Goal: Task Accomplishment & Management: Manage account settings

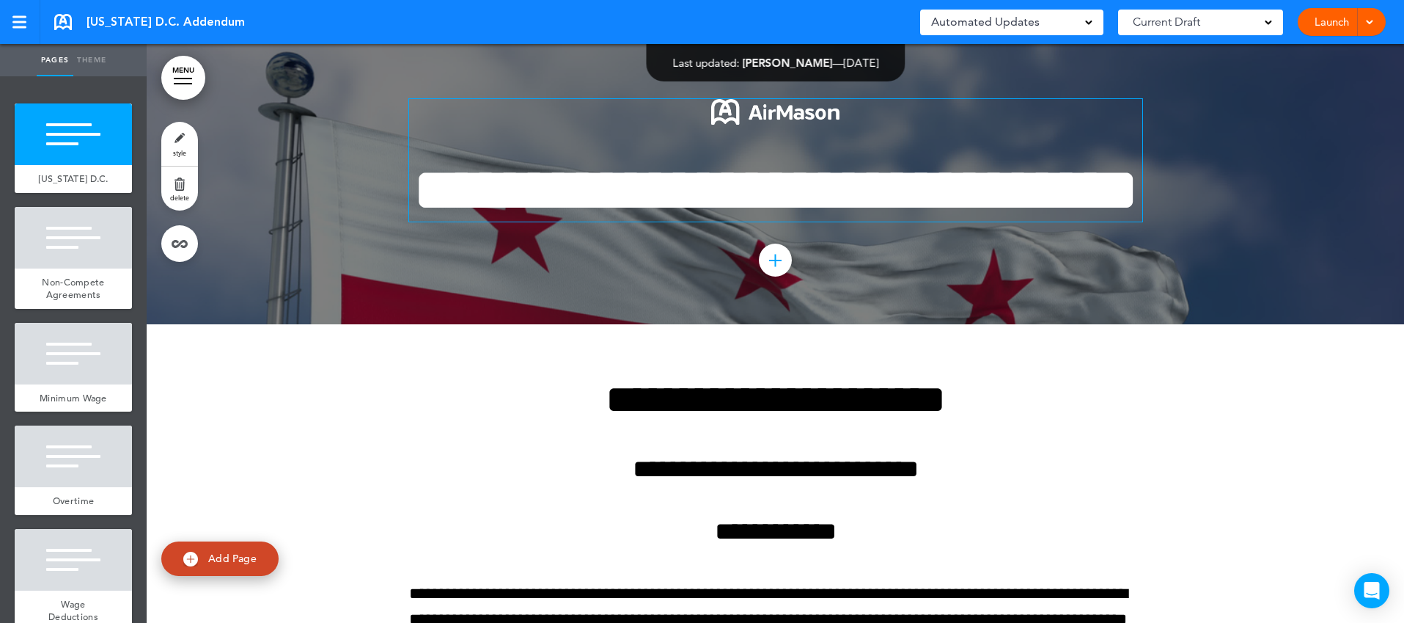
click at [774, 119] on img at bounding box center [775, 112] width 128 height 26
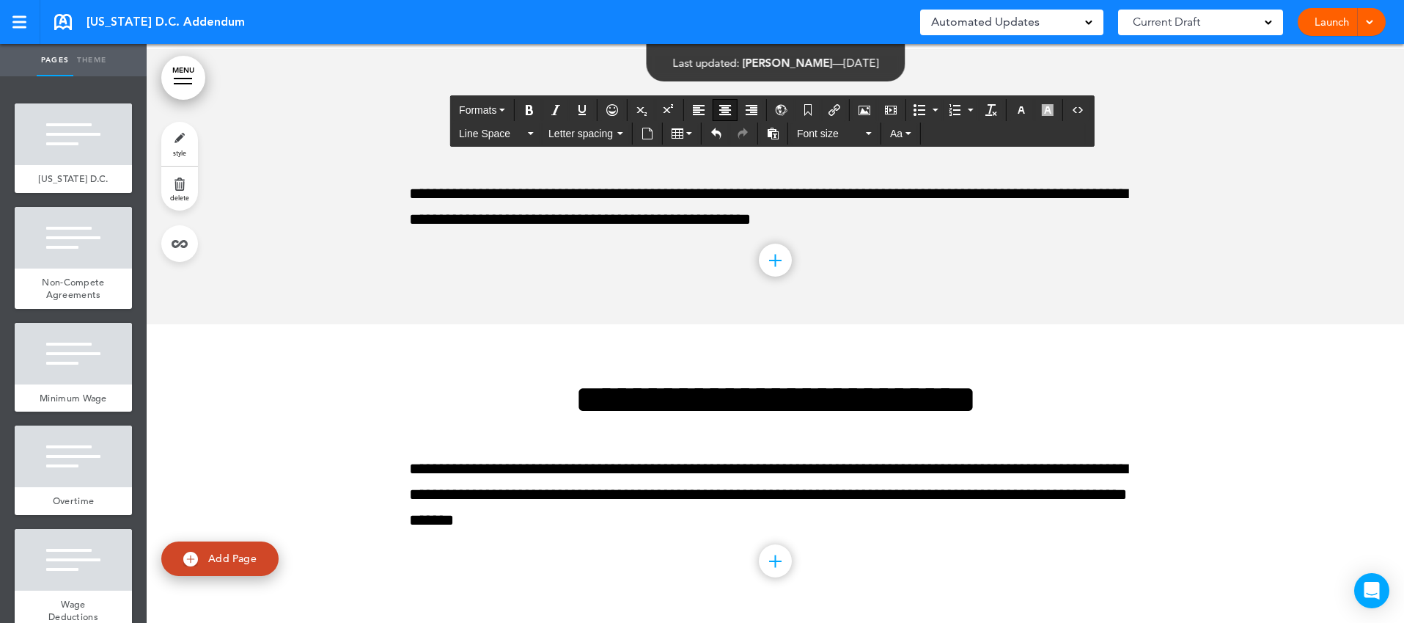
scroll to position [6364, 0]
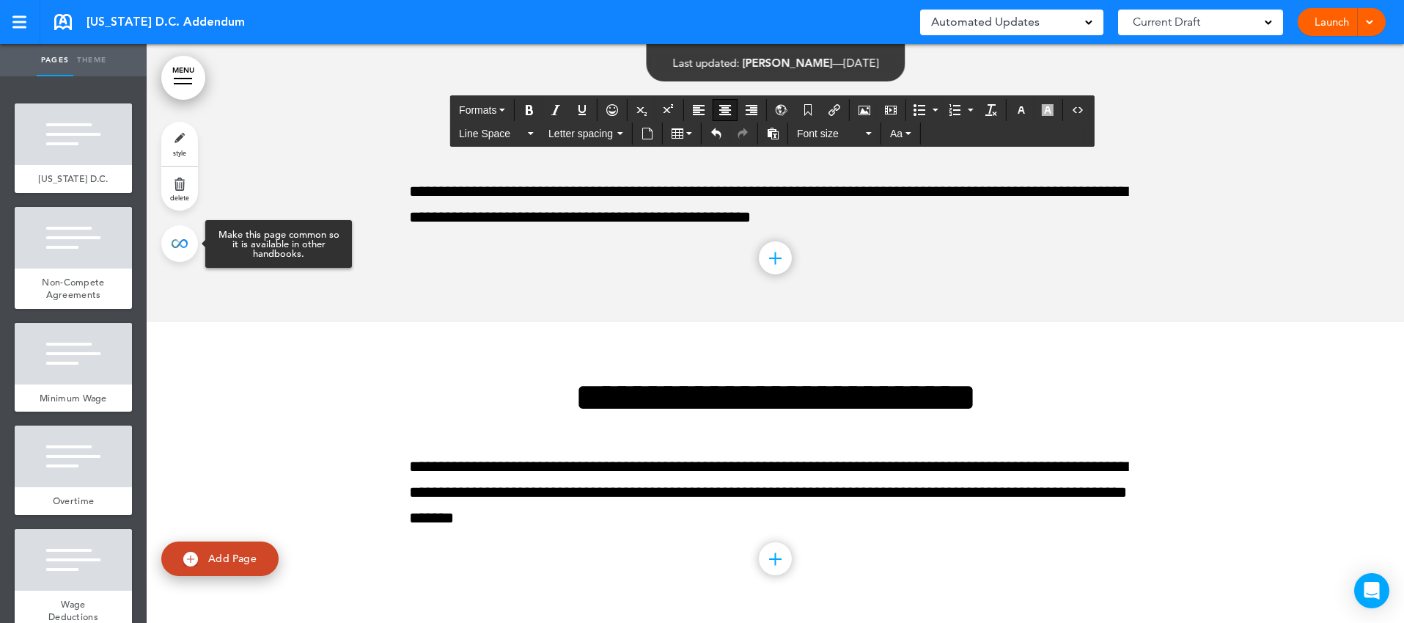
click at [180, 248] on link at bounding box center [179, 243] width 37 height 37
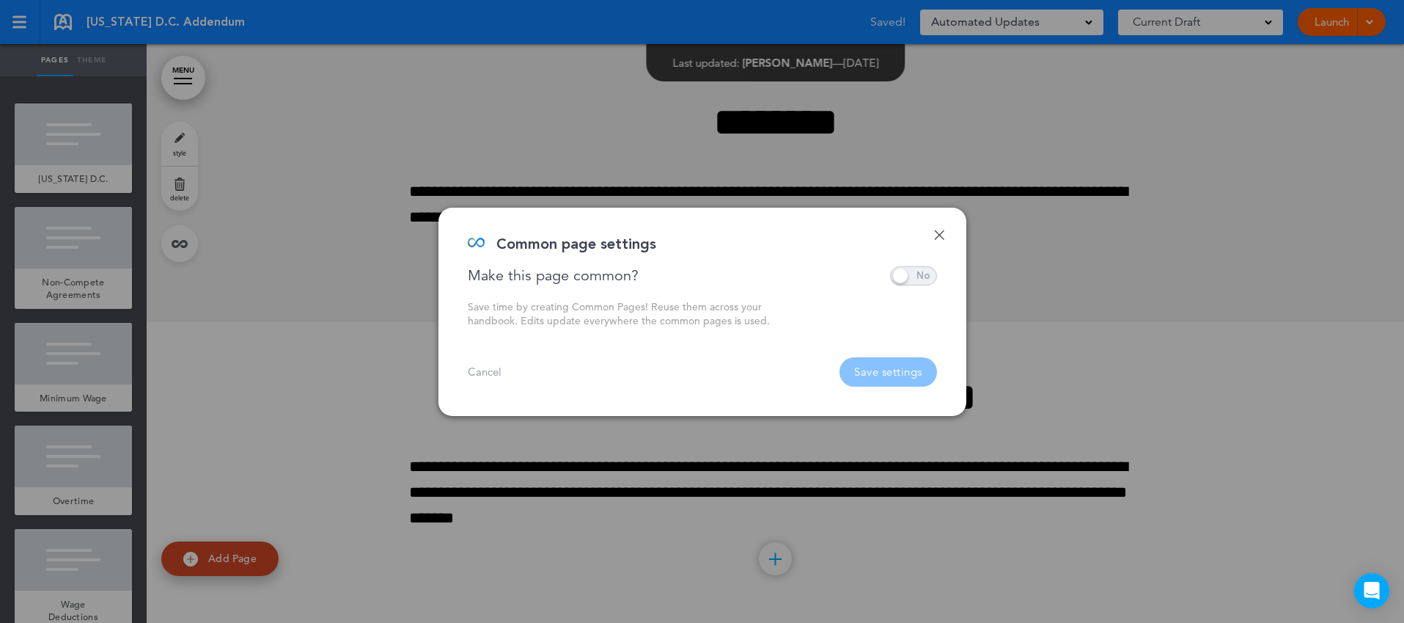
click at [906, 273] on span at bounding box center [913, 275] width 47 height 19
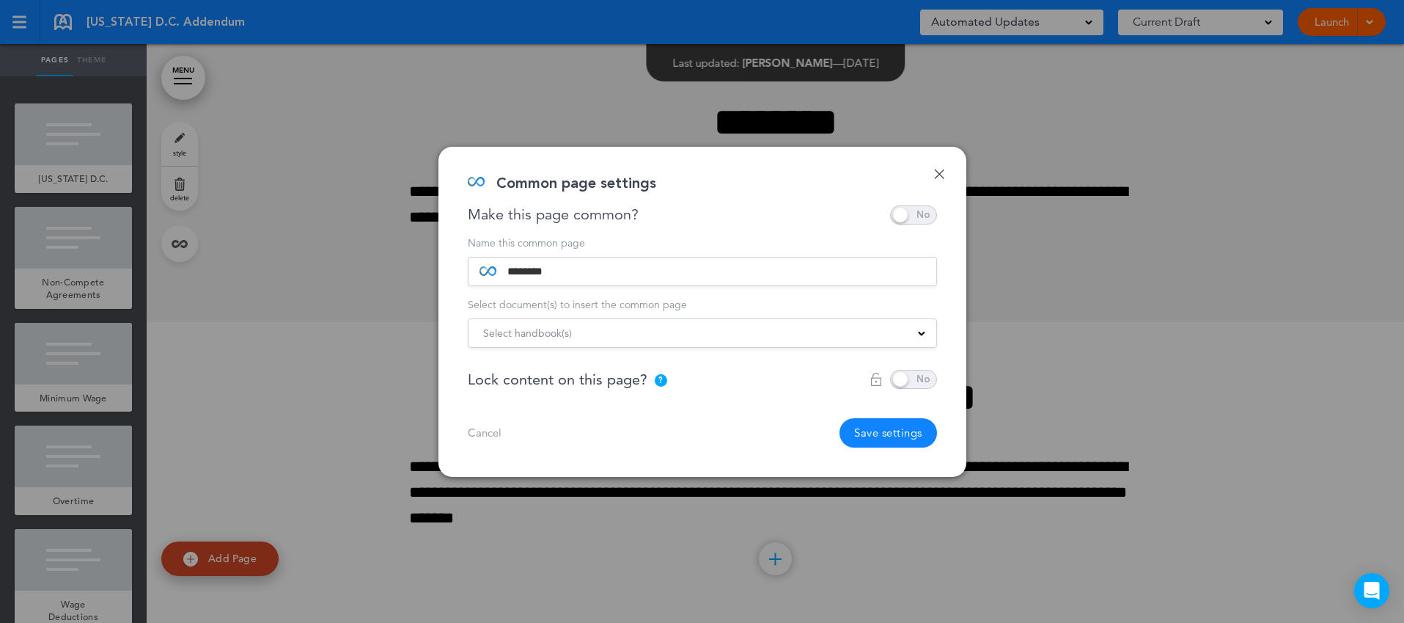
click at [924, 335] on span at bounding box center [921, 331] width 7 height 7
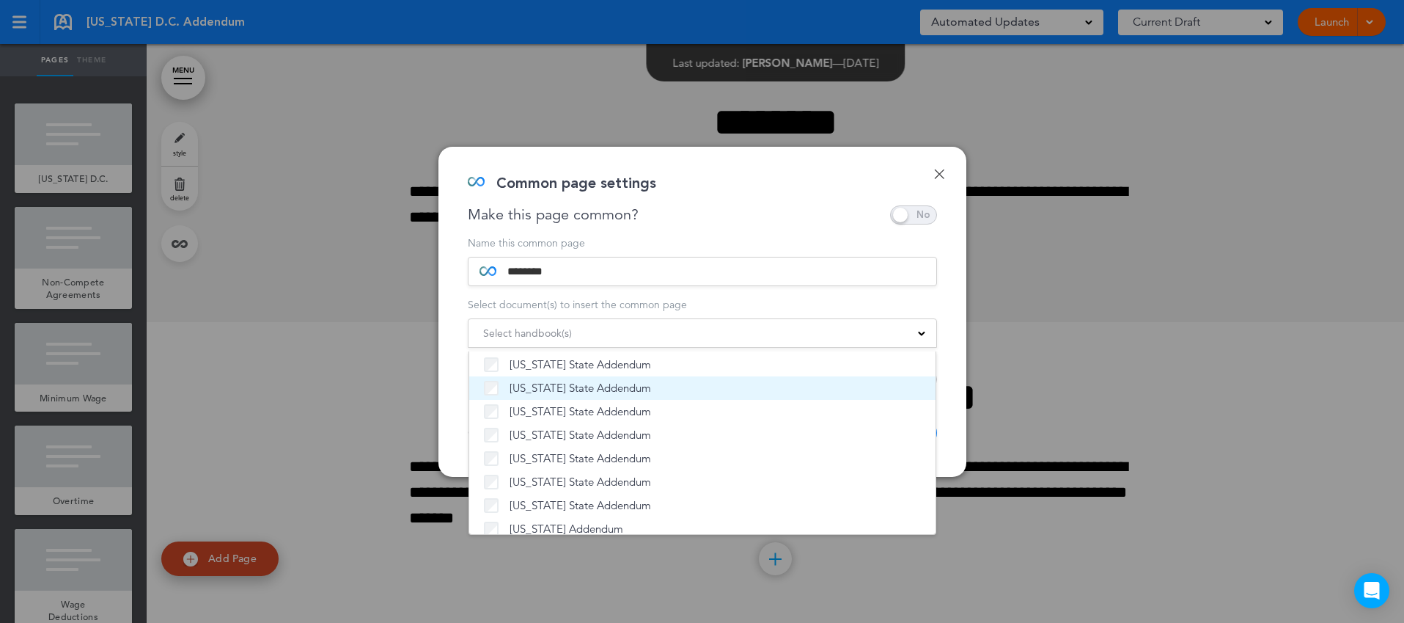
scroll to position [0, 0]
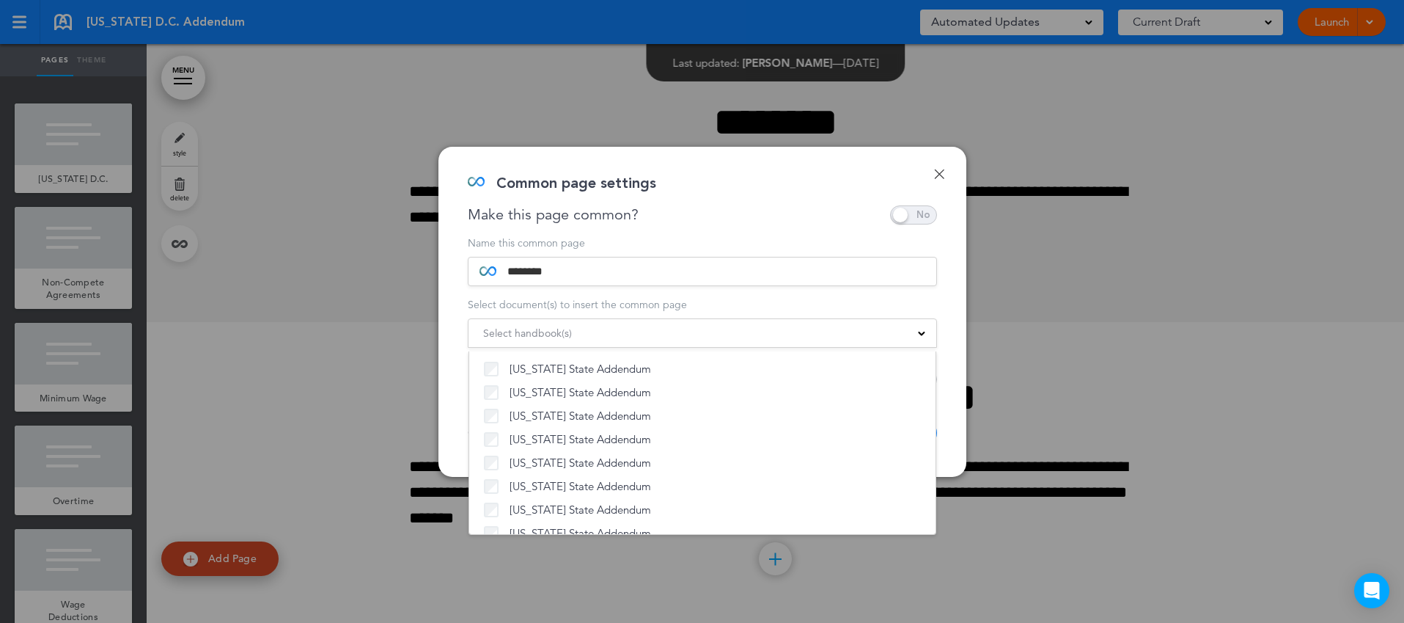
click at [941, 169] on link "Done" at bounding box center [939, 174] width 10 height 10
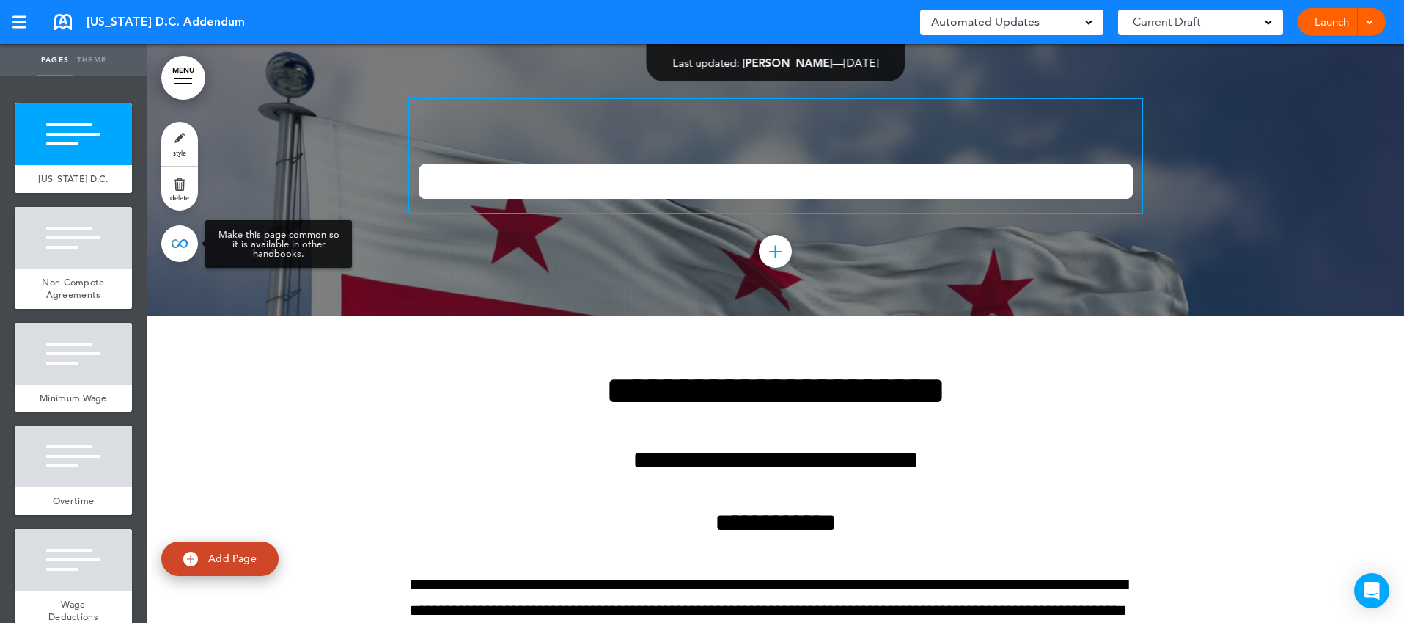
click at [186, 246] on link at bounding box center [179, 243] width 37 height 37
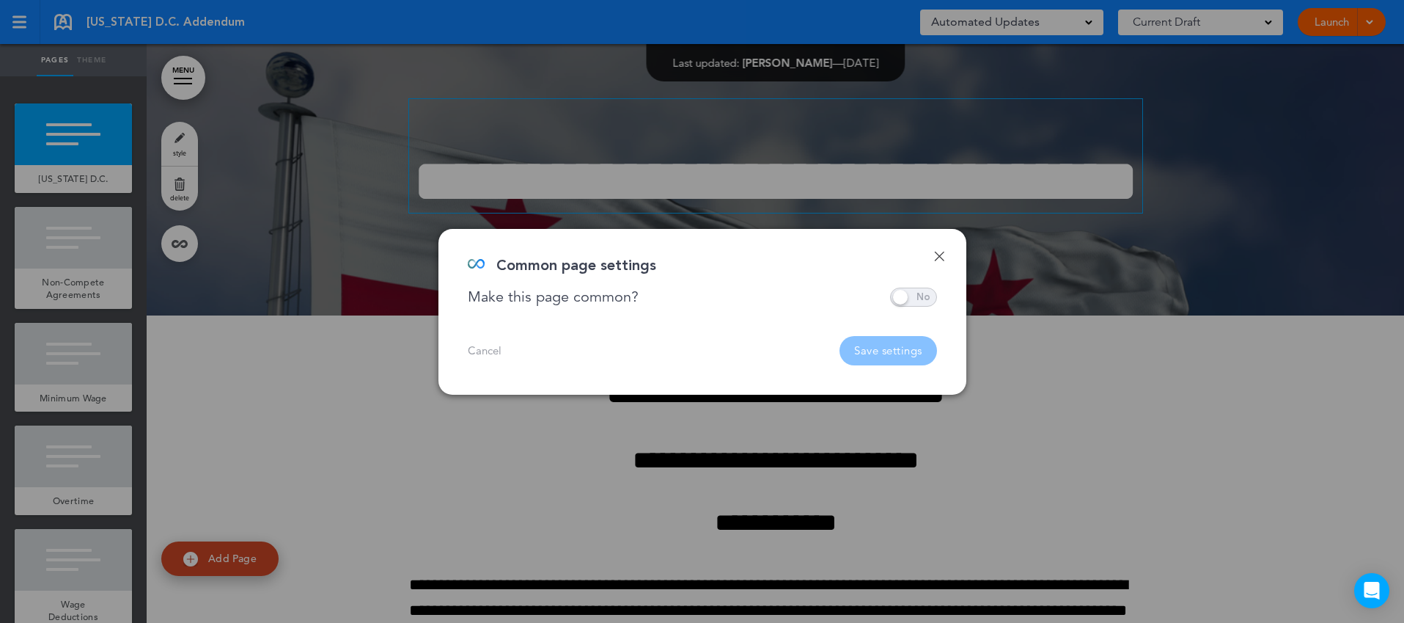
click at [922, 294] on span at bounding box center [913, 296] width 47 height 19
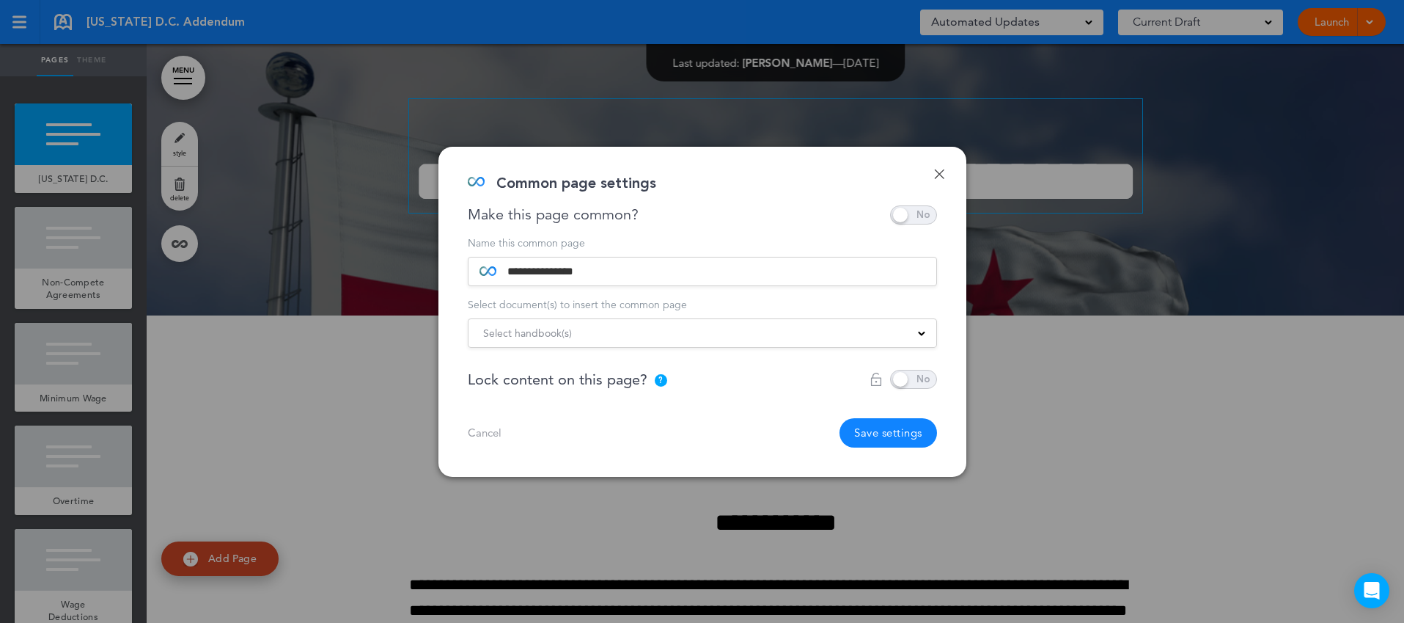
click at [732, 338] on div "Select handbook(s)" at bounding box center [703, 333] width 468 height 16
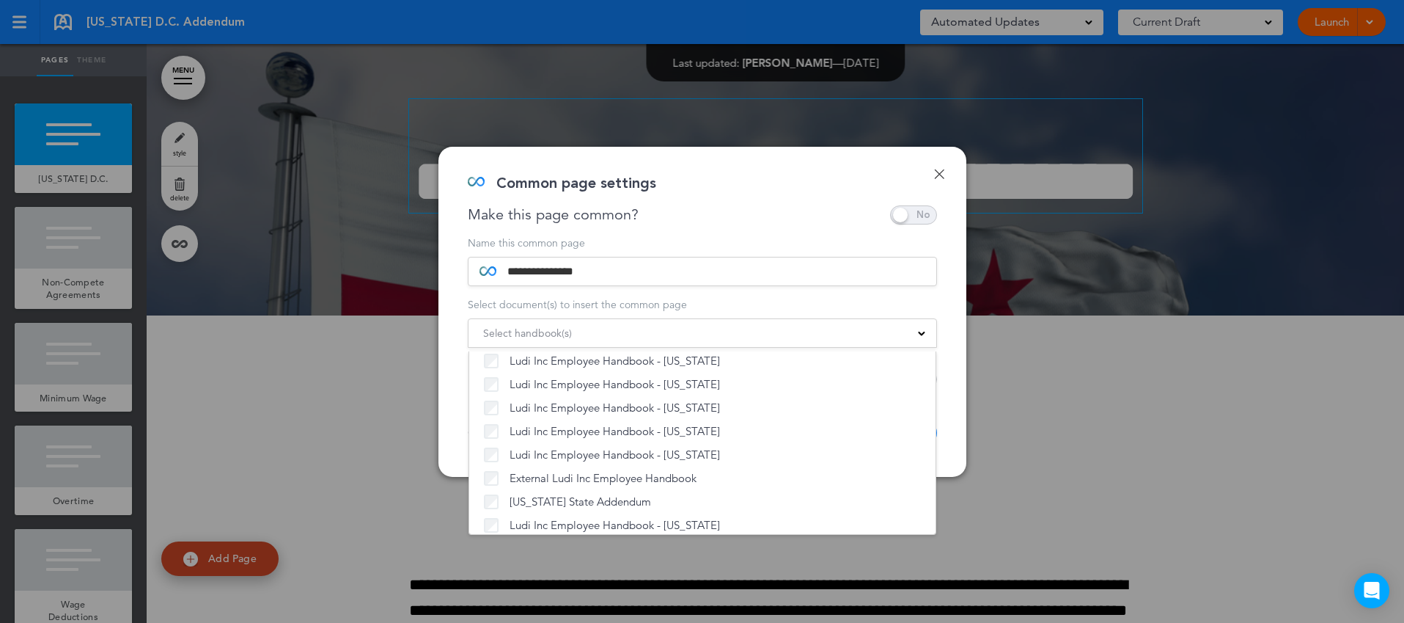
scroll to position [1026, 0]
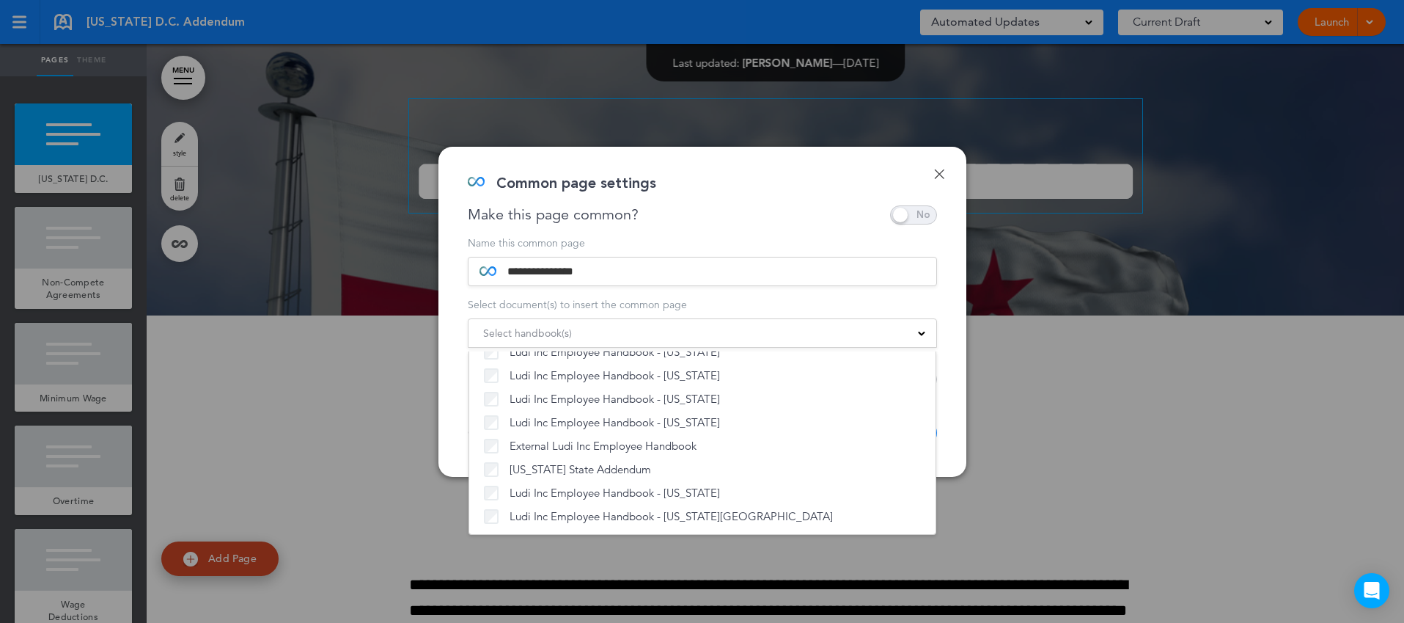
click at [952, 416] on div "**********" at bounding box center [702, 312] width 528 height 330
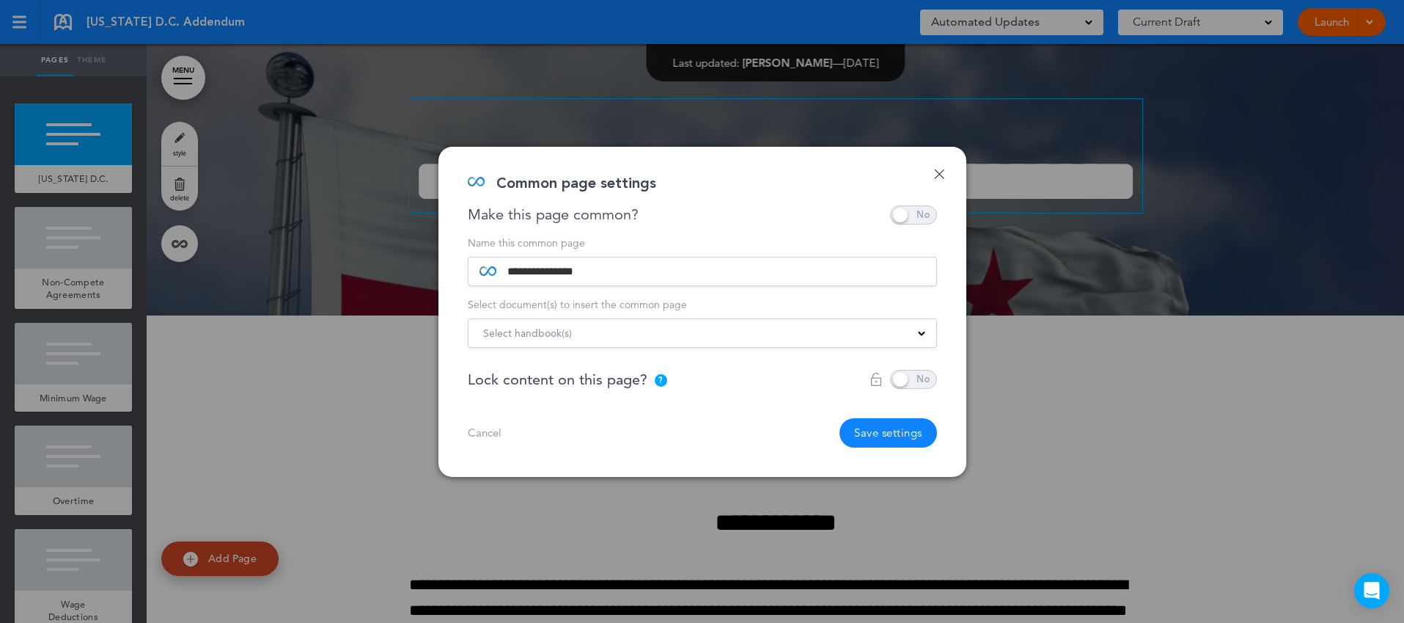
click at [889, 432] on button "Save settings" at bounding box center [889, 432] width 98 height 29
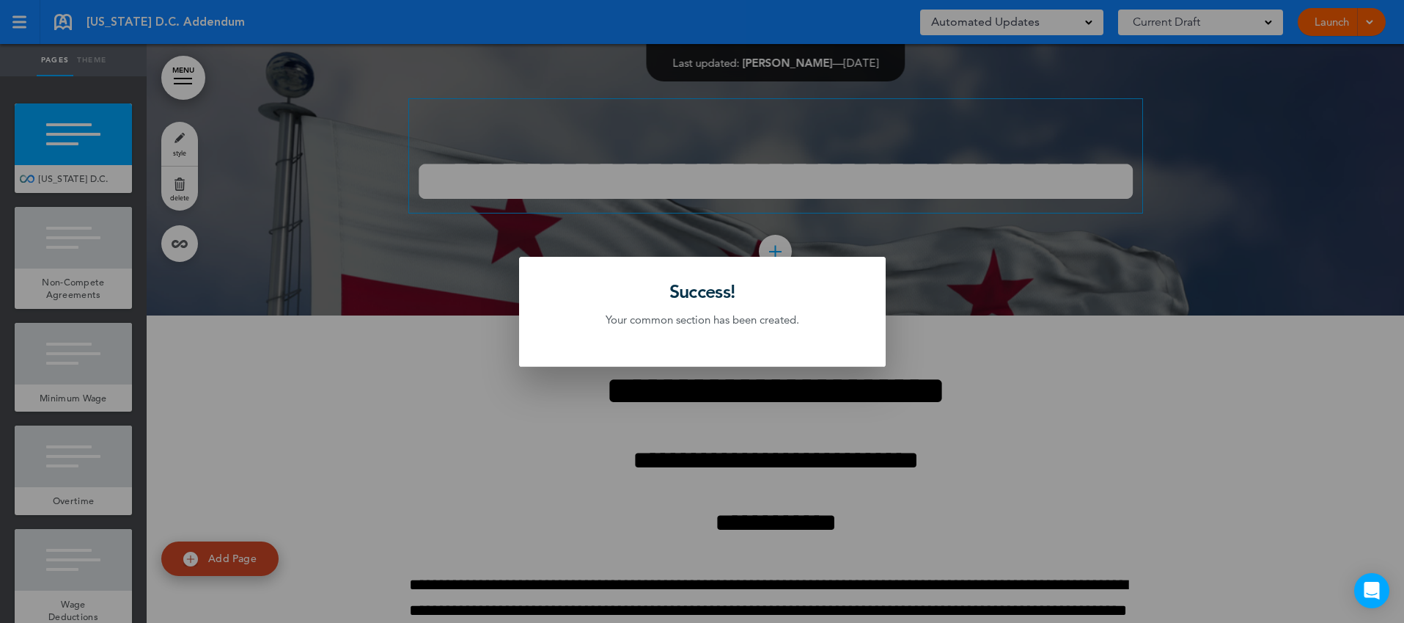
click at [524, 395] on div at bounding box center [702, 311] width 1404 height 623
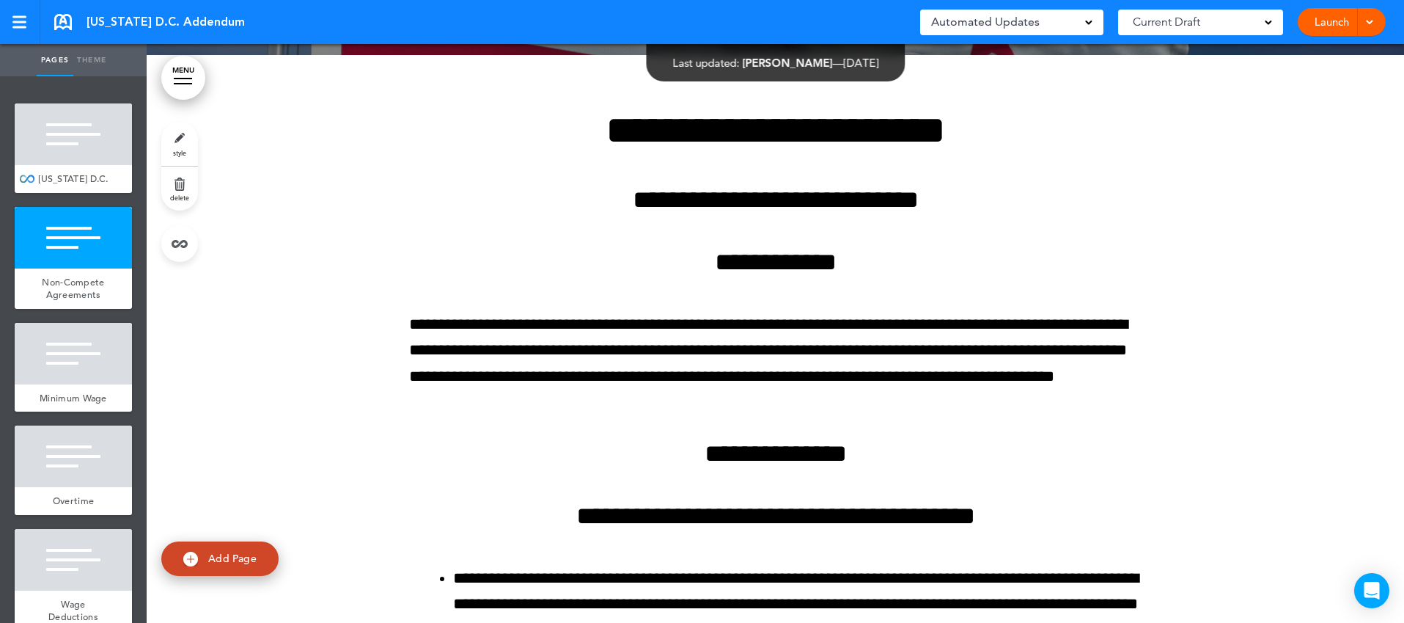
scroll to position [272, 0]
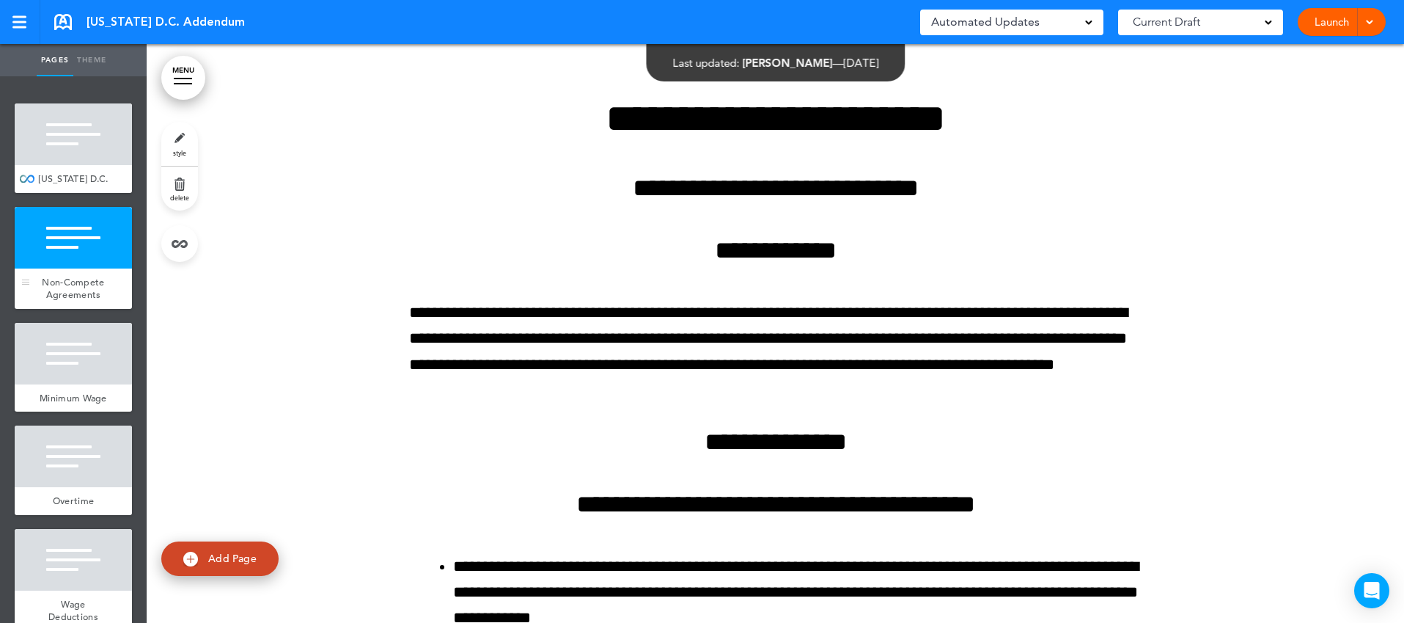
click at [115, 276] on div "Non-Compete Agreements" at bounding box center [73, 288] width 117 height 40
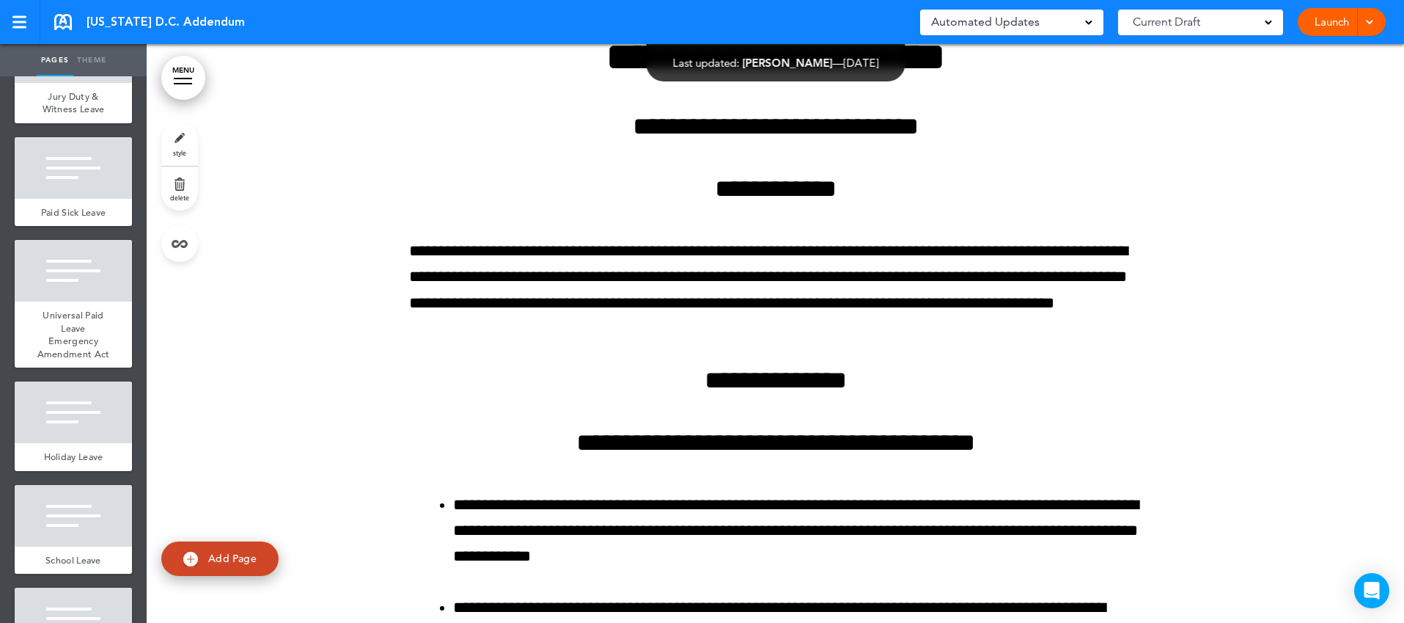
scroll to position [1079, 0]
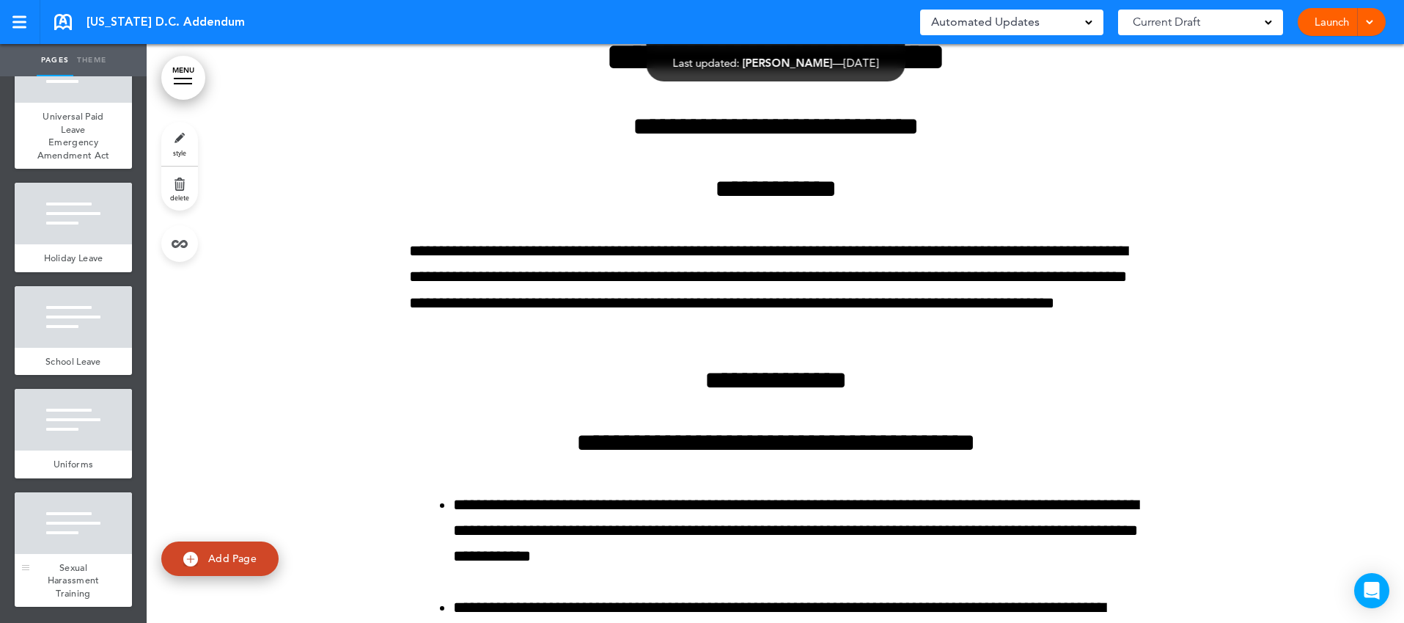
click at [108, 518] on div at bounding box center [73, 523] width 117 height 62
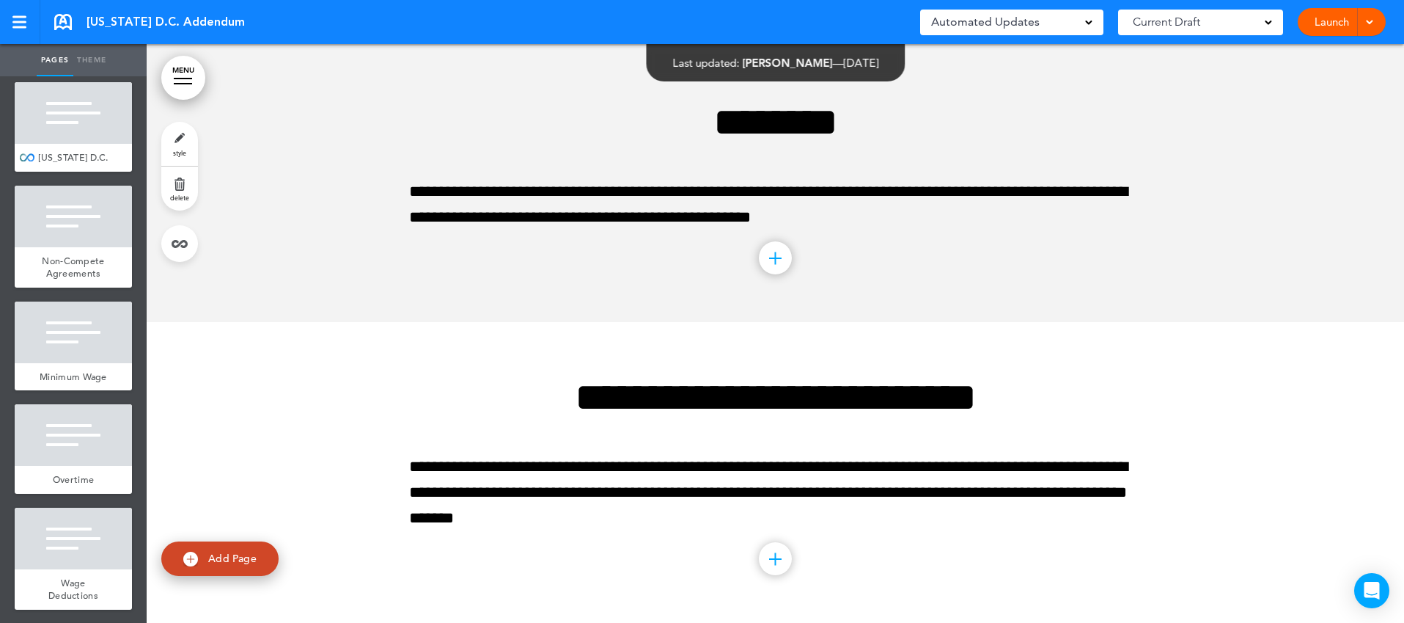
scroll to position [0, 0]
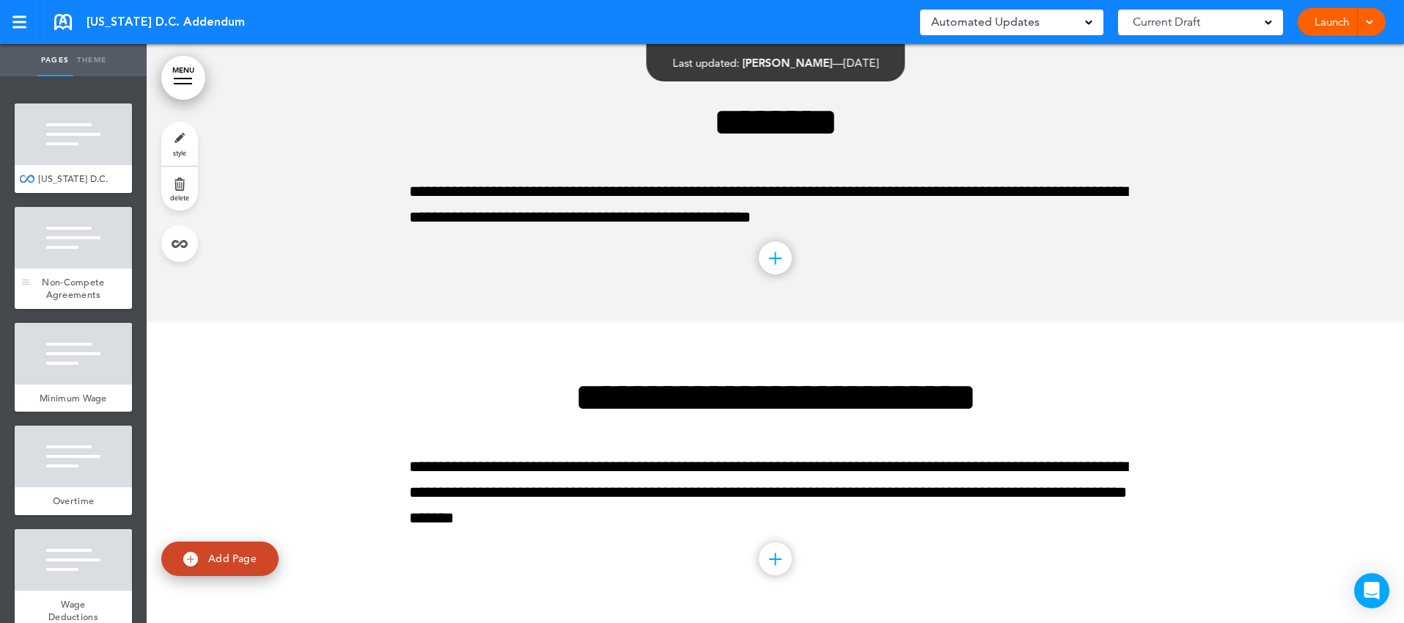
click at [122, 237] on div at bounding box center [73, 238] width 117 height 62
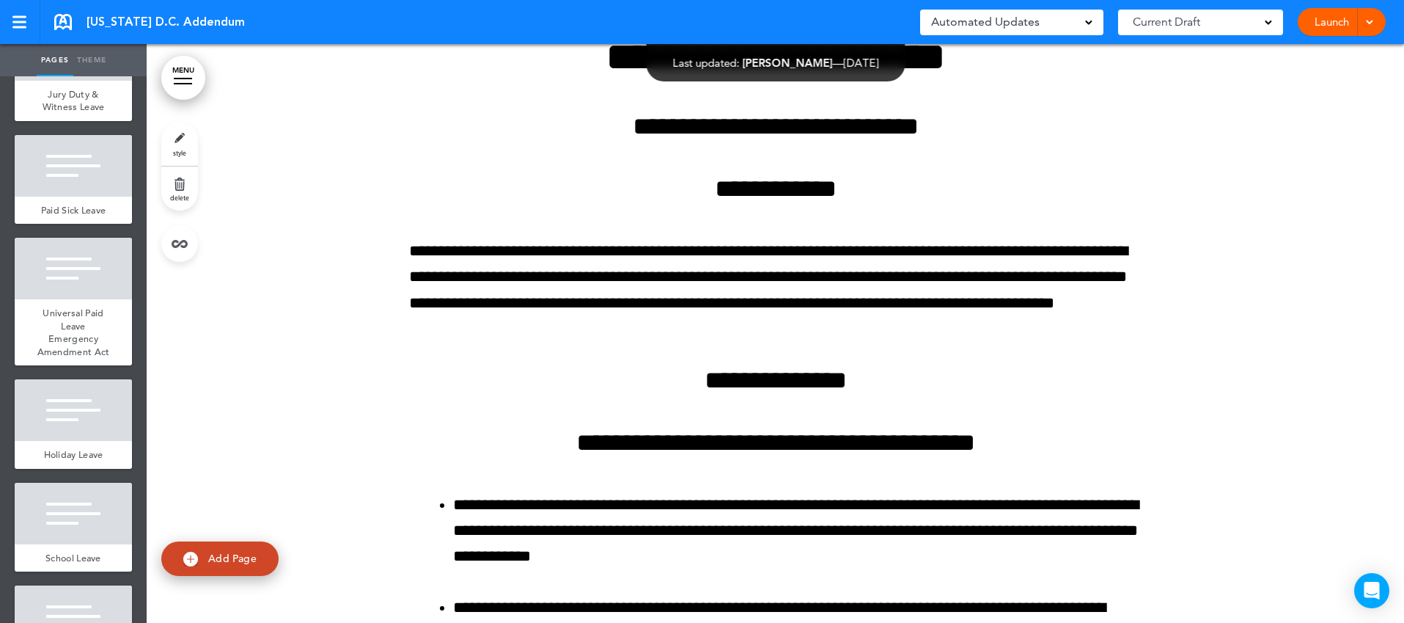
scroll to position [1079, 0]
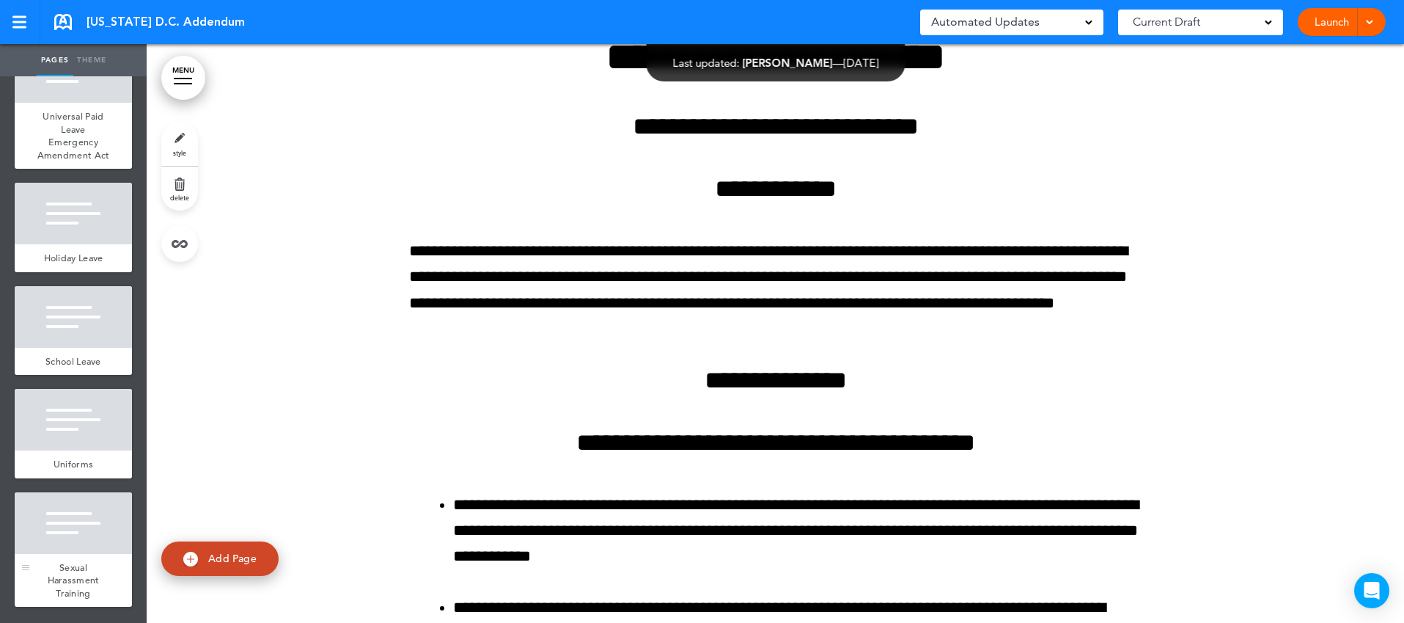
click at [111, 515] on div at bounding box center [73, 523] width 117 height 62
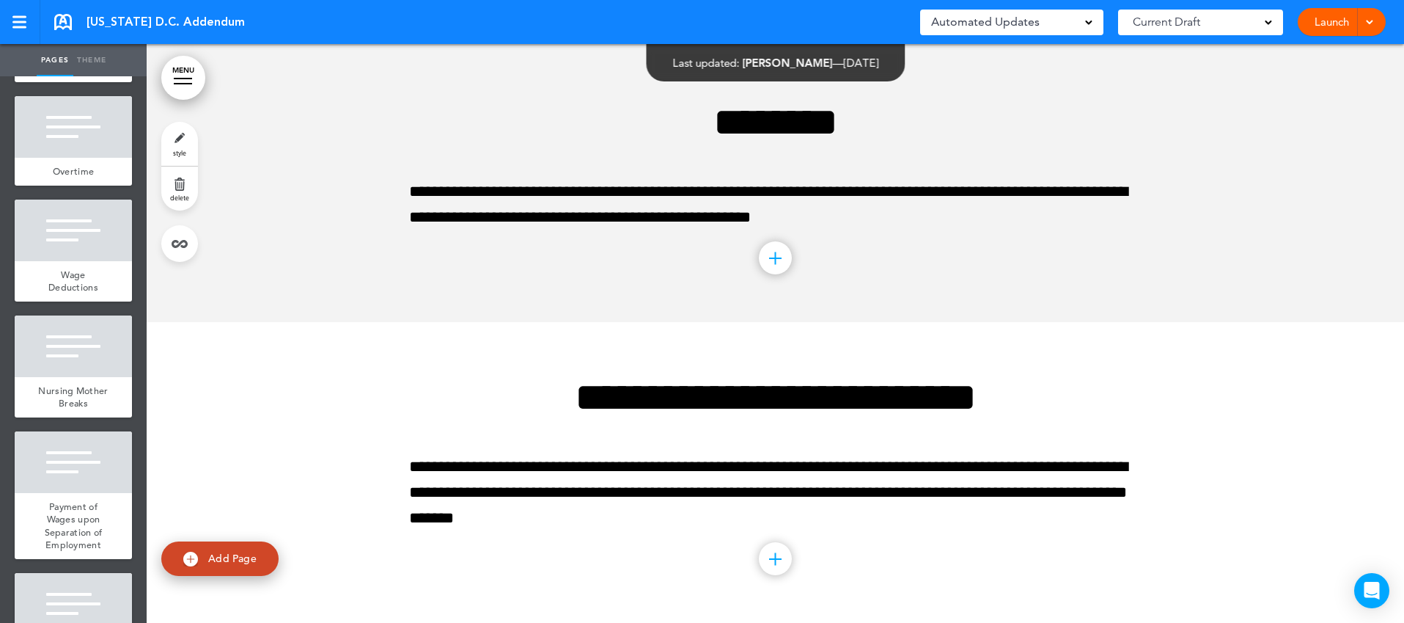
scroll to position [0, 0]
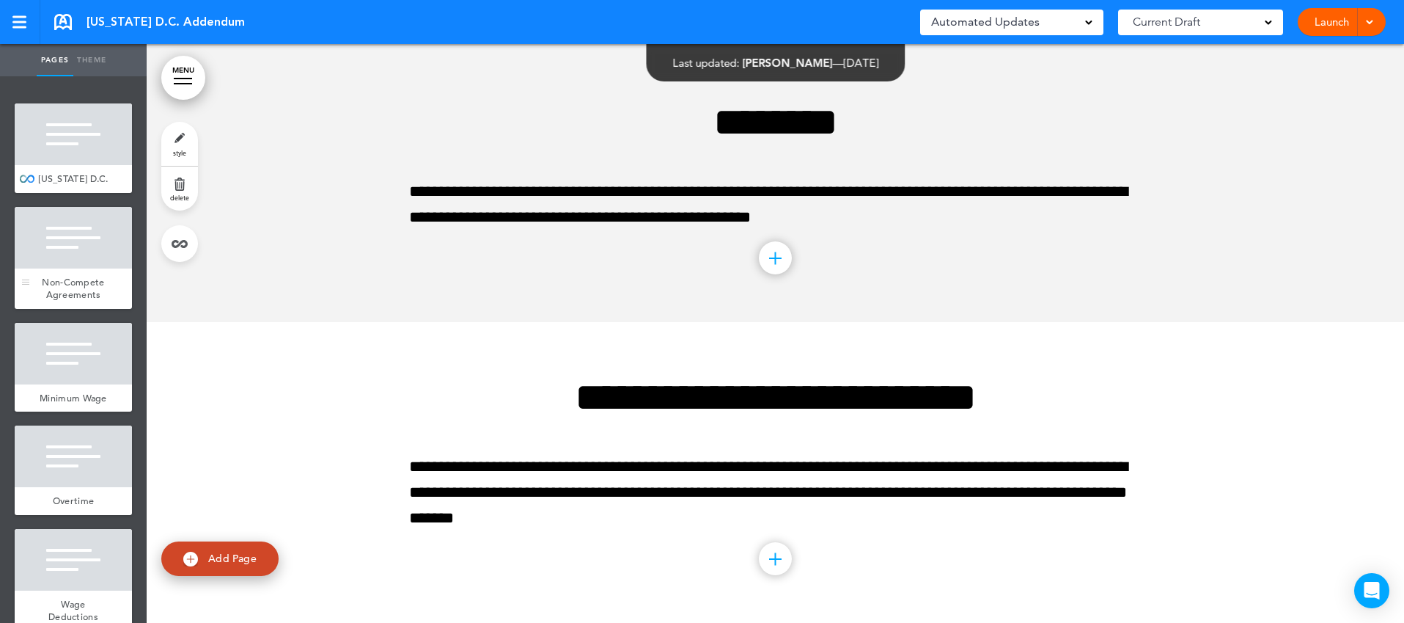
click at [110, 222] on div at bounding box center [73, 238] width 117 height 62
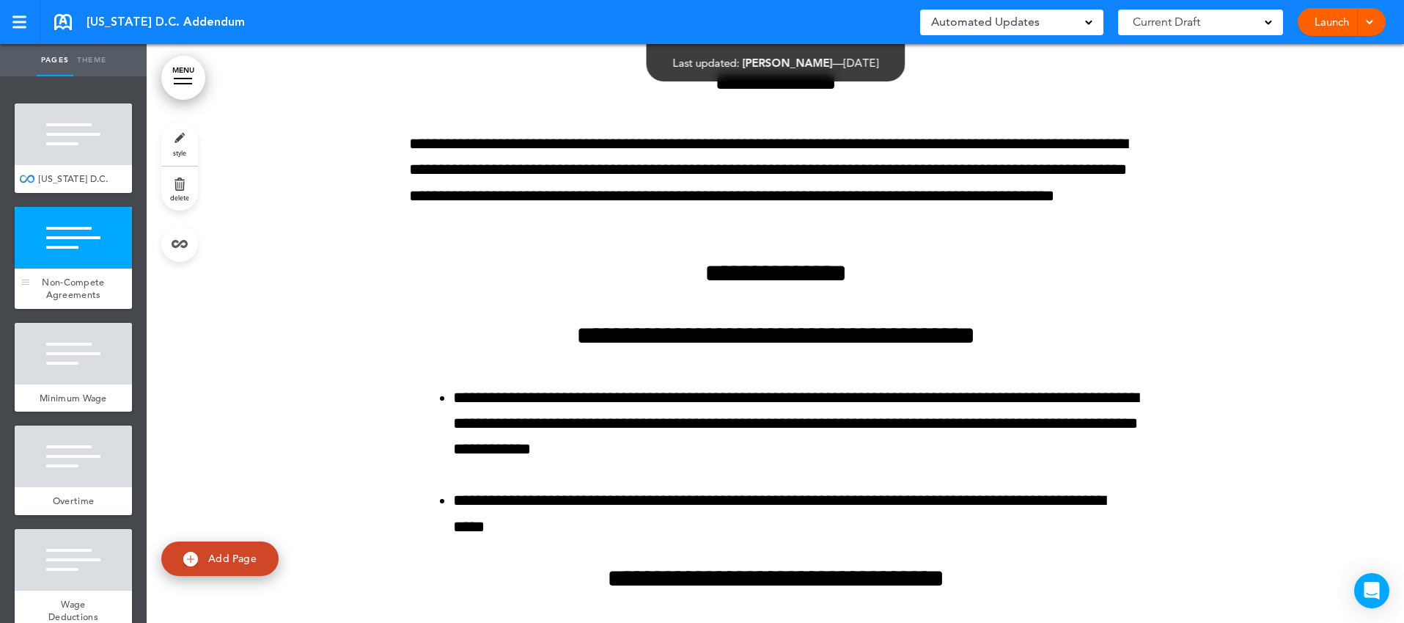
scroll to position [334, 0]
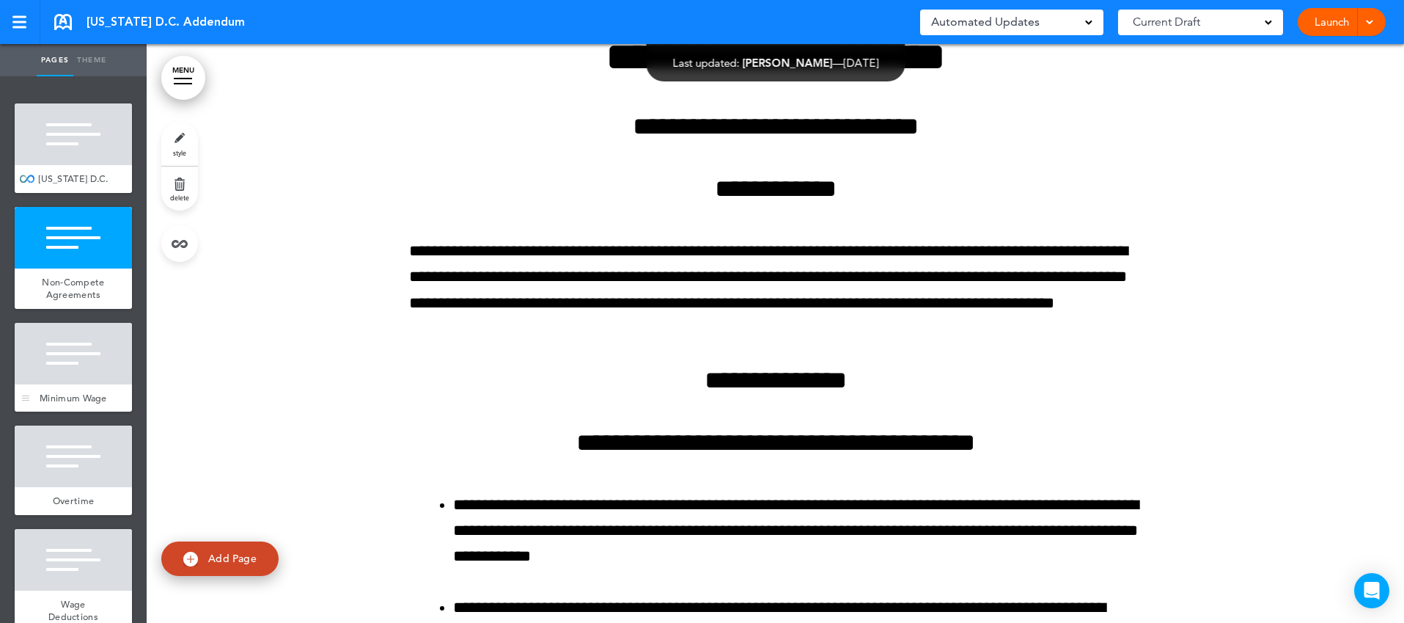
click at [126, 338] on div at bounding box center [73, 354] width 117 height 62
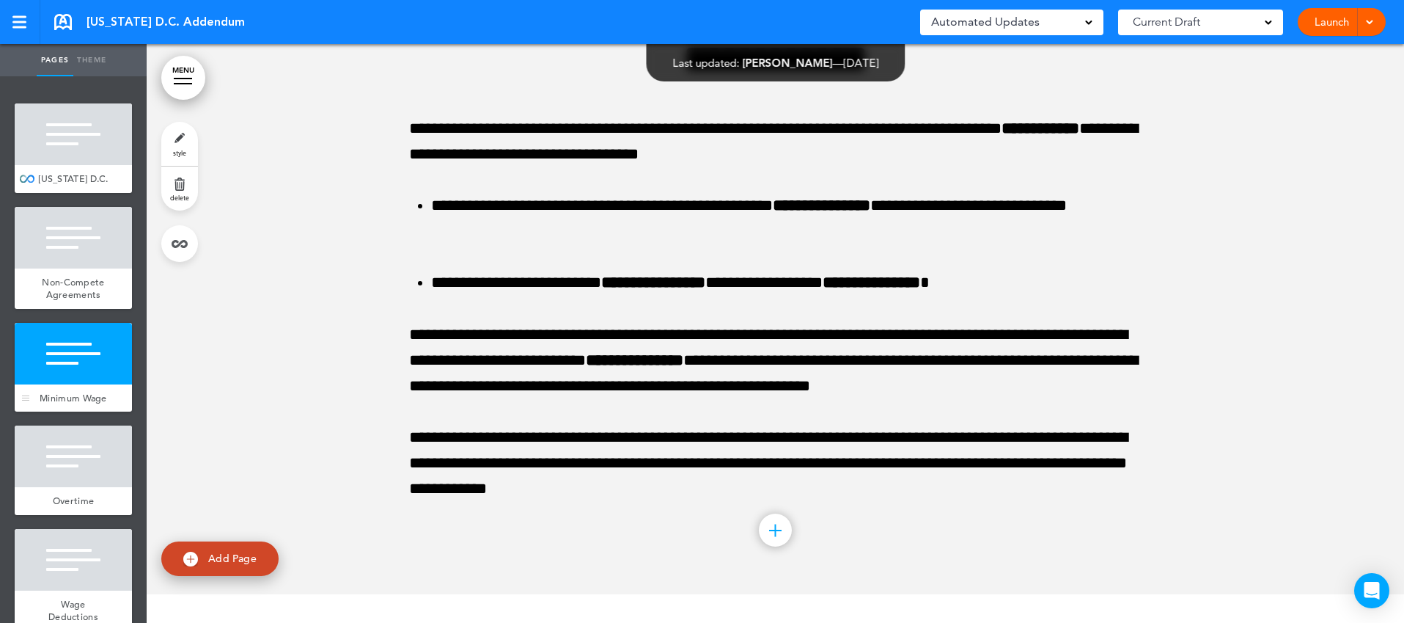
scroll to position [1524, 0]
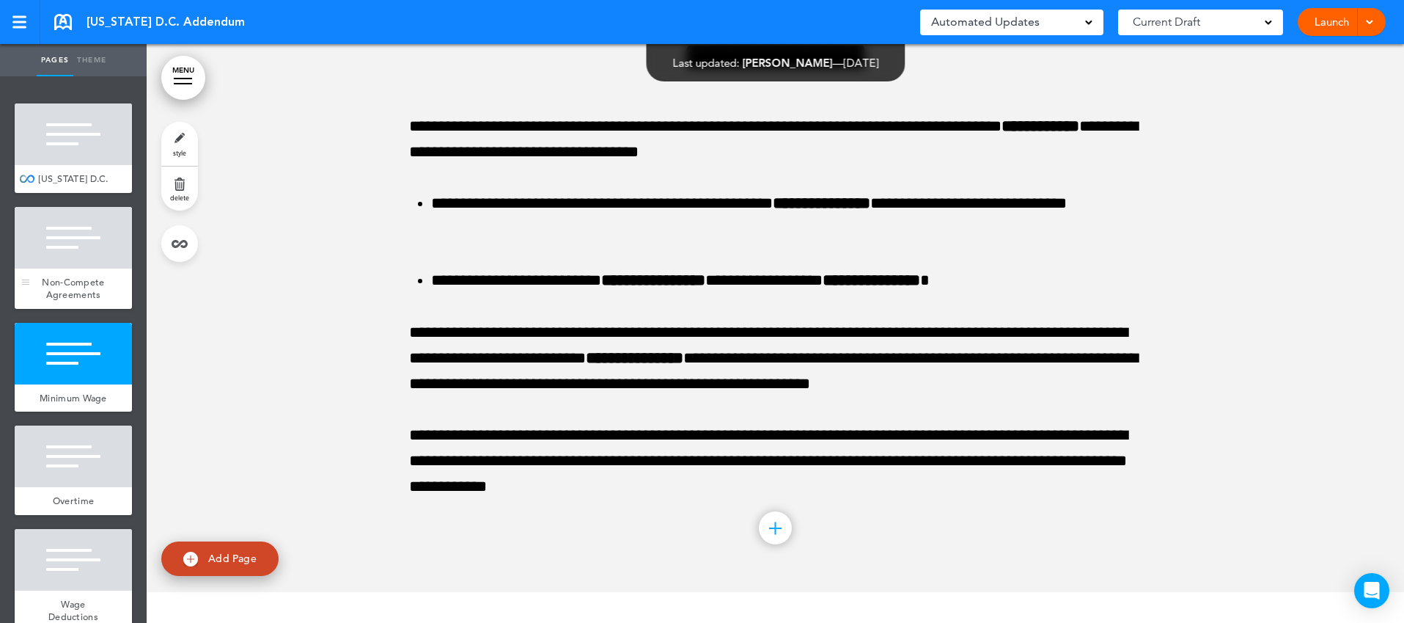
click at [118, 284] on div "Non-Compete Agreements" at bounding box center [73, 288] width 117 height 40
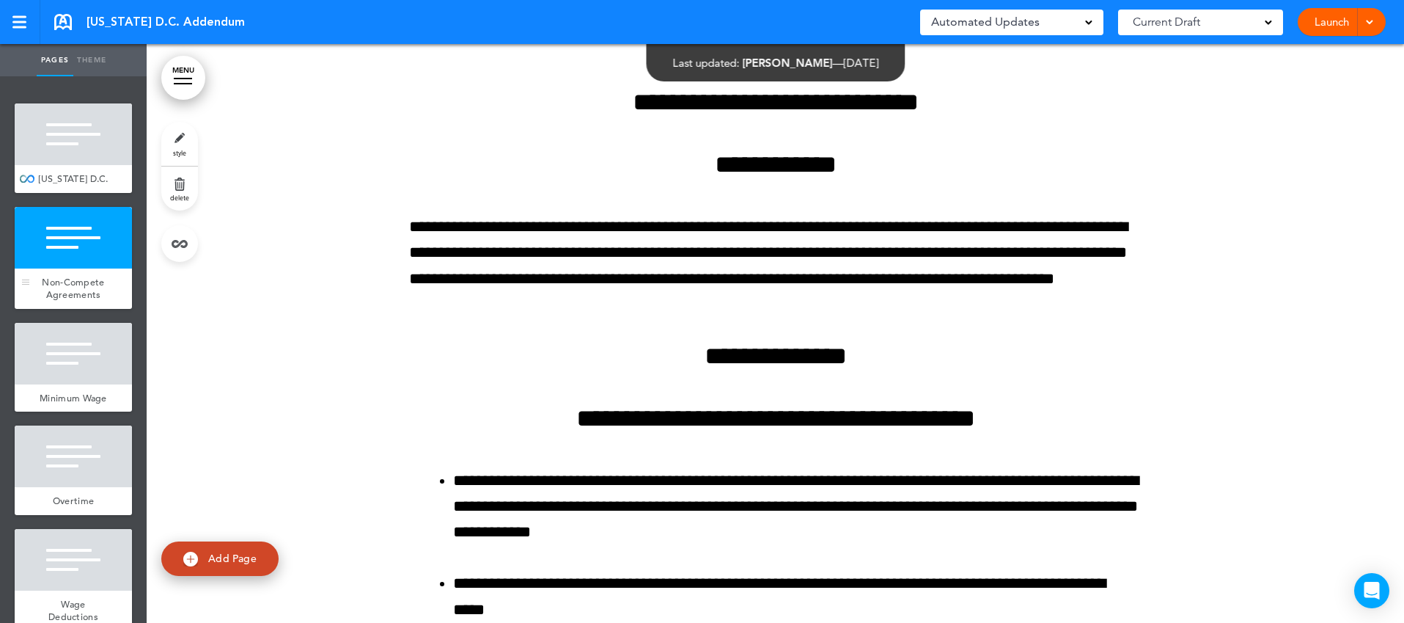
scroll to position [334, 0]
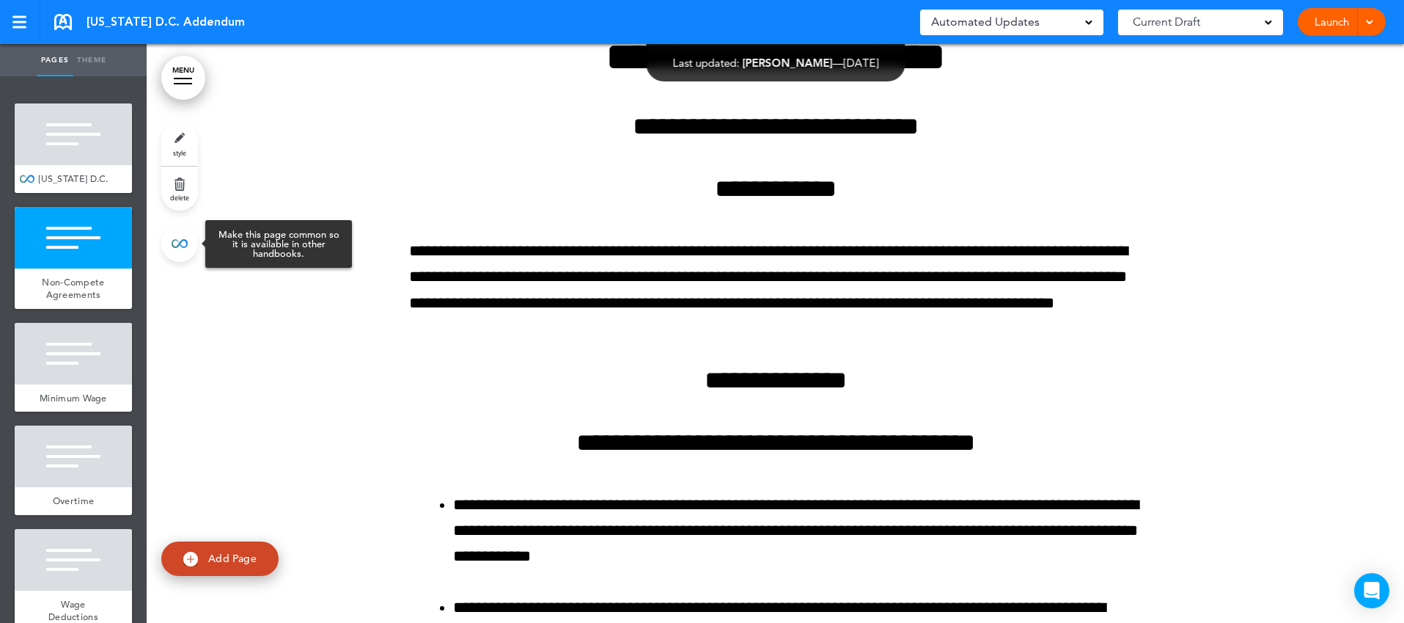
click at [175, 242] on link at bounding box center [179, 243] width 37 height 37
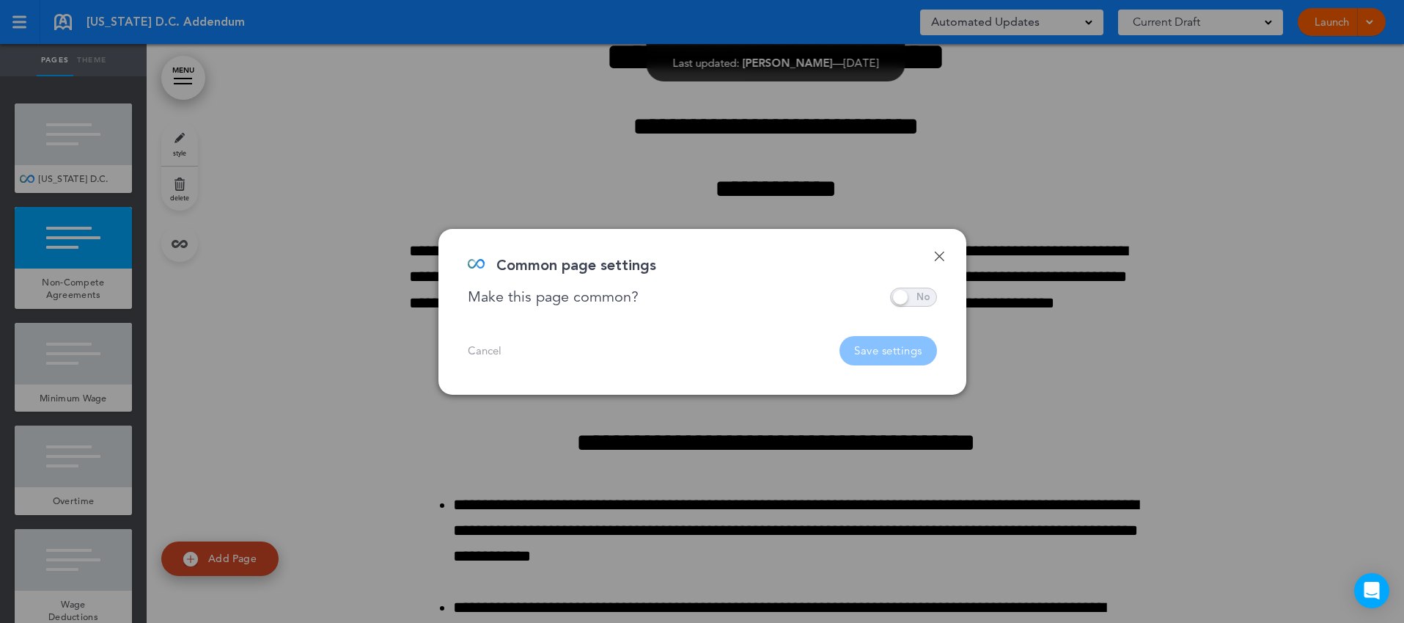
click at [906, 295] on span at bounding box center [913, 296] width 47 height 19
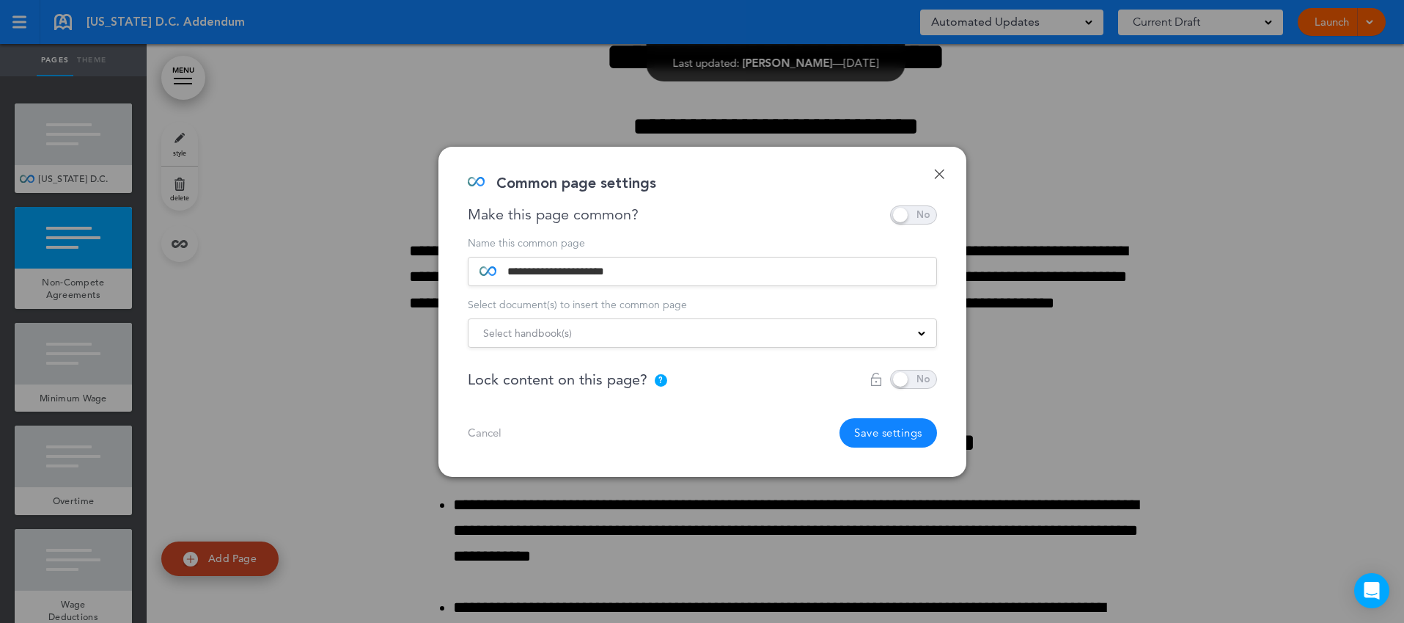
click at [800, 339] on div "Select handbook(s)" at bounding box center [703, 333] width 468 height 16
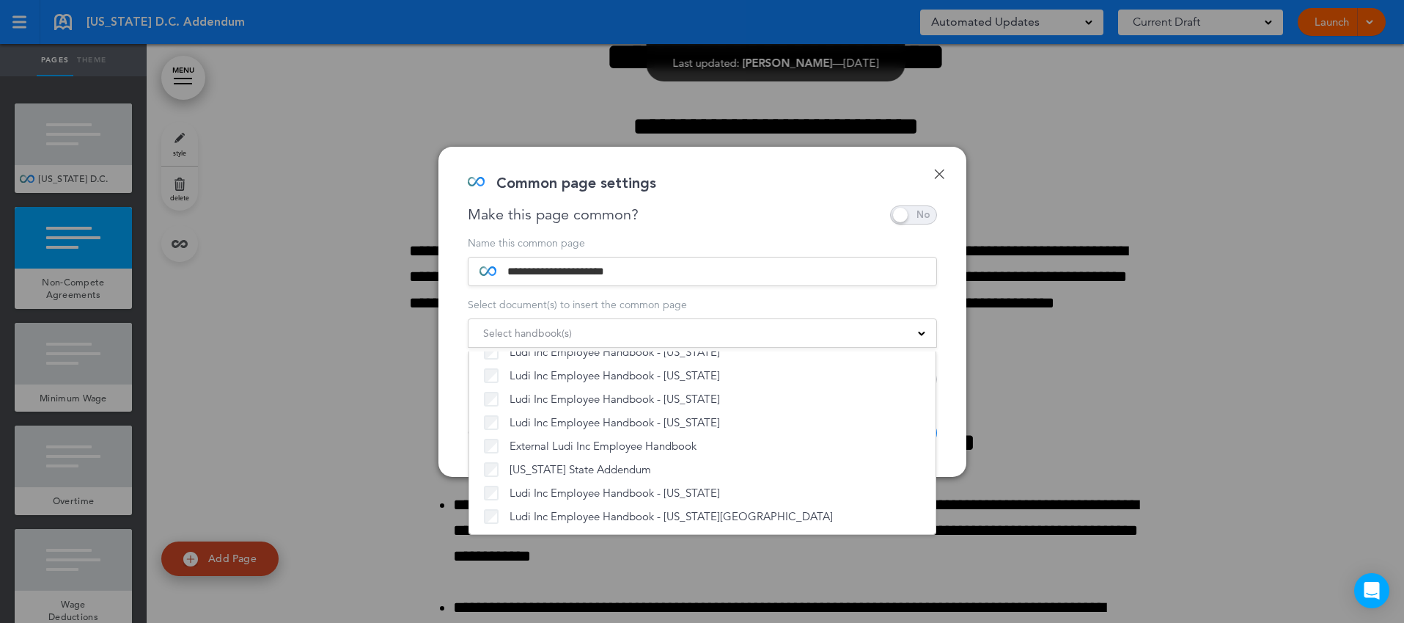
click at [949, 318] on div "**********" at bounding box center [702, 312] width 528 height 330
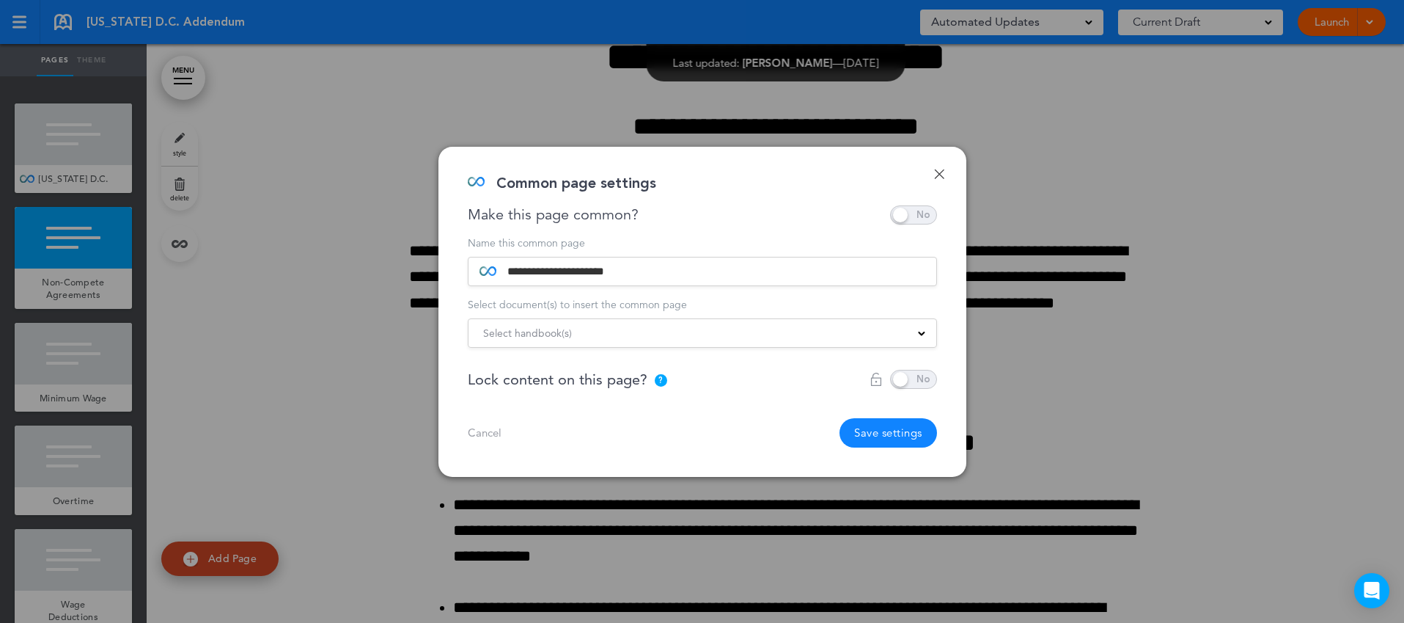
click at [870, 435] on button "Save settings" at bounding box center [889, 432] width 98 height 29
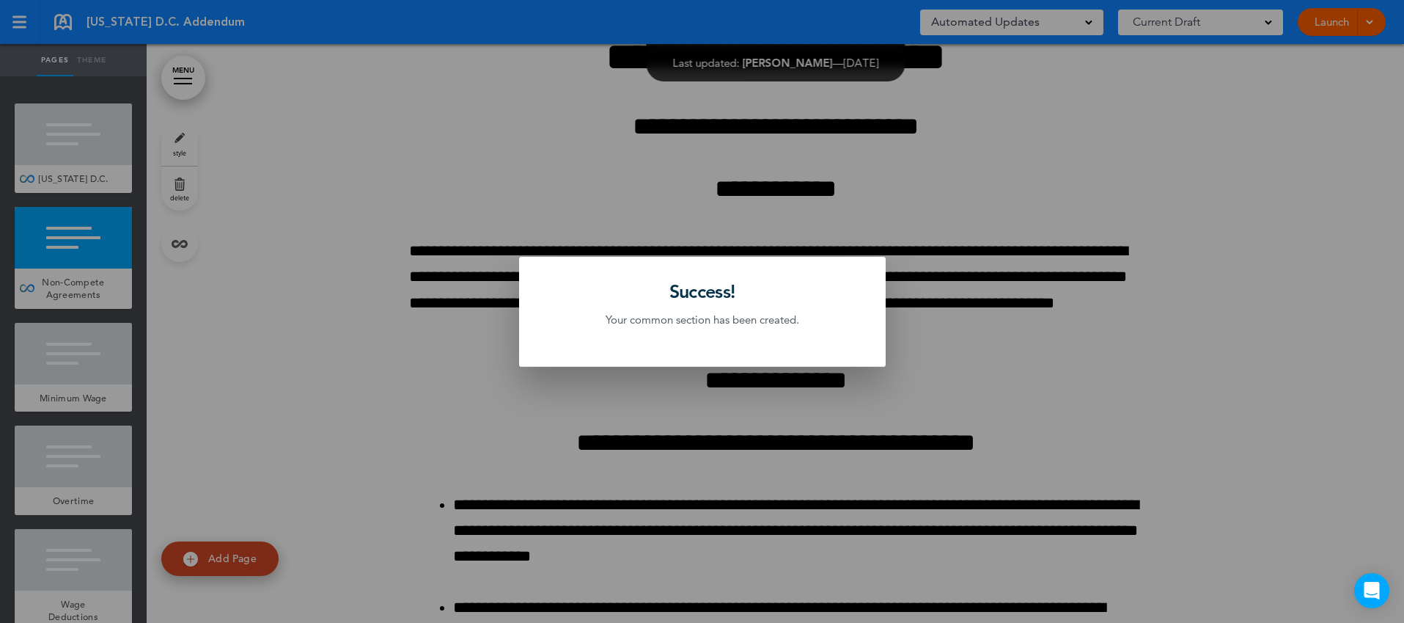
click at [123, 359] on div at bounding box center [702, 311] width 1404 height 623
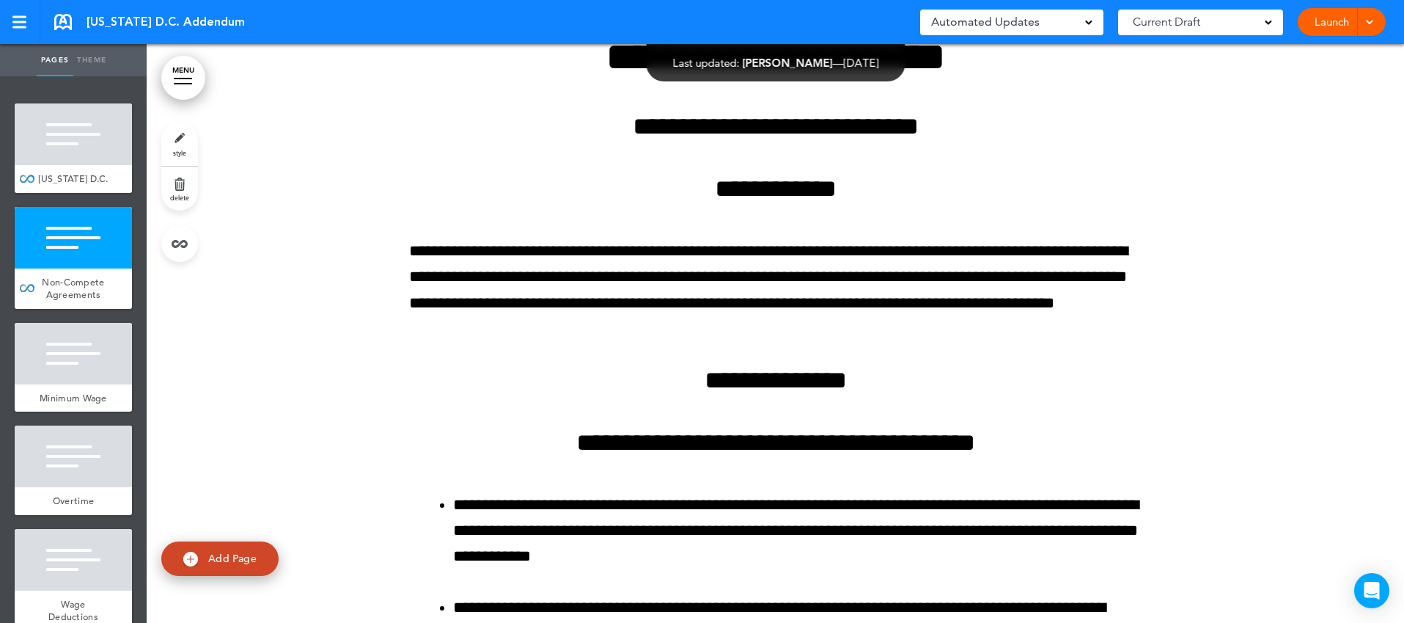
click at [123, 359] on div at bounding box center [73, 354] width 117 height 62
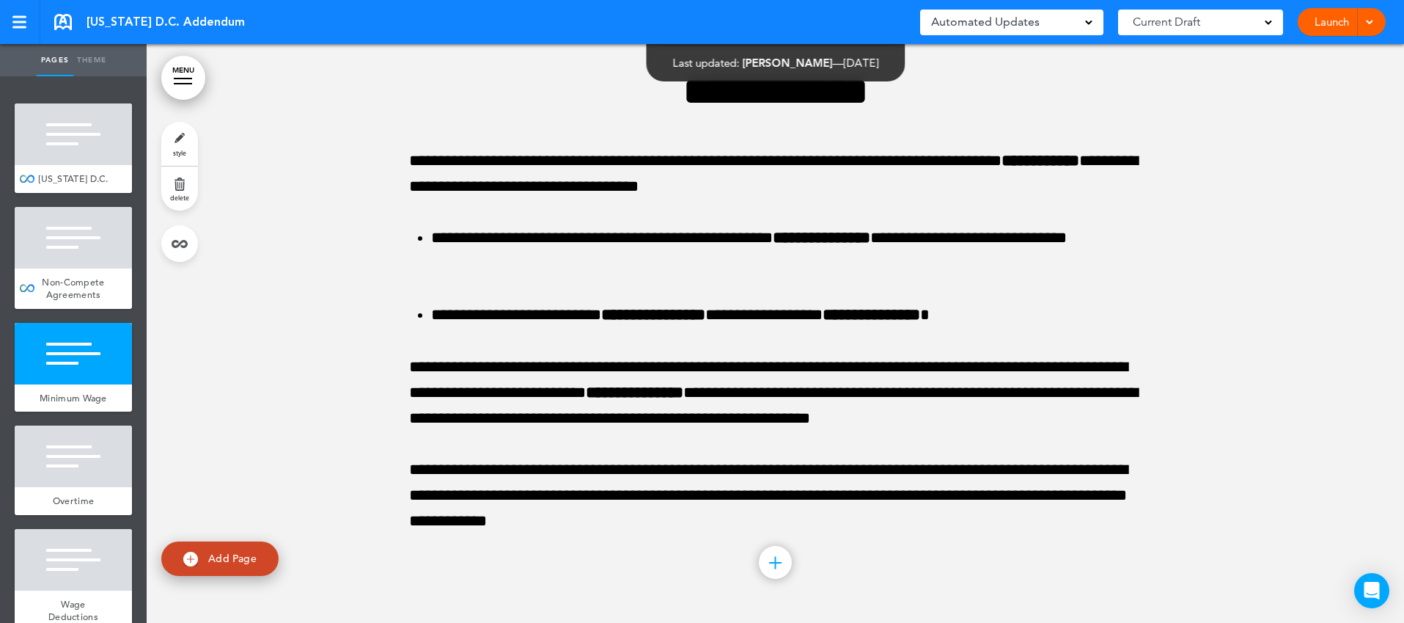
scroll to position [1524, 0]
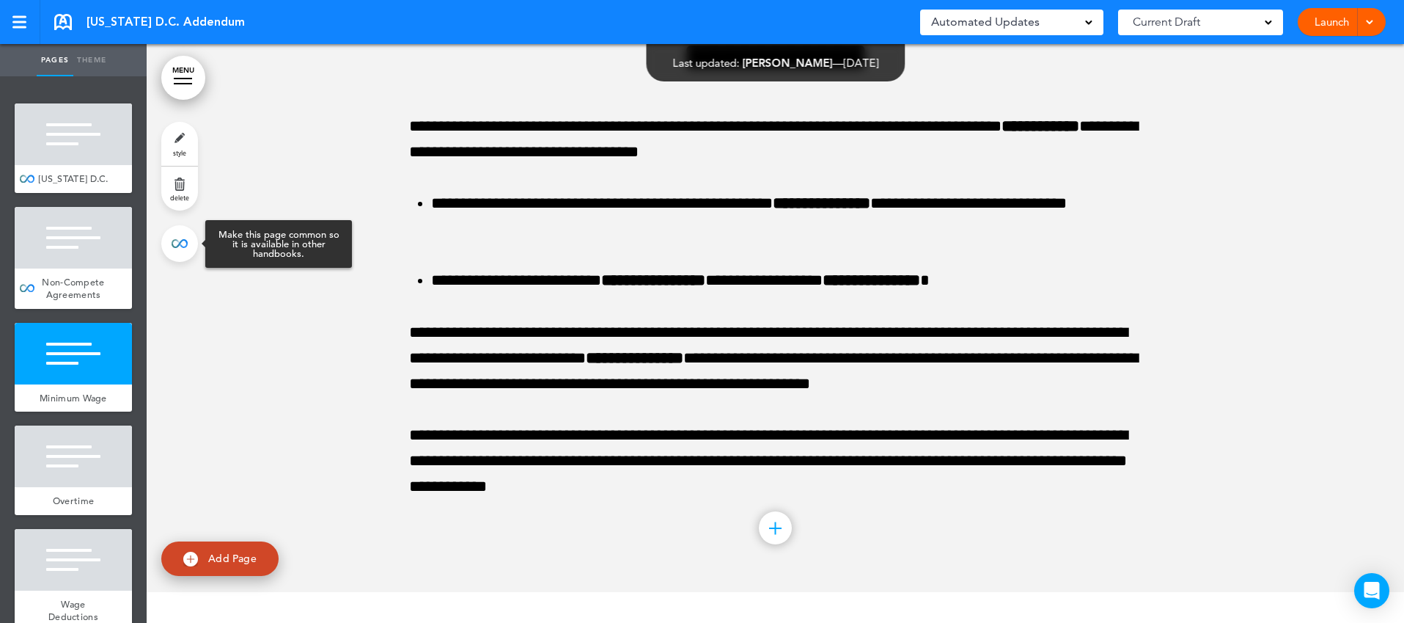
click at [185, 247] on link at bounding box center [179, 243] width 37 height 37
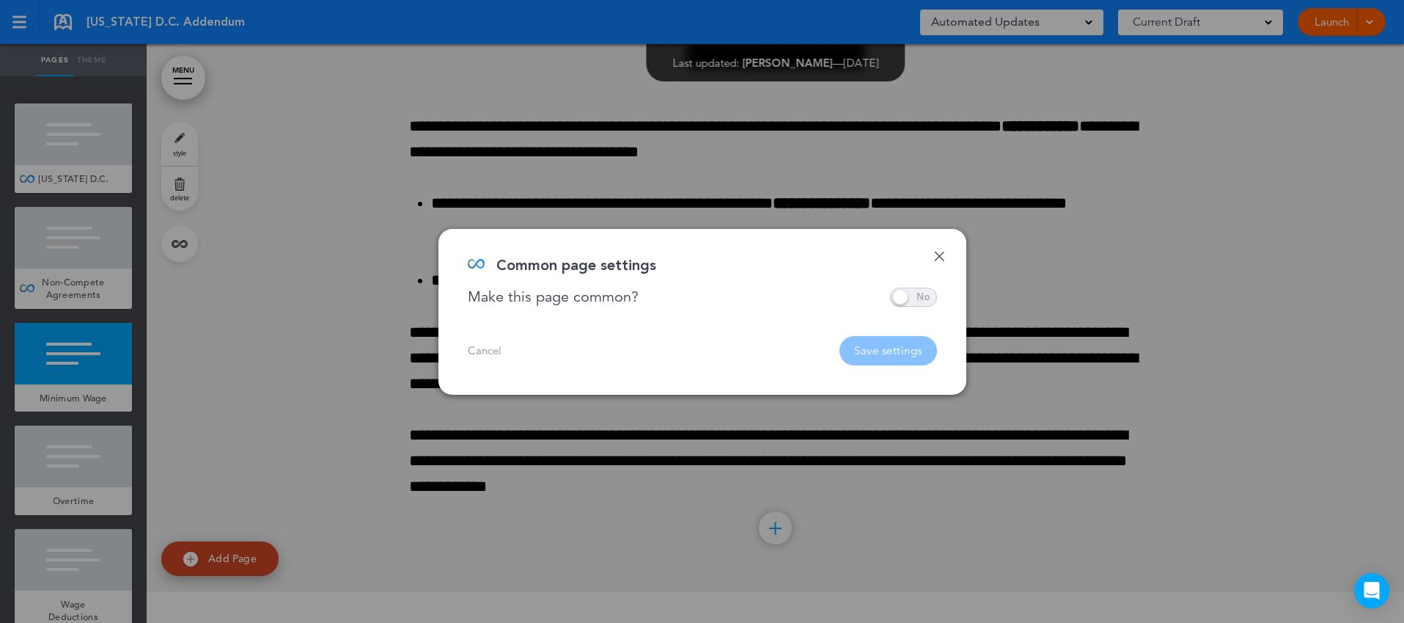
click at [936, 295] on span at bounding box center [913, 296] width 47 height 19
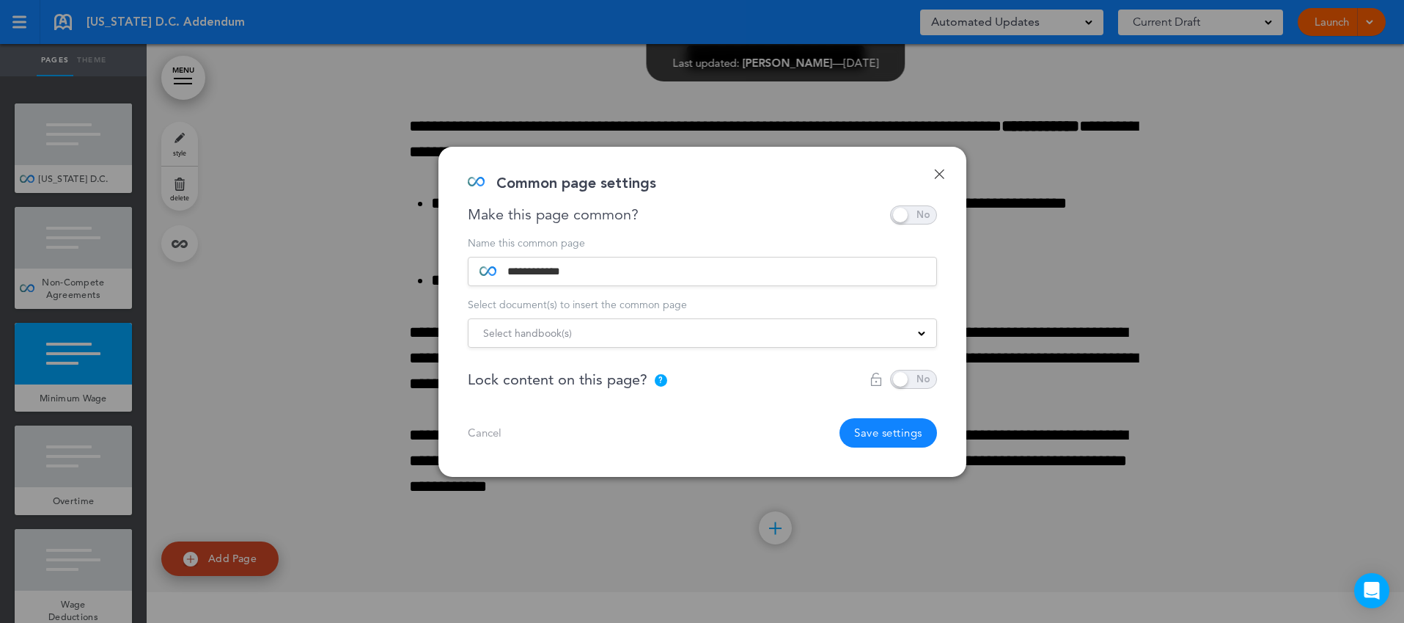
click at [751, 338] on div "Select handbook(s)" at bounding box center [703, 333] width 468 height 16
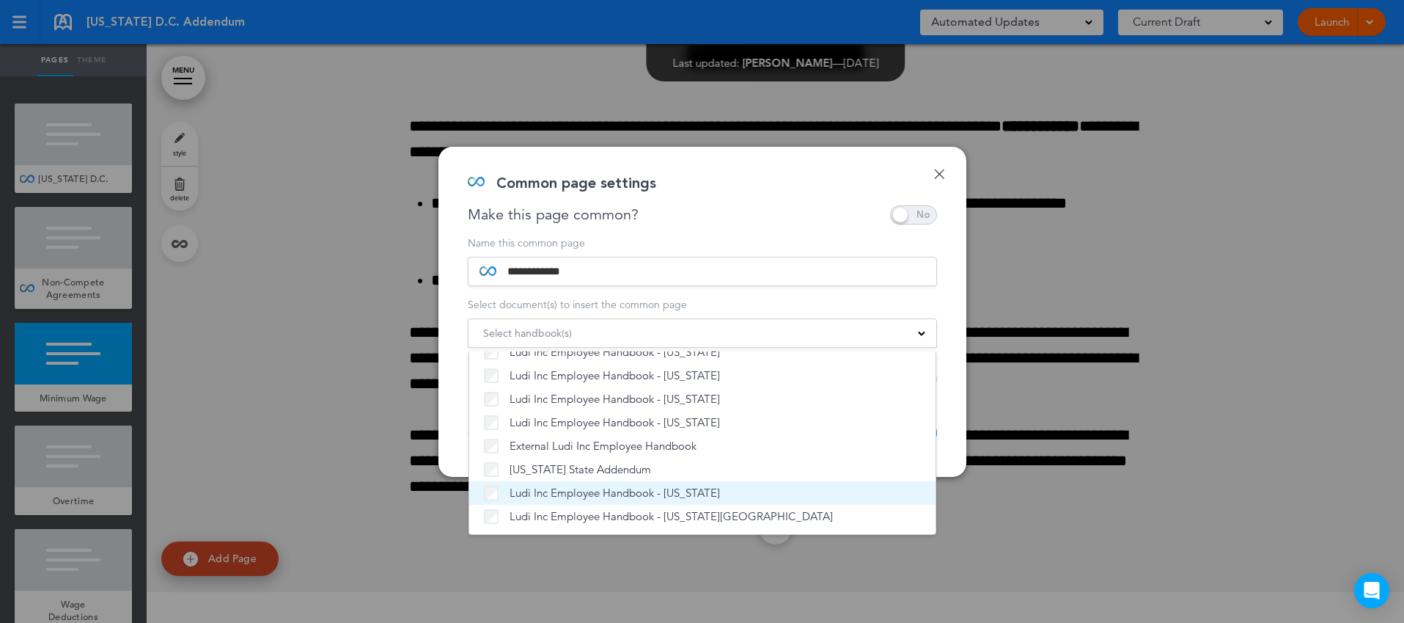
click at [608, 491] on span "Ludi Inc Employee Handbook - [US_STATE]" at bounding box center [615, 492] width 210 height 15
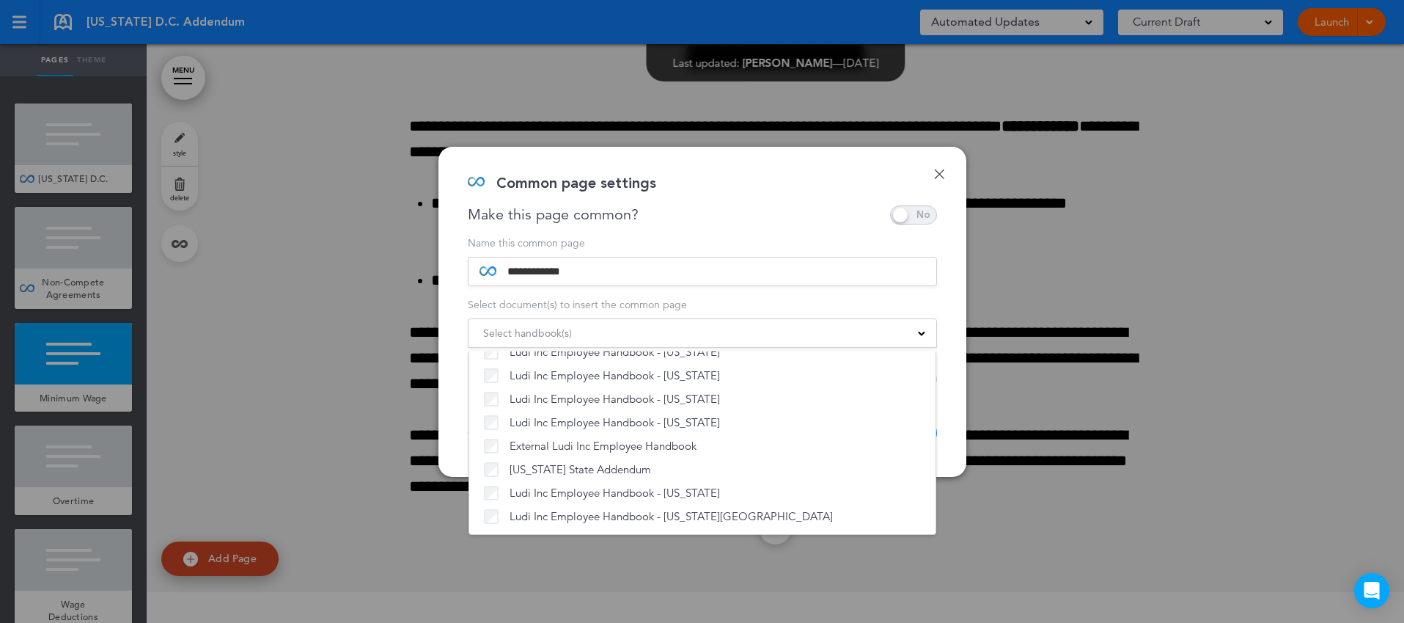
click at [950, 427] on div "**********" at bounding box center [702, 312] width 528 height 330
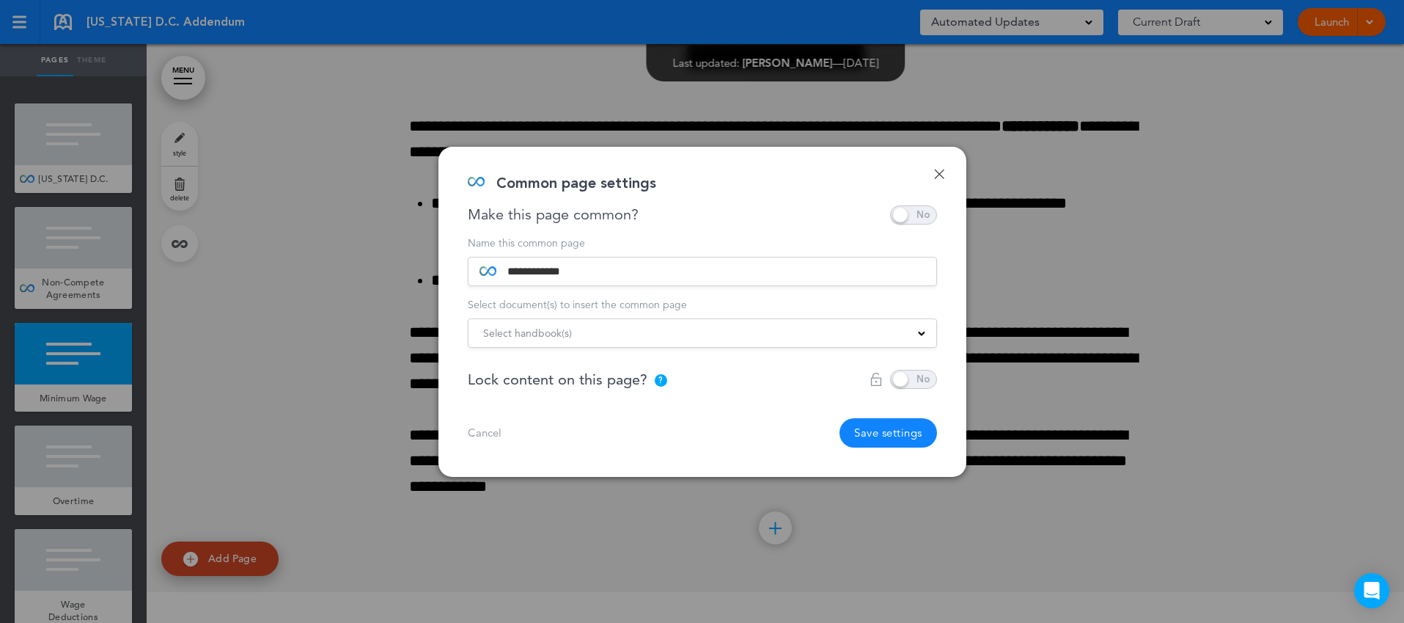
click at [895, 430] on button "Save settings" at bounding box center [889, 432] width 98 height 29
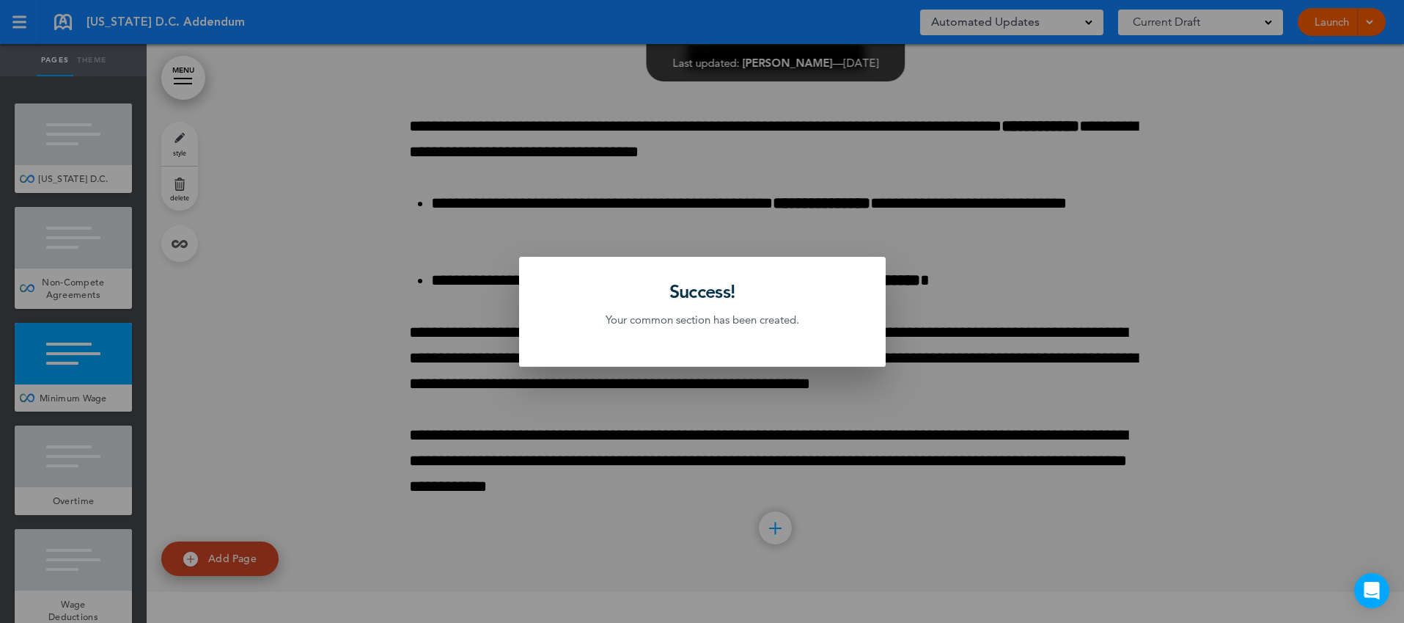
click at [106, 470] on div at bounding box center [702, 311] width 1404 height 623
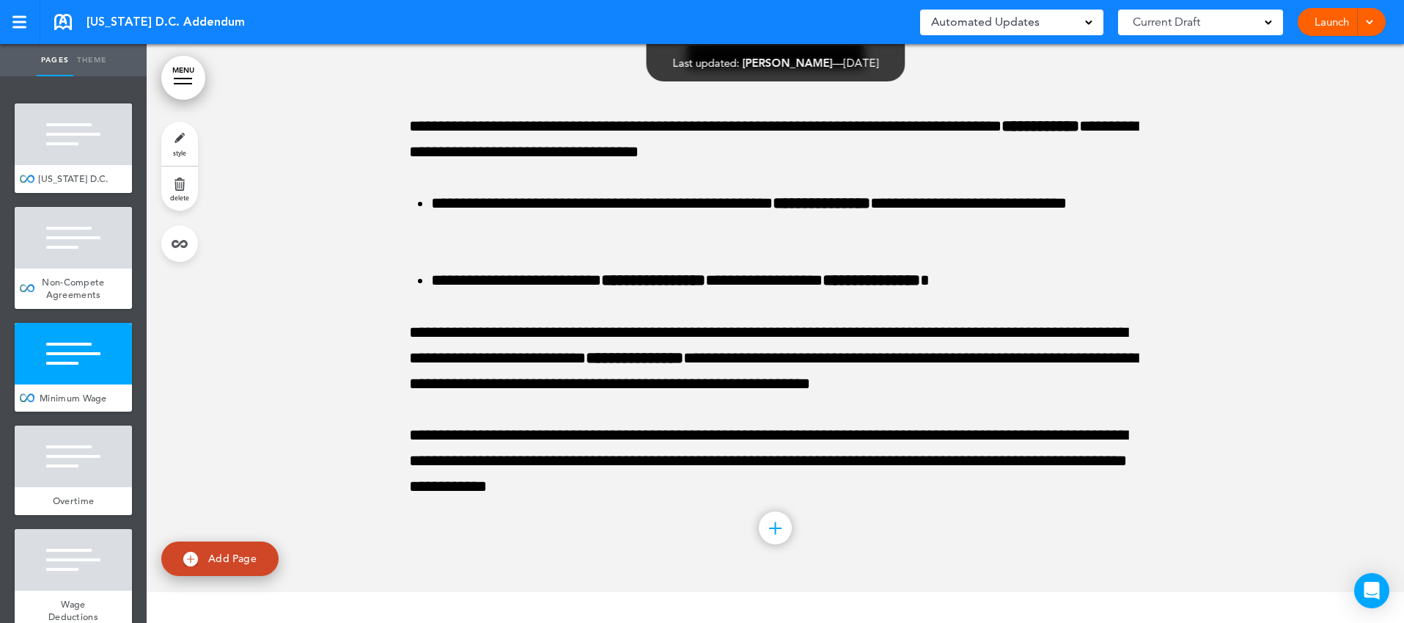
click at [106, 470] on div at bounding box center [73, 456] width 117 height 62
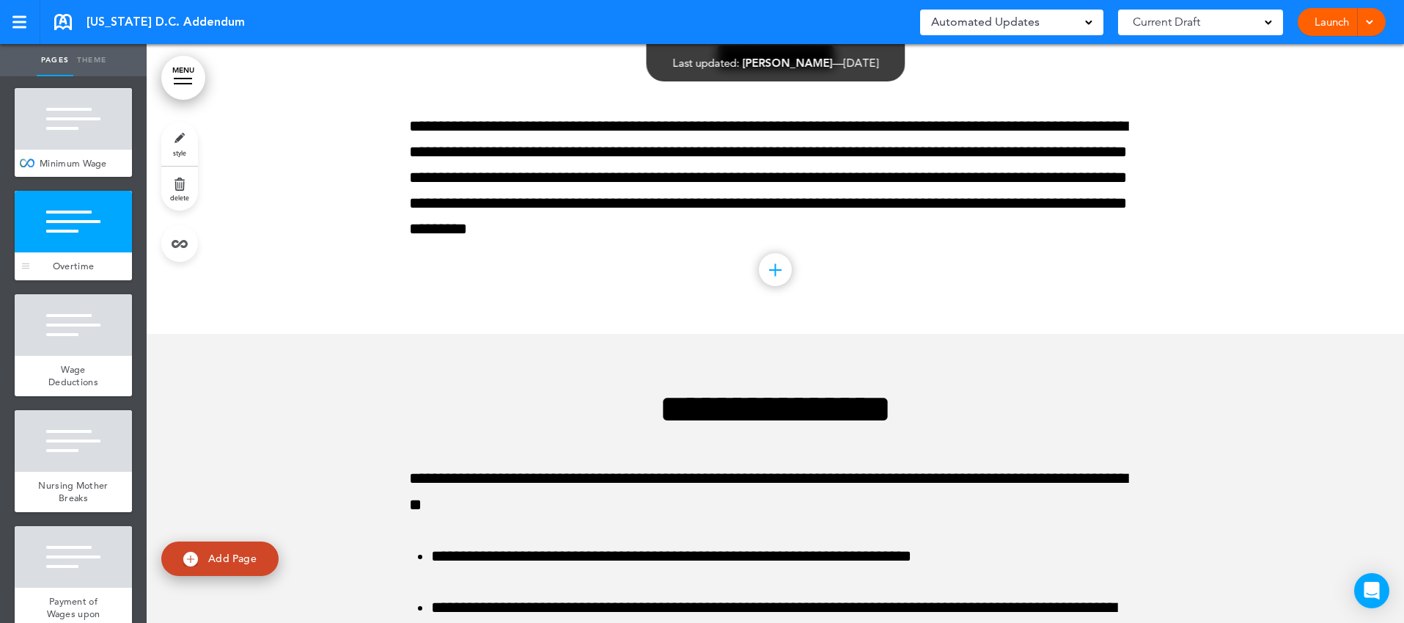
scroll to position [246, 0]
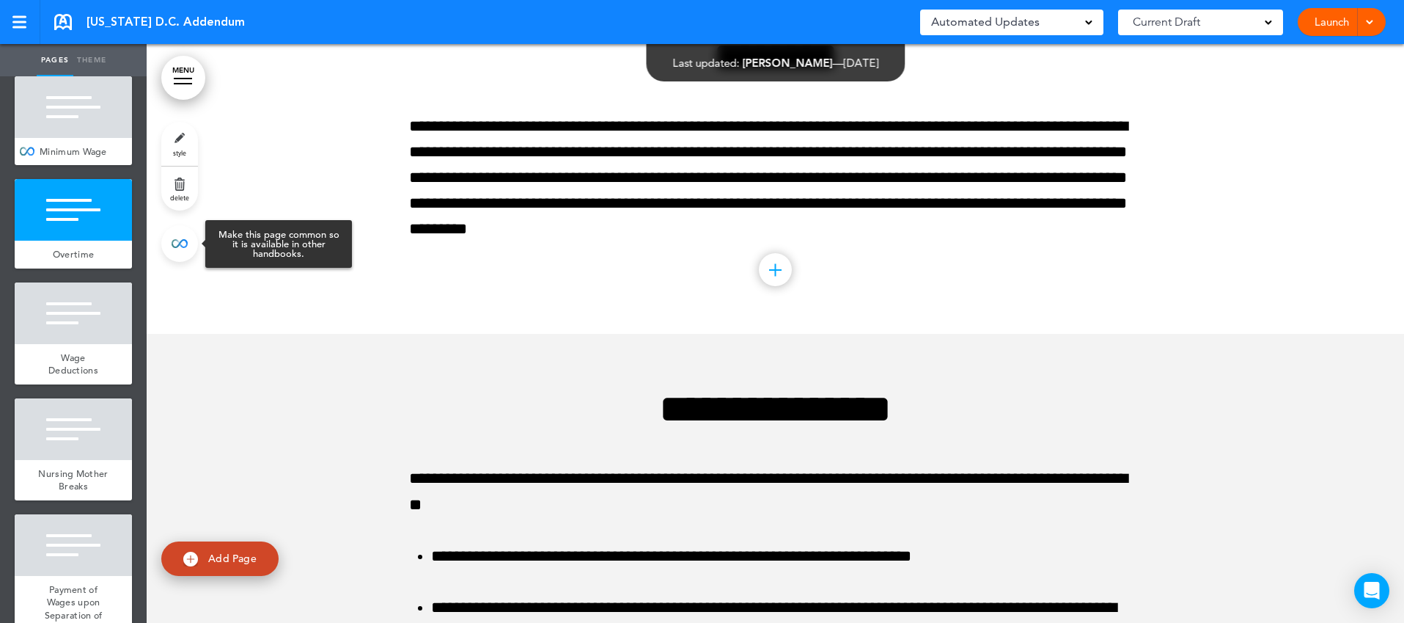
click at [180, 248] on link at bounding box center [179, 243] width 37 height 37
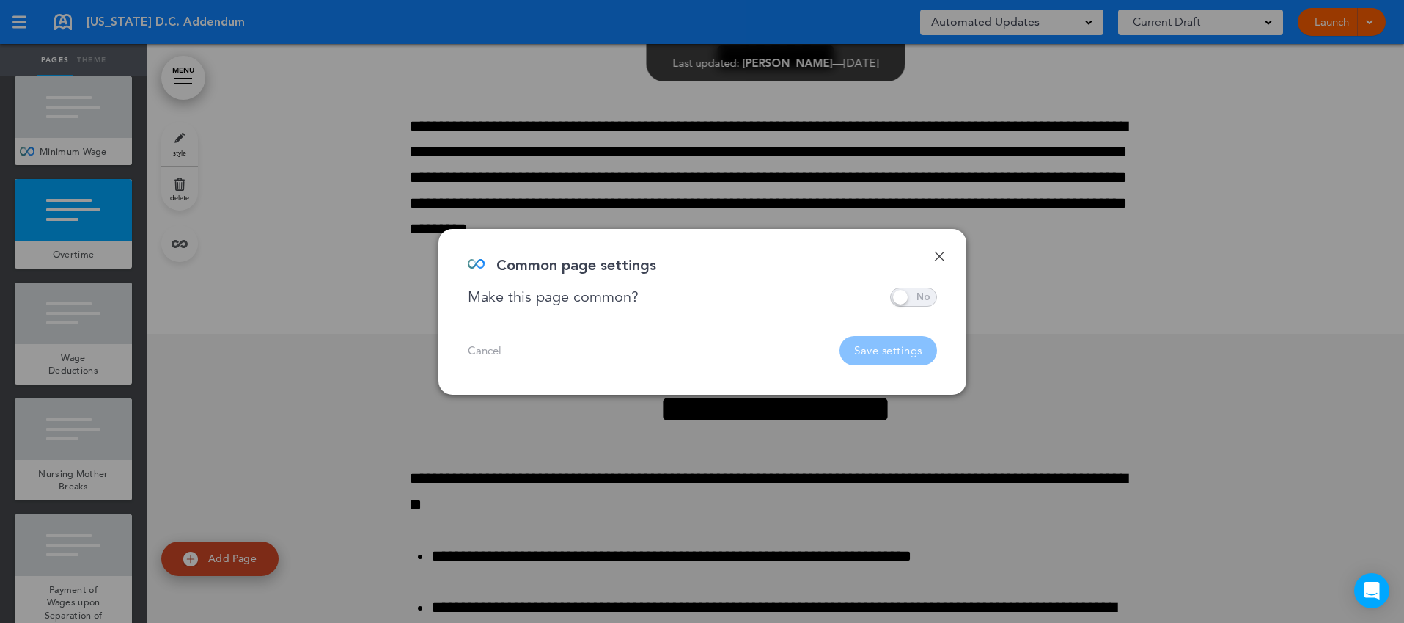
click at [904, 291] on span at bounding box center [913, 296] width 47 height 19
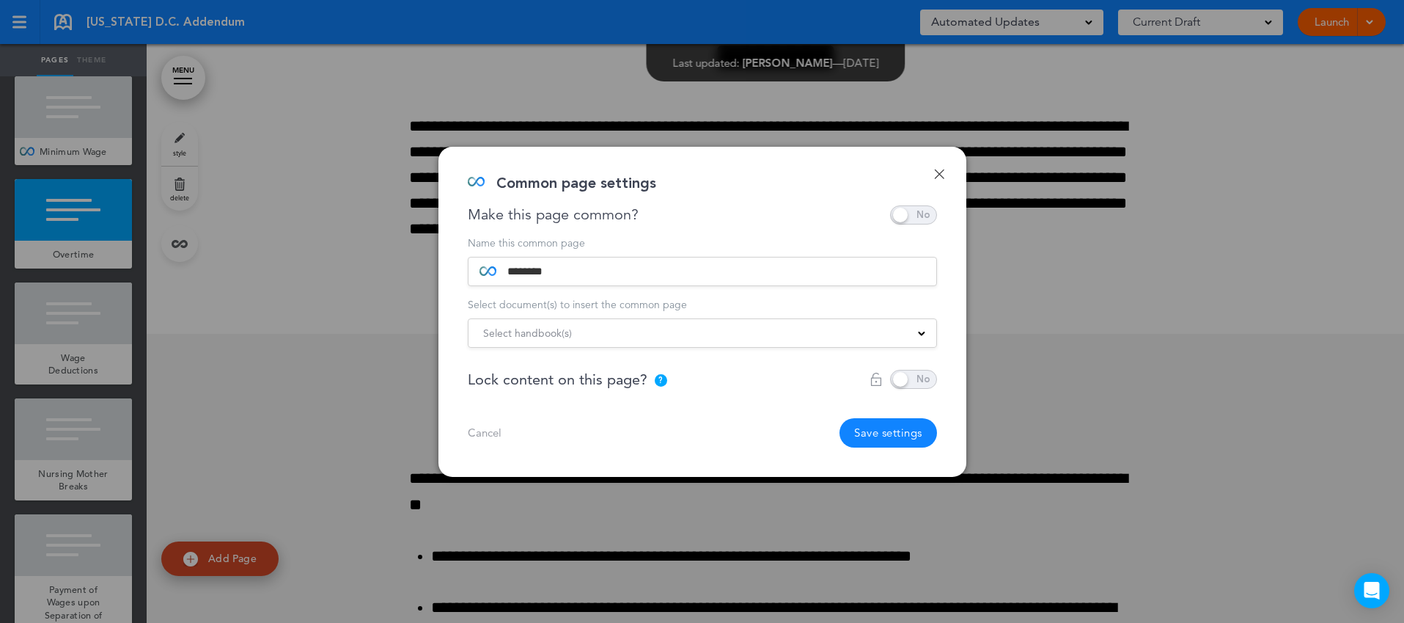
click at [781, 339] on div "Select handbook(s)" at bounding box center [703, 333] width 468 height 16
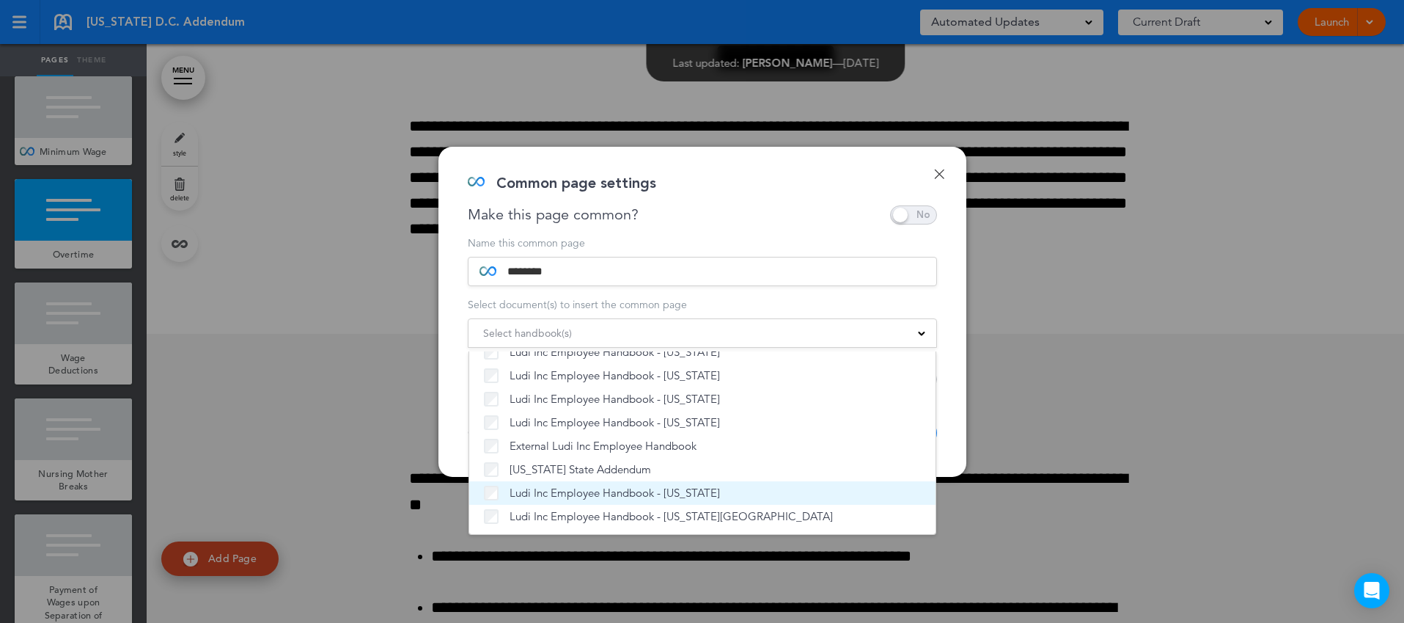
click at [616, 485] on span "Ludi Inc Employee Handbook - [US_STATE]" at bounding box center [615, 492] width 210 height 15
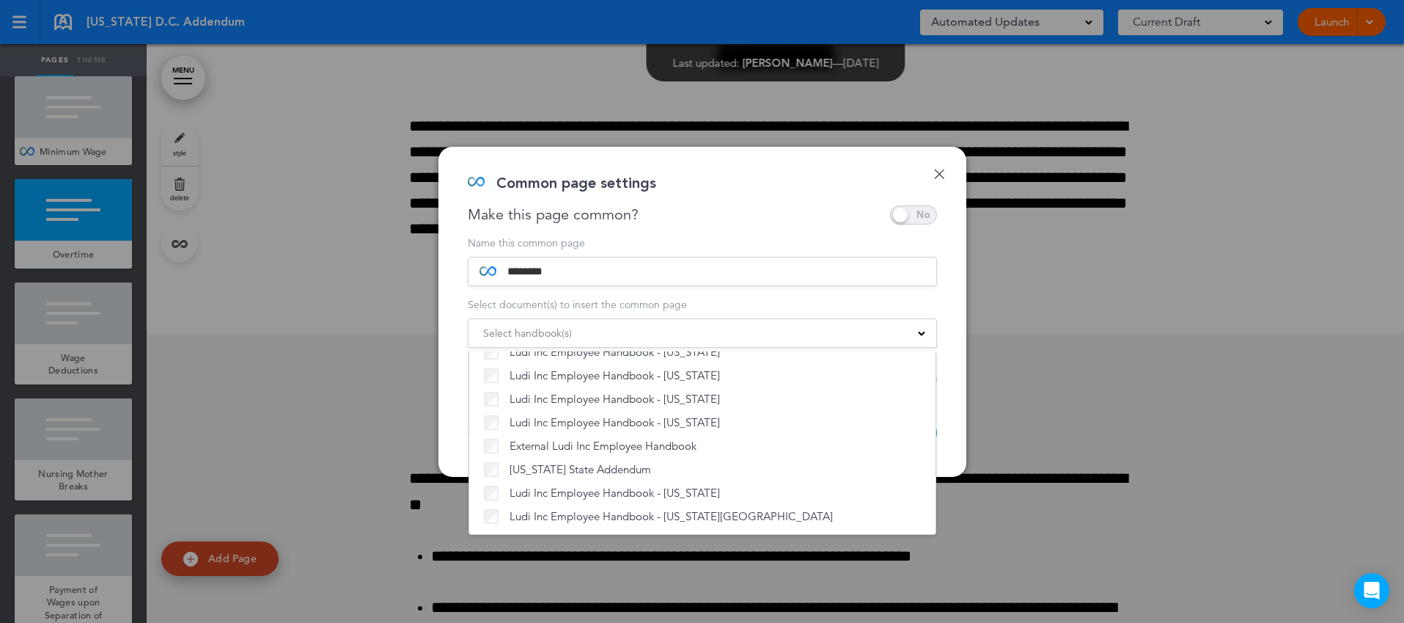
click at [956, 384] on div "Done Common page settings Make this page common? Save time by creating Common P…" at bounding box center [702, 312] width 528 height 330
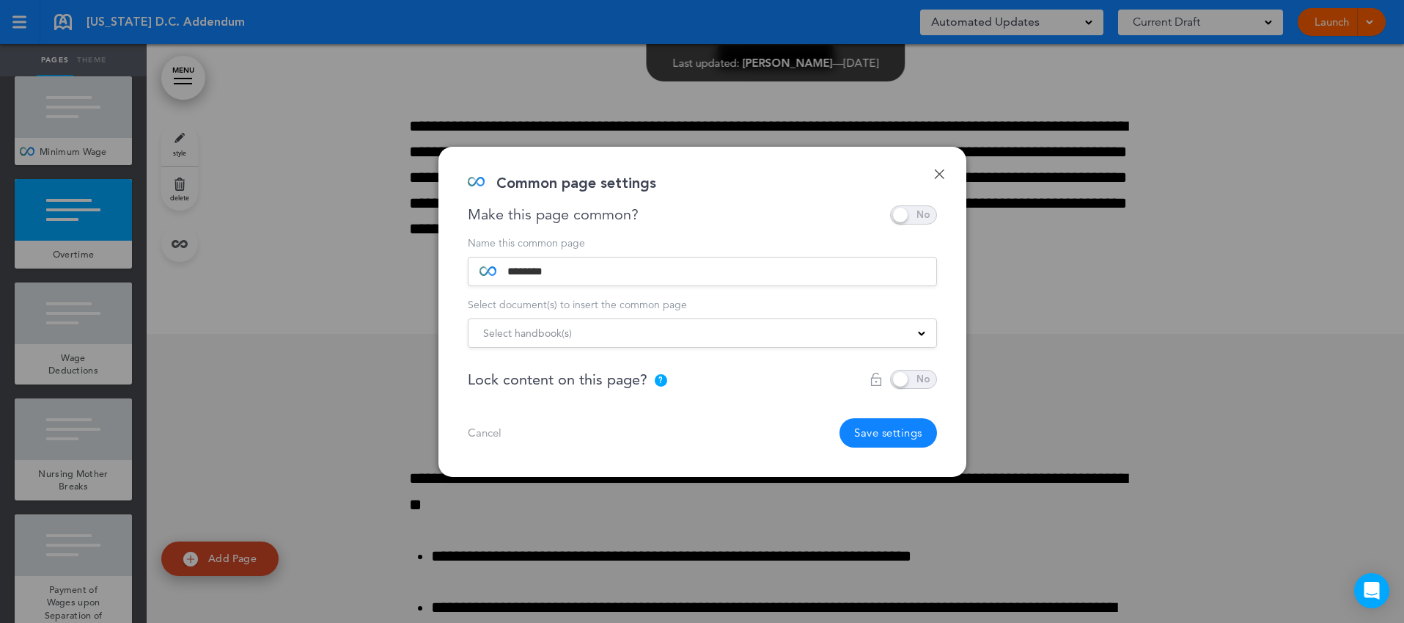
click at [884, 429] on button "Save settings" at bounding box center [889, 432] width 98 height 29
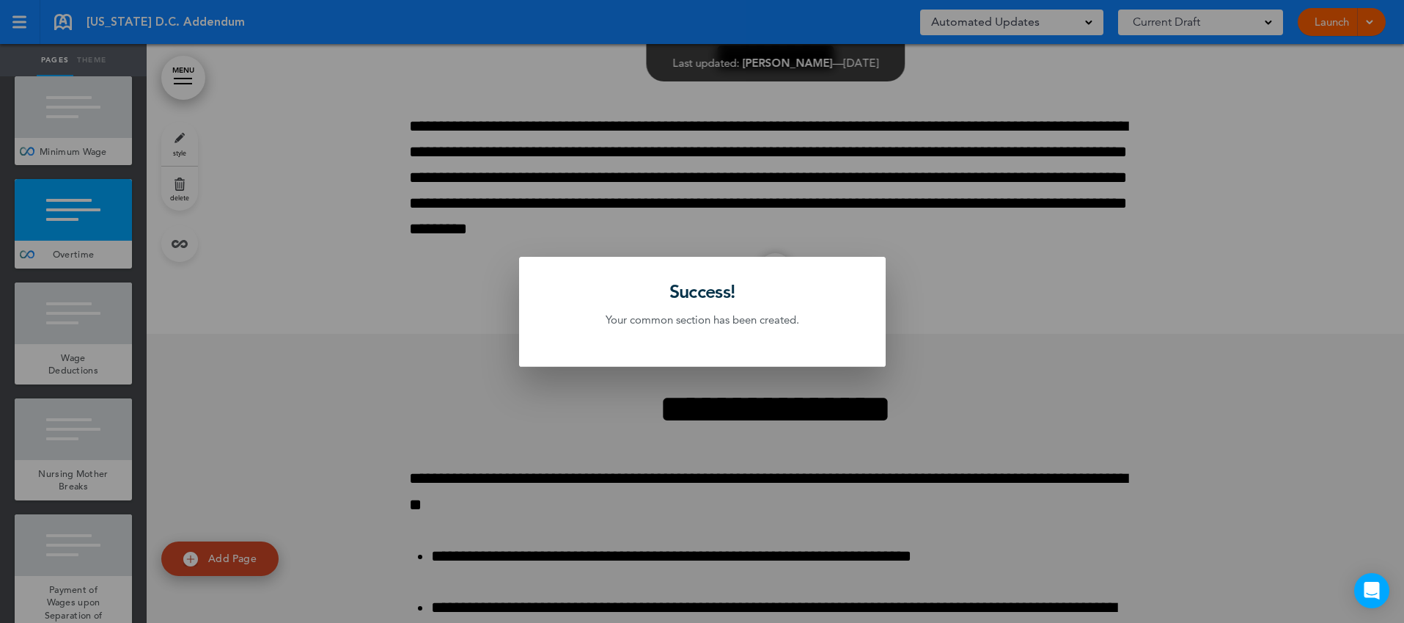
click at [111, 348] on div at bounding box center [702, 311] width 1404 height 623
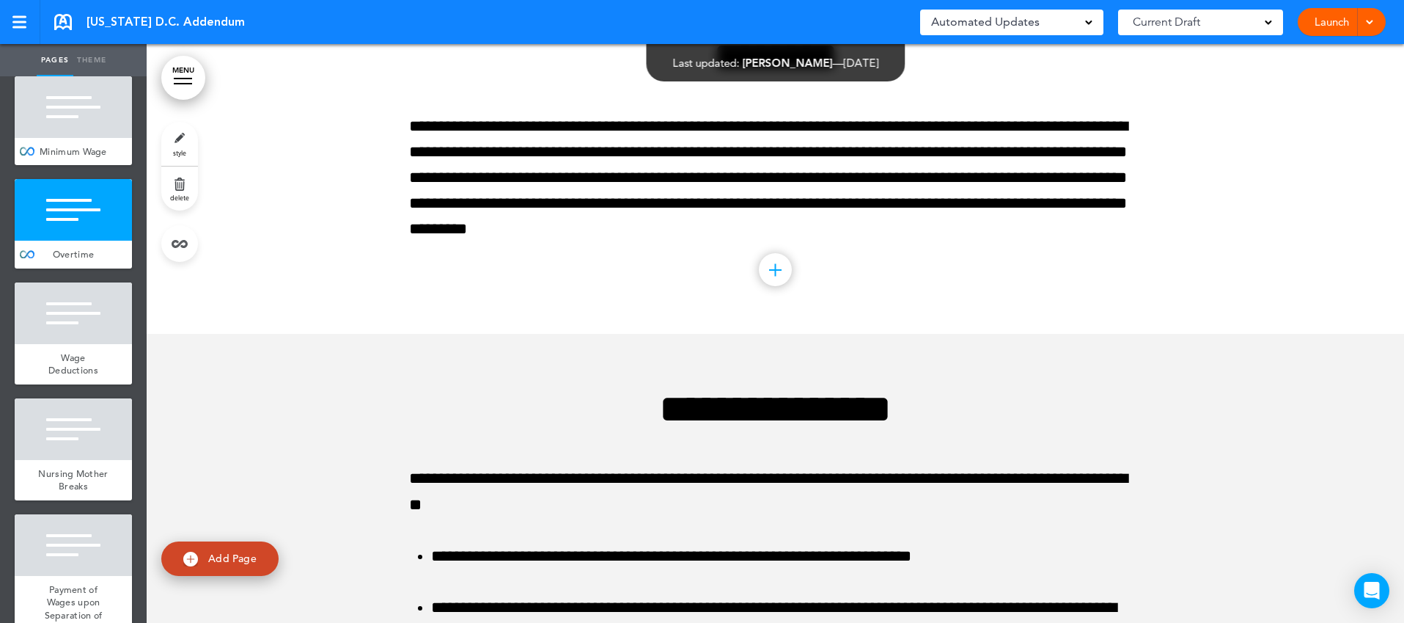
click at [111, 348] on div "Wage Deductions" at bounding box center [73, 364] width 117 height 40
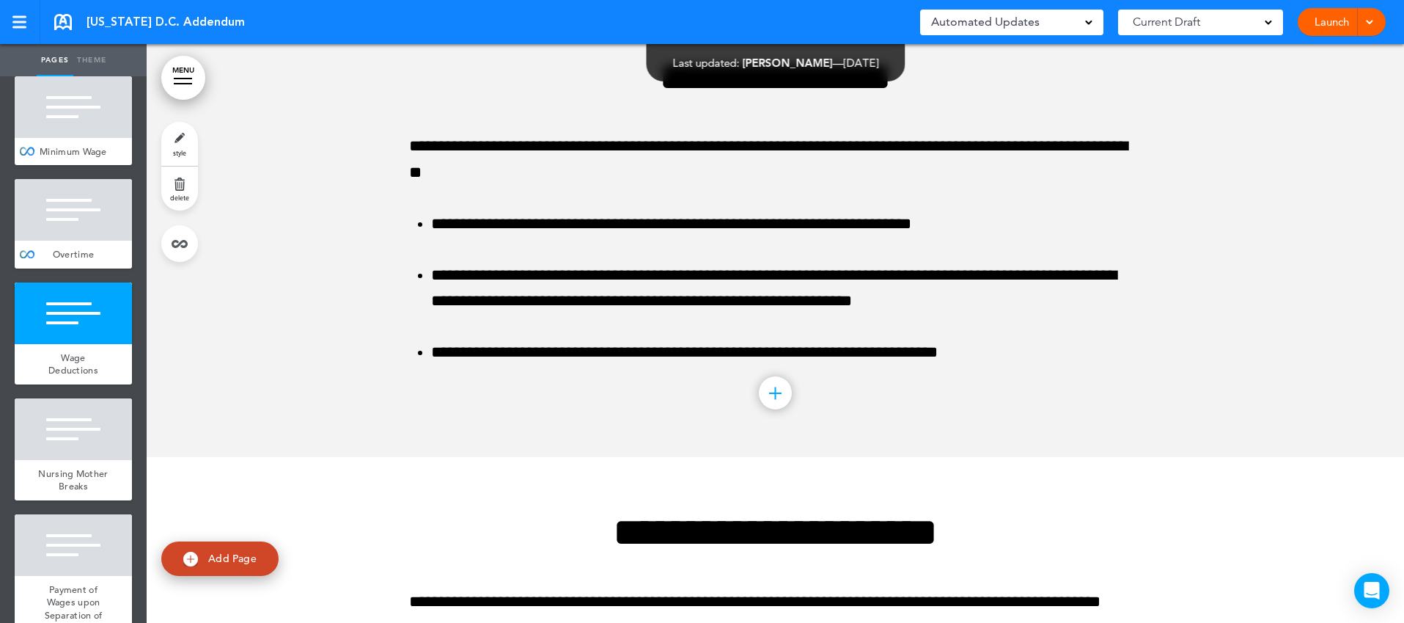
scroll to position [2486, 0]
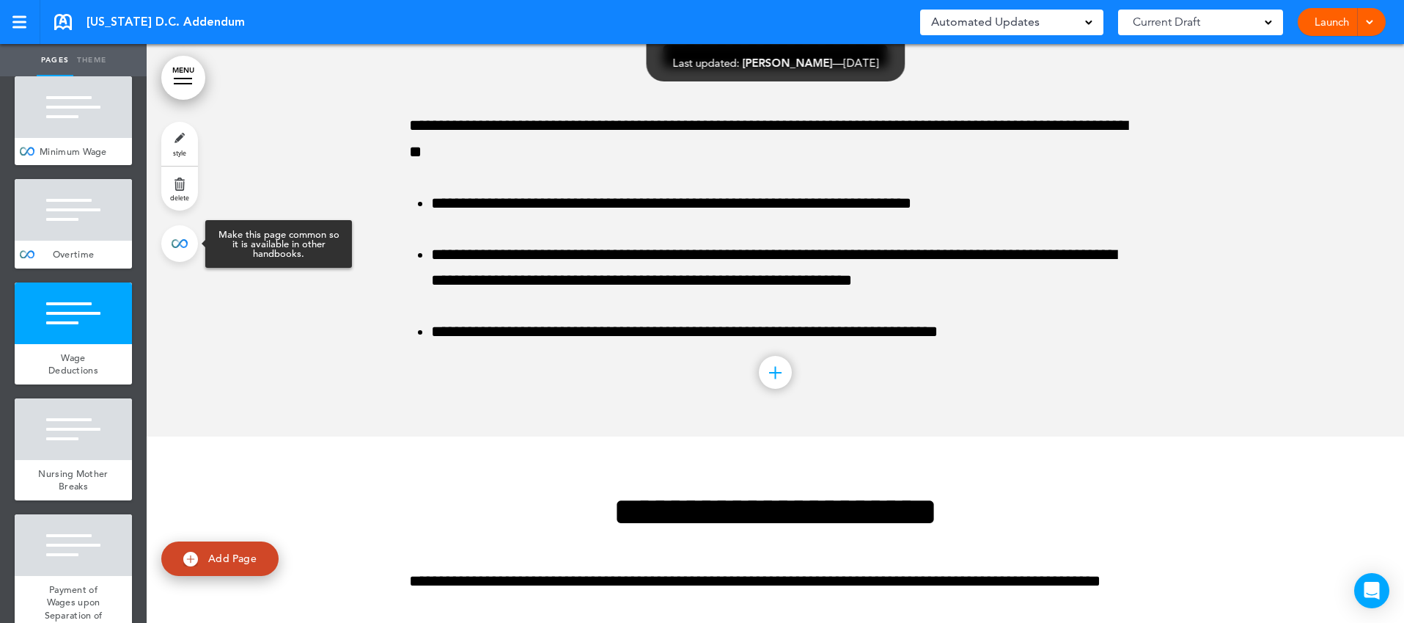
click at [183, 247] on link at bounding box center [179, 243] width 37 height 37
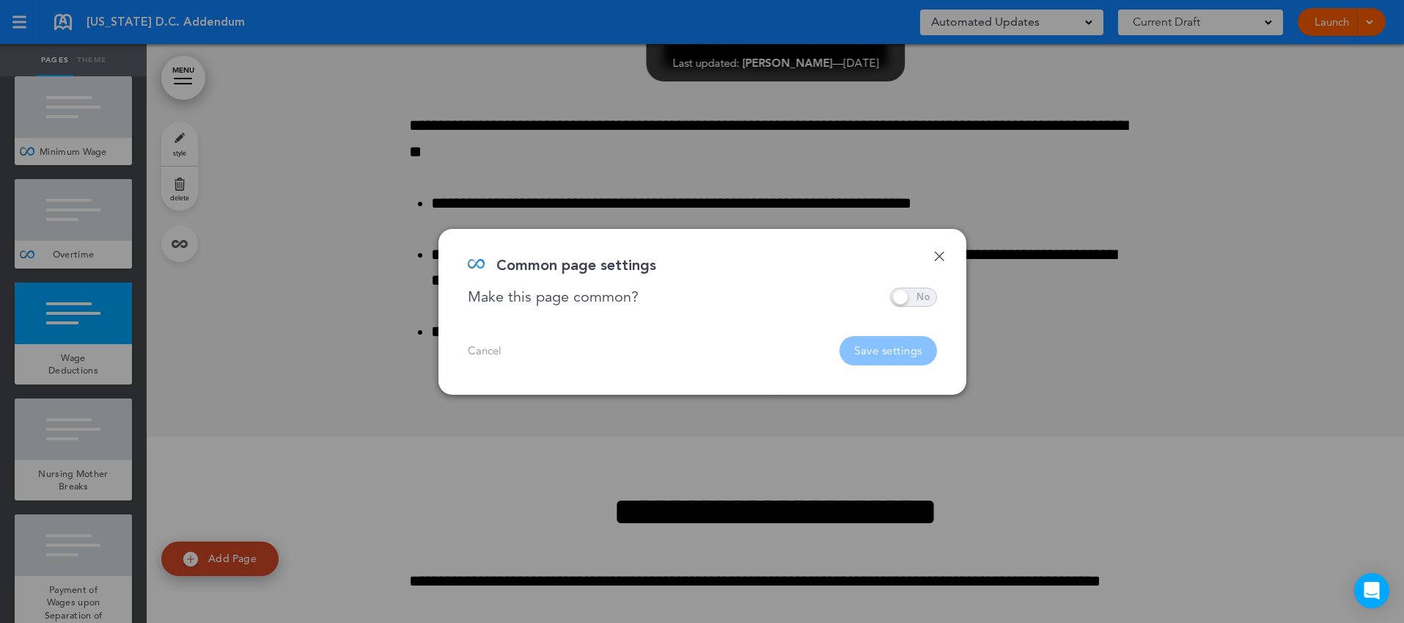
click at [911, 297] on span at bounding box center [913, 296] width 47 height 19
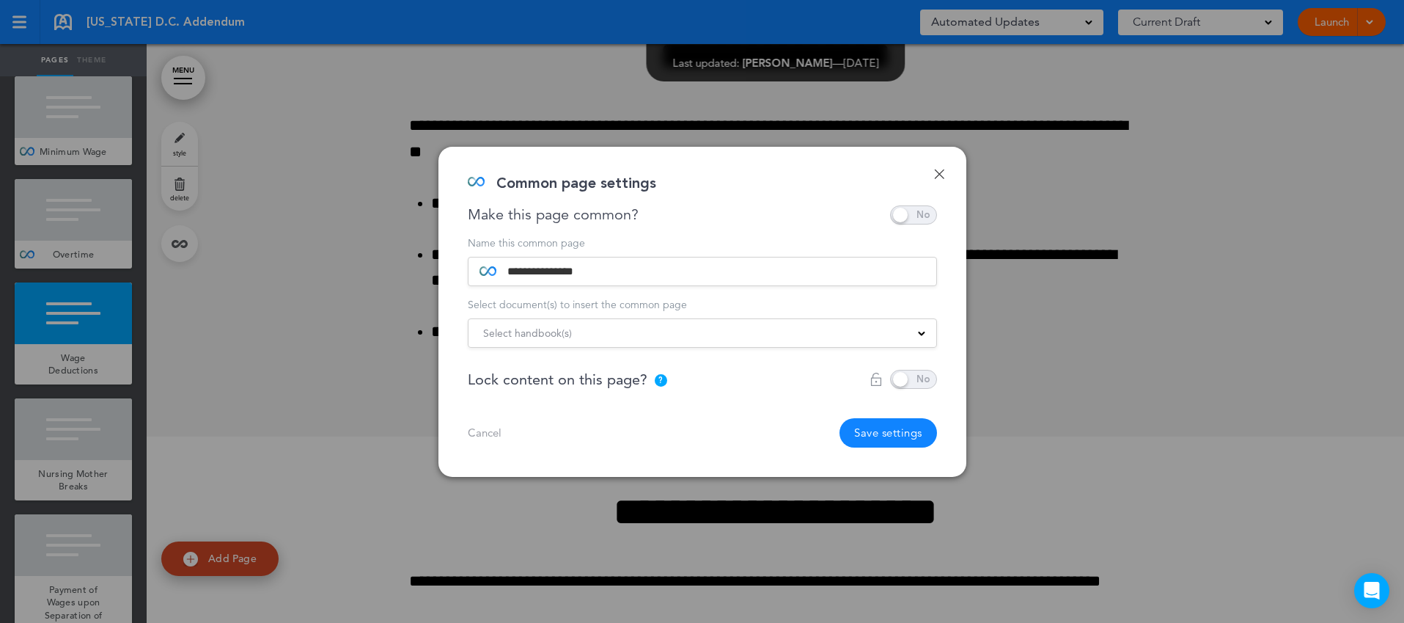
click at [799, 331] on div "Select handbook(s)" at bounding box center [703, 333] width 468 height 16
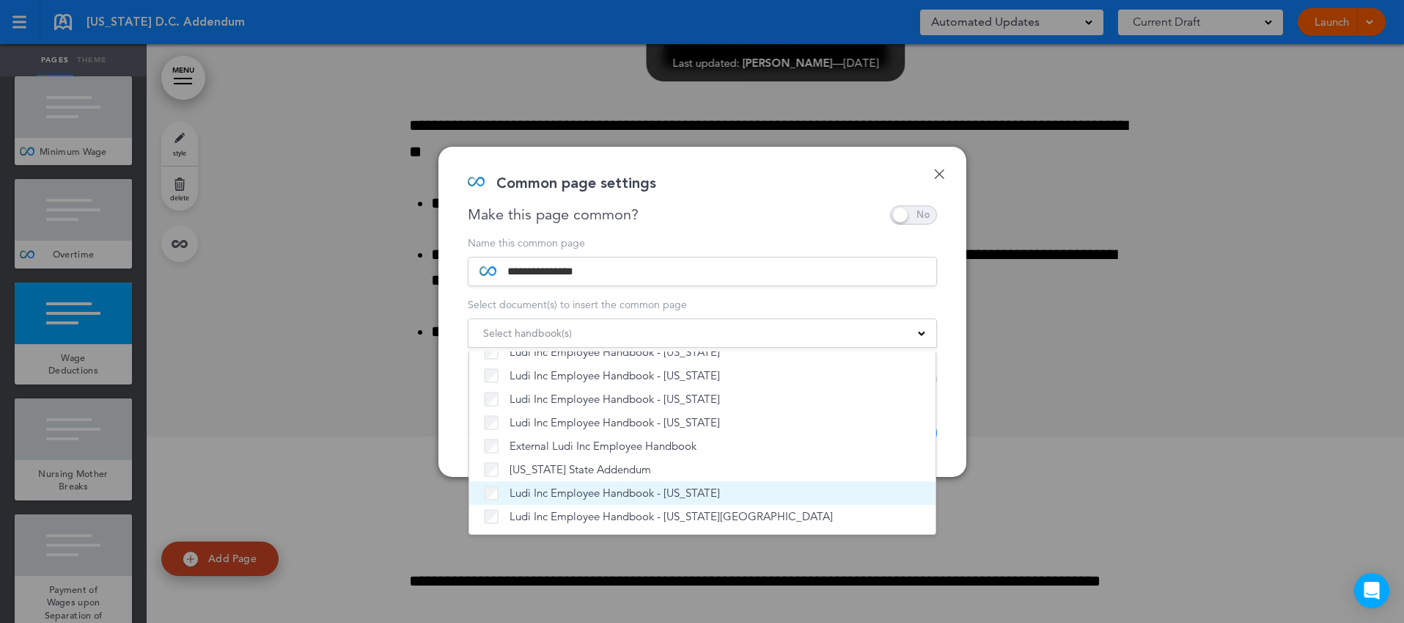
click at [581, 487] on span "Ludi Inc Employee Handbook - [US_STATE]" at bounding box center [615, 492] width 210 height 15
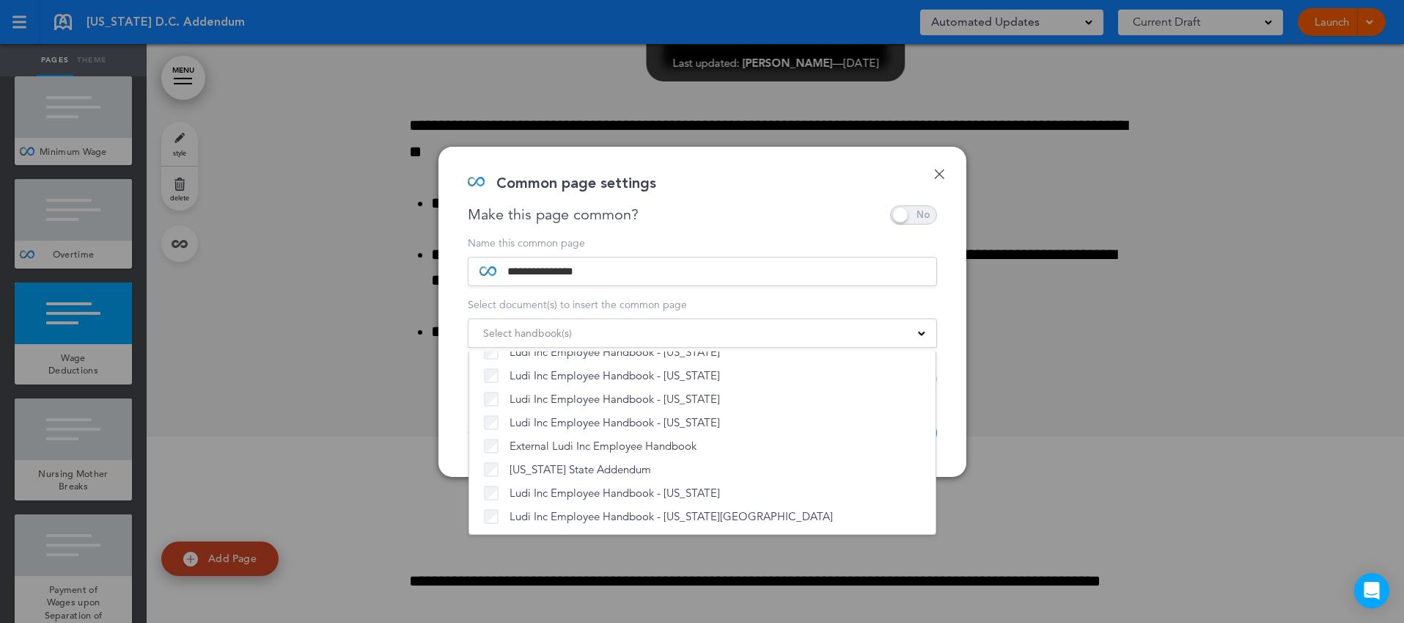
click at [950, 401] on div "**********" at bounding box center [702, 312] width 528 height 330
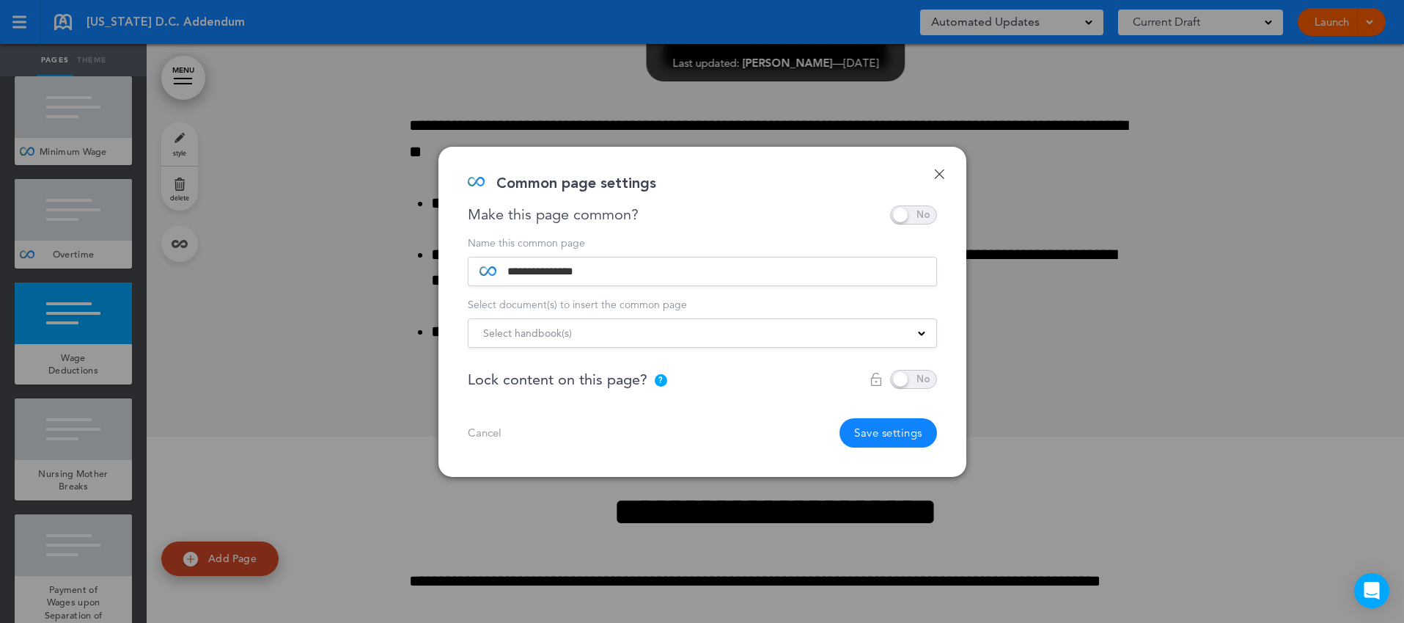
click at [884, 429] on button "Save settings" at bounding box center [889, 432] width 98 height 29
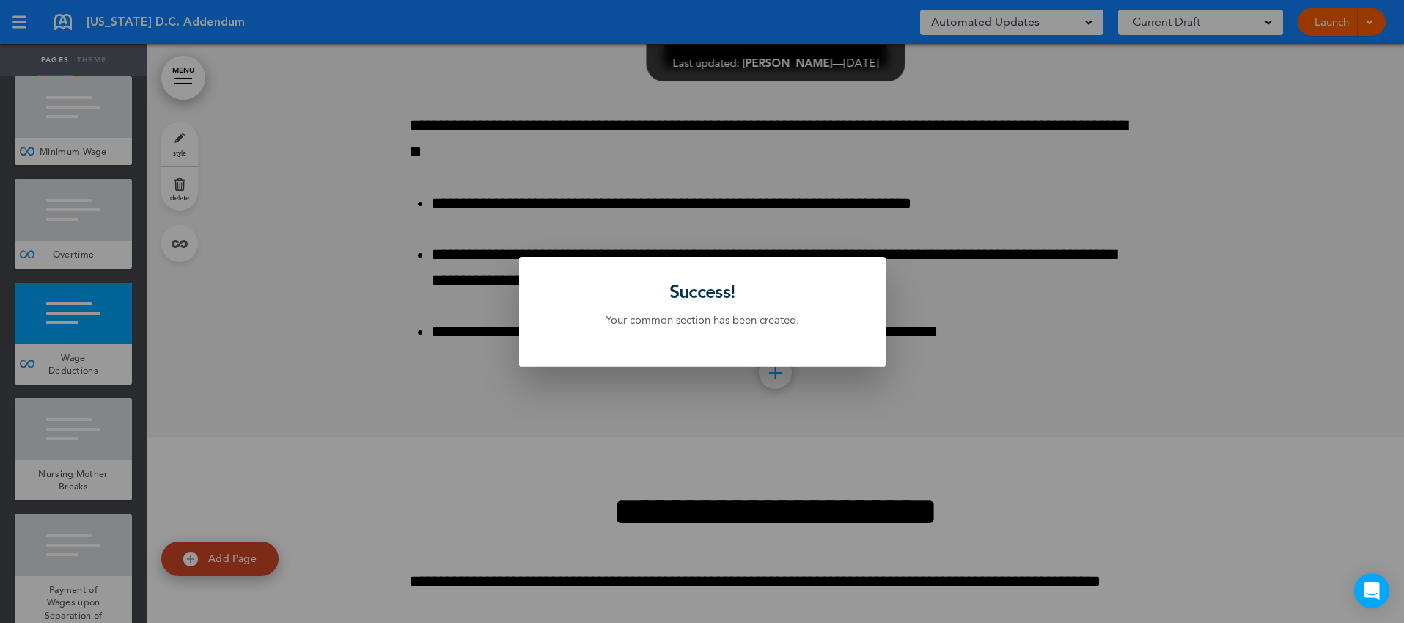
click at [117, 416] on div at bounding box center [702, 311] width 1404 height 623
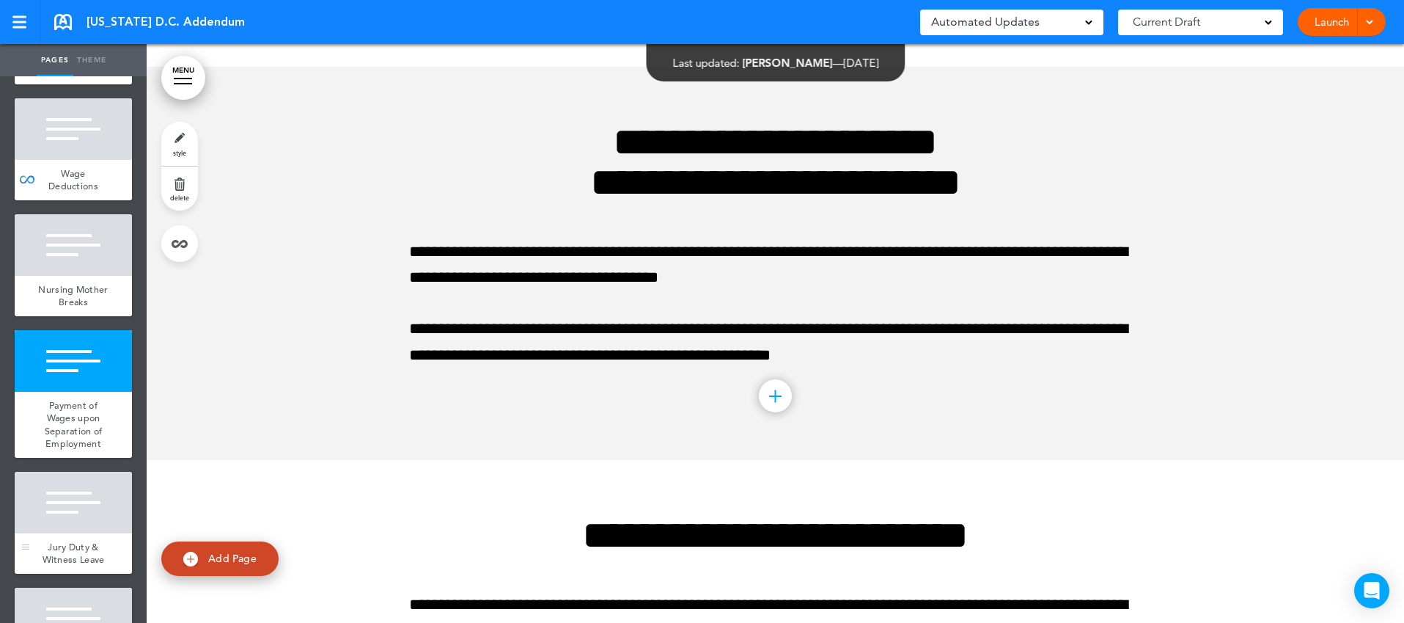
scroll to position [441, 0]
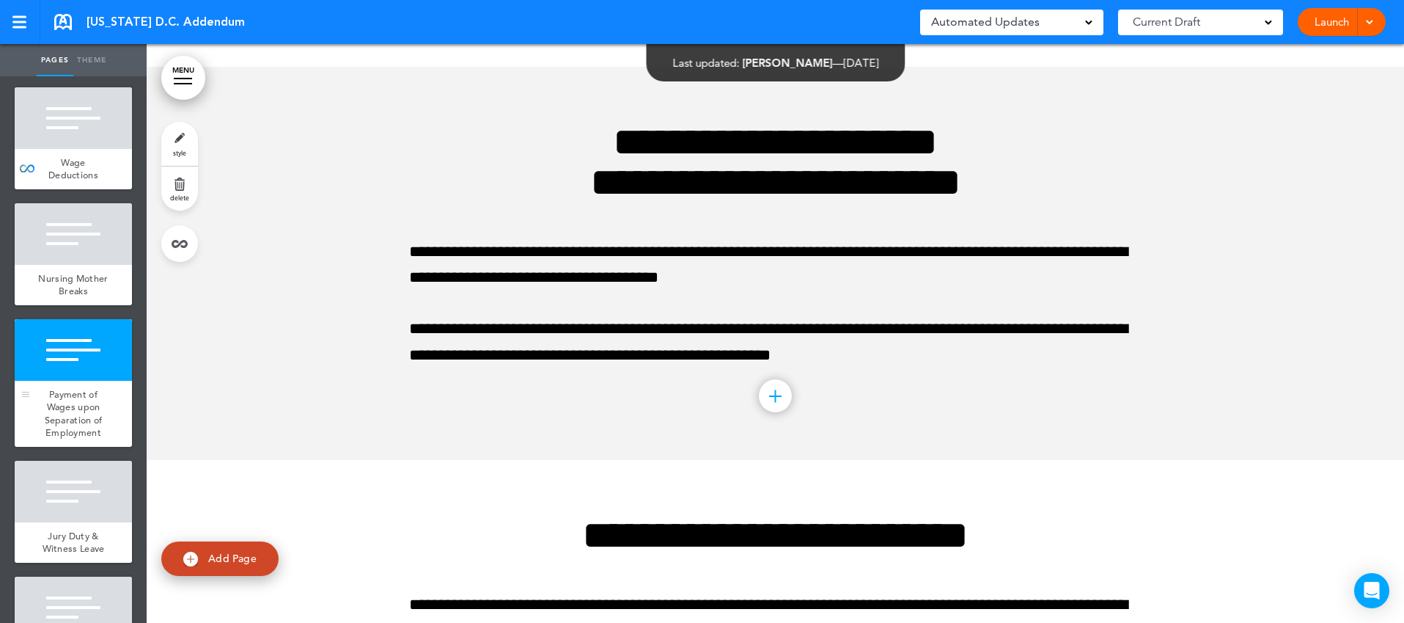
click at [99, 403] on span "Payment of Wages upon Separation of Employment" at bounding box center [74, 413] width 58 height 51
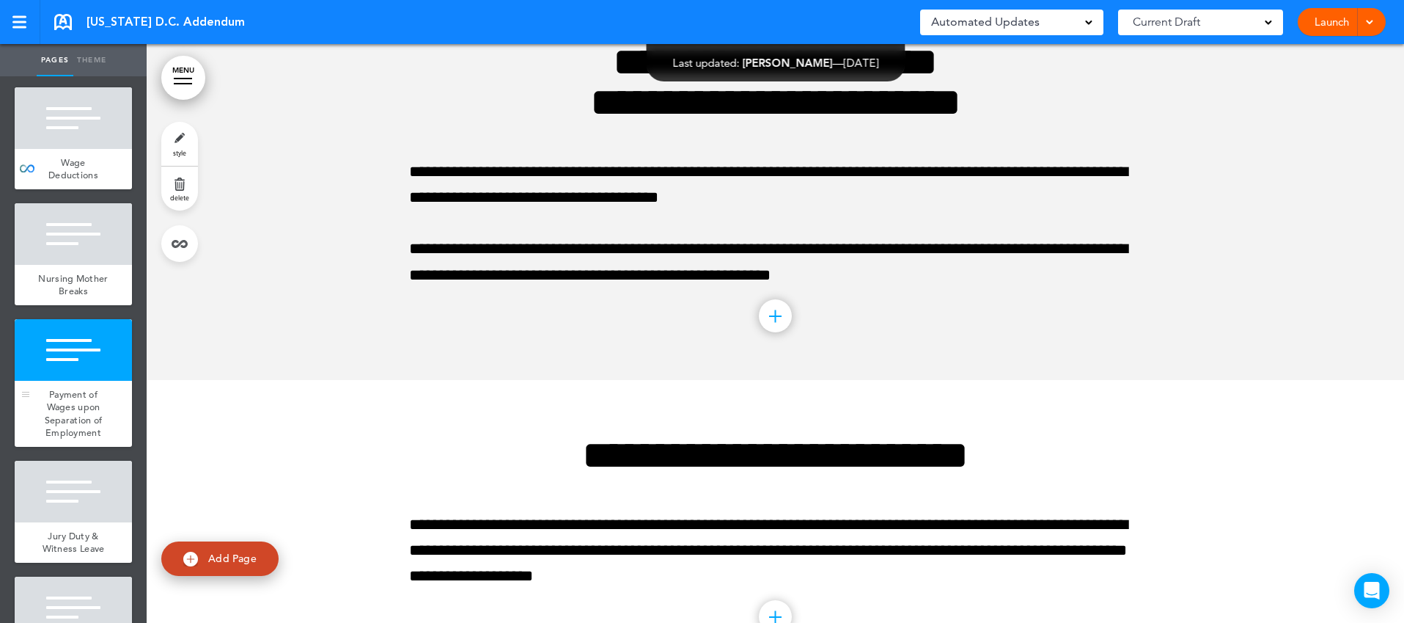
scroll to position [3320, 0]
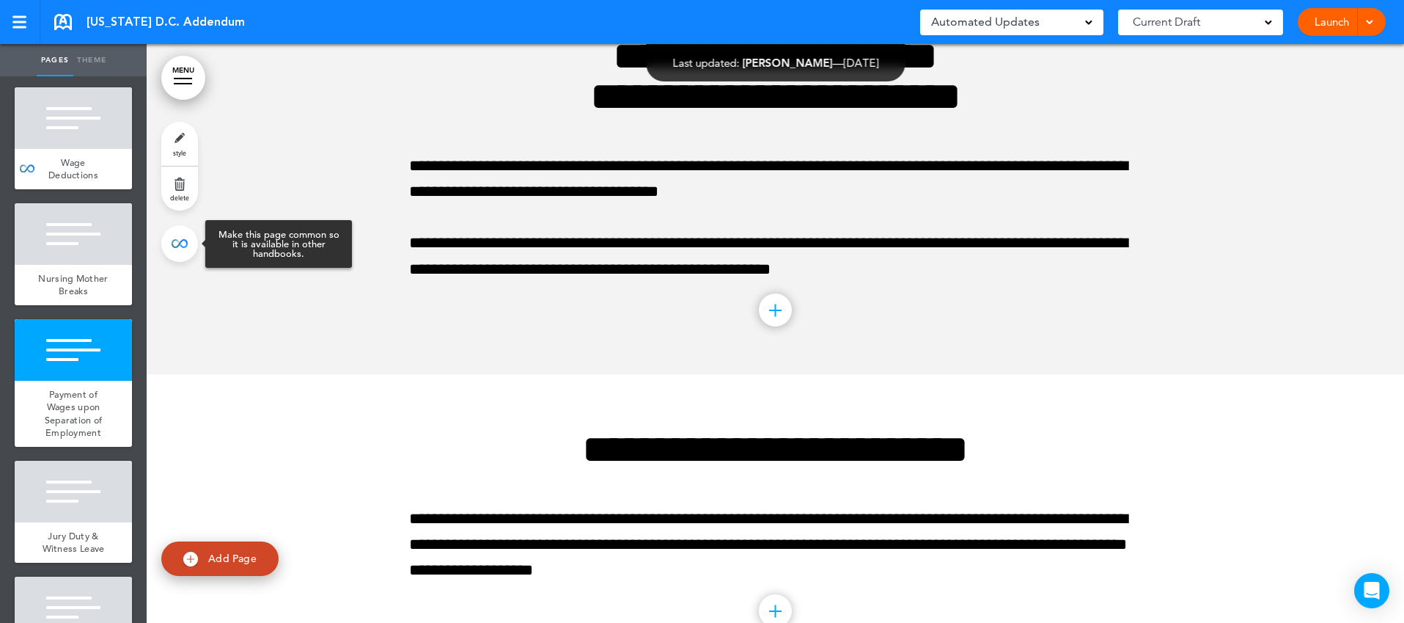
click at [183, 243] on link at bounding box center [179, 243] width 37 height 37
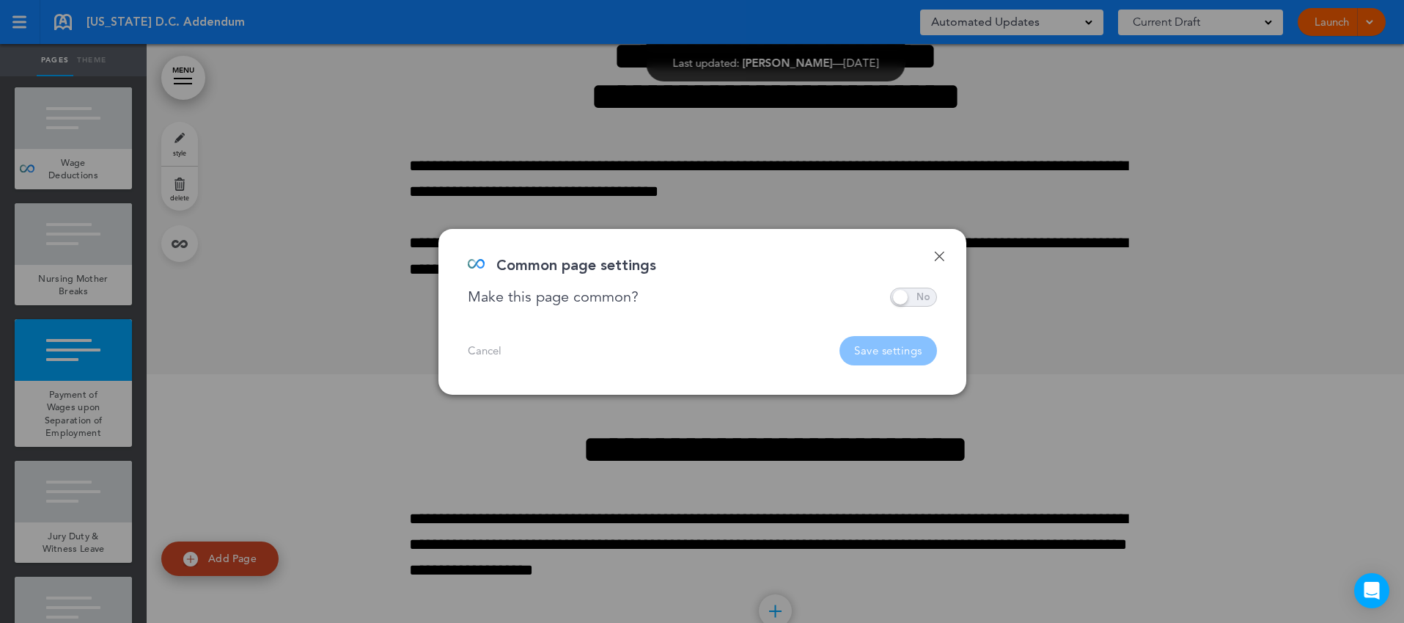
click at [925, 295] on span at bounding box center [913, 296] width 47 height 19
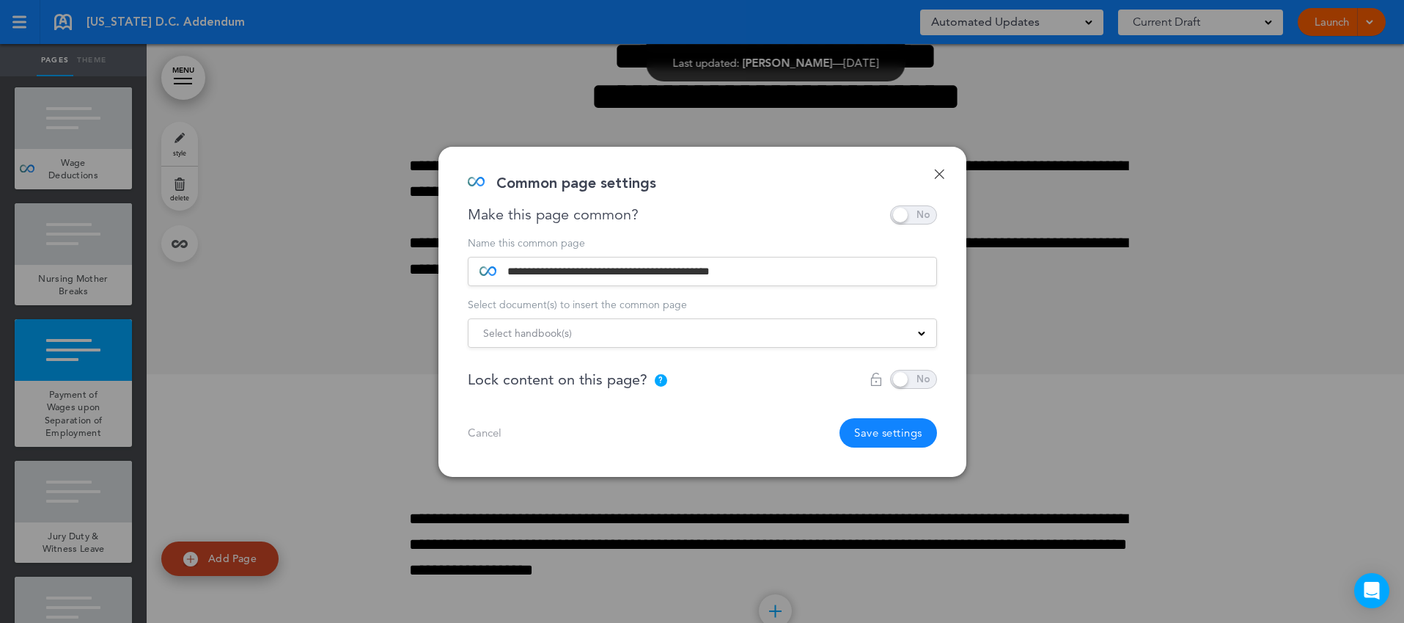
click at [782, 335] on div "Select handbook(s)" at bounding box center [703, 333] width 468 height 16
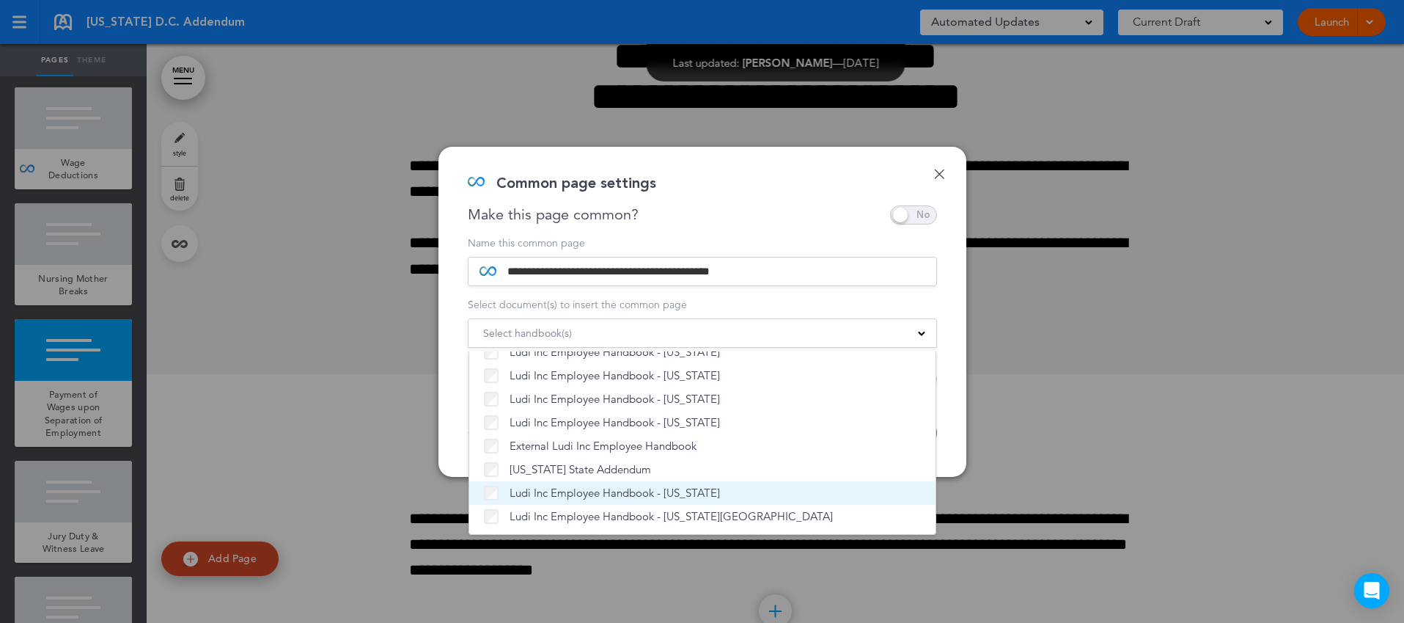
click at [644, 491] on span "Ludi Inc Employee Handbook - [US_STATE]" at bounding box center [615, 492] width 210 height 15
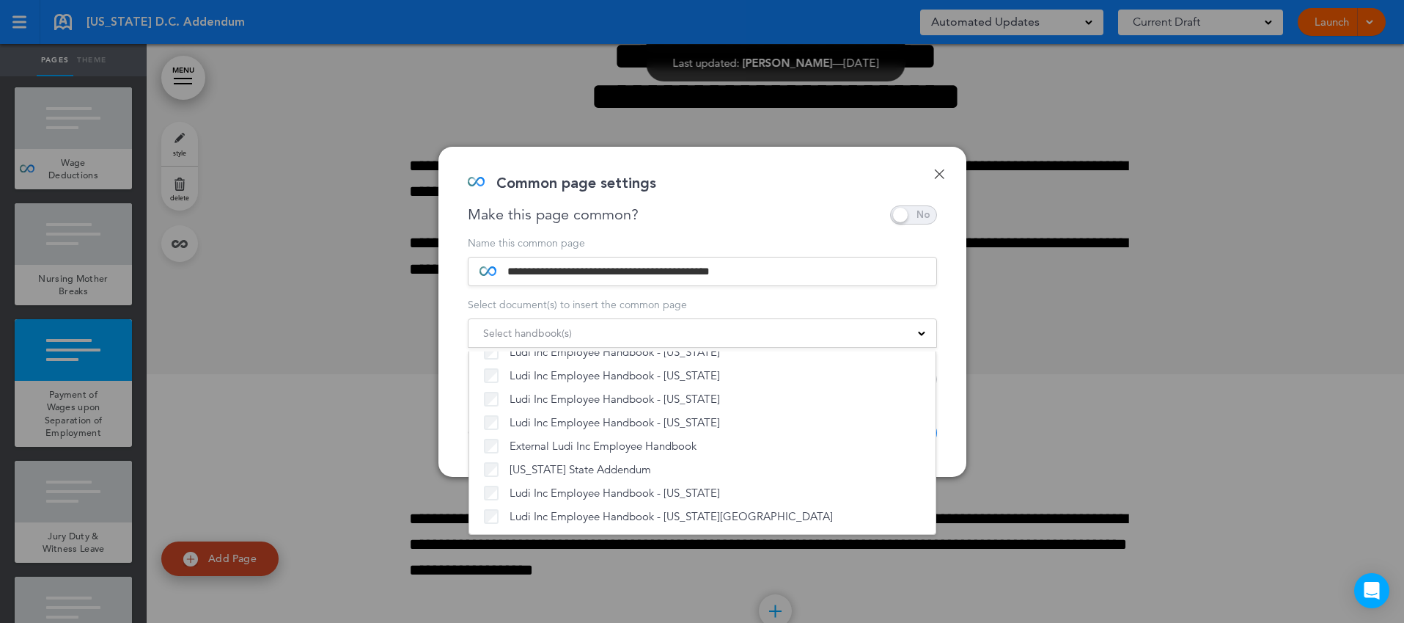
click at [952, 414] on div "**********" at bounding box center [702, 312] width 528 height 330
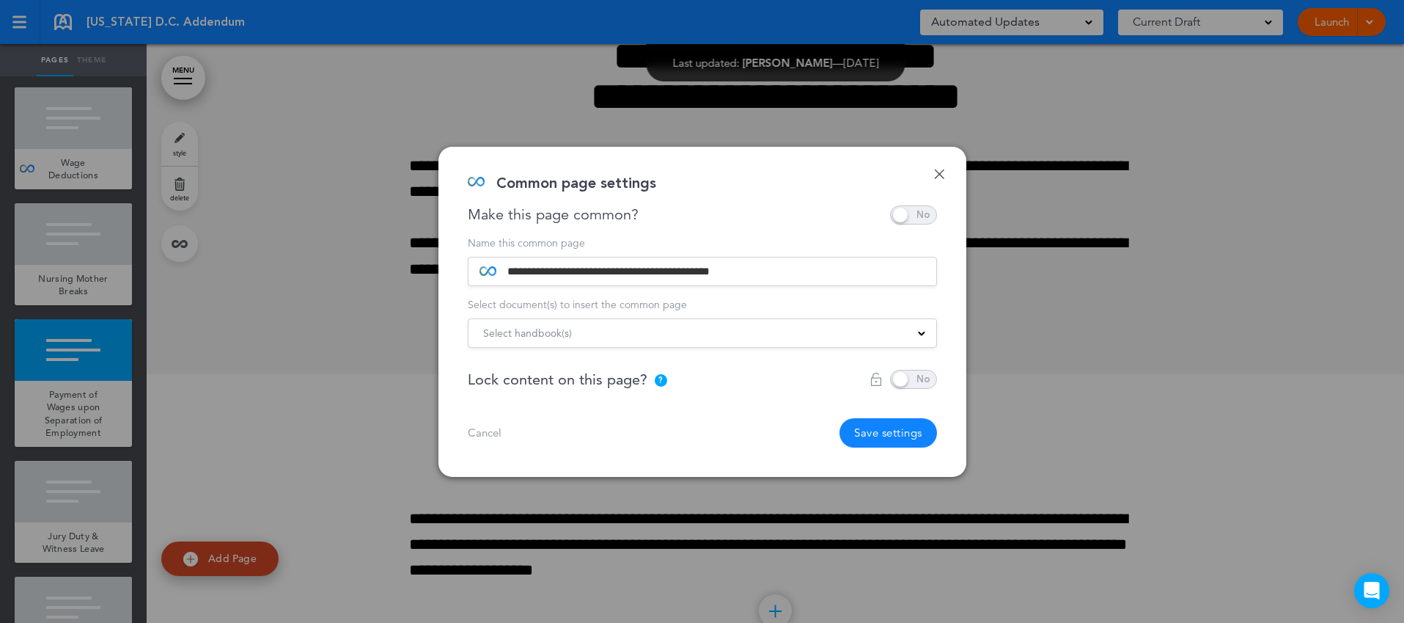
click at [889, 430] on button "Save settings" at bounding box center [889, 432] width 98 height 29
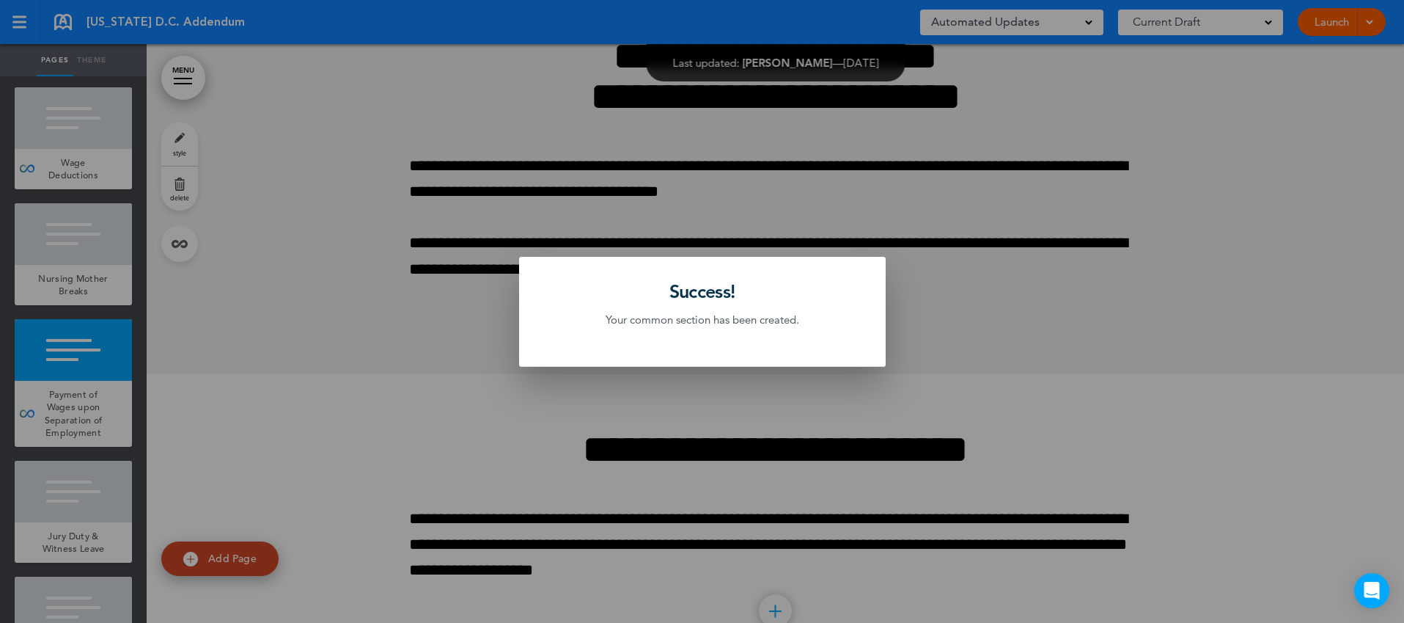
click at [91, 496] on div at bounding box center [702, 311] width 1404 height 623
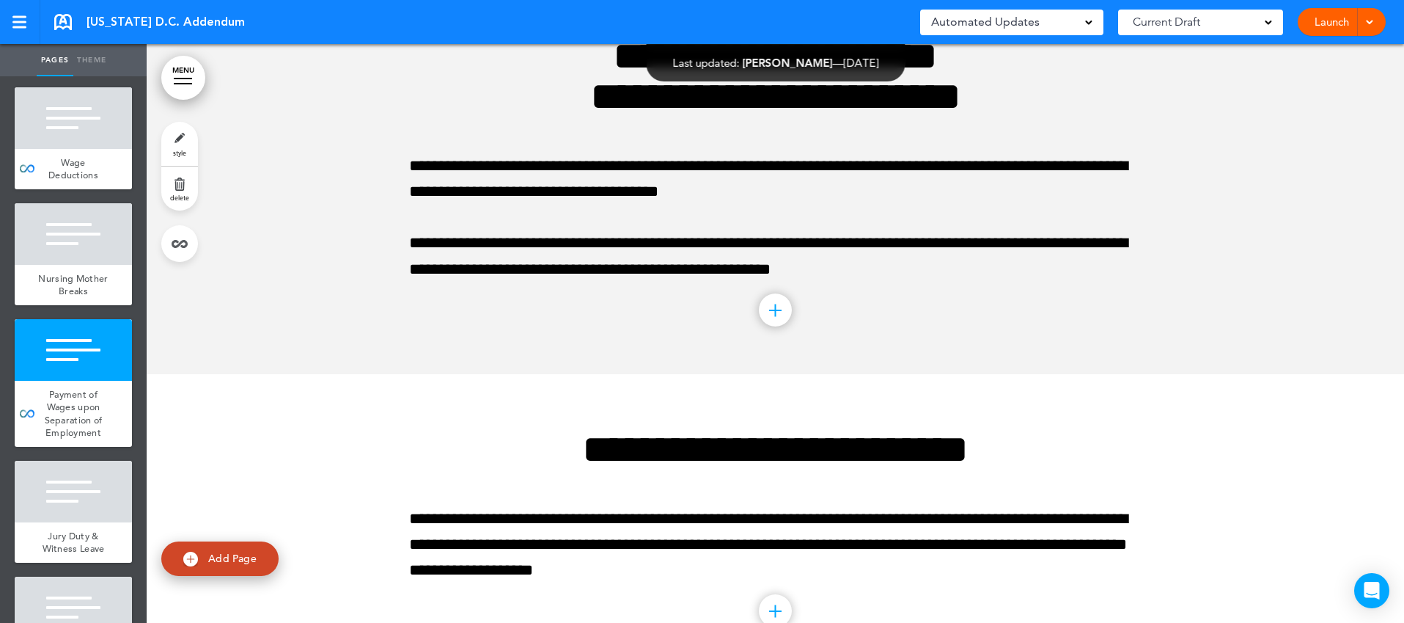
click at [91, 496] on div at bounding box center [73, 491] width 117 height 62
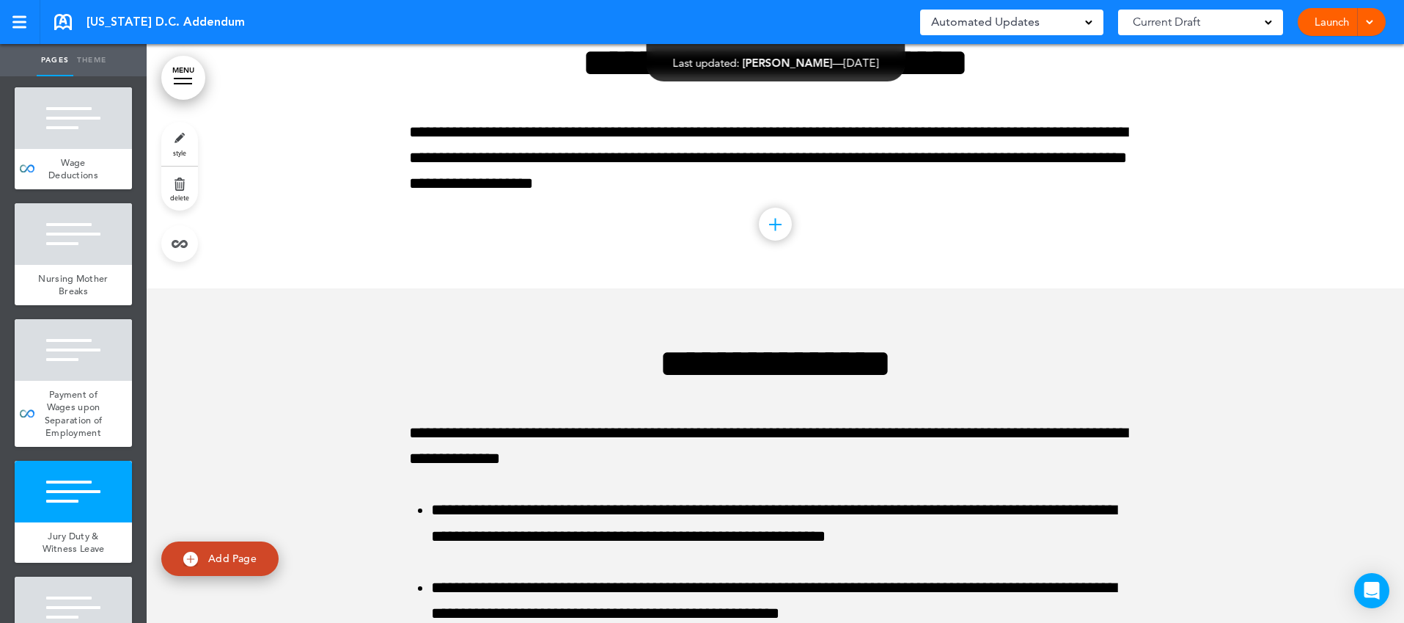
scroll to position [3713, 0]
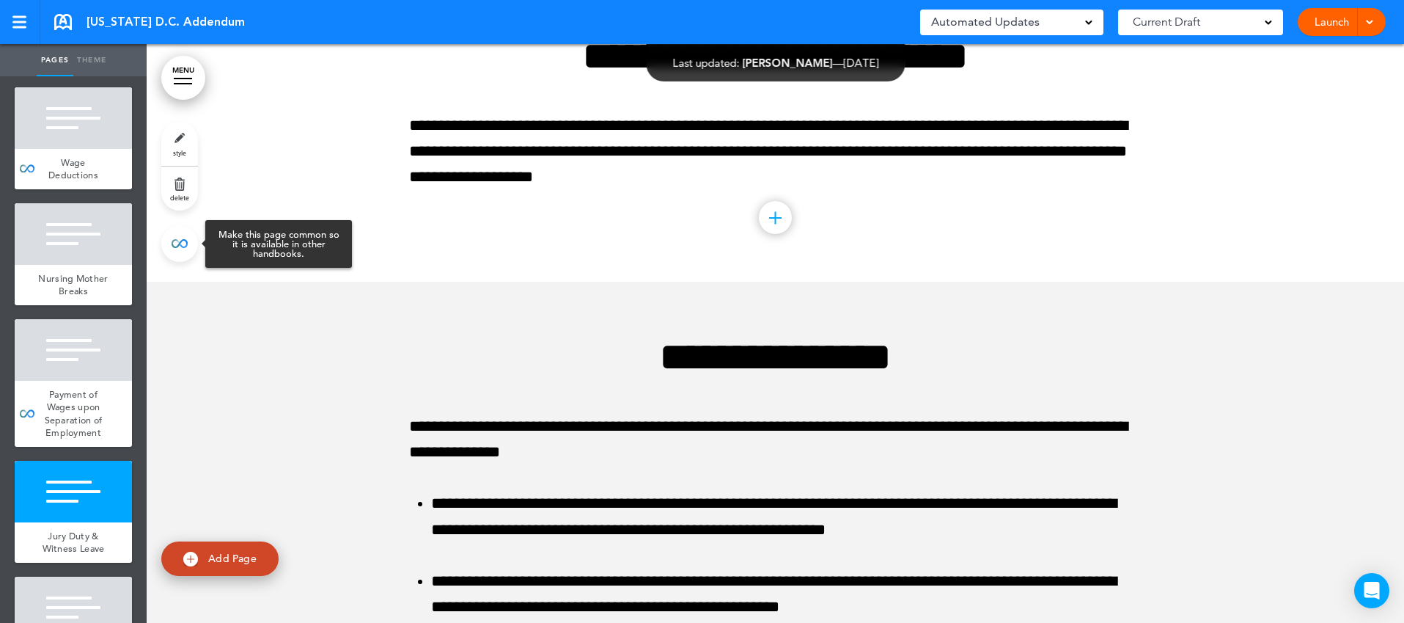
click at [178, 244] on link at bounding box center [179, 243] width 37 height 37
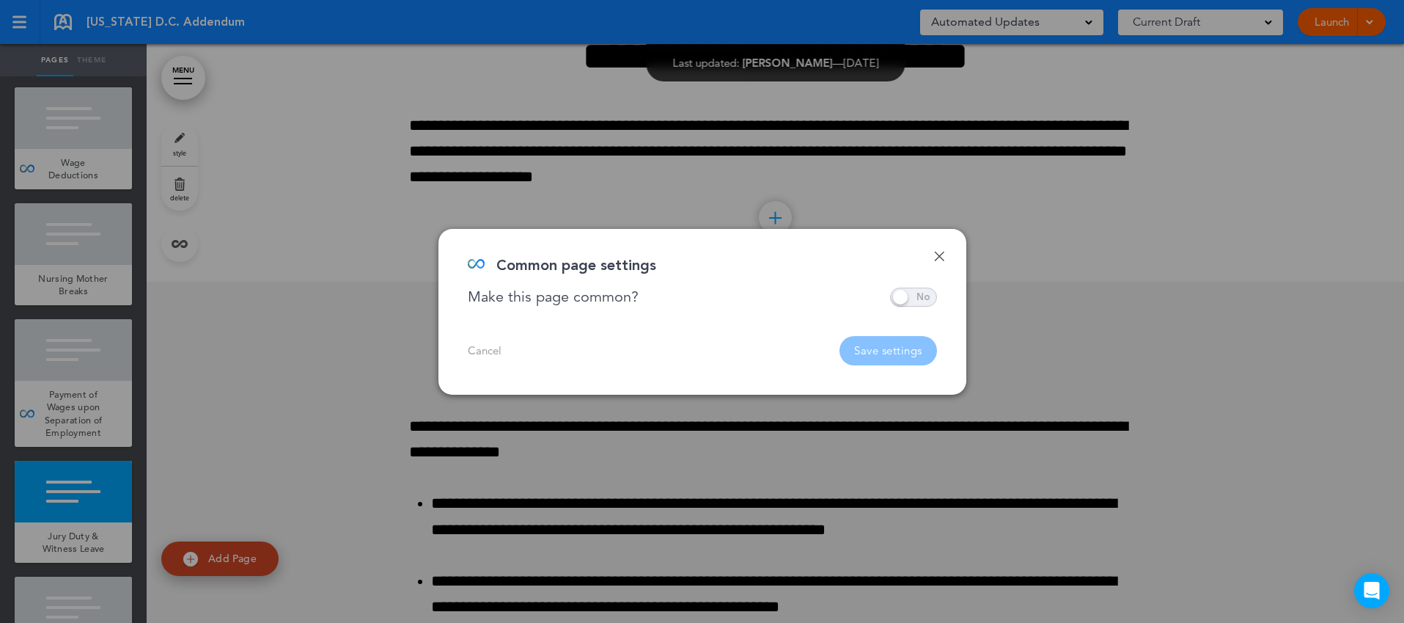
click at [925, 298] on span at bounding box center [913, 296] width 47 height 19
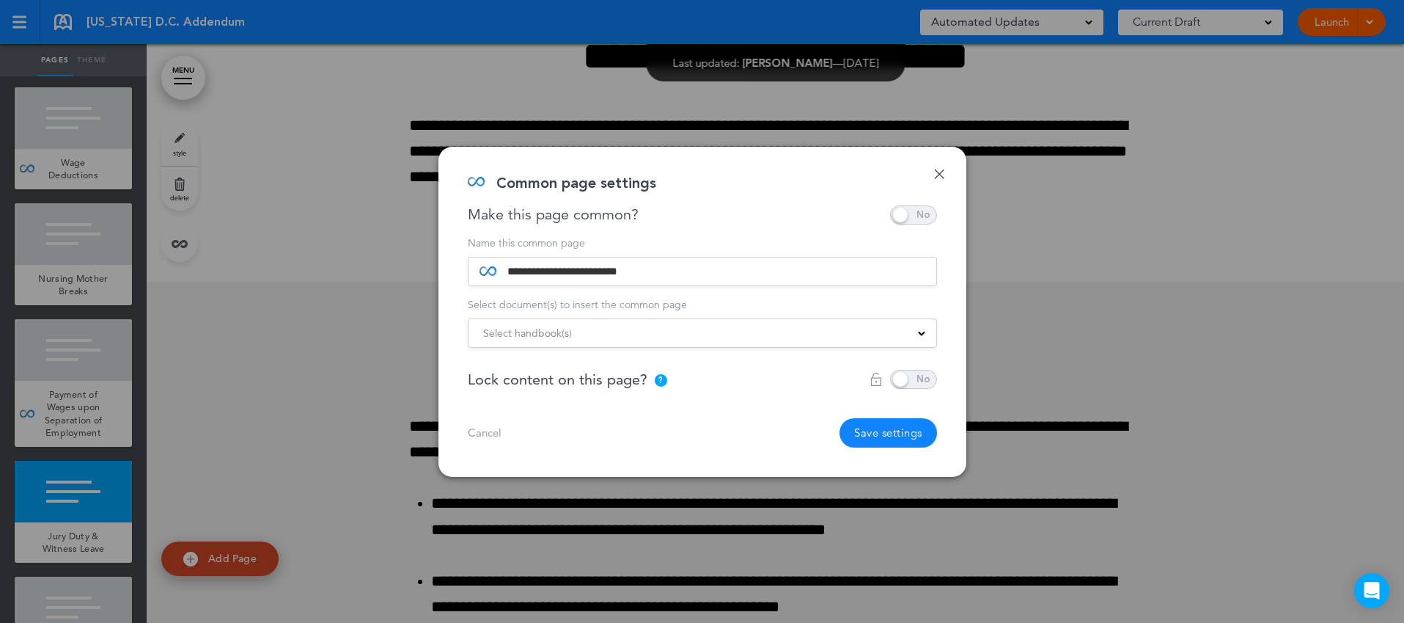
click at [712, 334] on div "Select handbook(s)" at bounding box center [703, 333] width 468 height 16
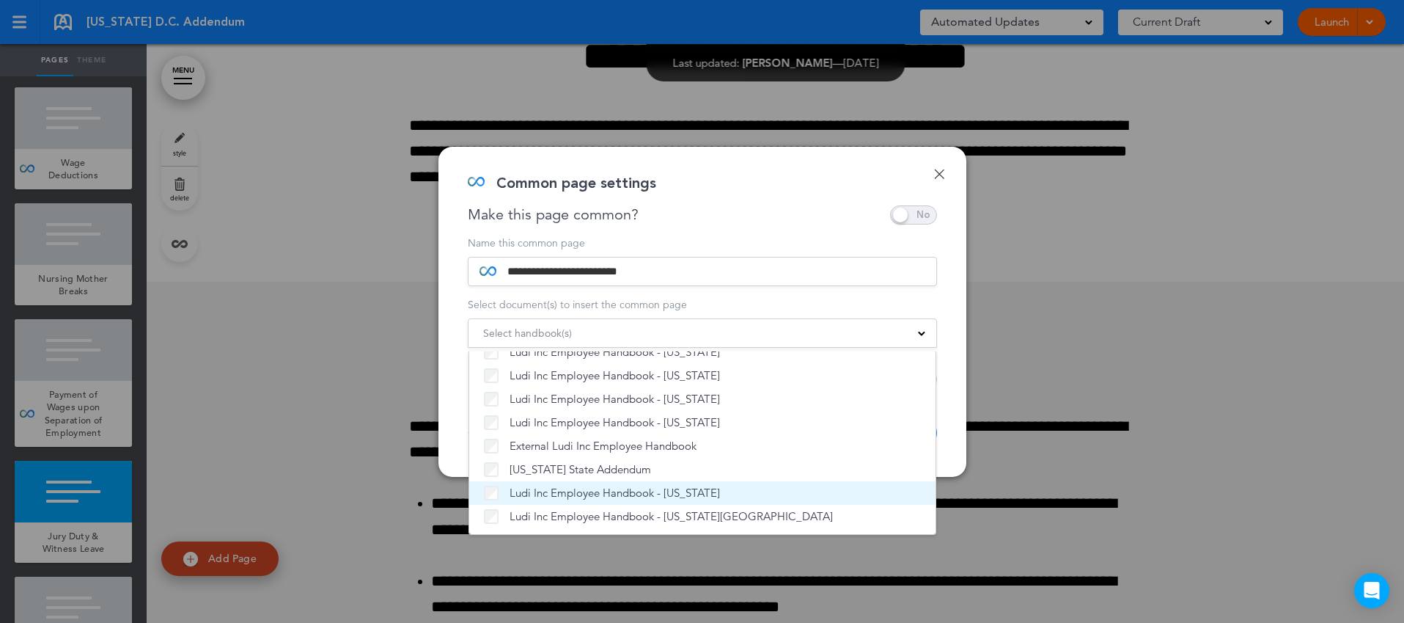
click at [604, 495] on span "Ludi Inc Employee Handbook - [US_STATE]" at bounding box center [615, 492] width 210 height 15
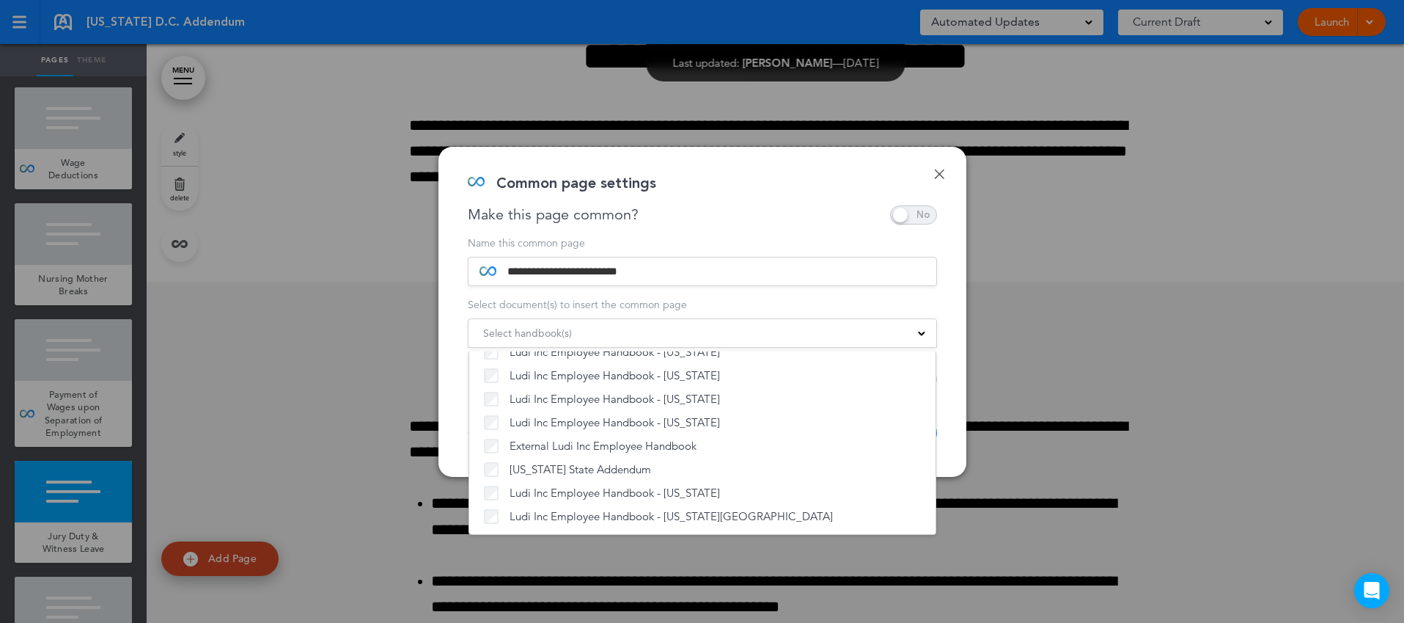
click at [950, 434] on div "**********" at bounding box center [702, 312] width 528 height 330
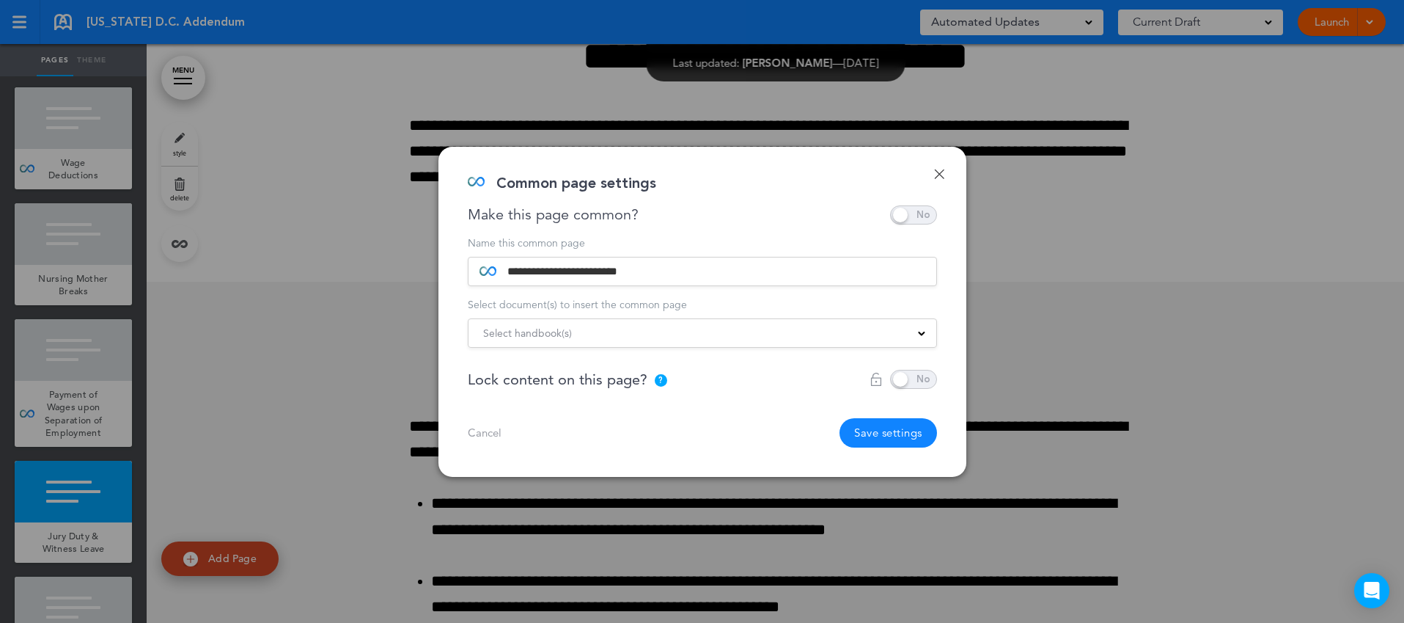
click at [903, 427] on button "Save settings" at bounding box center [889, 432] width 98 height 29
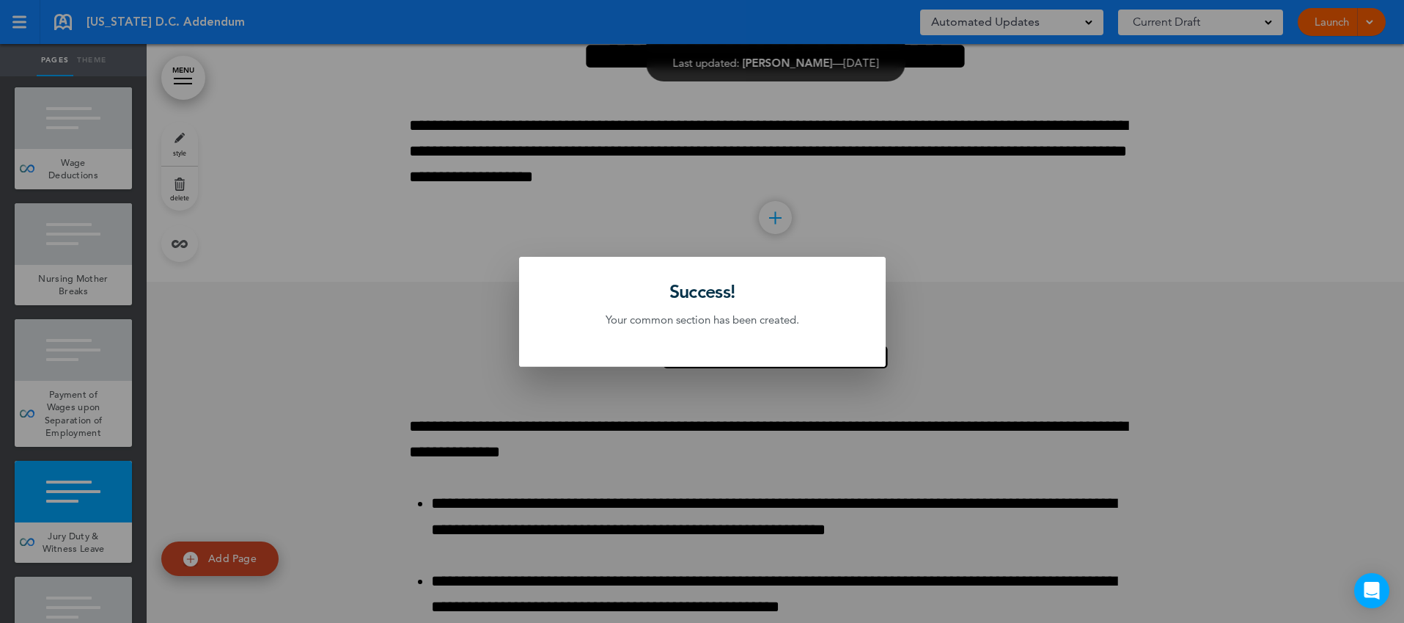
click at [108, 494] on div at bounding box center [702, 311] width 1404 height 623
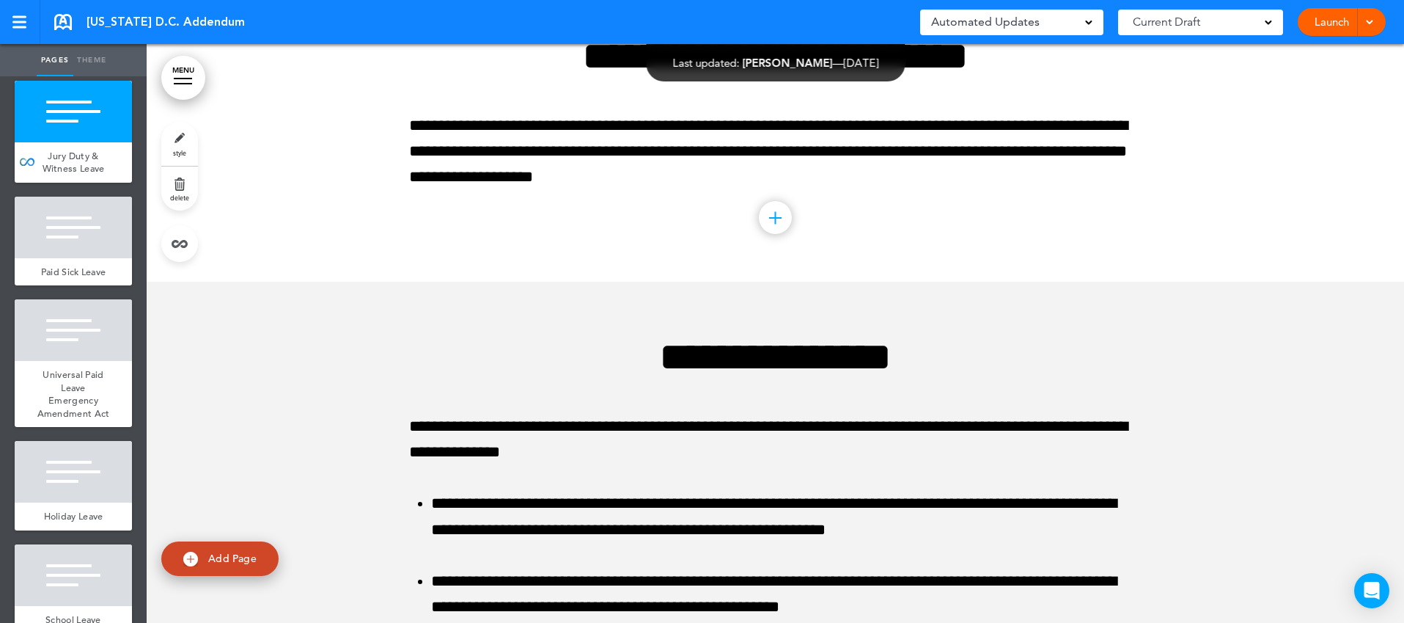
scroll to position [837, 0]
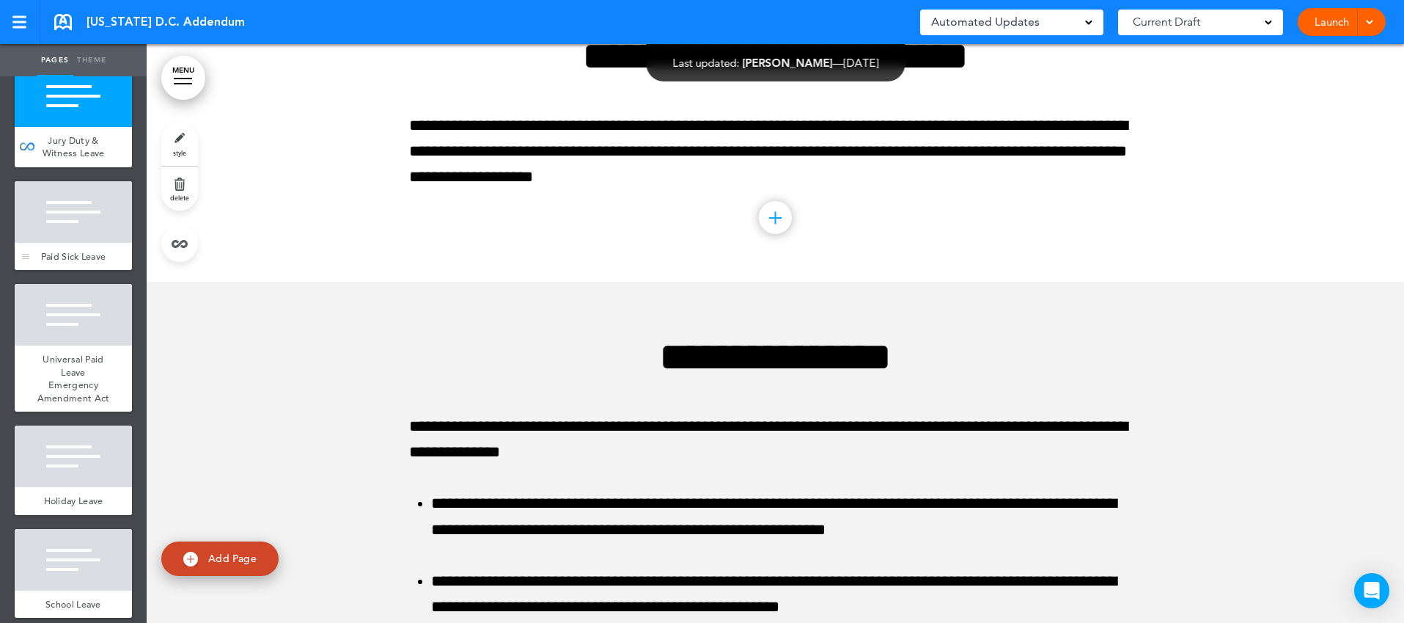
click at [90, 253] on span "Paid Sick Leave" at bounding box center [73, 256] width 65 height 12
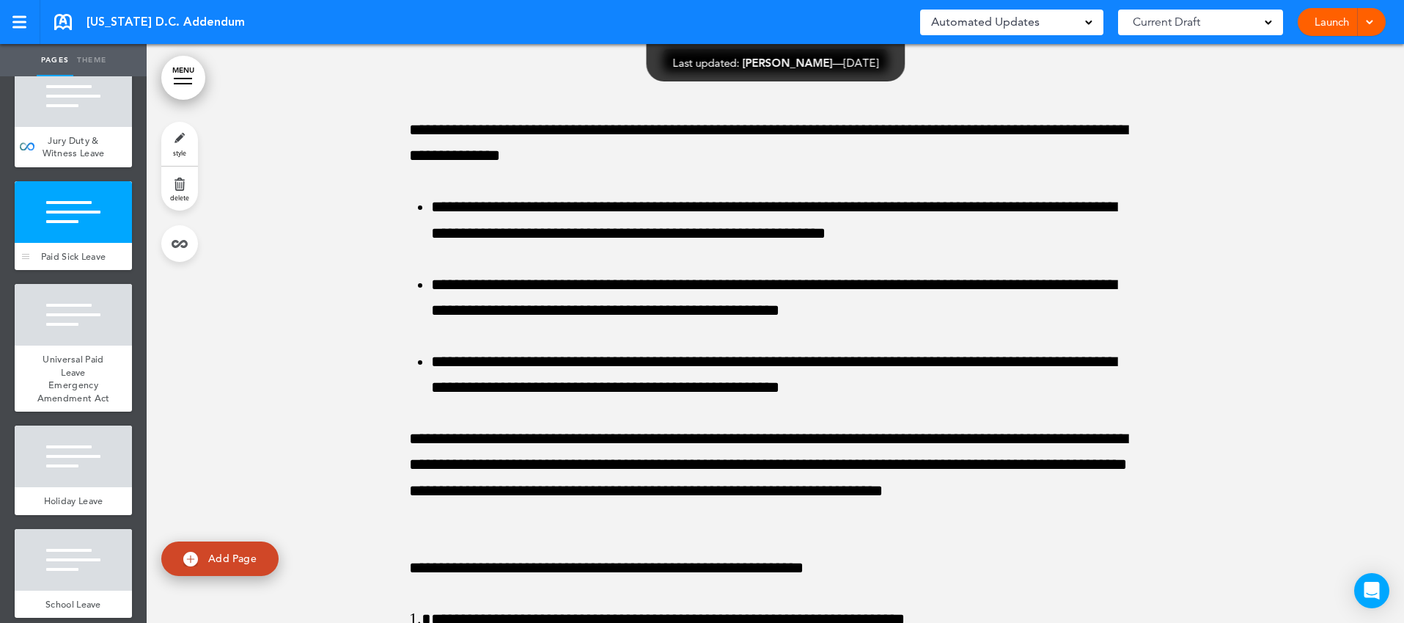
scroll to position [4014, 0]
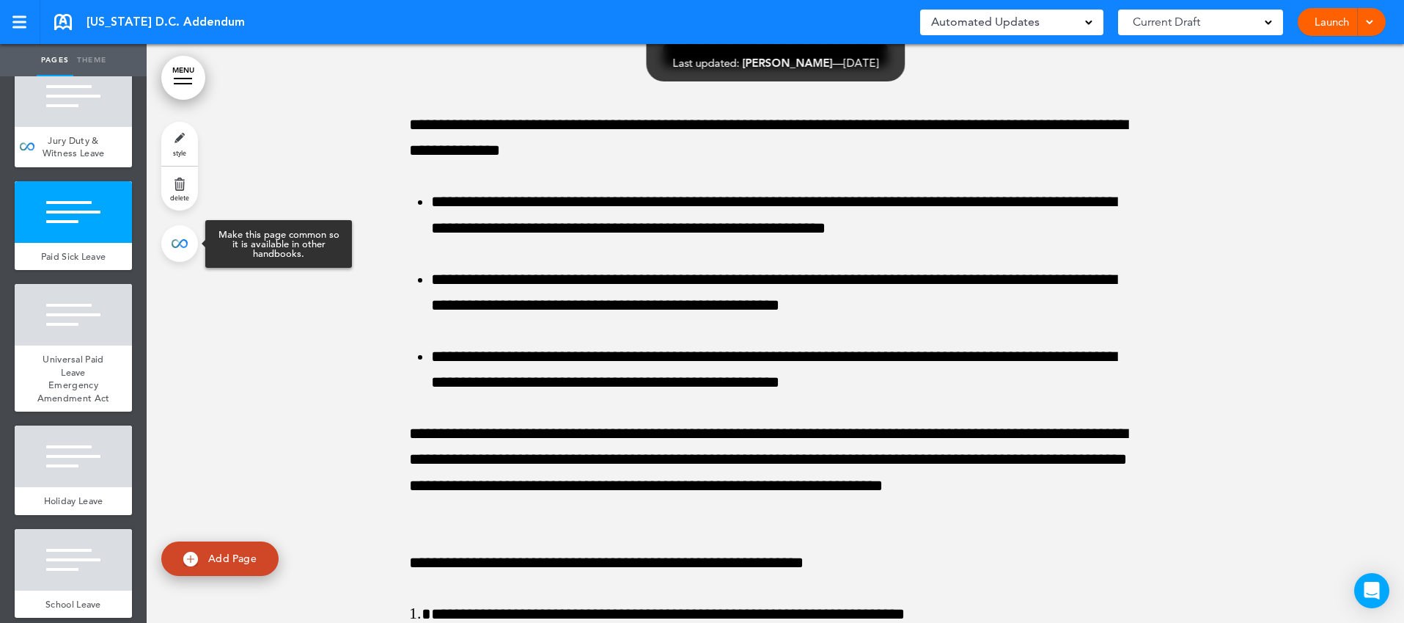
click at [177, 248] on link at bounding box center [179, 243] width 37 height 37
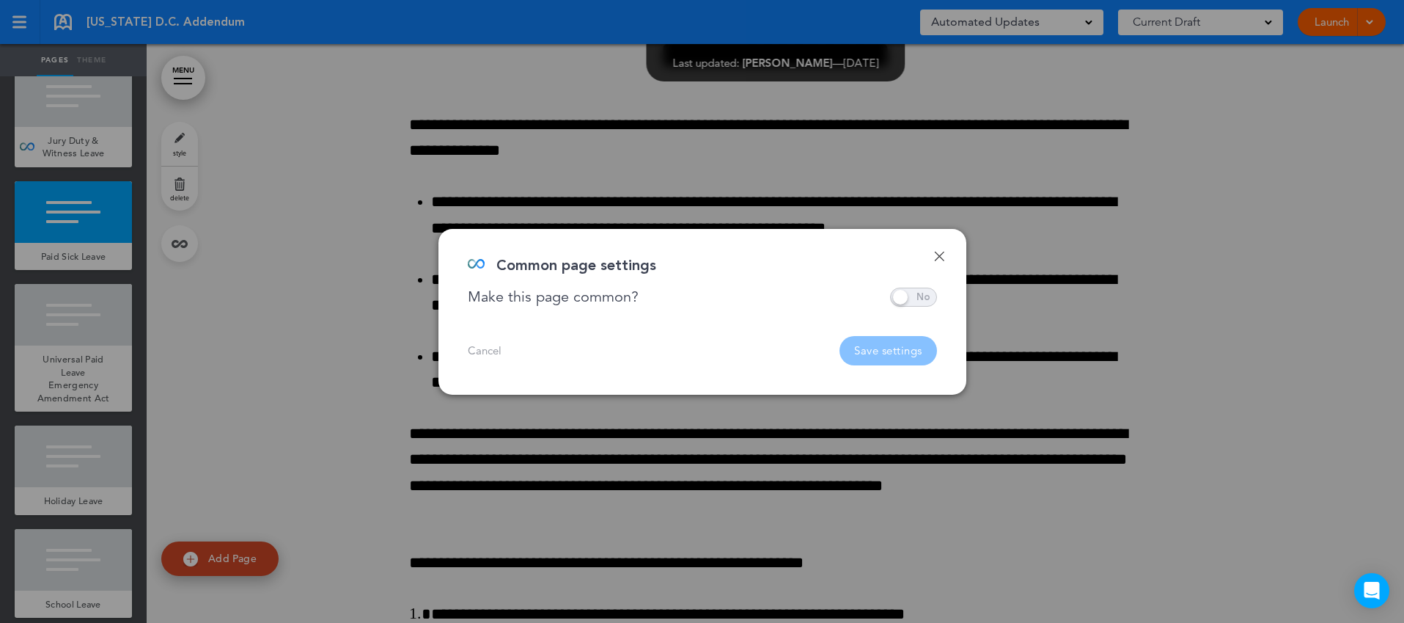
click at [907, 297] on span at bounding box center [913, 296] width 47 height 19
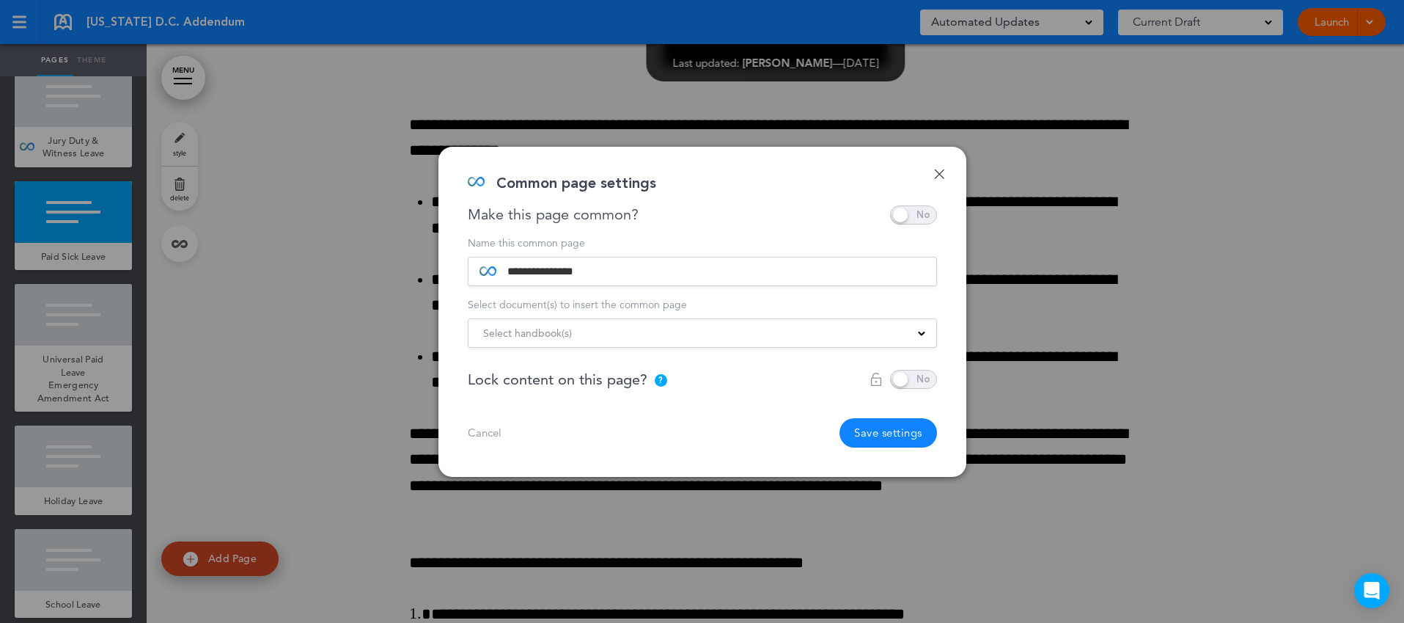
click at [732, 331] on div "Select handbook(s)" at bounding box center [703, 333] width 468 height 16
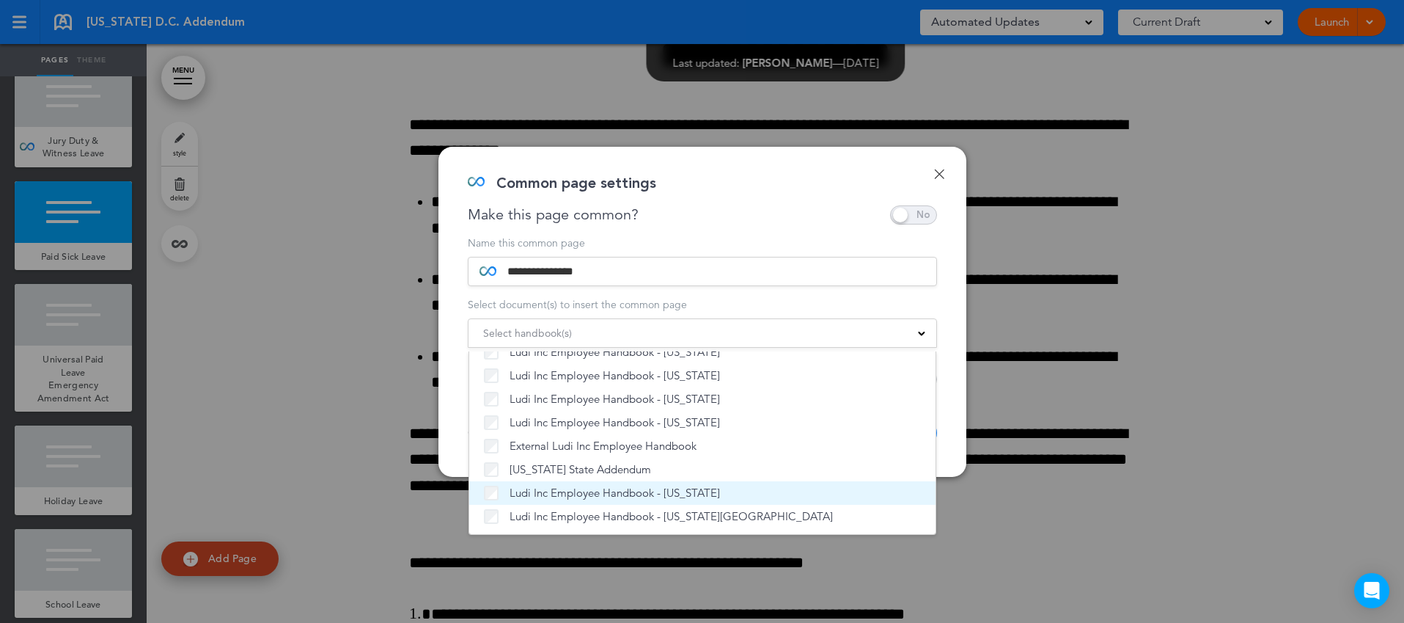
click at [613, 486] on span "Ludi Inc Employee Handbook - [US_STATE]" at bounding box center [615, 492] width 210 height 15
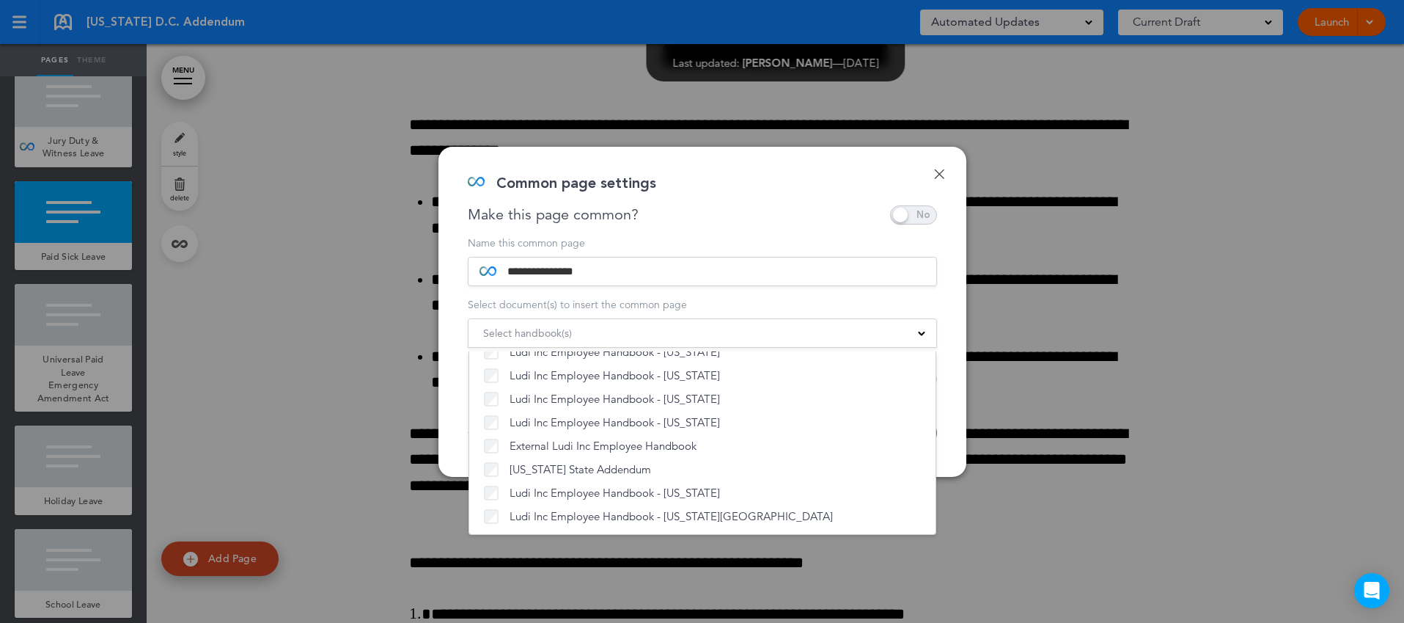
click at [953, 381] on div "**********" at bounding box center [702, 312] width 528 height 330
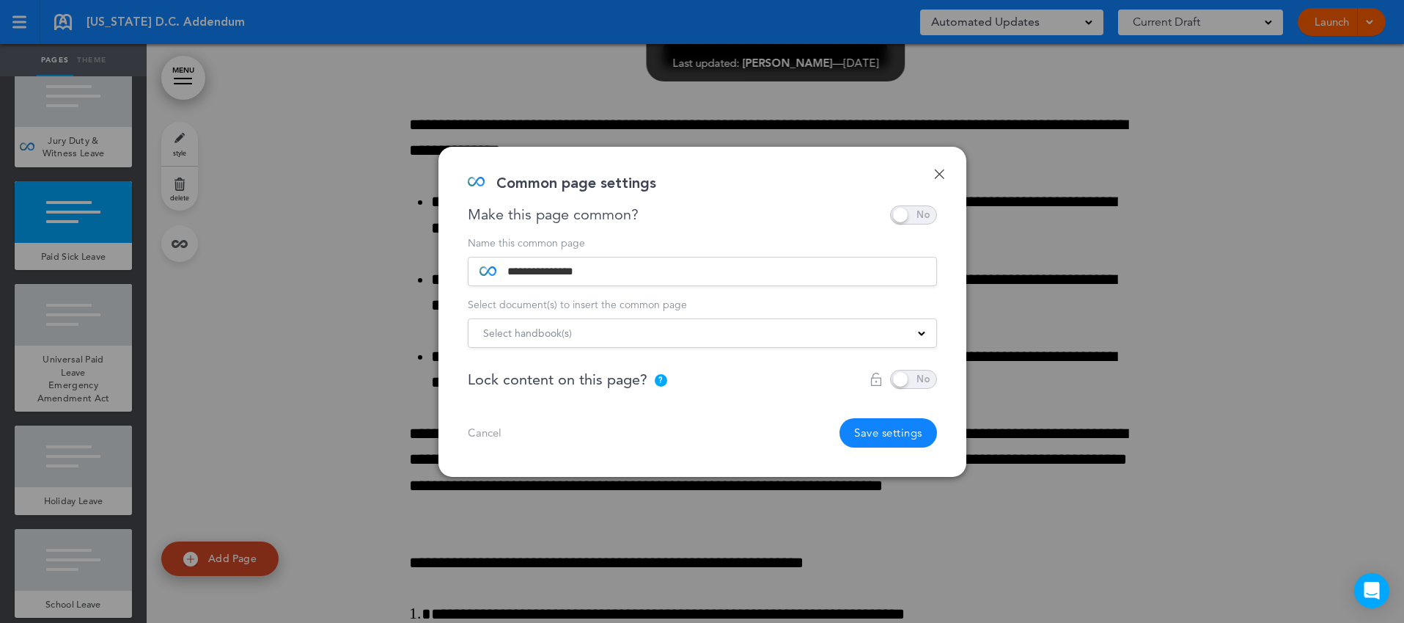
click at [908, 434] on button "Save settings" at bounding box center [889, 432] width 98 height 29
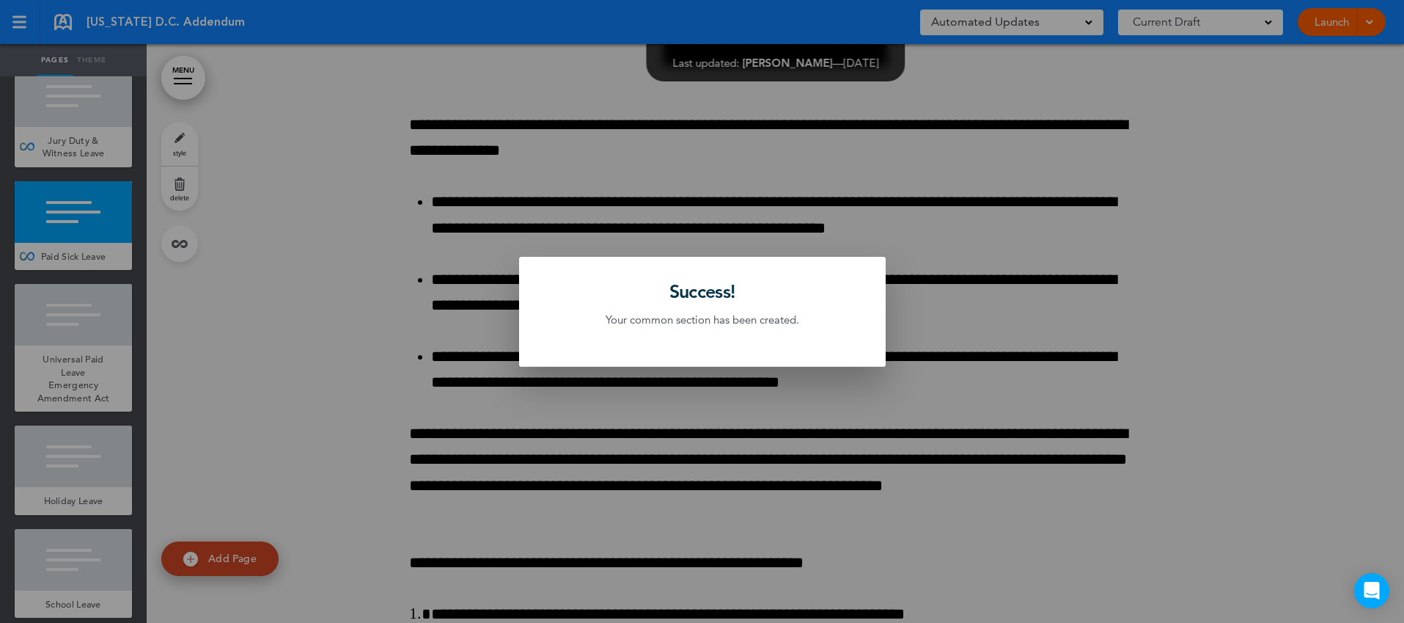
click at [85, 364] on div at bounding box center [702, 311] width 1404 height 623
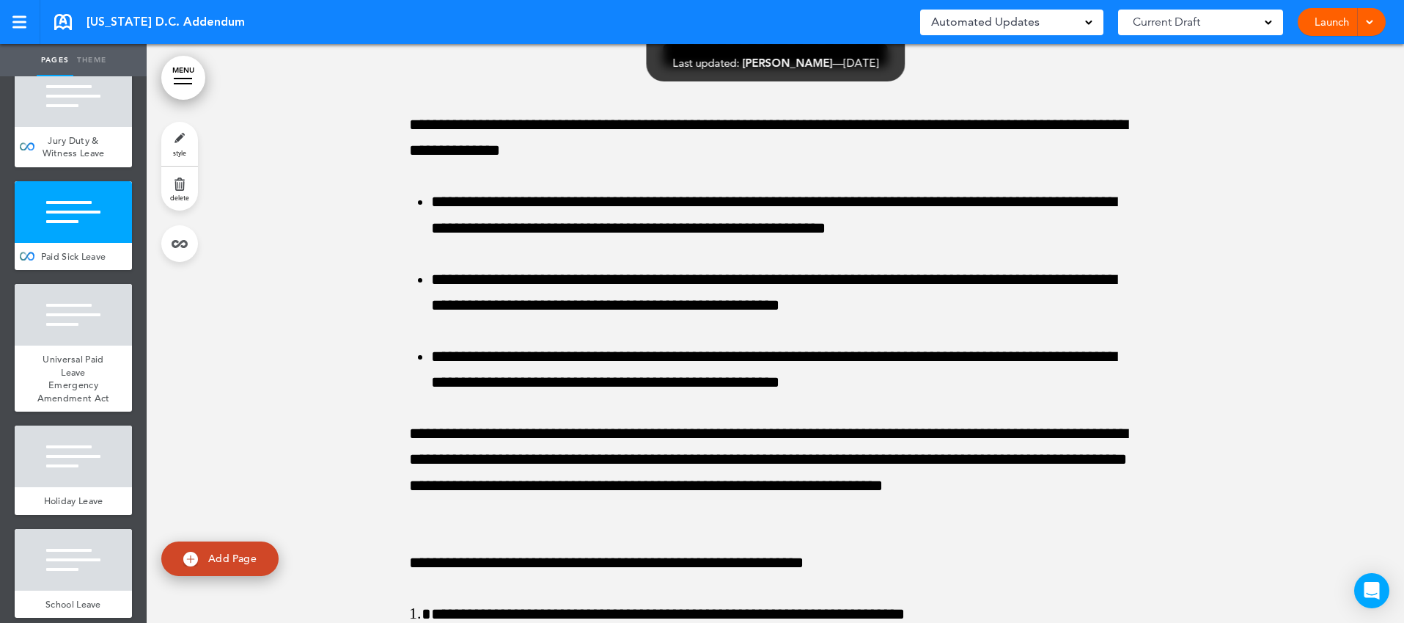
click at [85, 364] on span "Universal Paid Leave Emergency Amendment Act" at bounding box center [73, 378] width 73 height 51
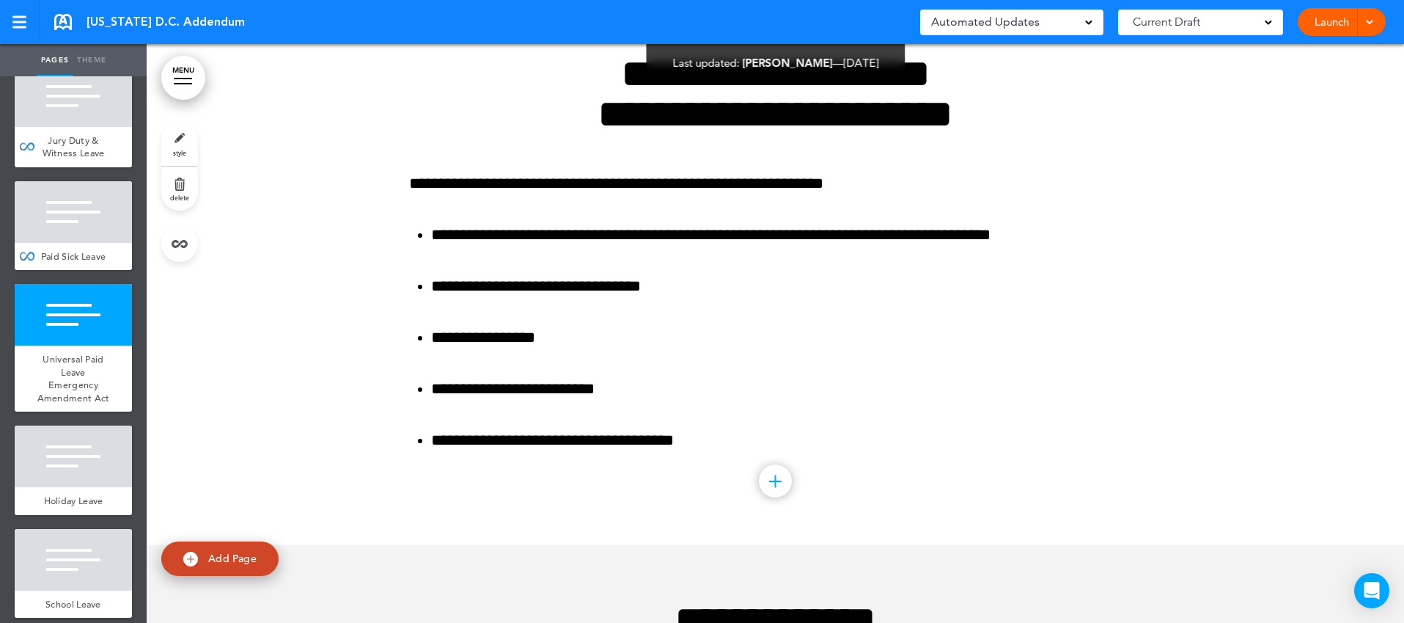
scroll to position [5114, 0]
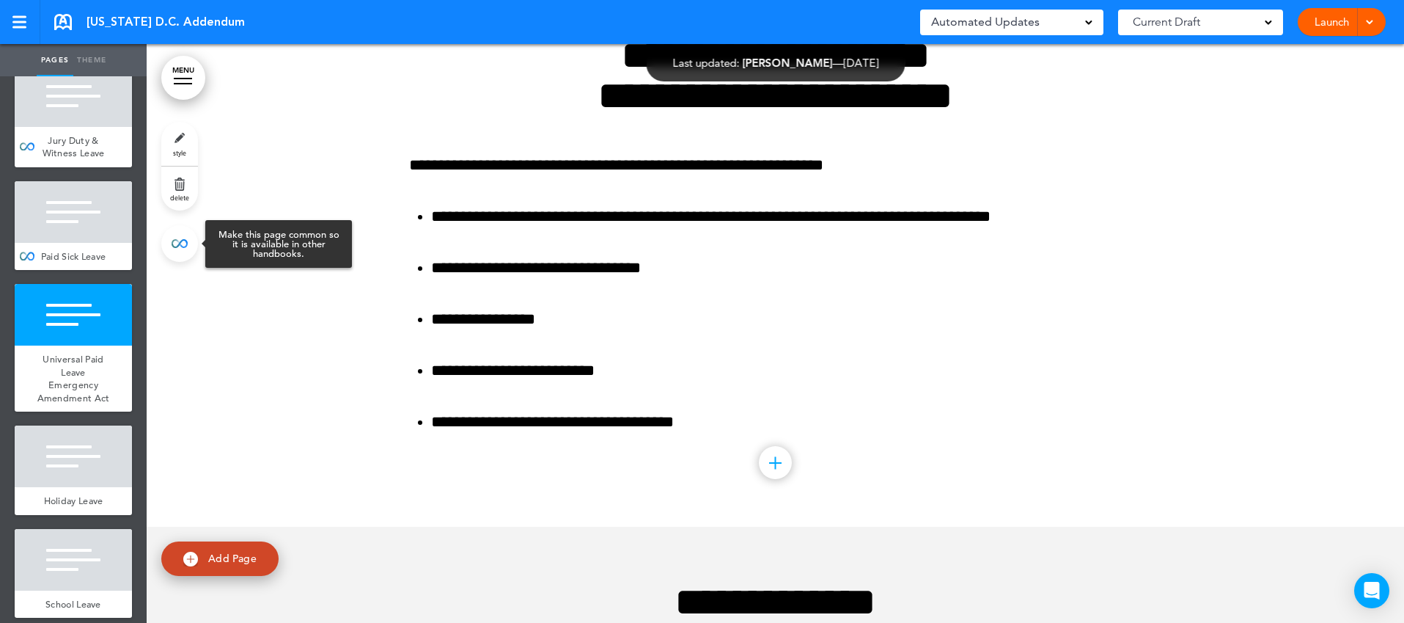
click at [177, 250] on link at bounding box center [179, 243] width 37 height 37
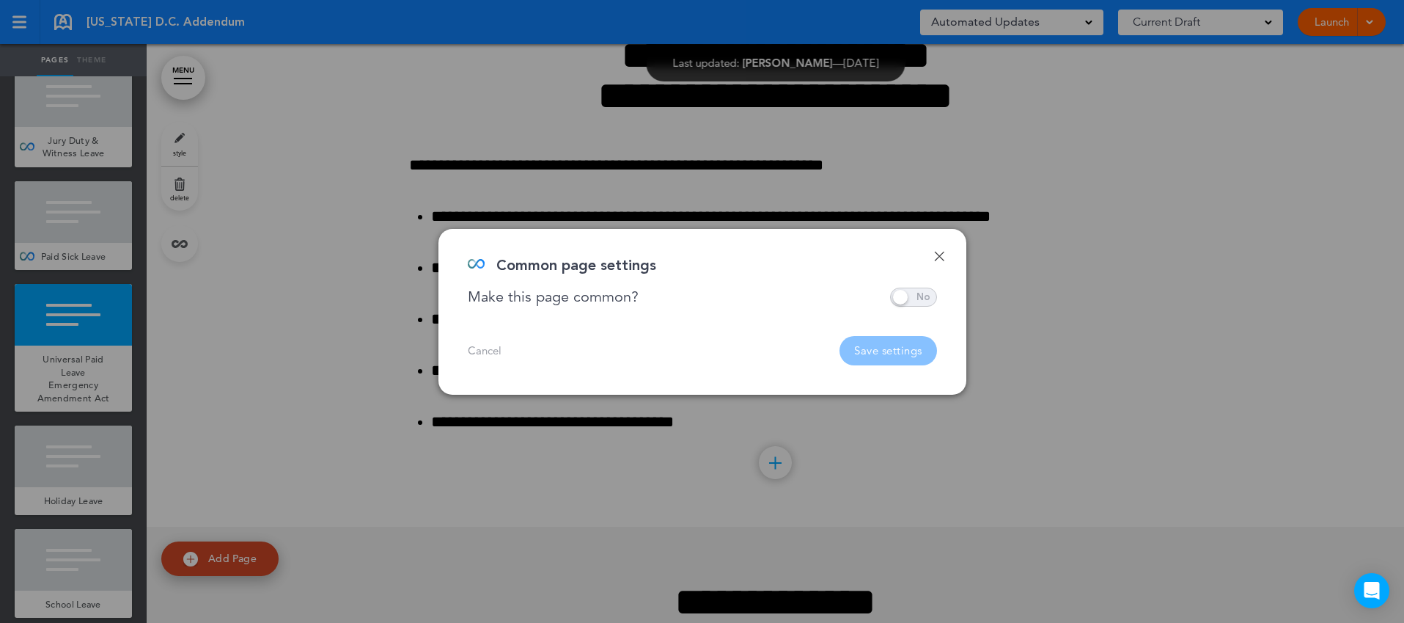
click at [919, 295] on span at bounding box center [913, 296] width 47 height 19
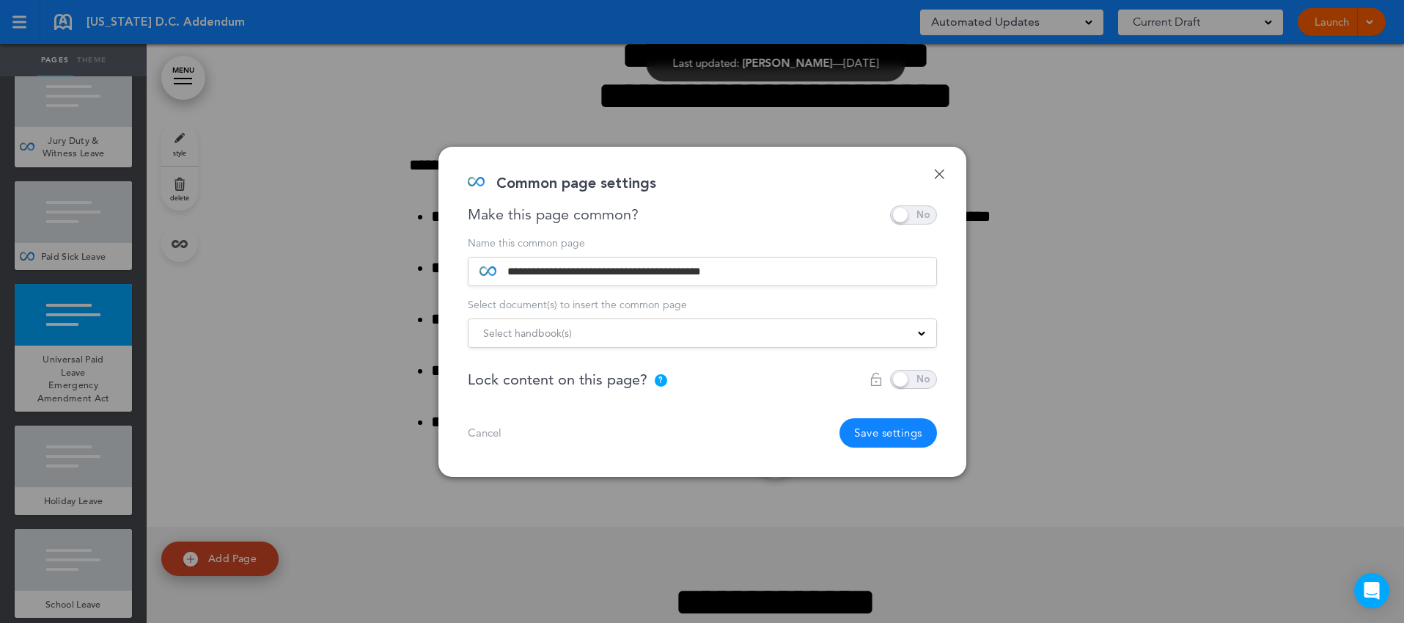
click at [842, 339] on div "Select handbook(s)" at bounding box center [703, 333] width 468 height 16
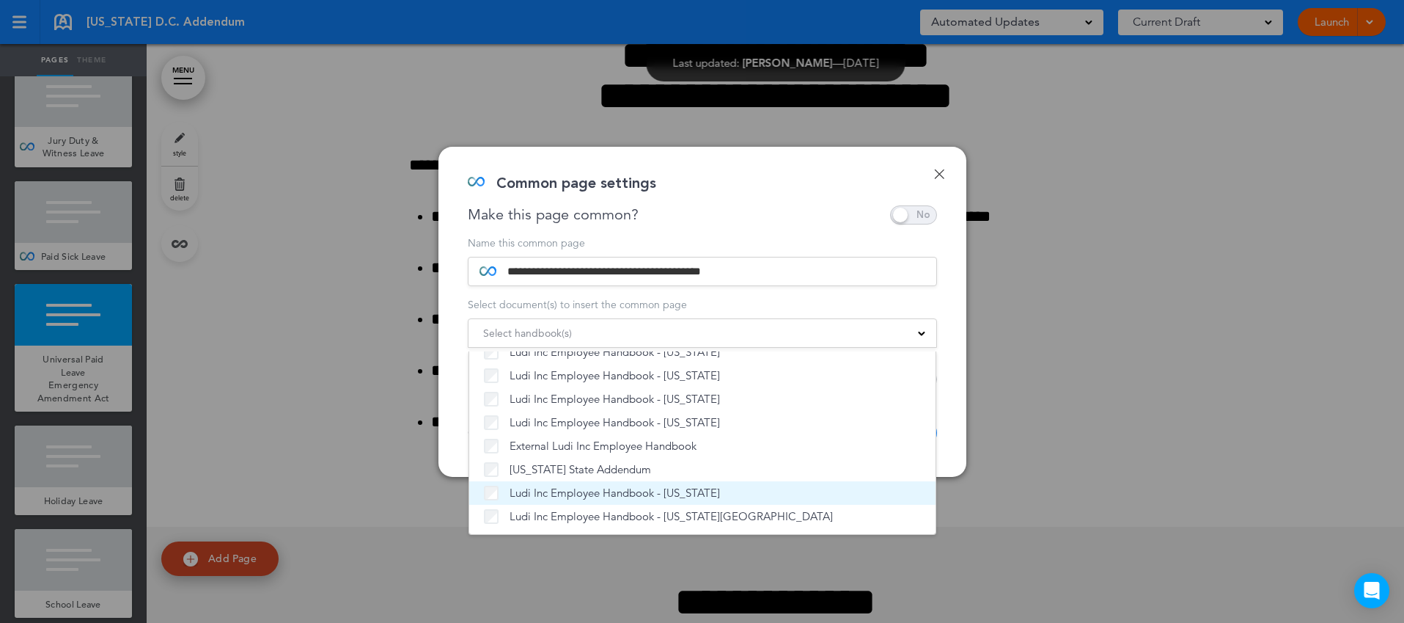
click at [648, 481] on li "Ludi Inc Employee Handbook - [US_STATE]" at bounding box center [702, 492] width 466 height 23
click at [639, 489] on span "Ludi Inc Employee Handbook - [US_STATE]" at bounding box center [615, 492] width 210 height 15
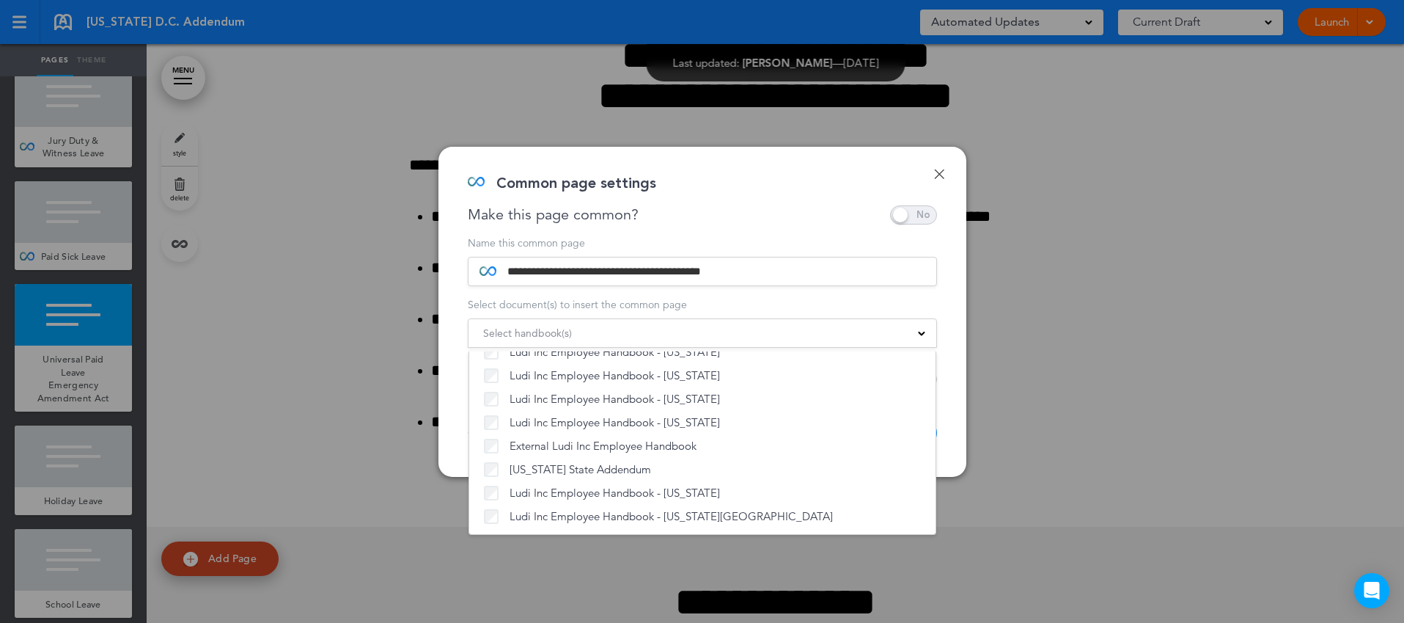
click at [952, 373] on div "**********" at bounding box center [702, 312] width 528 height 330
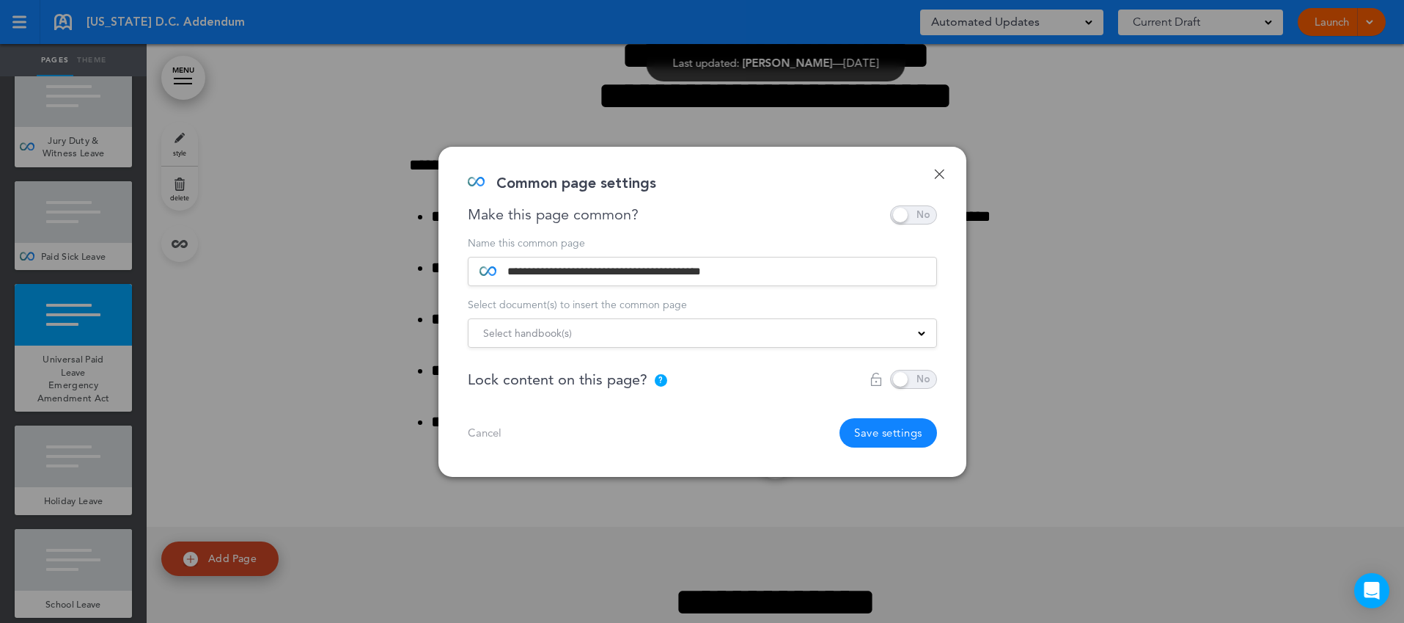
click at [886, 431] on button "Save settings" at bounding box center [889, 432] width 98 height 29
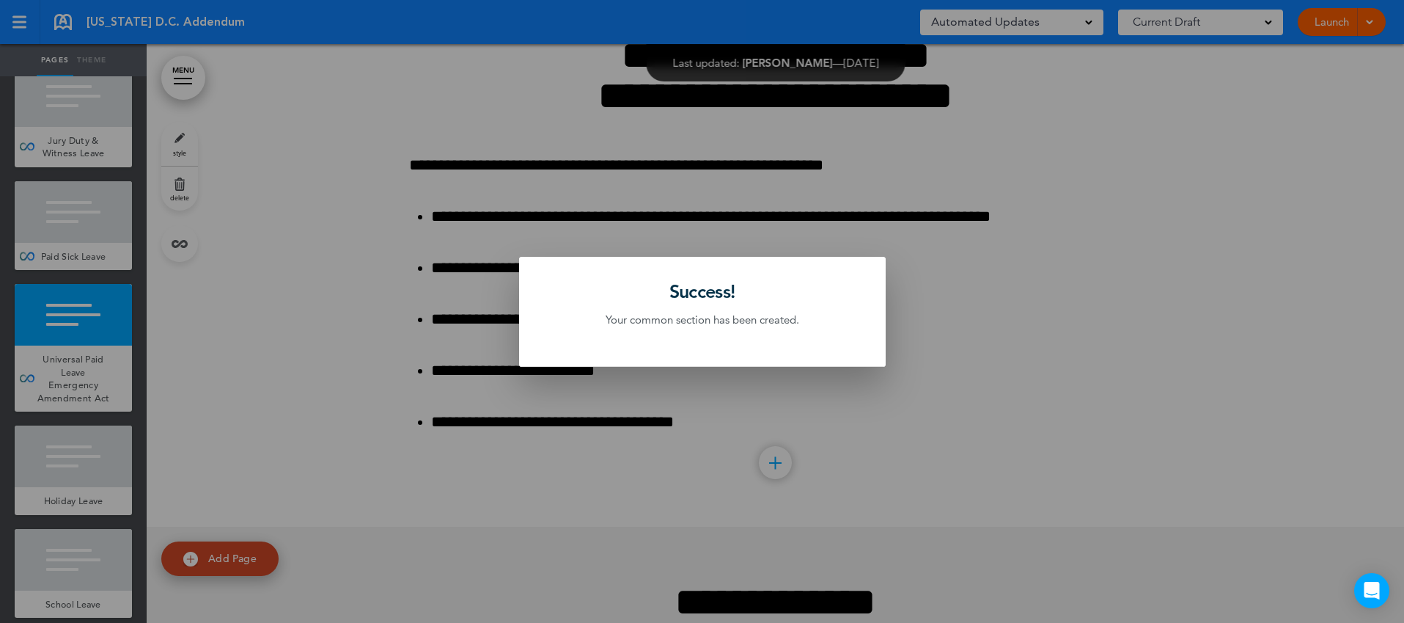
click at [101, 471] on div at bounding box center [702, 311] width 1404 height 623
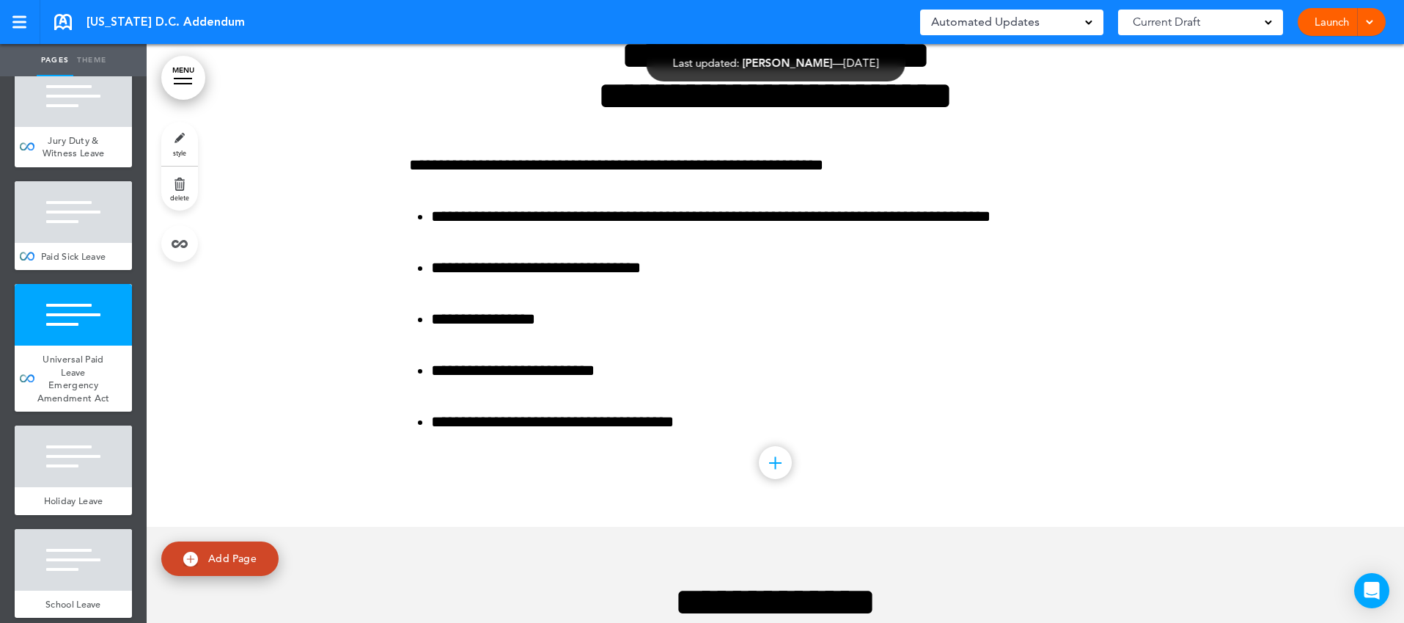
click at [101, 471] on div at bounding box center [73, 456] width 117 height 62
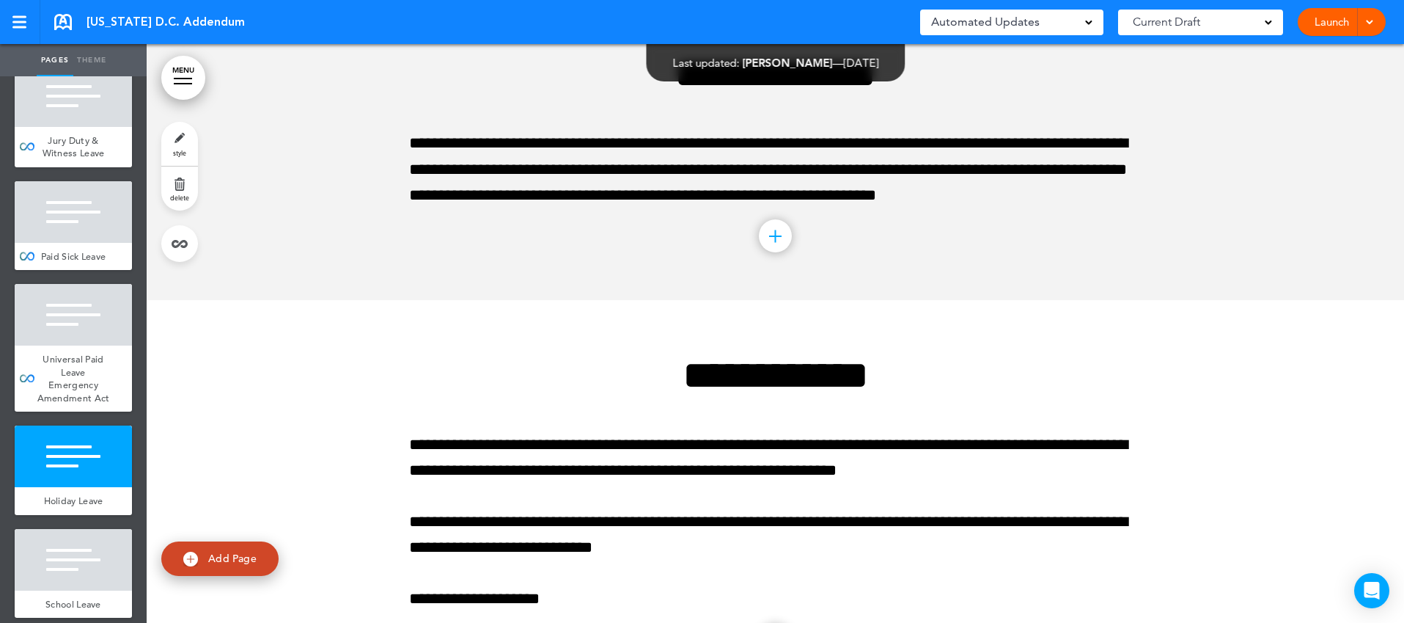
scroll to position [5661, 0]
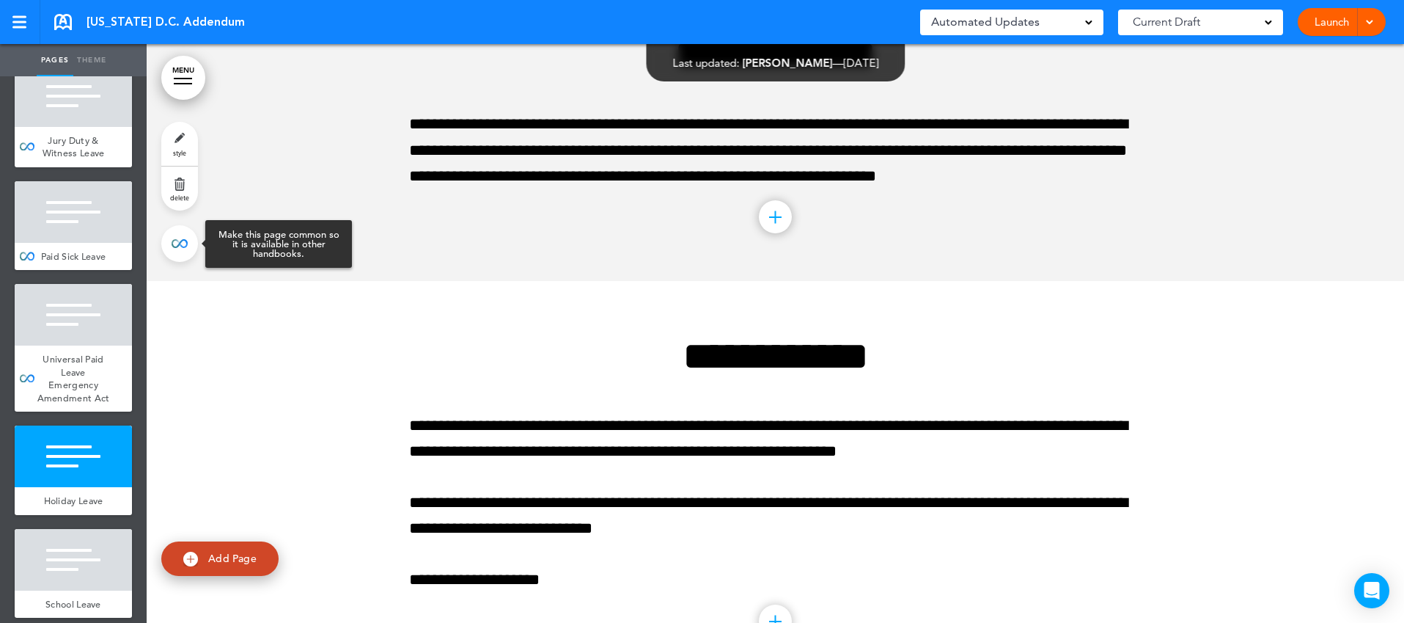
click at [176, 242] on link at bounding box center [179, 243] width 37 height 37
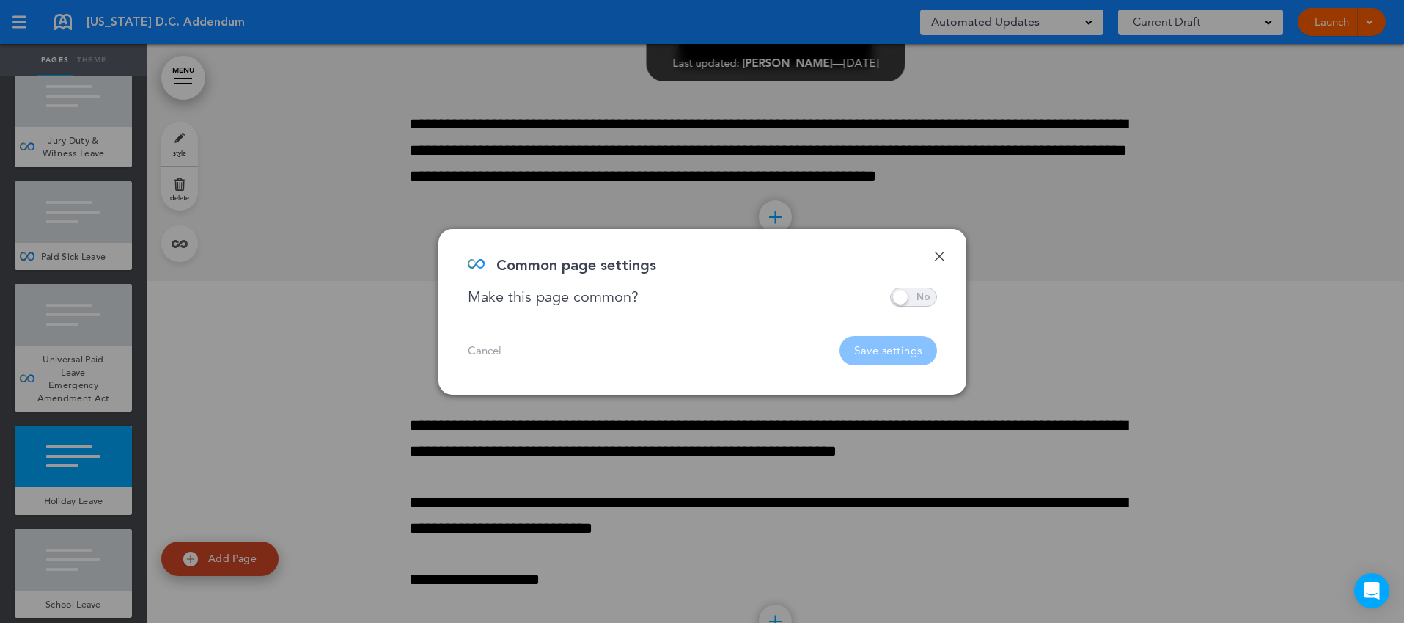
click at [922, 298] on span at bounding box center [913, 296] width 47 height 19
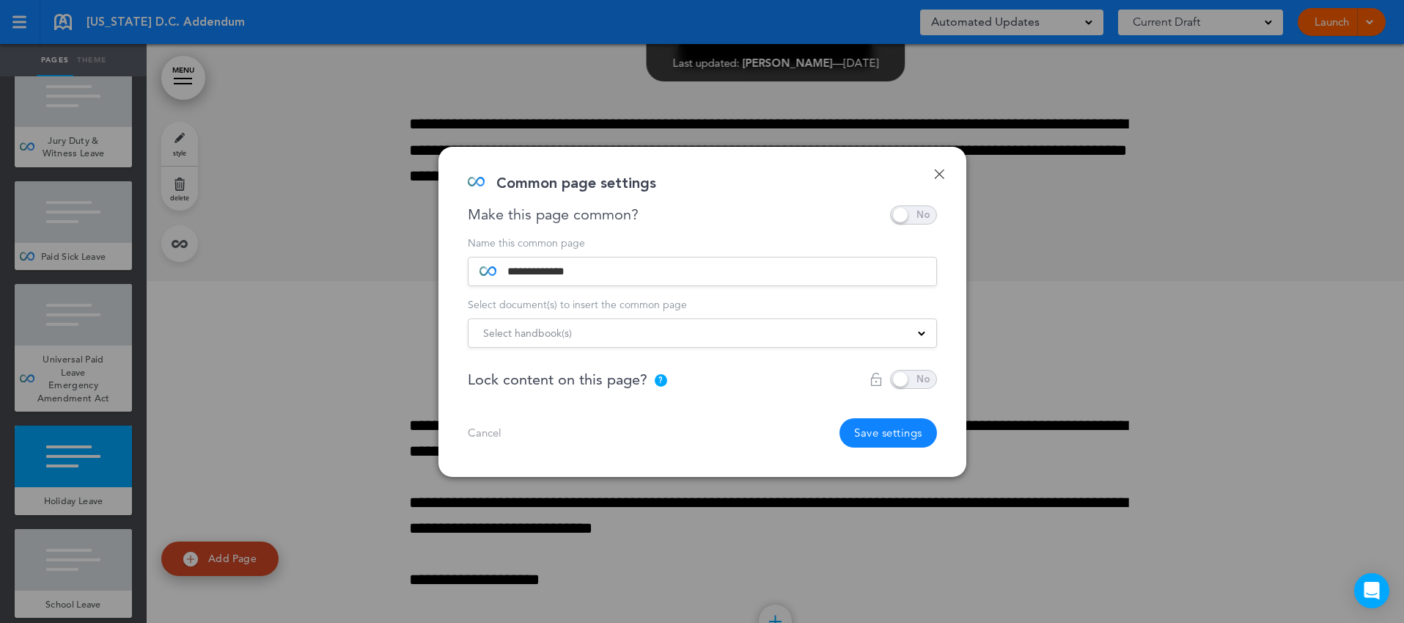
click at [840, 332] on div "Select handbook(s)" at bounding box center [703, 333] width 468 height 16
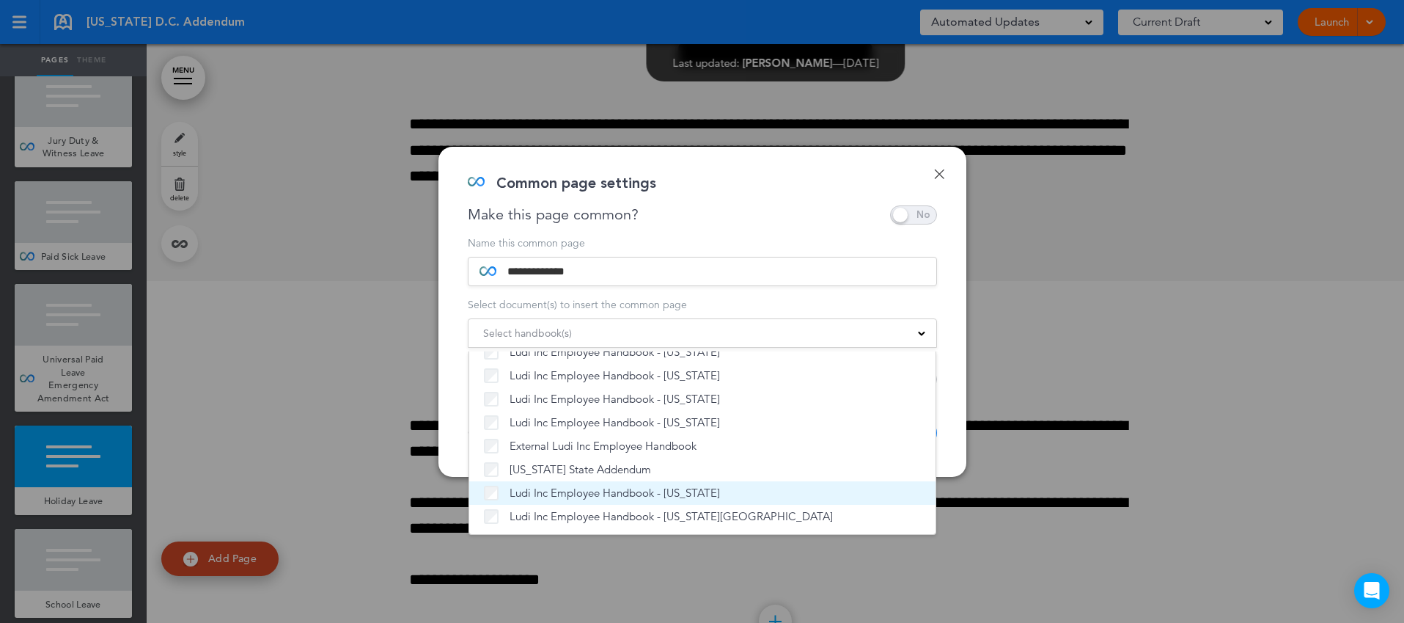
click at [641, 494] on span "Ludi Inc Employee Handbook - [US_STATE]" at bounding box center [615, 492] width 210 height 15
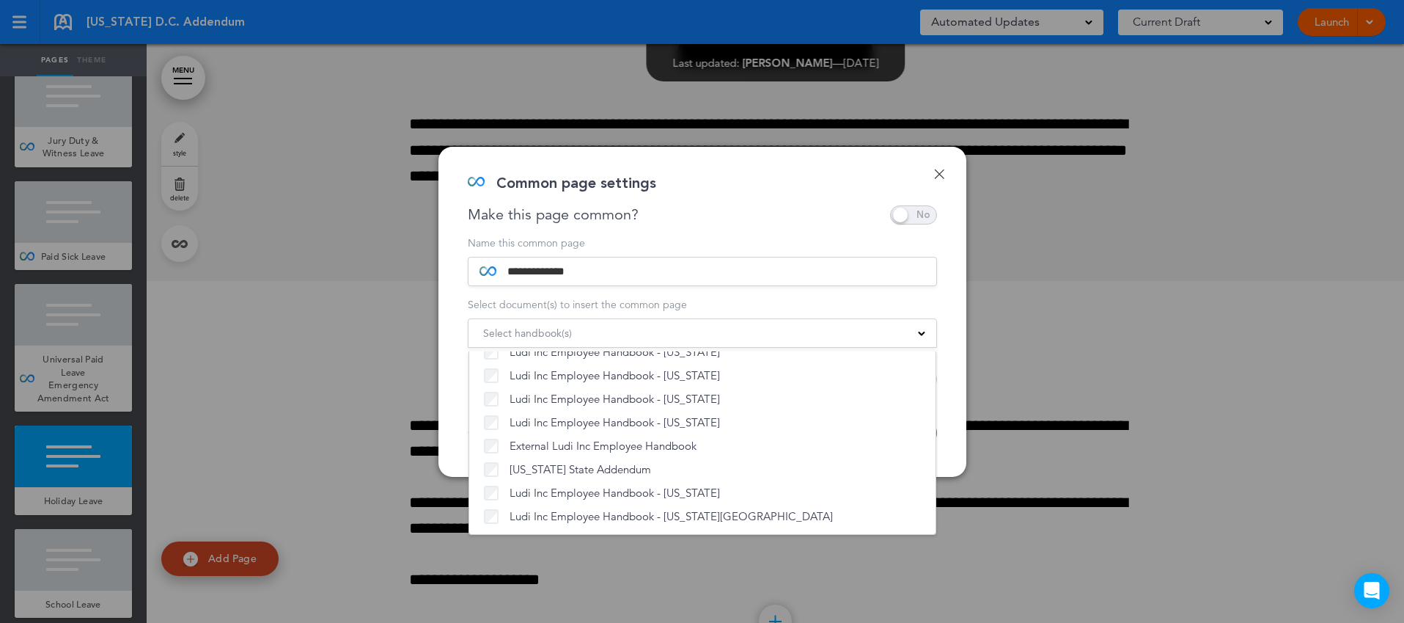
click at [947, 412] on div "**********" at bounding box center [702, 312] width 528 height 330
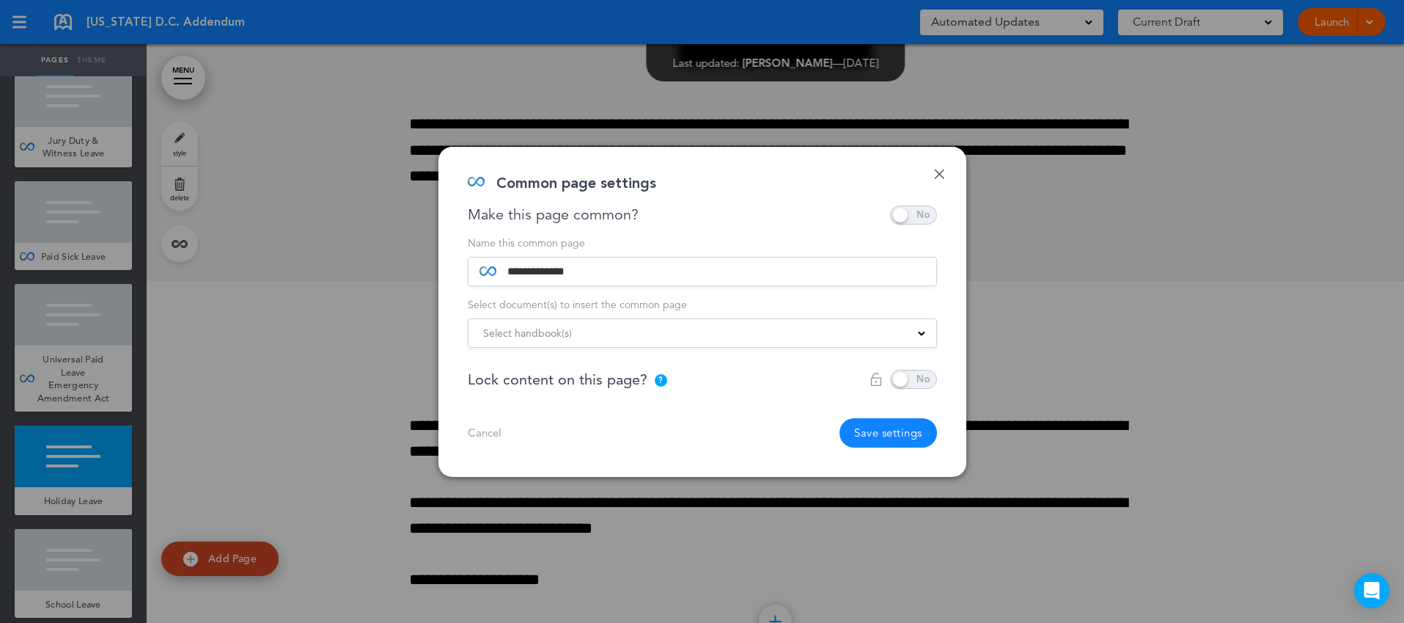
click at [903, 437] on button "Save settings" at bounding box center [889, 432] width 98 height 29
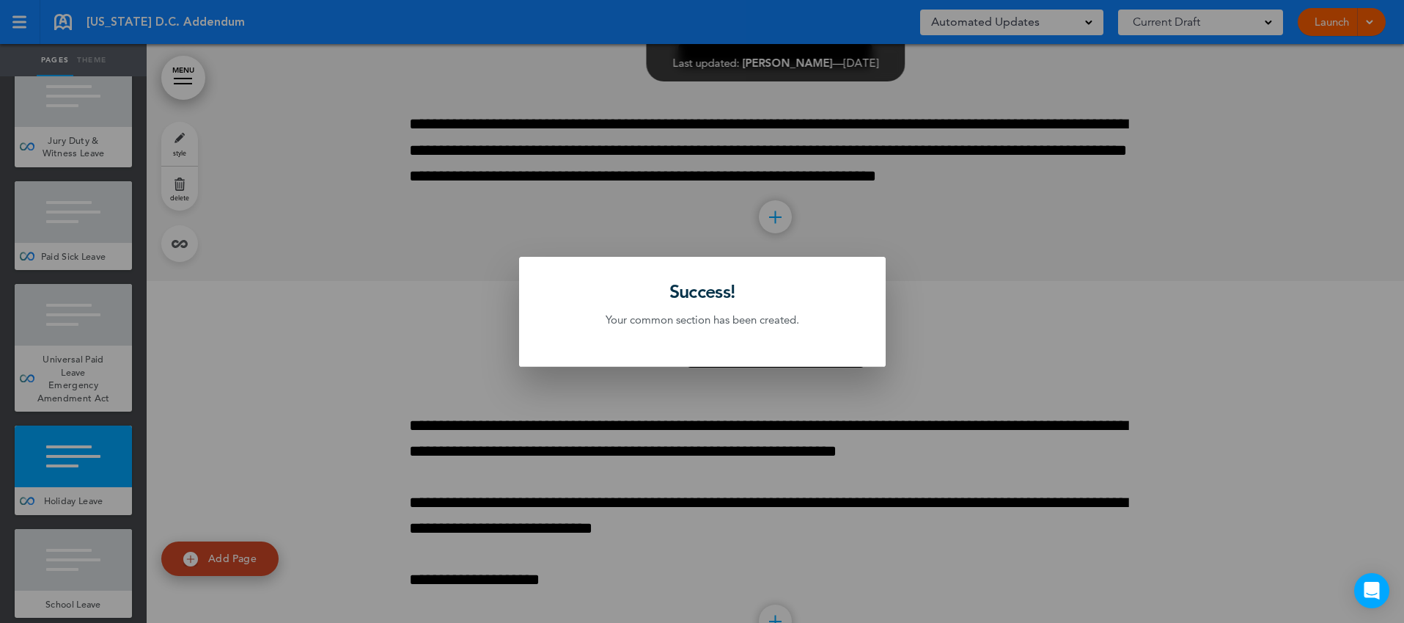
click at [213, 295] on div at bounding box center [702, 311] width 1404 height 623
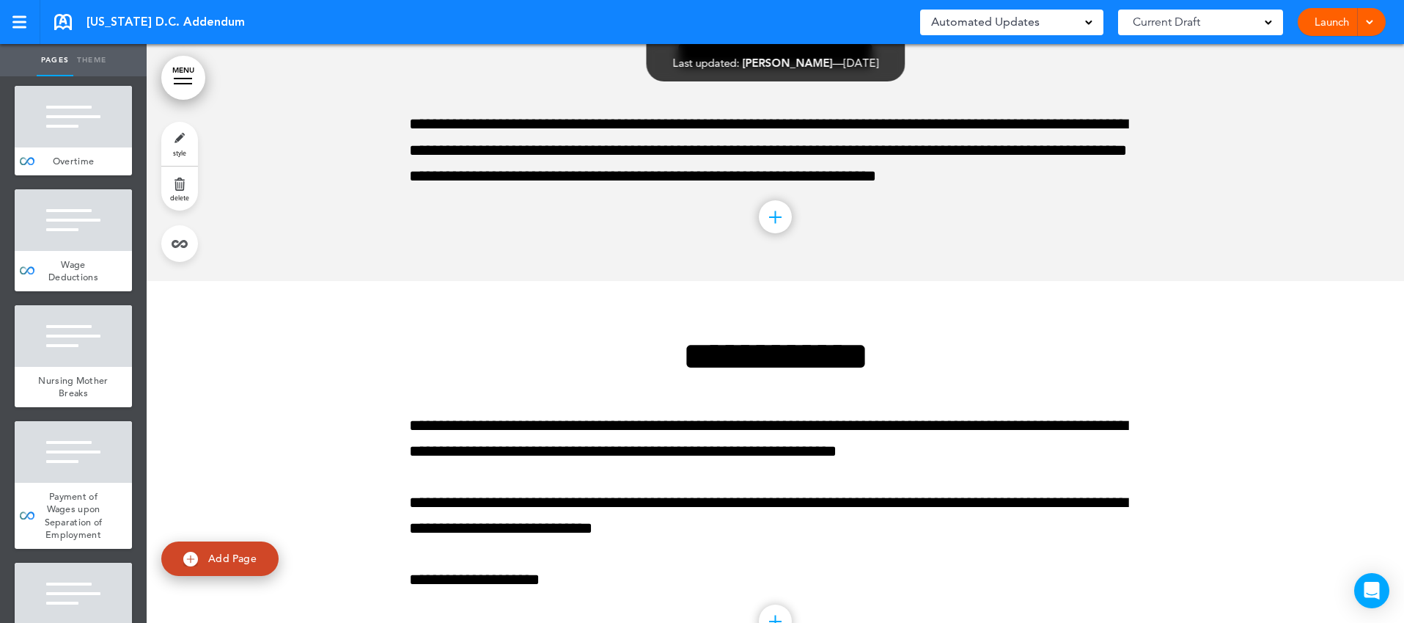
scroll to position [0, 0]
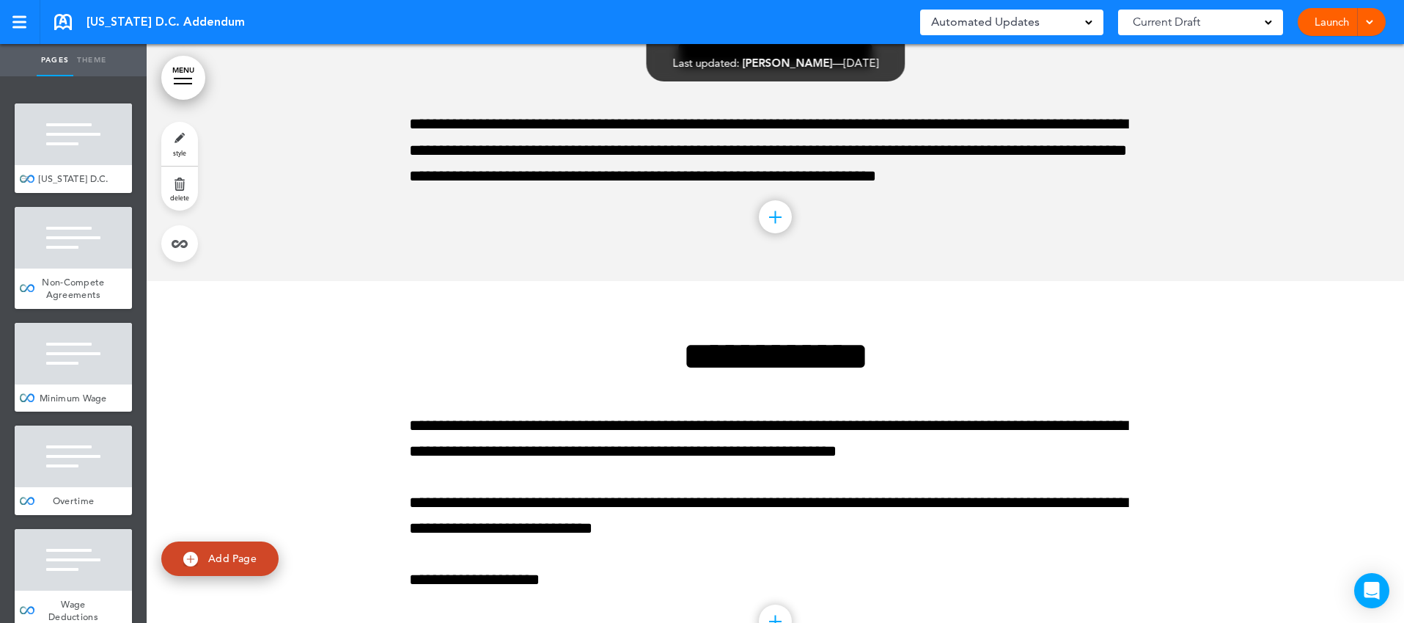
click at [98, 182] on span "Washington D.C." at bounding box center [73, 178] width 70 height 12
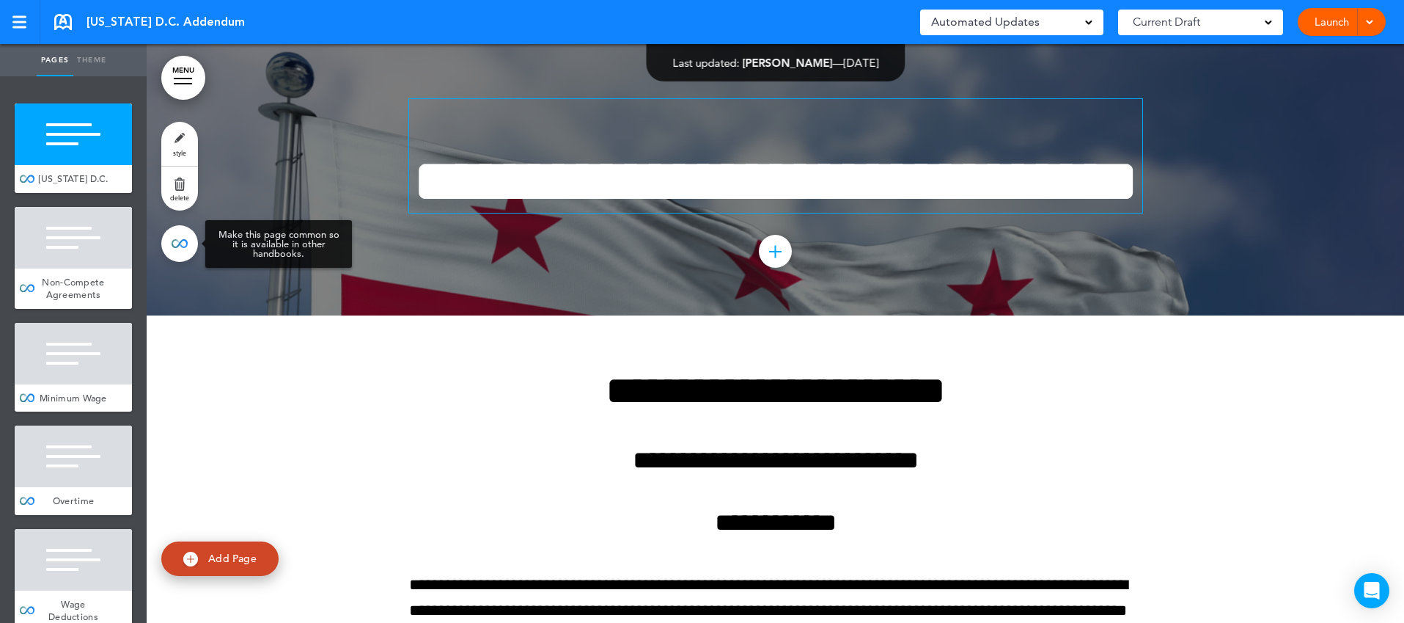
click at [177, 243] on link at bounding box center [179, 243] width 37 height 37
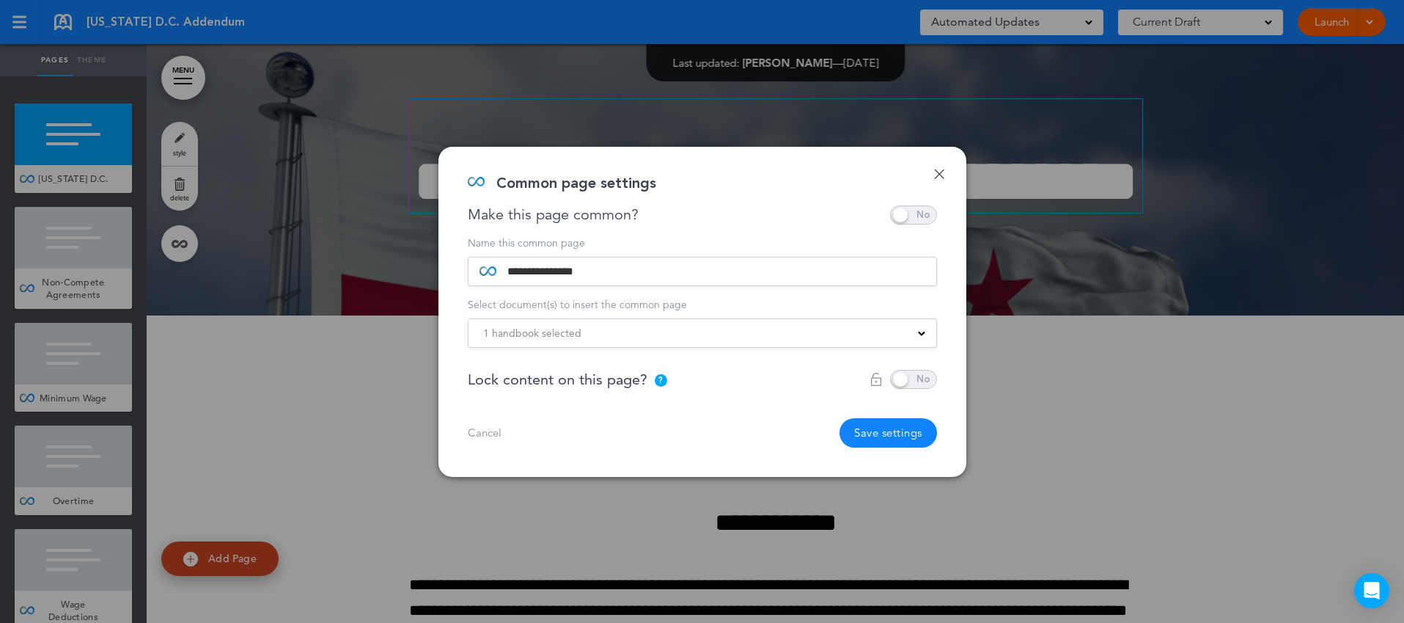
click at [632, 336] on div "1 handbook selected" at bounding box center [703, 333] width 468 height 16
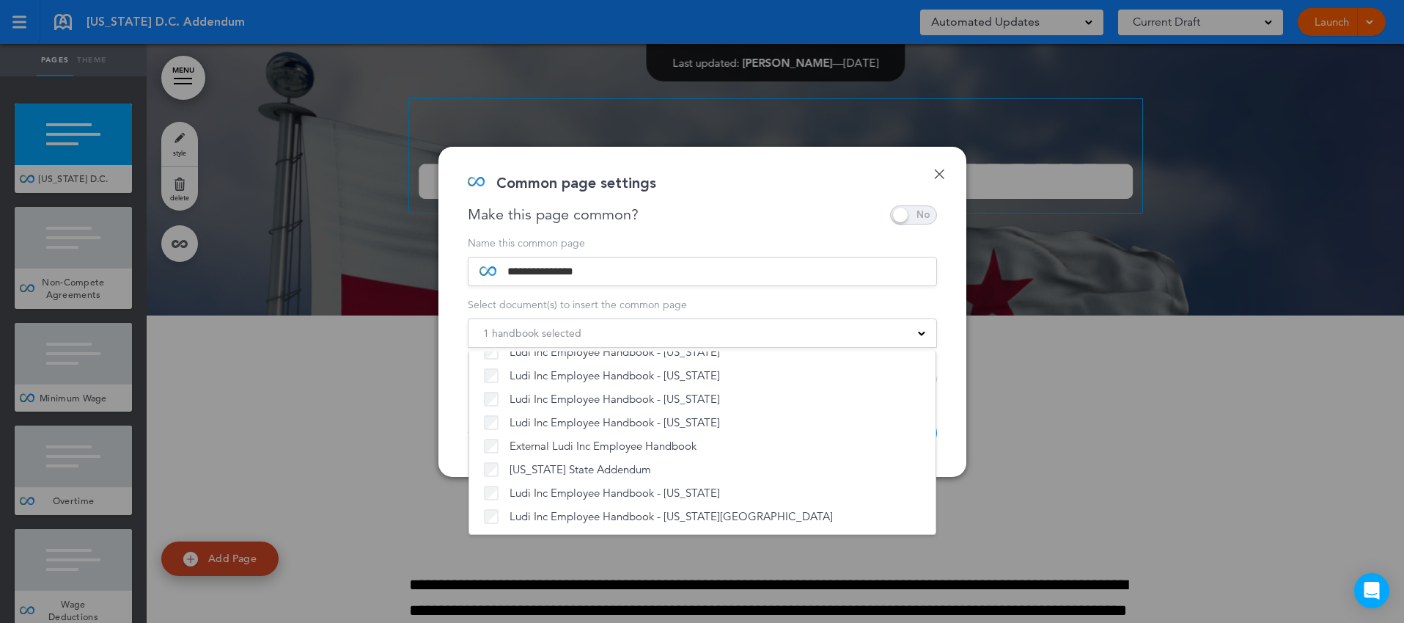
click at [1026, 376] on div at bounding box center [702, 311] width 1404 height 623
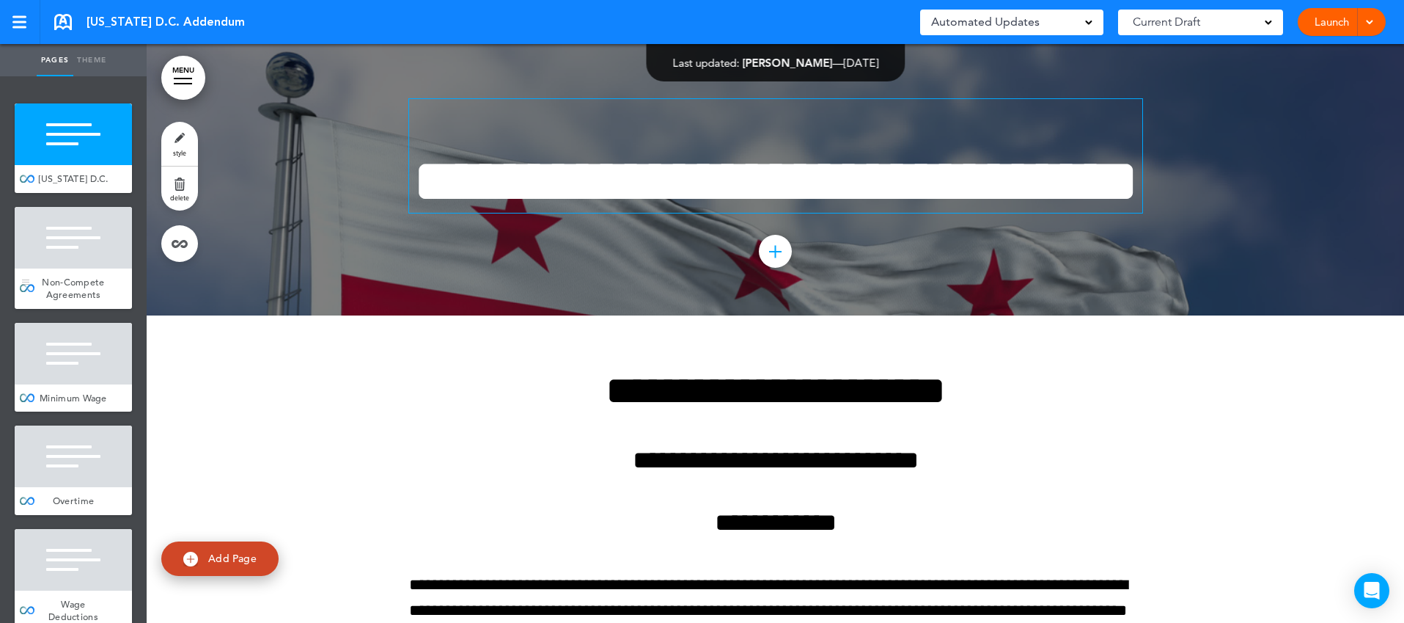
click at [95, 283] on span "Non-Compete Agreements" at bounding box center [73, 289] width 62 height 26
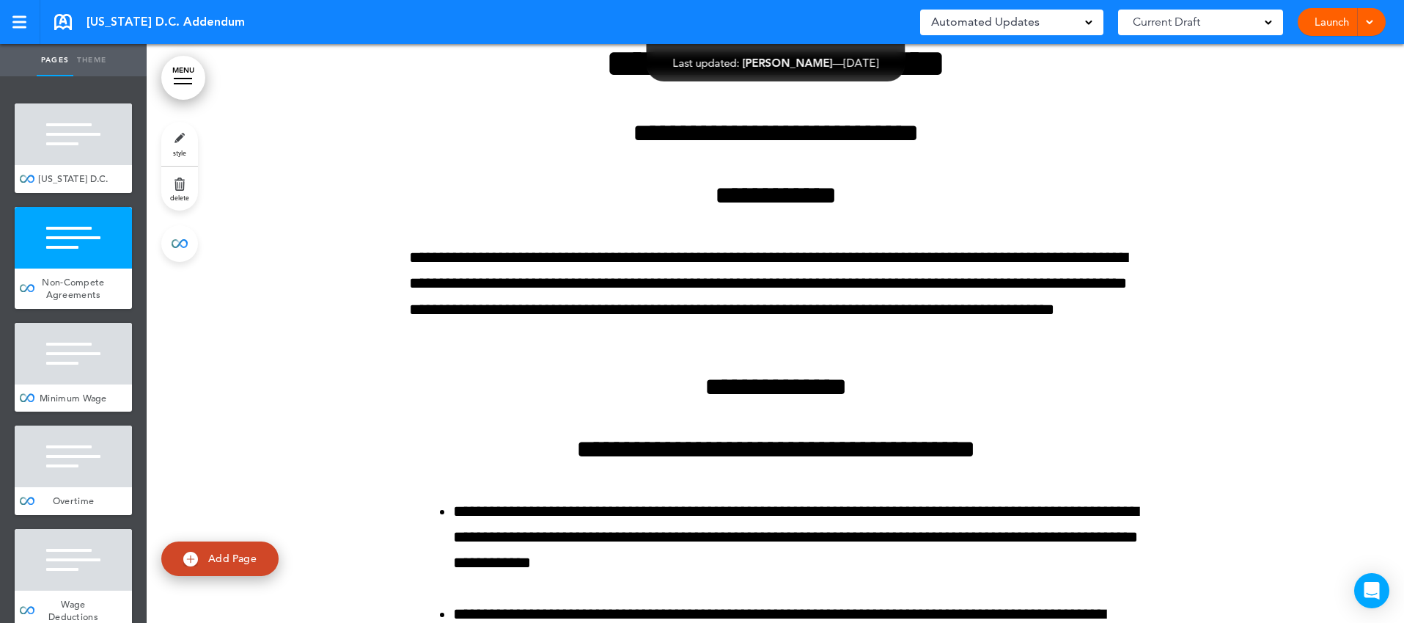
scroll to position [334, 0]
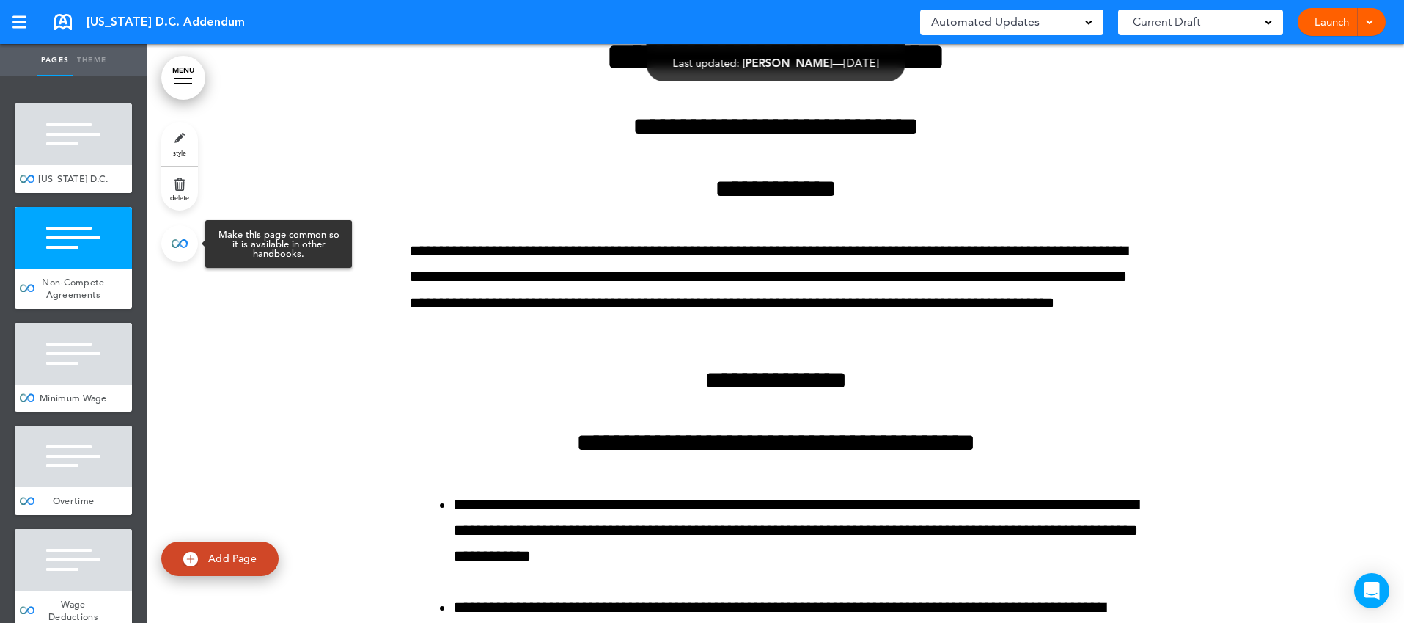
click at [185, 244] on link at bounding box center [179, 243] width 37 height 37
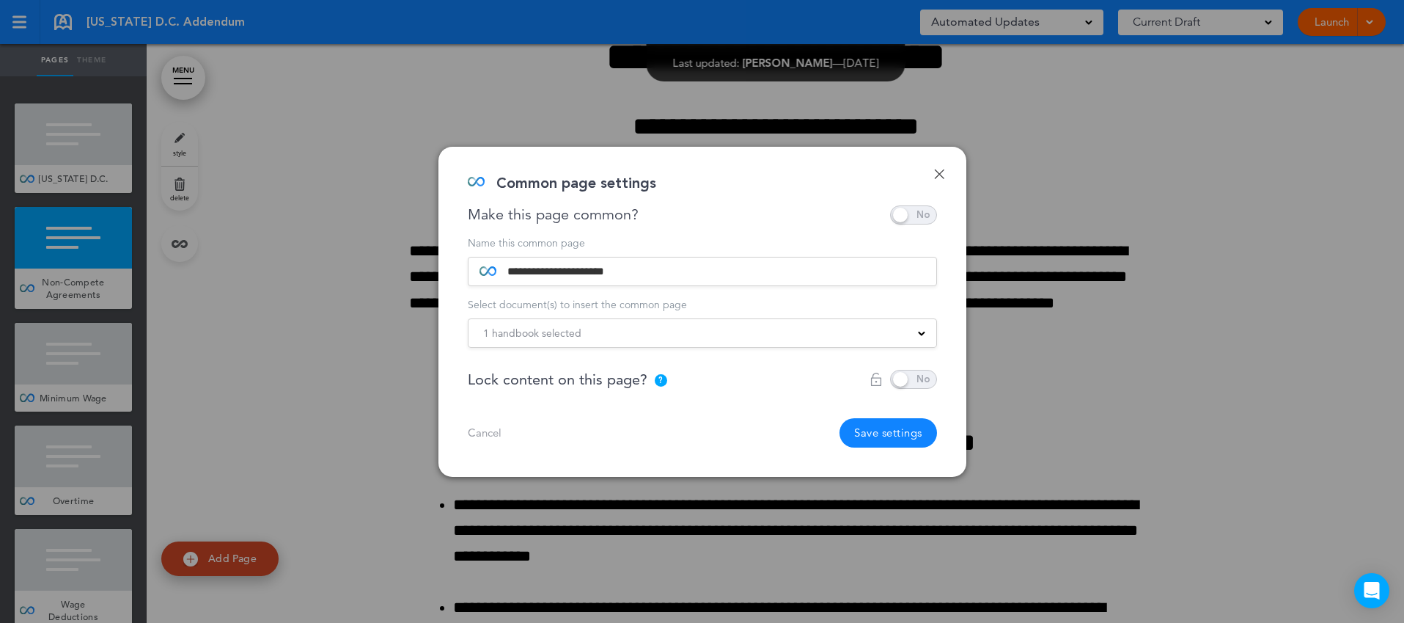
click at [702, 332] on div "1 handbook selected" at bounding box center [703, 333] width 468 height 16
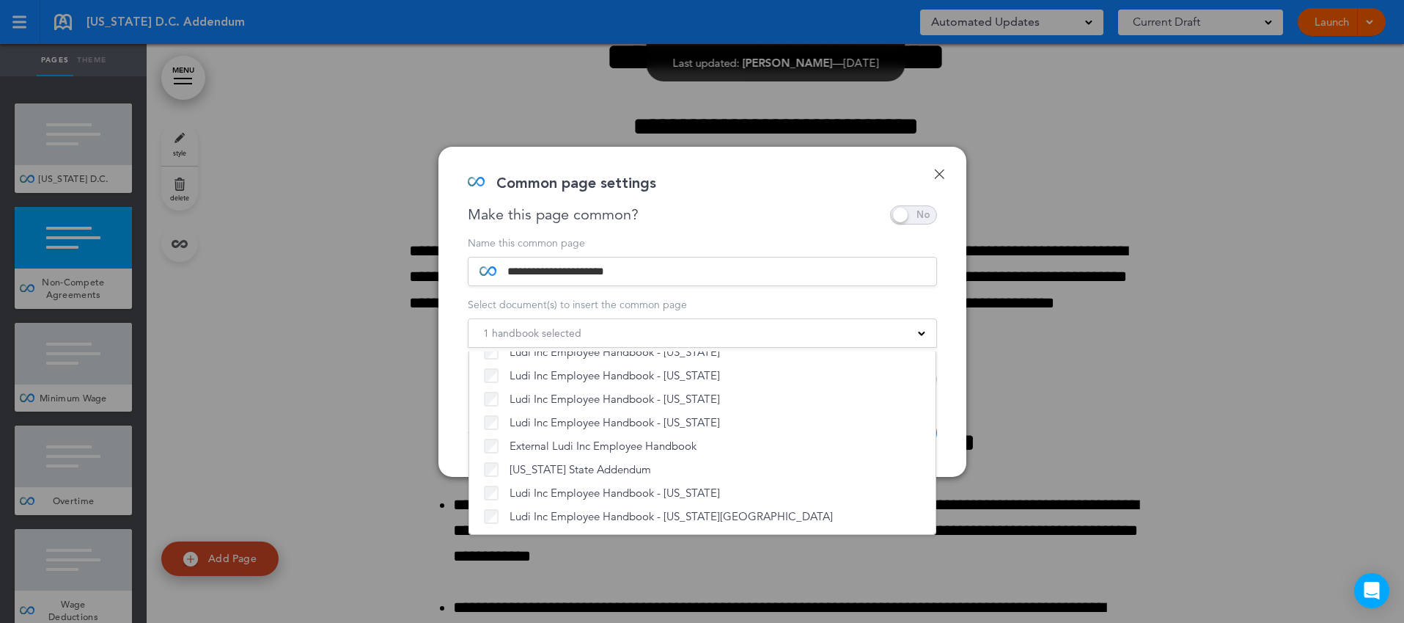
click at [952, 403] on div "**********" at bounding box center [702, 312] width 528 height 330
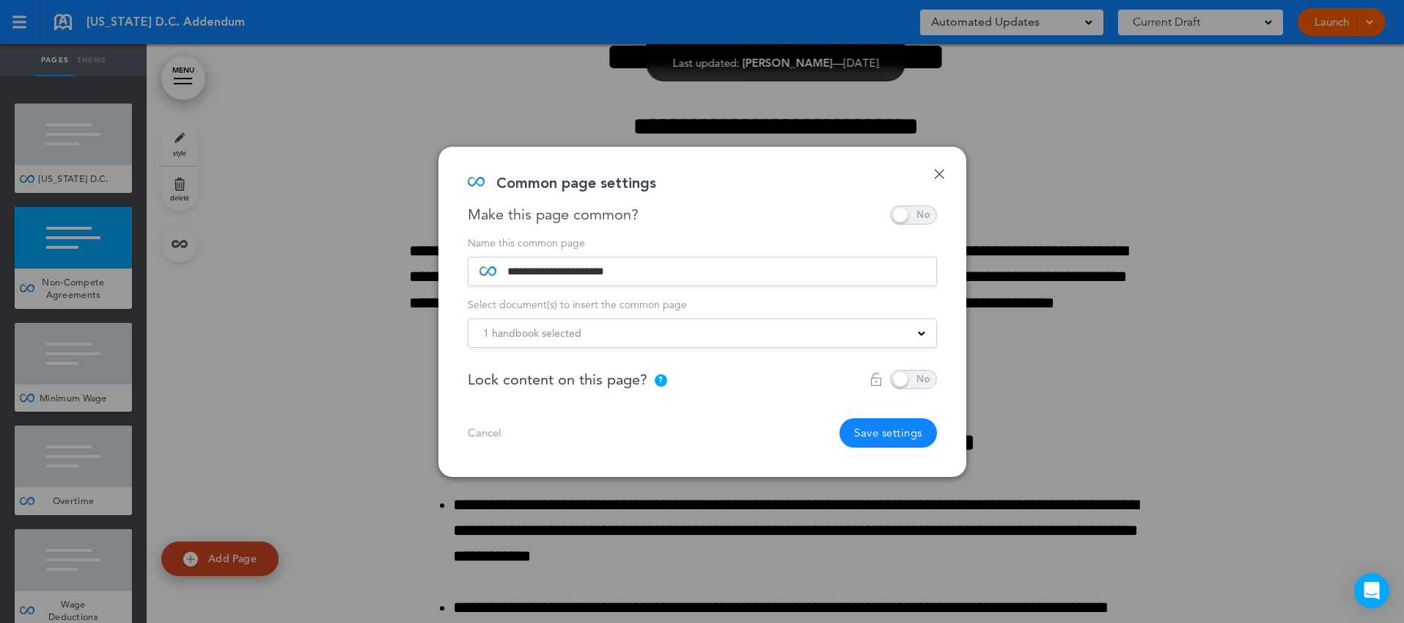
click at [895, 428] on button "Save settings" at bounding box center [889, 432] width 98 height 29
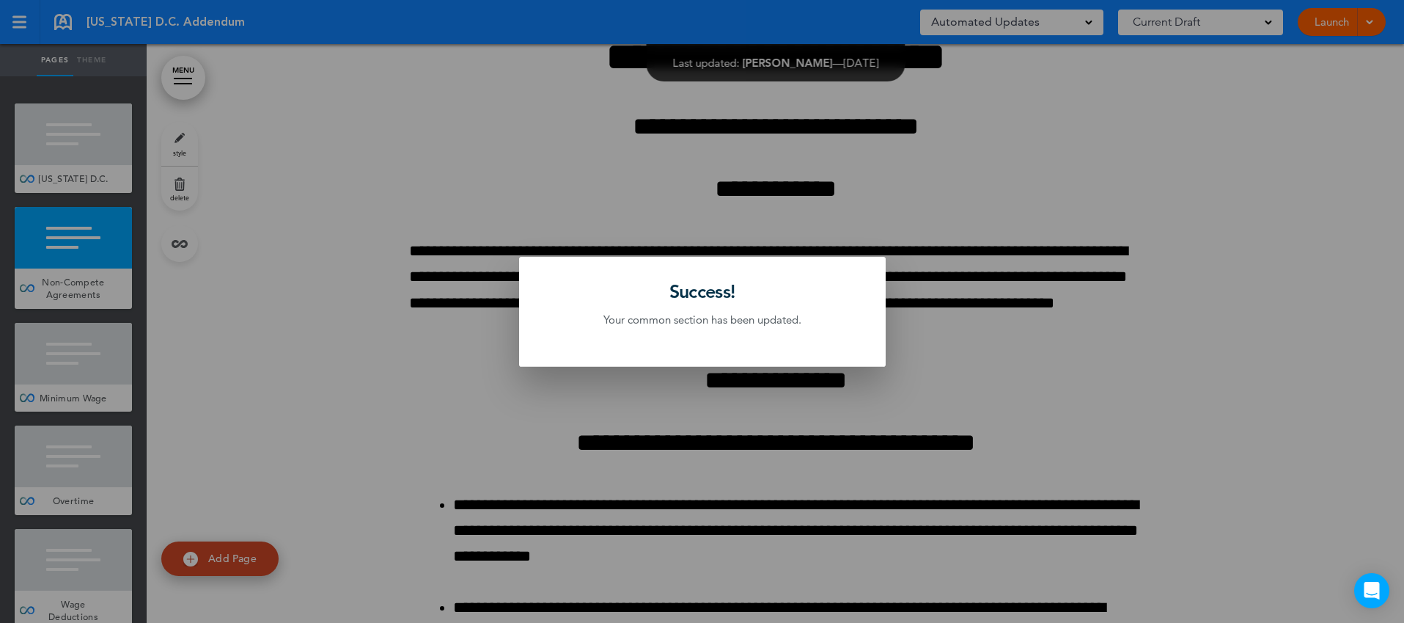
click at [95, 194] on div at bounding box center [702, 311] width 1404 height 623
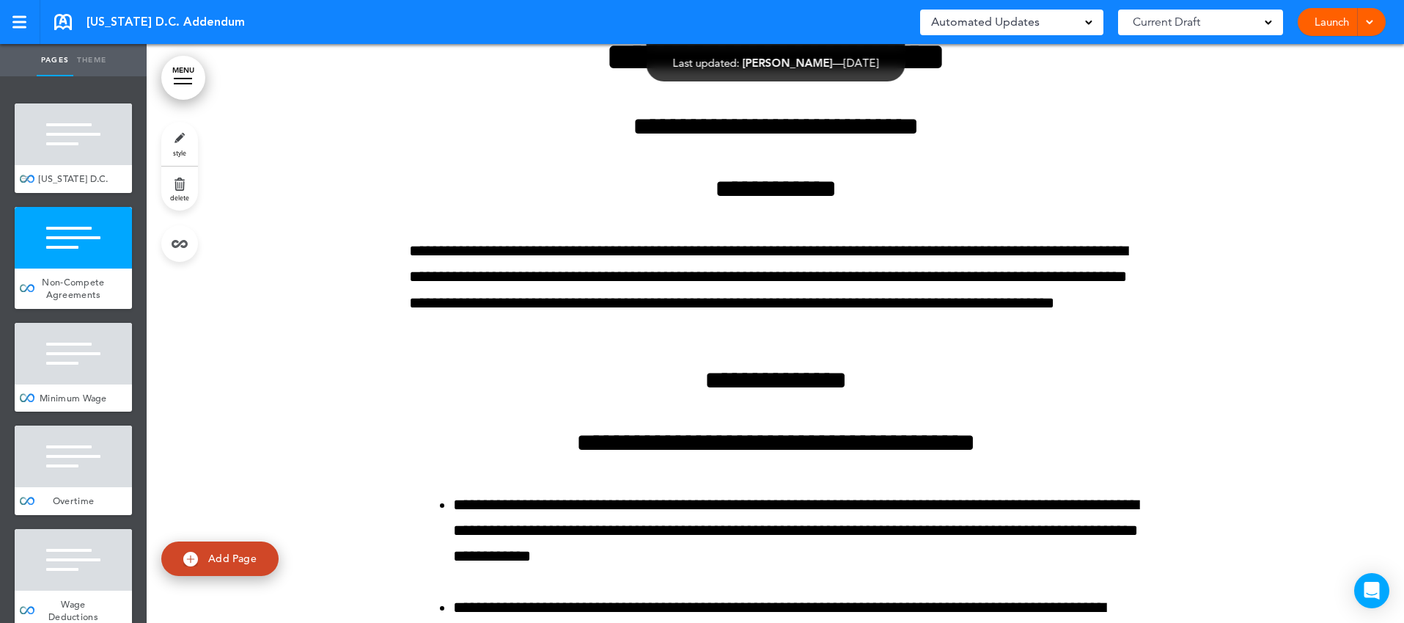
click at [98, 186] on div "Washington D.C." at bounding box center [73, 179] width 117 height 28
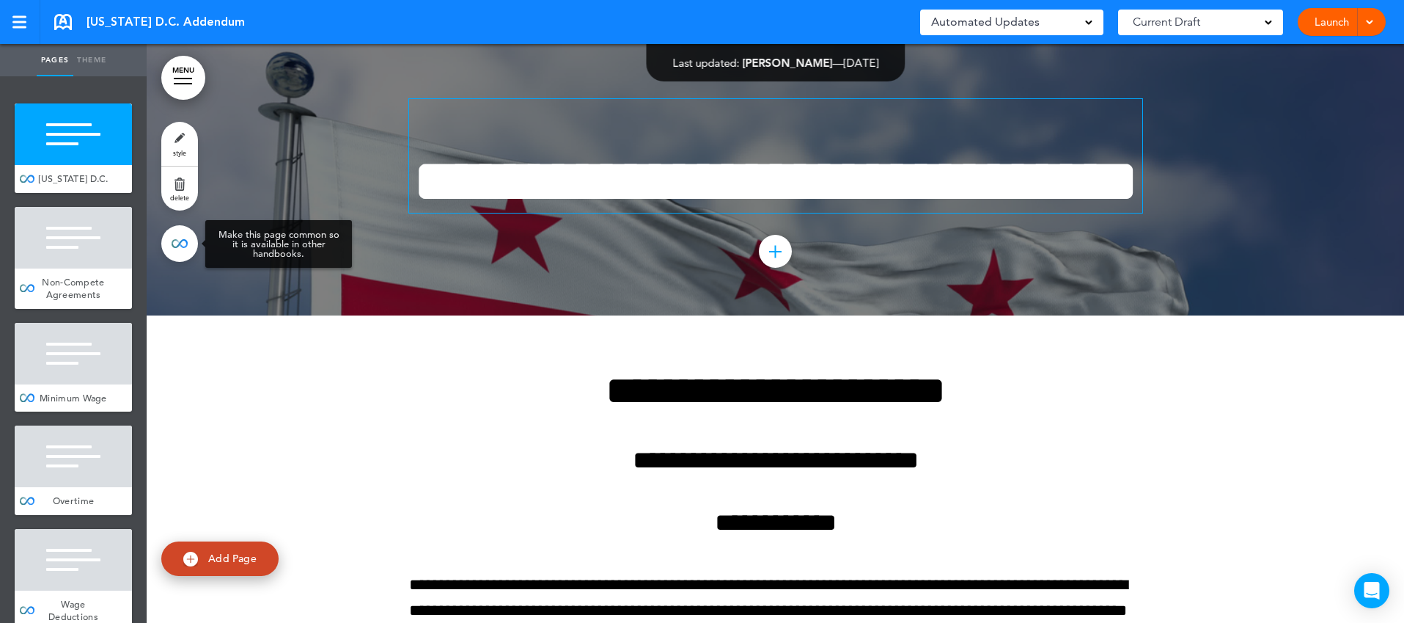
click at [182, 246] on link at bounding box center [179, 243] width 37 height 37
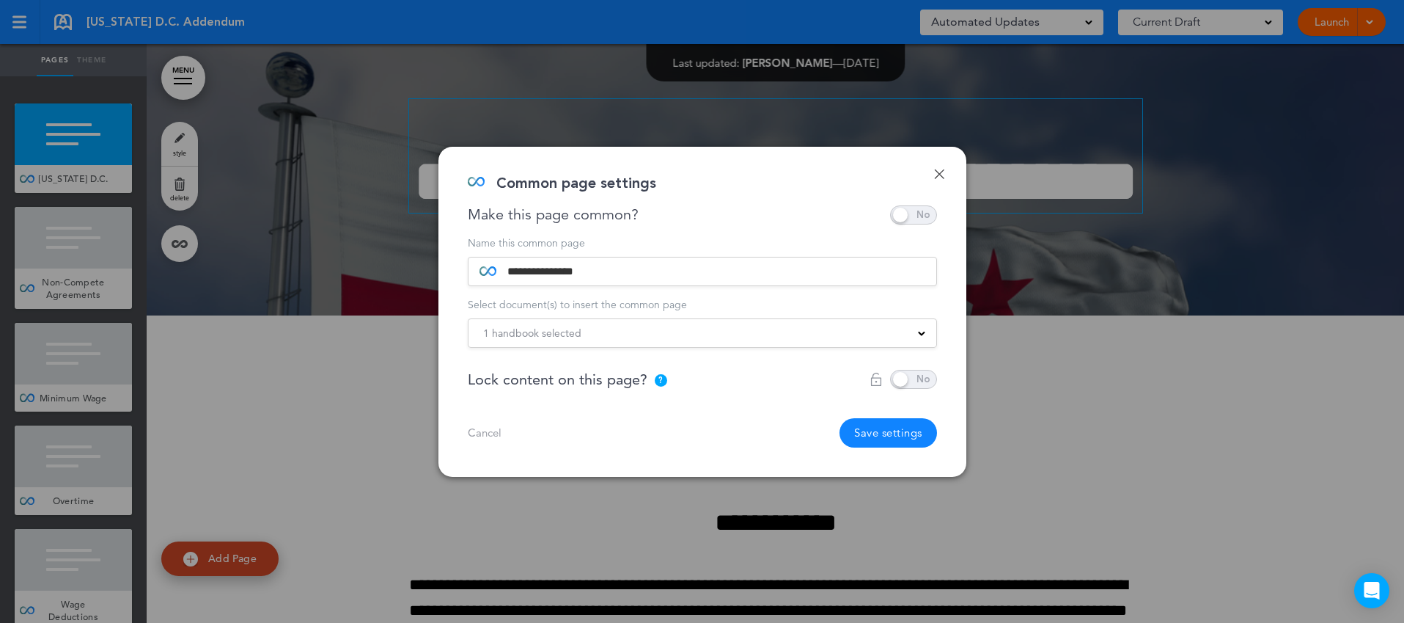
click at [683, 342] on div "1 handbook selected Indiana State Addendum Georgia State Addendum North Carolin…" at bounding box center [702, 332] width 469 height 29
click at [691, 330] on div "1 handbook selected" at bounding box center [703, 333] width 468 height 16
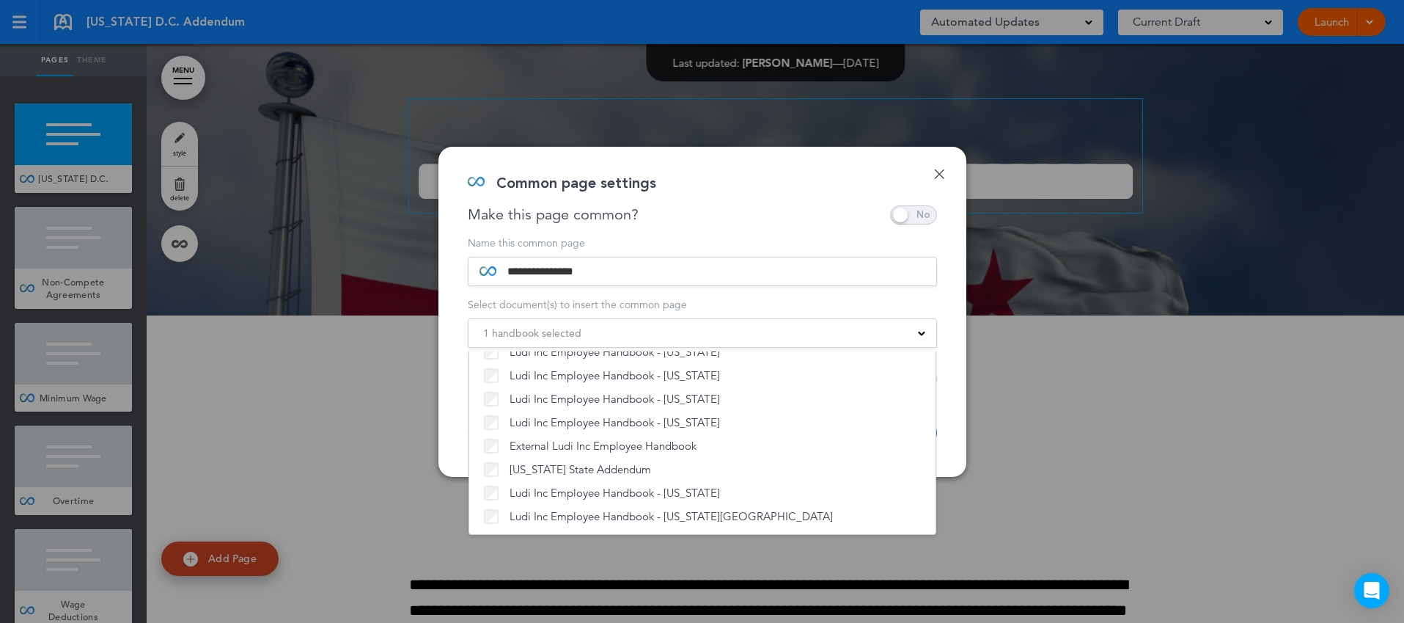
click at [951, 405] on div "**********" at bounding box center [702, 312] width 528 height 330
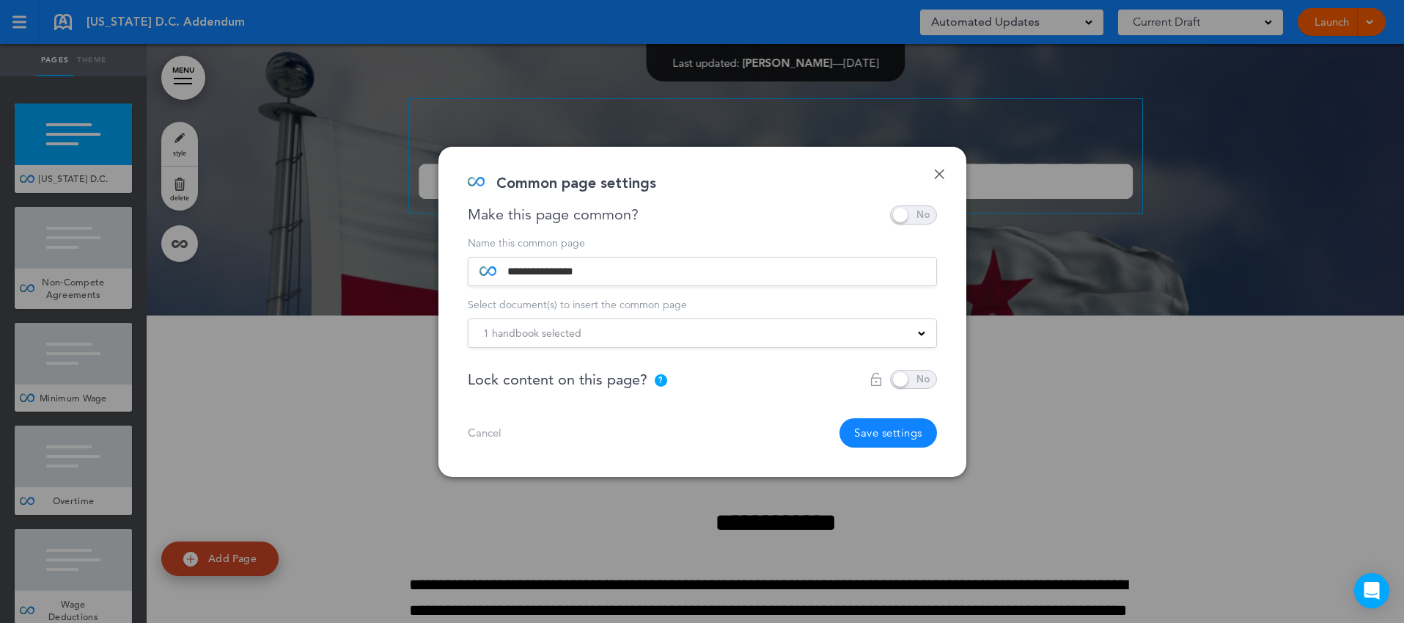
click at [888, 436] on button "Save settings" at bounding box center [889, 432] width 98 height 29
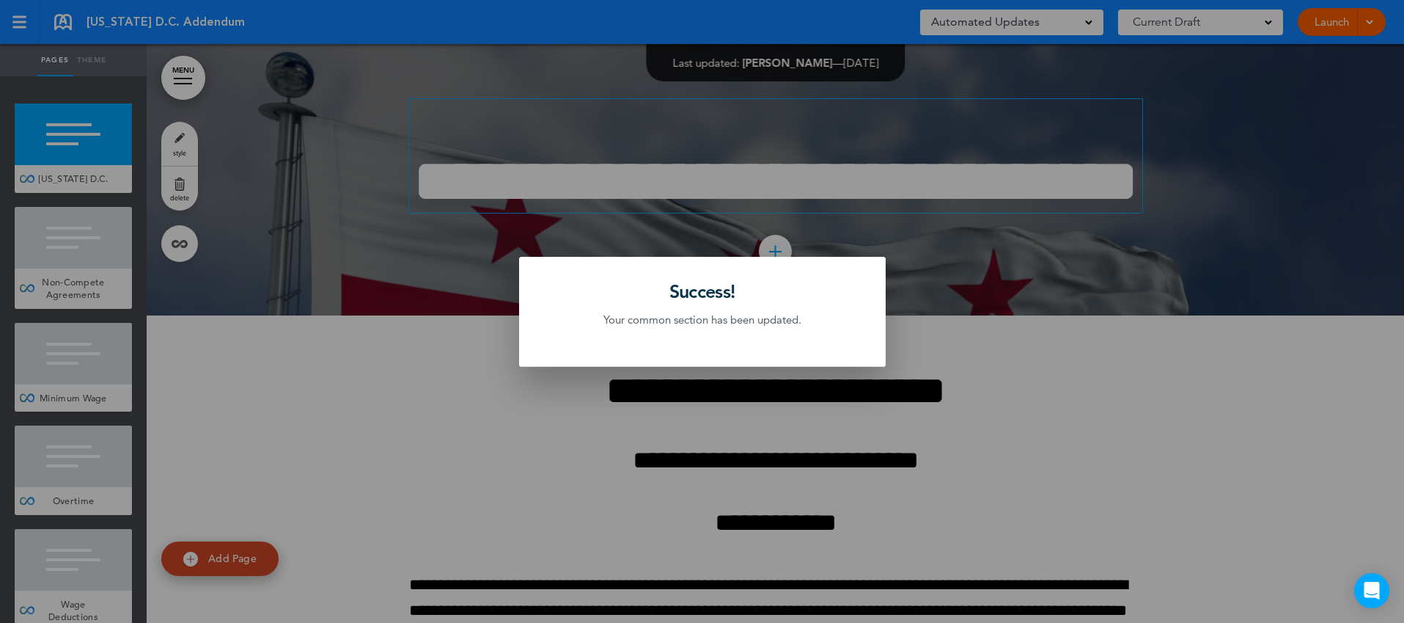
click at [93, 384] on div at bounding box center [702, 311] width 1404 height 623
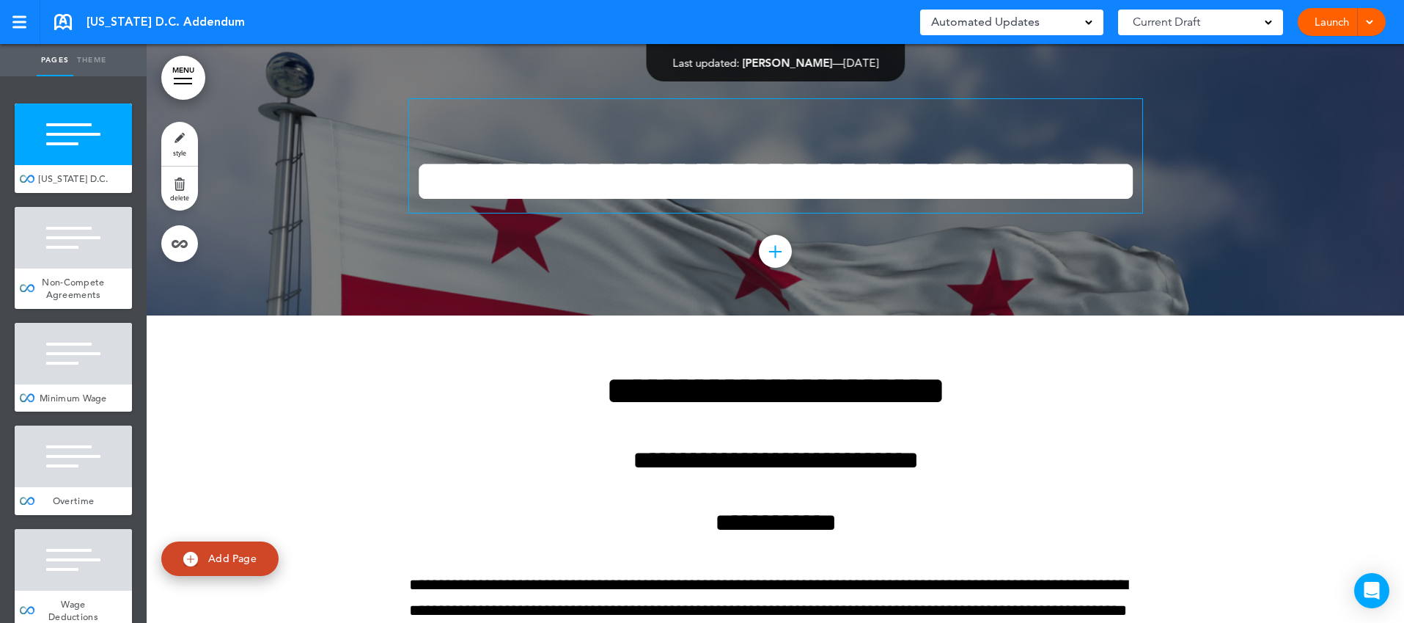
click at [93, 384] on div "Minimum Wage" at bounding box center [73, 398] width 117 height 28
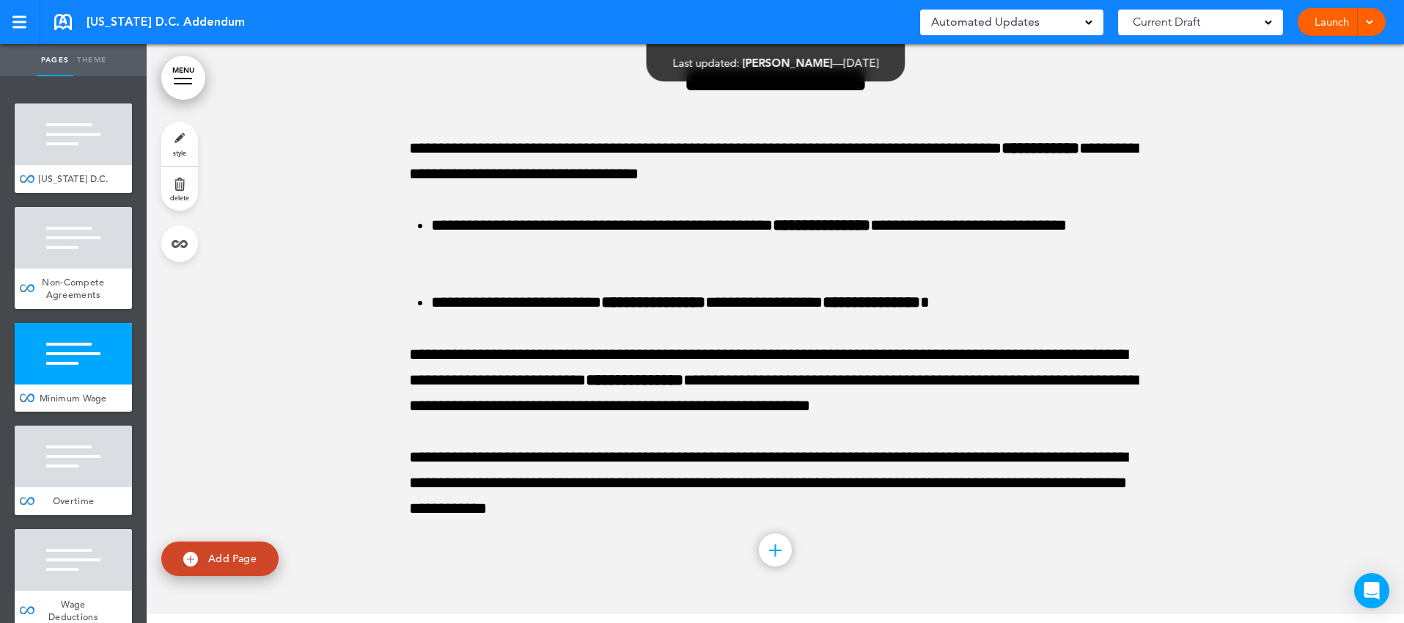
scroll to position [1524, 0]
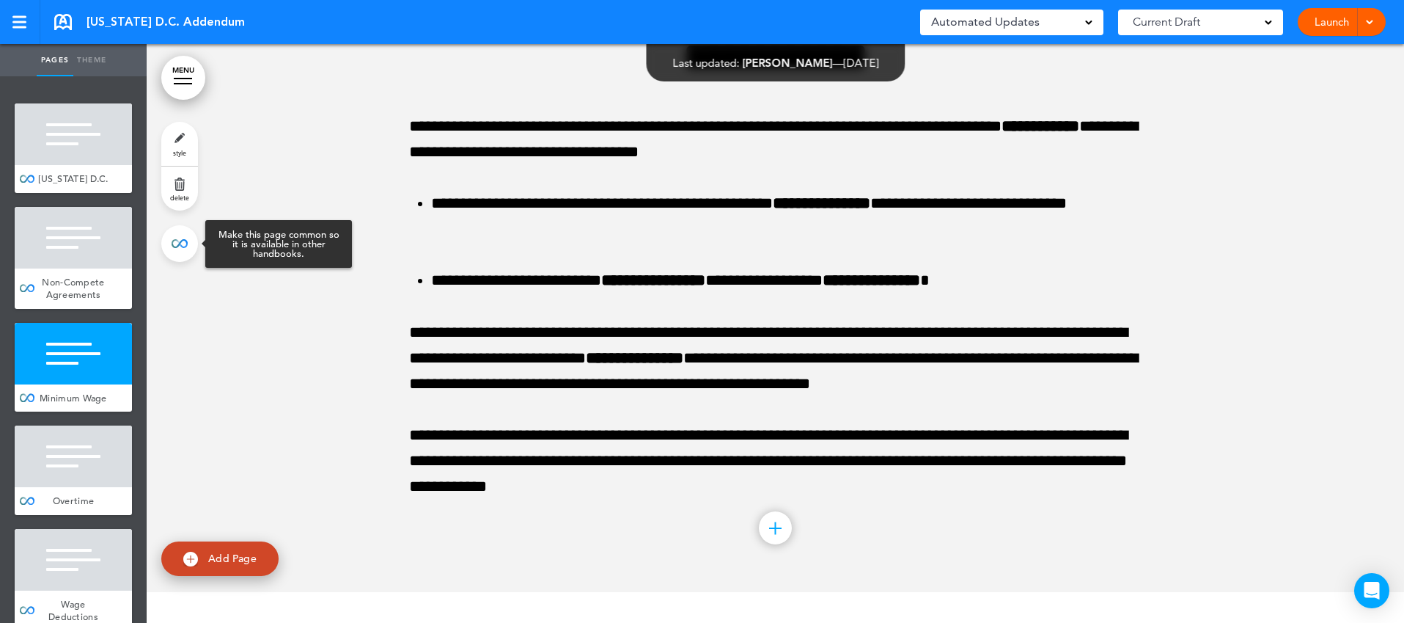
click at [183, 243] on link at bounding box center [179, 243] width 37 height 37
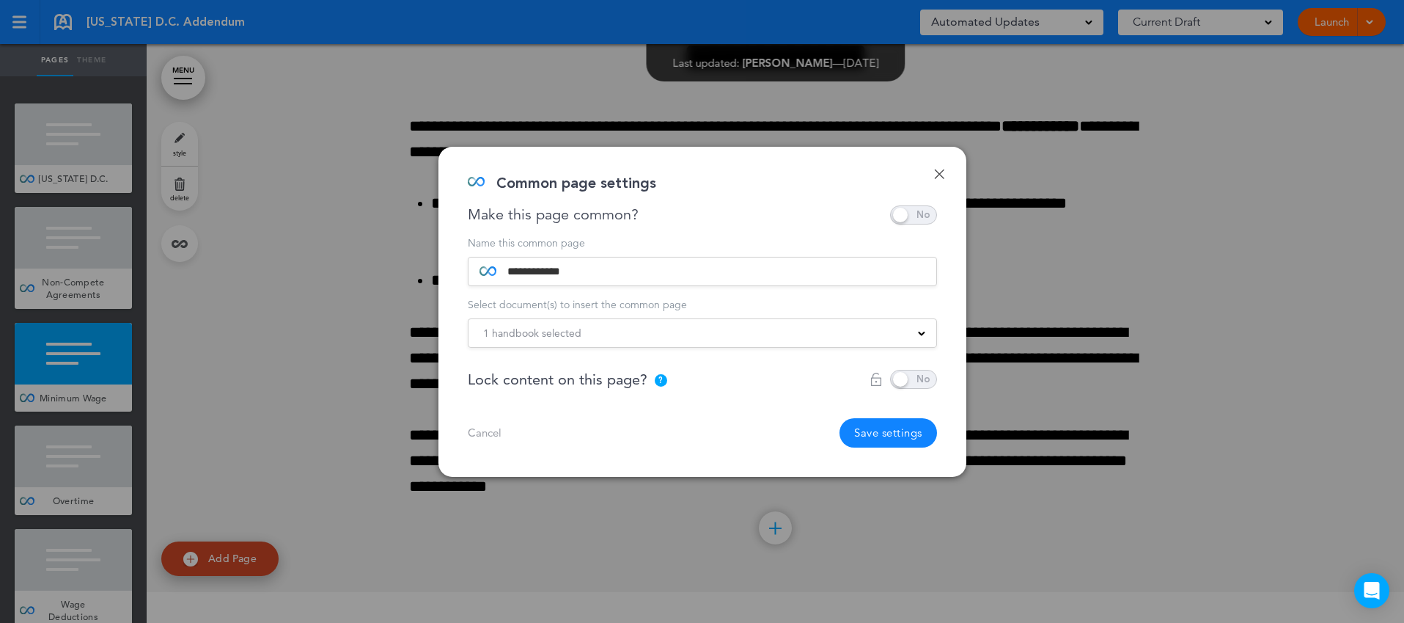
click at [758, 337] on div "1 handbook selected" at bounding box center [703, 333] width 468 height 16
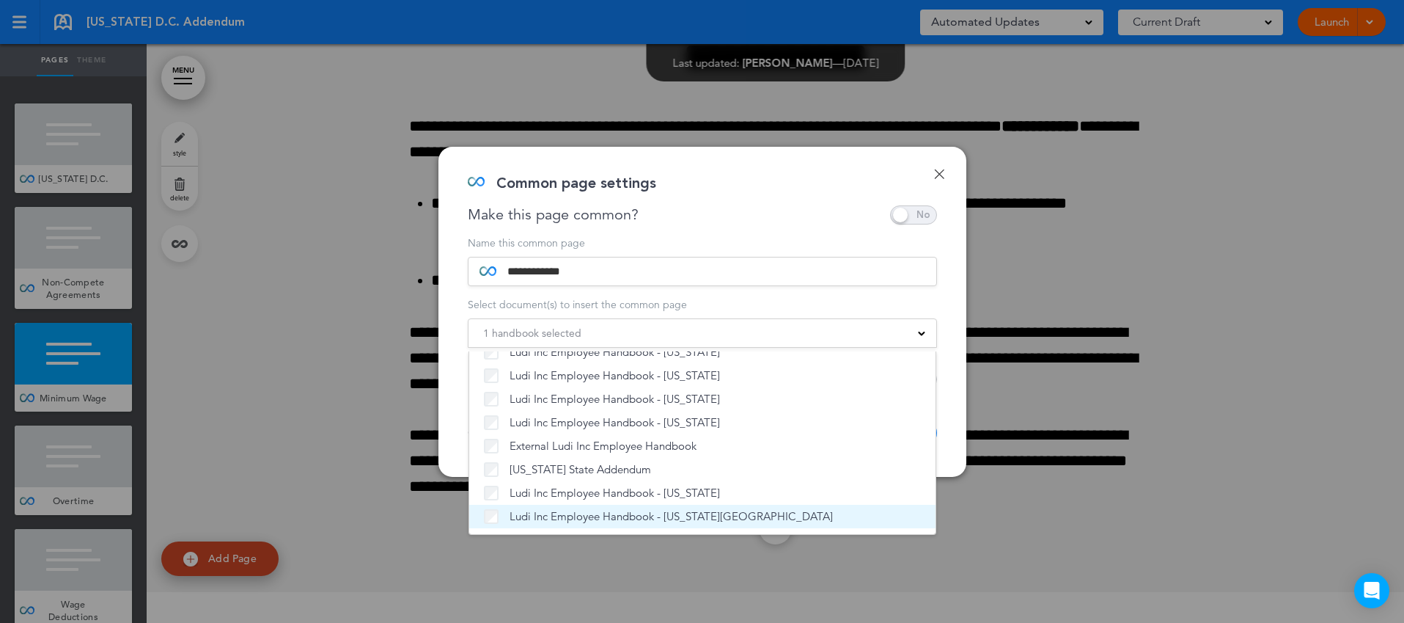
click at [587, 511] on span "Ludi Inc Employee Handbook - [US_STATE][GEOGRAPHIC_DATA]" at bounding box center [671, 516] width 323 height 15
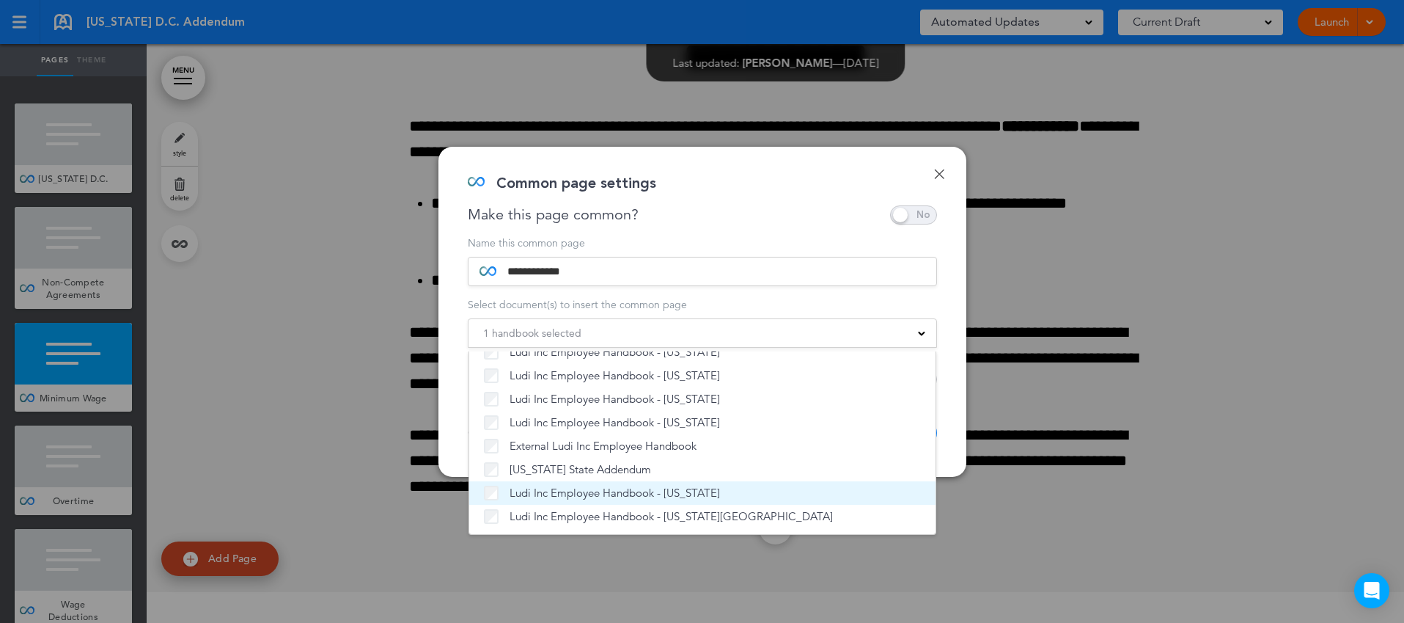
click at [592, 494] on span "Ludi Inc Employee Handbook - [US_STATE]" at bounding box center [615, 492] width 210 height 15
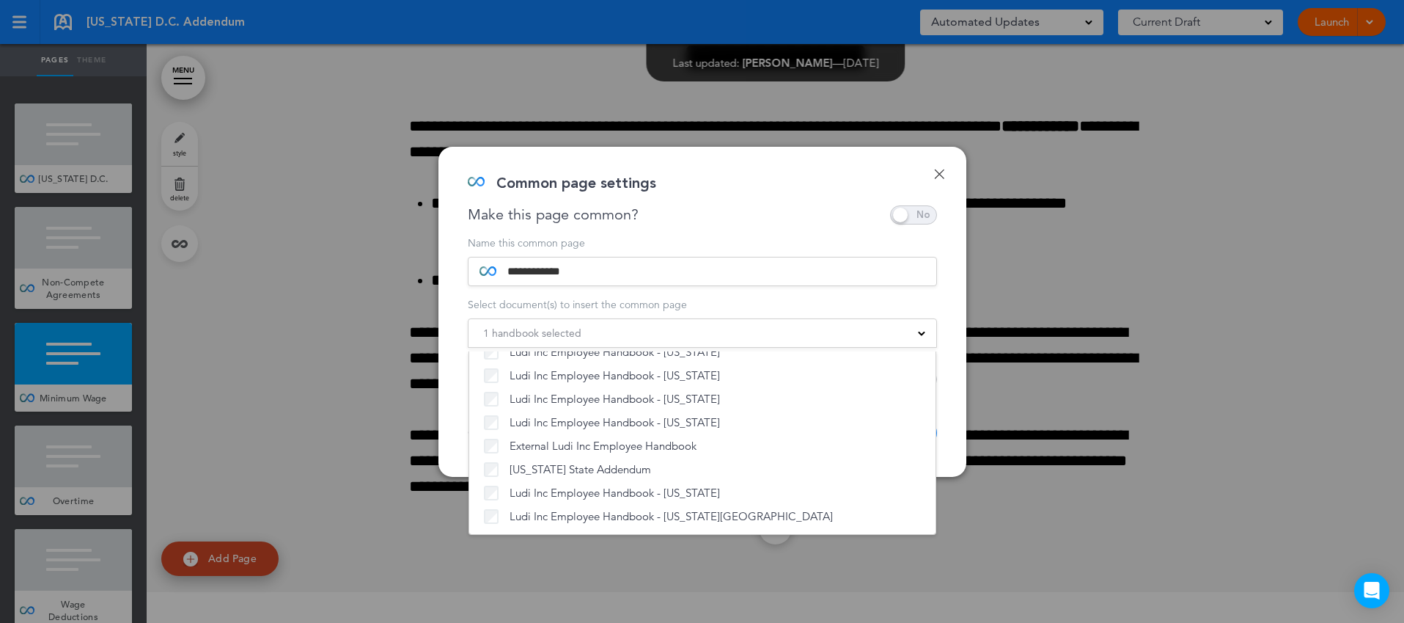
click at [955, 420] on div "**********" at bounding box center [702, 312] width 528 height 330
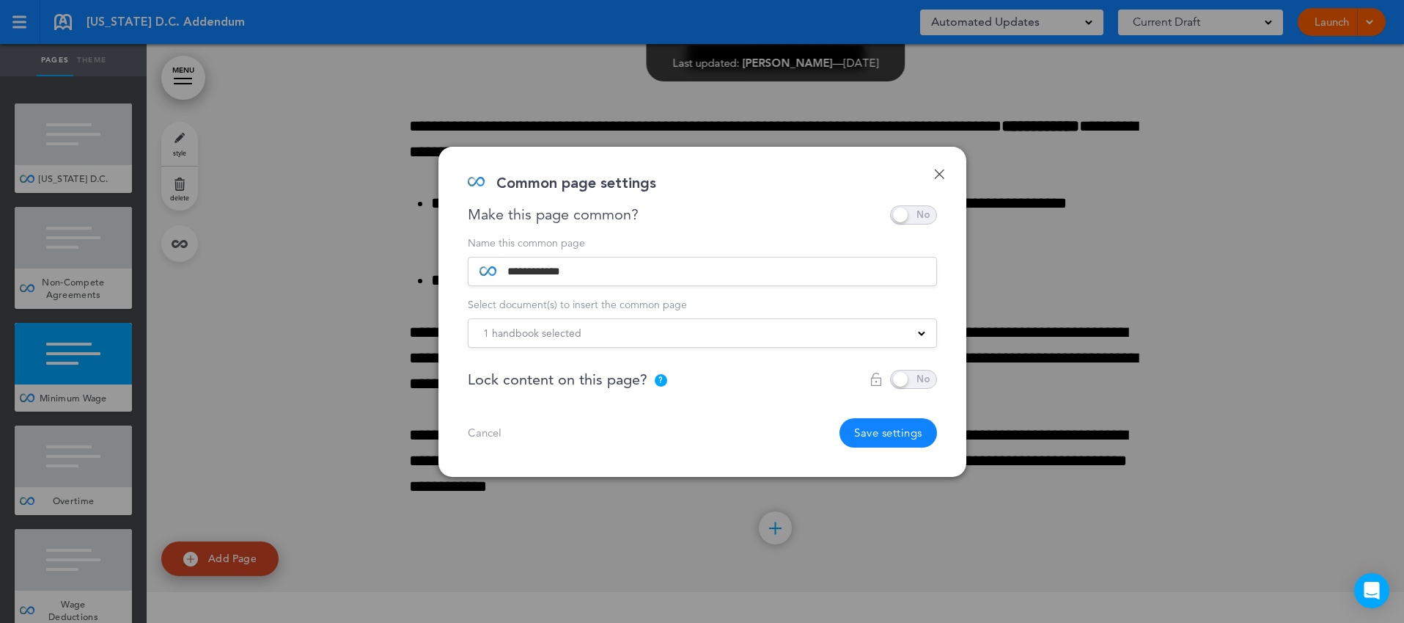
click at [912, 426] on button "Save settings" at bounding box center [889, 432] width 98 height 29
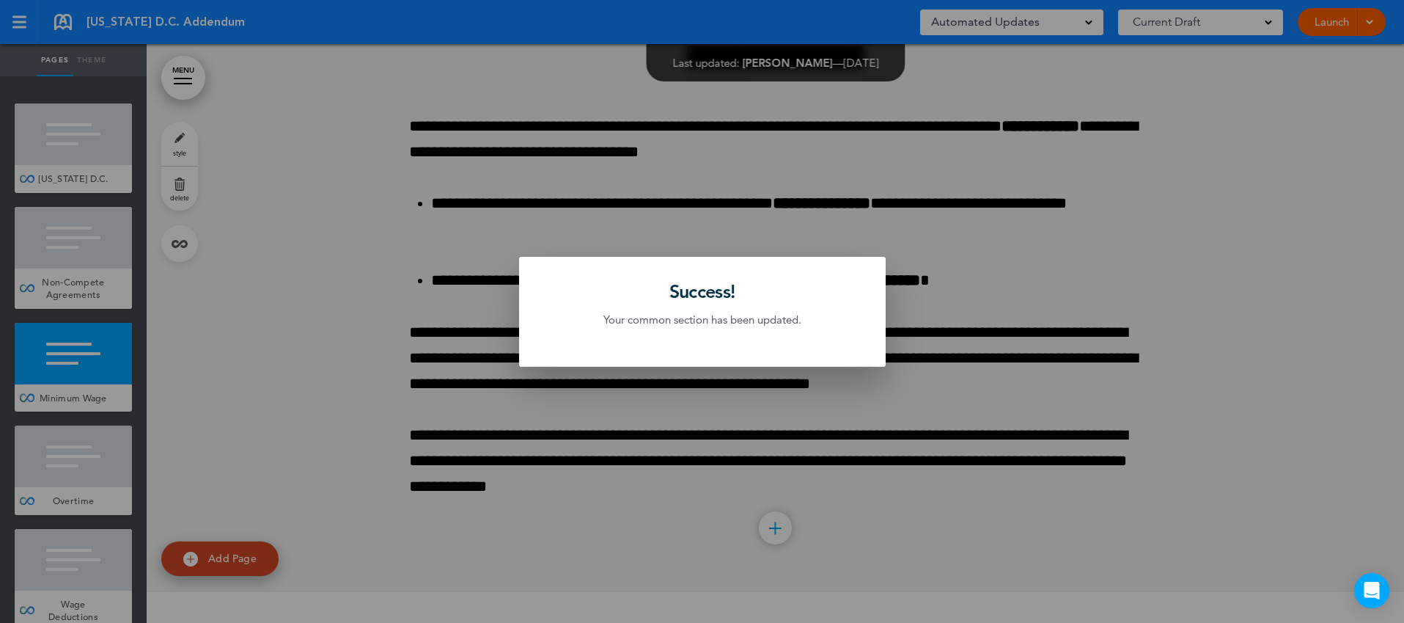
click at [131, 462] on div at bounding box center [702, 311] width 1404 height 623
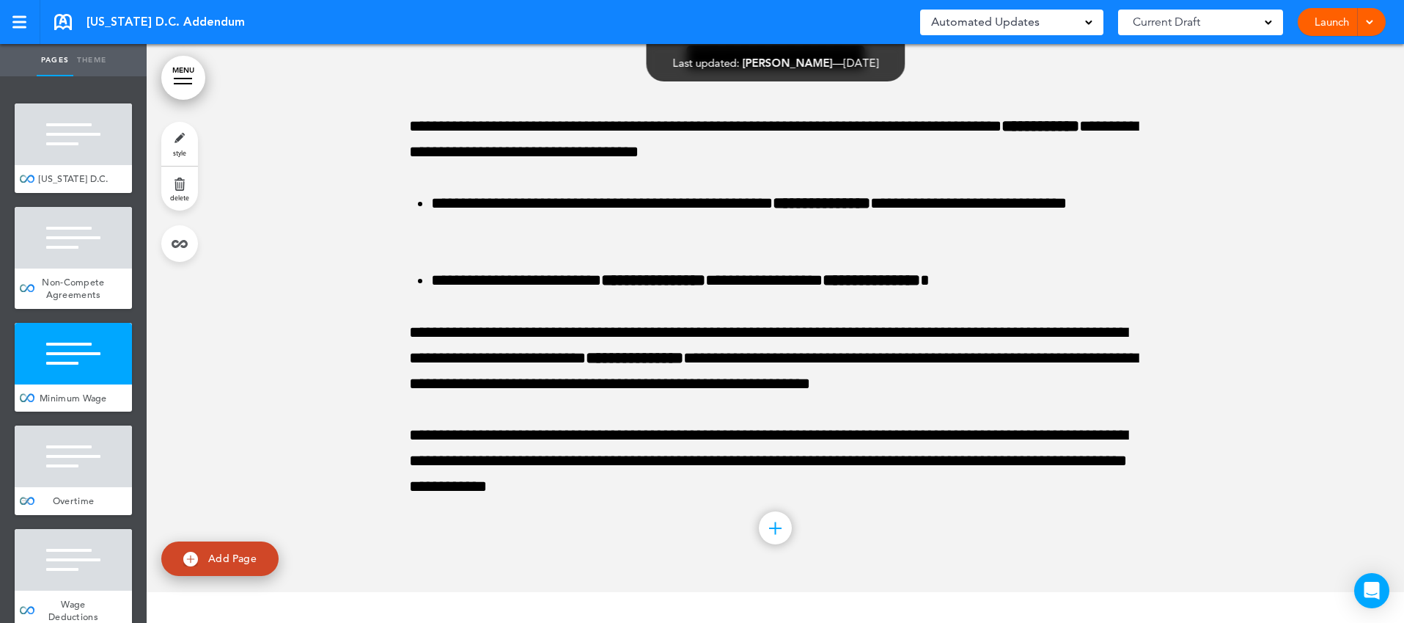
click at [114, 459] on div at bounding box center [73, 456] width 117 height 62
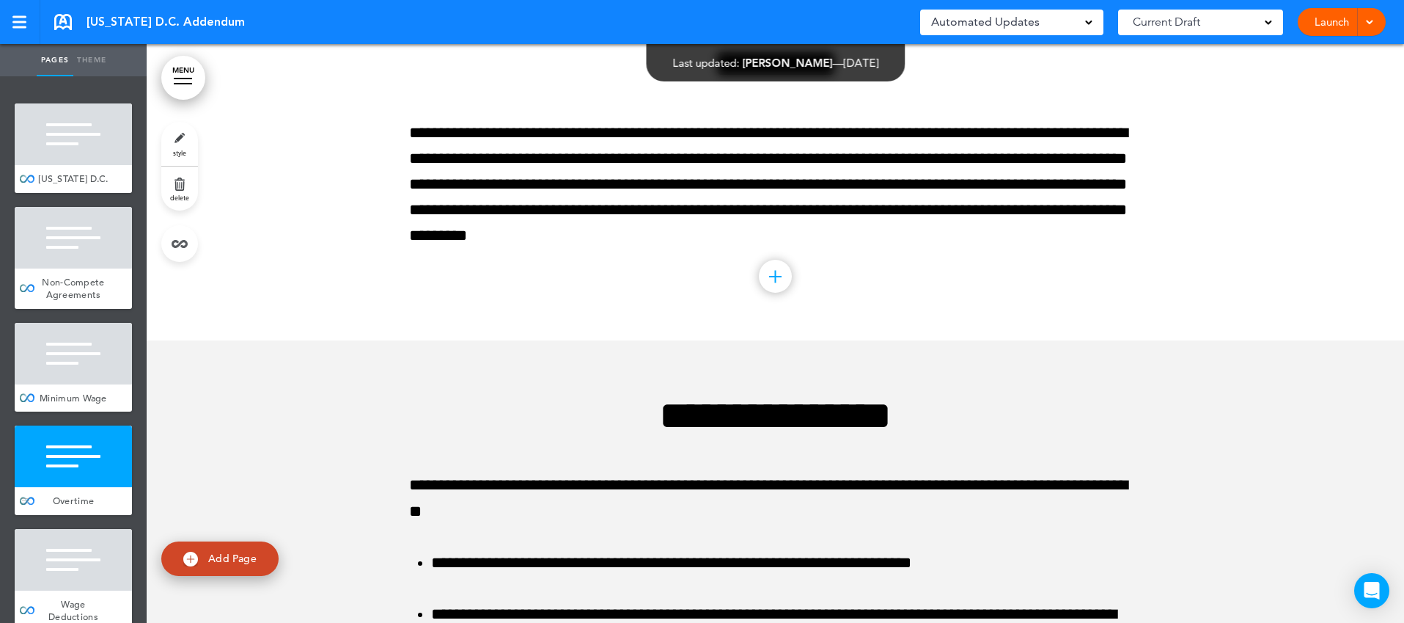
scroll to position [2134, 0]
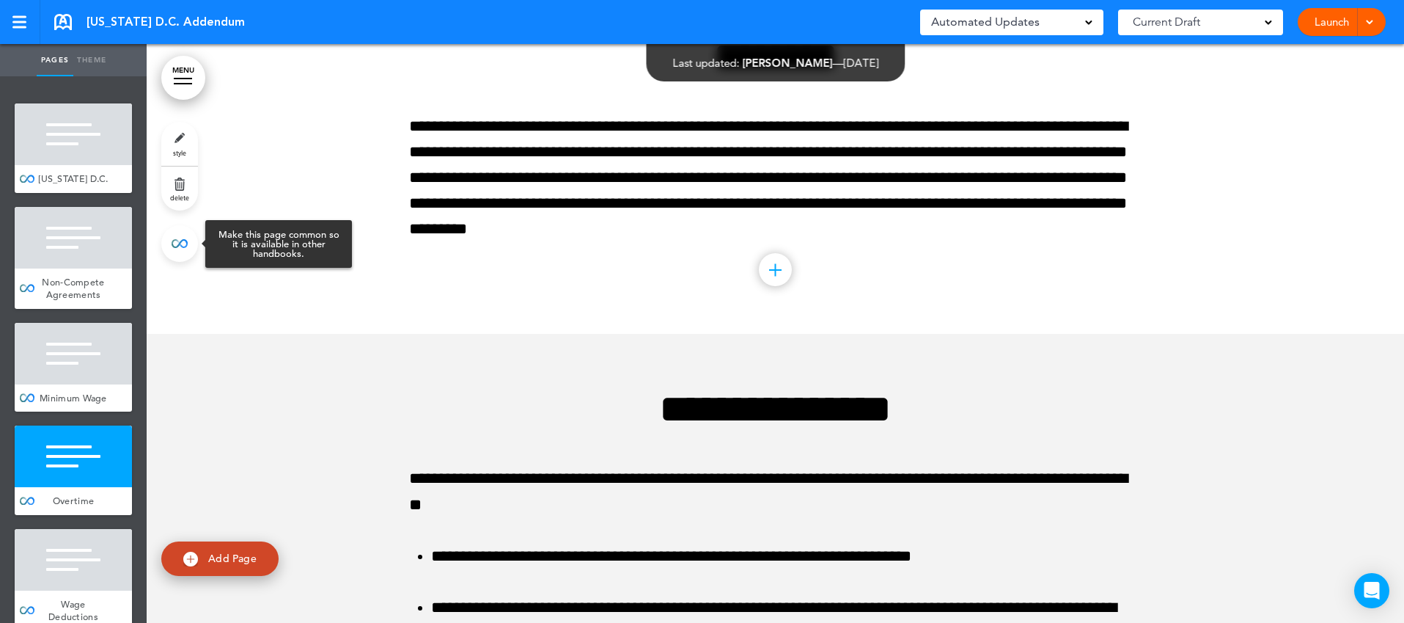
click at [190, 249] on link at bounding box center [179, 243] width 37 height 37
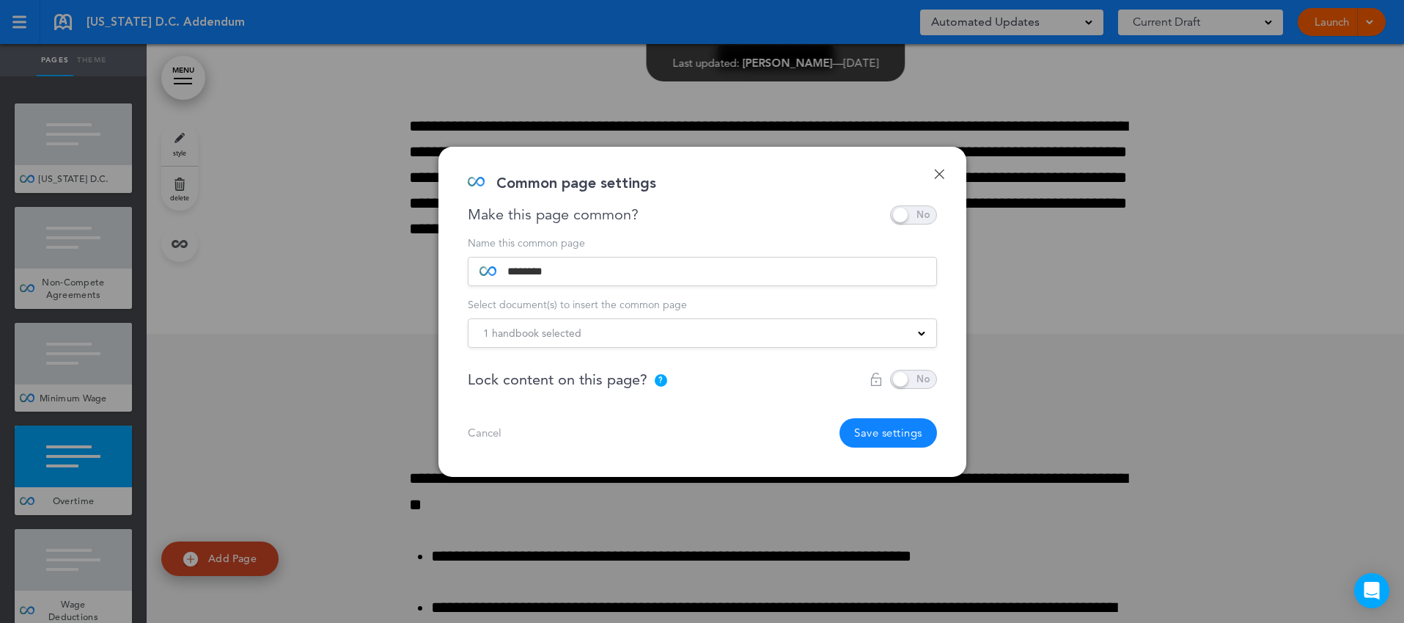
click at [638, 328] on div "1 handbook selected" at bounding box center [703, 333] width 468 height 16
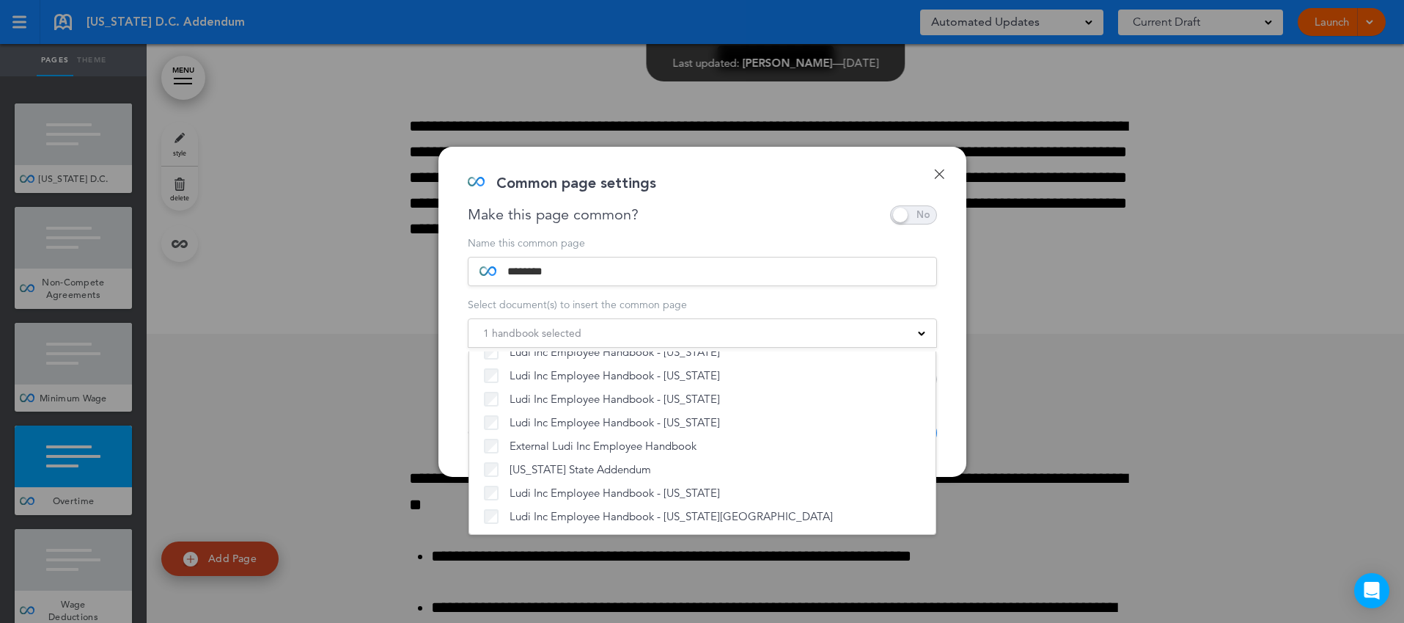
click at [944, 405] on div "Done Common page settings Make this page common? Save time by creating Common P…" at bounding box center [702, 312] width 528 height 330
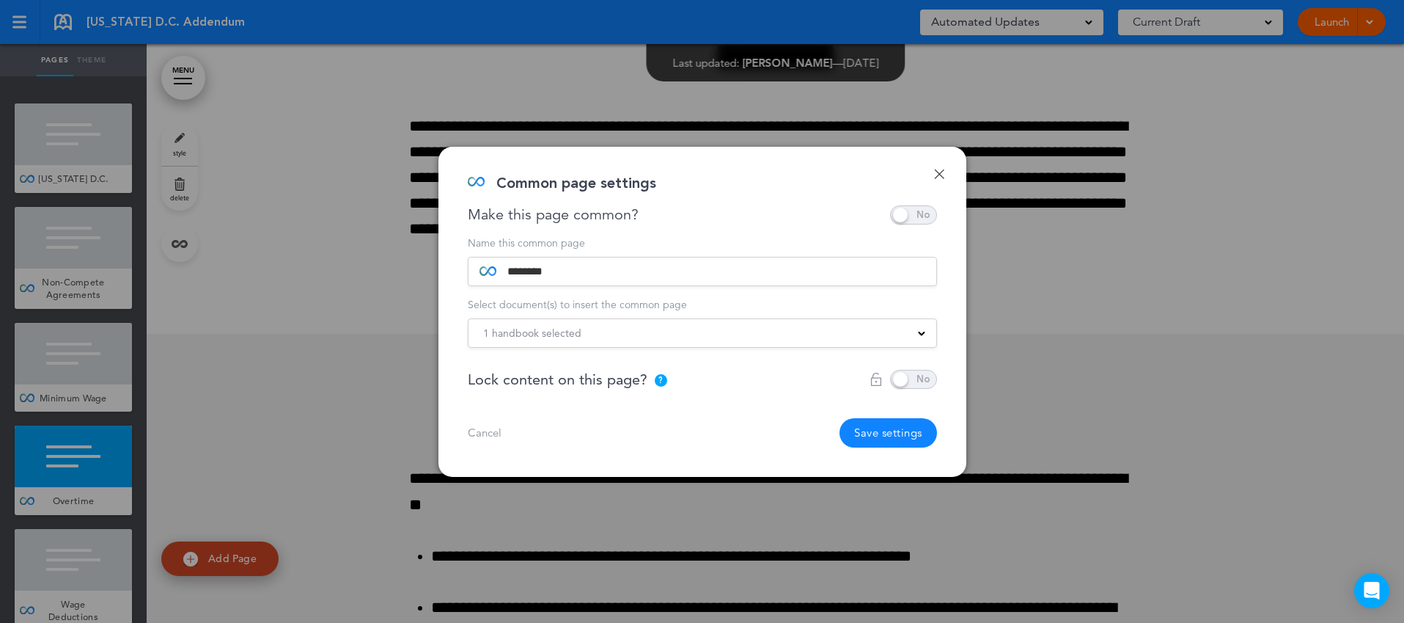
click at [906, 428] on button "Save settings" at bounding box center [889, 432] width 98 height 29
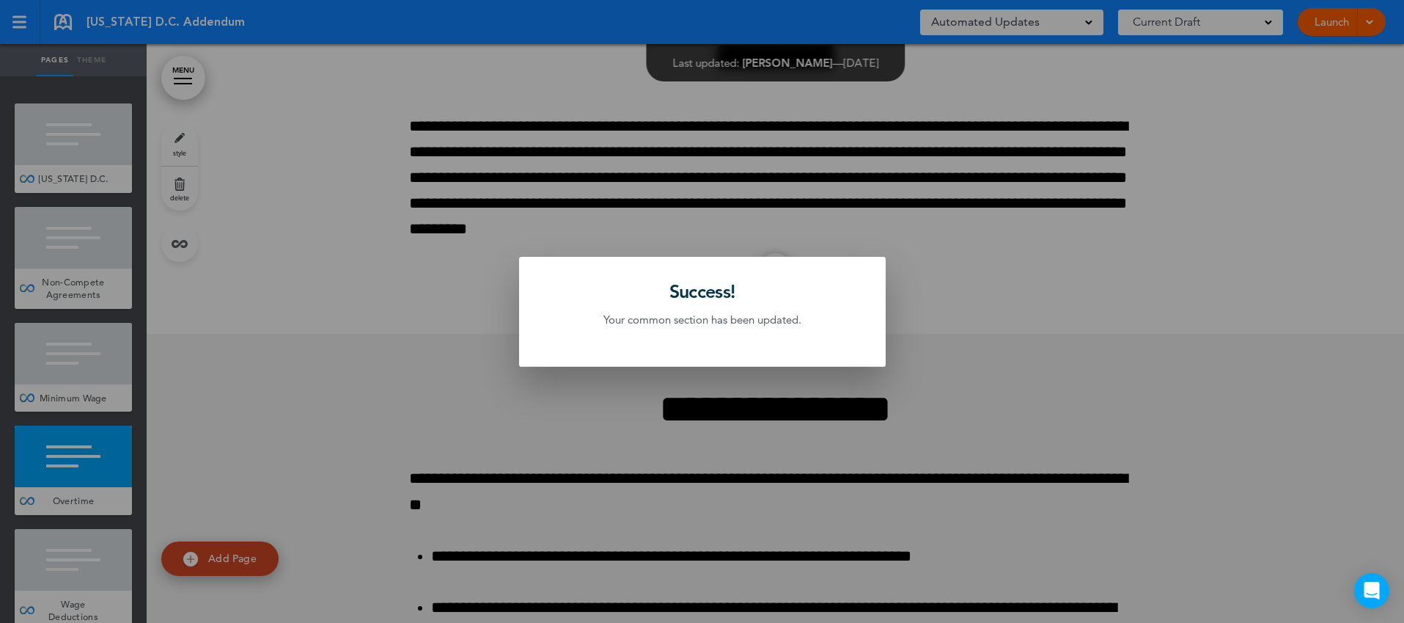
click at [107, 508] on div at bounding box center [702, 311] width 1404 height 623
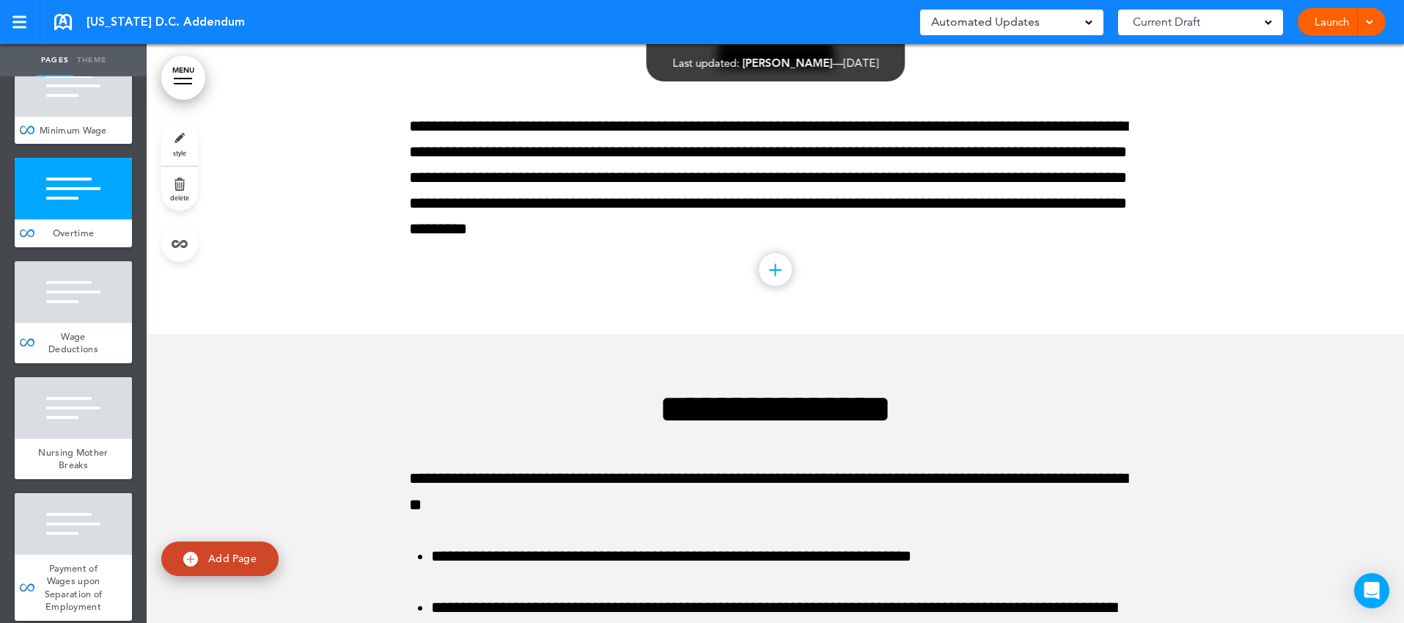
scroll to position [303, 0]
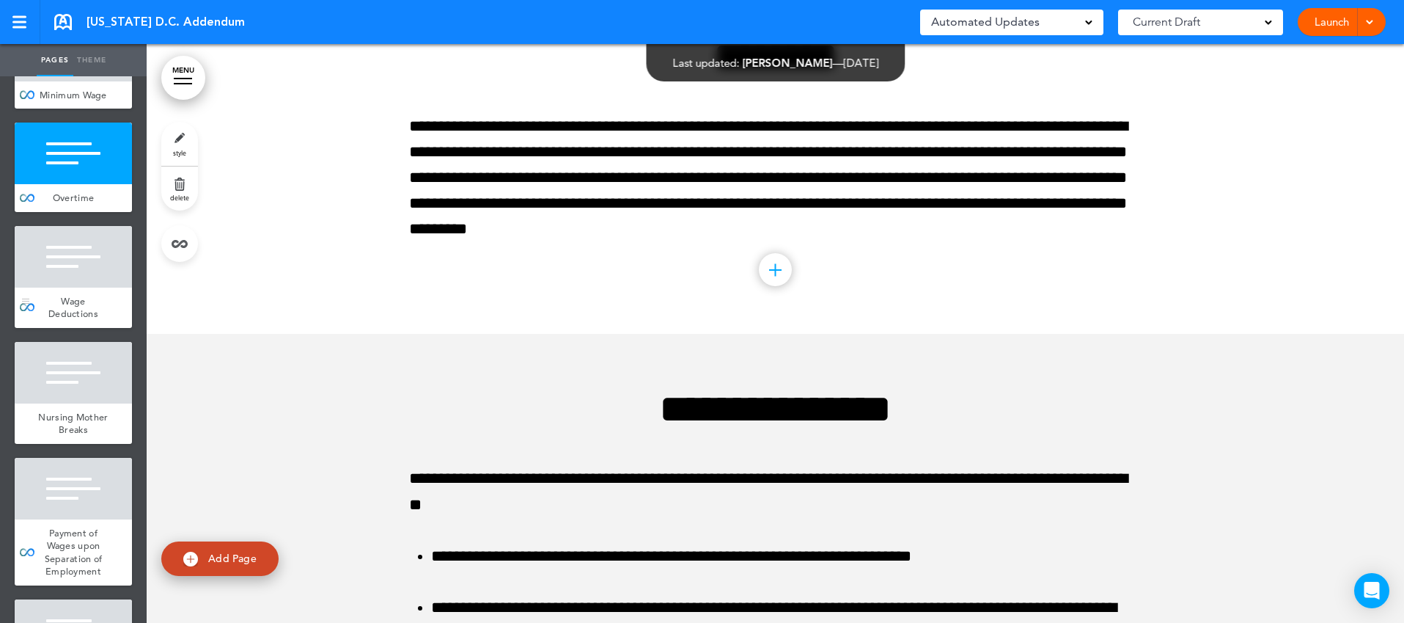
click at [80, 305] on span "Wage Deductions" at bounding box center [73, 308] width 50 height 26
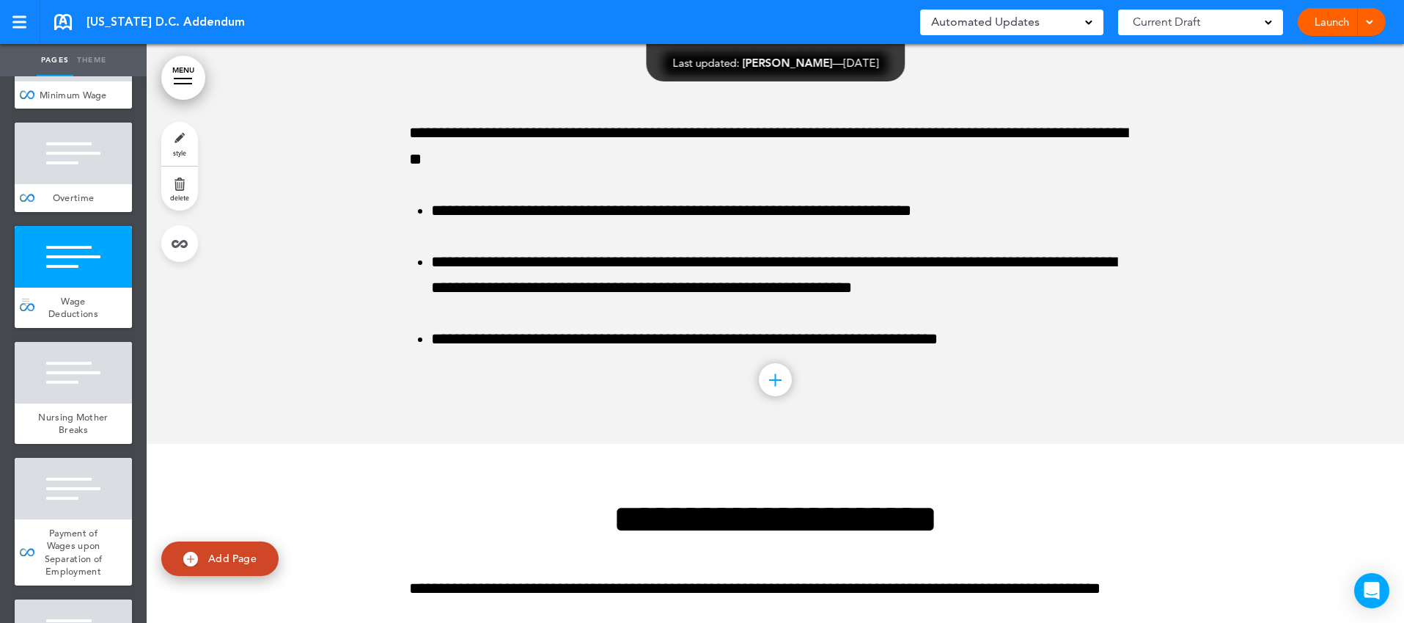
scroll to position [2486, 0]
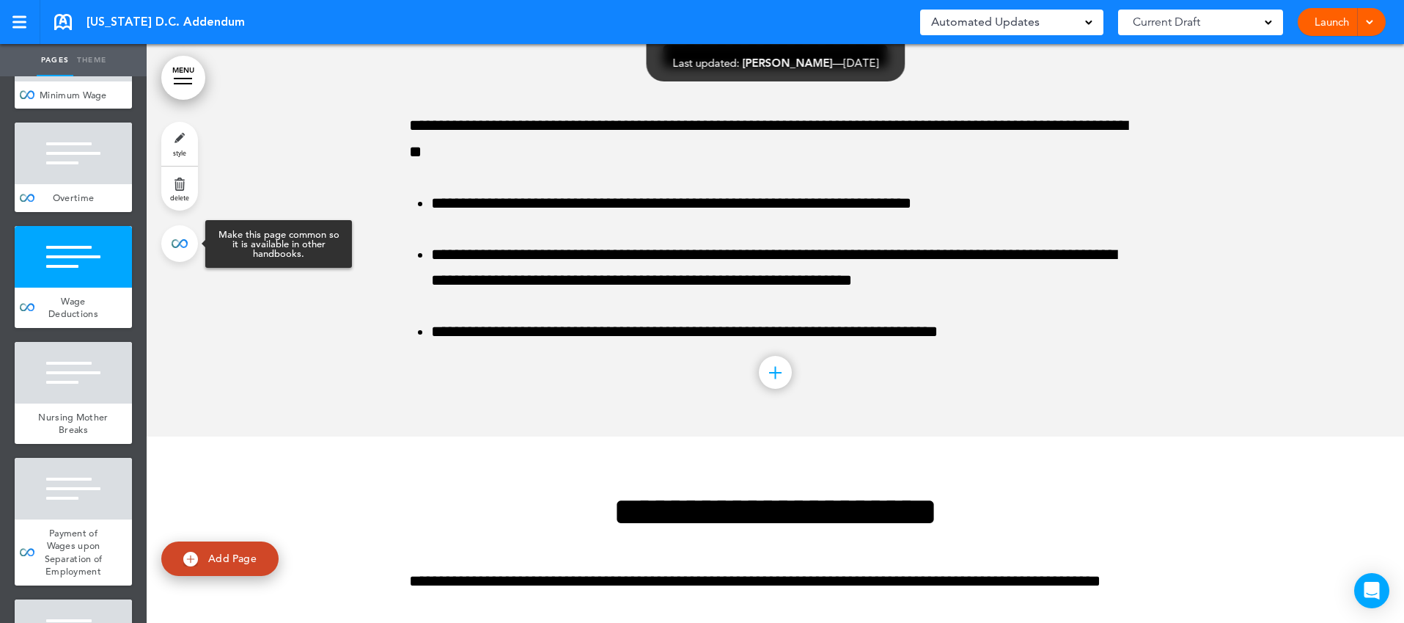
click at [182, 243] on link at bounding box center [179, 243] width 37 height 37
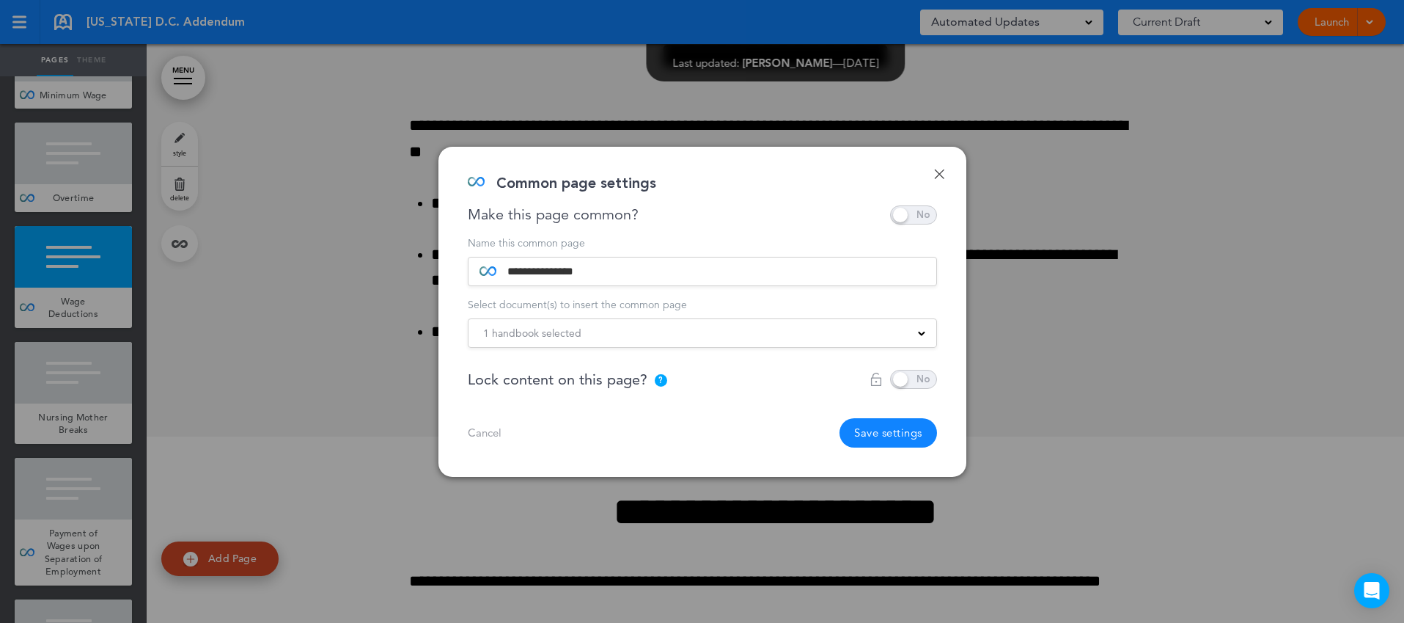
click at [776, 331] on div "1 handbook selected" at bounding box center [703, 333] width 468 height 16
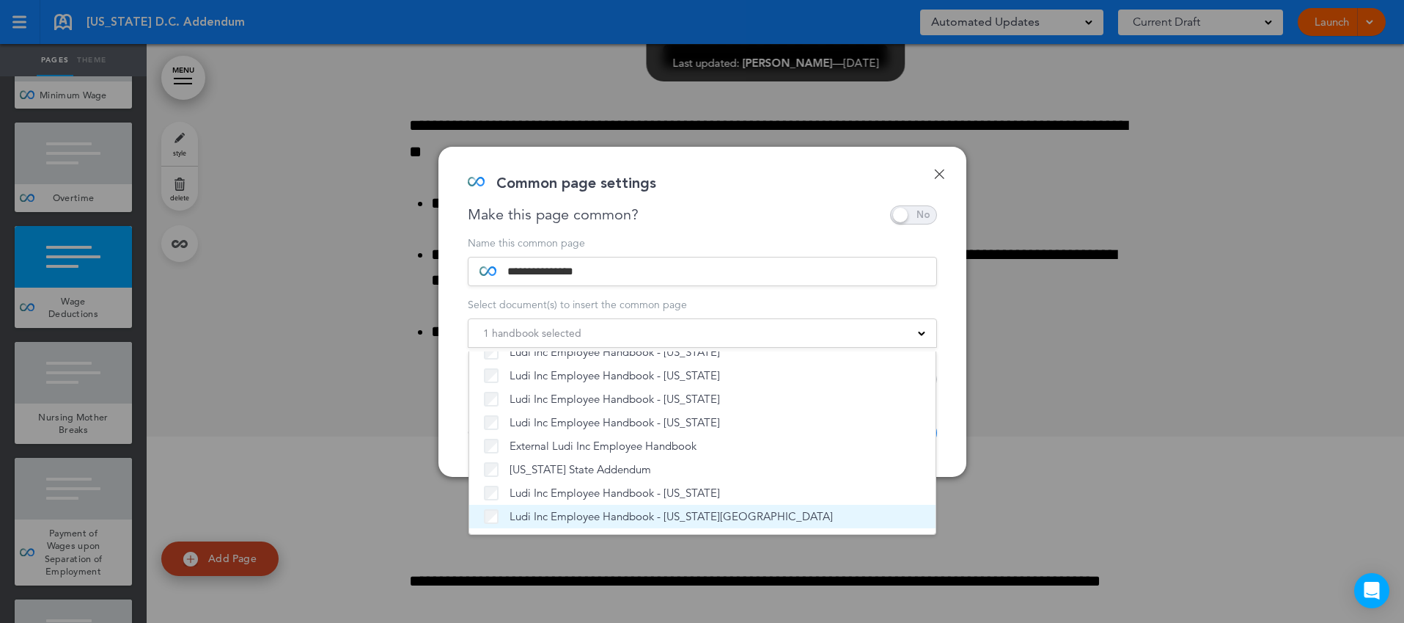
click at [555, 512] on span "Ludi Inc Employee Handbook - [US_STATE][GEOGRAPHIC_DATA]" at bounding box center [671, 516] width 323 height 15
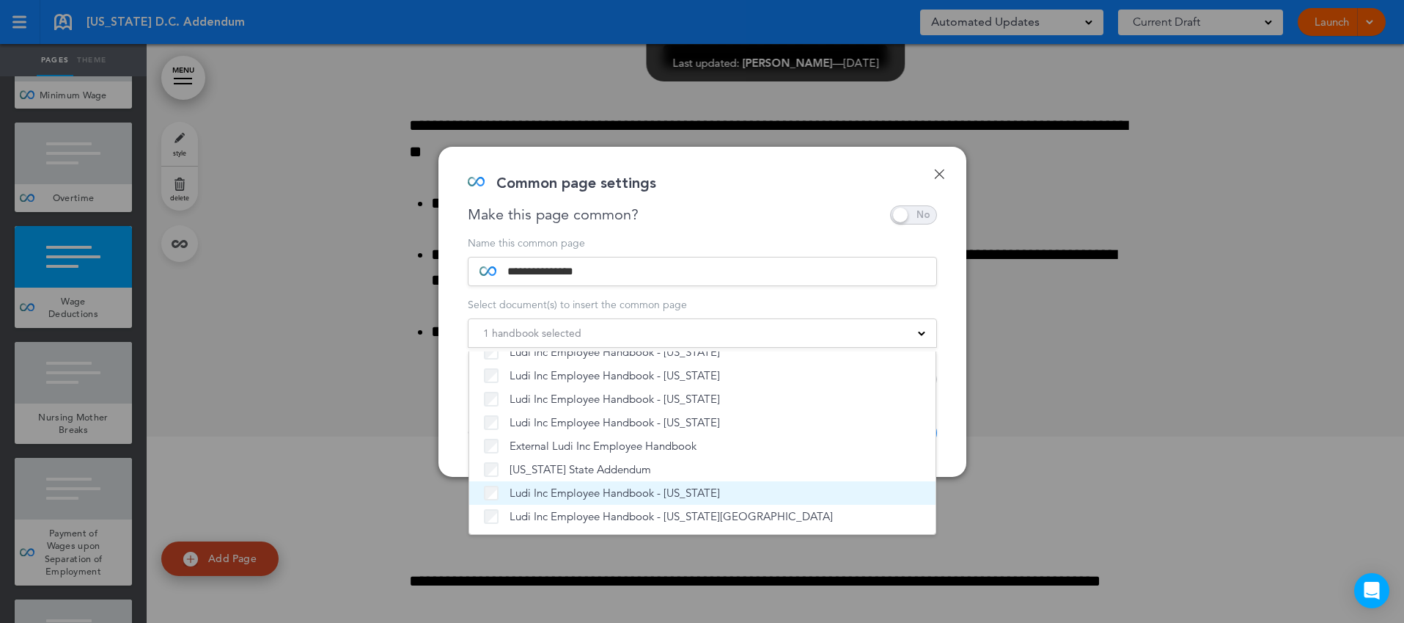
click at [558, 496] on span "Ludi Inc Employee Handbook - [US_STATE]" at bounding box center [615, 492] width 210 height 15
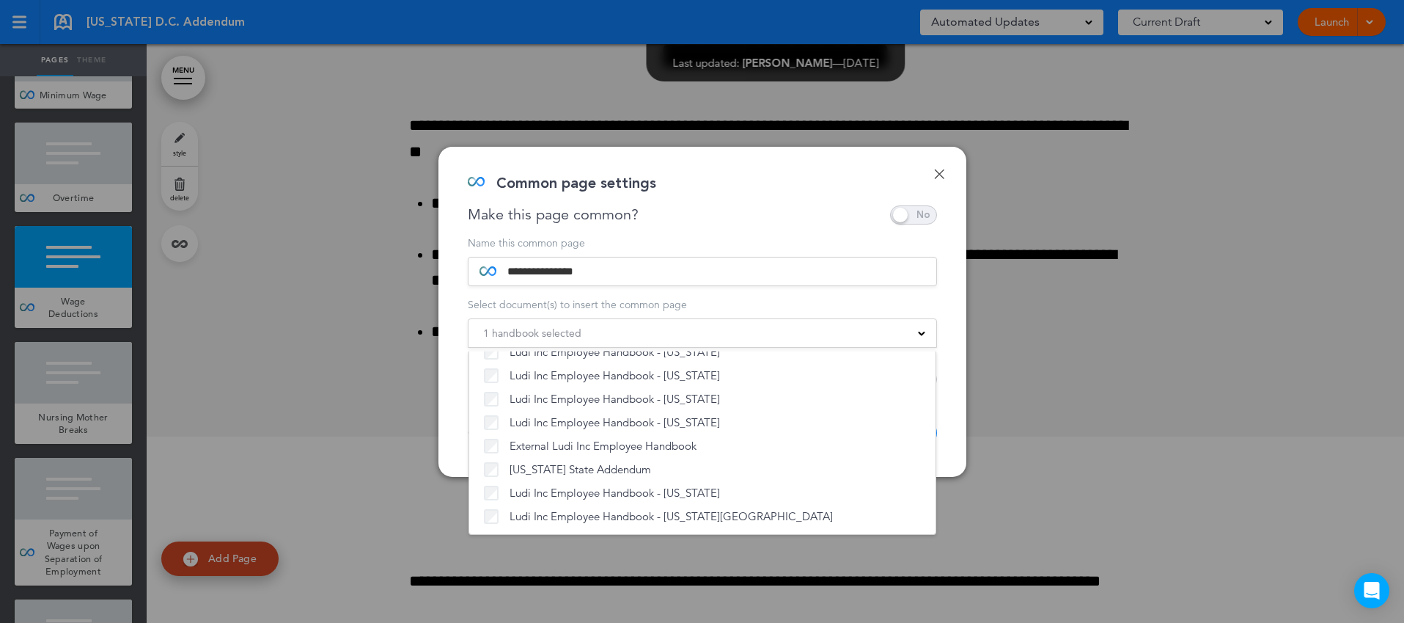
click at [947, 427] on div "**********" at bounding box center [702, 312] width 528 height 330
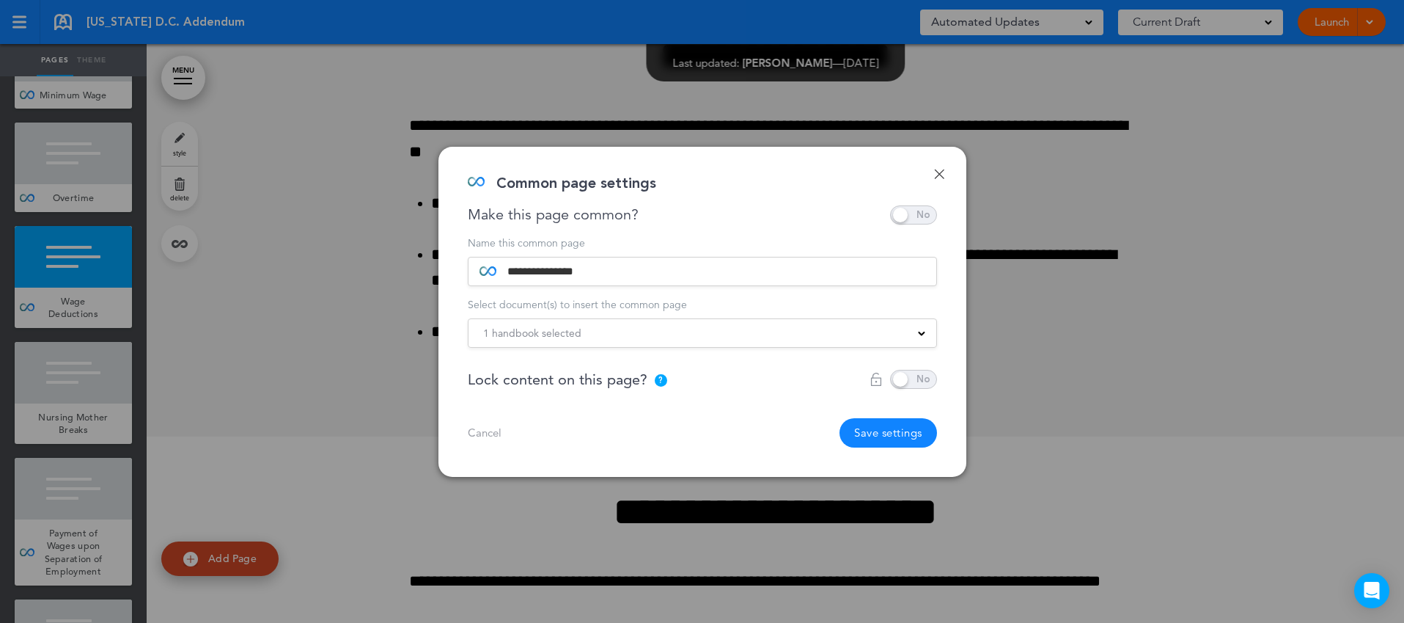
click at [892, 431] on button "Save settings" at bounding box center [889, 432] width 98 height 29
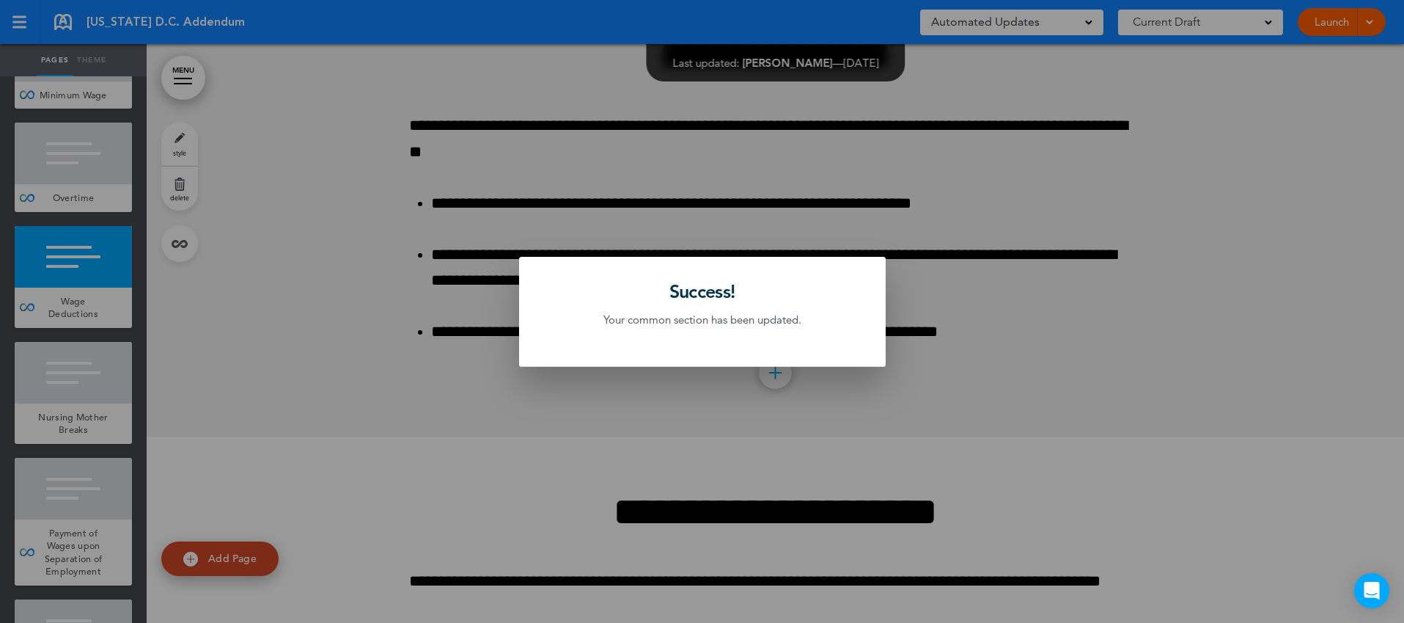
click at [103, 510] on div at bounding box center [702, 311] width 1404 height 623
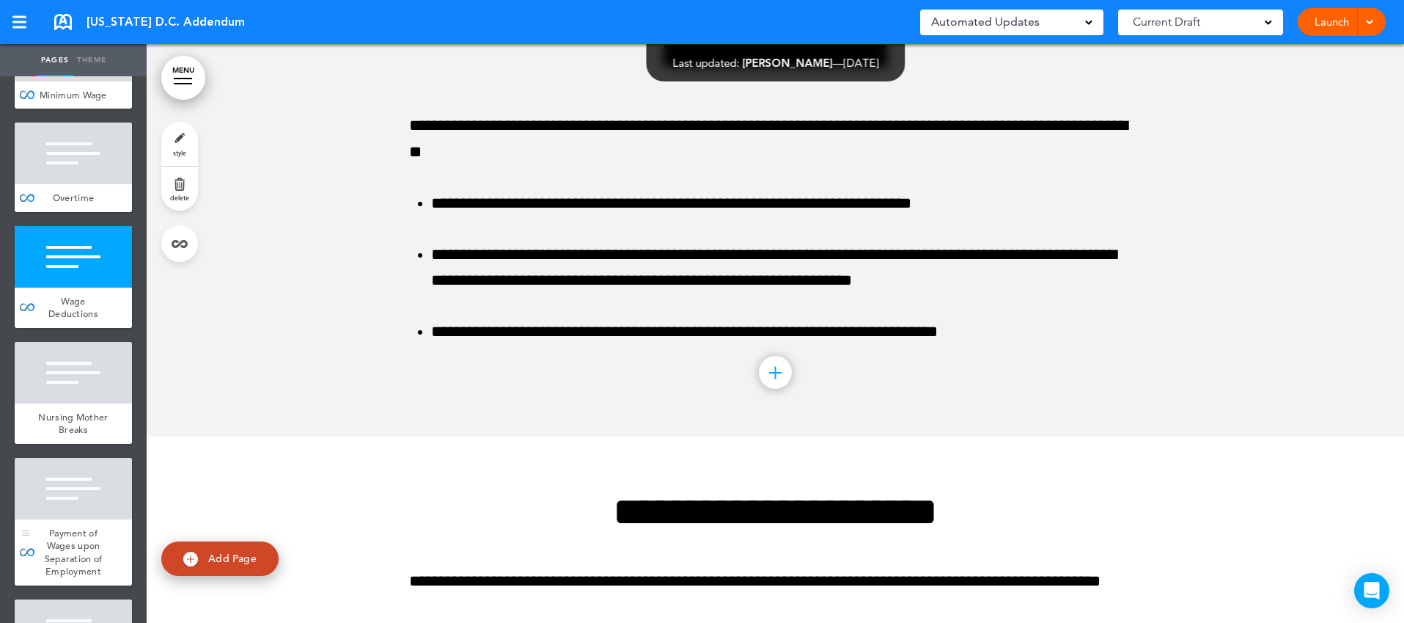
click at [104, 510] on div at bounding box center [73, 489] width 117 height 62
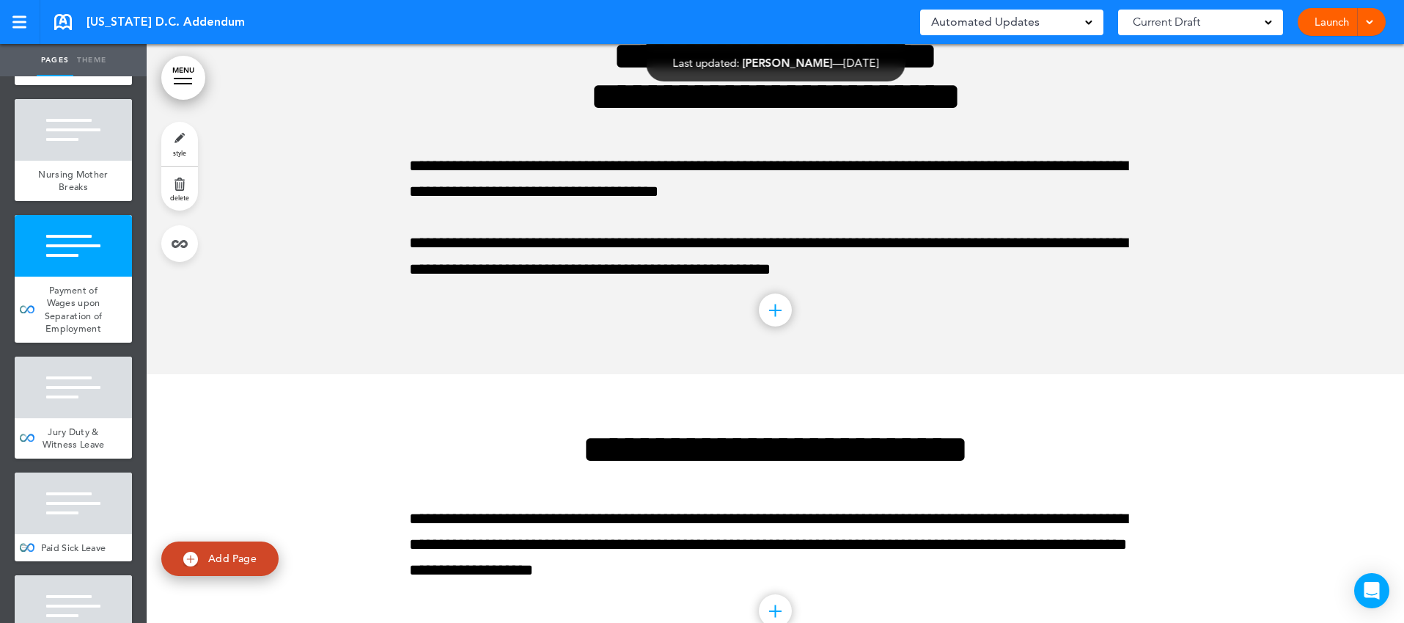
scroll to position [549, 0]
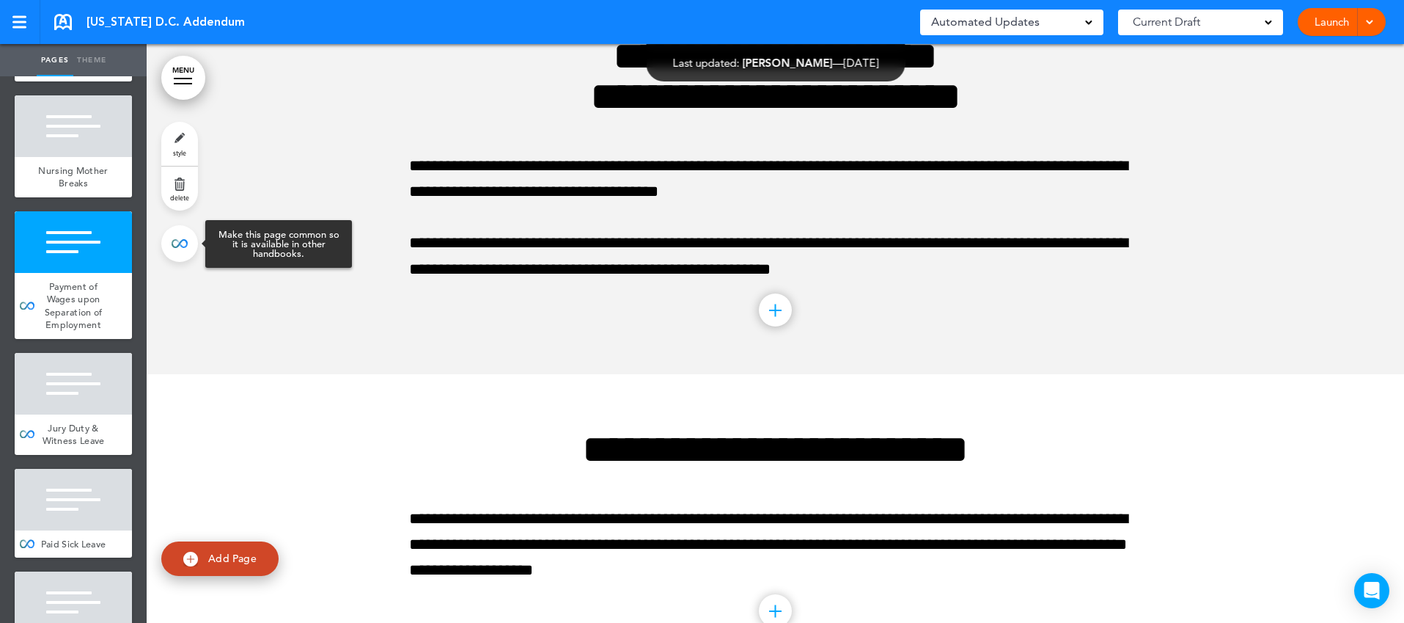
click at [184, 249] on link at bounding box center [179, 243] width 37 height 37
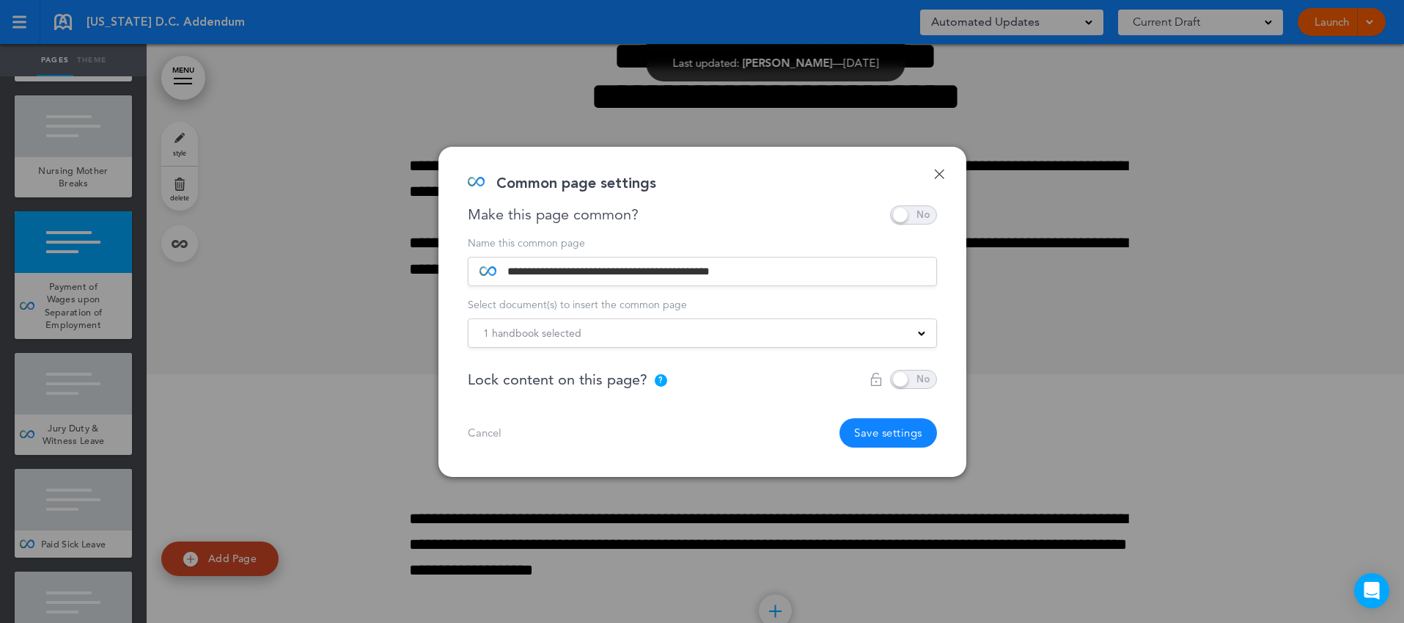
click at [636, 328] on div "1 handbook selected" at bounding box center [703, 333] width 468 height 16
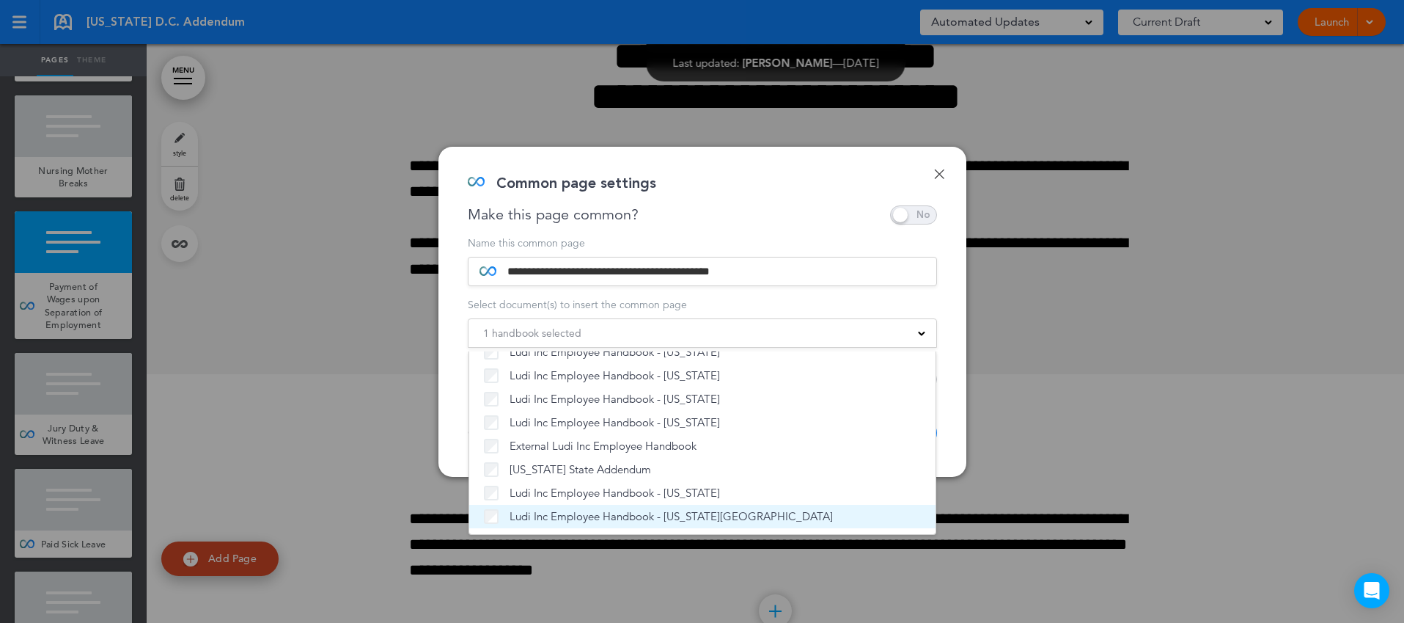
click at [541, 521] on span "Ludi Inc Employee Handbook - [US_STATE][GEOGRAPHIC_DATA]" at bounding box center [671, 516] width 323 height 15
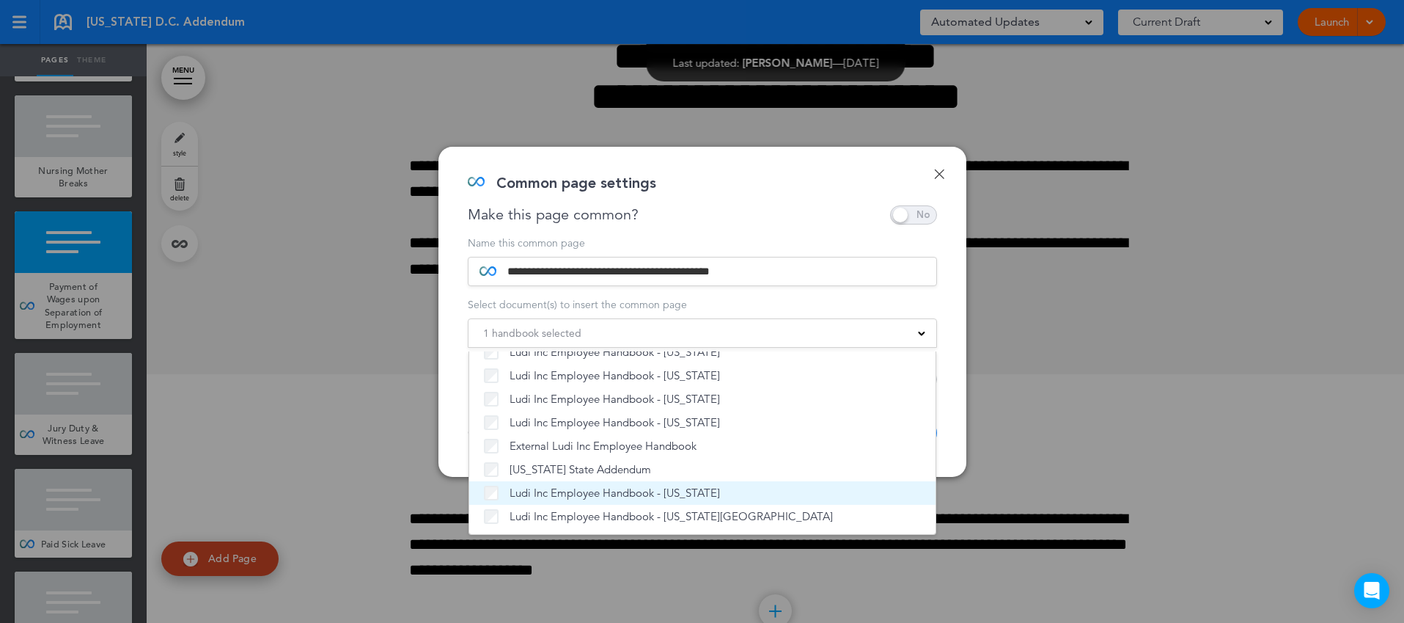
click at [543, 495] on span "Ludi Inc Employee Handbook - [US_STATE]" at bounding box center [615, 492] width 210 height 15
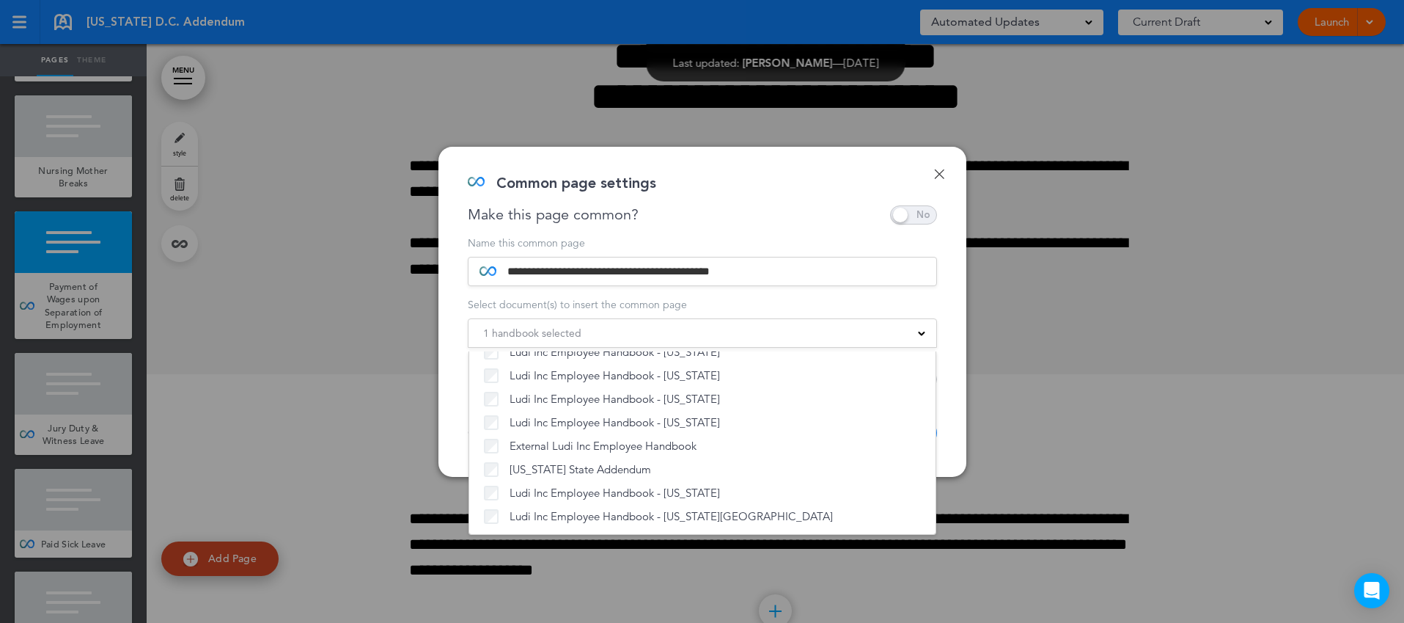
click at [950, 425] on div "**********" at bounding box center [702, 312] width 528 height 330
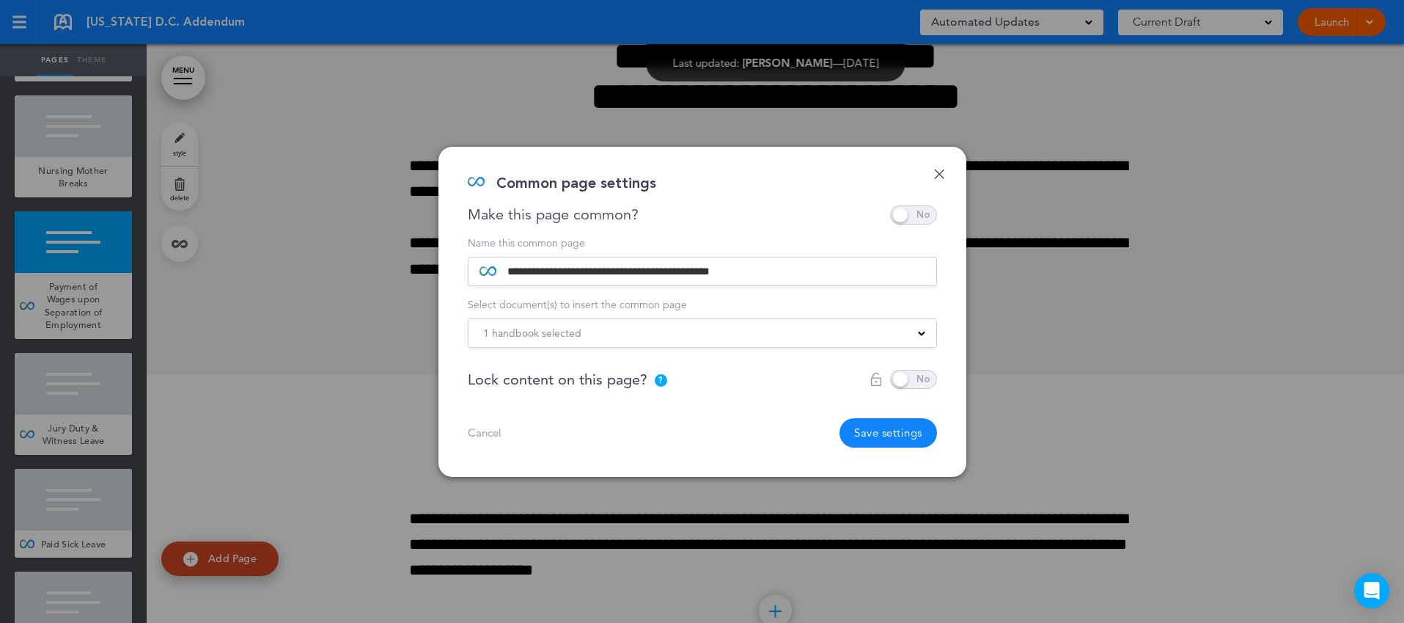
click at [882, 434] on button "Save settings" at bounding box center [889, 432] width 98 height 29
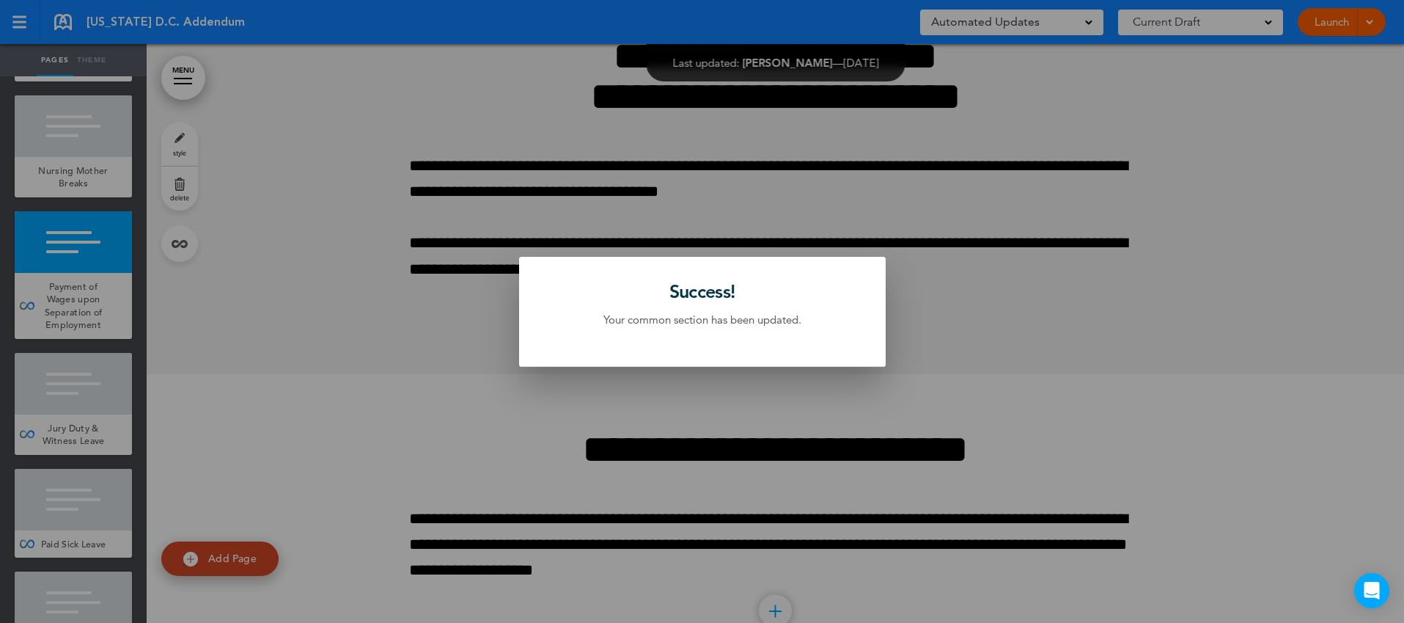
click at [69, 412] on div at bounding box center [702, 311] width 1404 height 623
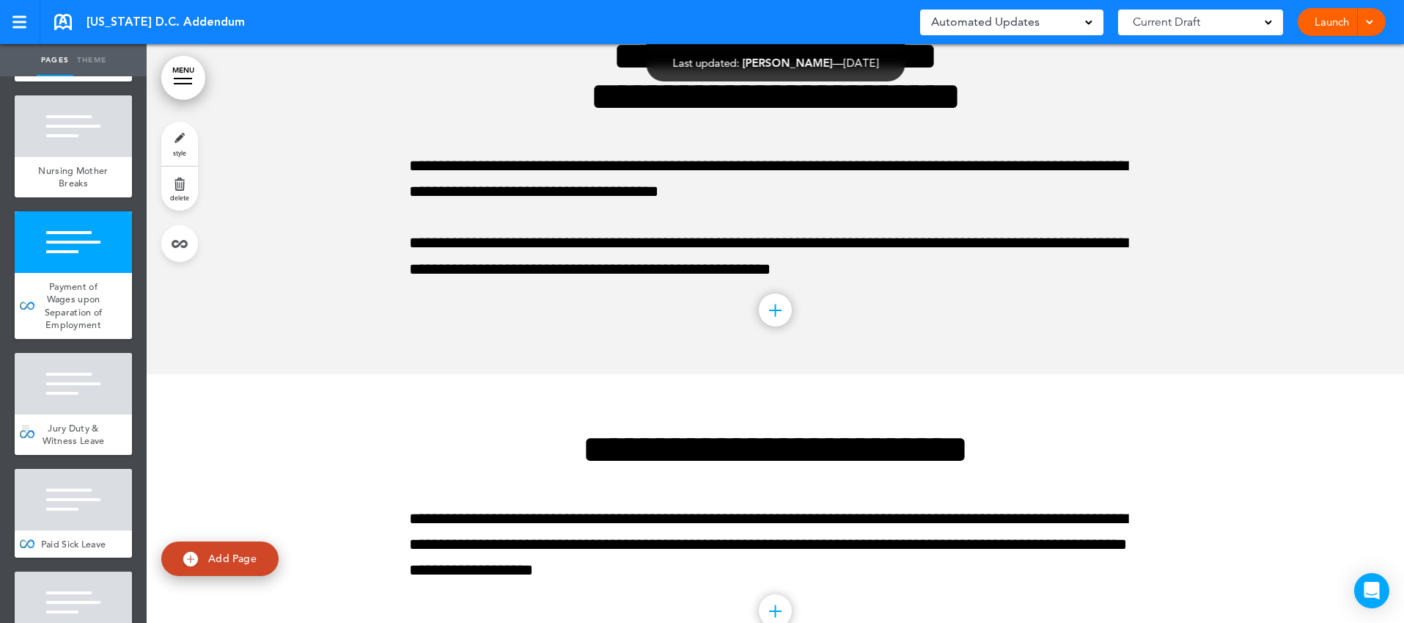
click at [97, 419] on div "Jury Duty & Witness Leave" at bounding box center [73, 434] width 117 height 40
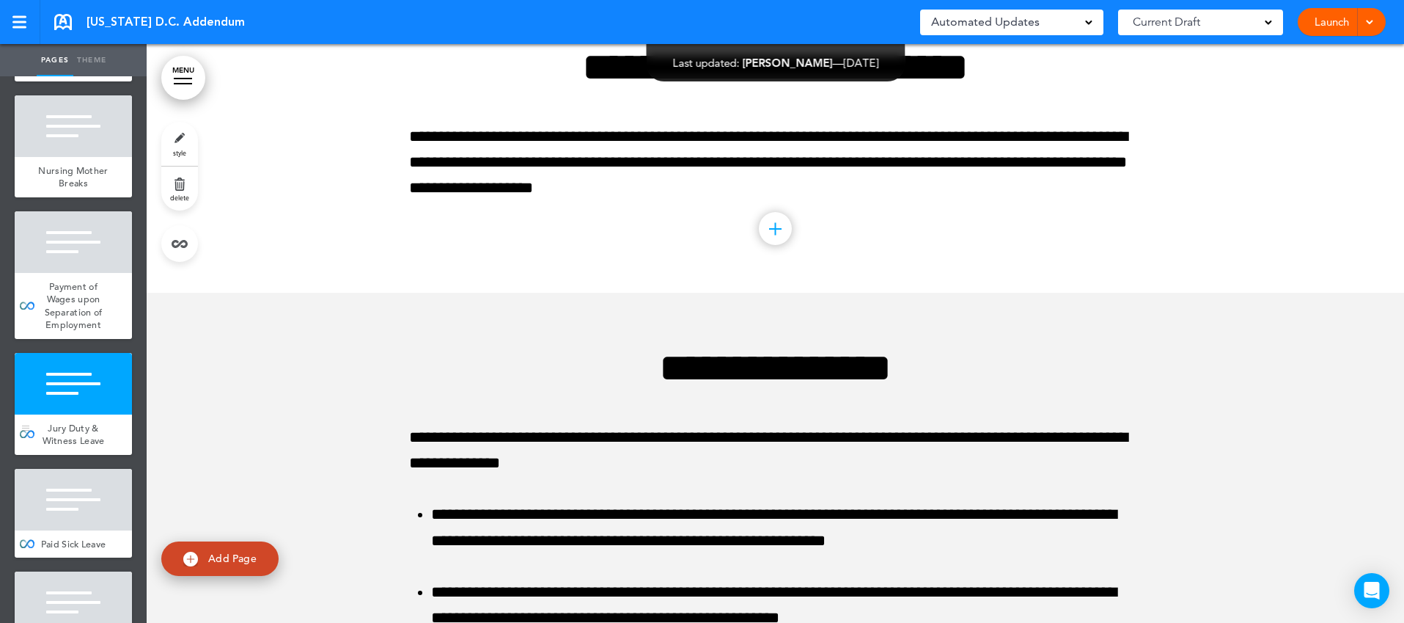
scroll to position [3713, 0]
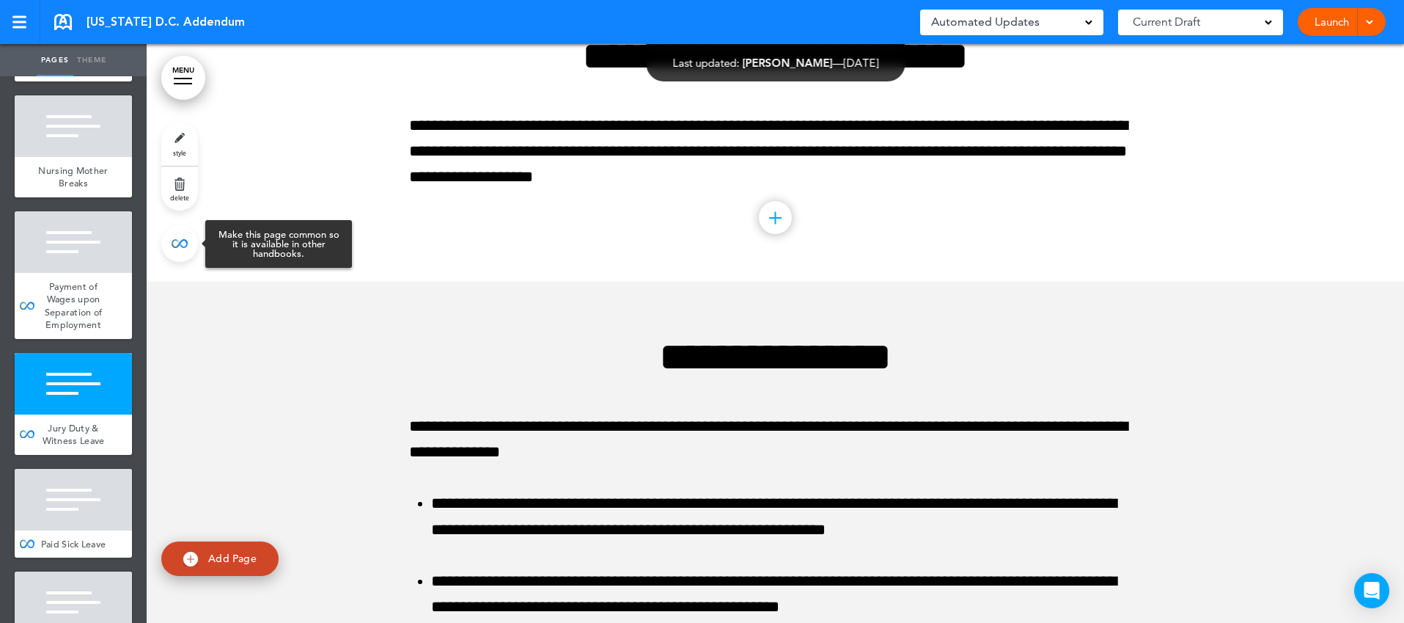
click at [181, 244] on link at bounding box center [179, 243] width 37 height 37
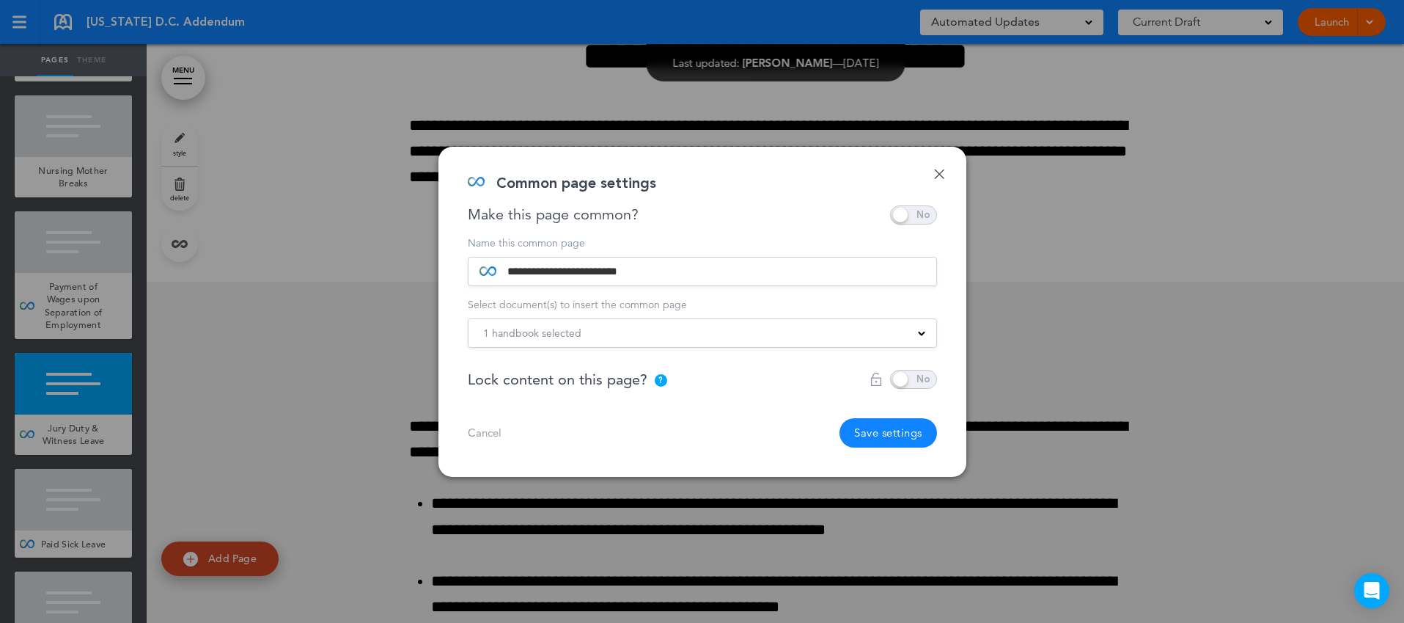
click at [697, 337] on div "1 handbook selected" at bounding box center [703, 333] width 468 height 16
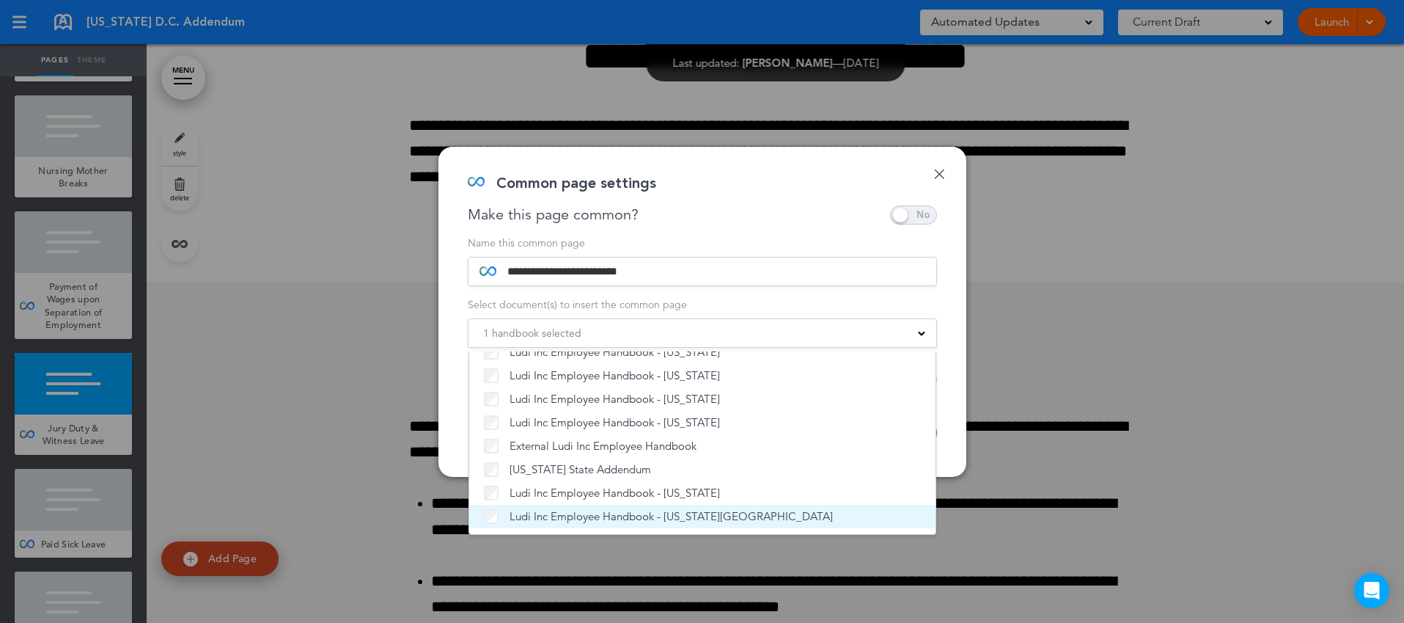
click at [579, 515] on span "Ludi Inc Employee Handbook - [US_STATE][GEOGRAPHIC_DATA]" at bounding box center [671, 516] width 323 height 15
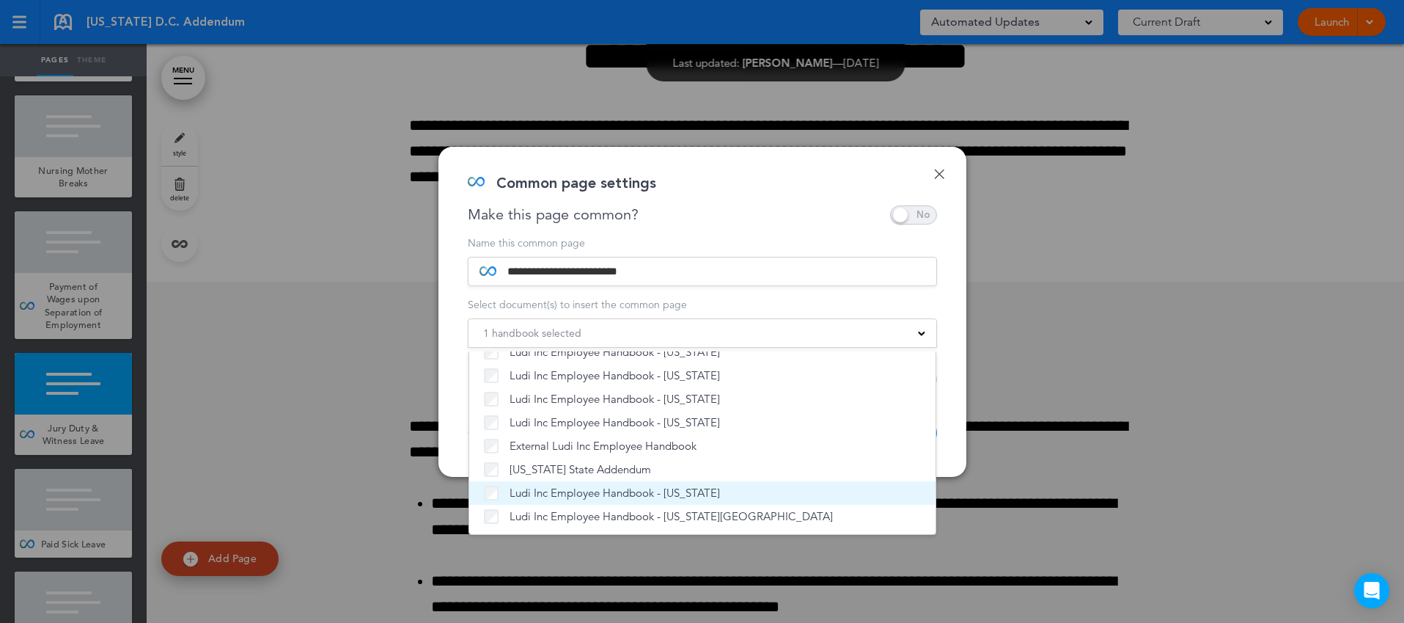
click at [591, 491] on span "Ludi Inc Employee Handbook - [US_STATE]" at bounding box center [615, 492] width 210 height 15
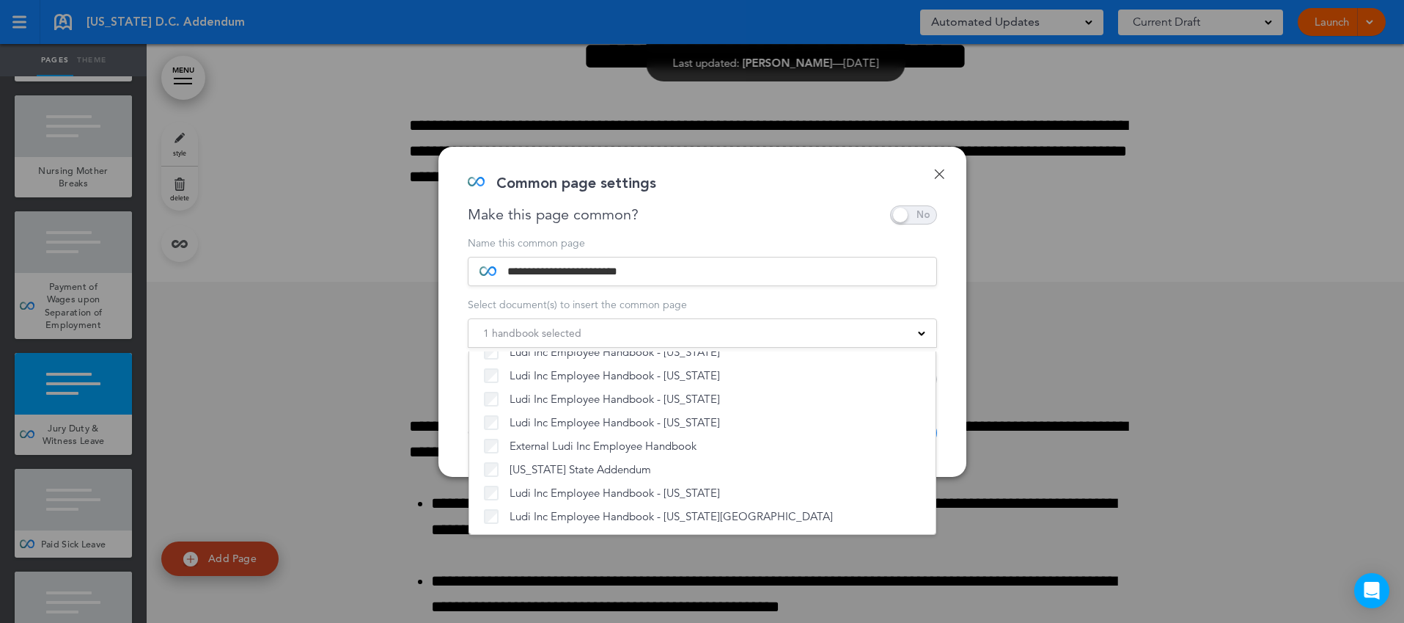
click at [955, 421] on div "**********" at bounding box center [702, 312] width 528 height 330
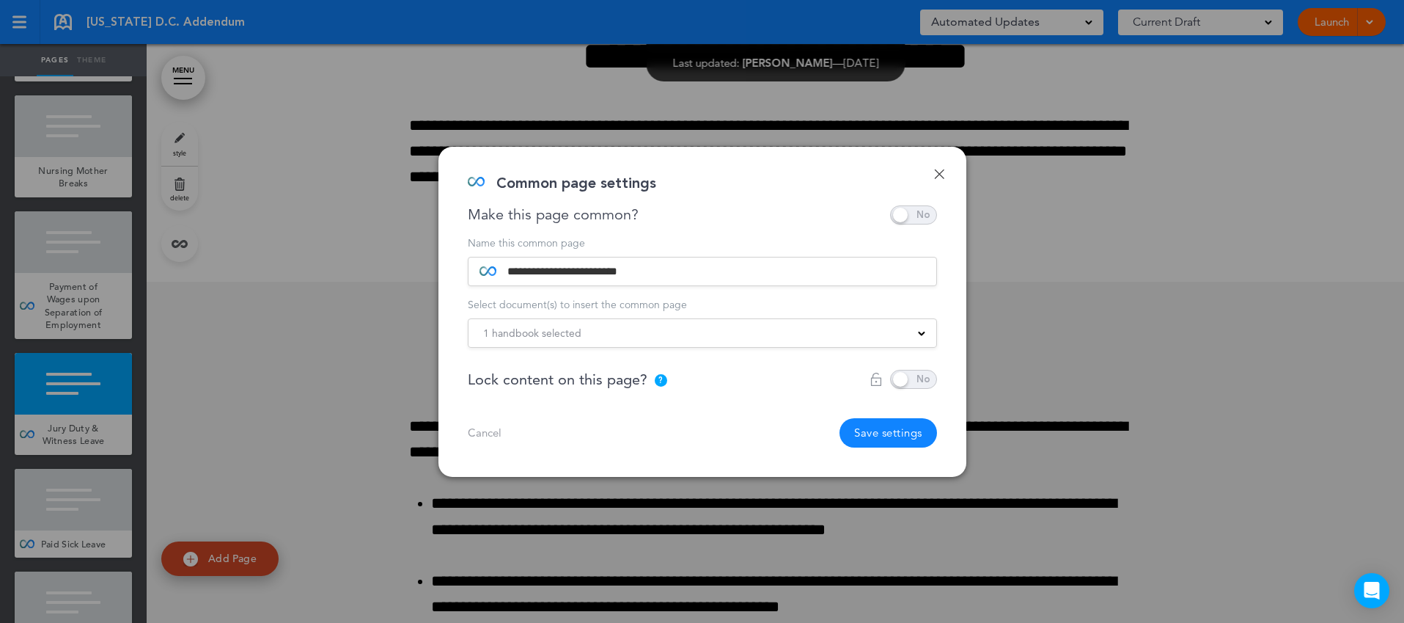
click at [883, 439] on button "Save settings" at bounding box center [889, 432] width 98 height 29
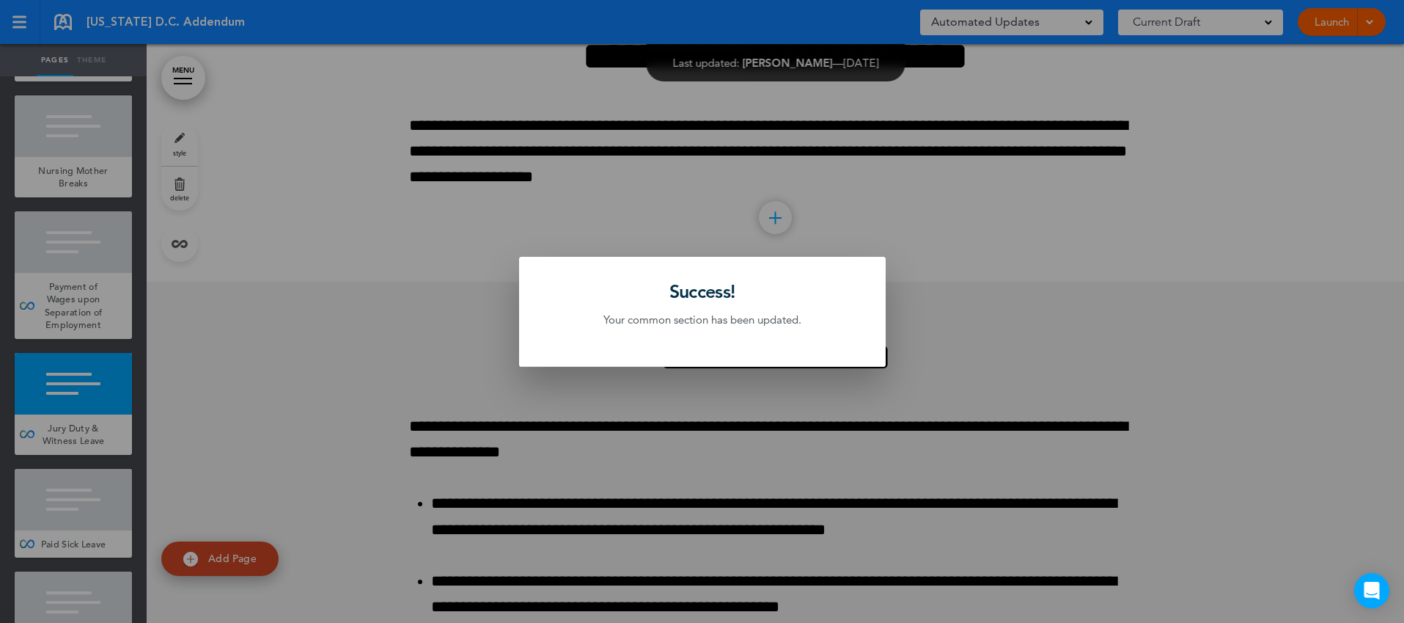
click at [76, 520] on div at bounding box center [702, 311] width 1404 height 623
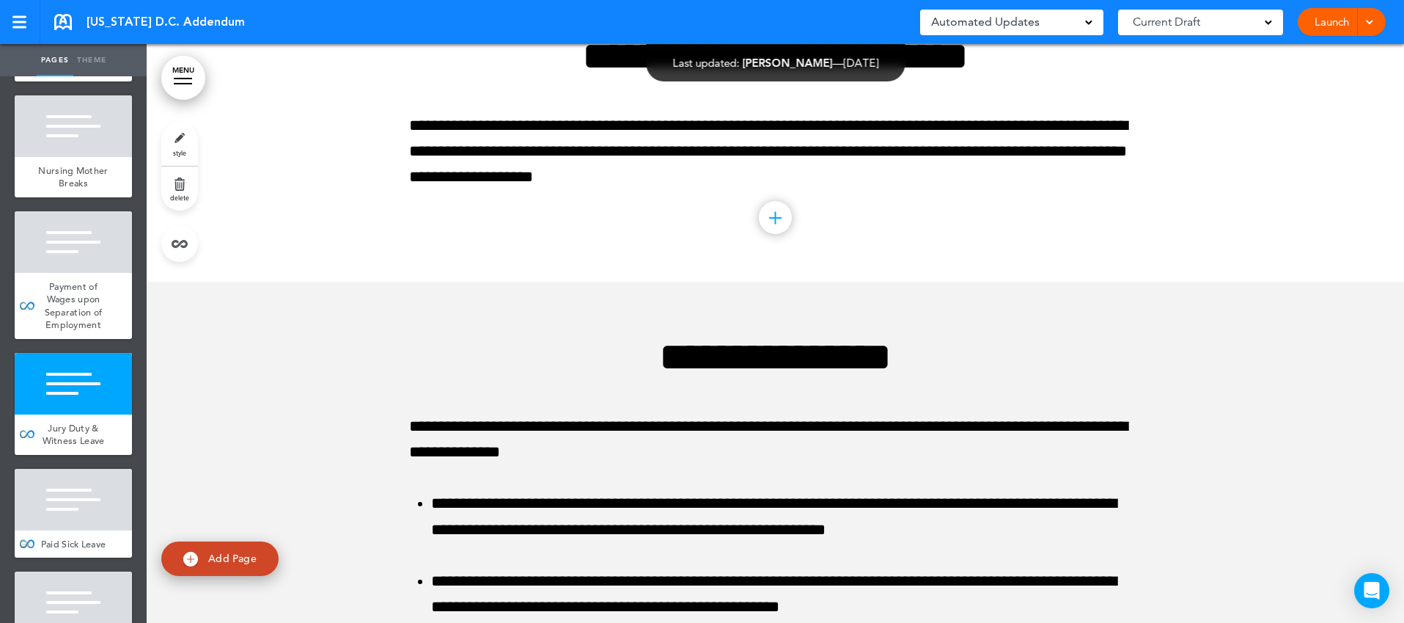
click at [95, 508] on div at bounding box center [73, 500] width 117 height 62
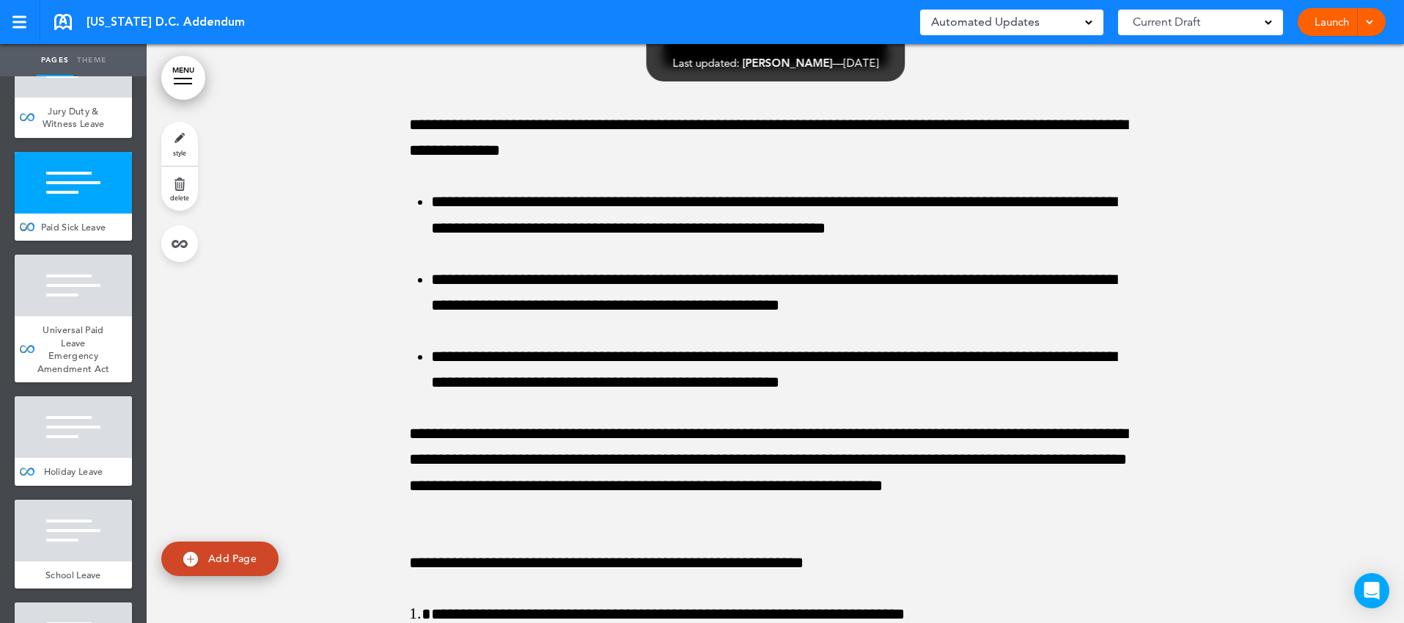
scroll to position [892, 0]
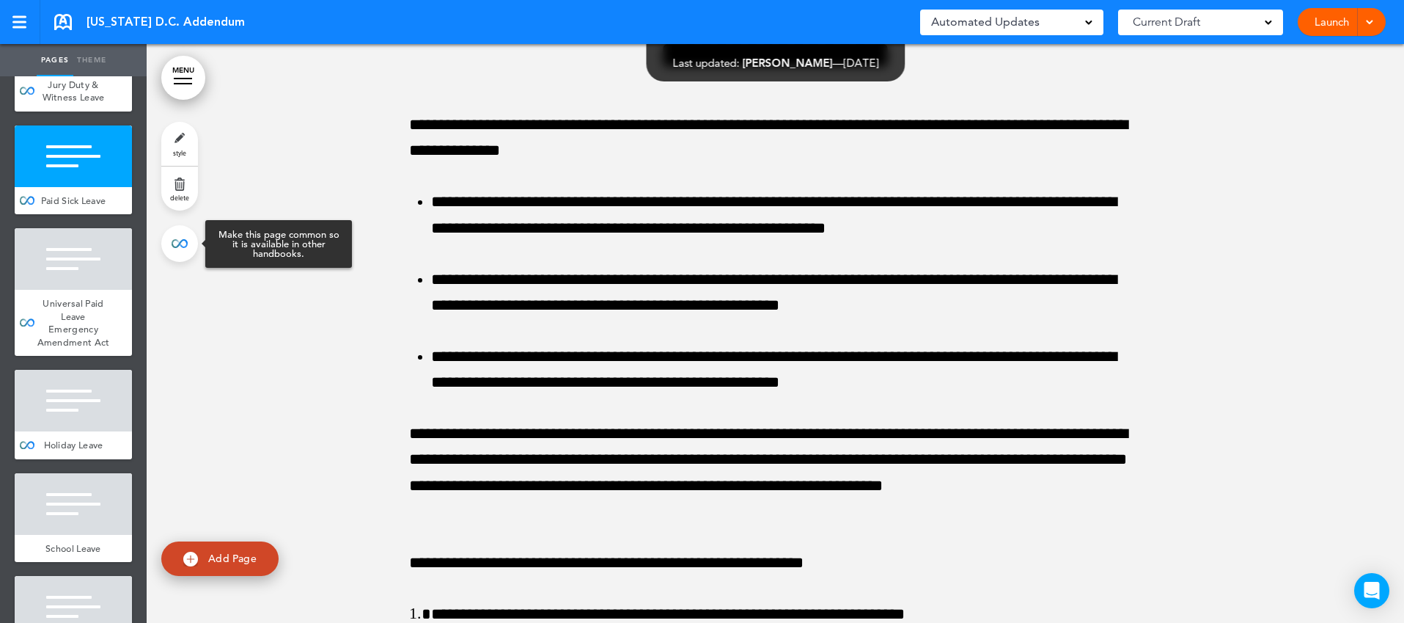
click at [185, 253] on link at bounding box center [179, 243] width 37 height 37
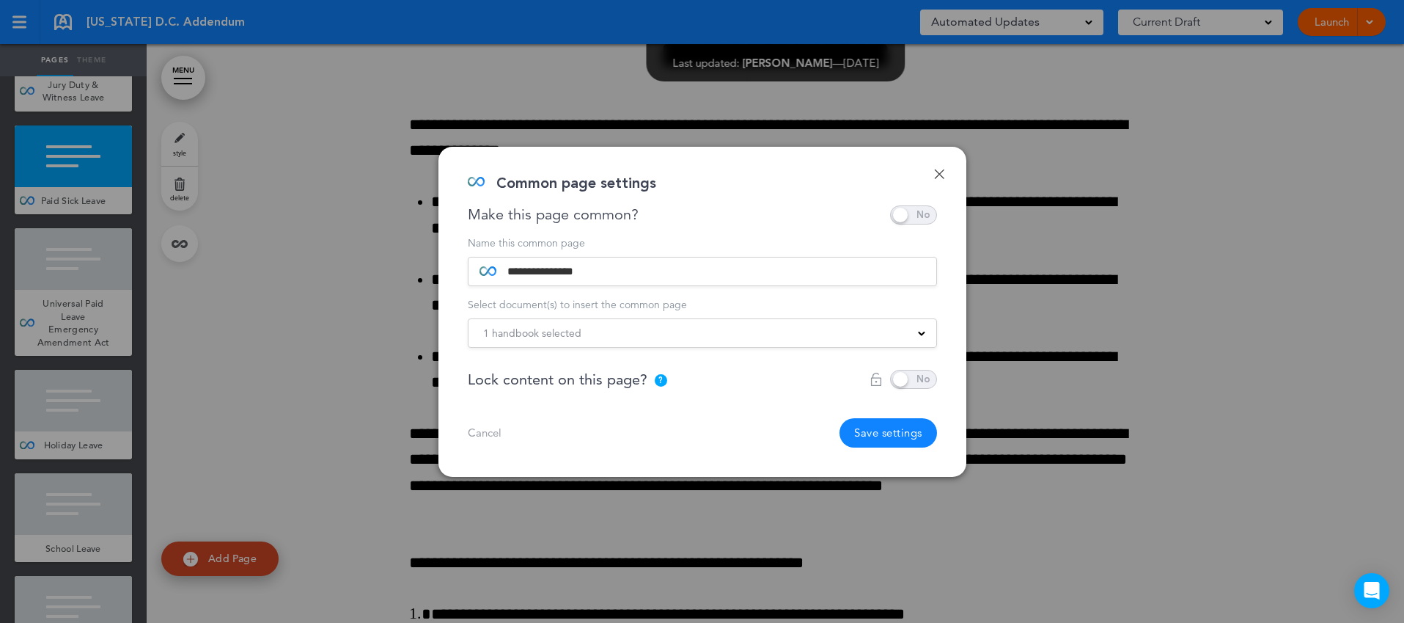
click at [862, 325] on div "1 handbook selected" at bounding box center [703, 333] width 468 height 16
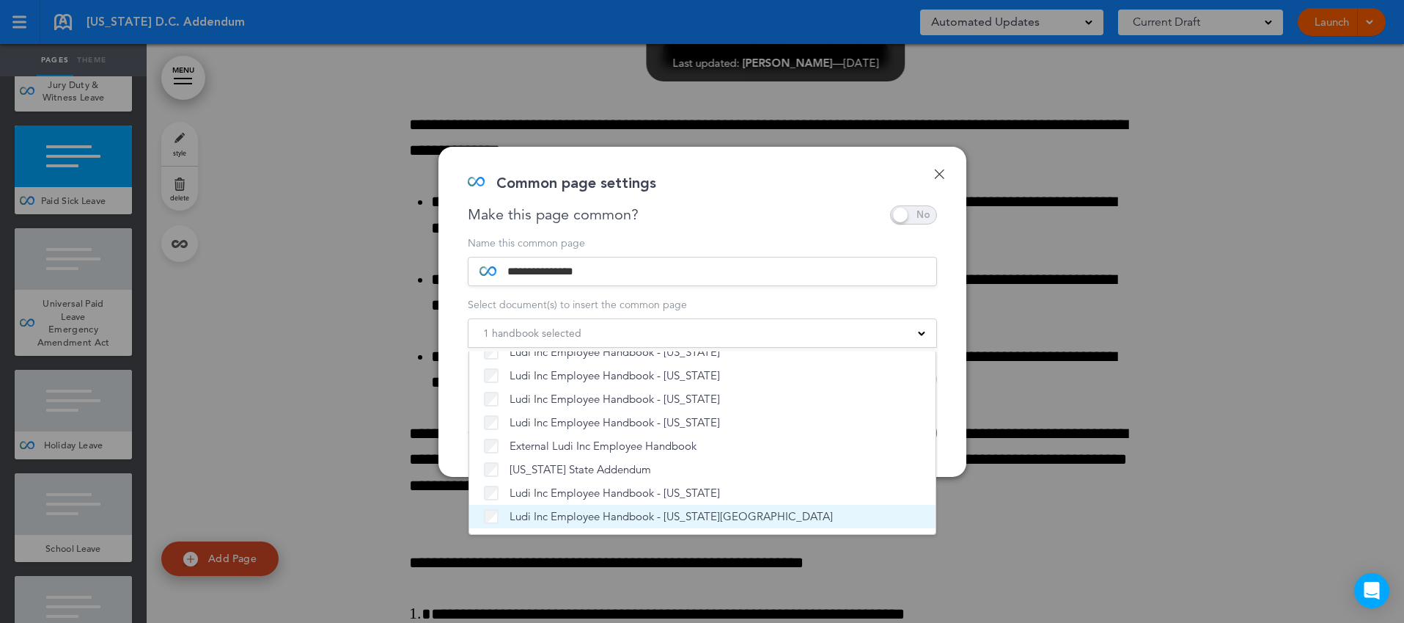
click at [514, 519] on span "Ludi Inc Employee Handbook - [US_STATE][GEOGRAPHIC_DATA]" at bounding box center [671, 516] width 323 height 15
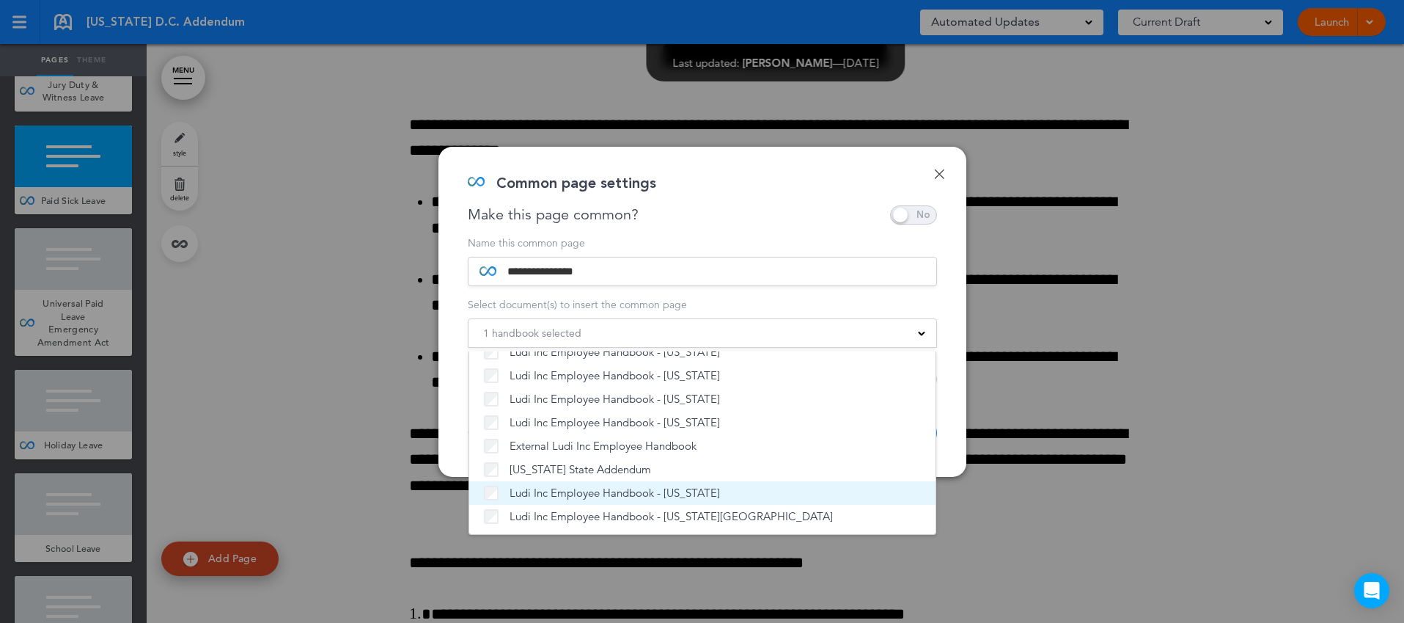
click at [529, 499] on span "Ludi Inc Employee Handbook - [US_STATE]" at bounding box center [615, 492] width 210 height 15
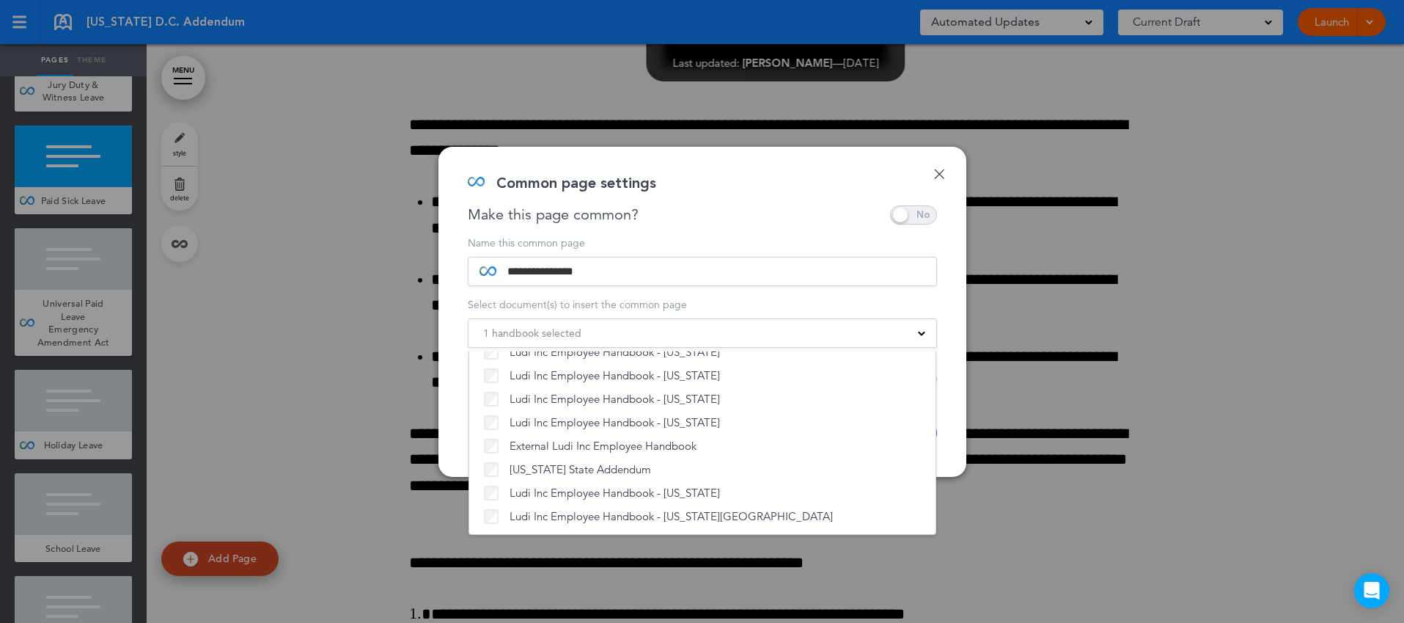
click at [955, 430] on div "**********" at bounding box center [702, 312] width 528 height 330
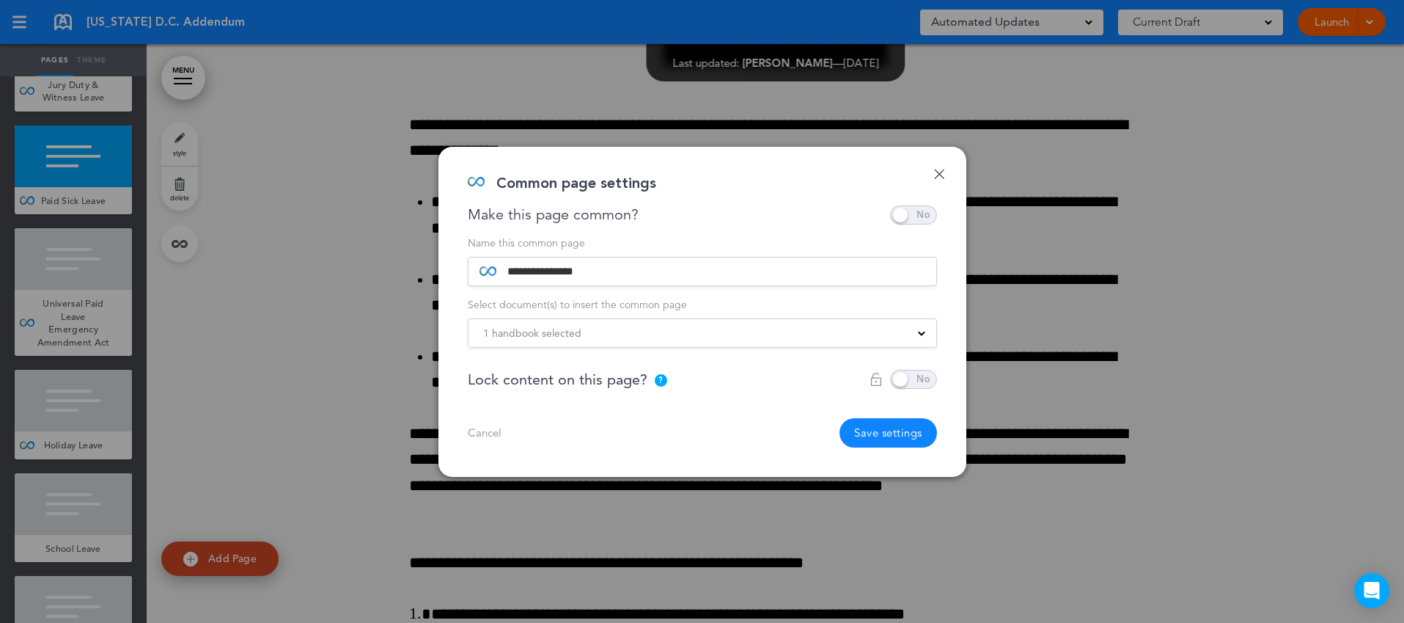
click at [878, 429] on button "Save settings" at bounding box center [889, 432] width 98 height 29
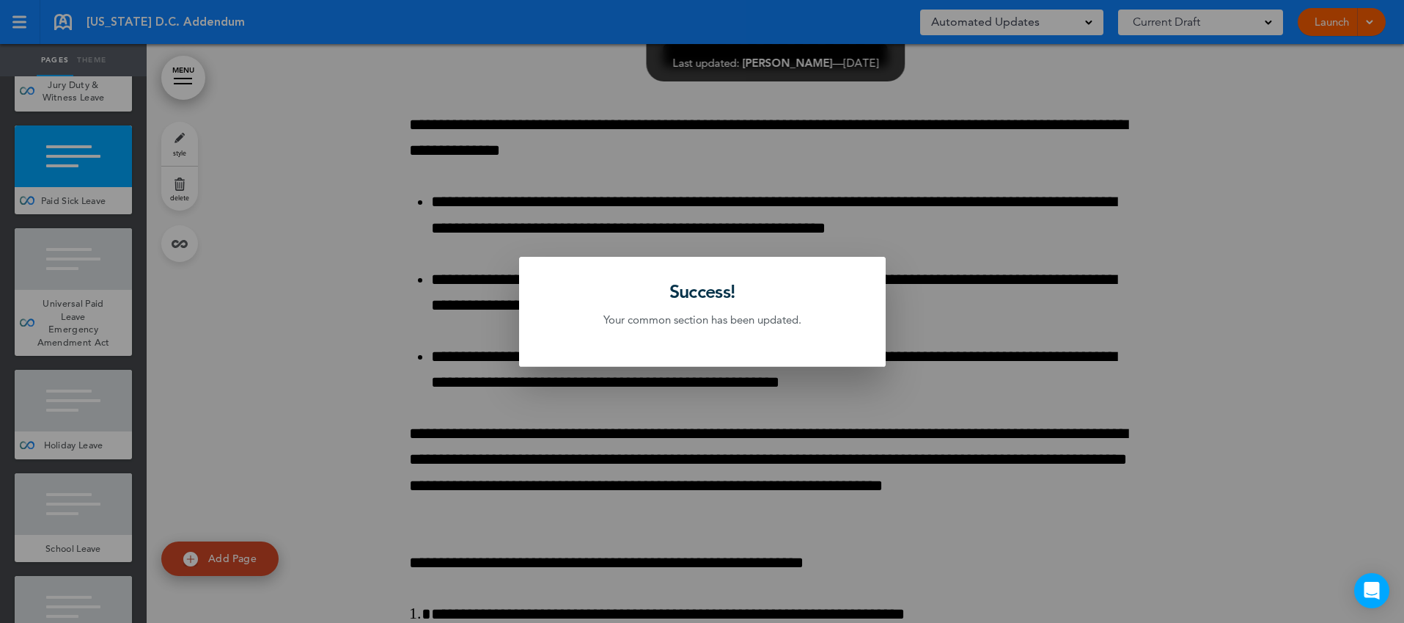
click at [95, 339] on div at bounding box center [702, 311] width 1404 height 623
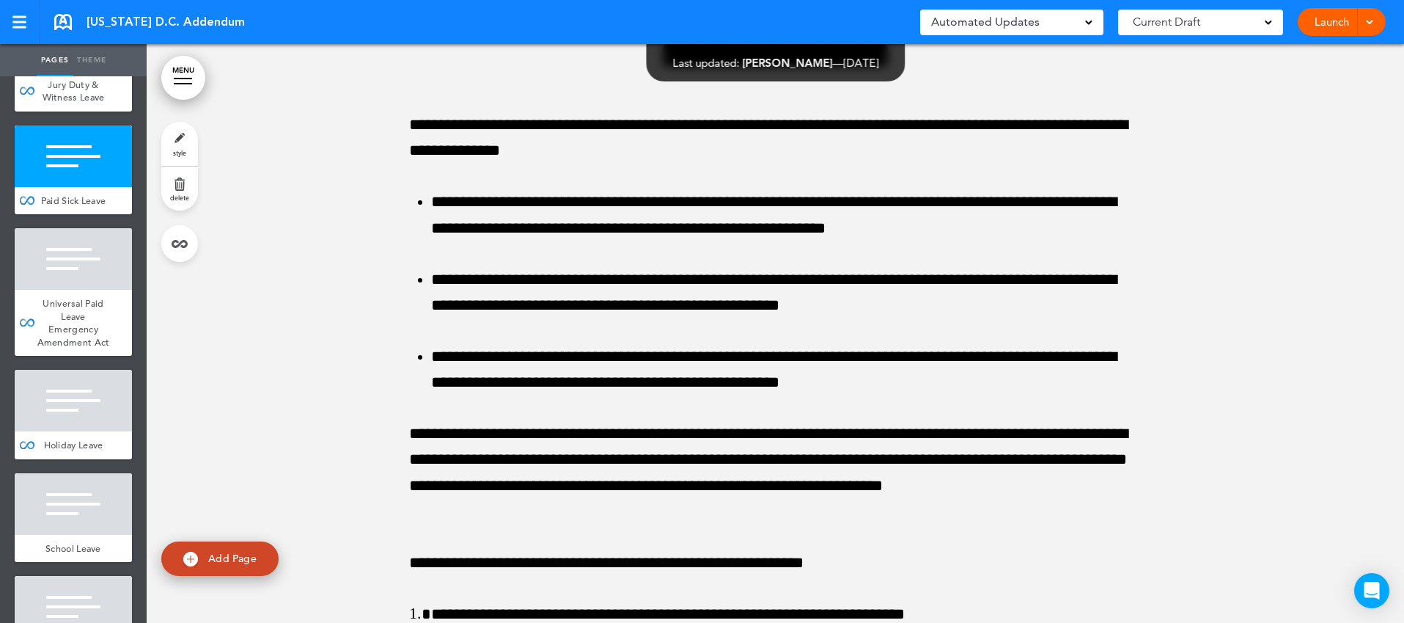
click at [95, 339] on span "Universal Paid Leave Emergency Amendment Act" at bounding box center [73, 322] width 73 height 51
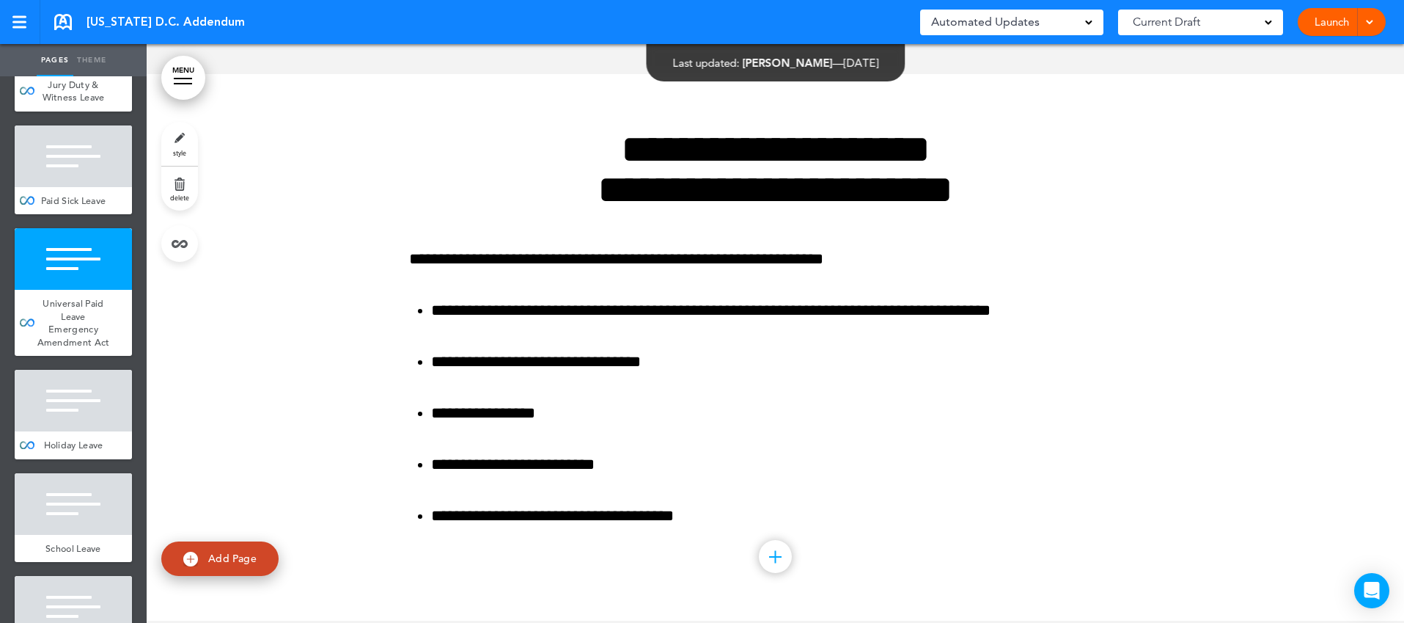
scroll to position [5114, 0]
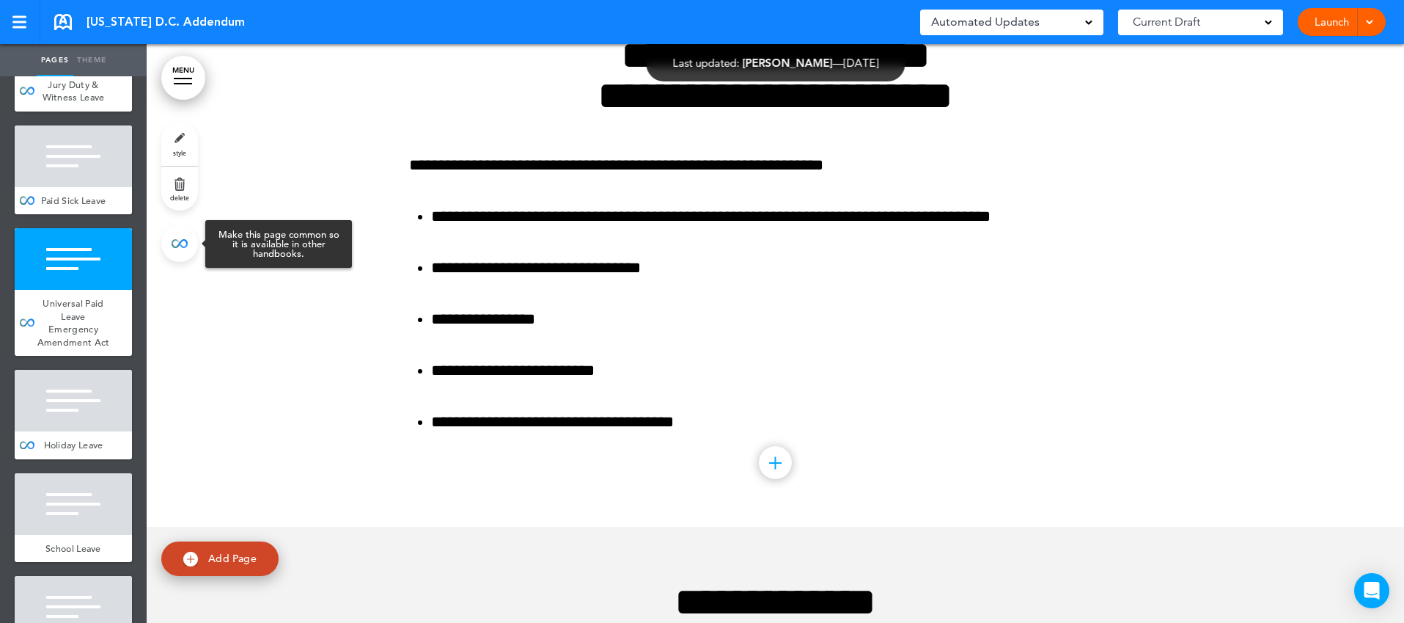
click at [182, 246] on link at bounding box center [179, 243] width 37 height 37
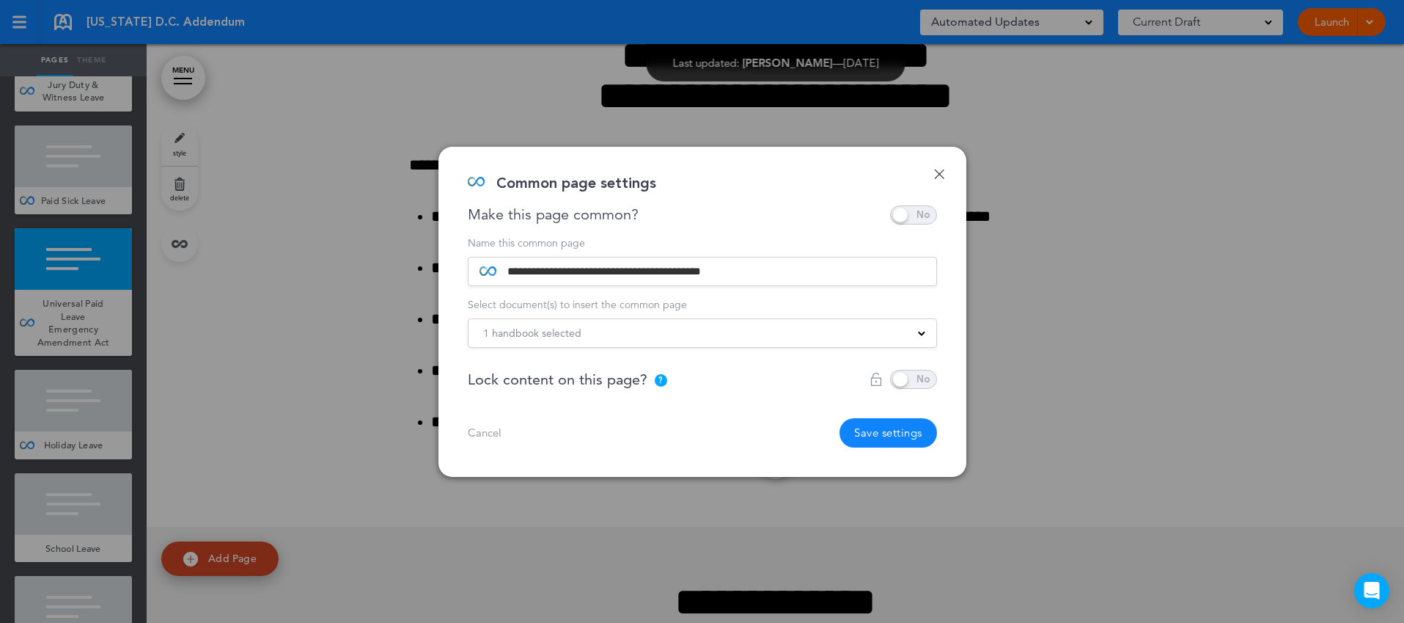
click at [563, 336] on span "1 handbook selected" at bounding box center [532, 333] width 98 height 21
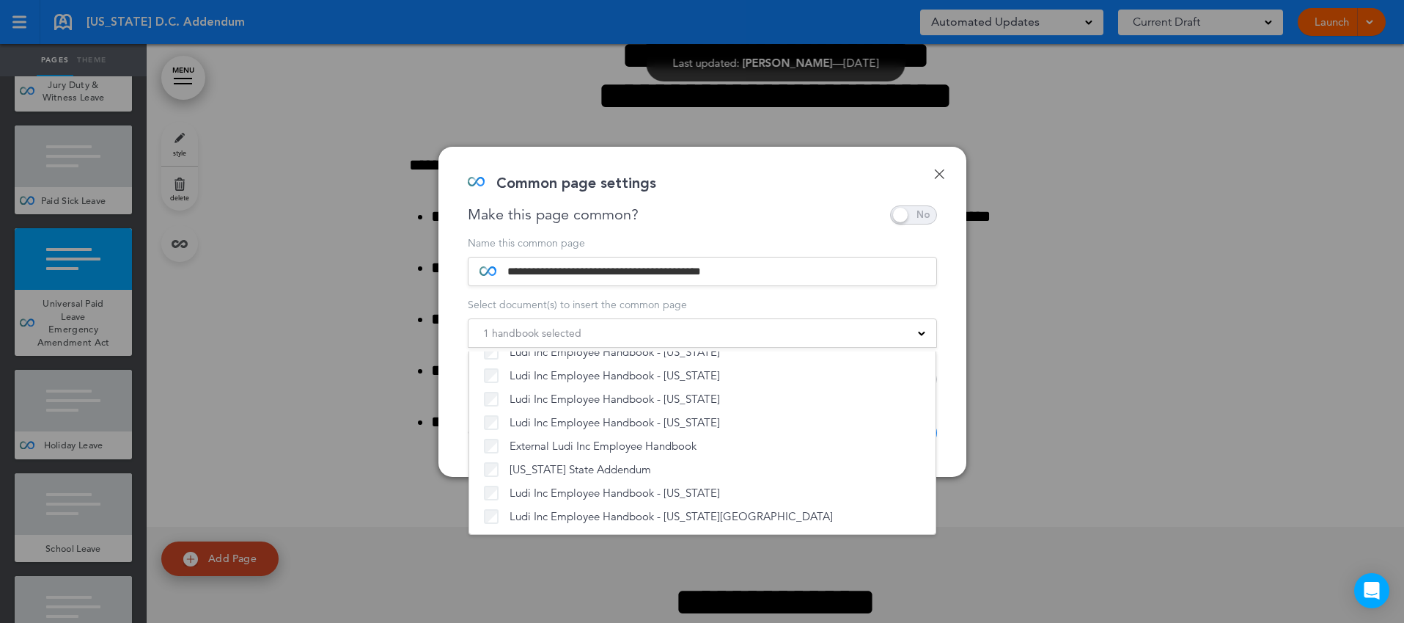
click at [960, 411] on div "**********" at bounding box center [702, 312] width 528 height 330
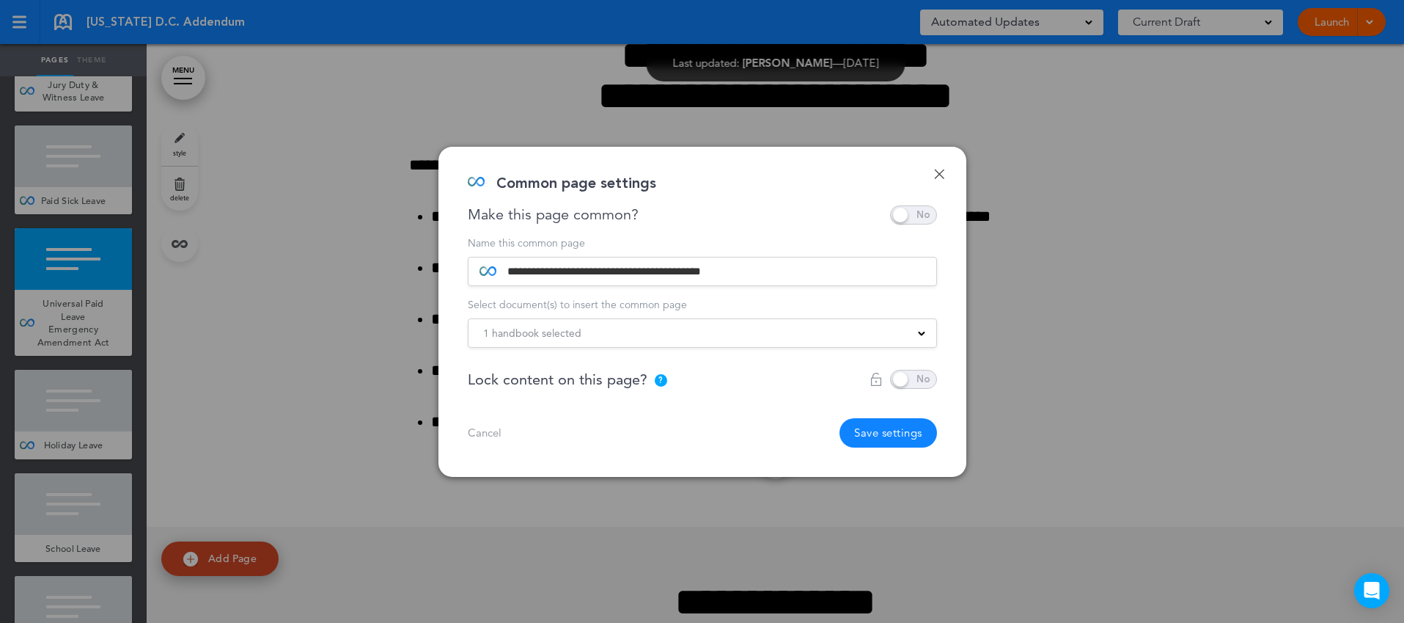
click at [904, 432] on button "Save settings" at bounding box center [889, 432] width 98 height 29
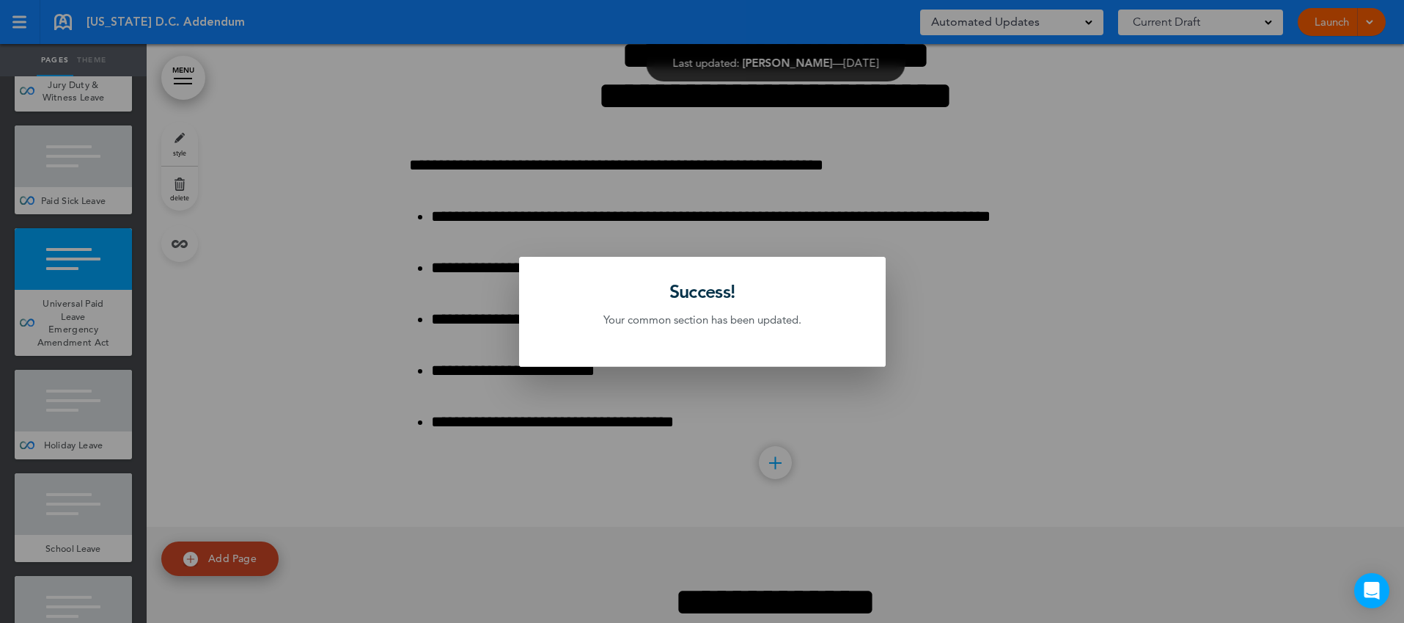
click at [97, 423] on div at bounding box center [702, 311] width 1404 height 623
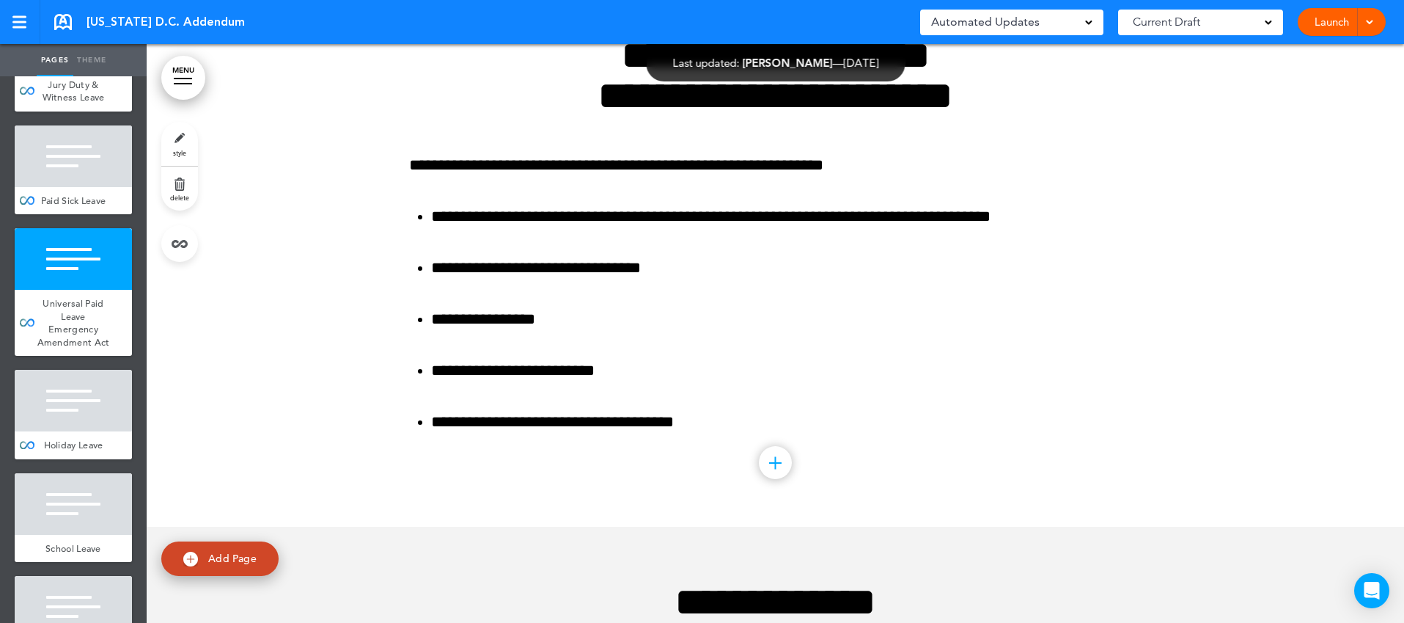
click at [97, 423] on div at bounding box center [73, 401] width 117 height 62
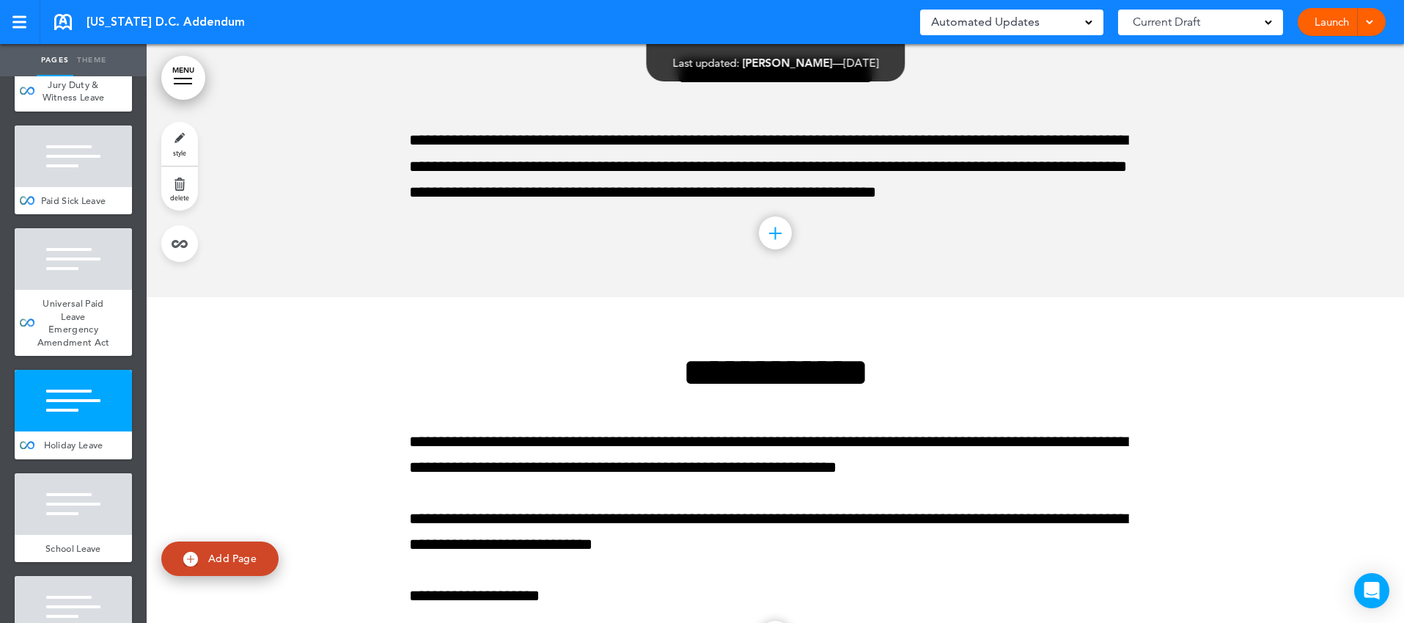
scroll to position [5661, 0]
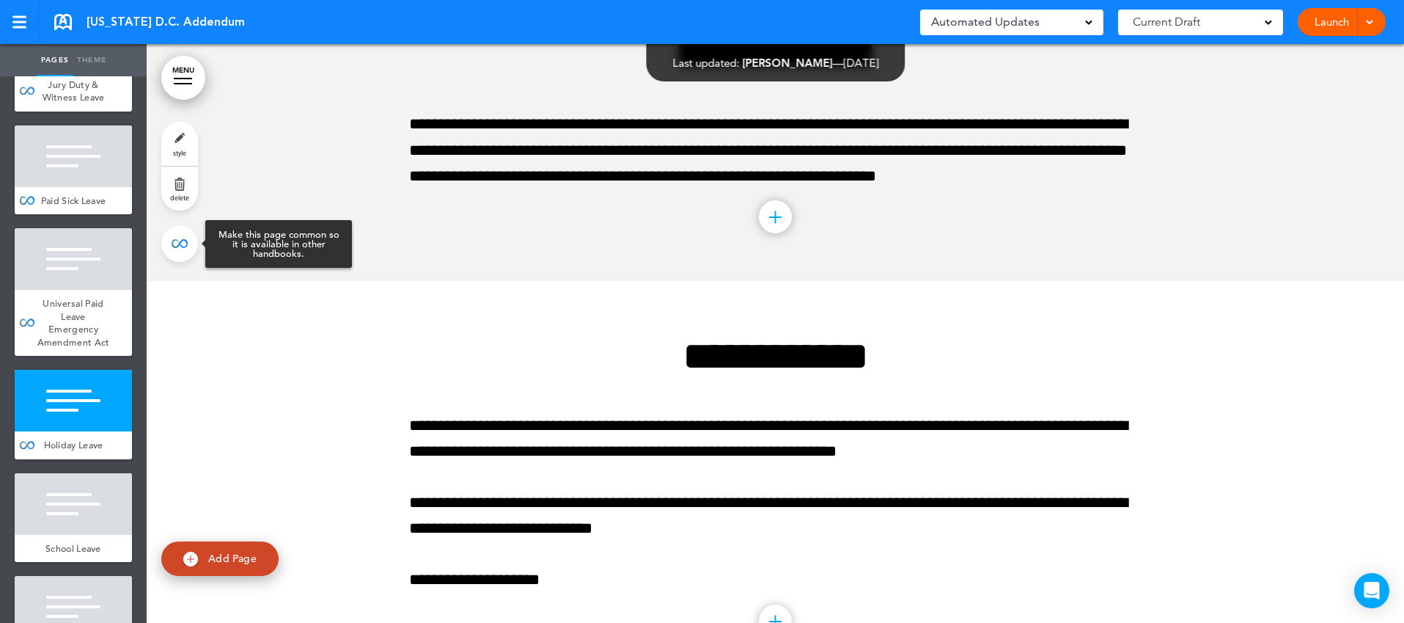
click at [181, 250] on link at bounding box center [179, 243] width 37 height 37
type input "**********"
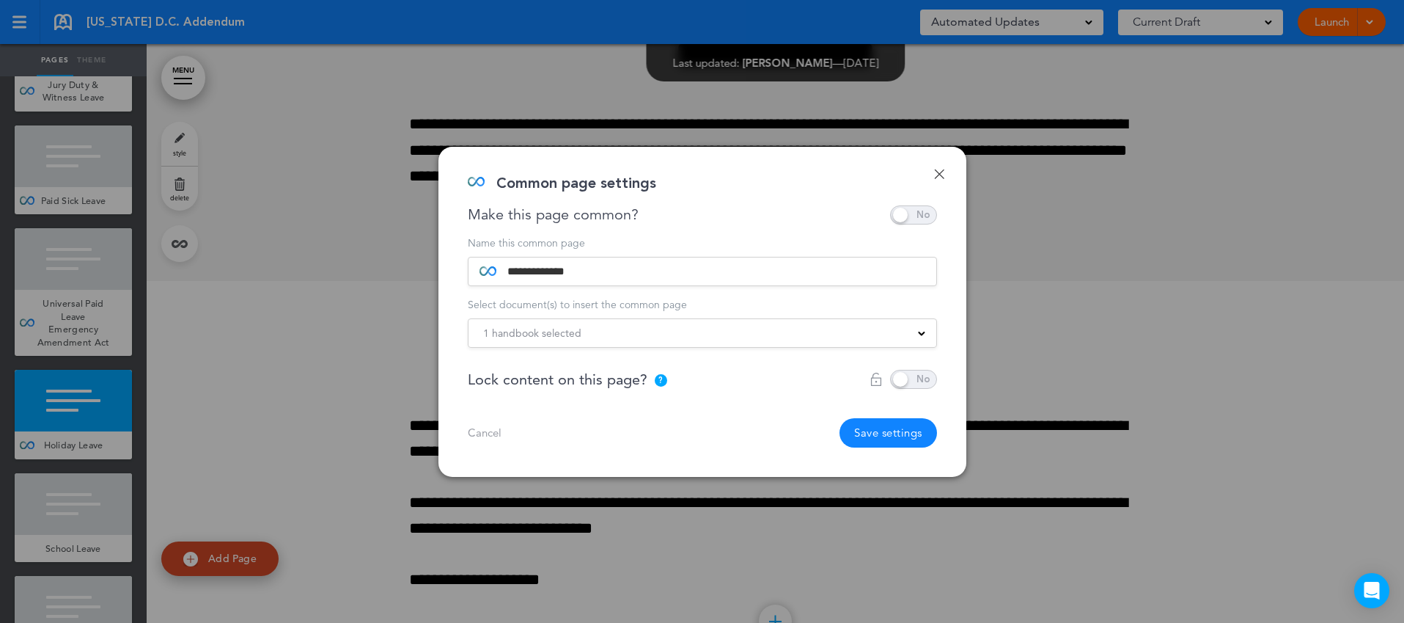
click at [703, 328] on div "1 handbook selected" at bounding box center [703, 333] width 468 height 16
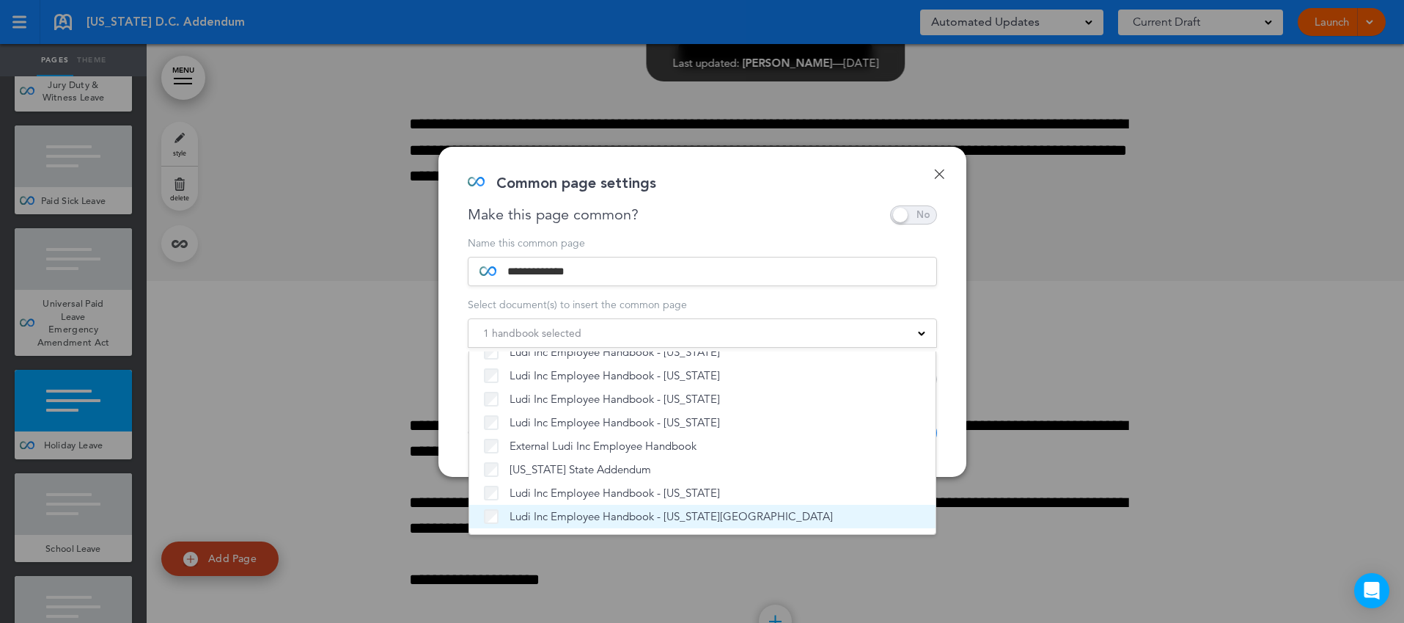
click at [550, 512] on span "Ludi Inc Employee Handbook - [US_STATE][GEOGRAPHIC_DATA]" at bounding box center [671, 516] width 323 height 15
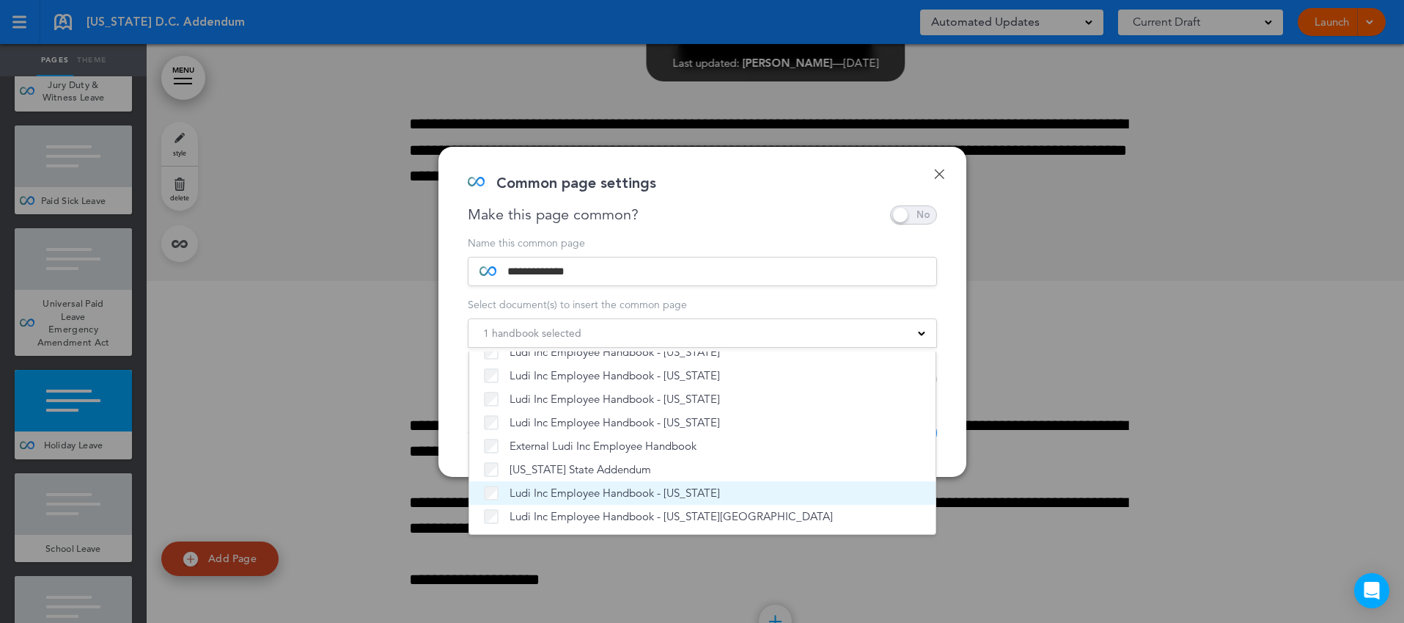
click at [559, 488] on span "Ludi Inc Employee Handbook - [US_STATE]" at bounding box center [615, 492] width 210 height 15
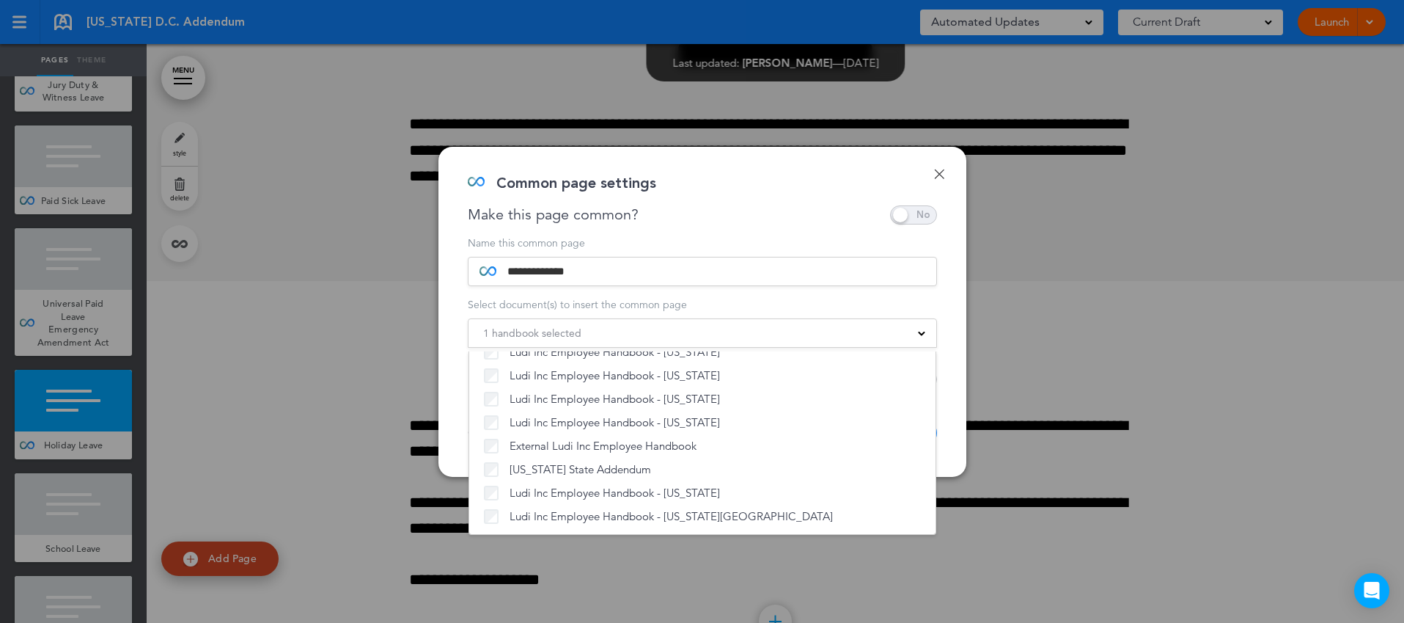
click at [956, 427] on div "**********" at bounding box center [702, 312] width 528 height 330
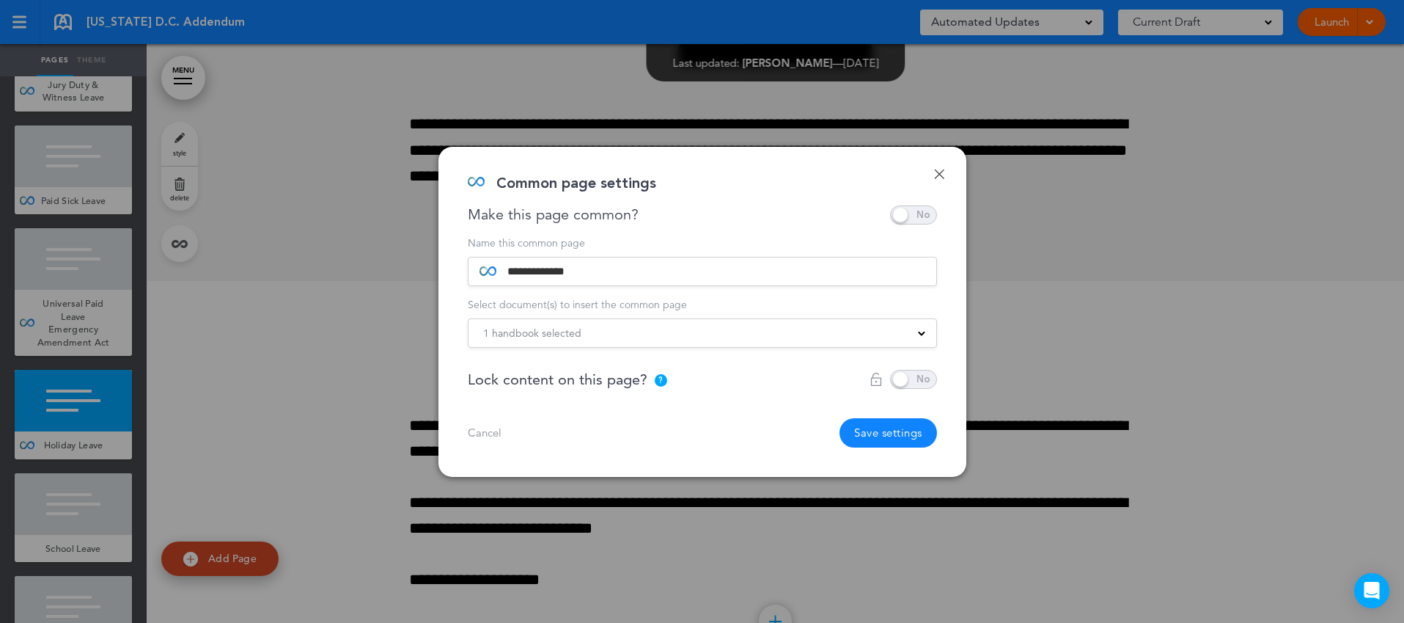
click at [891, 436] on button "Save settings" at bounding box center [889, 432] width 98 height 29
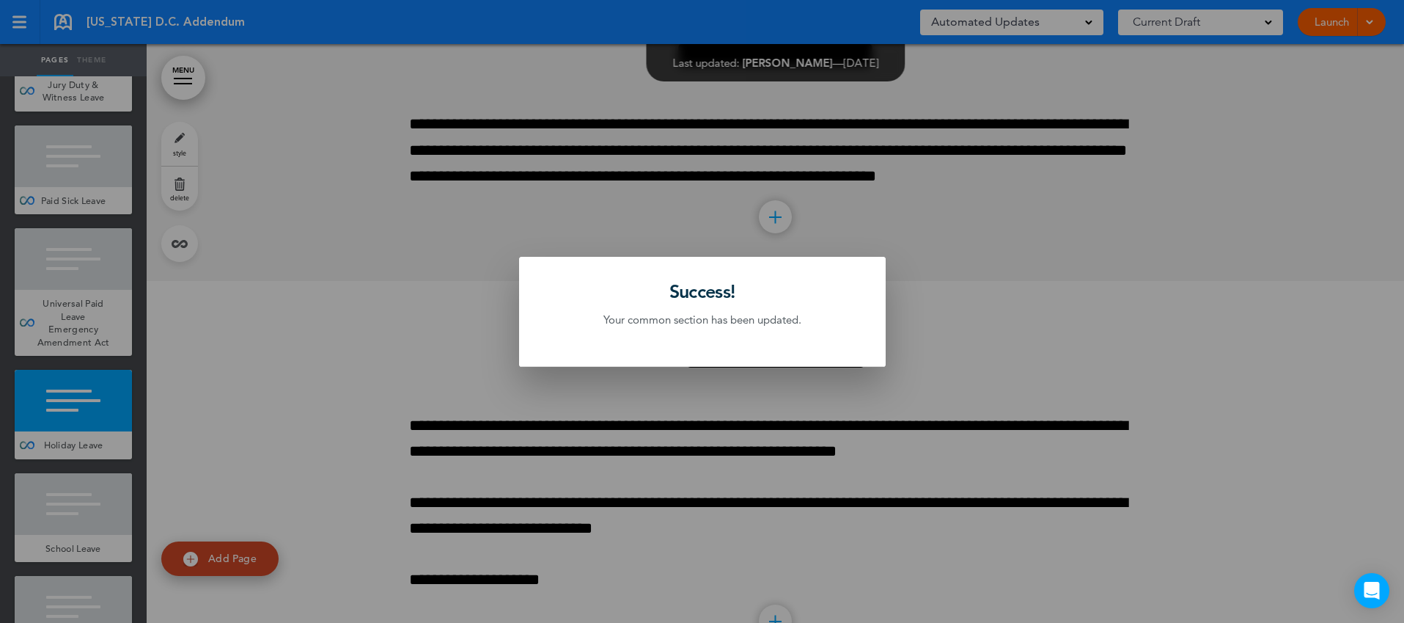
click at [104, 525] on div at bounding box center [702, 311] width 1404 height 623
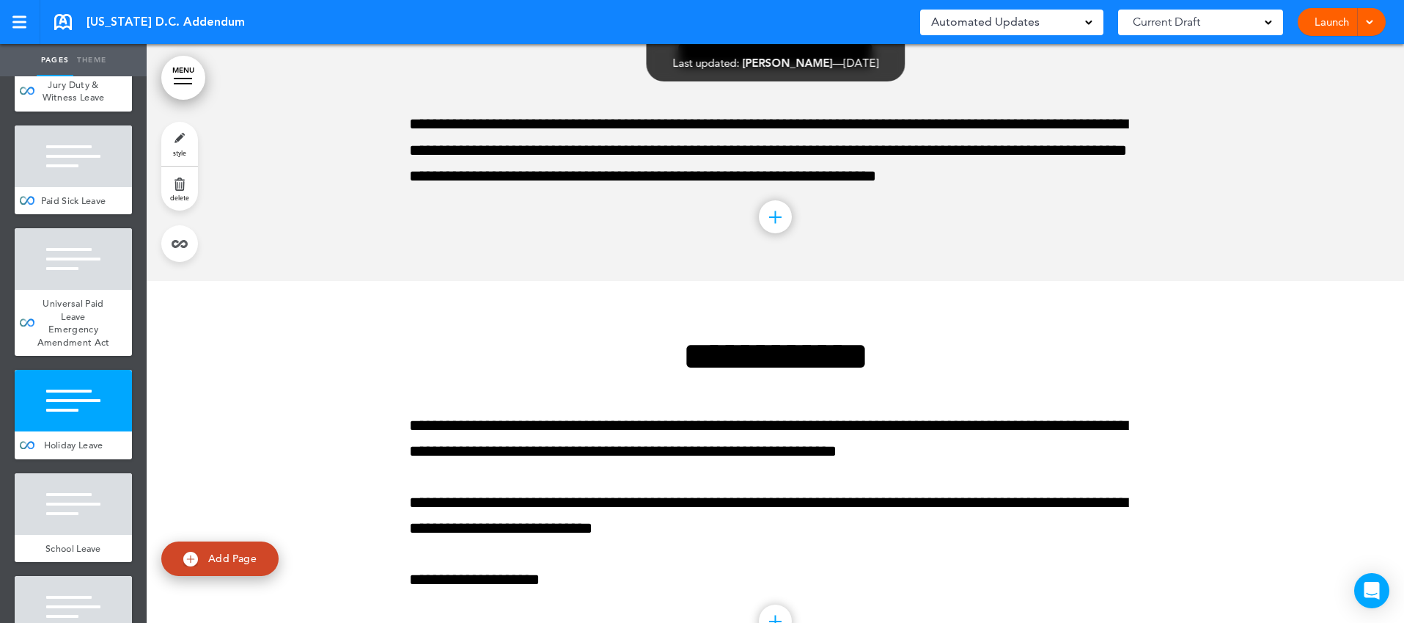
click at [104, 525] on div at bounding box center [73, 504] width 117 height 62
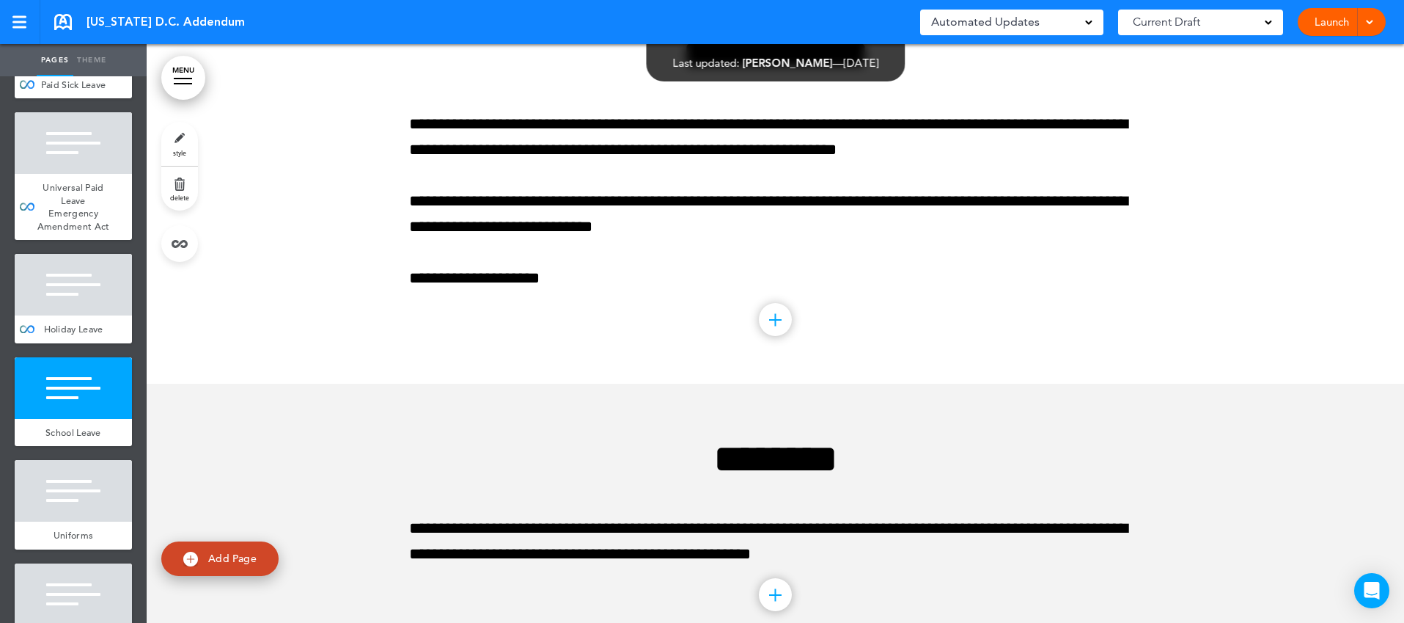
scroll to position [1079, 0]
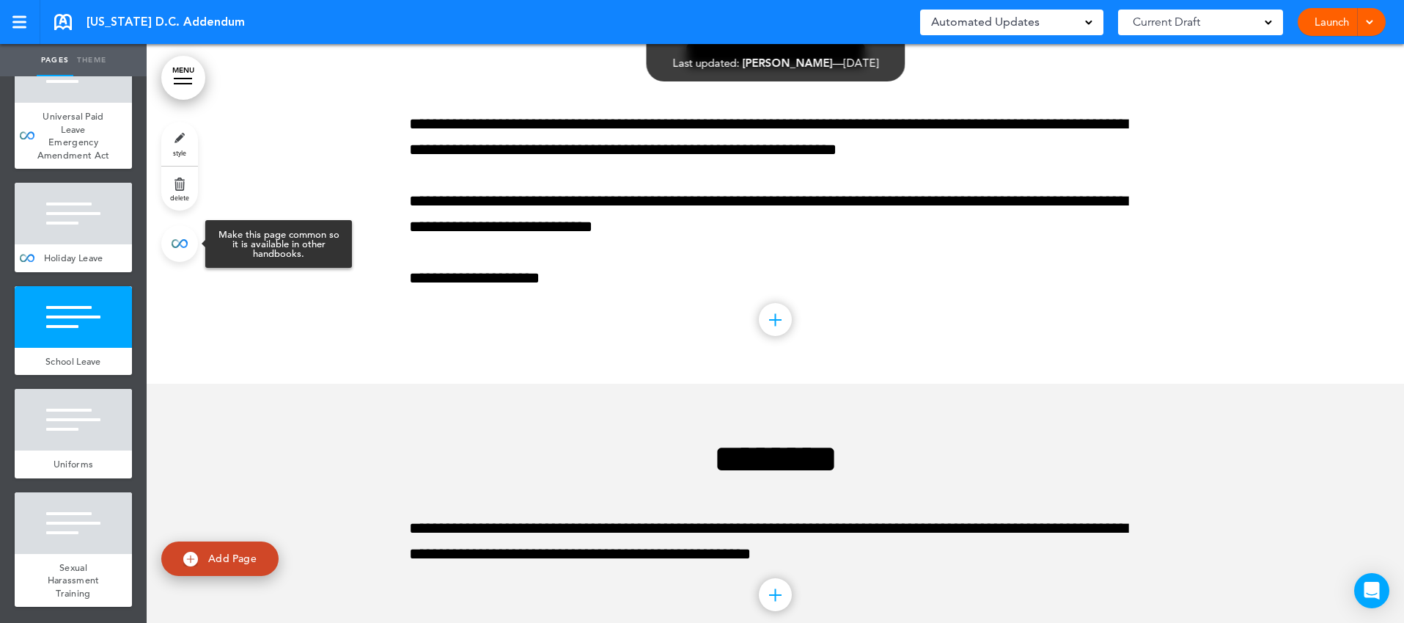
click at [172, 246] on link at bounding box center [179, 243] width 37 height 37
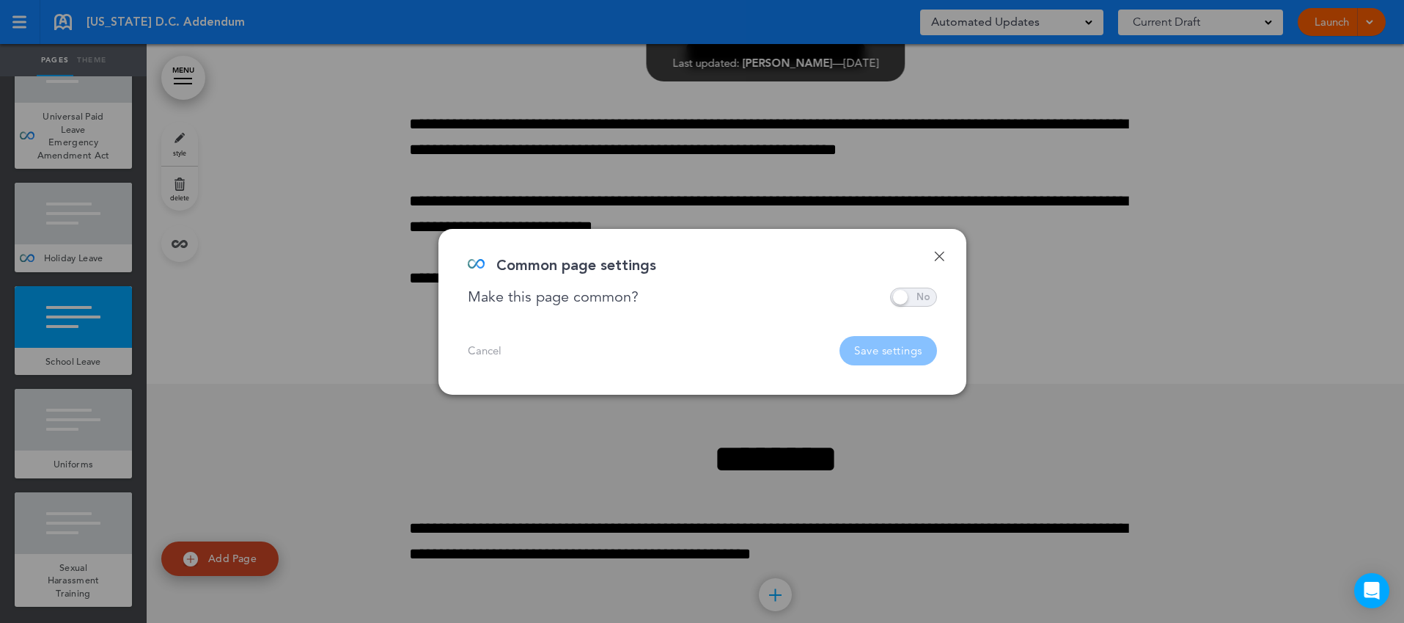
click at [899, 297] on span at bounding box center [913, 296] width 47 height 19
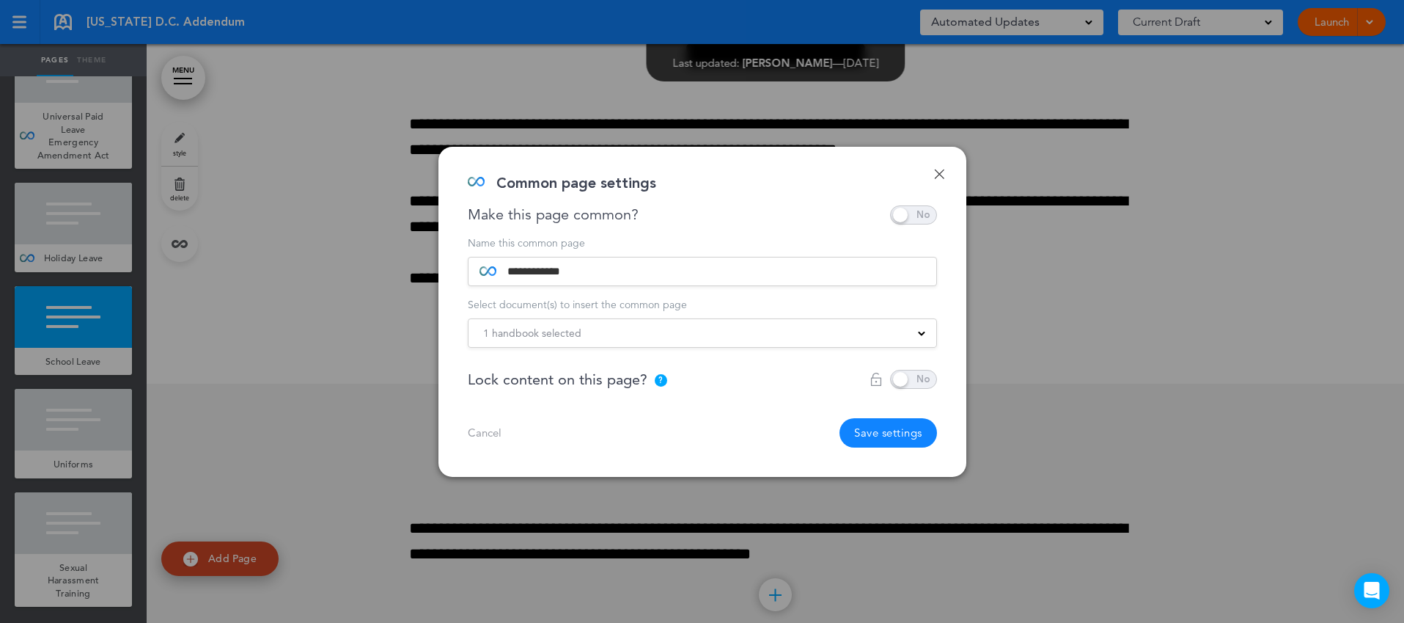
click at [636, 328] on div "1 handbook selected" at bounding box center [703, 333] width 468 height 16
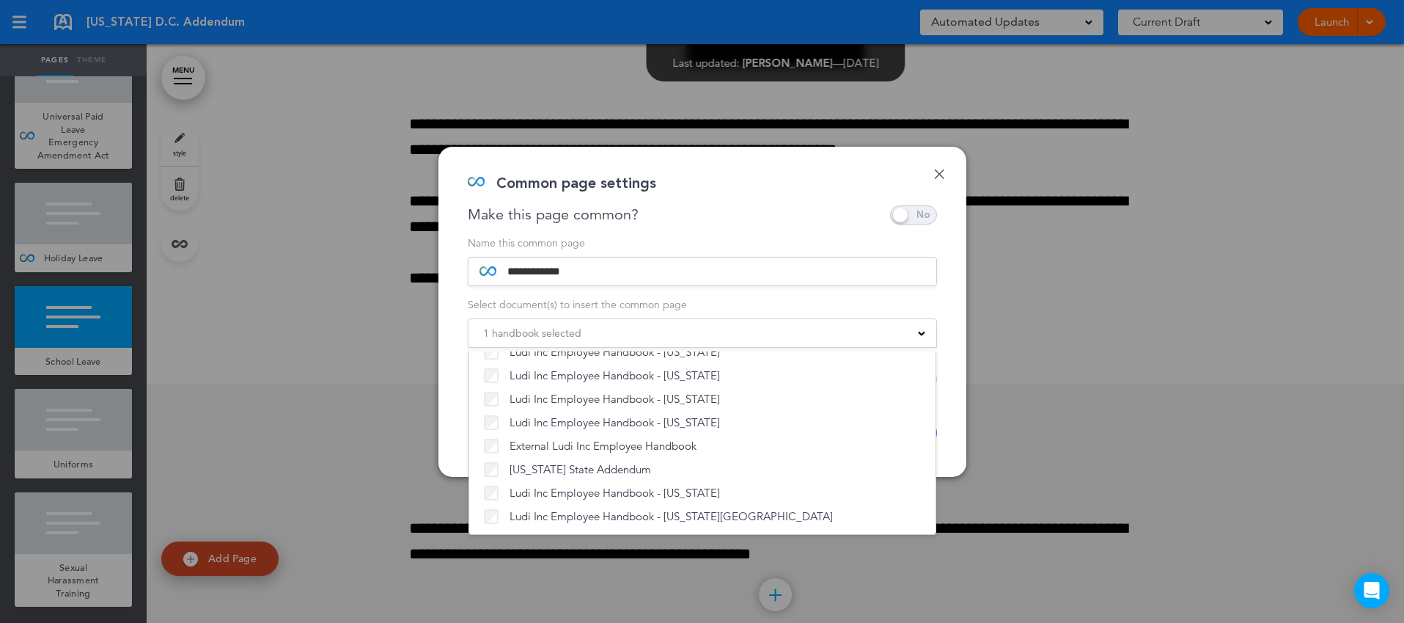
click at [952, 435] on div "**********" at bounding box center [702, 312] width 528 height 330
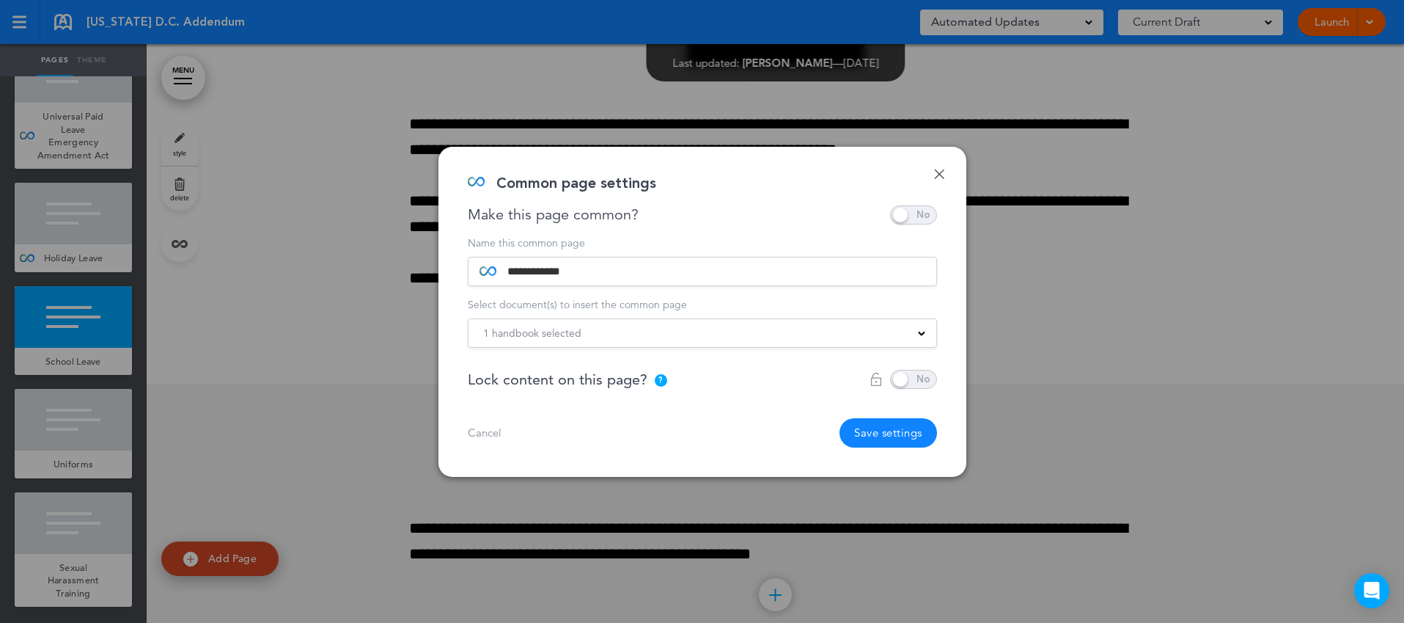
click at [897, 433] on button "Save settings" at bounding box center [889, 432] width 98 height 29
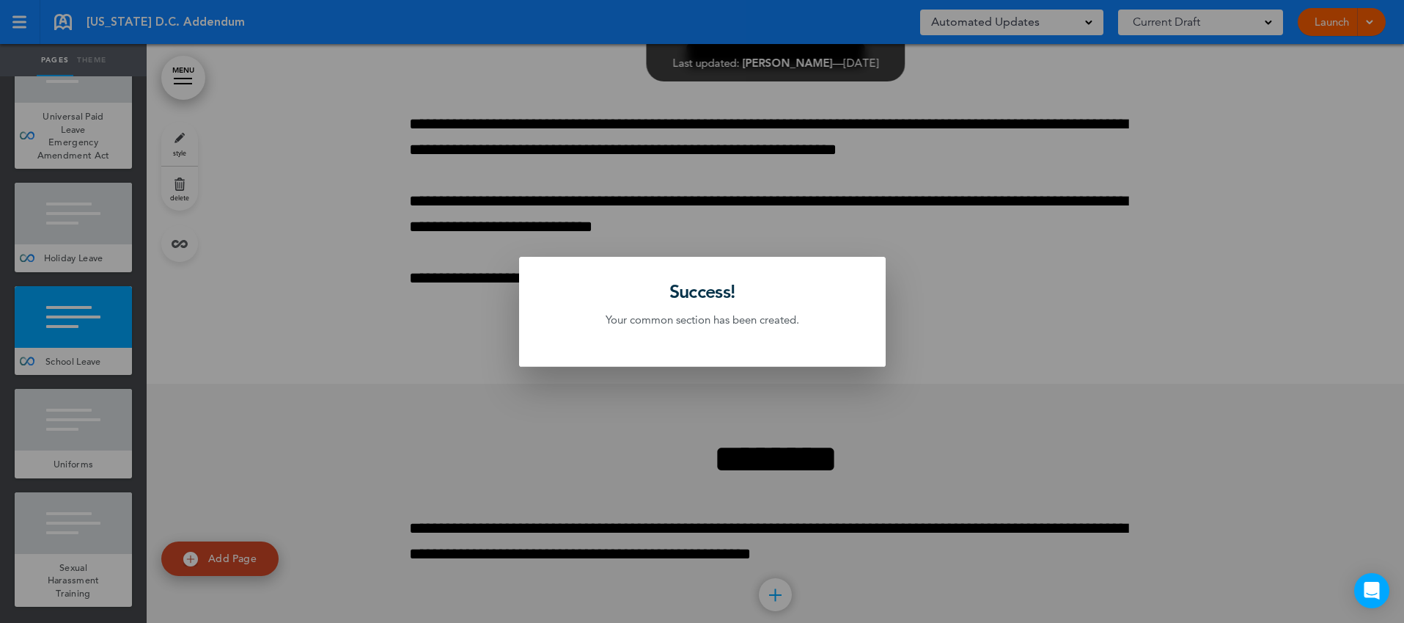
click at [103, 441] on div at bounding box center [702, 311] width 1404 height 623
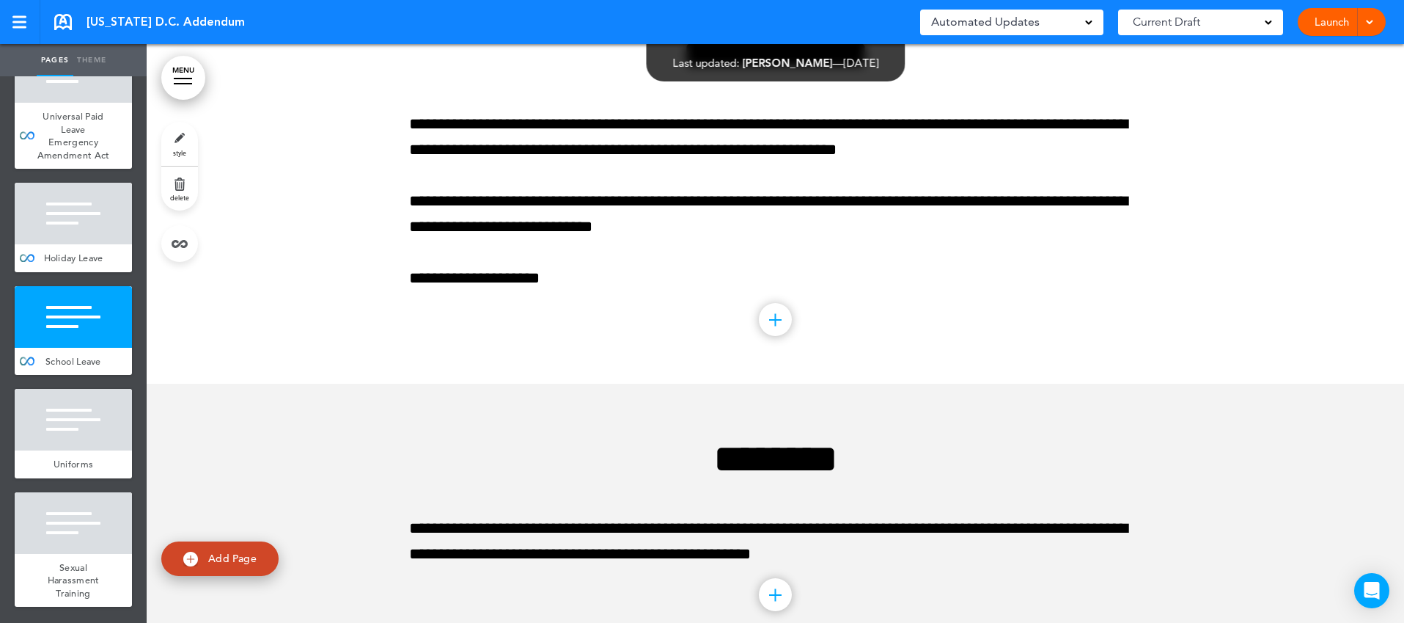
click at [103, 441] on div at bounding box center [73, 420] width 117 height 62
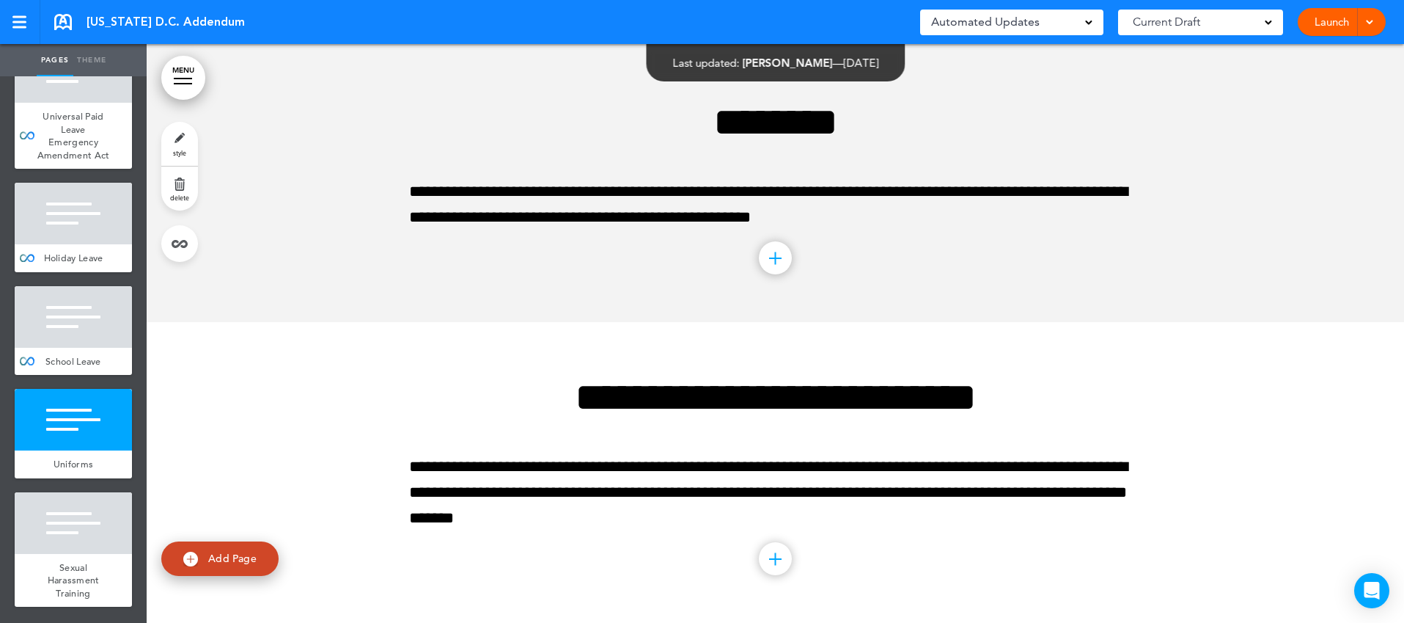
scroll to position [6364, 0]
click at [101, 504] on div at bounding box center [73, 523] width 117 height 62
click at [182, 251] on link at bounding box center [179, 243] width 37 height 37
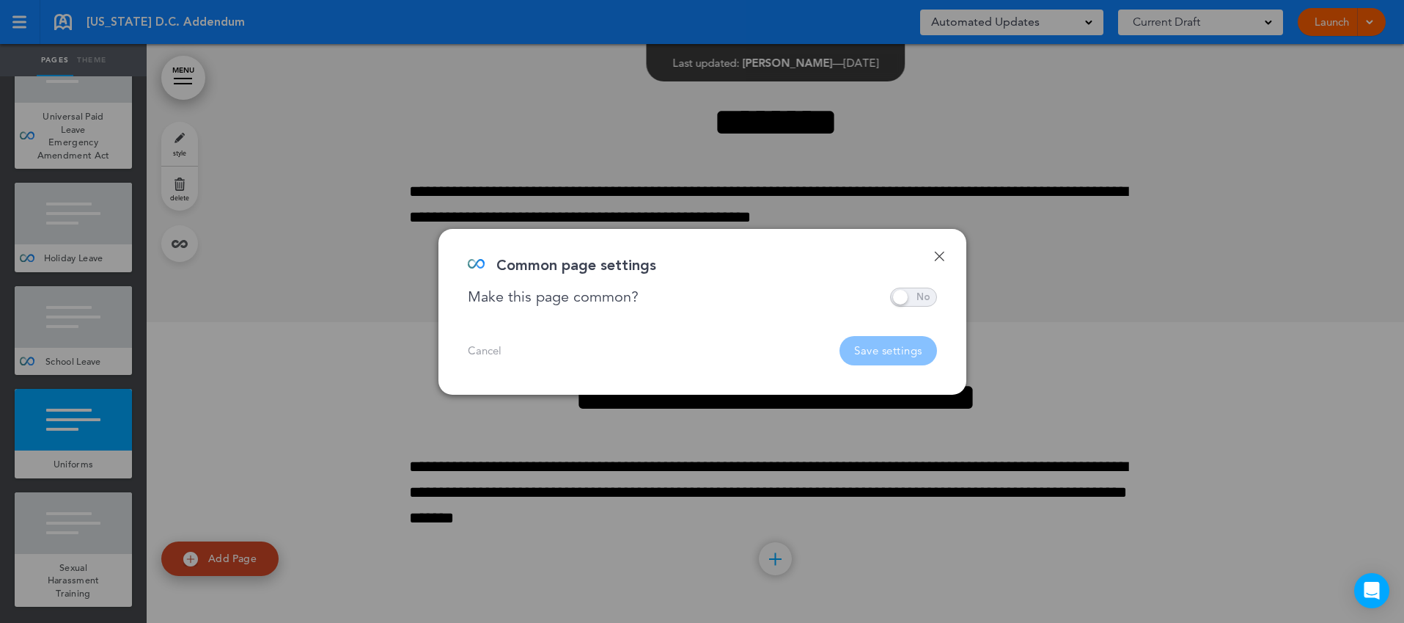
click at [905, 295] on span at bounding box center [913, 296] width 47 height 19
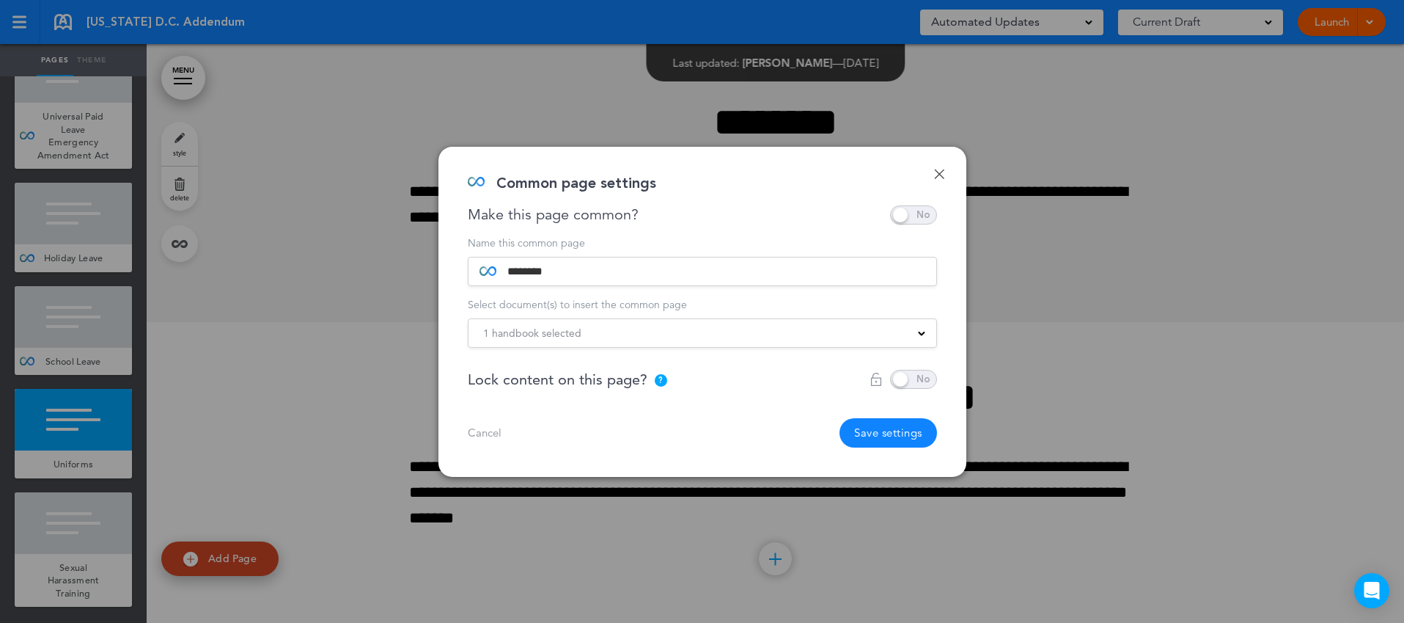
click at [818, 331] on div "1 handbook selected" at bounding box center [703, 333] width 468 height 16
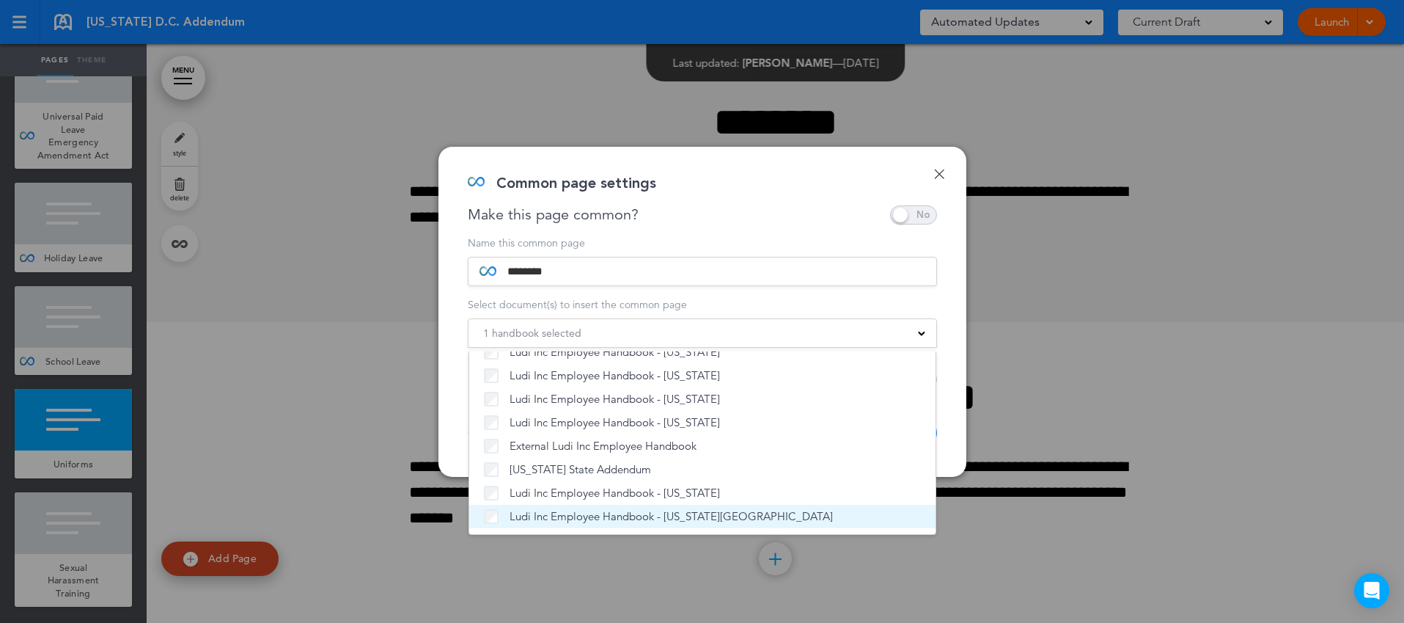
click at [641, 515] on span "Ludi Inc Employee Handbook - [US_STATE][GEOGRAPHIC_DATA]" at bounding box center [671, 516] width 323 height 15
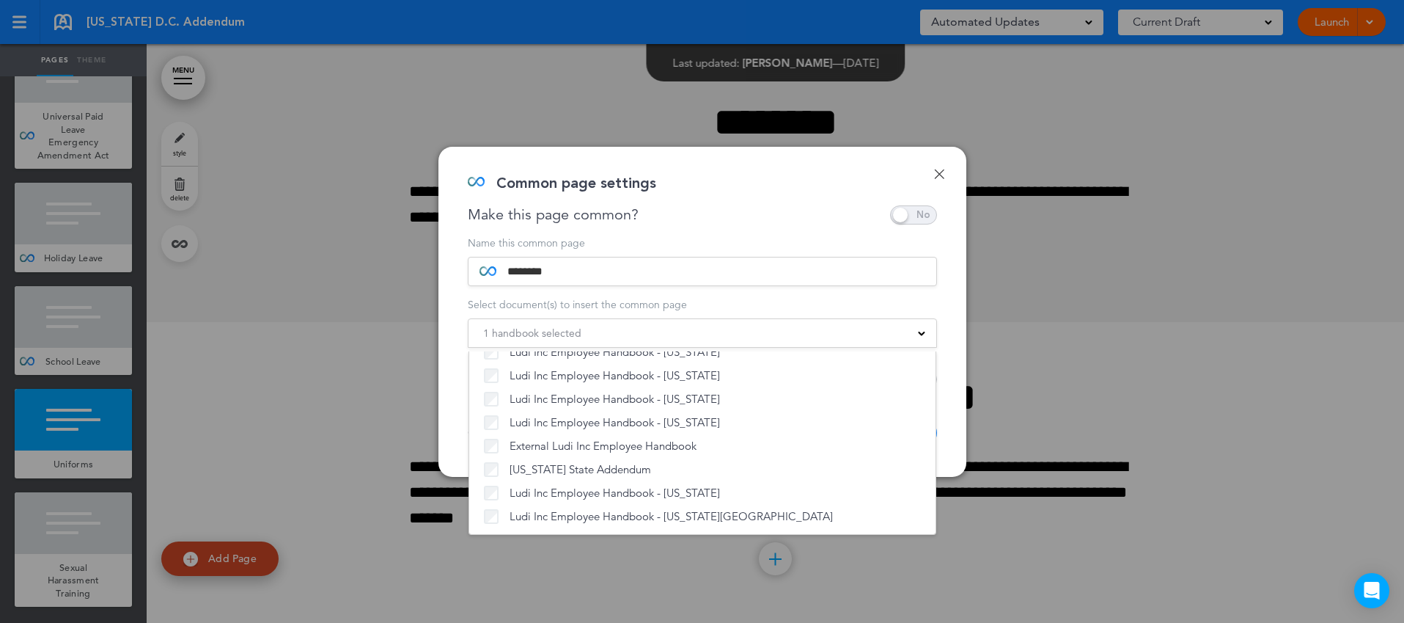
click at [956, 375] on div "Done Common page settings Make this page common? Save time by creating Common P…" at bounding box center [702, 312] width 528 height 330
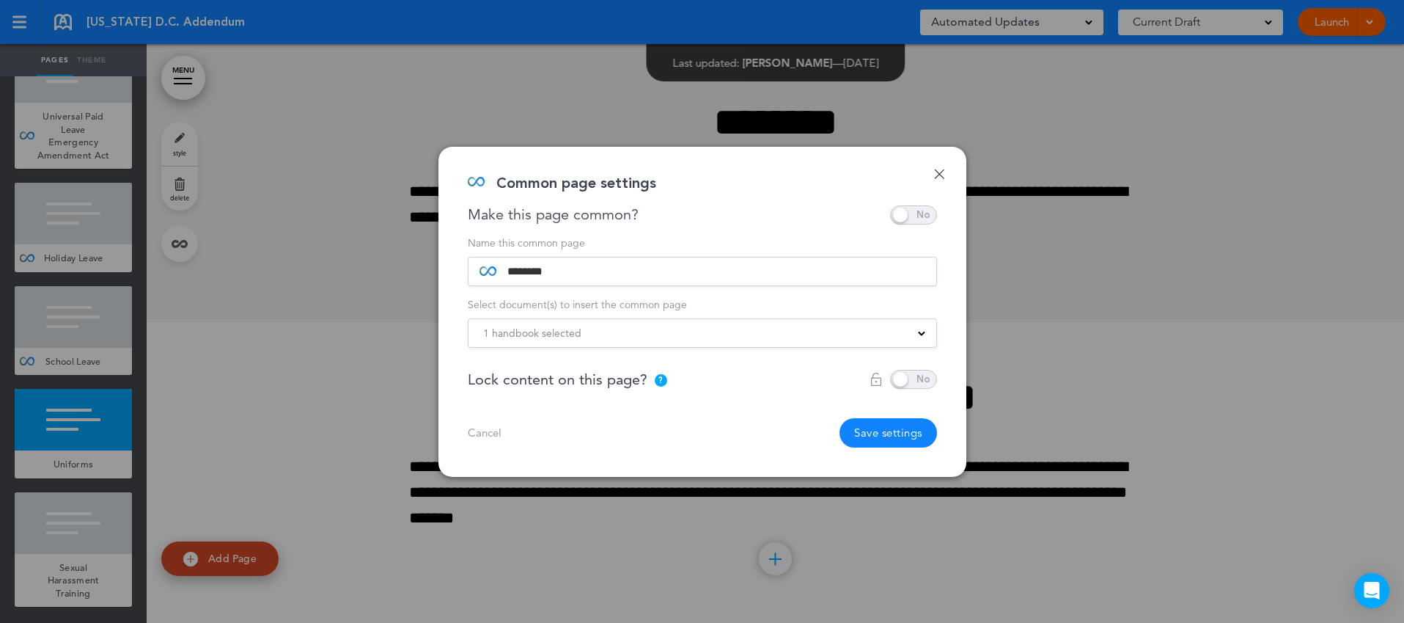
click at [888, 430] on button "Save settings" at bounding box center [889, 432] width 98 height 29
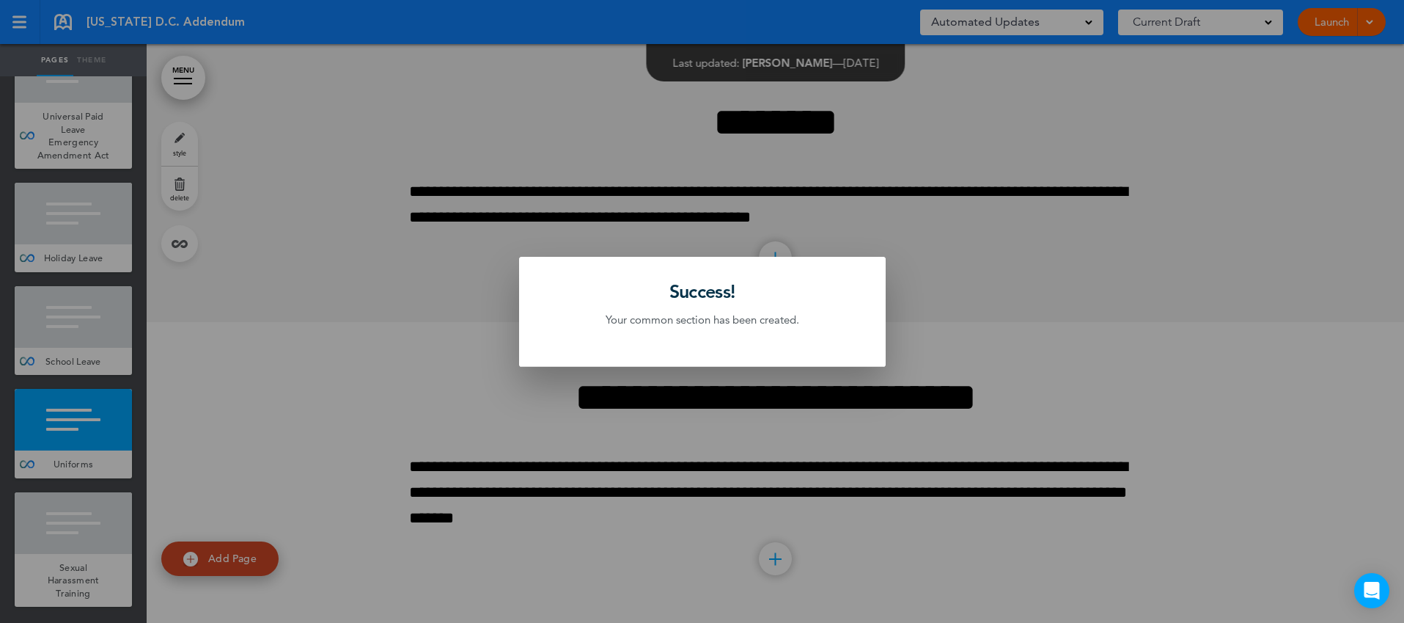
click at [290, 276] on div at bounding box center [702, 311] width 1404 height 623
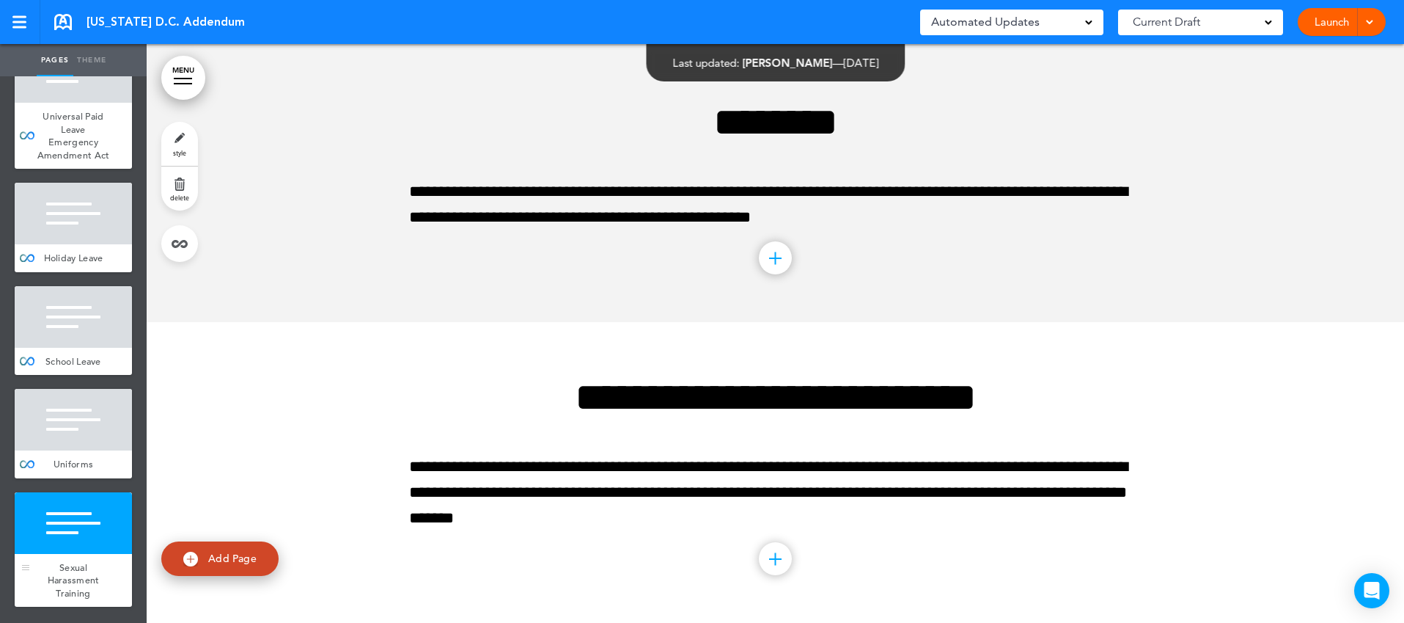
click at [78, 535] on div at bounding box center [73, 523] width 117 height 62
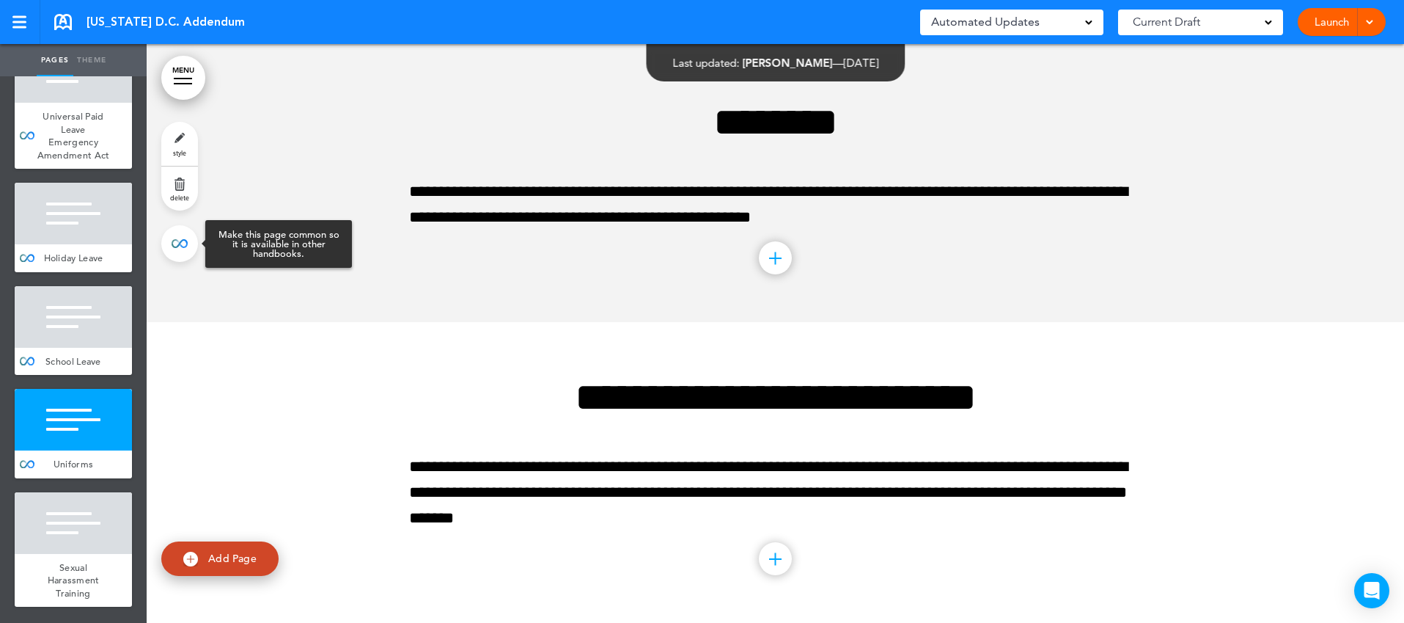
click at [184, 251] on link at bounding box center [179, 243] width 37 height 37
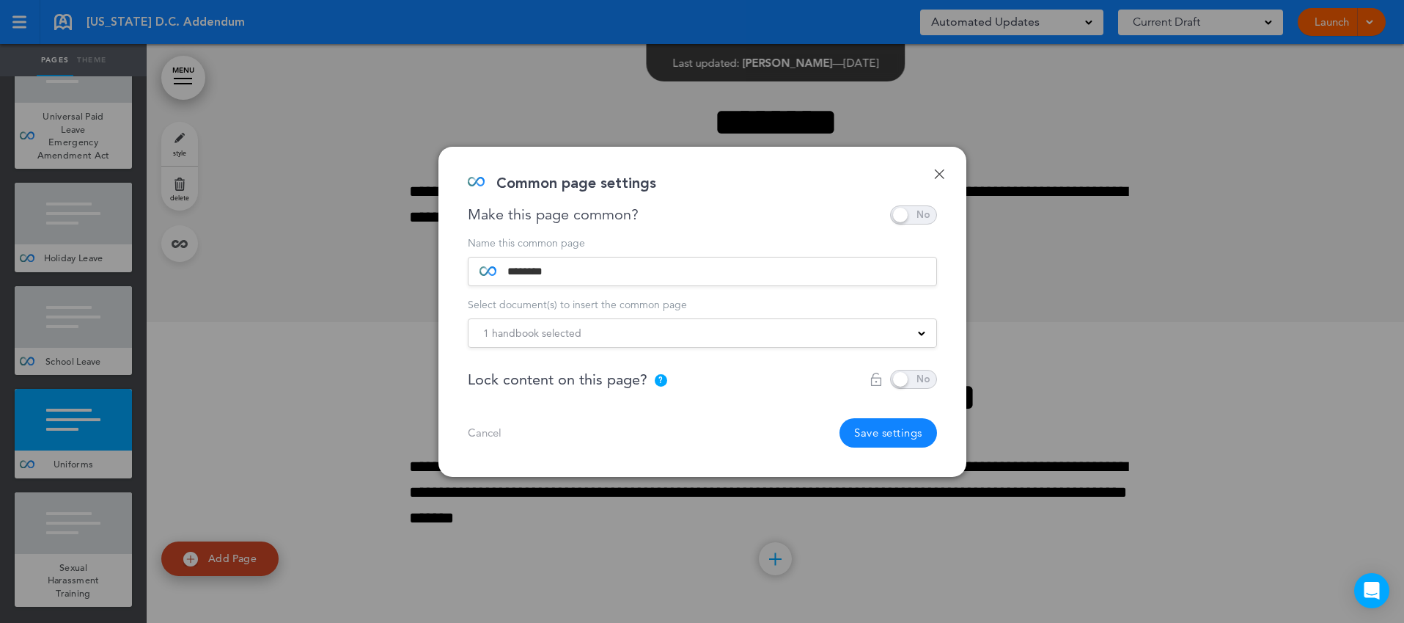
click at [699, 336] on div "1 handbook selected" at bounding box center [703, 333] width 468 height 16
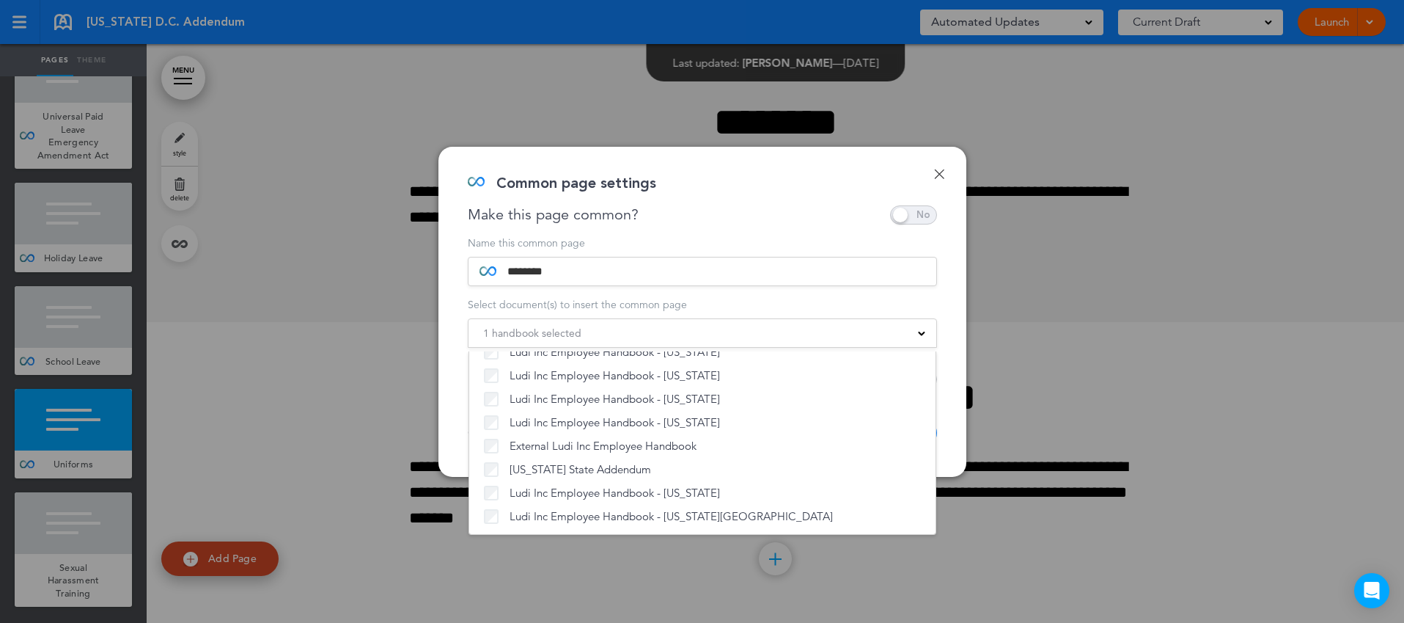
click at [950, 320] on div "Done Common page settings Make this page common? Save time by creating Common P…" at bounding box center [702, 312] width 528 height 330
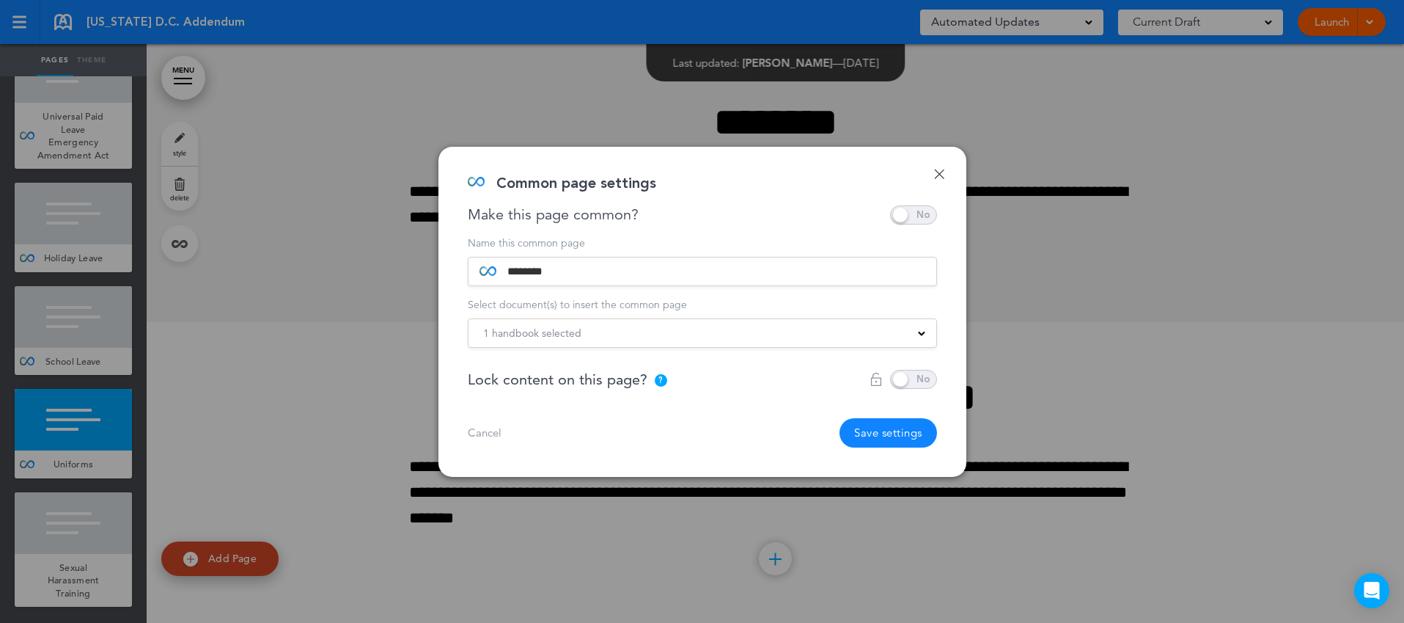
click at [886, 428] on button "Save settings" at bounding box center [889, 432] width 98 height 29
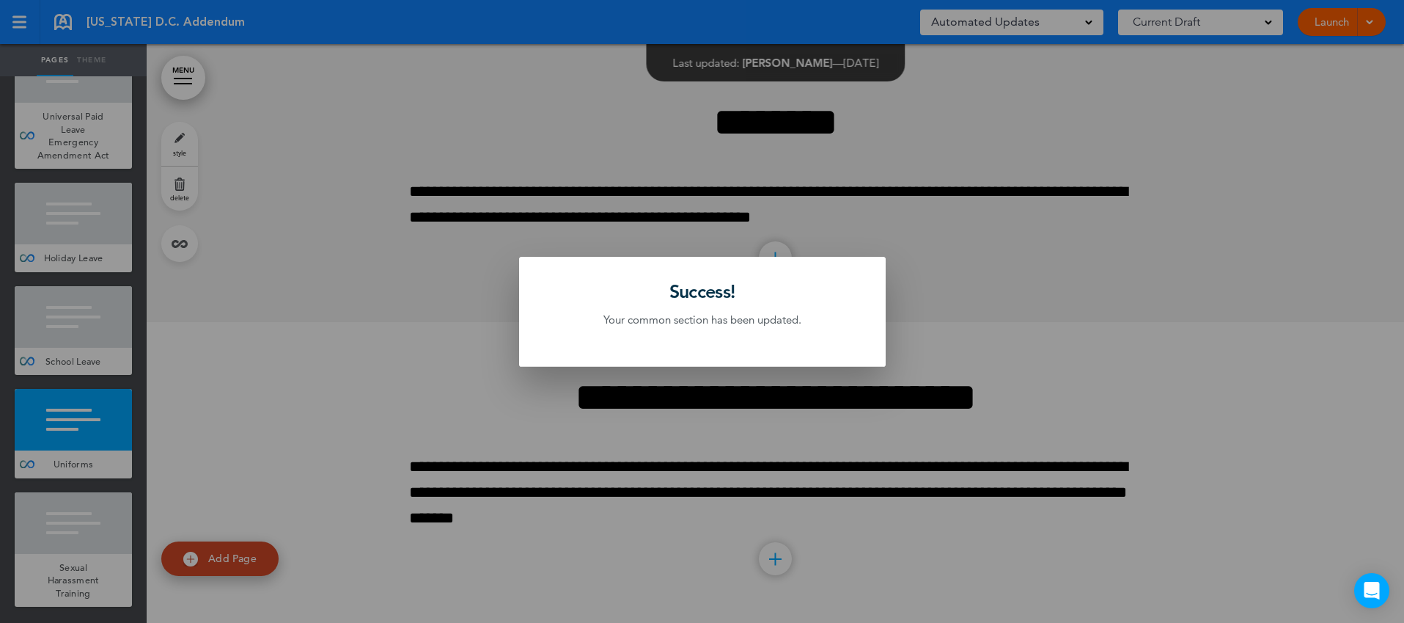
click at [338, 371] on div at bounding box center [702, 311] width 1404 height 623
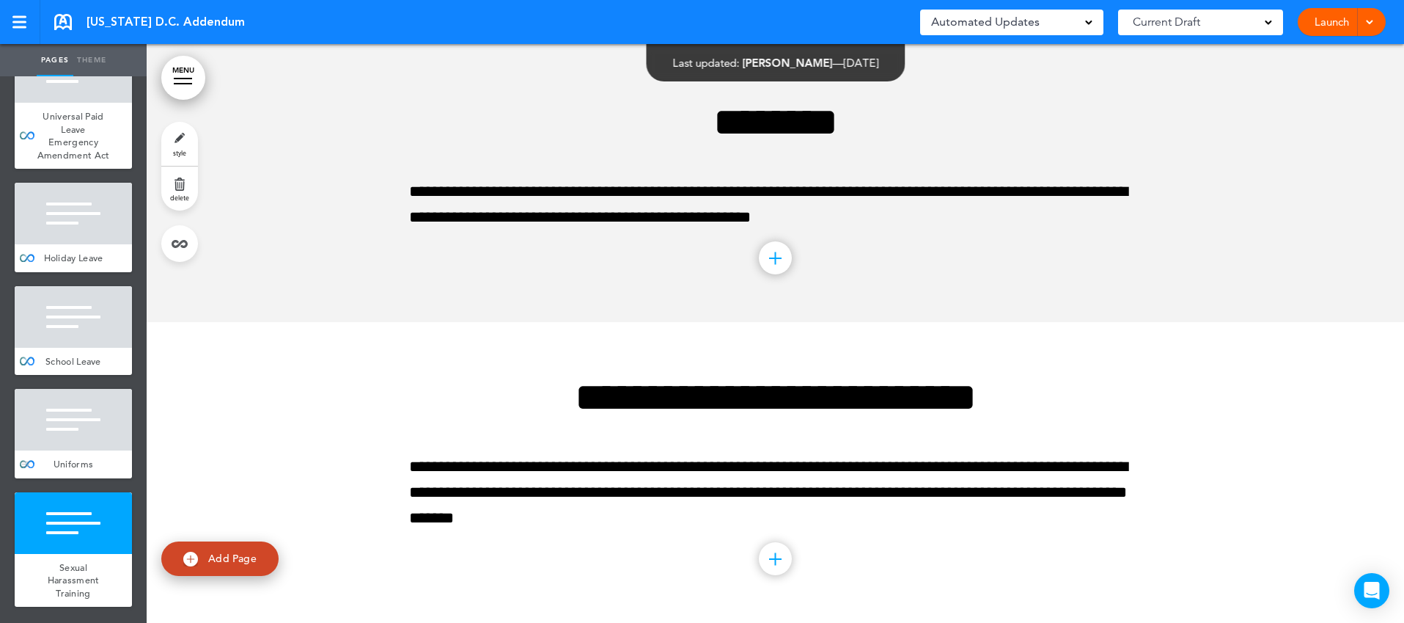
click at [109, 422] on div at bounding box center [73, 420] width 117 height 62
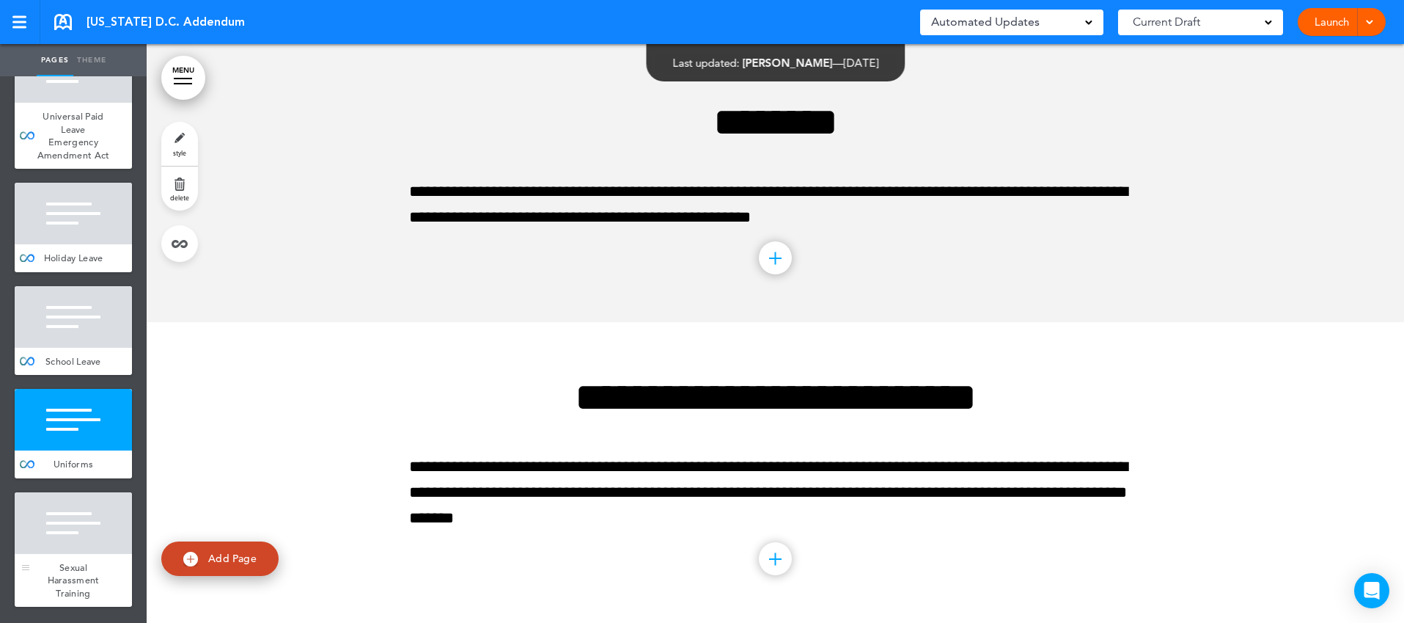
click at [102, 521] on div at bounding box center [73, 523] width 117 height 62
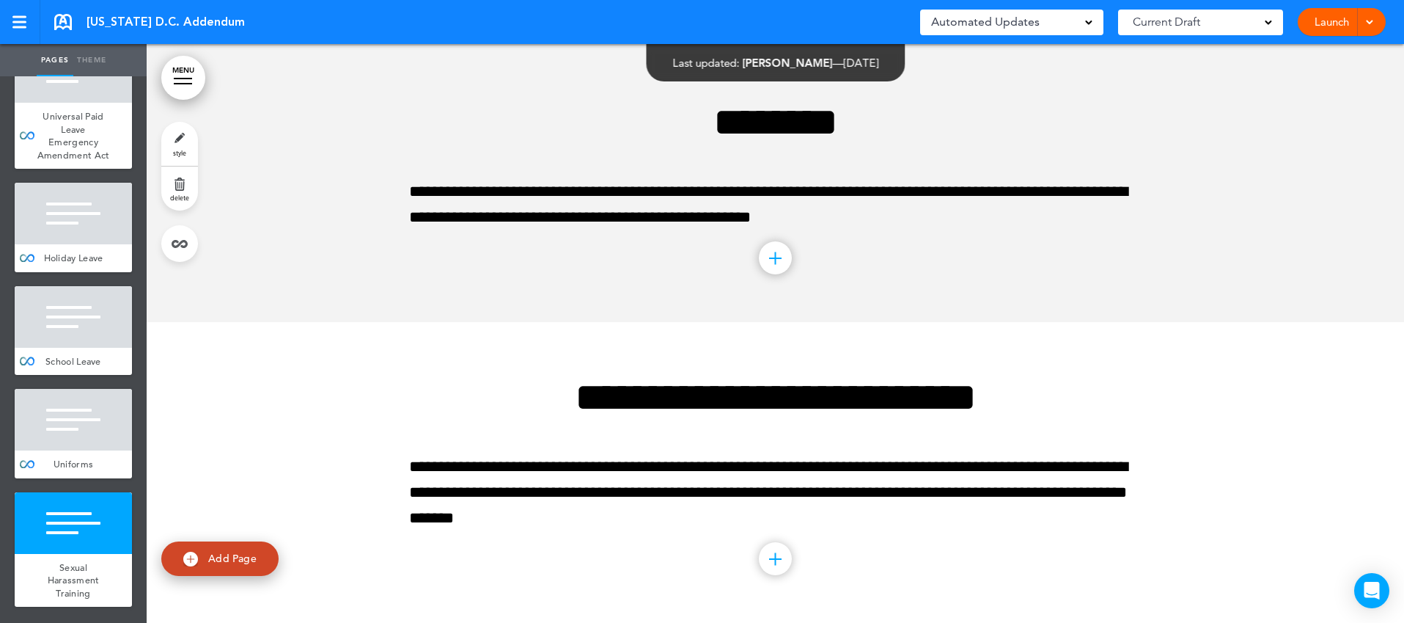
click at [287, 468] on div at bounding box center [775, 472] width 1257 height 301
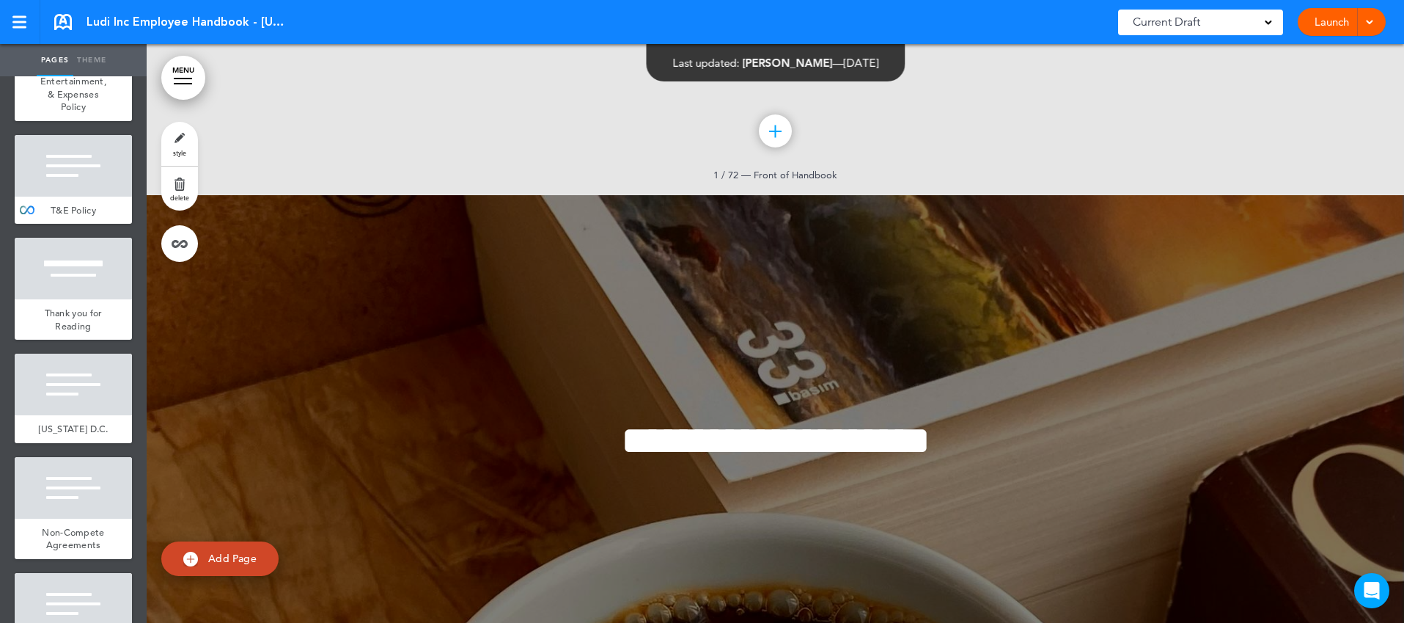
scroll to position [7288, 0]
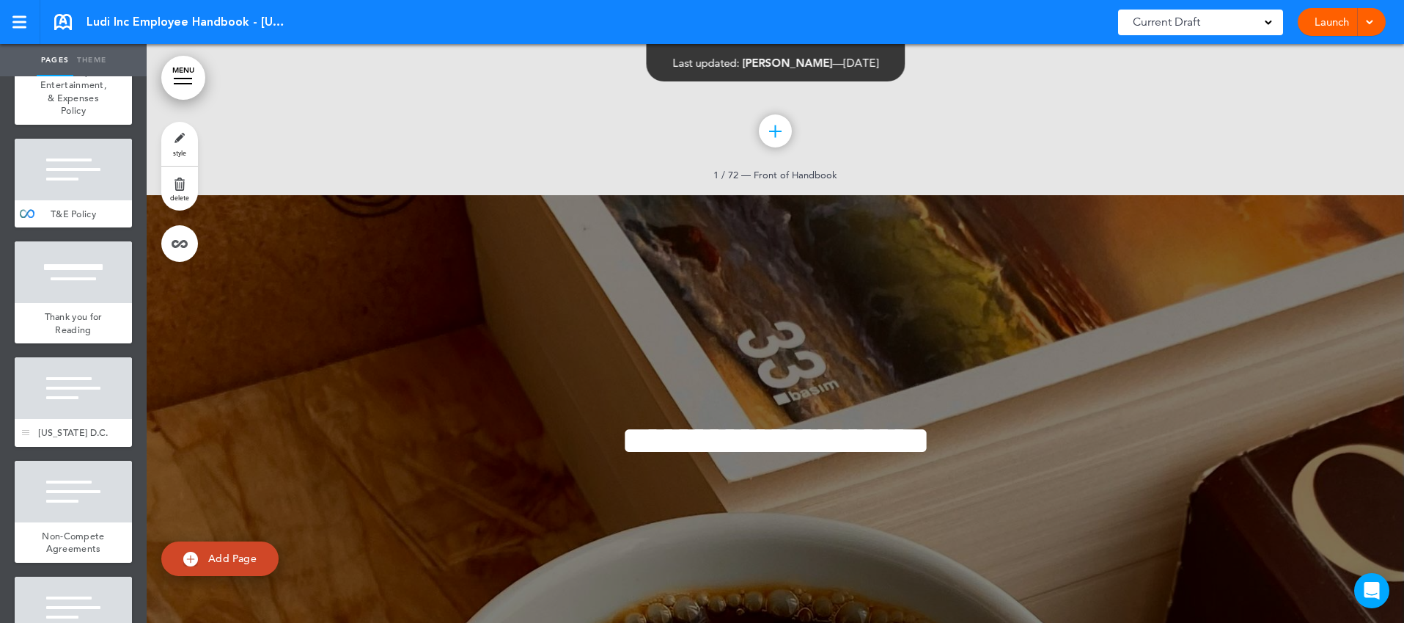
click at [99, 357] on div at bounding box center [73, 388] width 117 height 62
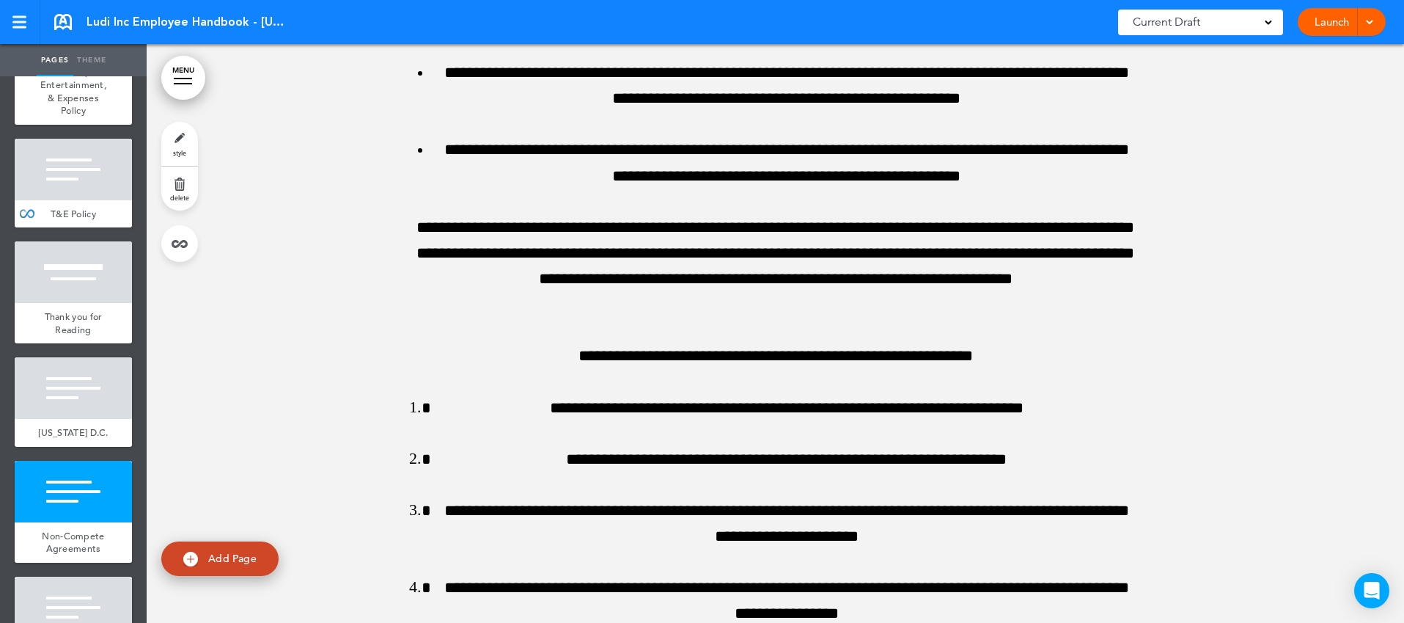
scroll to position [71645, 0]
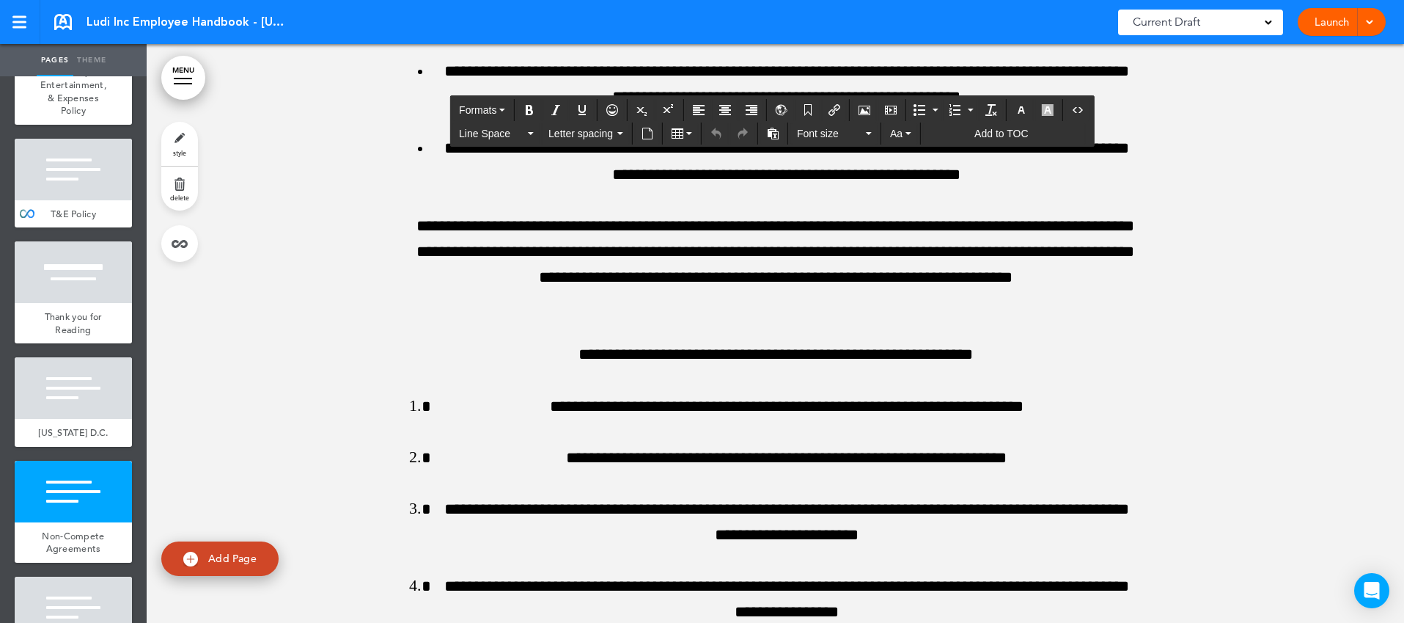
drag, startPoint x: 557, startPoint y: 262, endPoint x: 1066, endPoint y: 279, distance: 509.2
click at [1049, 109] on icon "button" at bounding box center [1048, 110] width 12 height 12
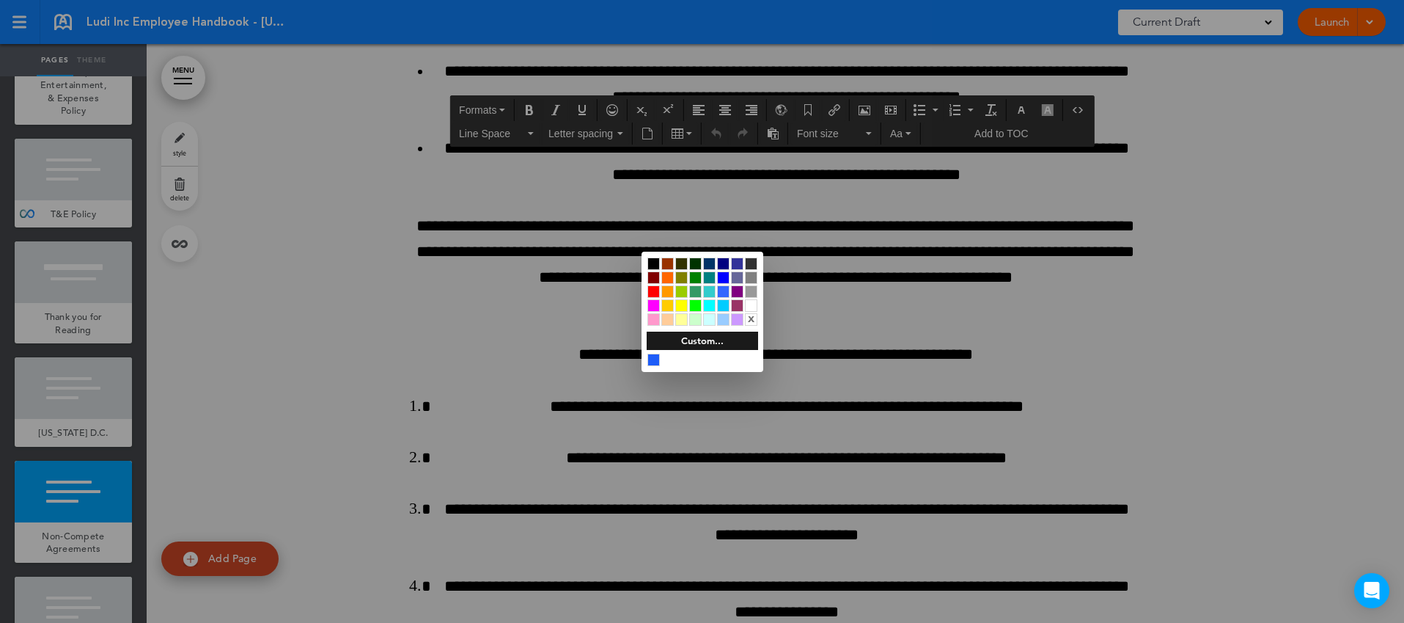
click at [651, 261] on div at bounding box center [653, 263] width 12 height 12
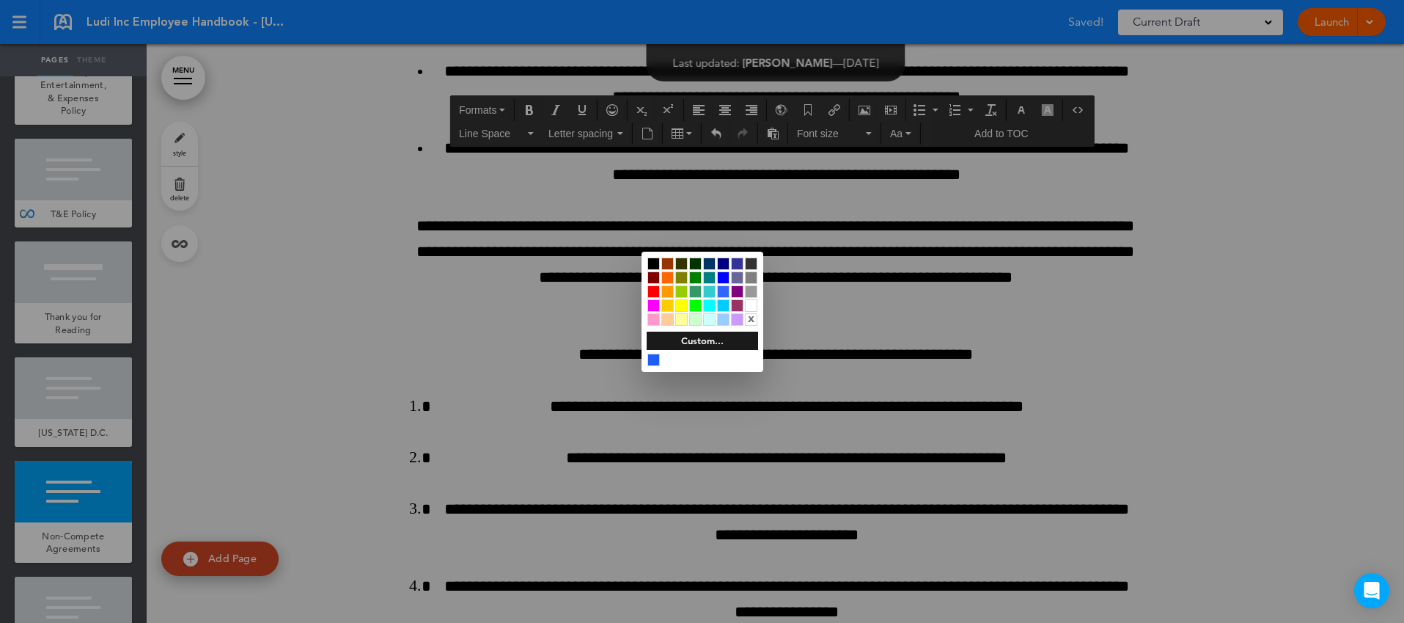
click at [849, 308] on div at bounding box center [702, 311] width 1404 height 623
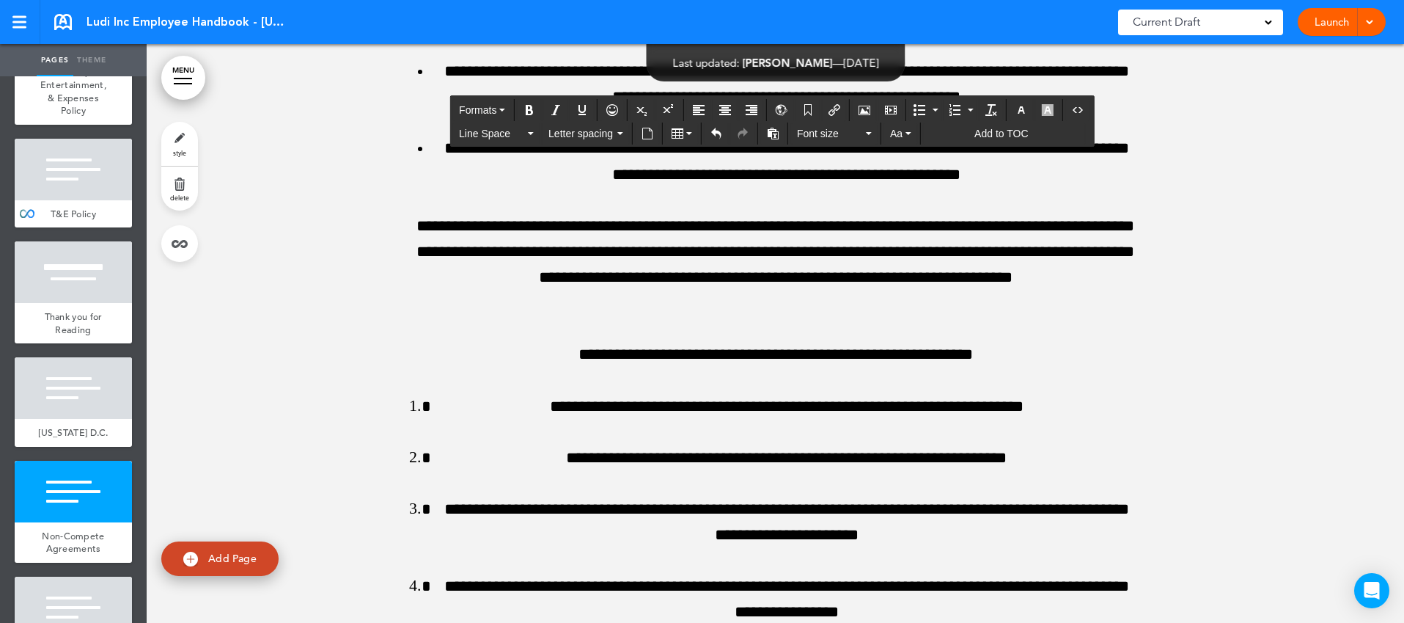
drag, startPoint x: 414, startPoint y: 392, endPoint x: 1052, endPoint y: 463, distance: 642.6
click at [702, 108] on icon "Align left" at bounding box center [699, 110] width 12 height 12
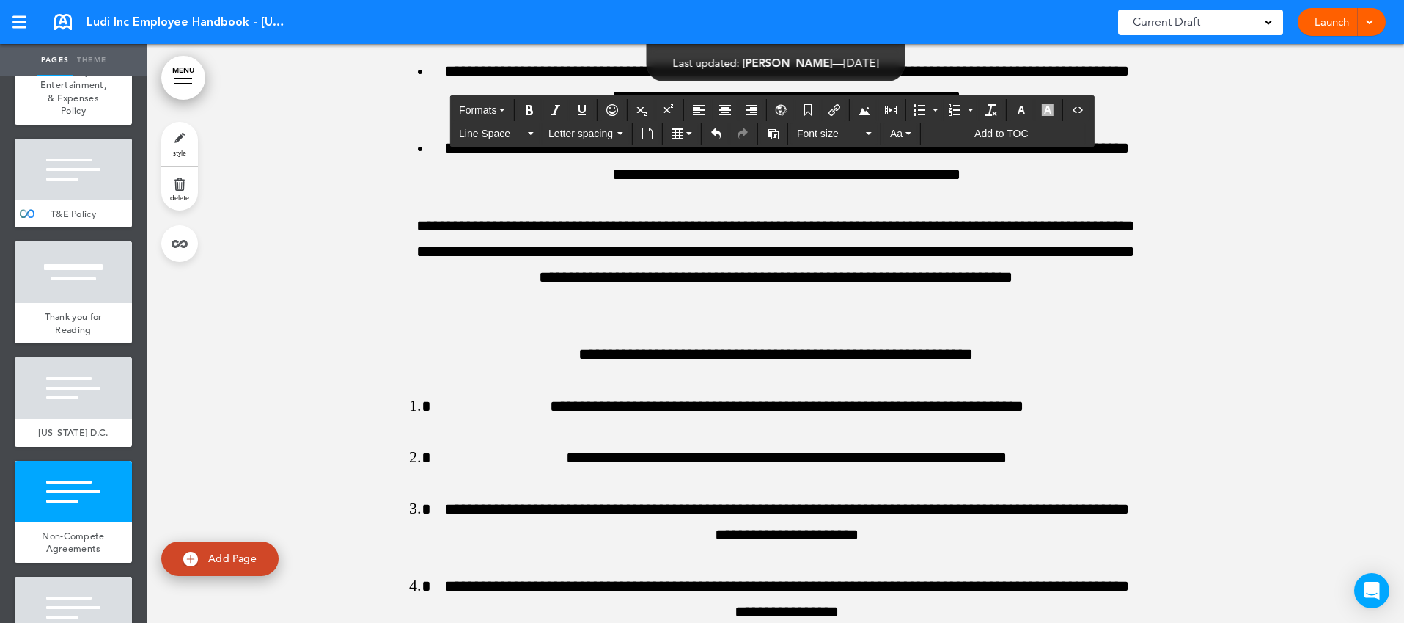
drag, startPoint x: 568, startPoint y: 267, endPoint x: 987, endPoint y: 267, distance: 418.7
click at [1054, 114] on icon "button" at bounding box center [1048, 110] width 12 height 12
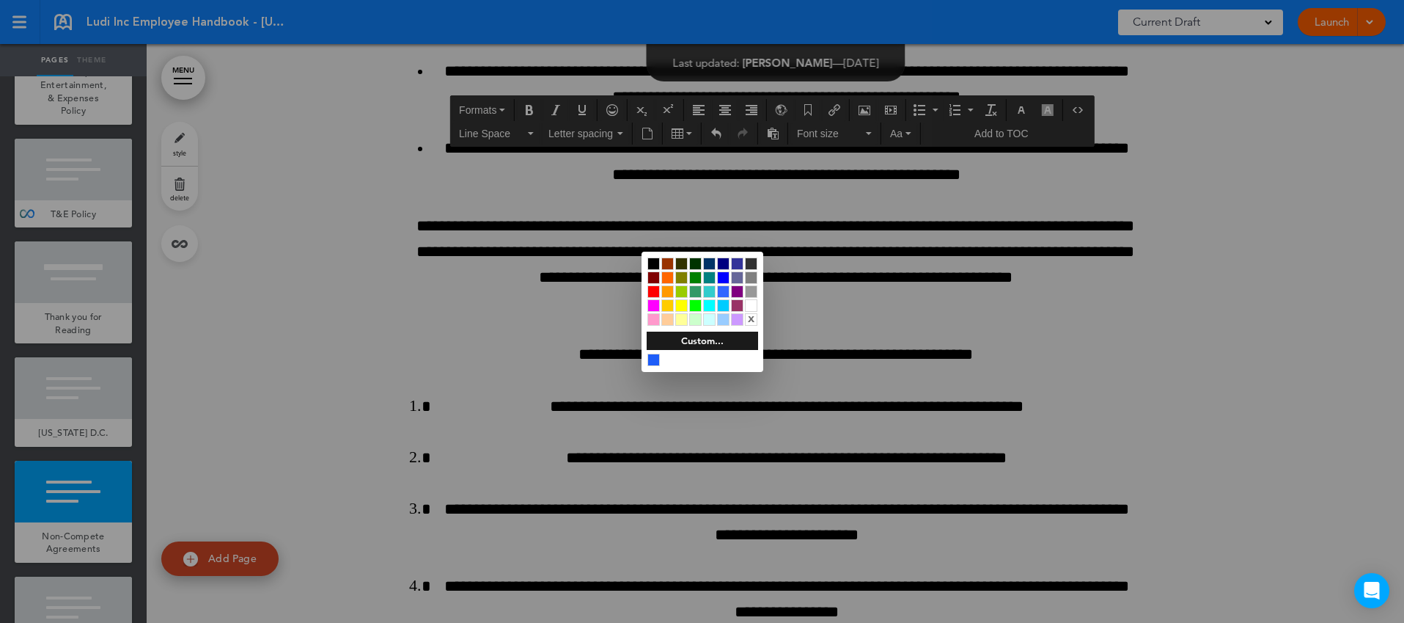
click at [753, 319] on div "x" at bounding box center [751, 319] width 12 height 12
click at [873, 335] on div at bounding box center [702, 311] width 1404 height 623
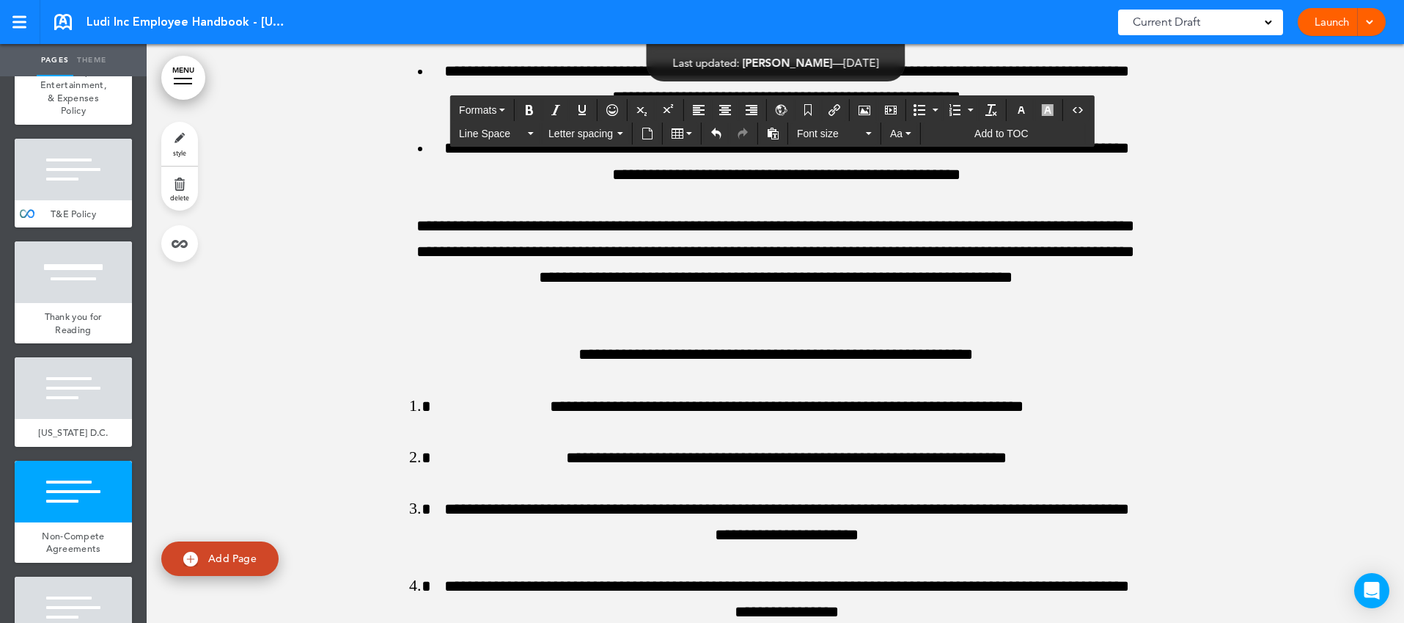
drag, startPoint x: 989, startPoint y: 278, endPoint x: 471, endPoint y: 278, distance: 517.7
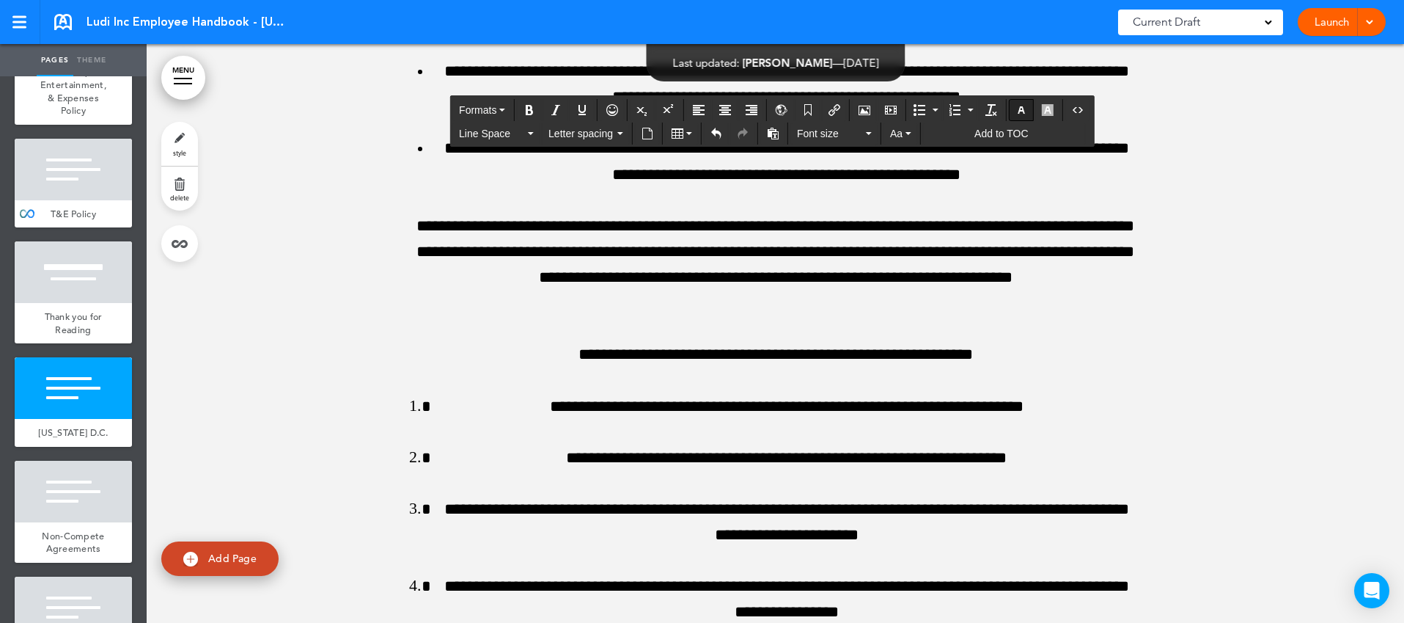
click at [1025, 106] on icon "button" at bounding box center [1022, 110] width 12 height 12
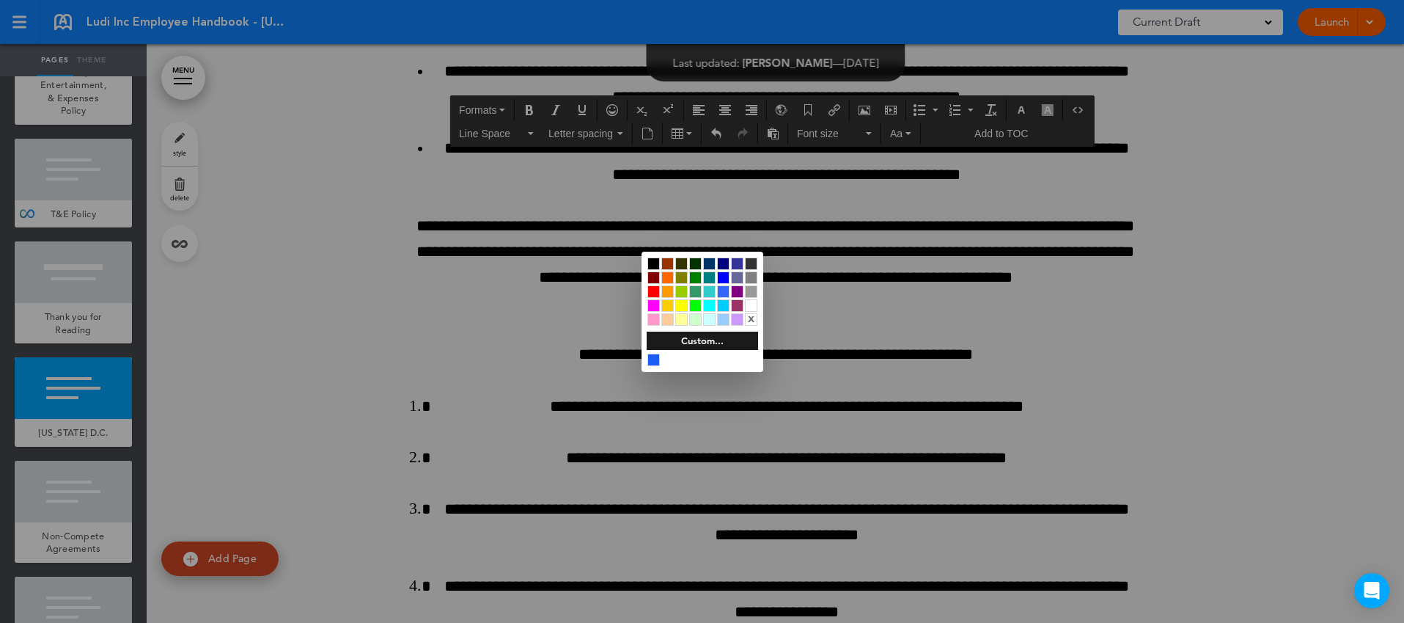
click at [656, 257] on div at bounding box center [653, 263] width 12 height 12
click at [936, 287] on div at bounding box center [702, 311] width 1404 height 623
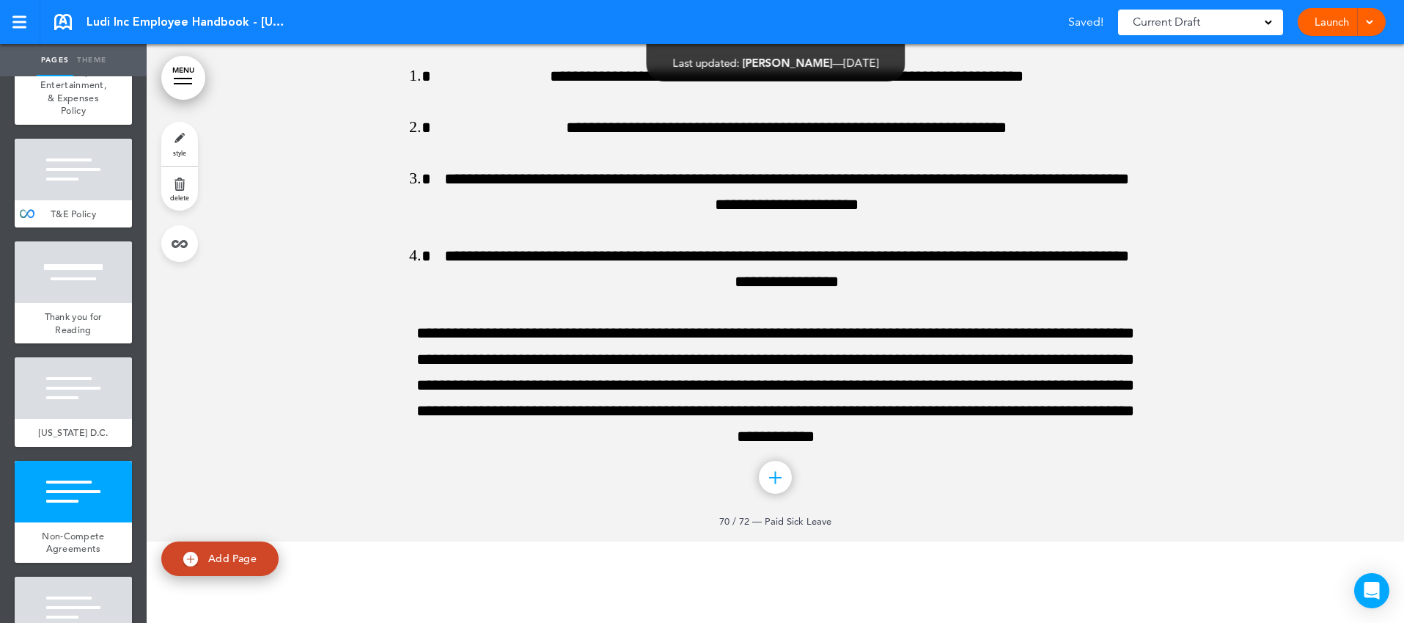
scroll to position [71978, 0]
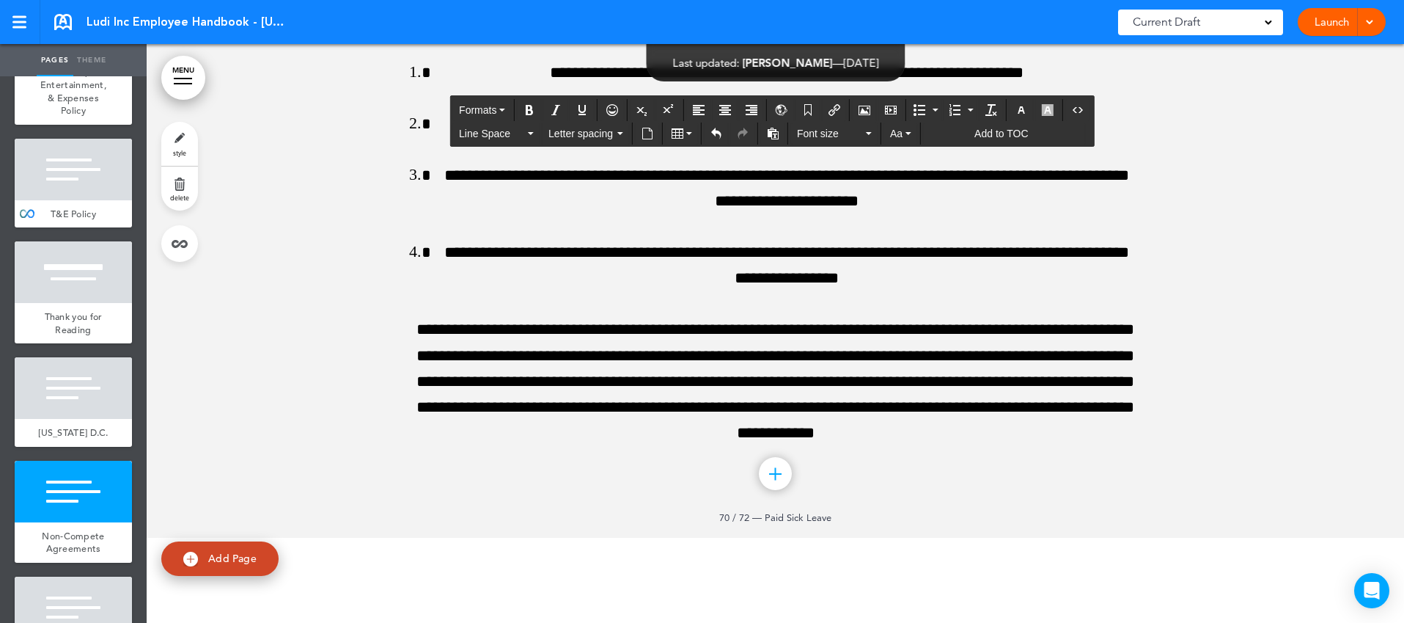
drag, startPoint x: 490, startPoint y: 198, endPoint x: 1084, endPoint y: 267, distance: 598.6
click at [1019, 109] on icon "button" at bounding box center [1022, 110] width 12 height 12
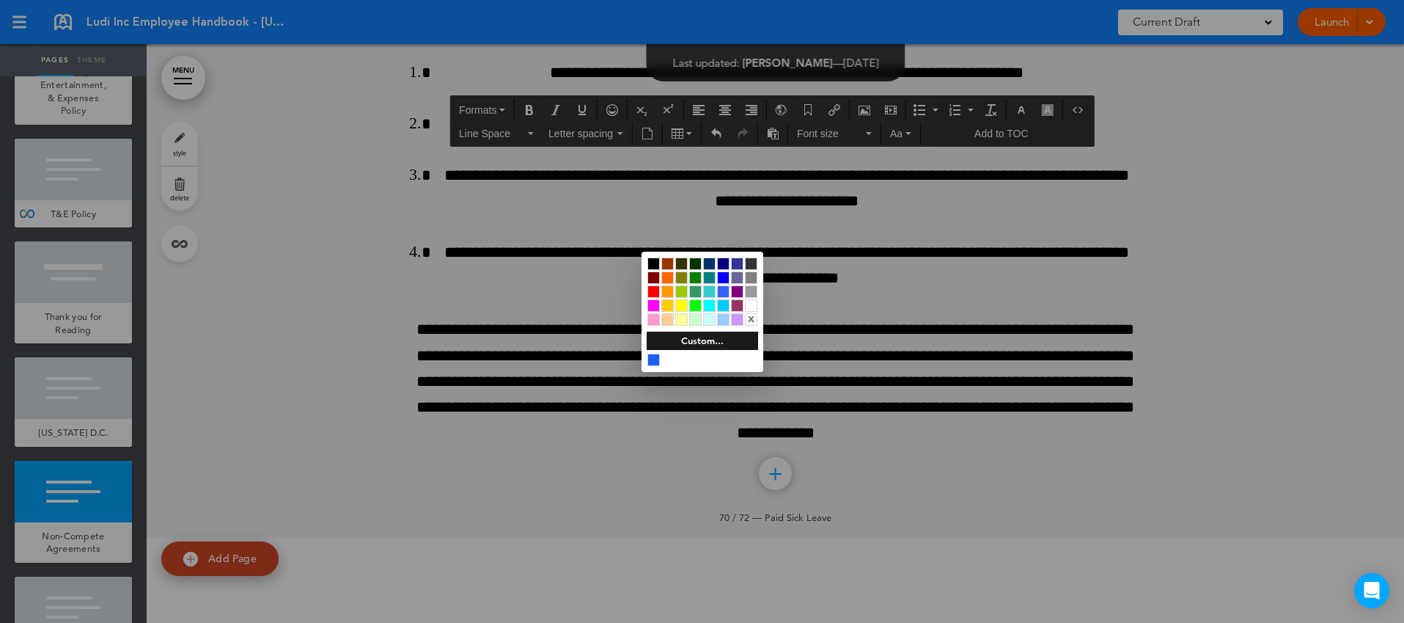
click at [655, 264] on div at bounding box center [653, 263] width 12 height 12
click at [966, 314] on div at bounding box center [702, 311] width 1404 height 623
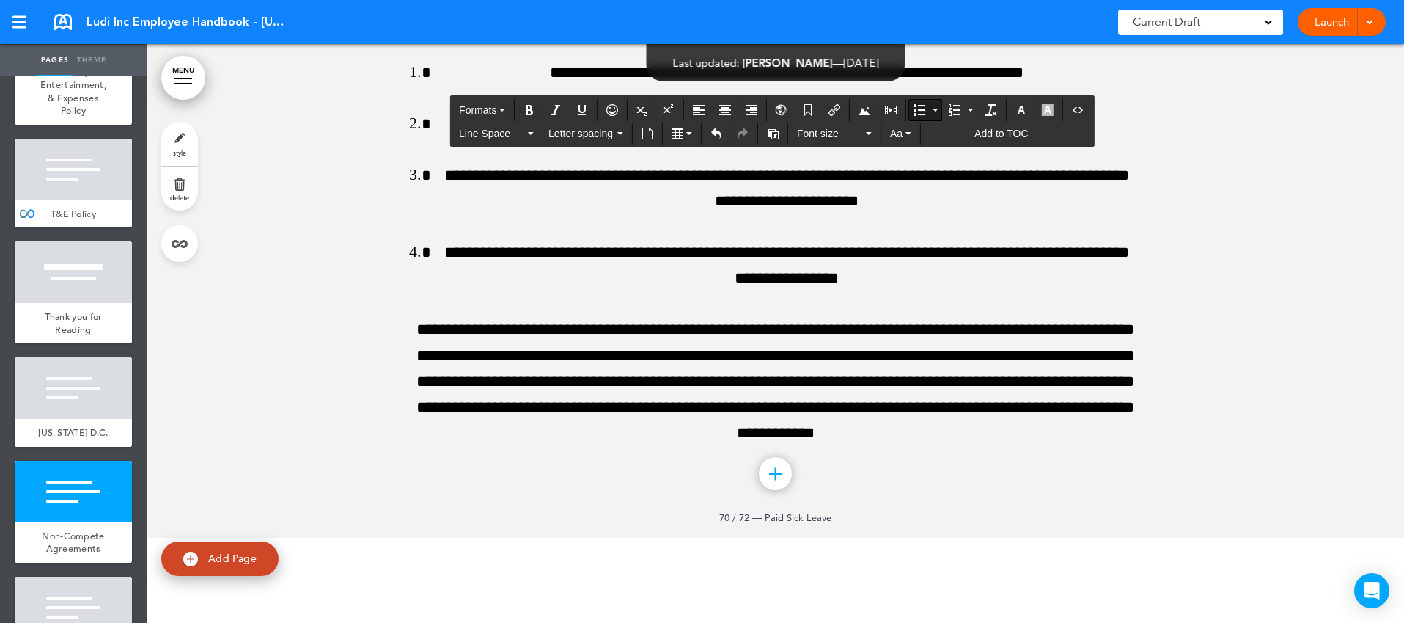
drag, startPoint x: 458, startPoint y: 306, endPoint x: 921, endPoint y: 467, distance: 490.4
click at [699, 106] on icon "Align left" at bounding box center [699, 110] width 12 height 12
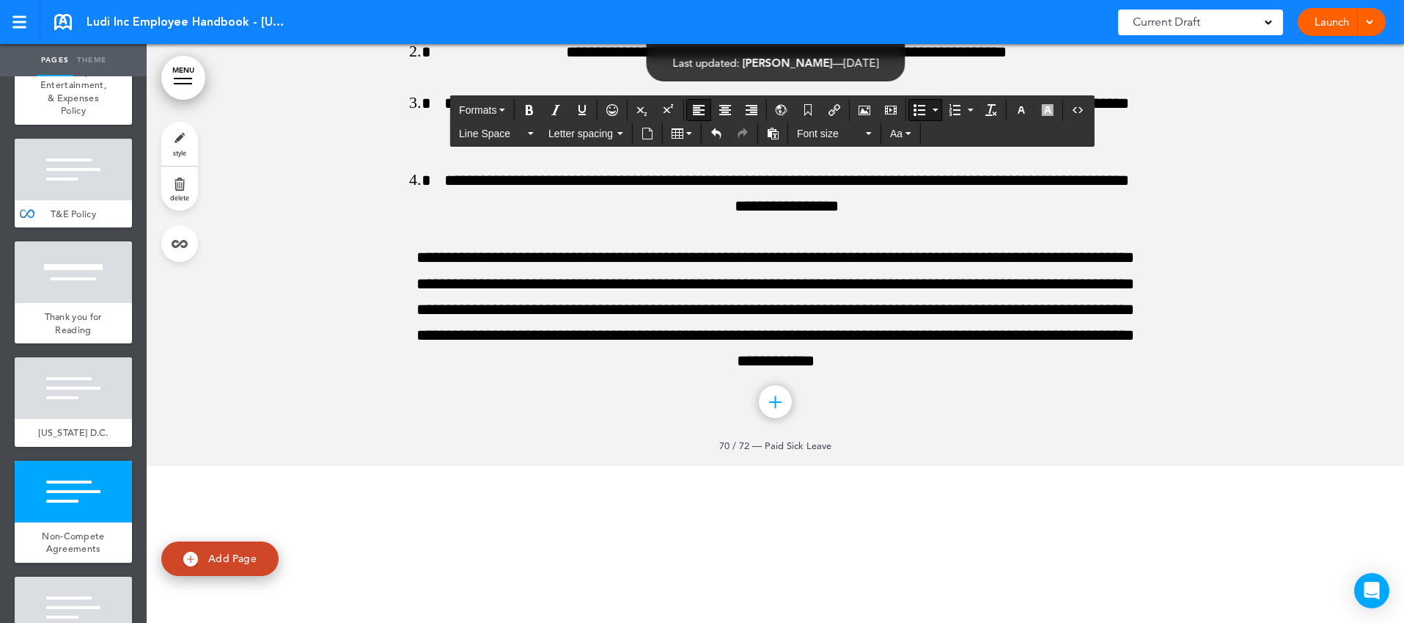
scroll to position [72092, 0]
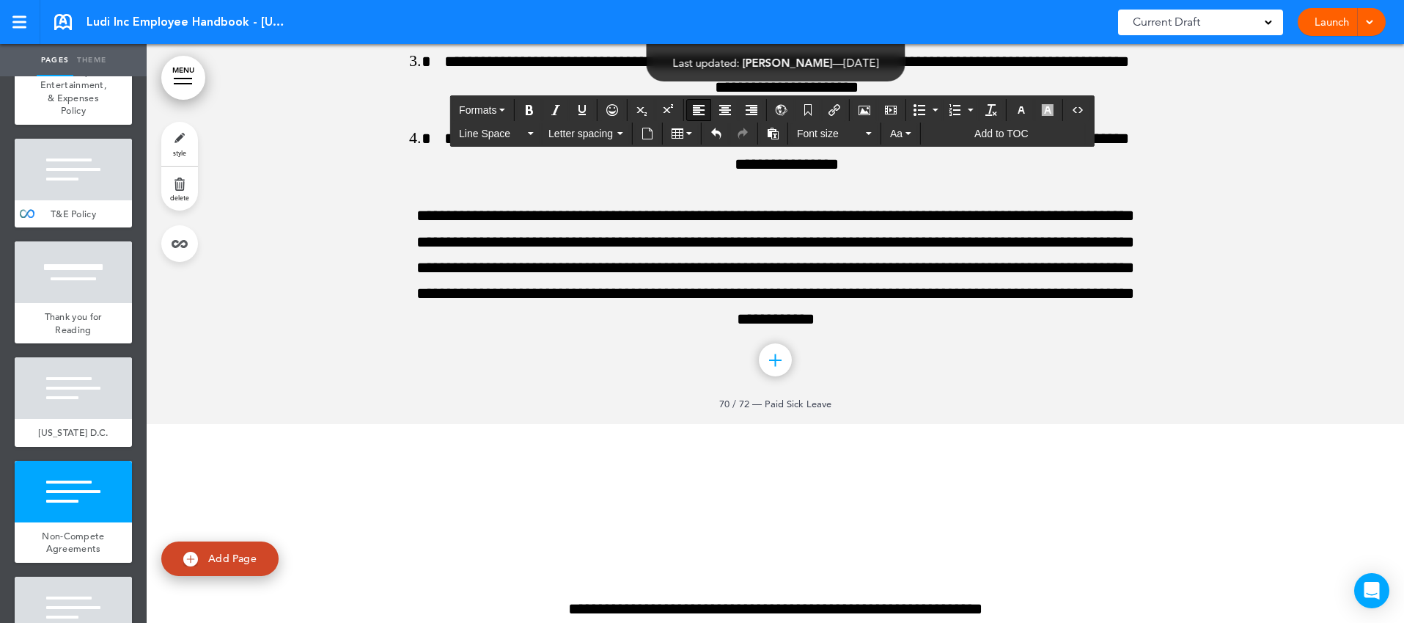
drag, startPoint x: 546, startPoint y: 368, endPoint x: 1036, endPoint y: 372, distance: 490.6
drag, startPoint x: 436, startPoint y: 386, endPoint x: 1058, endPoint y: 394, distance: 621.8
drag, startPoint x: 411, startPoint y: 382, endPoint x: 1113, endPoint y: 407, distance: 702.1
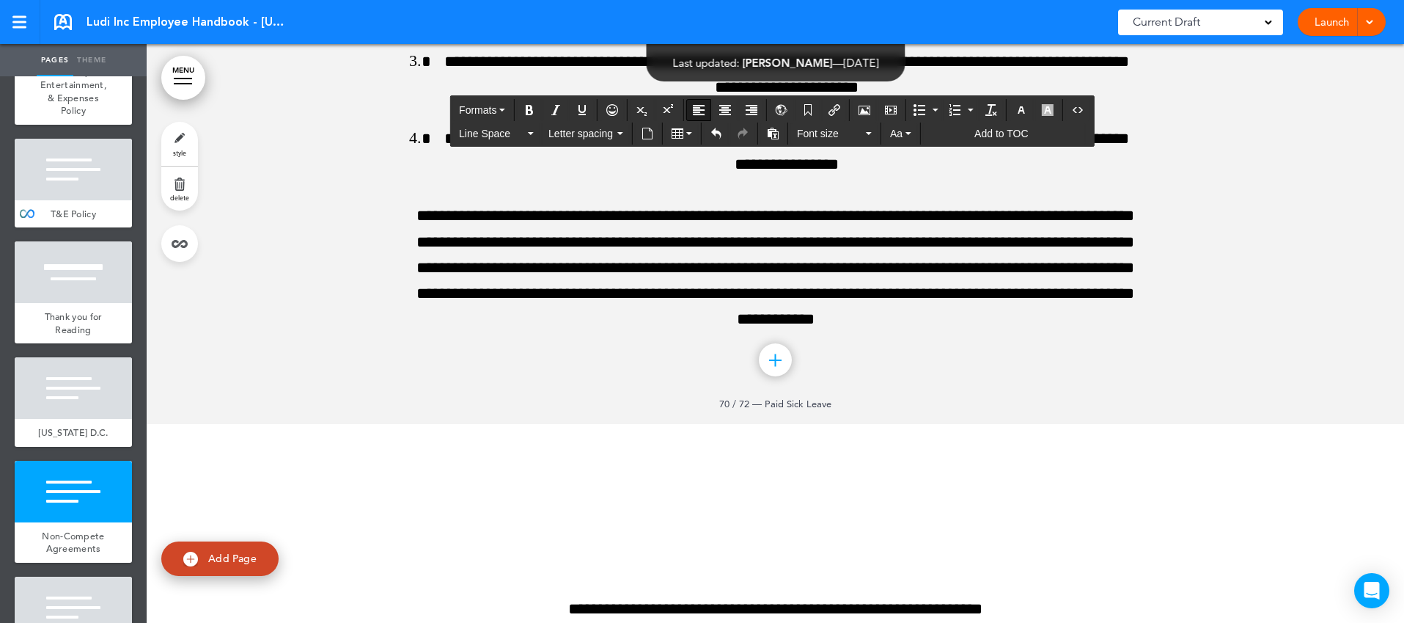
click at [728, 116] on button "Align center" at bounding box center [724, 110] width 23 height 21
click at [1024, 111] on icon "button" at bounding box center [1022, 110] width 12 height 12
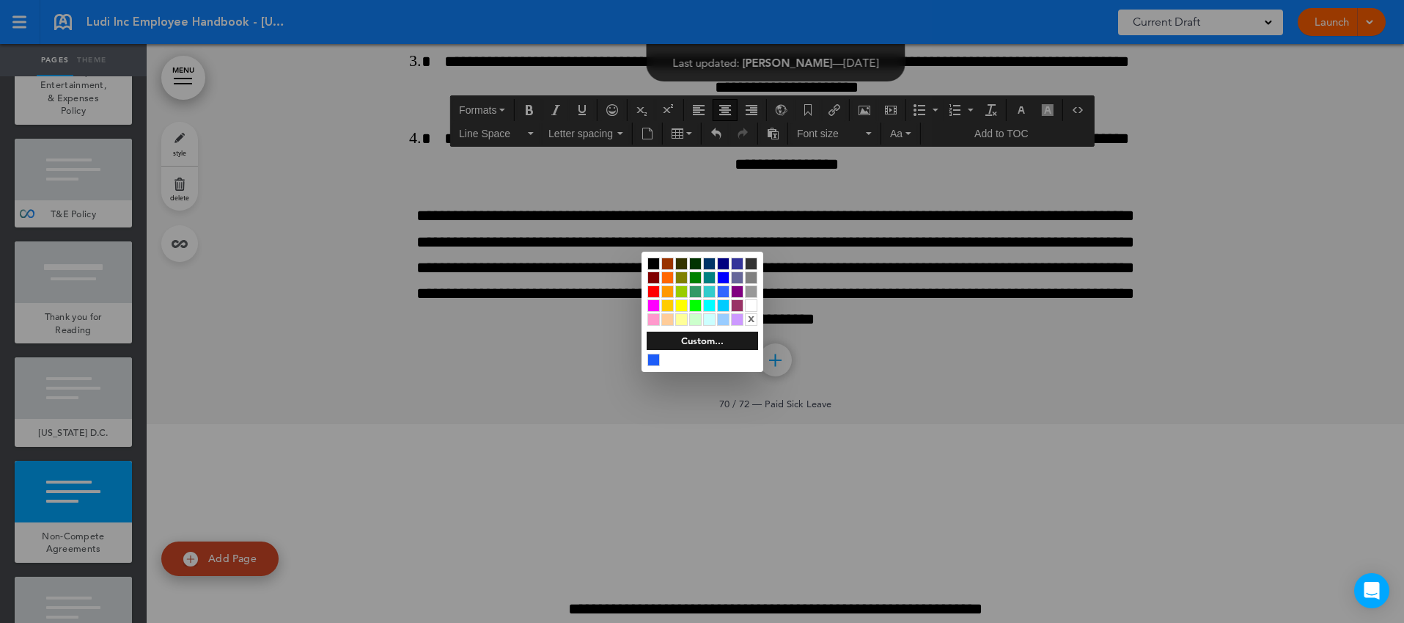
click at [655, 262] on div at bounding box center [653, 263] width 12 height 12
click at [1021, 379] on div at bounding box center [702, 311] width 1404 height 623
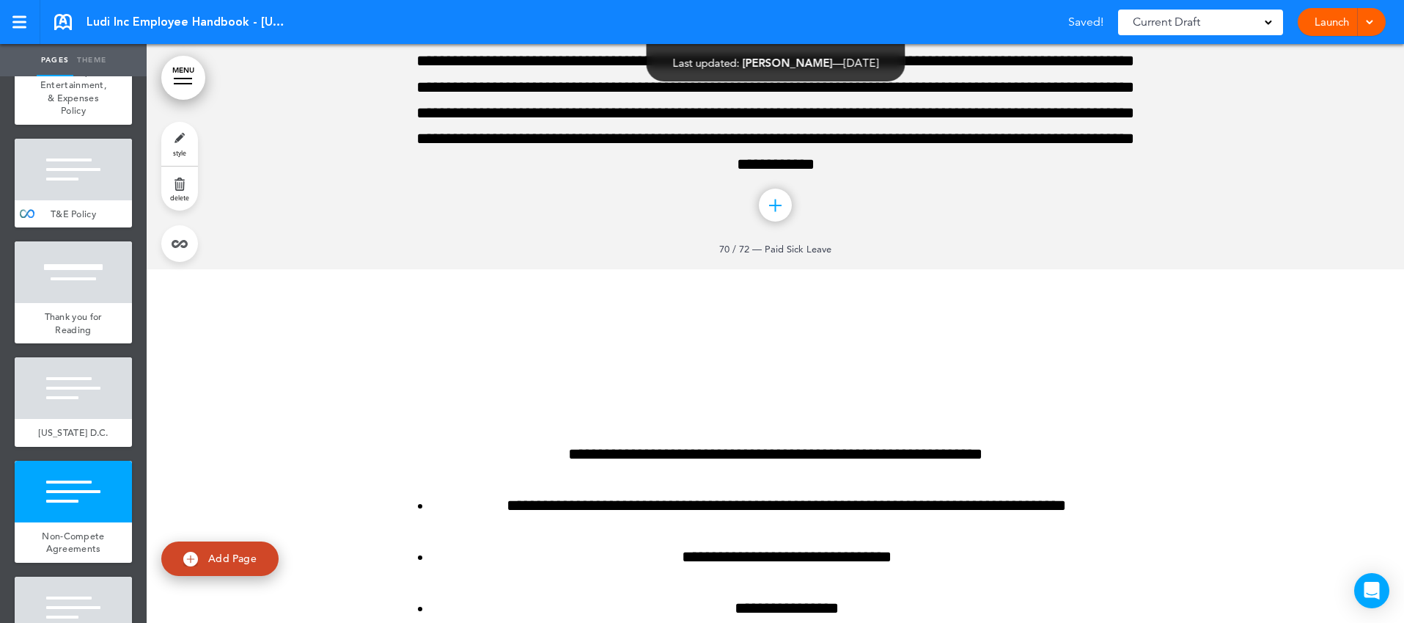
scroll to position [72262, 0]
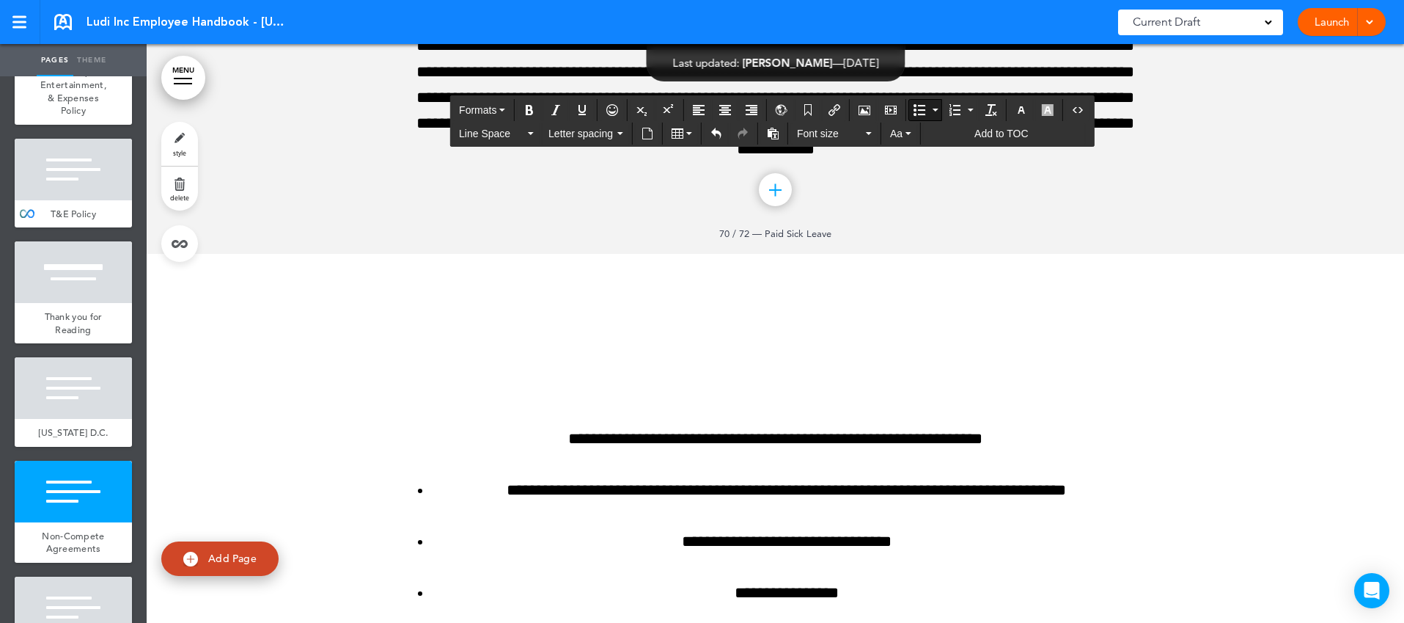
drag, startPoint x: 464, startPoint y: 271, endPoint x: 1005, endPoint y: 403, distance: 557.0
click at [694, 113] on icon "Align left" at bounding box center [699, 110] width 12 height 12
drag, startPoint x: 531, startPoint y: 423, endPoint x: 990, endPoint y: 437, distance: 459.2
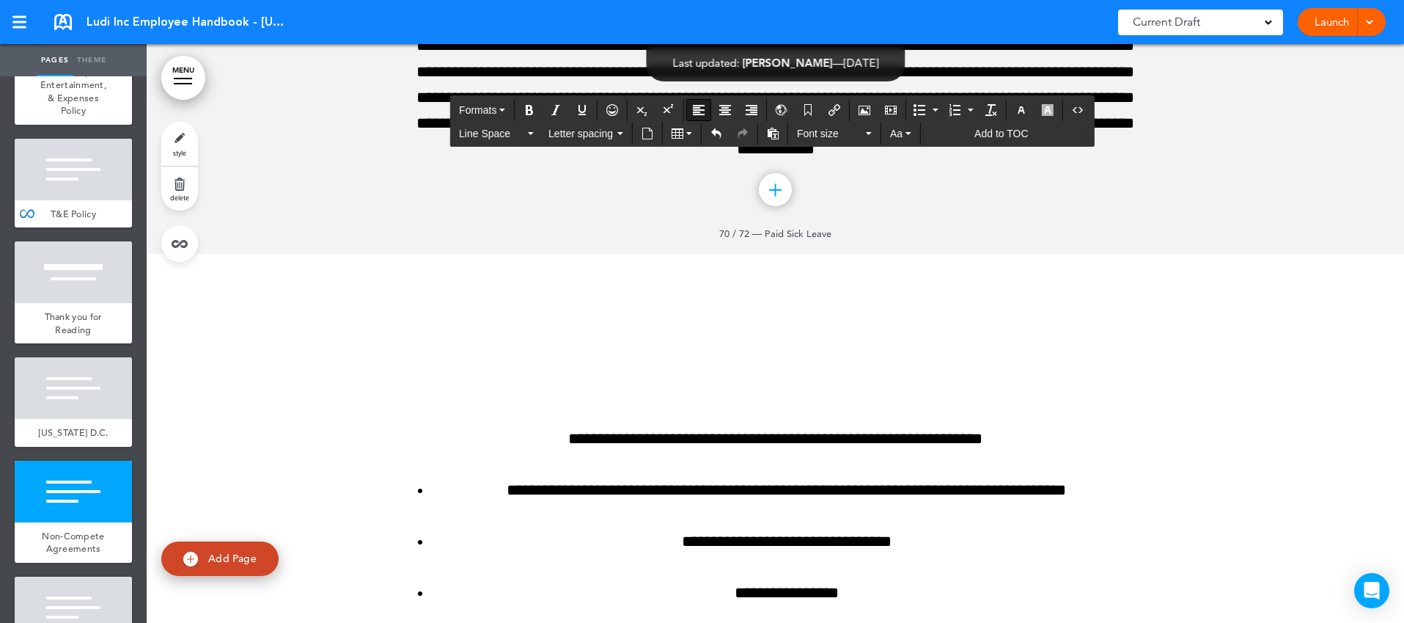
drag, startPoint x: 444, startPoint y: 416, endPoint x: 831, endPoint y: 419, distance: 387.9
drag, startPoint x: 412, startPoint y: 408, endPoint x: 899, endPoint y: 422, distance: 487.1
click at [727, 111] on icon "Align center" at bounding box center [725, 110] width 12 height 12
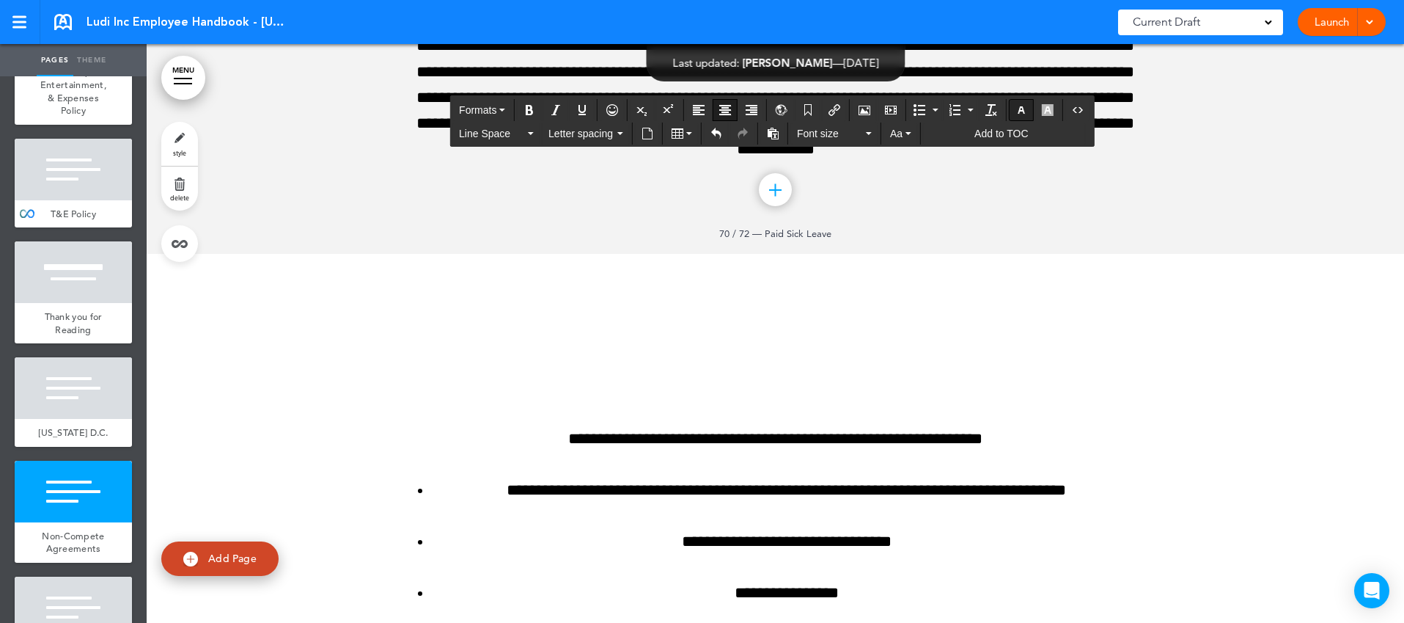
click at [1024, 109] on icon "button" at bounding box center [1022, 110] width 12 height 12
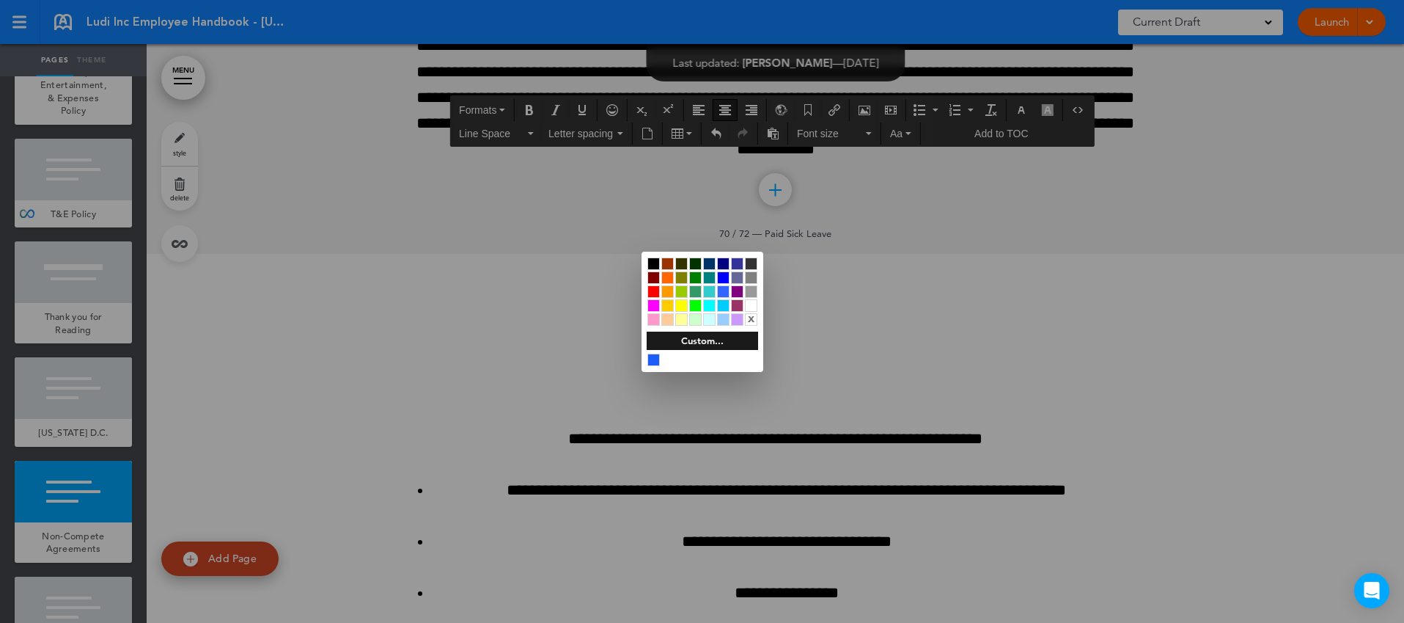
click at [658, 261] on div at bounding box center [653, 263] width 12 height 12
click at [950, 342] on div at bounding box center [702, 311] width 1404 height 623
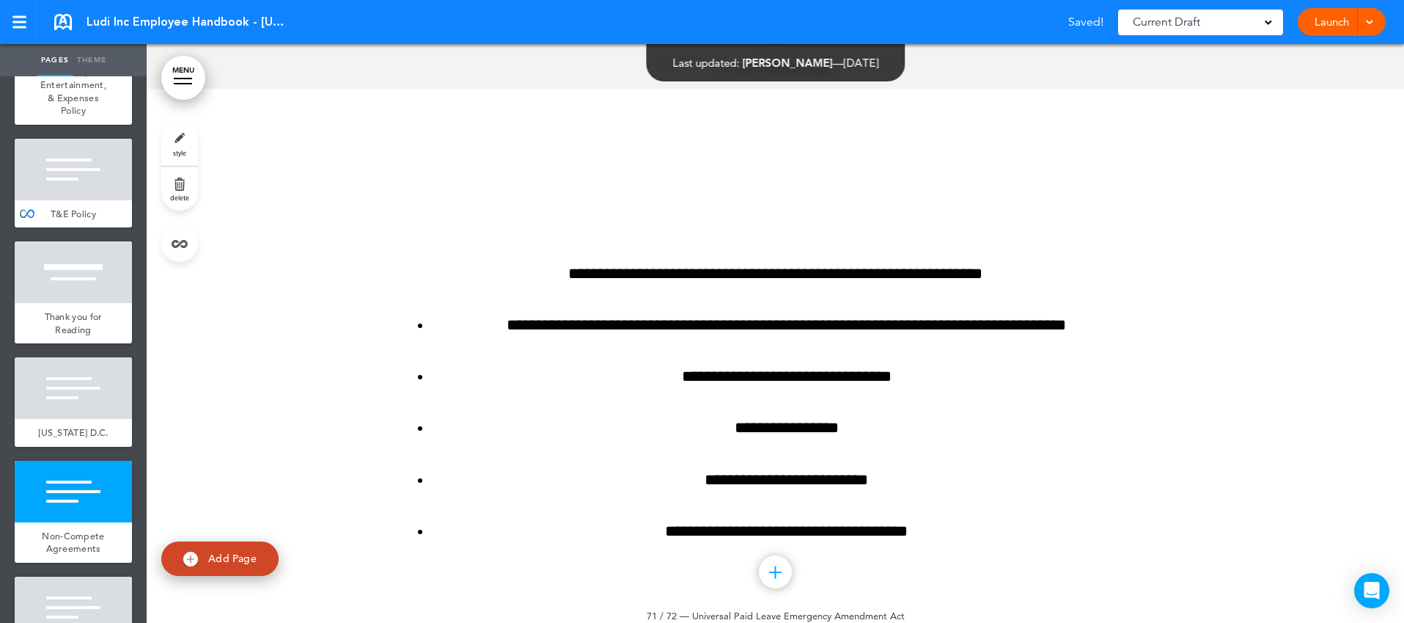
scroll to position [72547, 0]
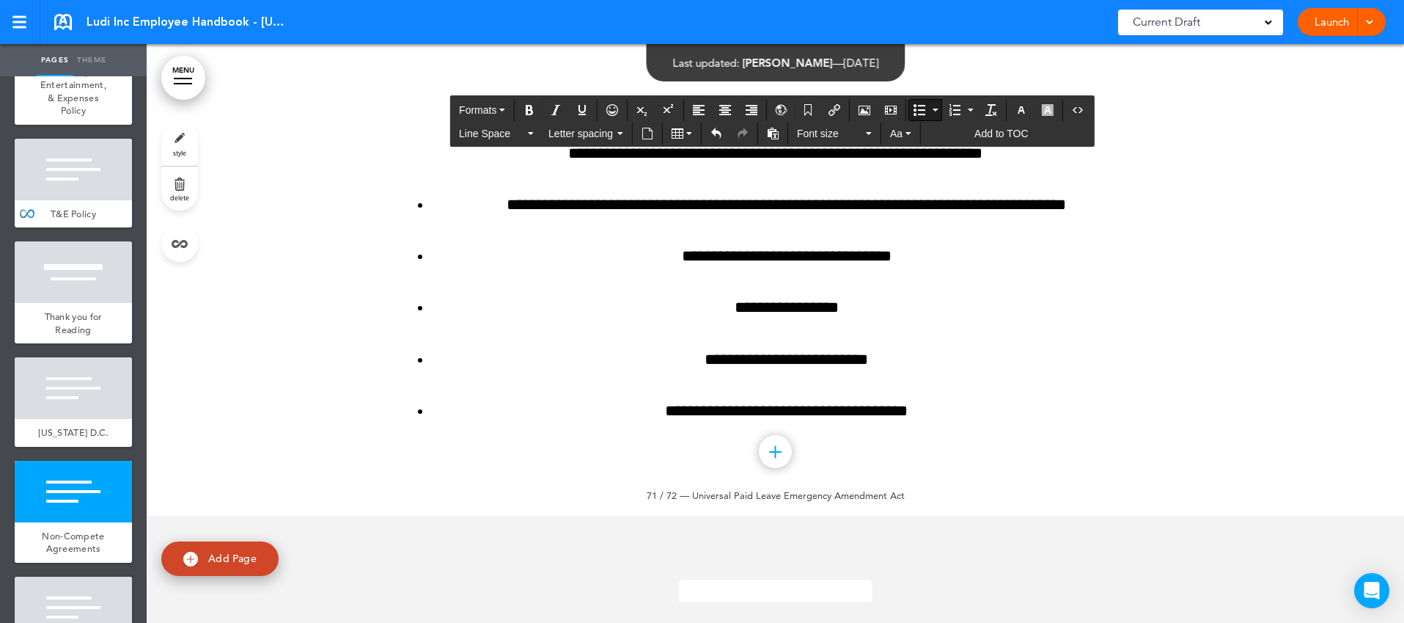
drag, startPoint x: 452, startPoint y: 201, endPoint x: 955, endPoint y: 328, distance: 518.9
click at [702, 111] on icon "Align left" at bounding box center [699, 110] width 12 height 12
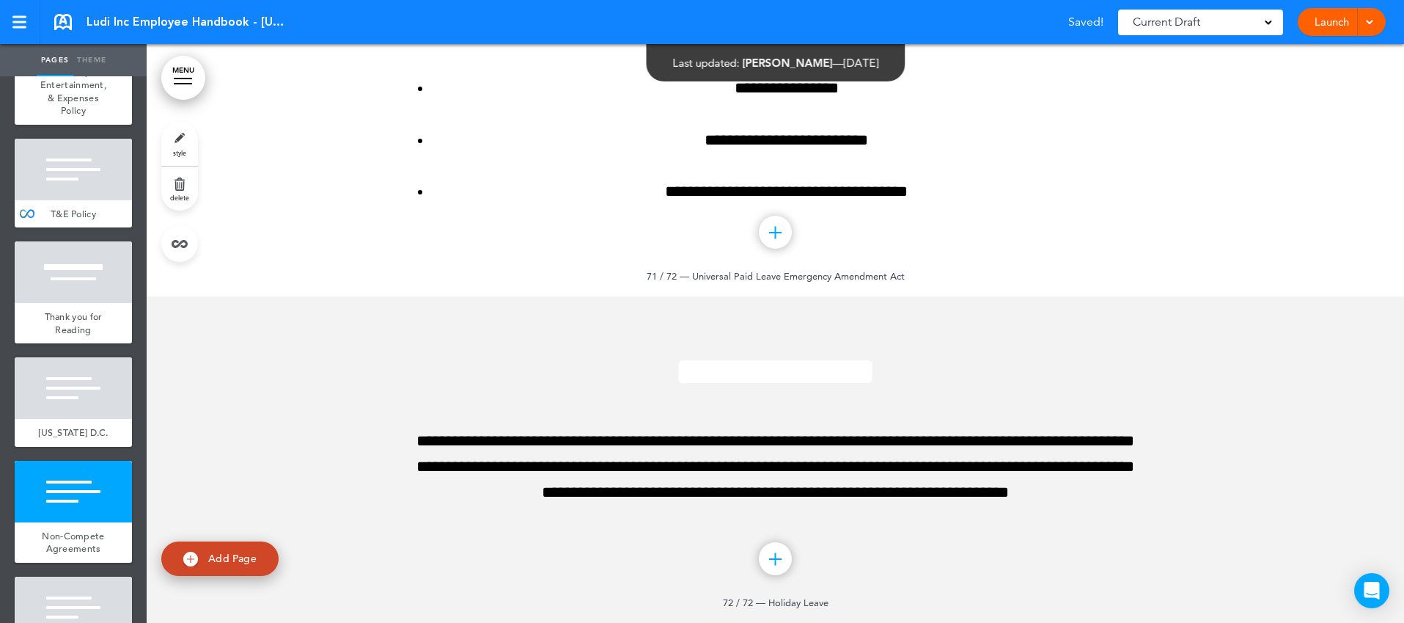
scroll to position [72844, 0]
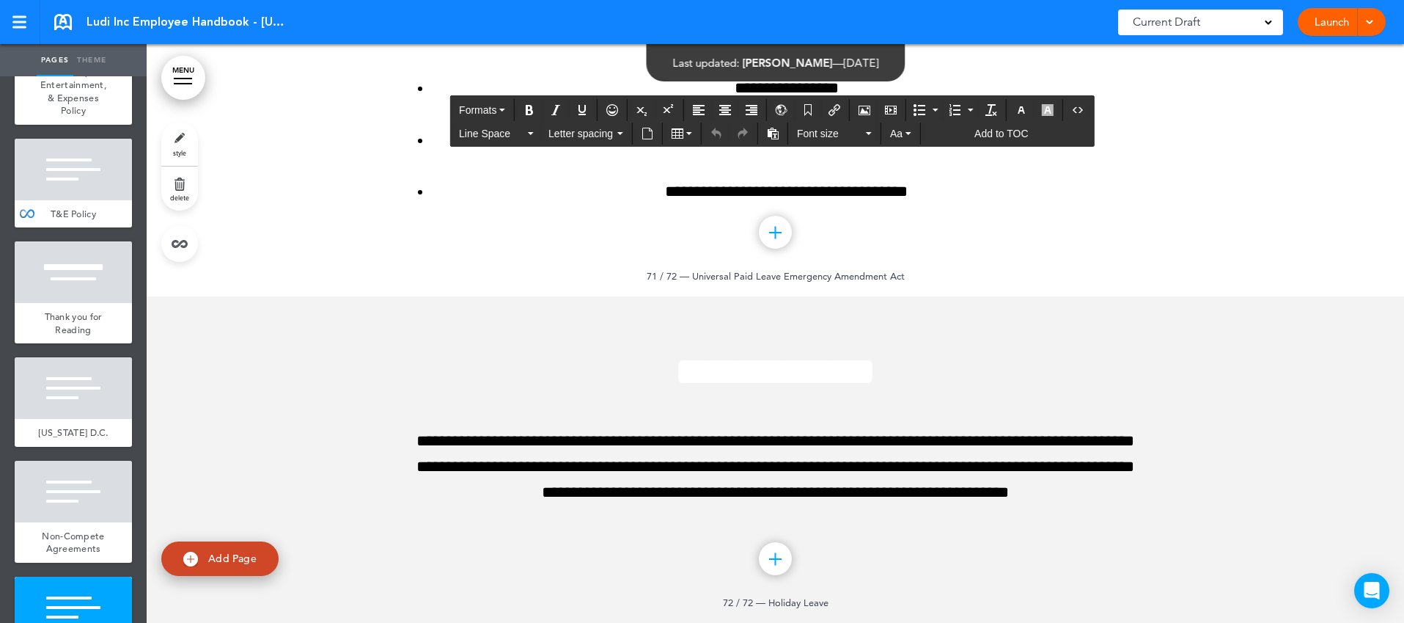
drag, startPoint x: 625, startPoint y: 213, endPoint x: 960, endPoint y: 216, distance: 334.4
click at [1022, 113] on icon "button" at bounding box center [1022, 110] width 12 height 12
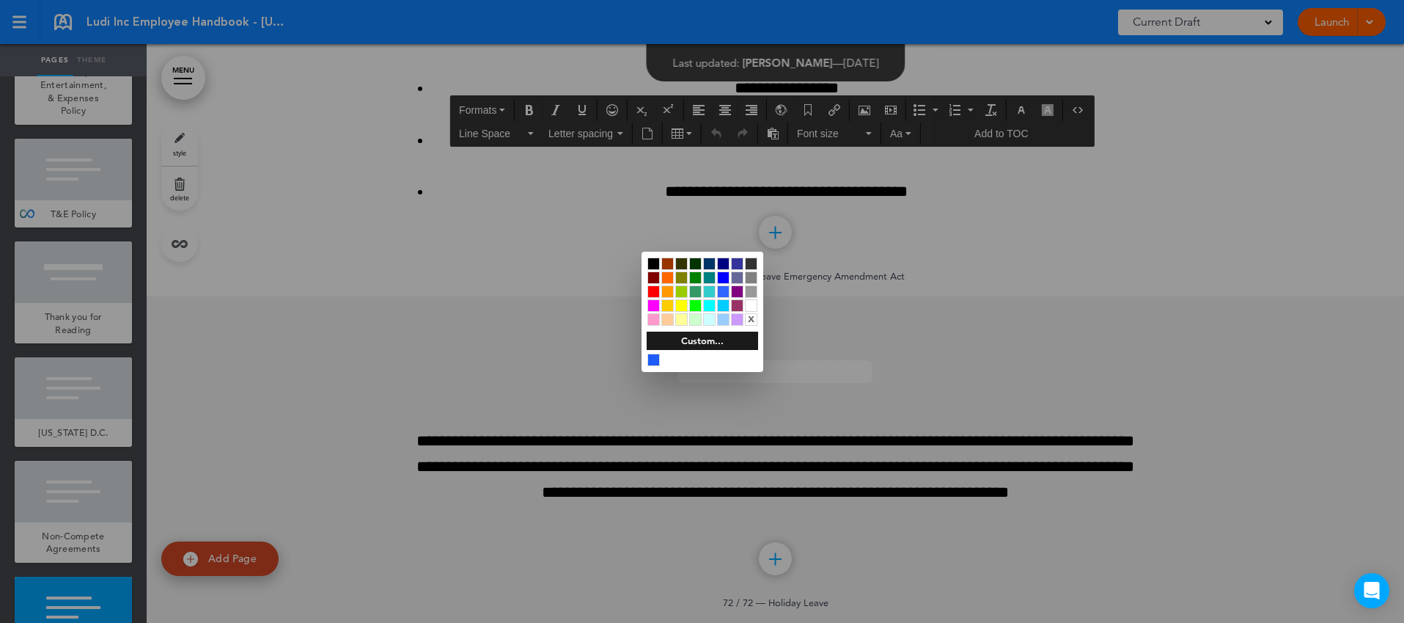
click at [656, 265] on div at bounding box center [653, 263] width 12 height 12
click at [913, 262] on div at bounding box center [702, 311] width 1404 height 623
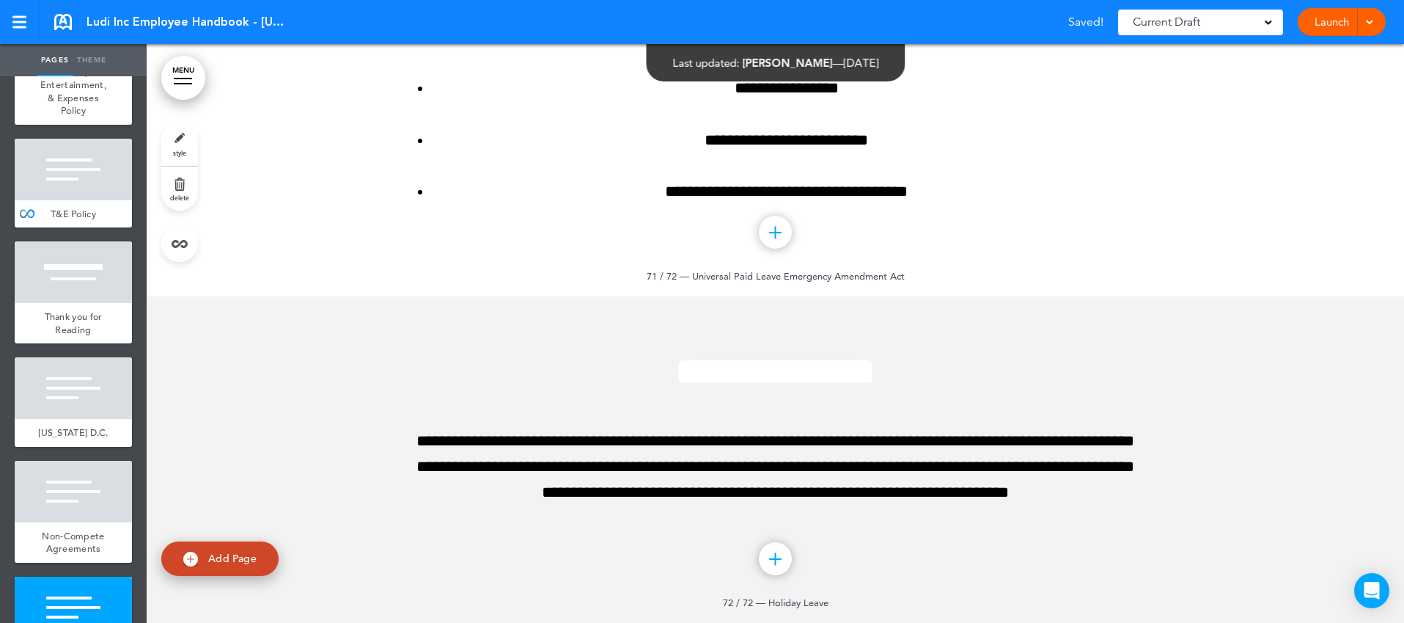
scroll to position [72936, 0]
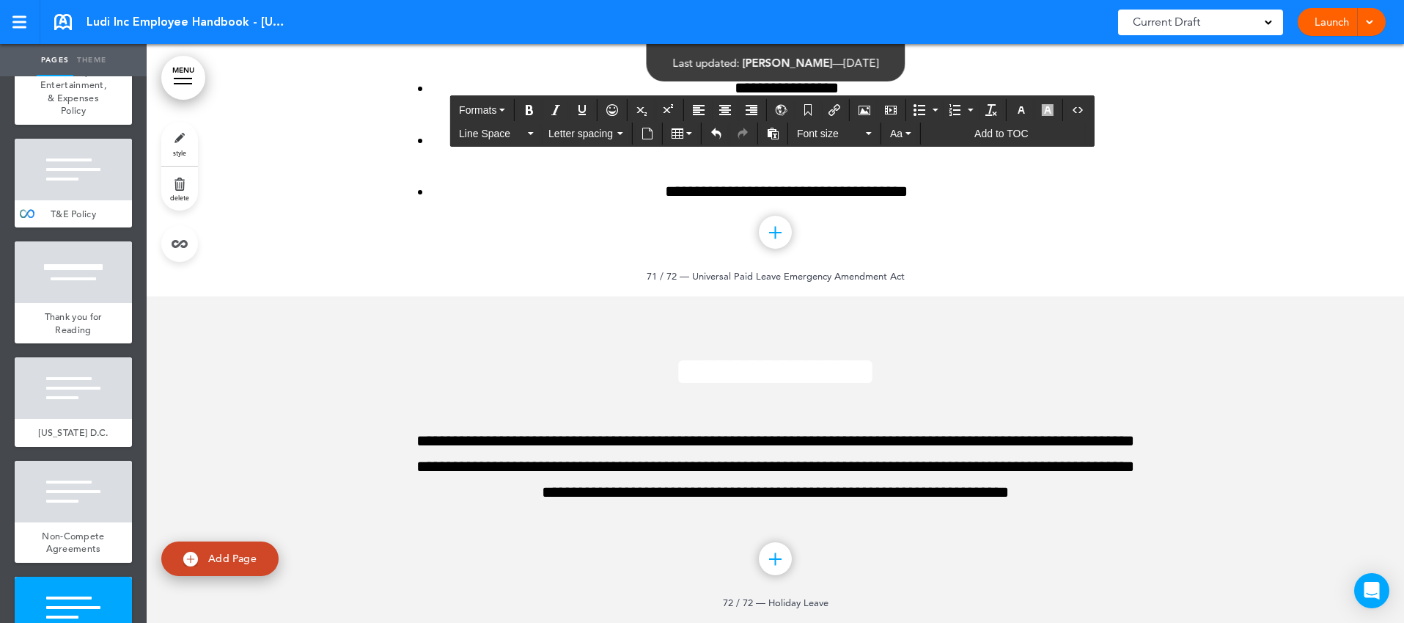
drag, startPoint x: 985, startPoint y: 553, endPoint x: 398, endPoint y: 197, distance: 687.0
click at [702, 104] on icon "Align left" at bounding box center [699, 110] width 12 height 12
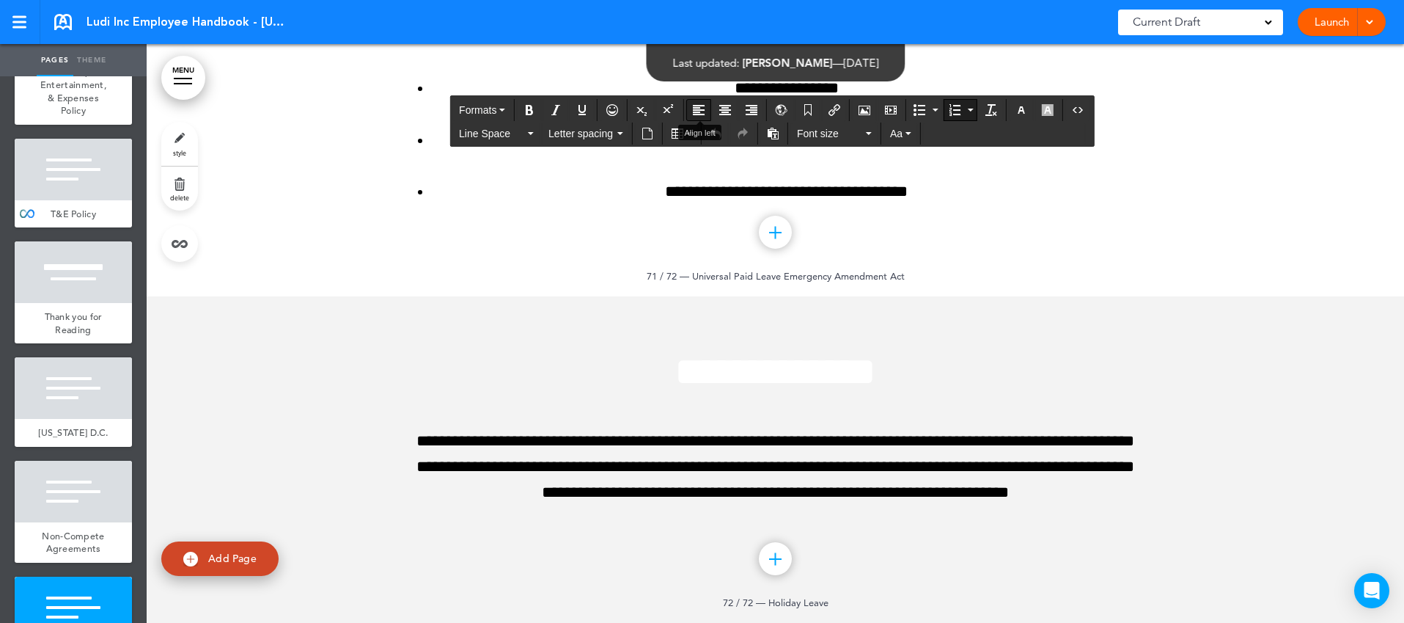
click at [703, 106] on icon "Align left" at bounding box center [699, 110] width 12 height 12
drag, startPoint x: 434, startPoint y: 269, endPoint x: 916, endPoint y: 295, distance: 482.4
click at [697, 107] on icon "Align left" at bounding box center [699, 110] width 12 height 12
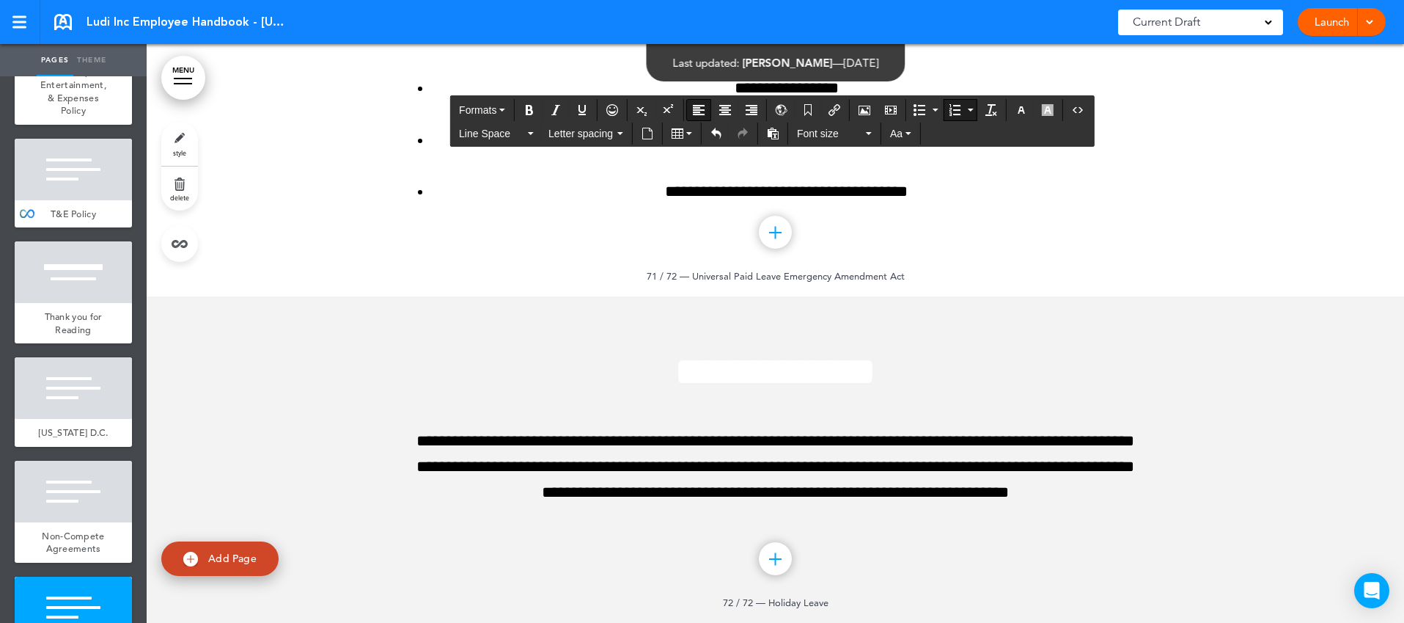
scroll to position [73323, 0]
drag, startPoint x: 451, startPoint y: 356, endPoint x: 1008, endPoint y: 369, distance: 557.4
click at [1021, 106] on icon "button" at bounding box center [1022, 110] width 12 height 12
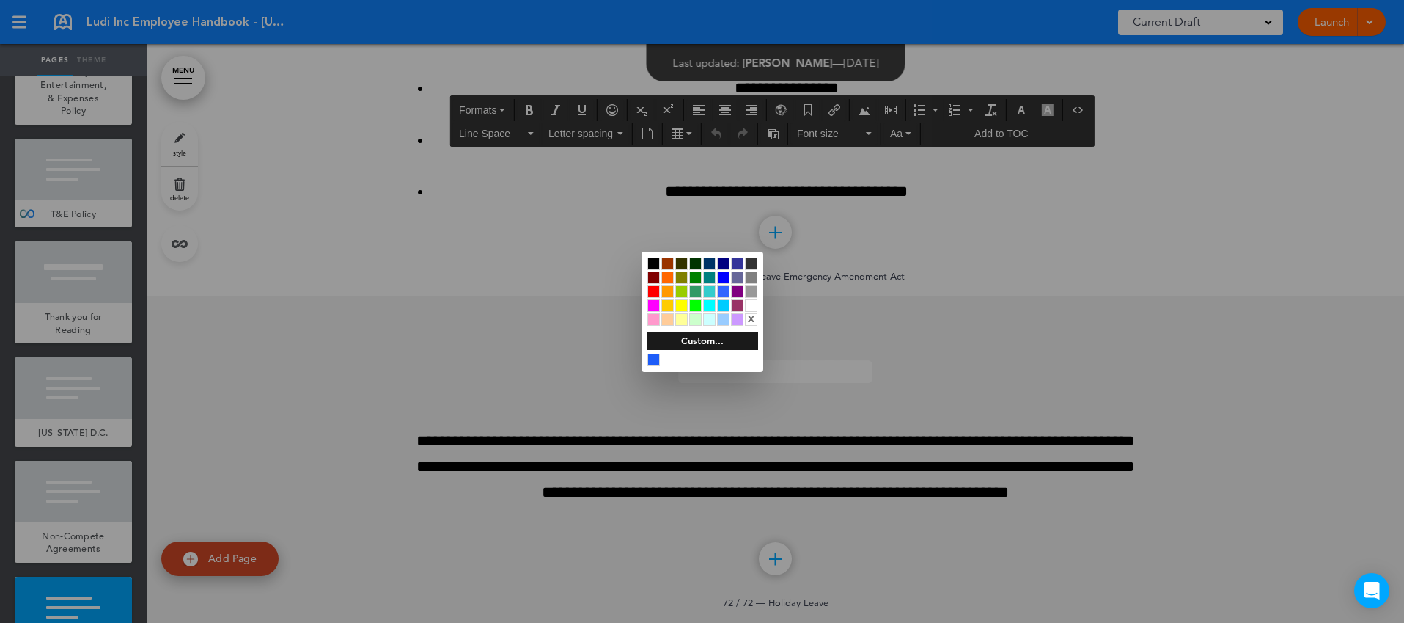
click at [657, 263] on div at bounding box center [653, 263] width 12 height 12
click at [884, 385] on div at bounding box center [702, 311] width 1404 height 623
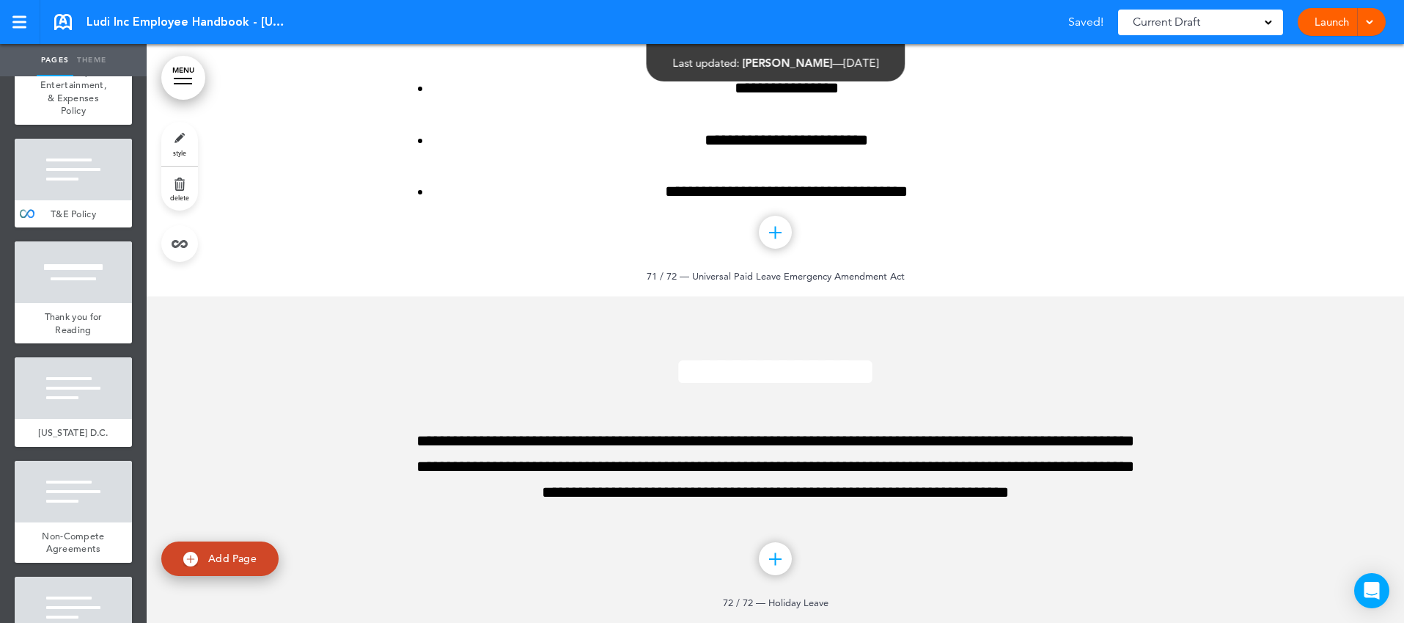
scroll to position [73443, 0]
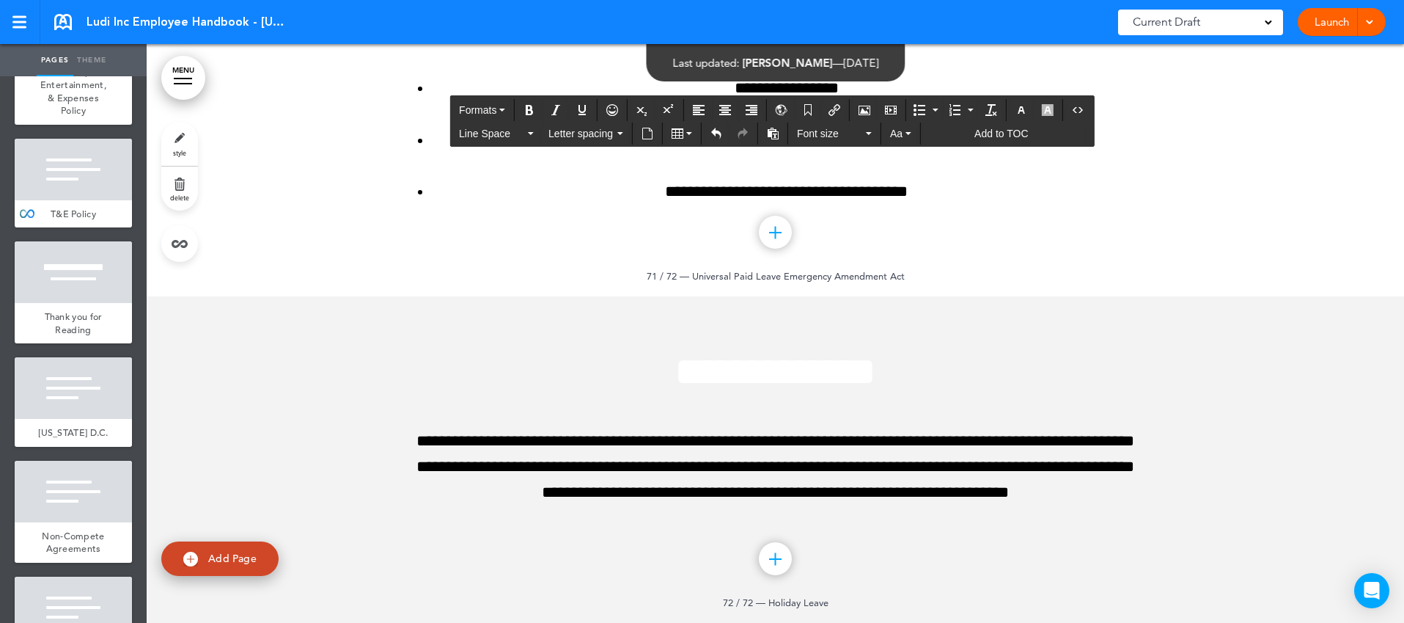
drag, startPoint x: 1086, startPoint y: 398, endPoint x: 407, endPoint y: 288, distance: 687.8
click at [693, 107] on button "Align left" at bounding box center [698, 110] width 23 height 21
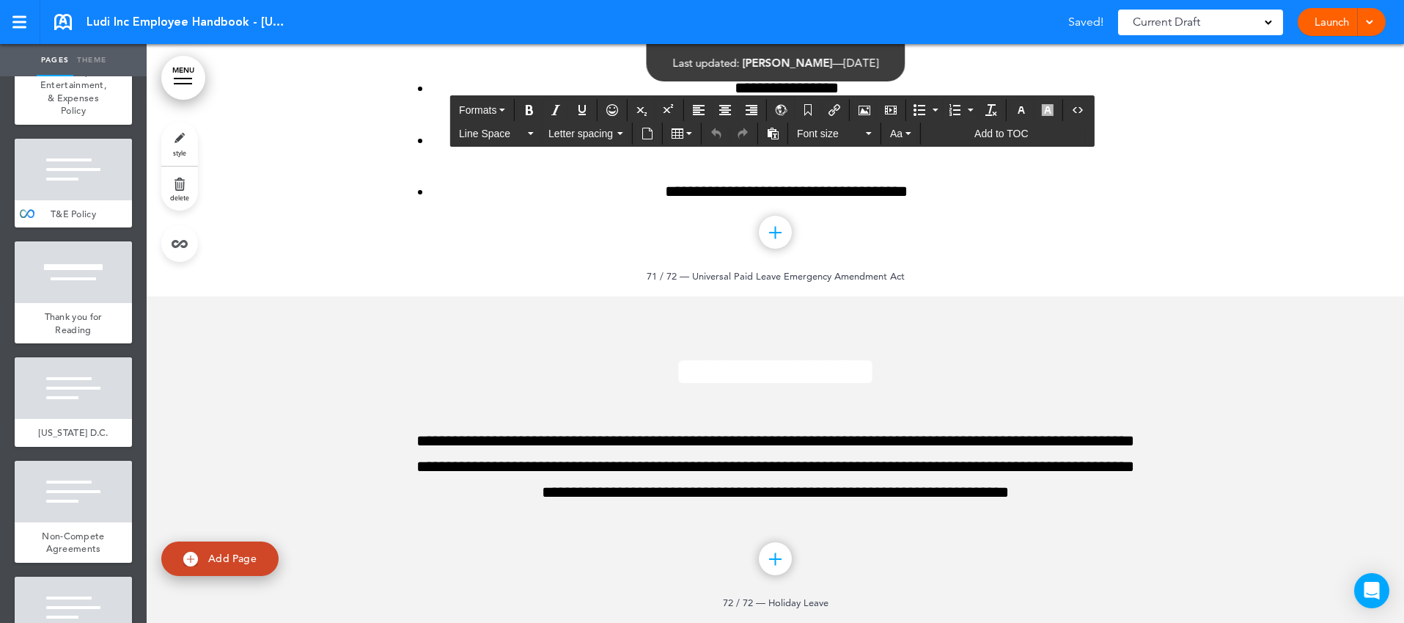
drag, startPoint x: 592, startPoint y: 250, endPoint x: 1000, endPoint y: 250, distance: 408.4
click at [1019, 108] on icon "button" at bounding box center [1022, 110] width 12 height 12
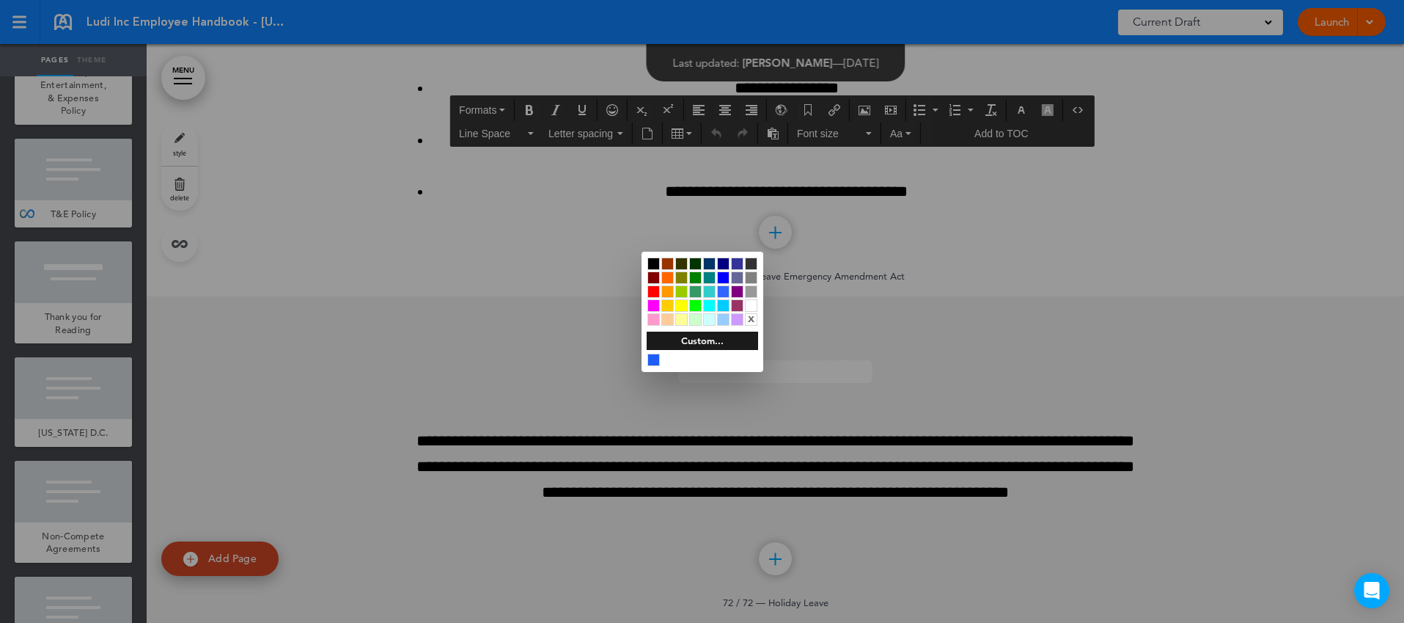
click at [653, 262] on div at bounding box center [653, 263] width 12 height 12
click at [869, 335] on div at bounding box center [702, 311] width 1404 height 623
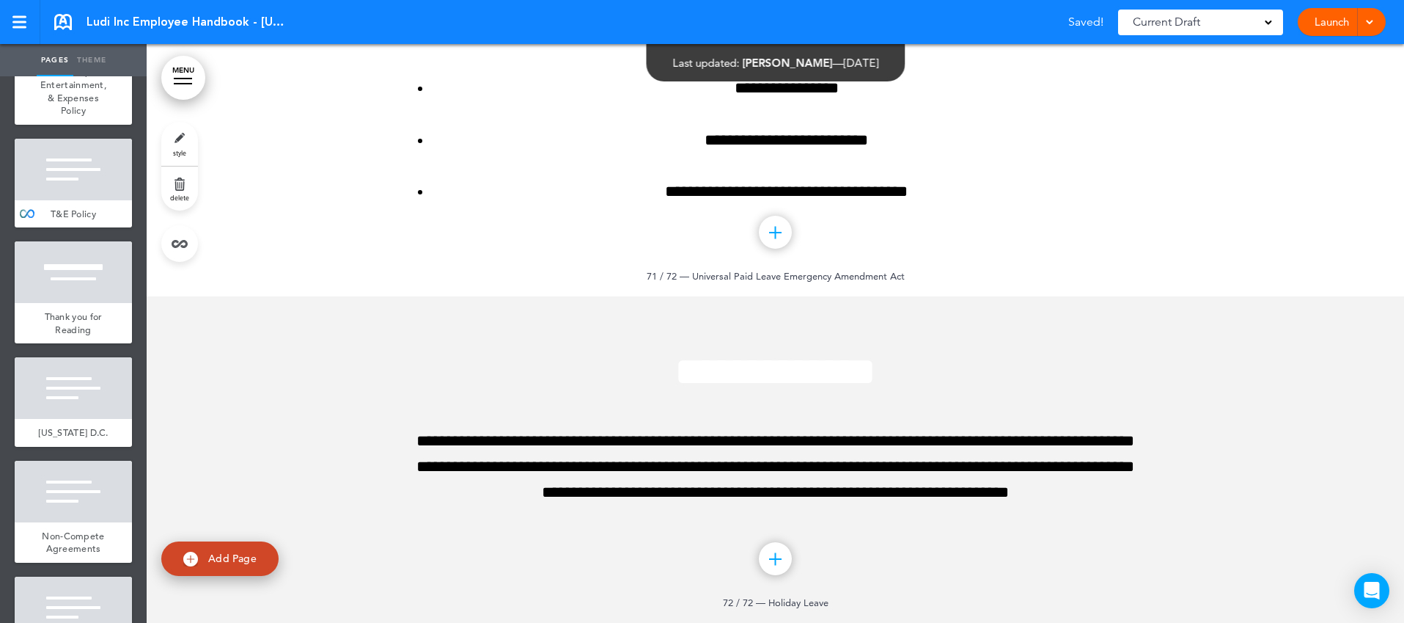
scroll to position [73875, 0]
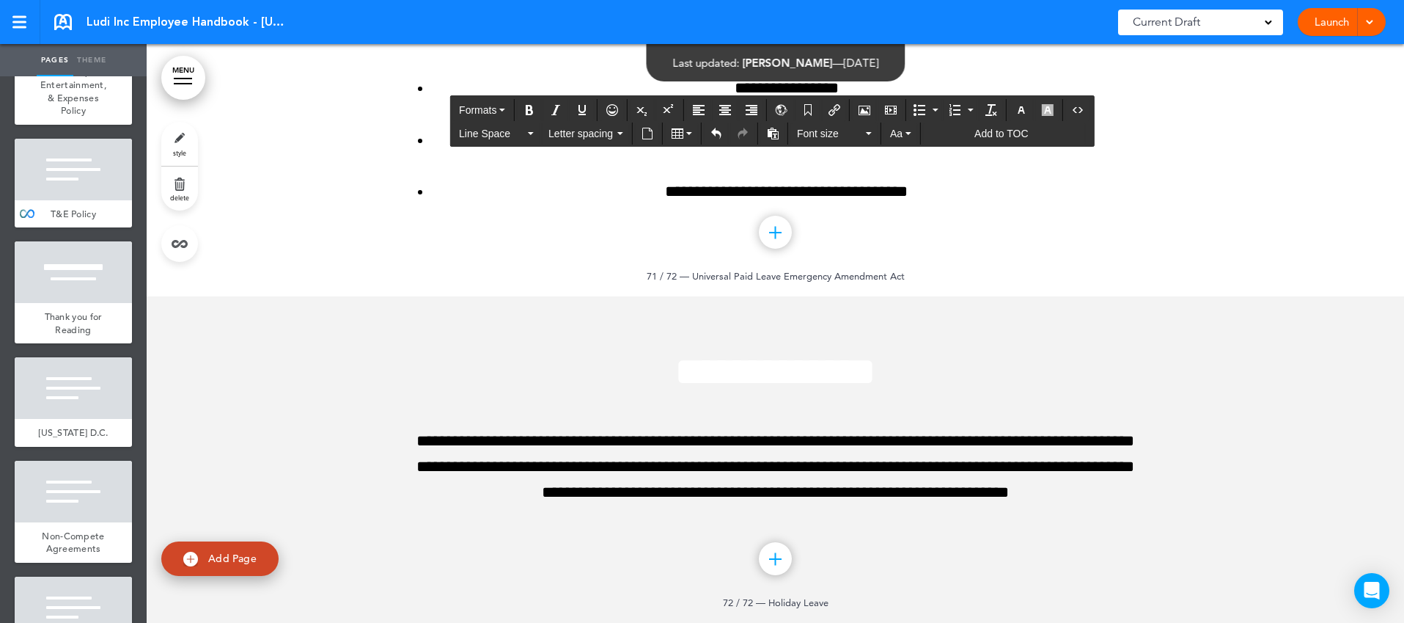
drag, startPoint x: 441, startPoint y: 208, endPoint x: 1135, endPoint y: 416, distance: 724.7
click at [696, 106] on icon "Align left" at bounding box center [699, 110] width 12 height 12
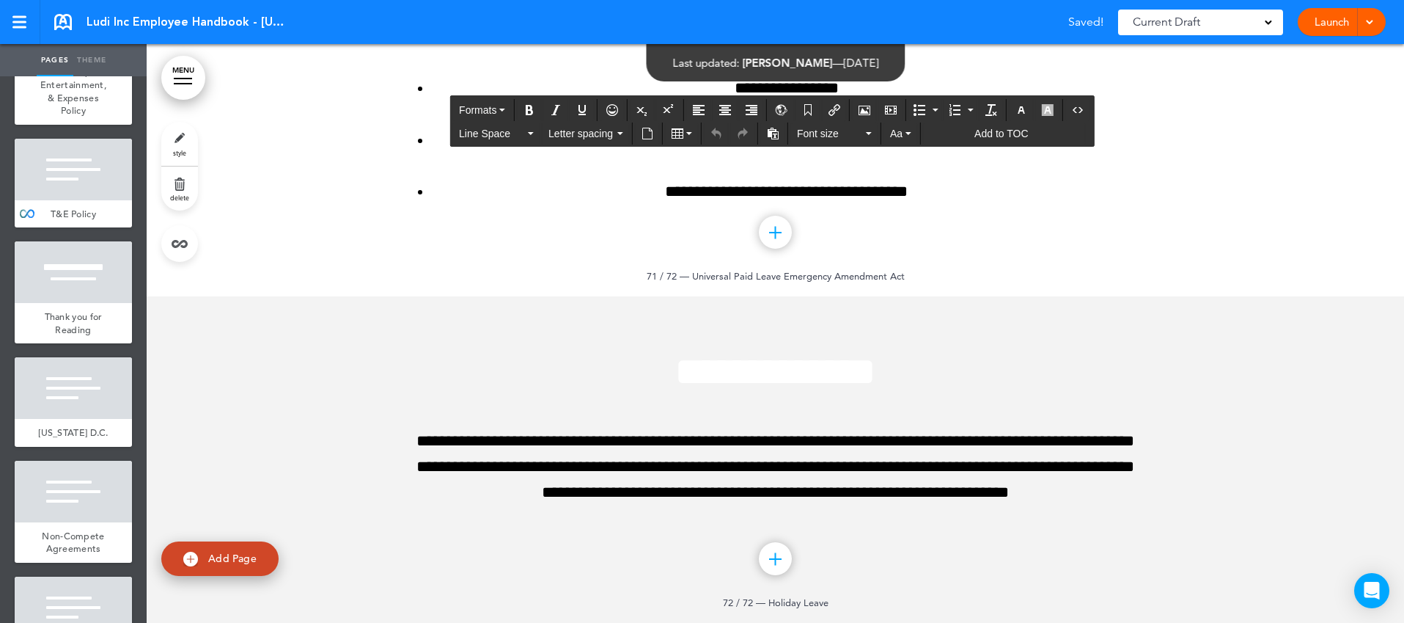
drag, startPoint x: 531, startPoint y: 243, endPoint x: 1110, endPoint y: 292, distance: 581.3
click at [1019, 106] on icon "button" at bounding box center [1022, 110] width 12 height 12
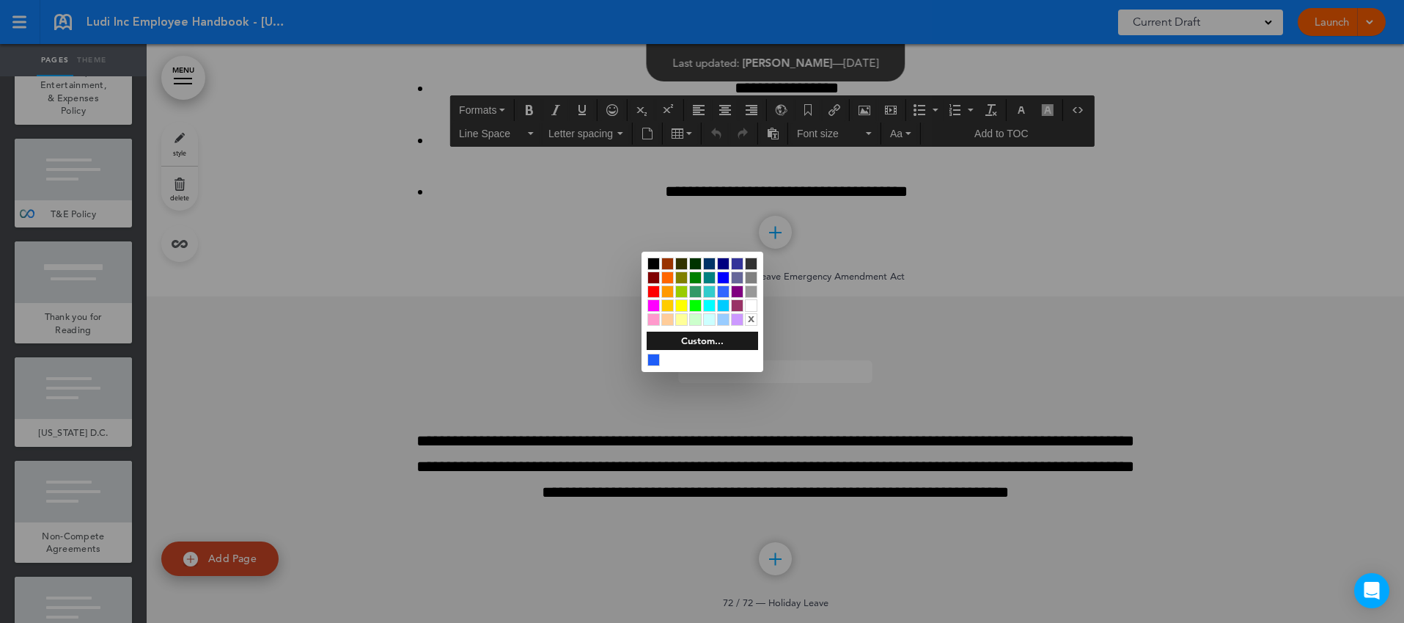
click at [657, 265] on div at bounding box center [653, 263] width 12 height 12
click at [915, 295] on div at bounding box center [702, 311] width 1404 height 623
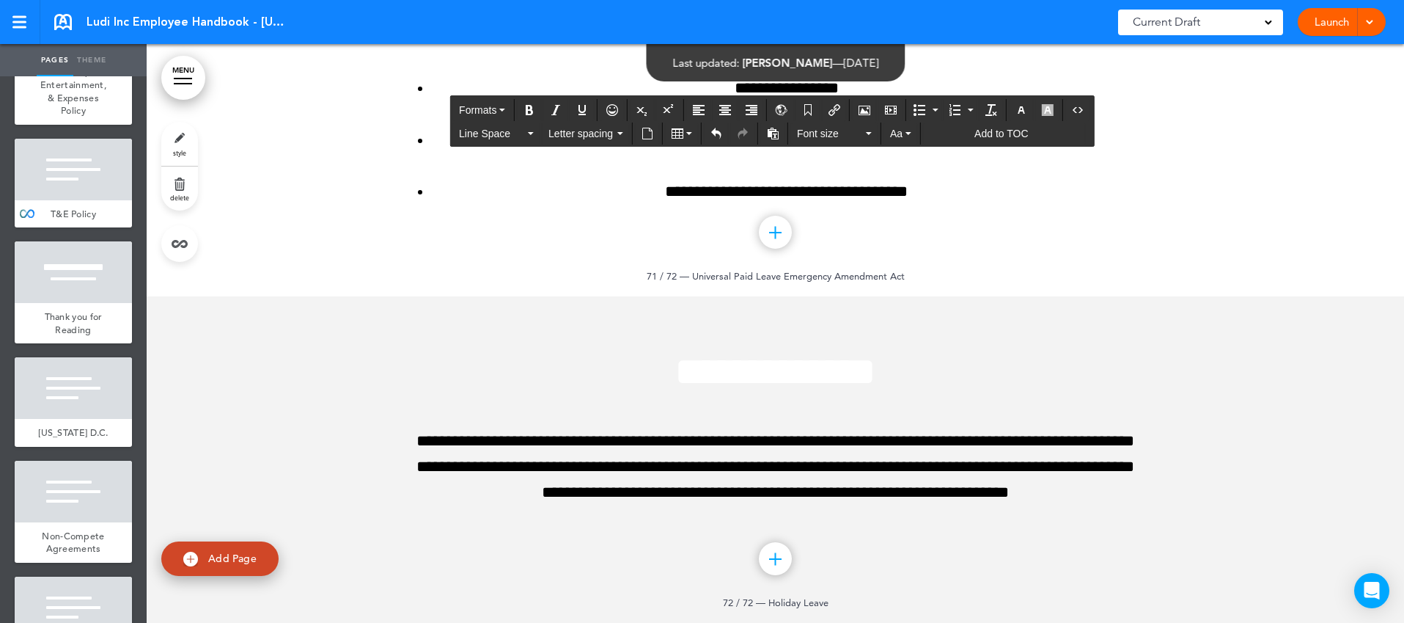
drag, startPoint x: 415, startPoint y: 358, endPoint x: 1112, endPoint y: 463, distance: 705.3
click at [693, 103] on button "Align left" at bounding box center [698, 110] width 23 height 21
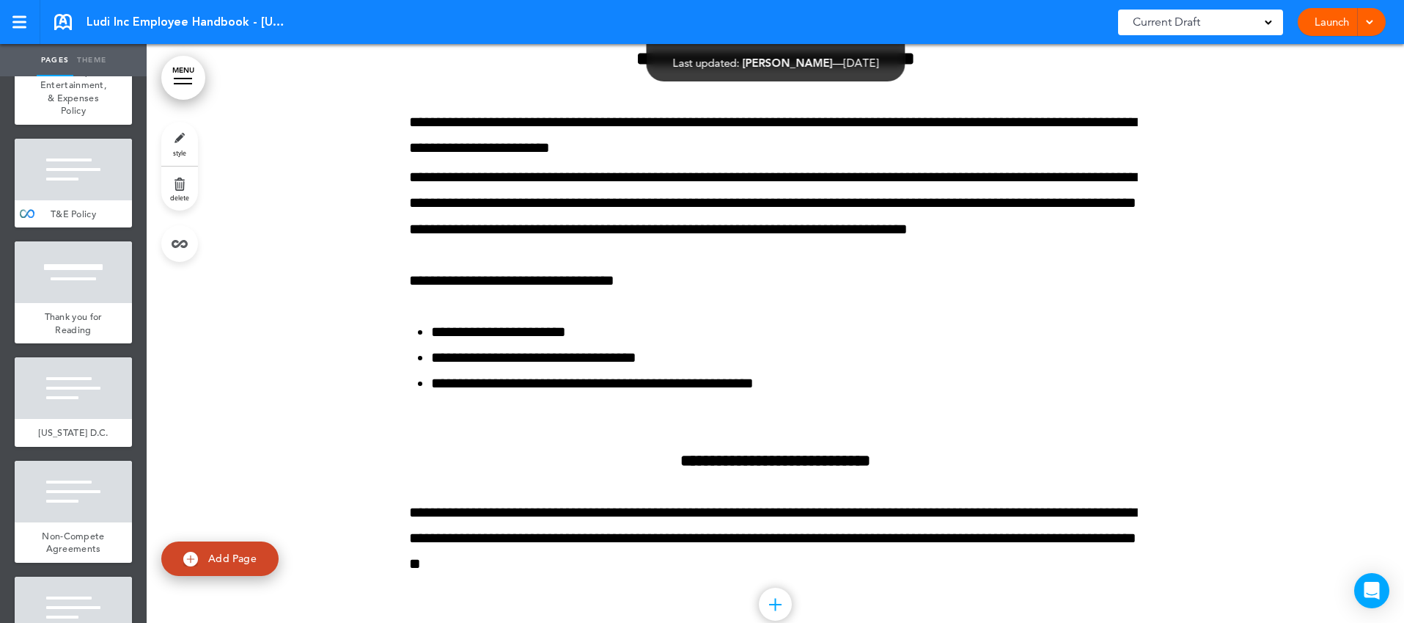
scroll to position [54462, 0]
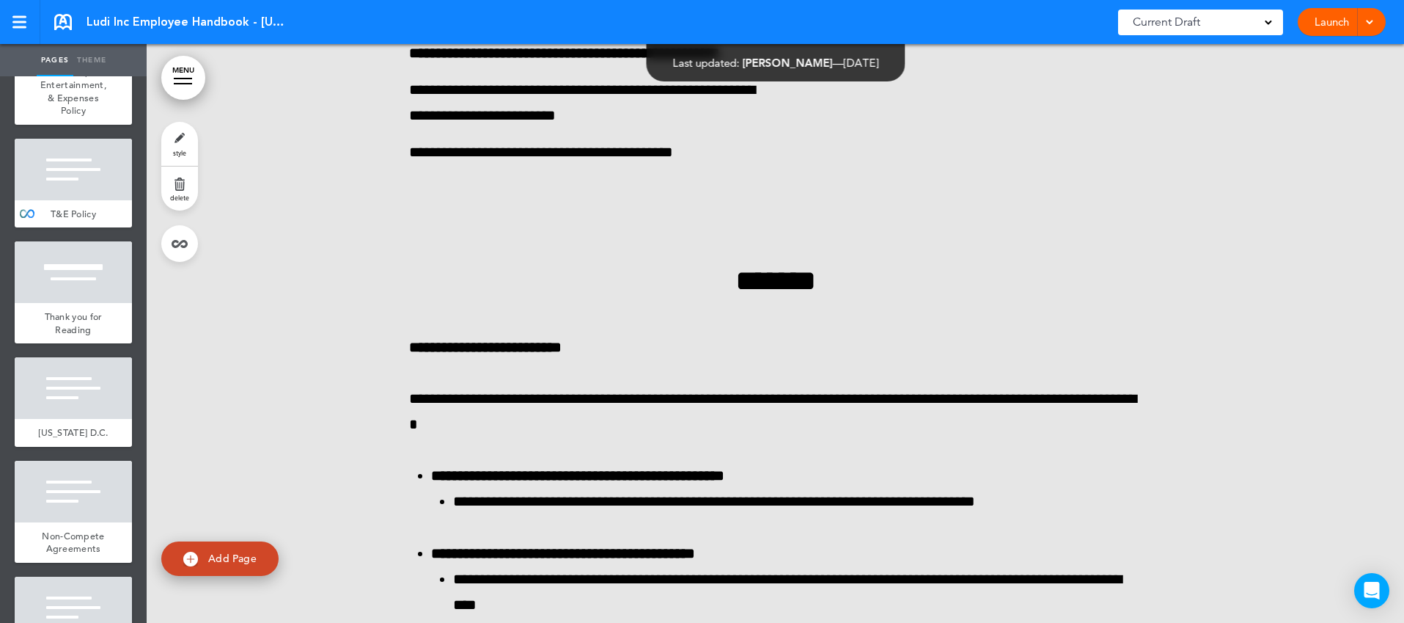
click at [172, 81] on link "MENU" at bounding box center [183, 78] width 44 height 44
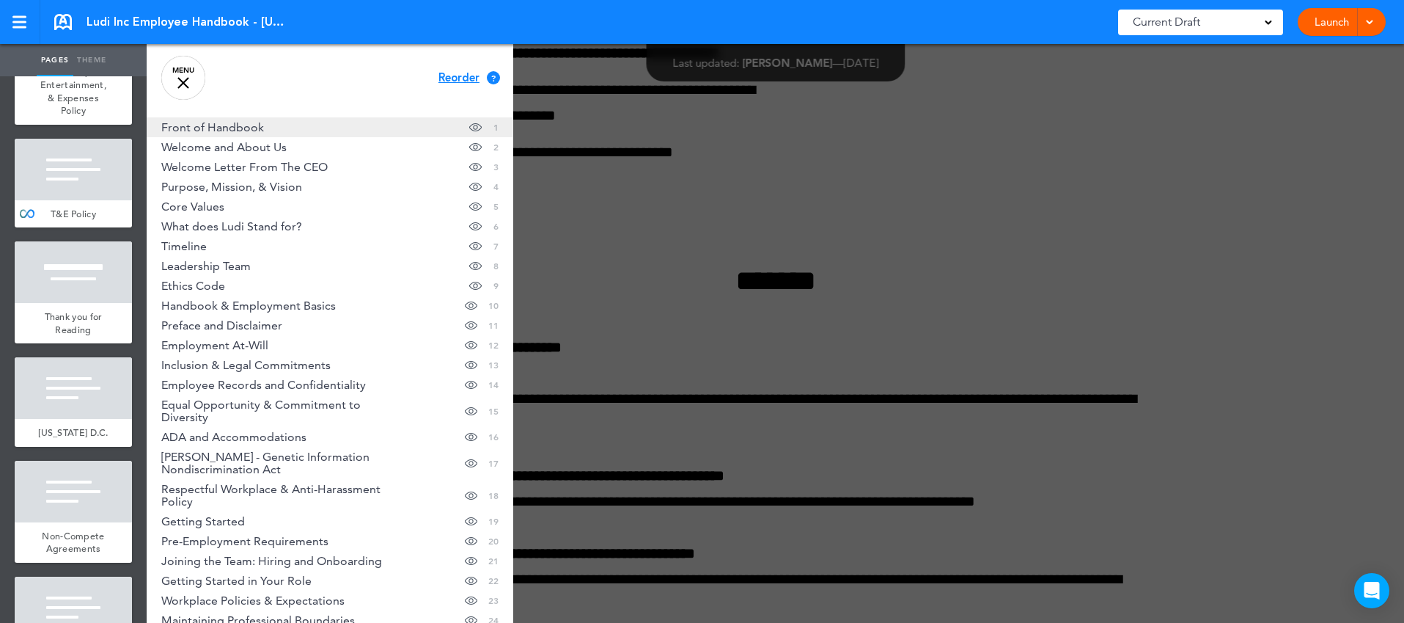
click at [235, 128] on span "Front of Handbook" at bounding box center [212, 127] width 103 height 12
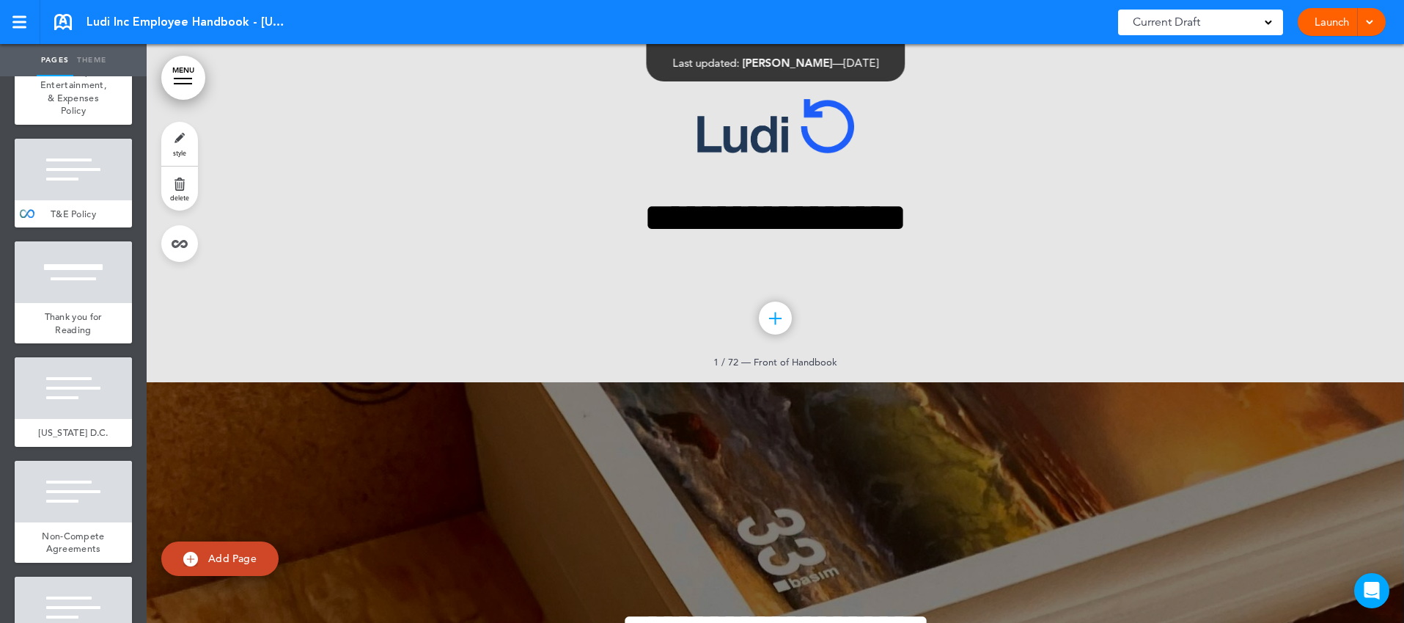
scroll to position [0, 0]
click at [103, 426] on span "Washington D.C." at bounding box center [73, 432] width 70 height 12
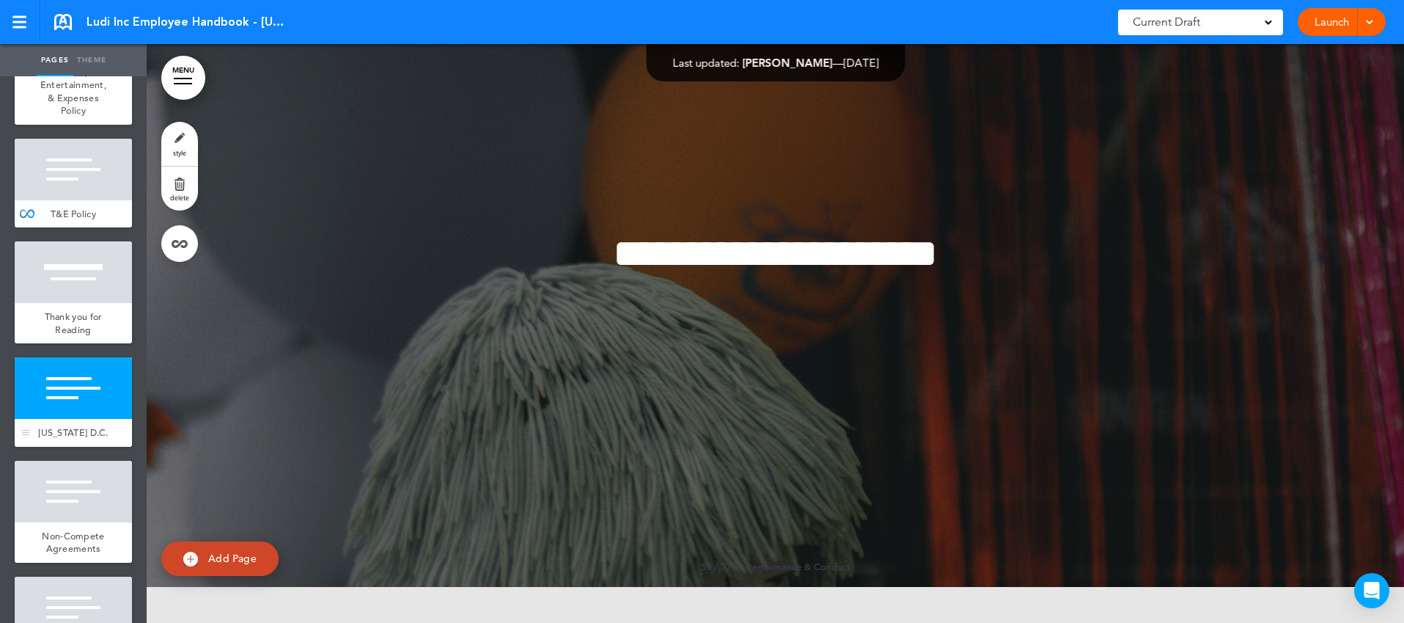
scroll to position [71388, 0]
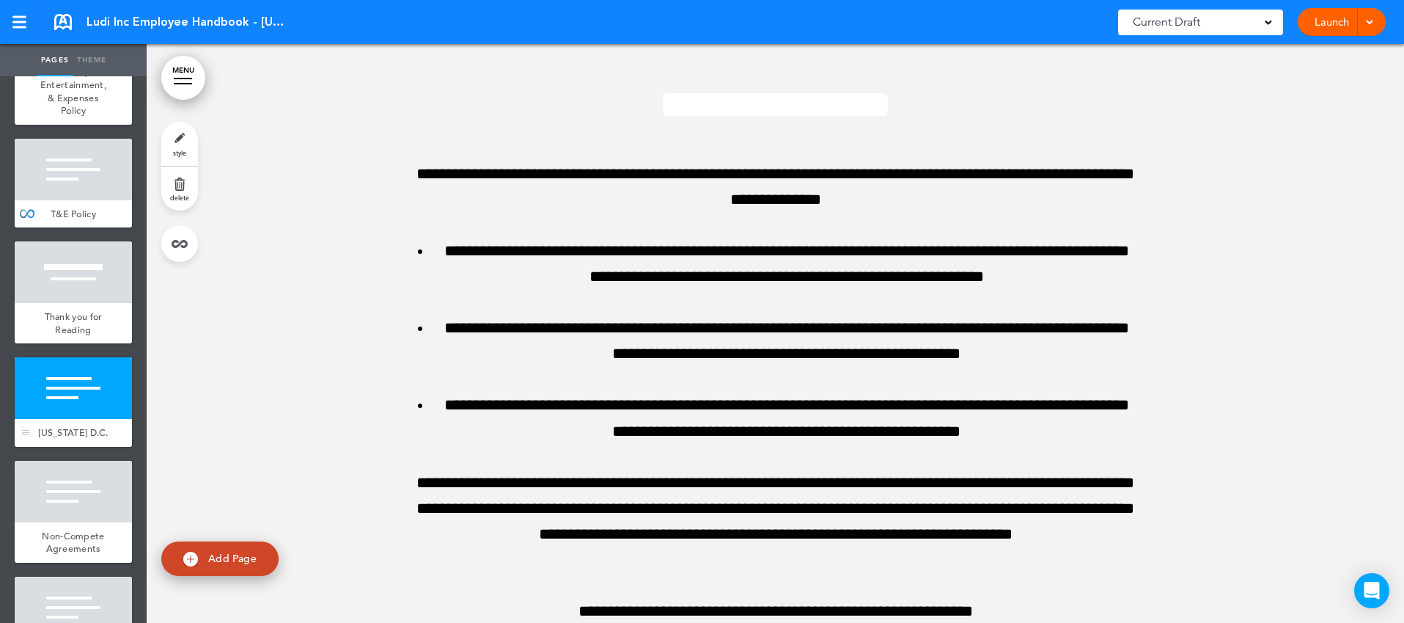
click at [106, 419] on div "Washington D.C." at bounding box center [73, 433] width 117 height 28
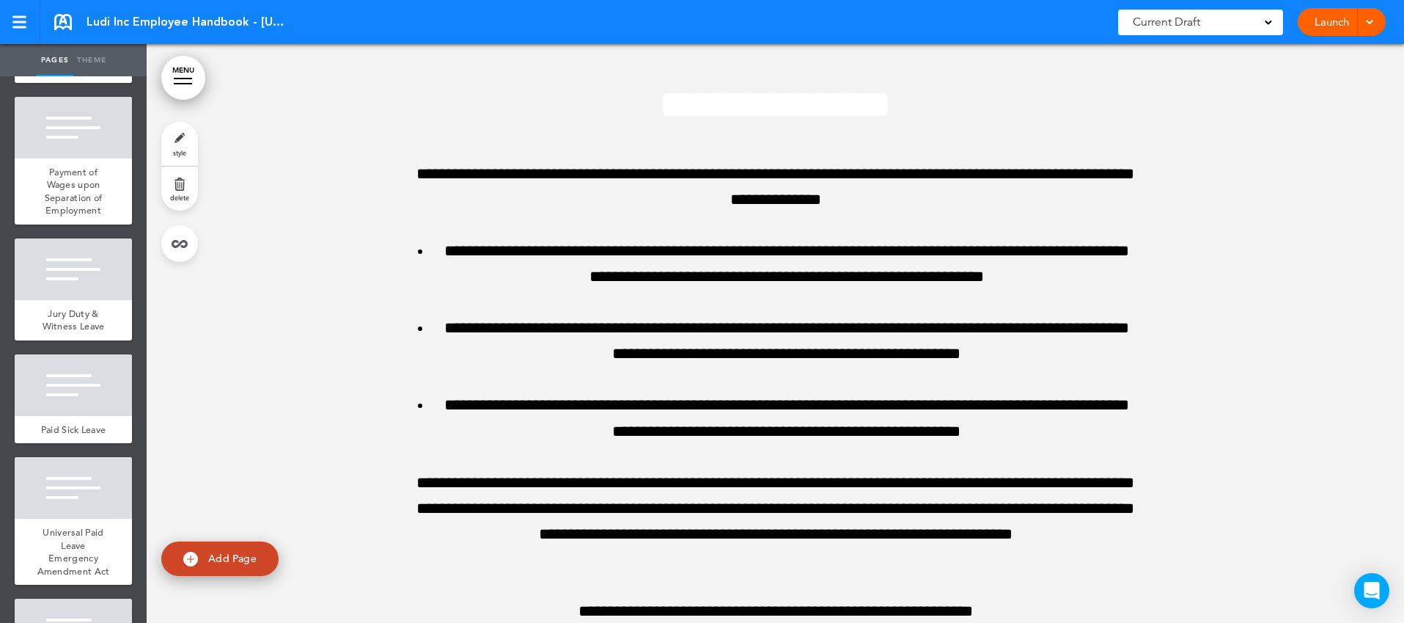
scroll to position [8107, 0]
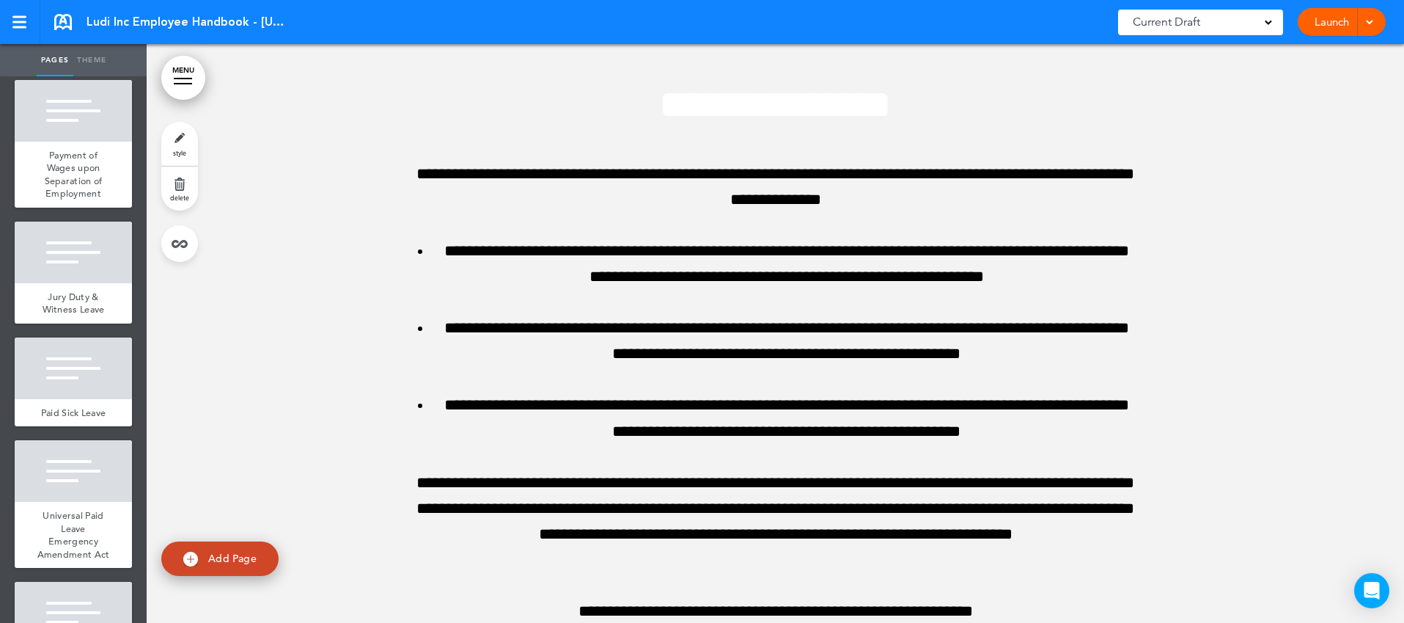
click at [107, 581] on div at bounding box center [73, 612] width 117 height 62
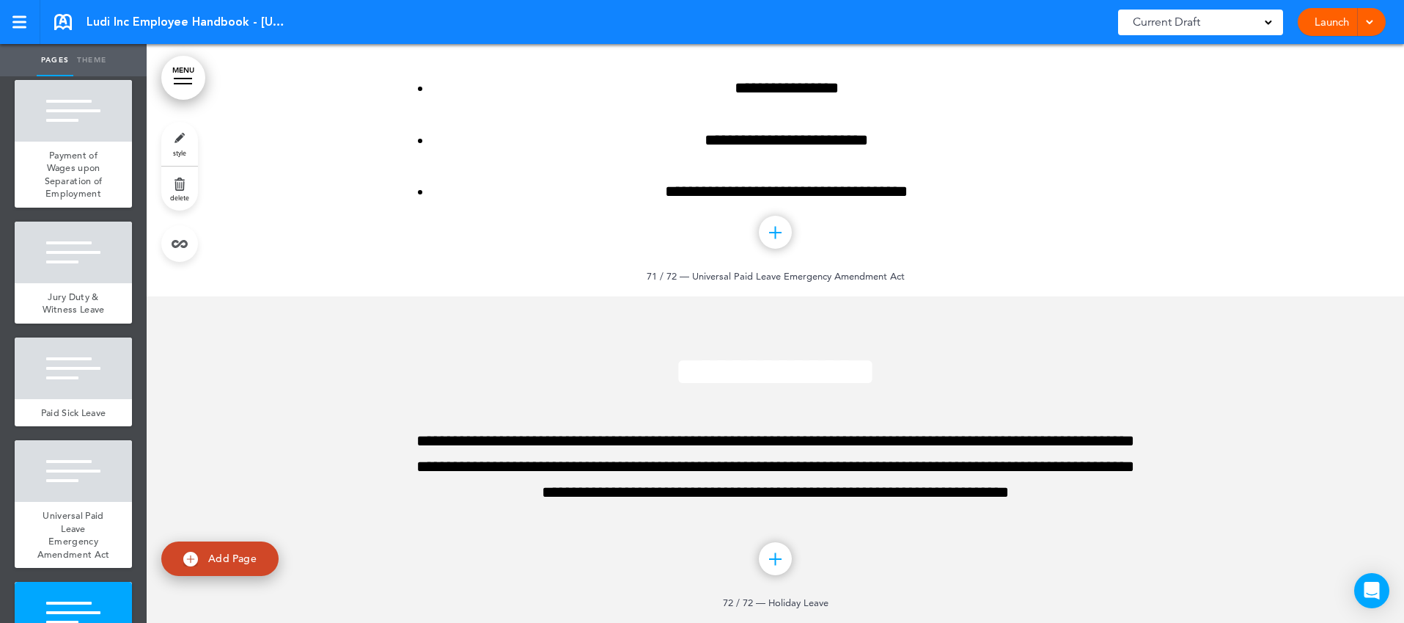
scroll to position [76445, 0]
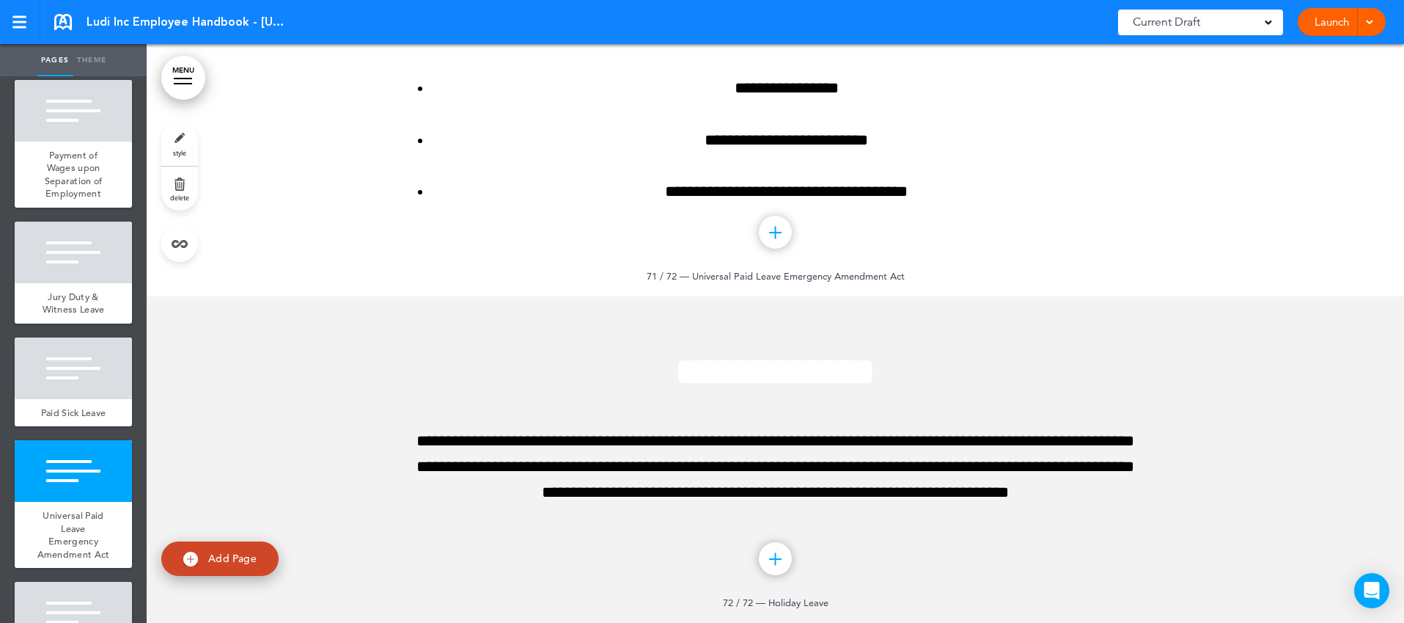
click at [104, 581] on div at bounding box center [73, 612] width 117 height 62
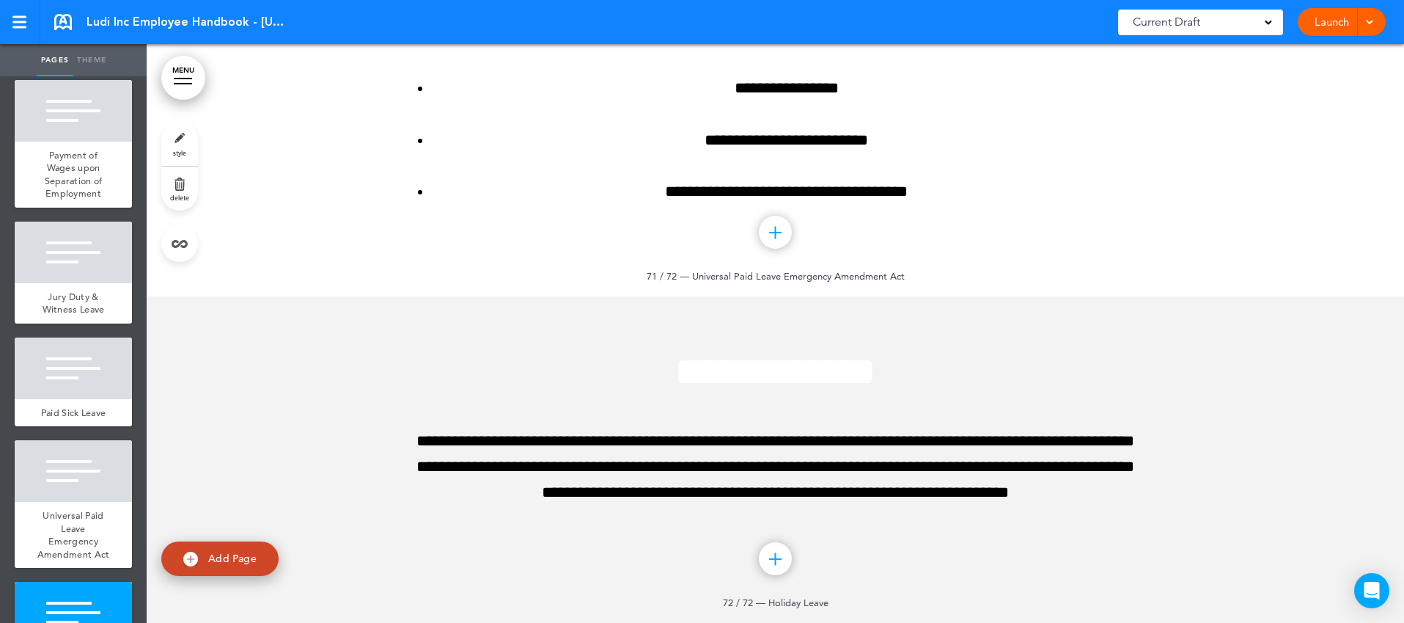
click at [262, 405] on div at bounding box center [775, 459] width 1257 height 327
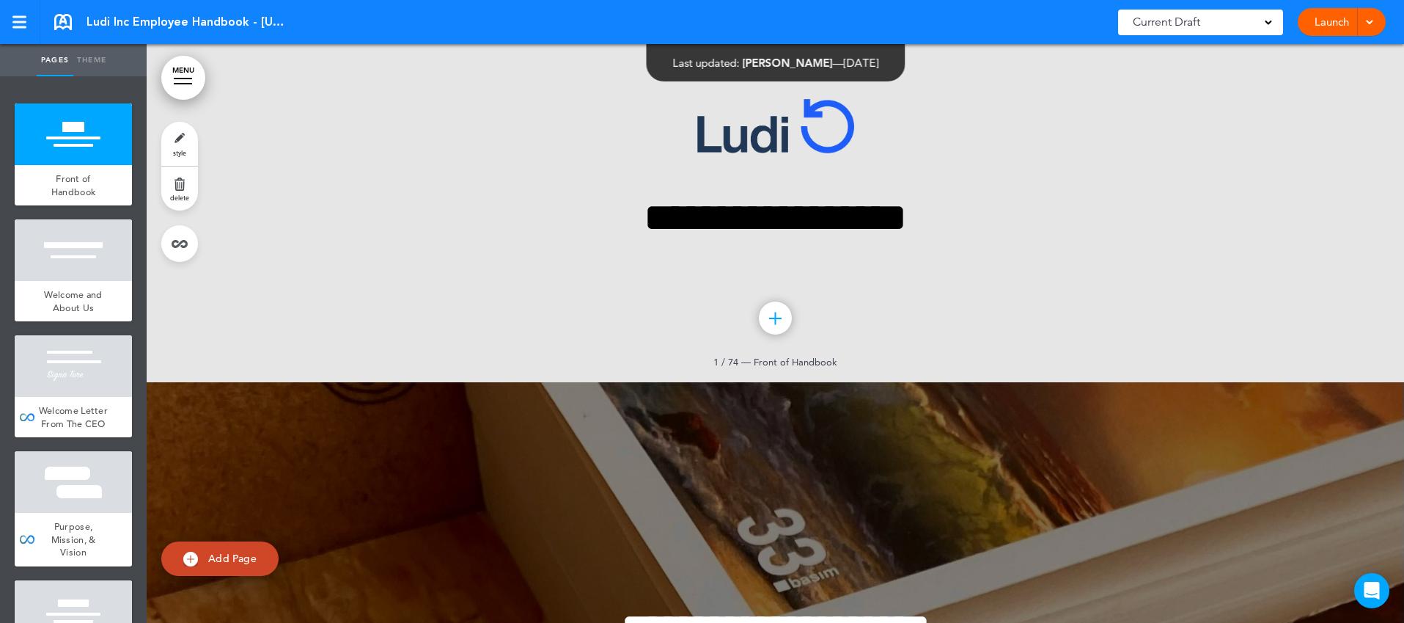
click at [178, 86] on link "MENU" at bounding box center [183, 78] width 44 height 44
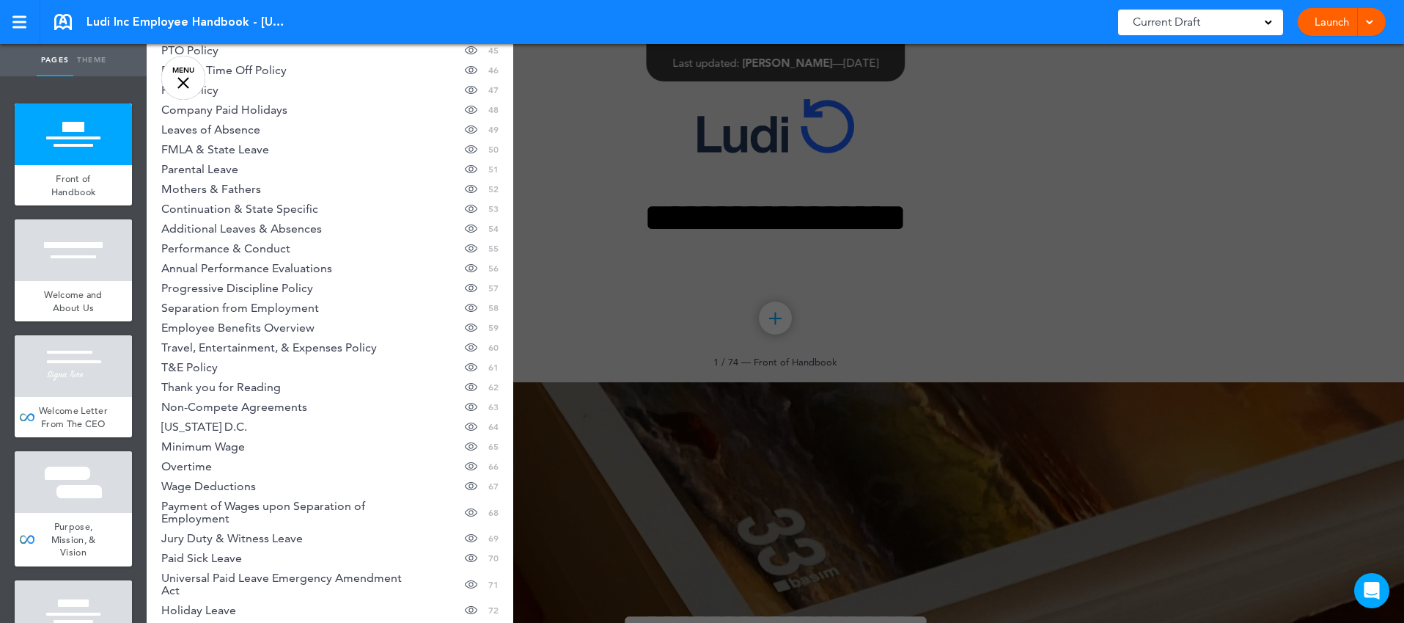
scroll to position [1162, 0]
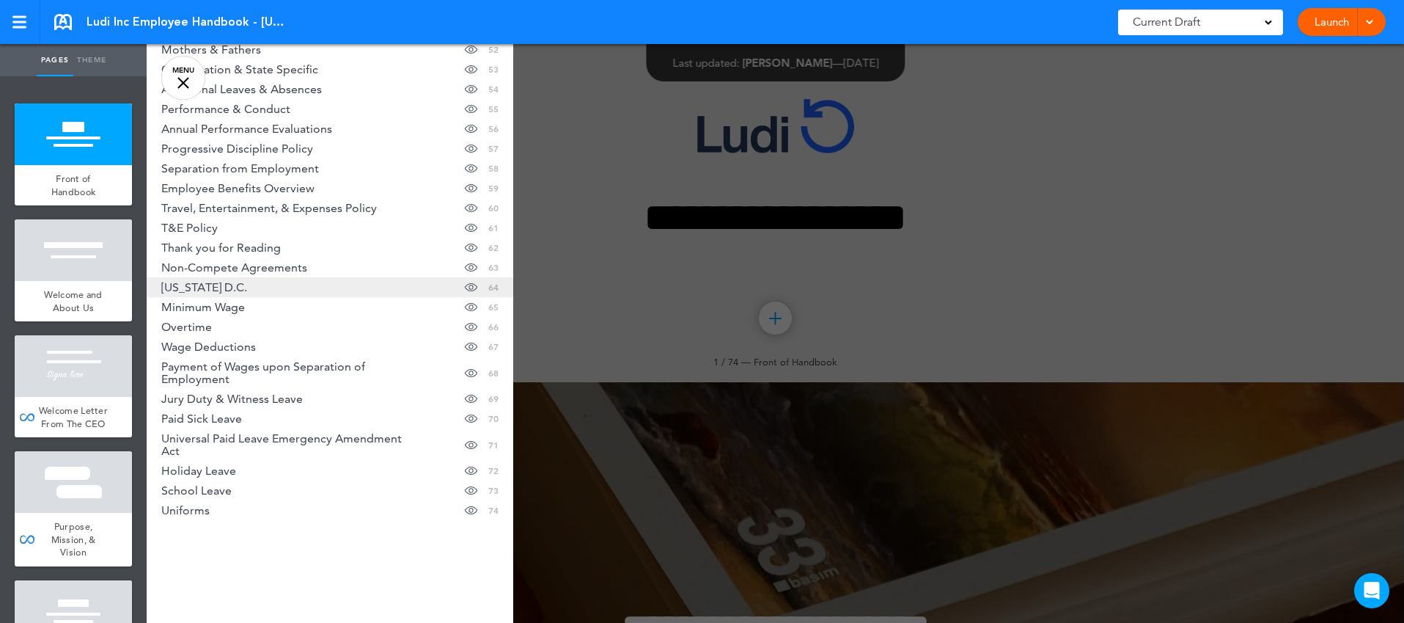
click at [222, 282] on span "[US_STATE] D.C." at bounding box center [204, 287] width 86 height 12
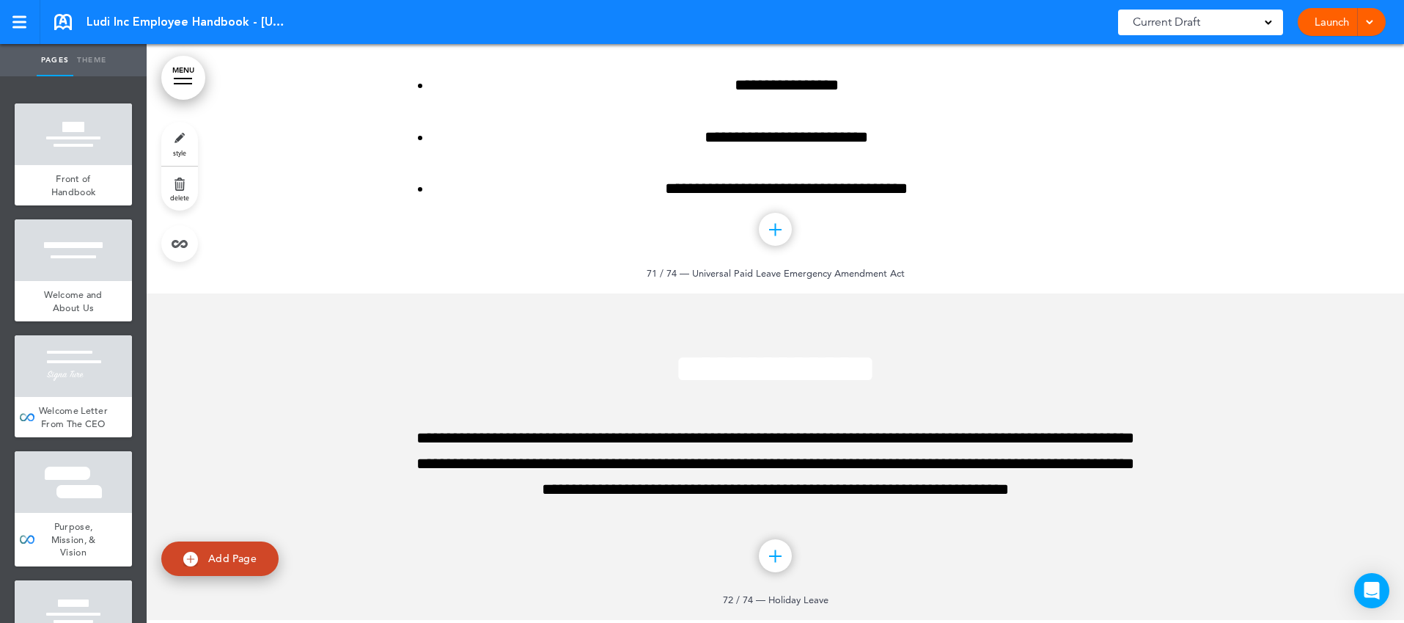
scroll to position [72807, 0]
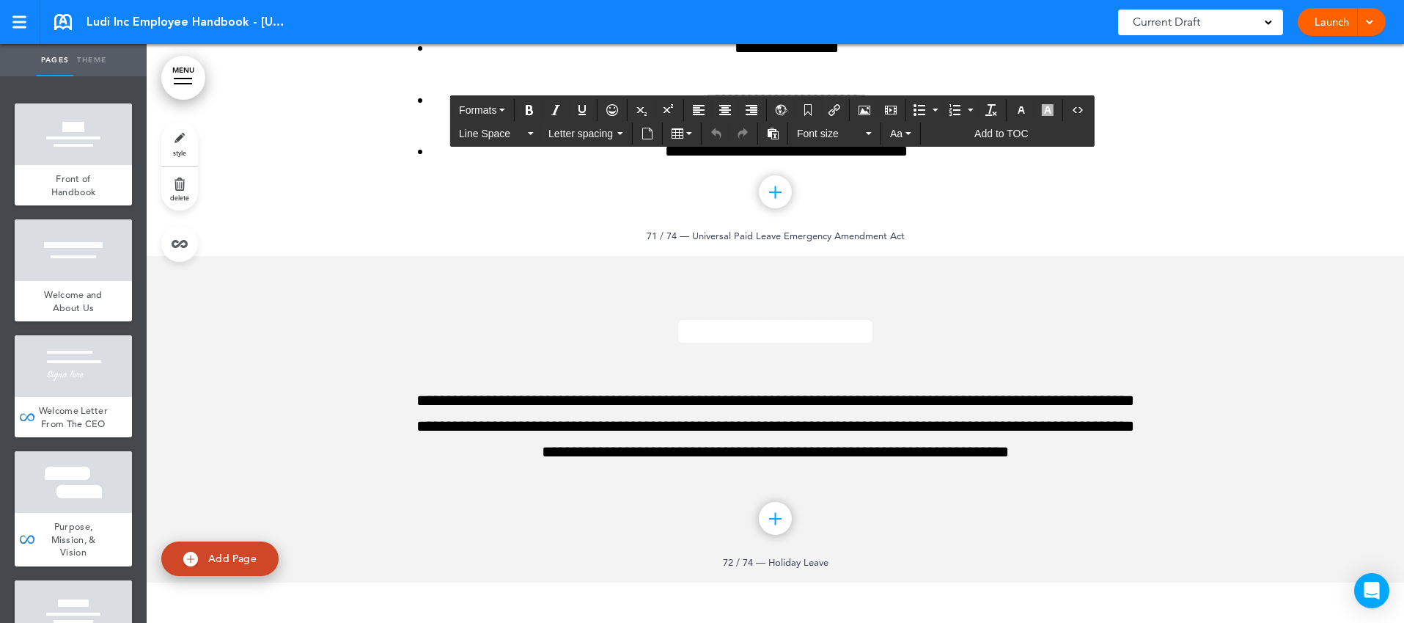
drag, startPoint x: 612, startPoint y: 247, endPoint x: 987, endPoint y: 260, distance: 375.6
click at [1023, 106] on icon "button" at bounding box center [1022, 110] width 12 height 12
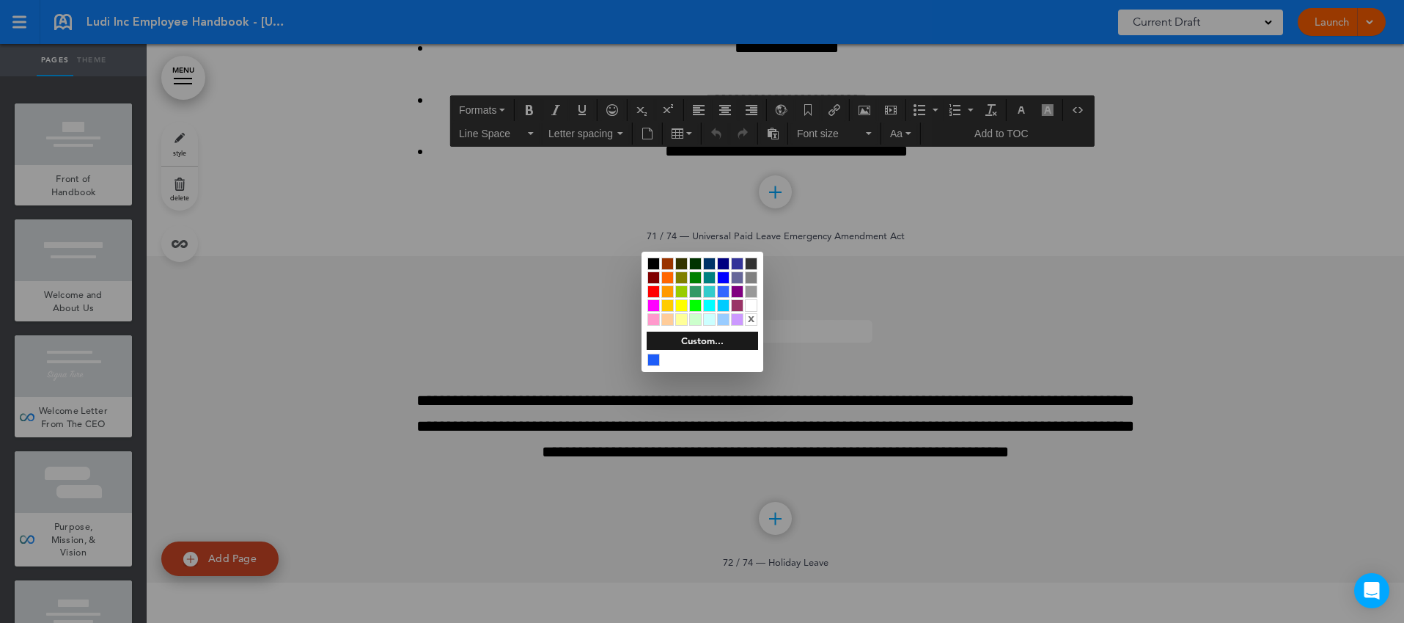
click at [650, 264] on div at bounding box center [653, 263] width 12 height 12
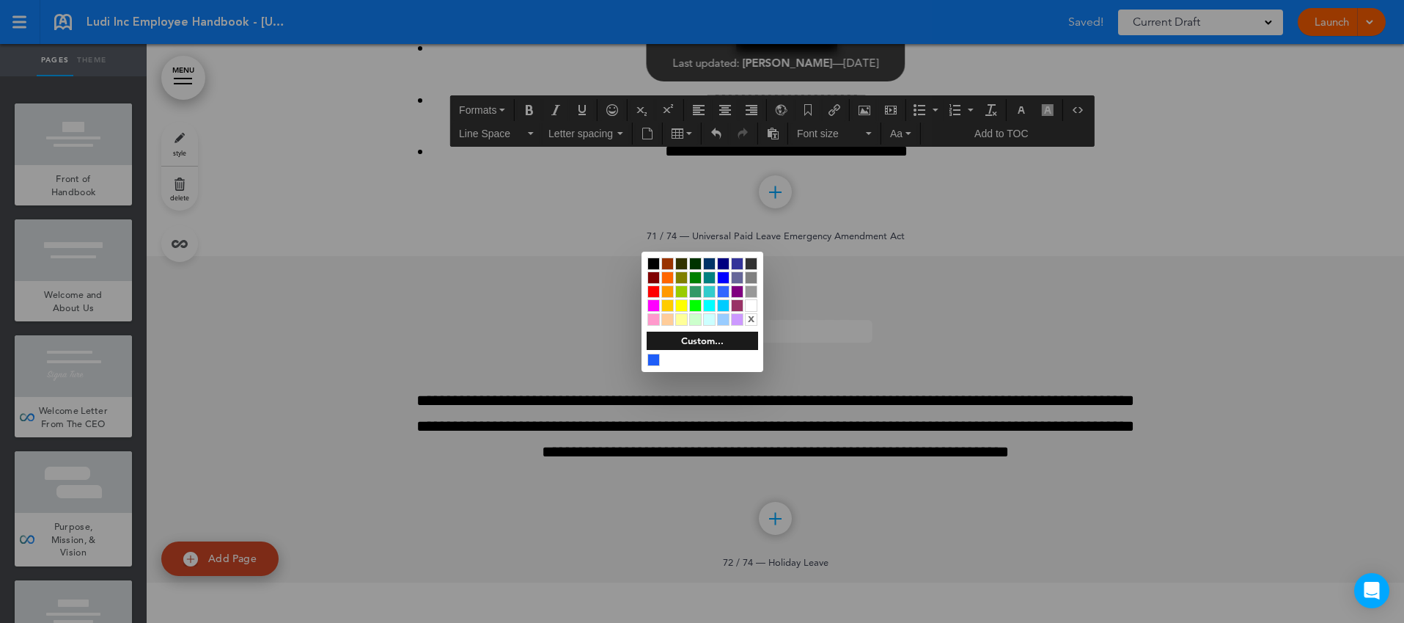
click at [804, 350] on div at bounding box center [702, 311] width 1404 height 623
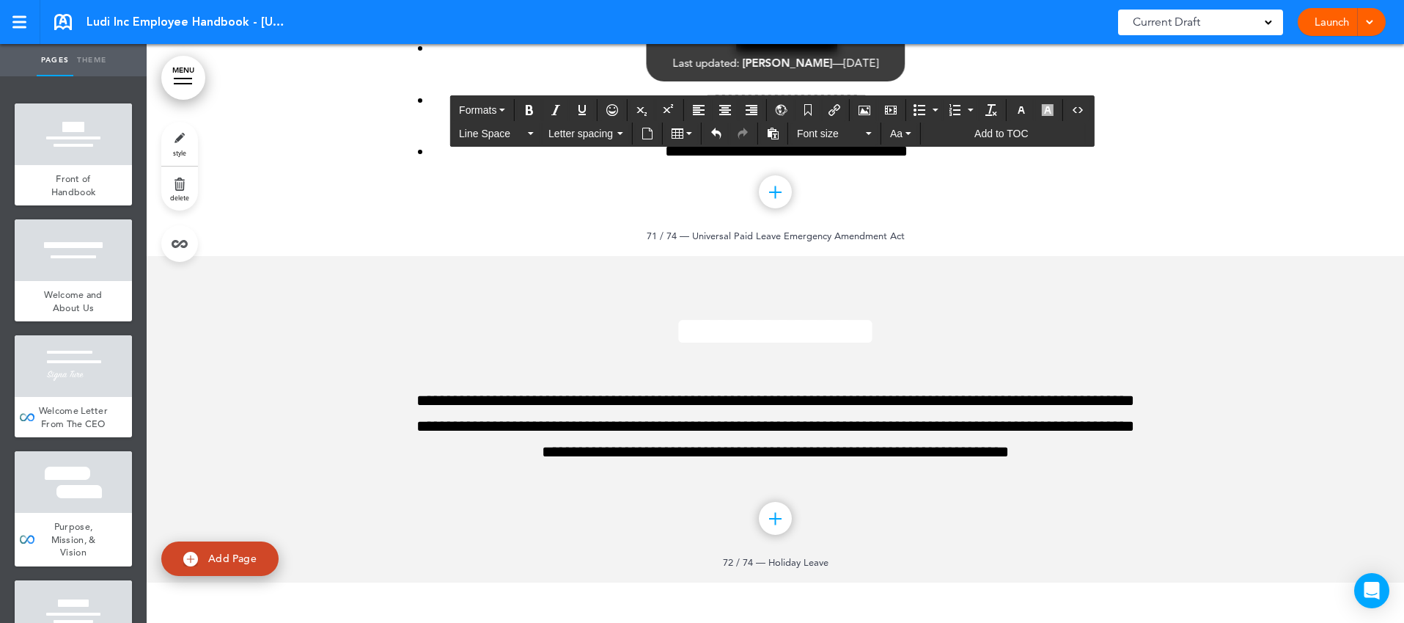
drag, startPoint x: 1137, startPoint y: 581, endPoint x: 410, endPoint y: 303, distance: 778.2
click at [697, 106] on icon "Align left" at bounding box center [699, 110] width 12 height 12
drag, startPoint x: 438, startPoint y: 398, endPoint x: 1117, endPoint y: 471, distance: 683.6
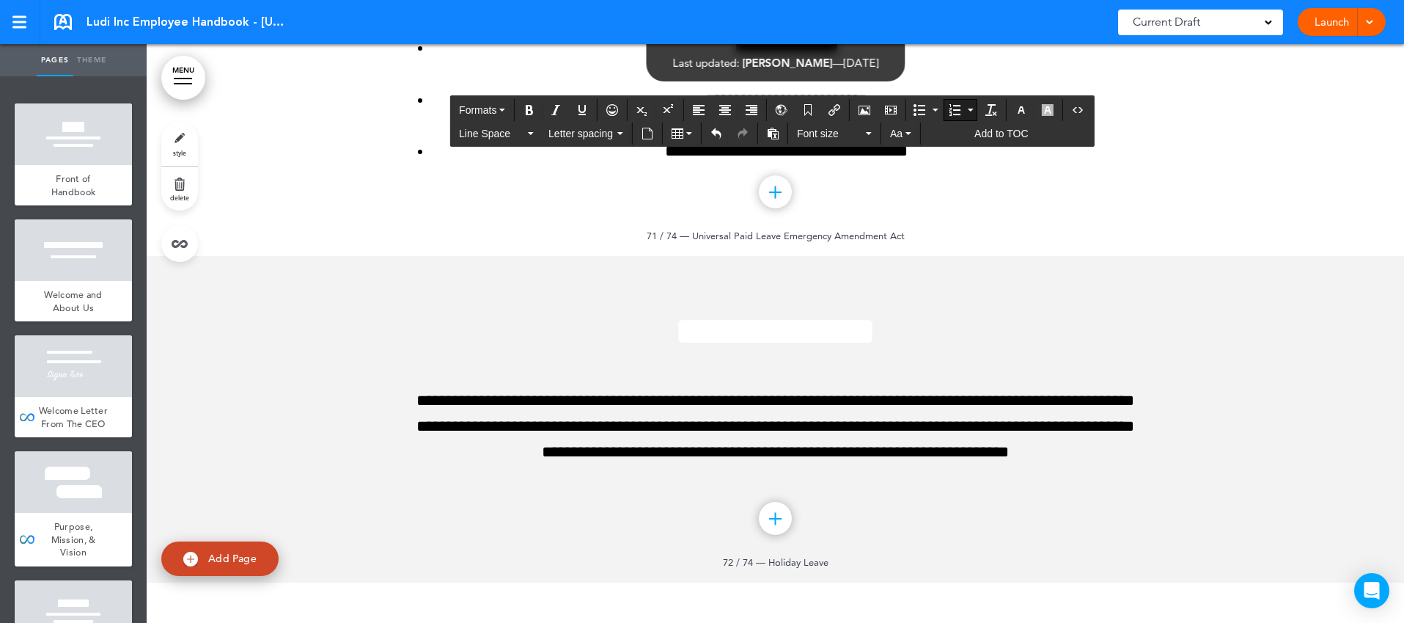
click at [699, 109] on icon "Align left" at bounding box center [699, 110] width 12 height 12
drag, startPoint x: 818, startPoint y: 425, endPoint x: 451, endPoint y: 382, distance: 369.2
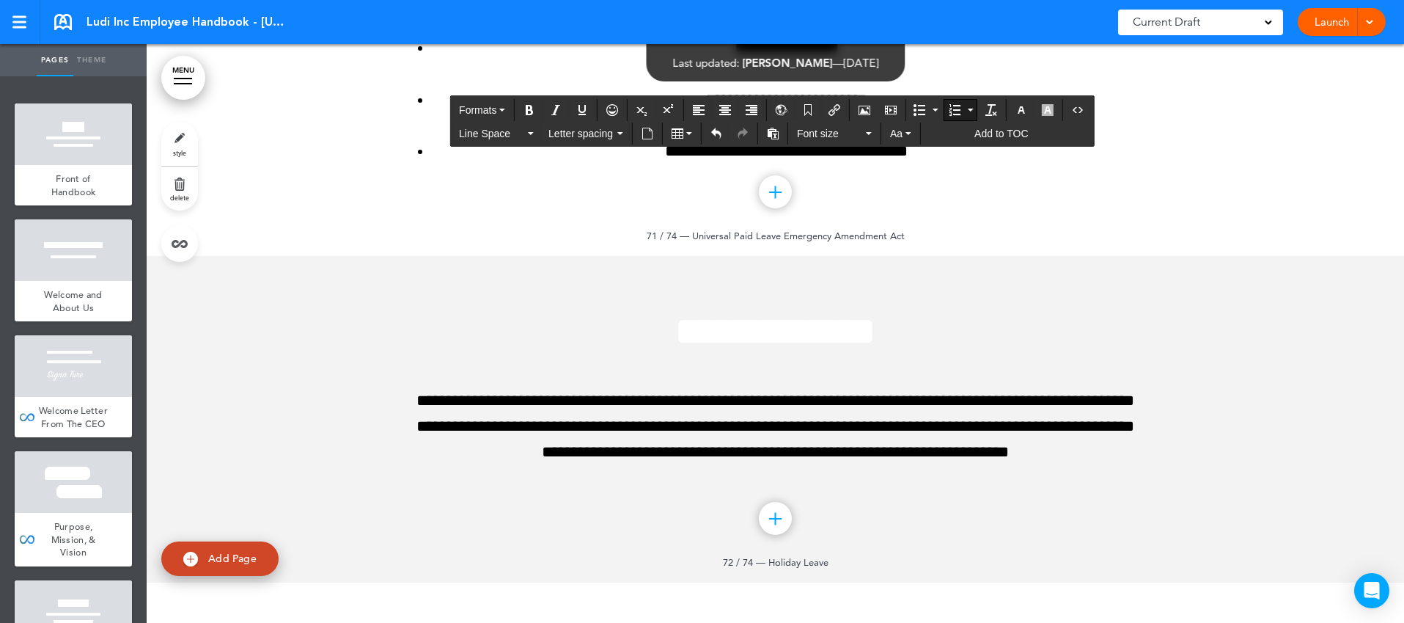
click at [700, 110] on icon "Align left" at bounding box center [699, 110] width 12 height 12
drag, startPoint x: 1095, startPoint y: 474, endPoint x: 470, endPoint y: 471, distance: 625.5
click at [695, 111] on icon "Align left" at bounding box center [699, 110] width 12 height 12
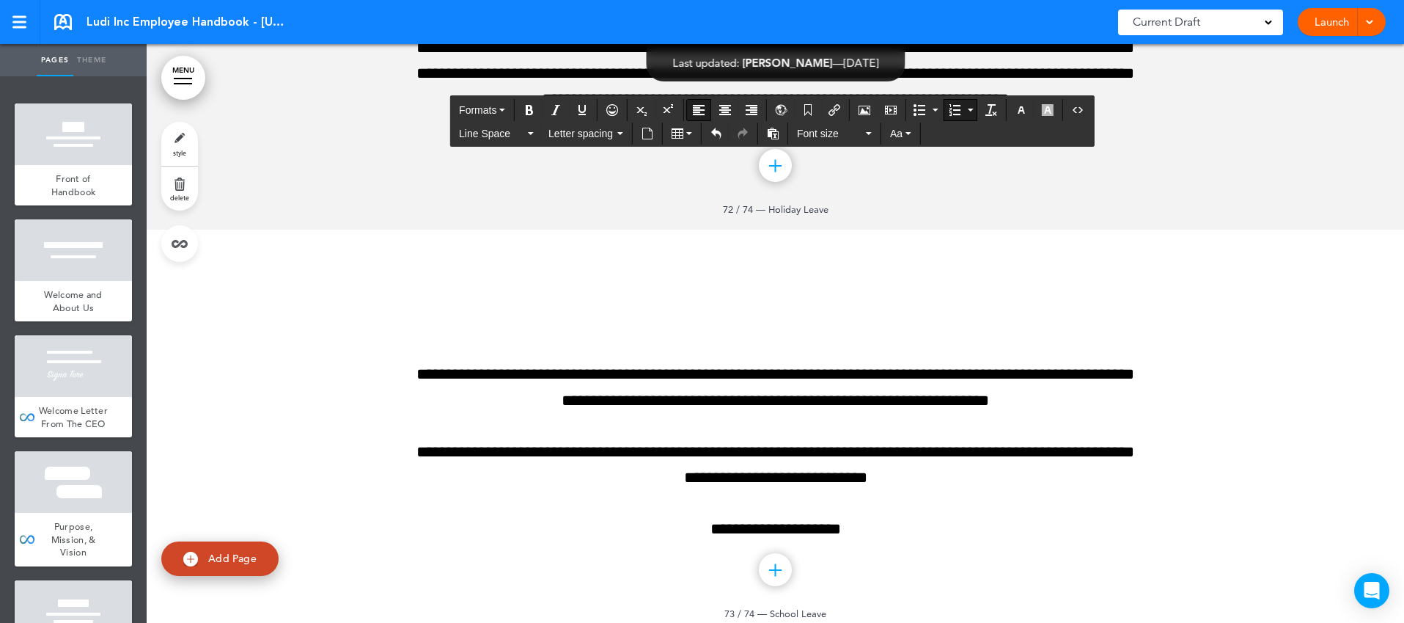
scroll to position [73162, 0]
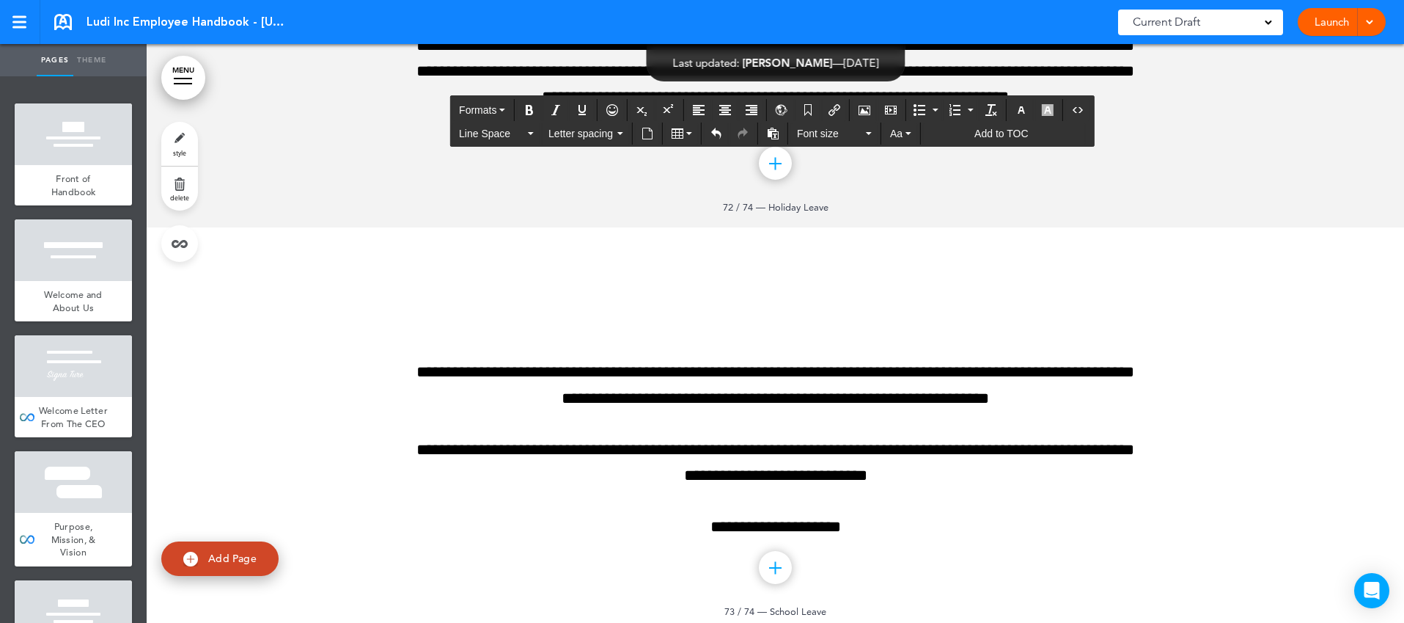
drag, startPoint x: 416, startPoint y: 269, endPoint x: 1076, endPoint y: 320, distance: 661.9
click at [700, 109] on icon "Align left" at bounding box center [699, 110] width 12 height 12
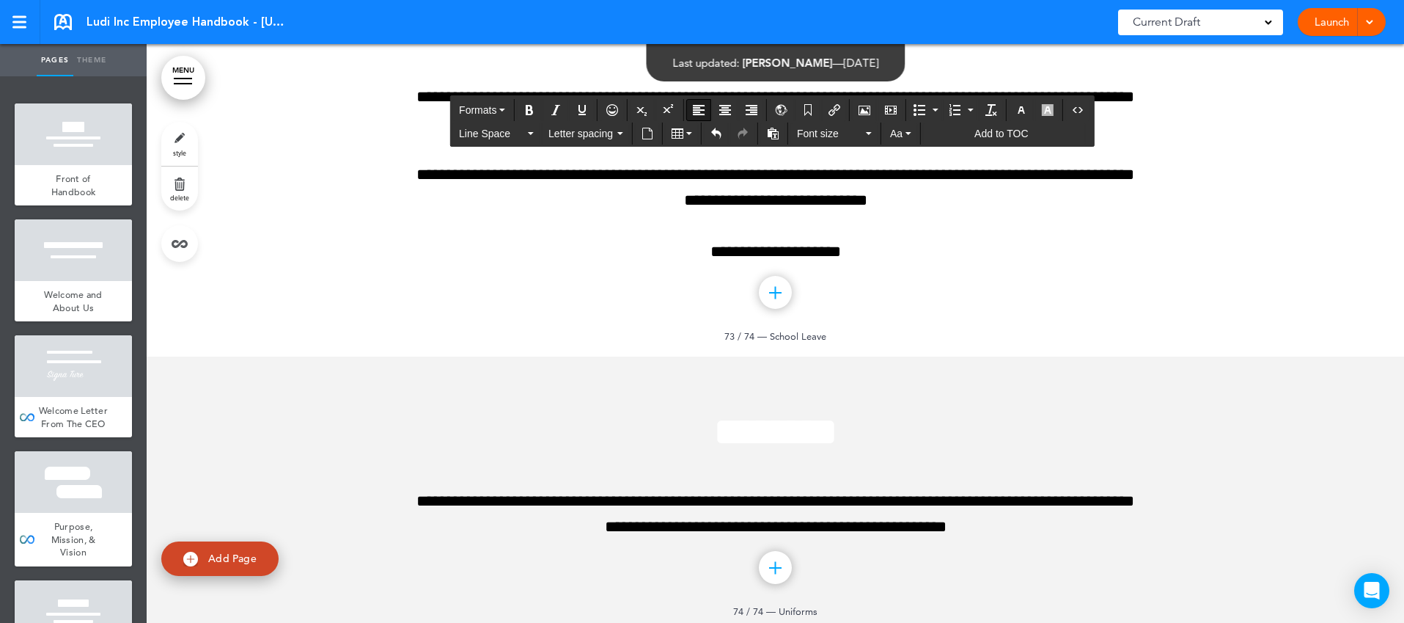
scroll to position [73443, 0]
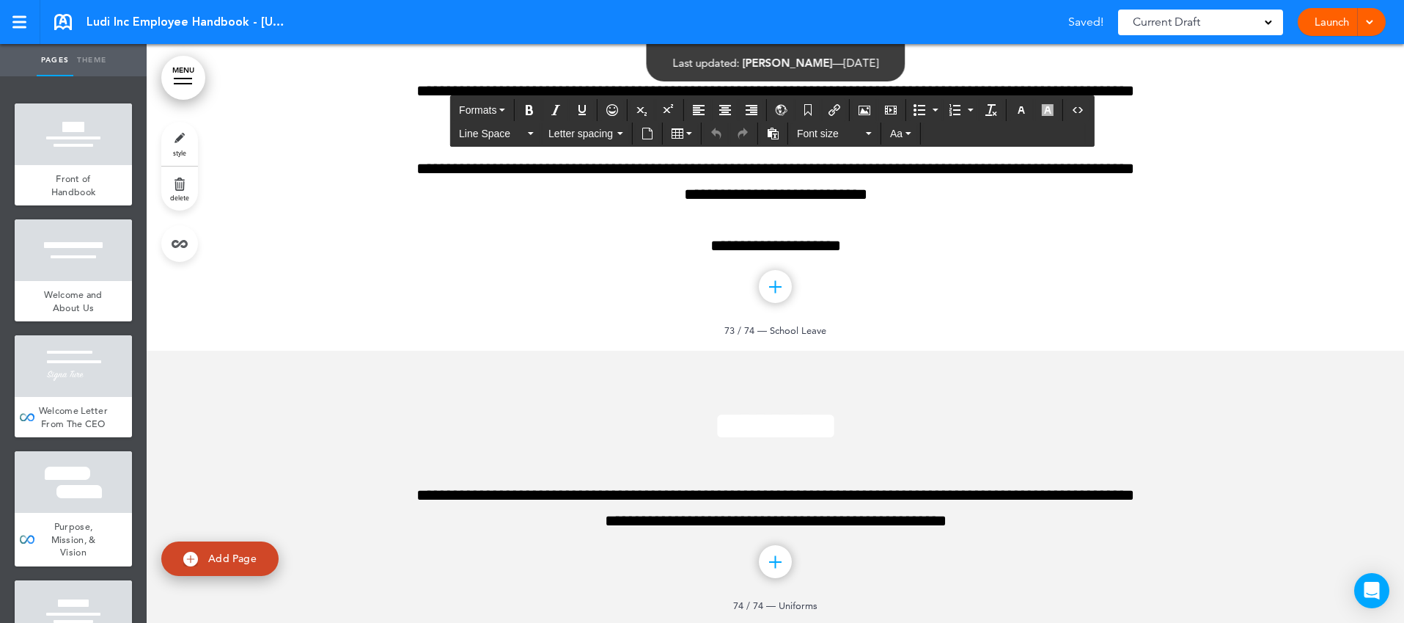
drag, startPoint x: 507, startPoint y: 249, endPoint x: 979, endPoint y: 249, distance: 472.2
drag, startPoint x: 598, startPoint y: 233, endPoint x: 982, endPoint y: 235, distance: 384.2
click at [1024, 111] on icon "button" at bounding box center [1022, 110] width 12 height 12
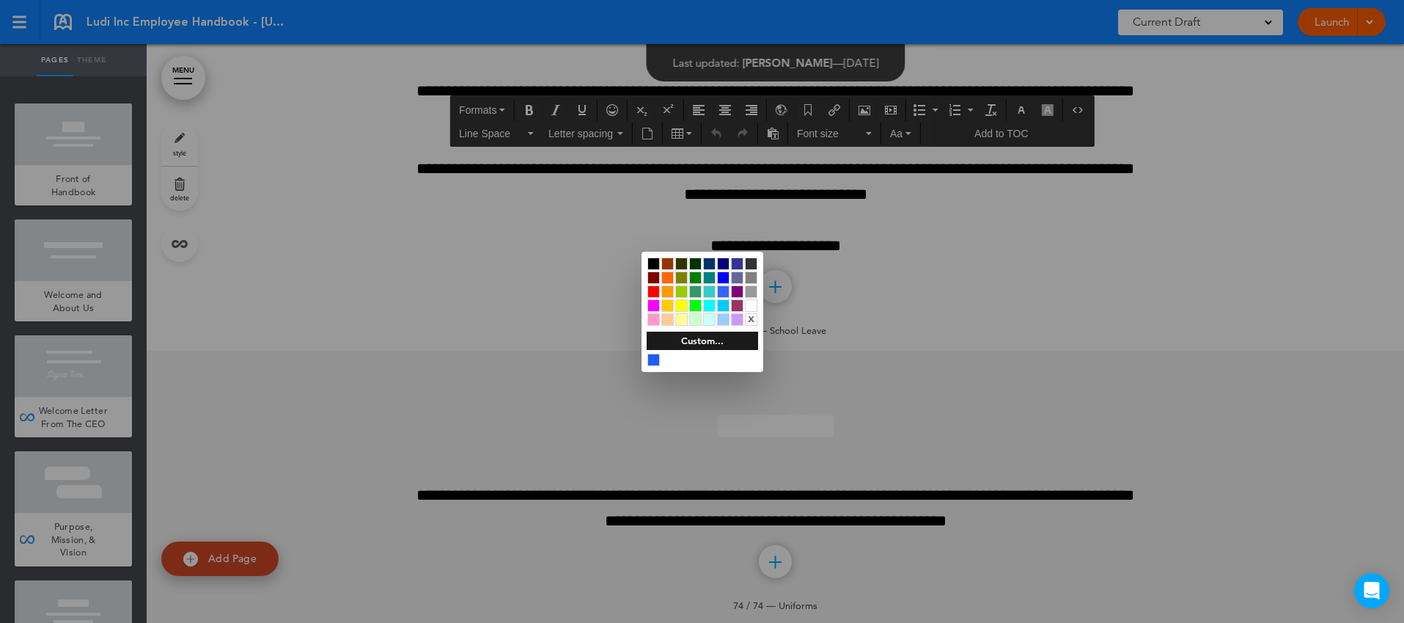
click at [650, 267] on div at bounding box center [653, 263] width 12 height 12
click at [1098, 331] on div at bounding box center [702, 311] width 1404 height 623
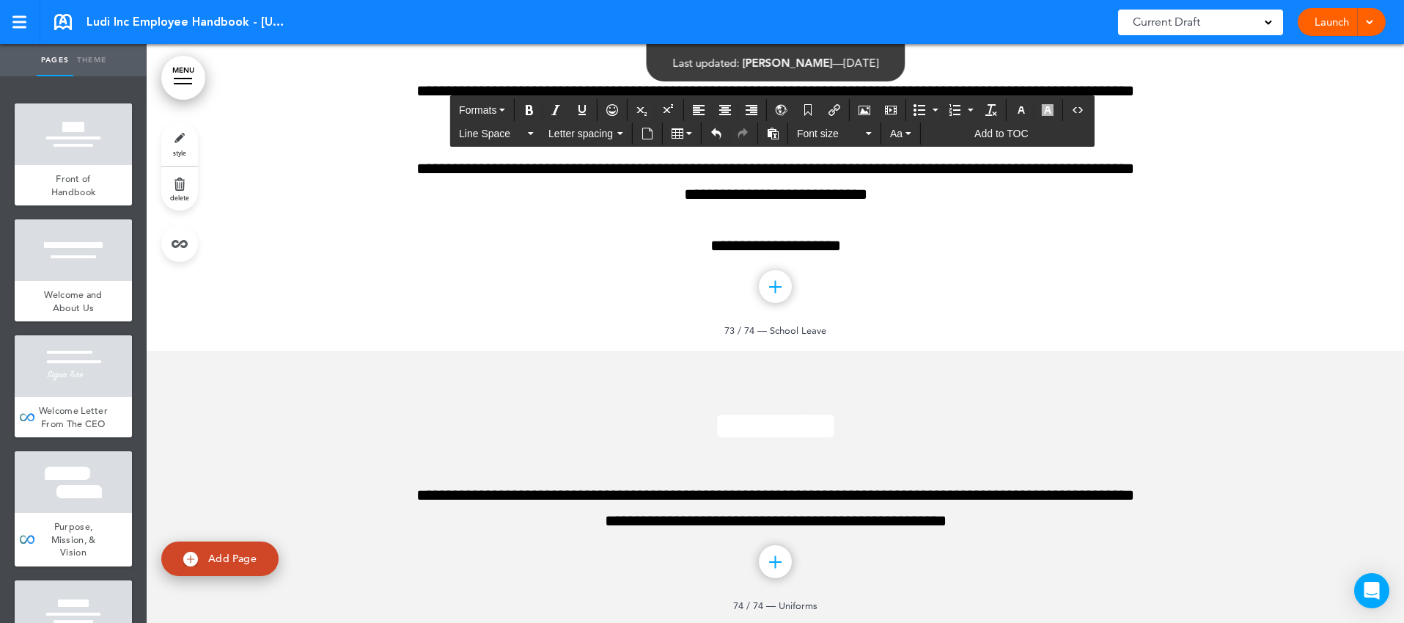
drag, startPoint x: 1084, startPoint y: 394, endPoint x: 441, endPoint y: 275, distance: 653.3
click at [704, 107] on icon "Align left" at bounding box center [699, 110] width 12 height 12
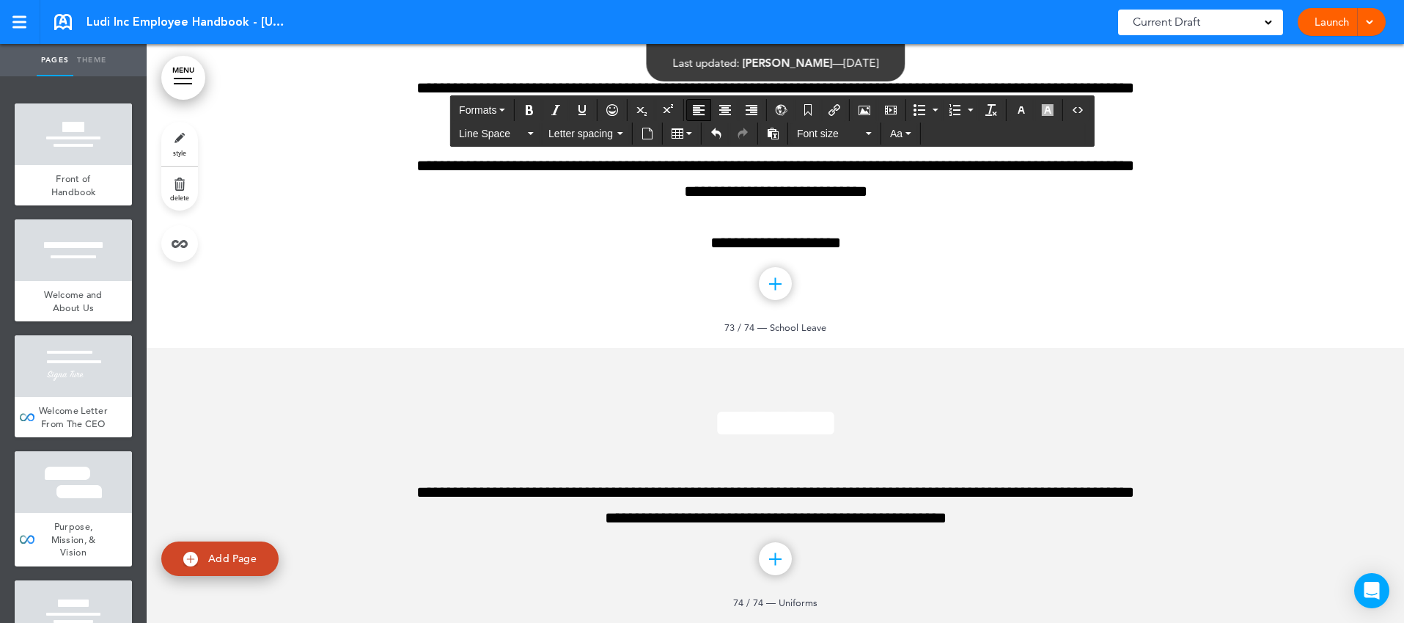
scroll to position [73740, 0]
drag, startPoint x: 603, startPoint y: 274, endPoint x: 989, endPoint y: 274, distance: 385.7
click at [1023, 111] on icon "button" at bounding box center [1022, 110] width 12 height 12
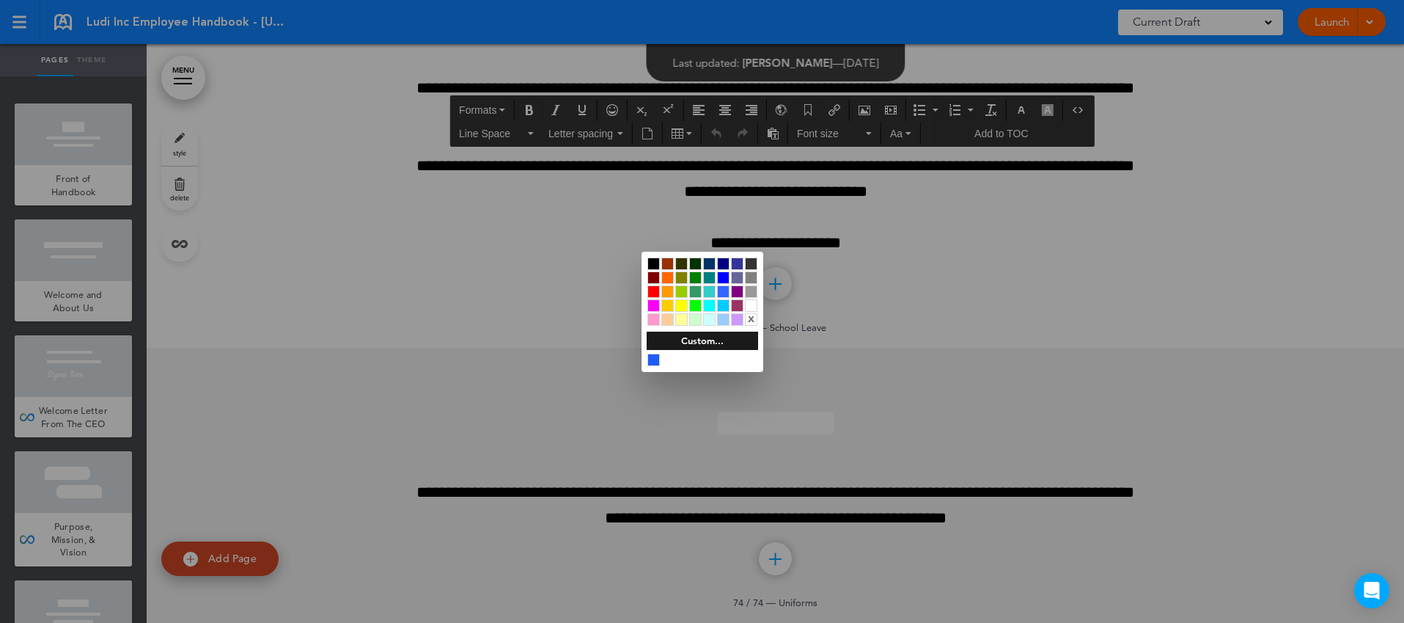
click at [653, 262] on div at bounding box center [653, 263] width 12 height 12
click at [918, 333] on div at bounding box center [702, 311] width 1404 height 623
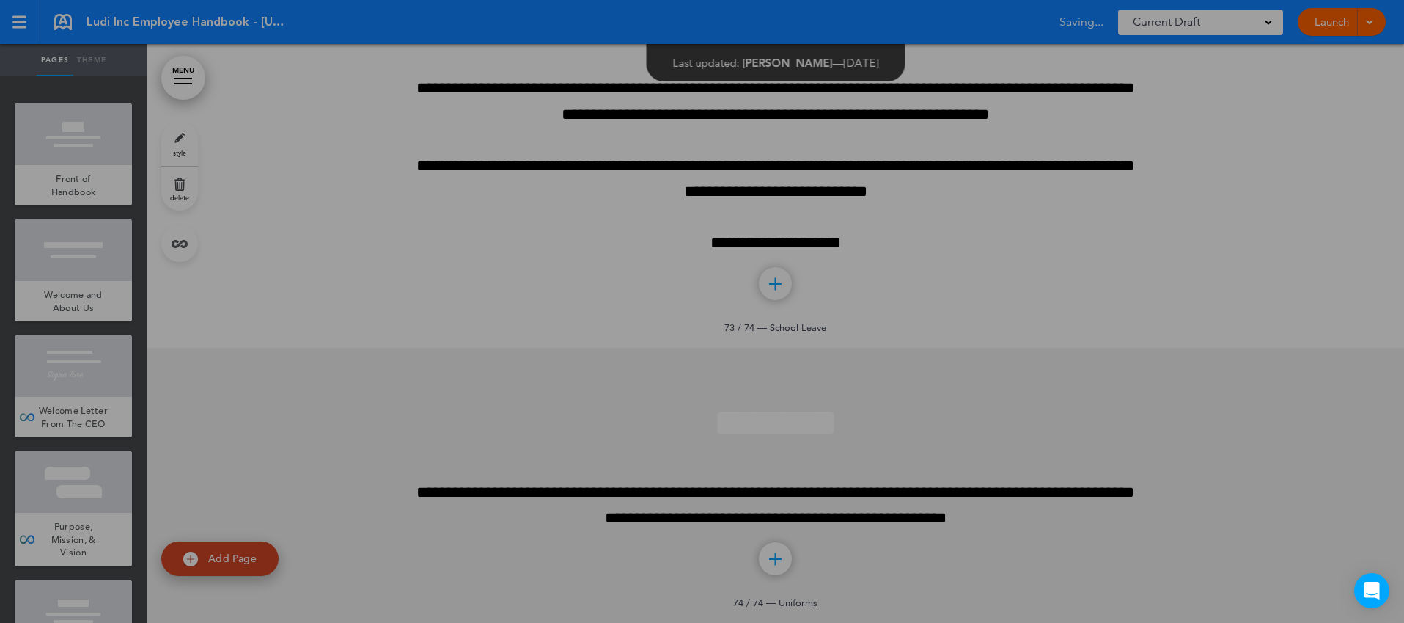
click at [918, 333] on div "**********" at bounding box center [702, 311] width 1404 height 623
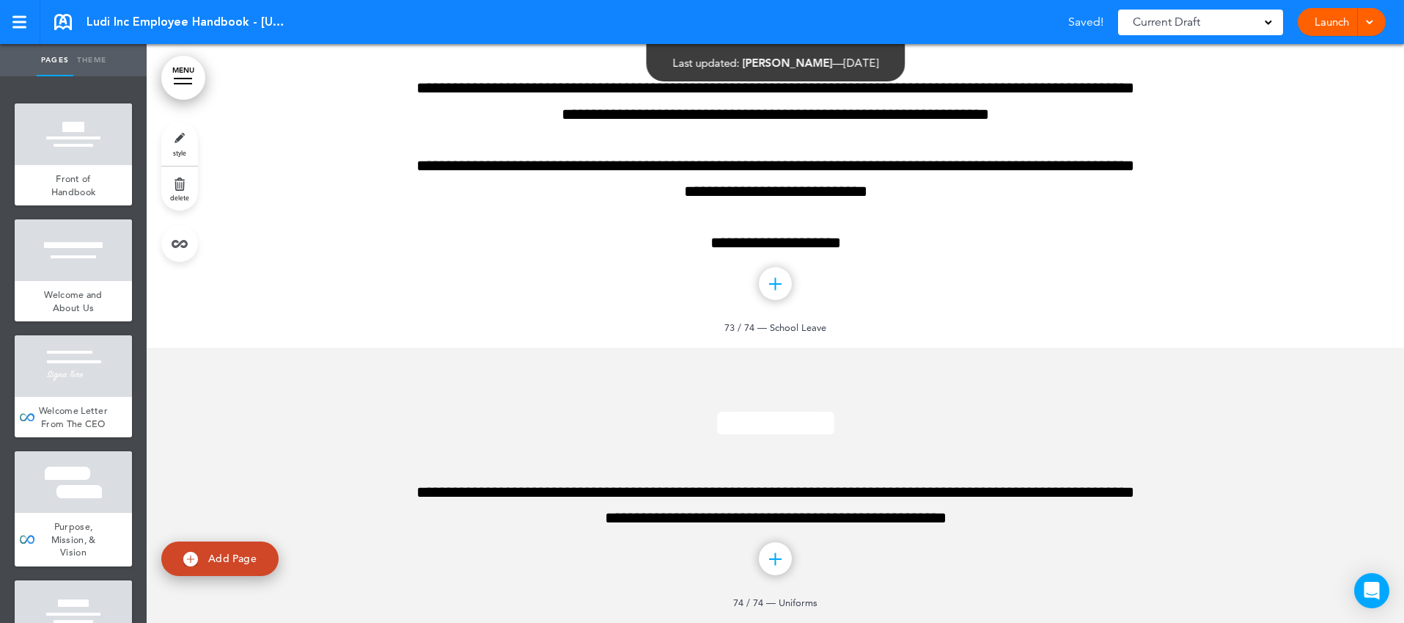
scroll to position [73875, 0]
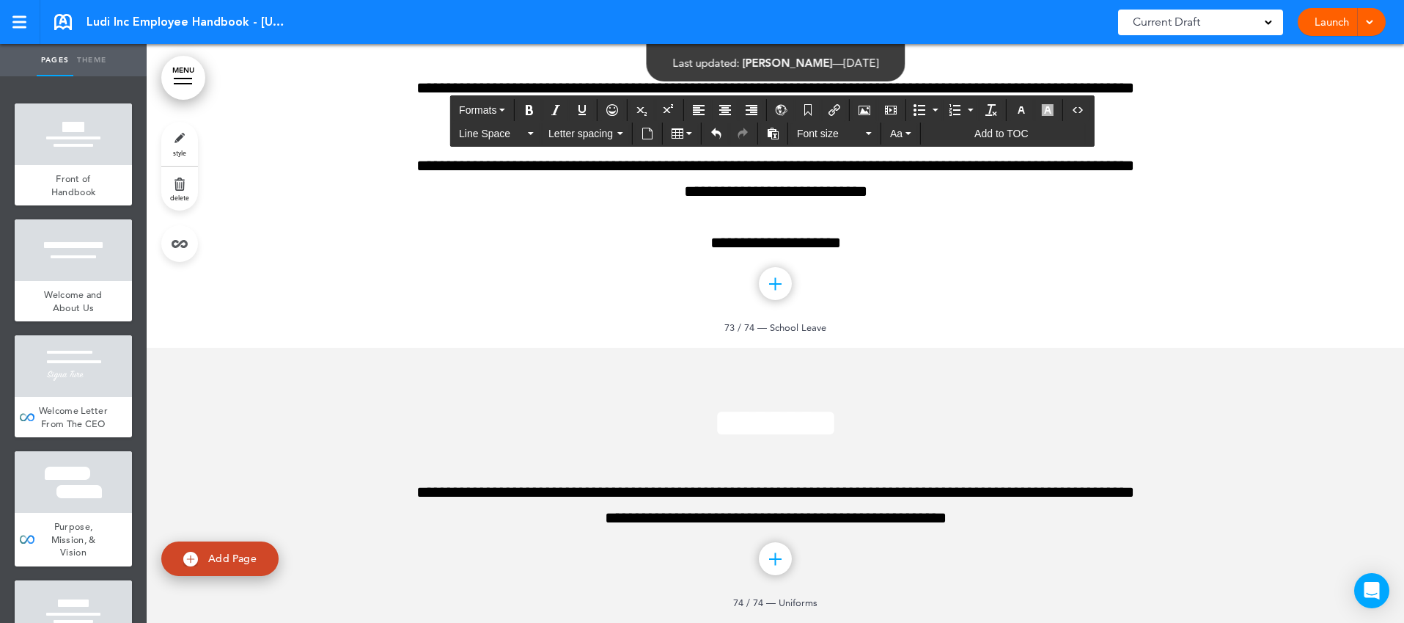
drag, startPoint x: 446, startPoint y: 213, endPoint x: 1135, endPoint y: 428, distance: 721.9
click at [704, 107] on icon "Align left" at bounding box center [699, 110] width 12 height 12
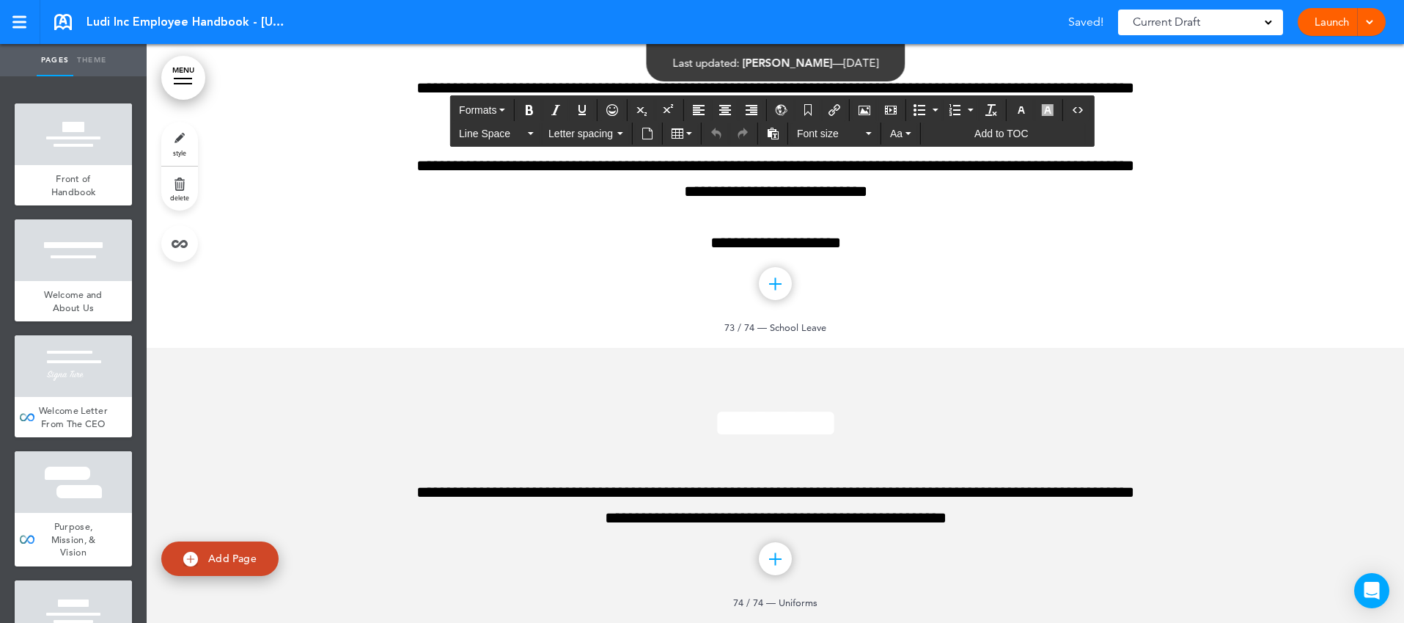
drag, startPoint x: 521, startPoint y: 326, endPoint x: 1084, endPoint y: 363, distance: 564.3
click at [1026, 109] on icon "button" at bounding box center [1022, 110] width 12 height 12
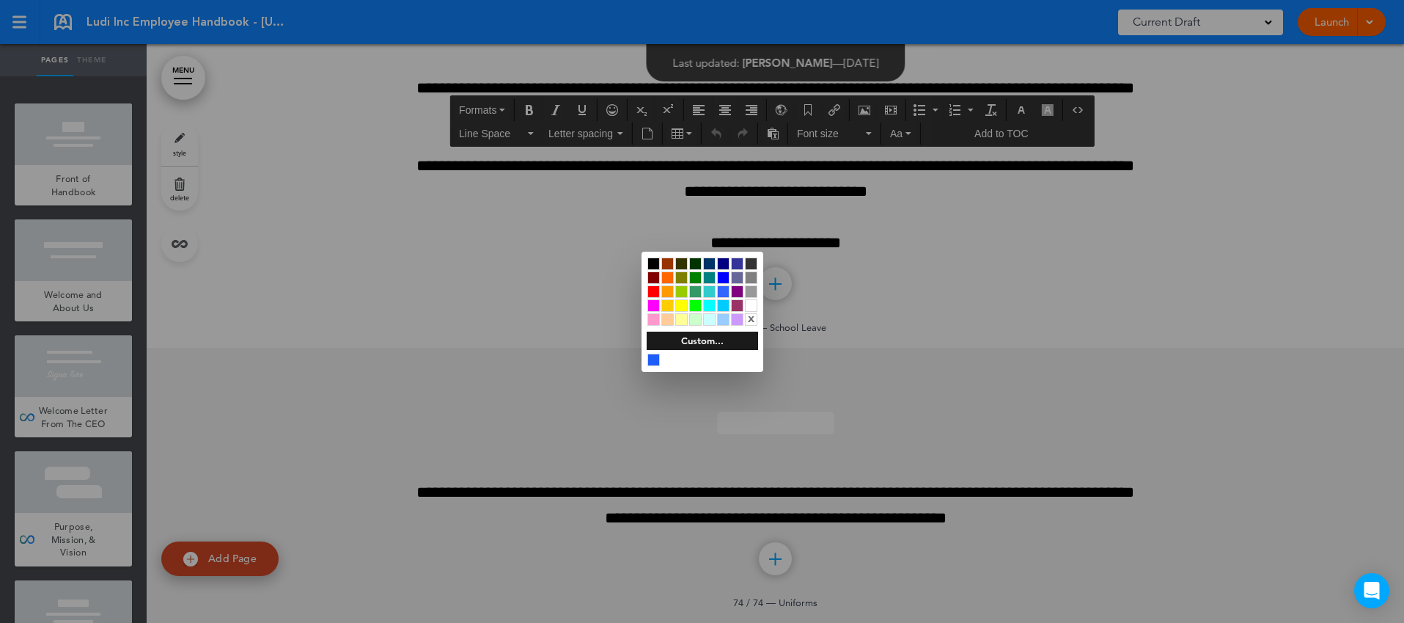
click at [647, 265] on div at bounding box center [653, 263] width 12 height 12
click at [880, 378] on div at bounding box center [702, 311] width 1404 height 623
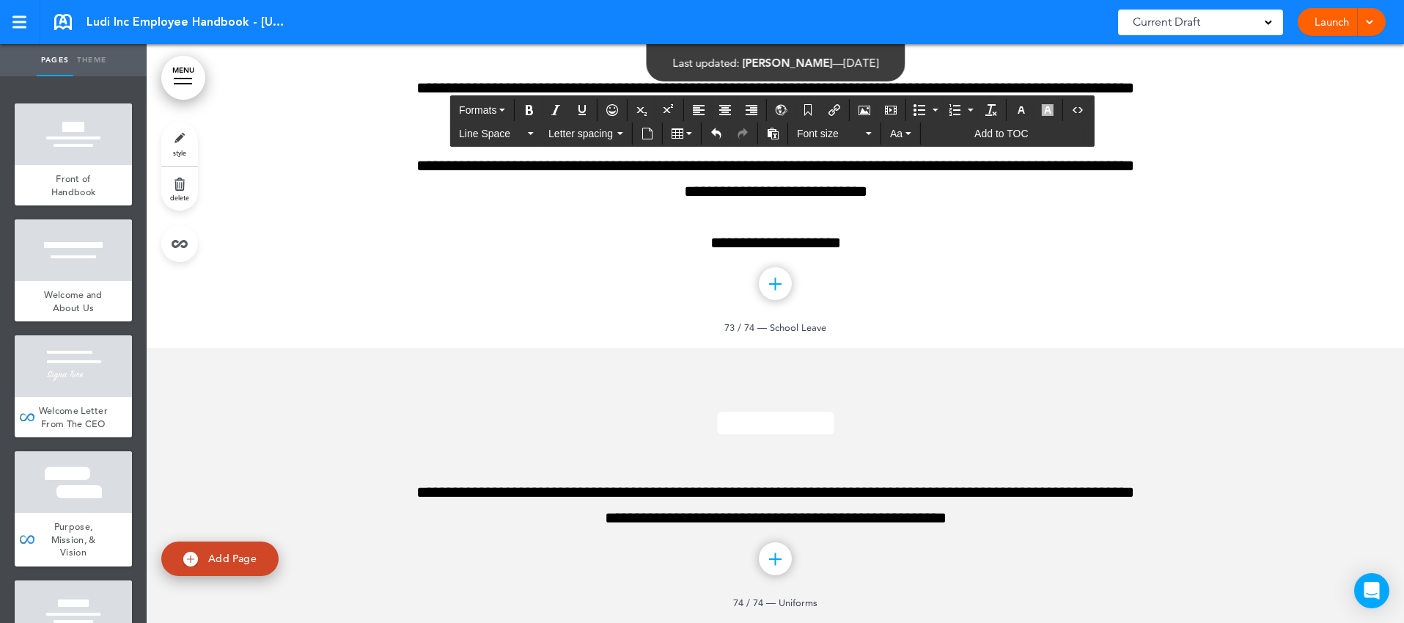
drag, startPoint x: 1054, startPoint y: 542, endPoint x: 491, endPoint y: 416, distance: 577.1
click at [700, 104] on icon "Align left" at bounding box center [699, 110] width 12 height 12
drag, startPoint x: 484, startPoint y: 318, endPoint x: 846, endPoint y: 319, distance: 362.2
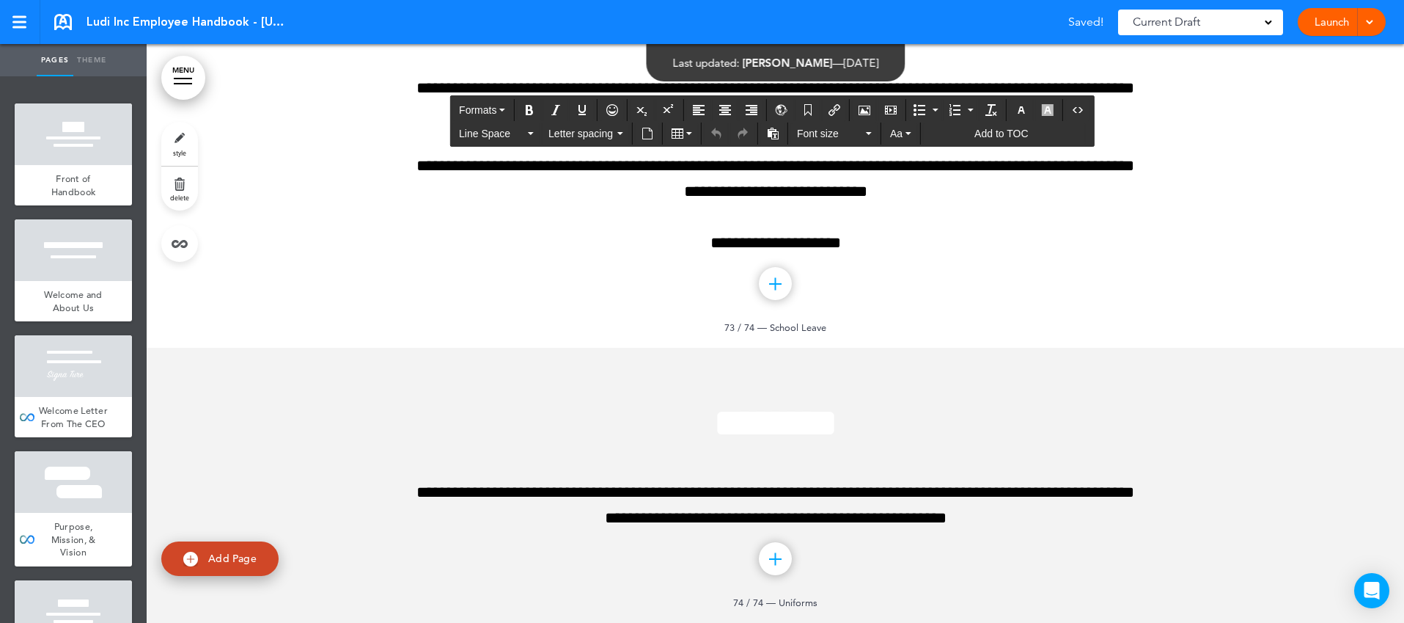
drag, startPoint x: 735, startPoint y: 319, endPoint x: 714, endPoint y: 319, distance: 20.5
drag, startPoint x: 430, startPoint y: 301, endPoint x: 1097, endPoint y: 303, distance: 667.2
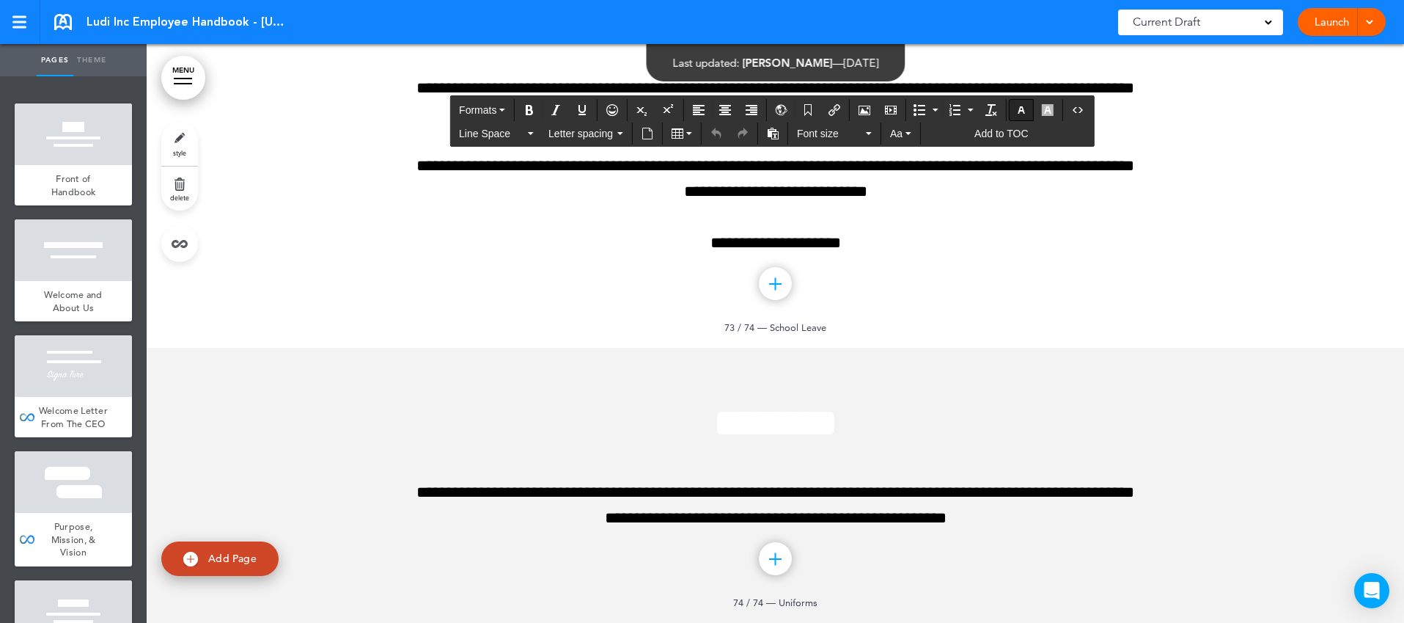
click at [1016, 106] on icon "button" at bounding box center [1022, 110] width 12 height 12
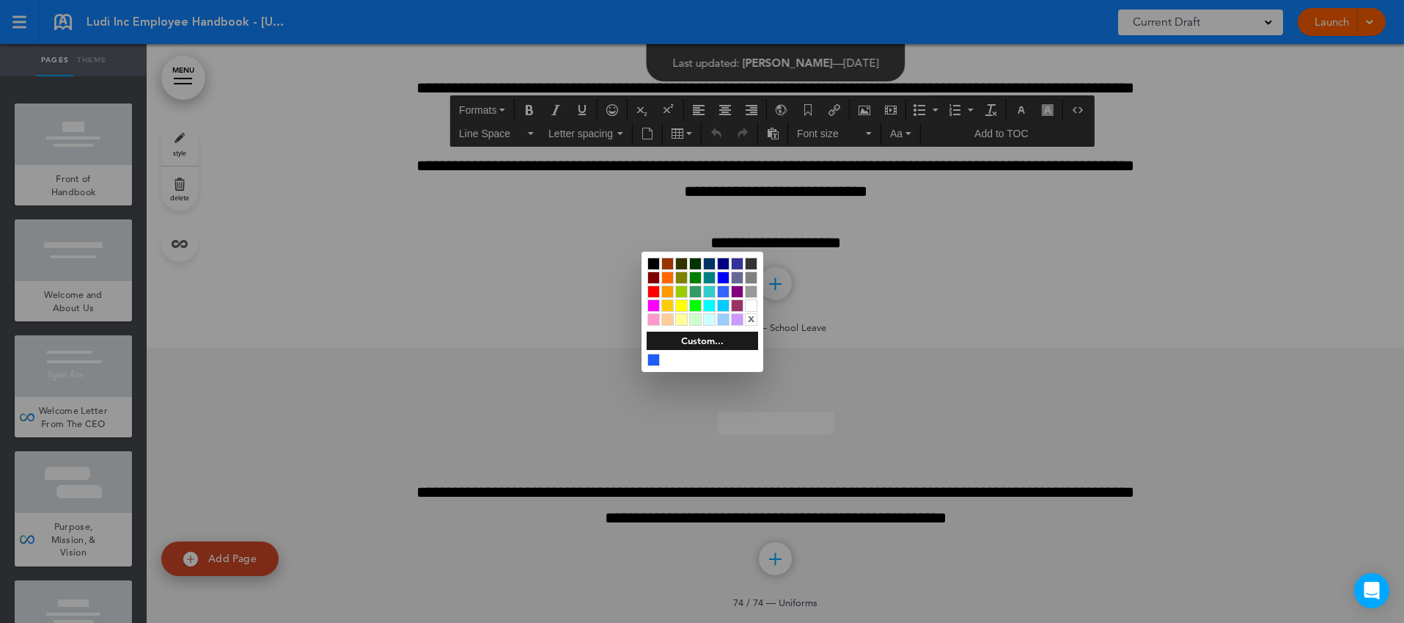
click at [656, 264] on div at bounding box center [653, 263] width 12 height 12
click at [982, 399] on div at bounding box center [702, 311] width 1404 height 623
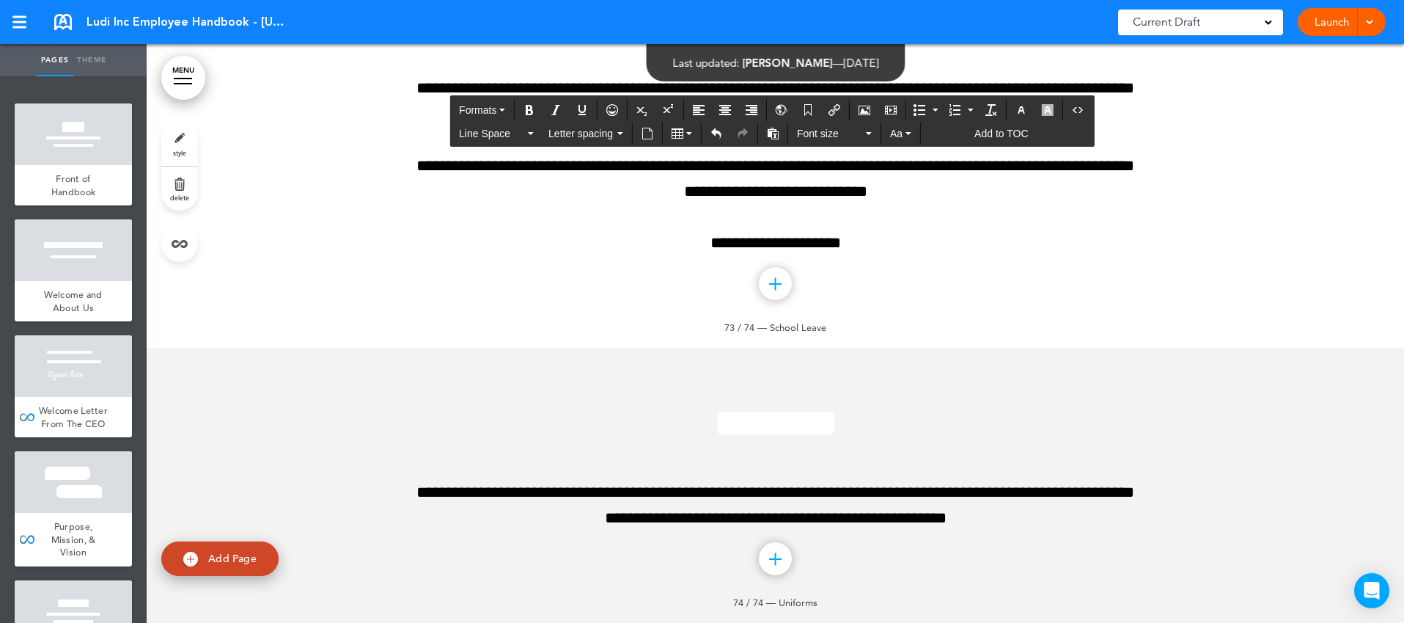
drag, startPoint x: 982, startPoint y: 419, endPoint x: 399, endPoint y: 367, distance: 585.3
click at [694, 106] on icon "Align left" at bounding box center [699, 110] width 12 height 12
drag, startPoint x: 617, startPoint y: 341, endPoint x: 964, endPoint y: 342, distance: 346.8
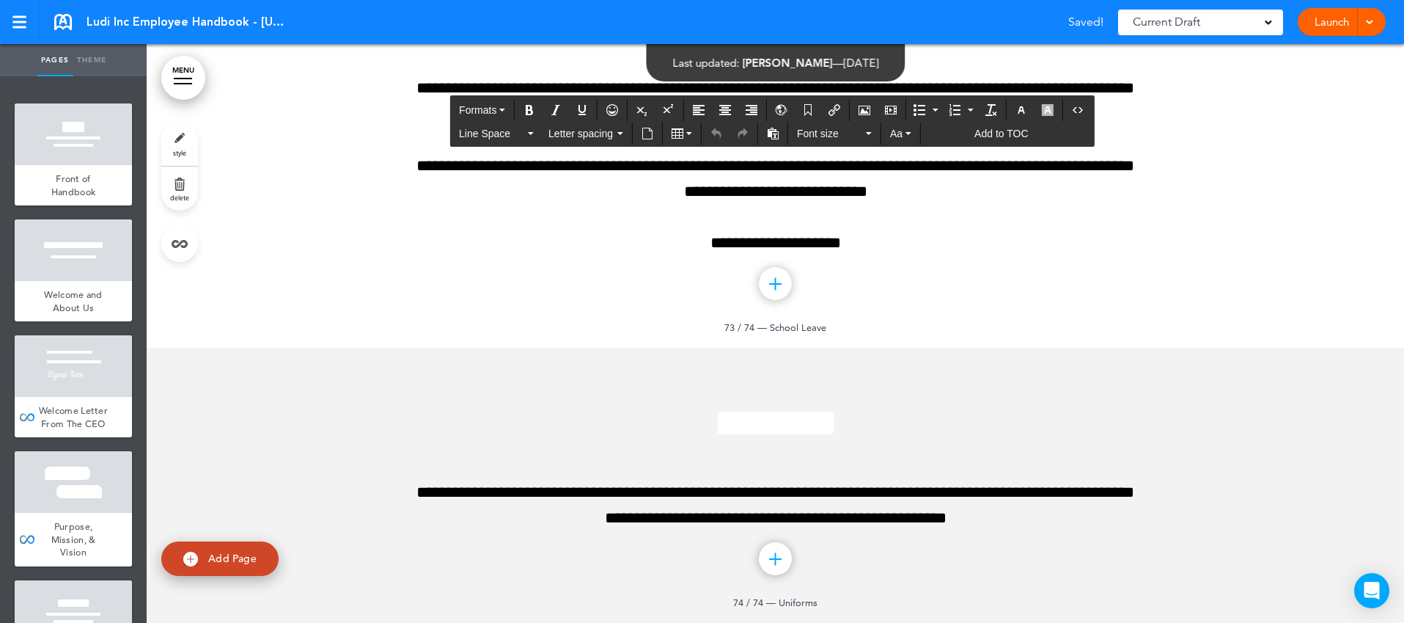
click at [1026, 109] on icon "button" at bounding box center [1022, 110] width 12 height 12
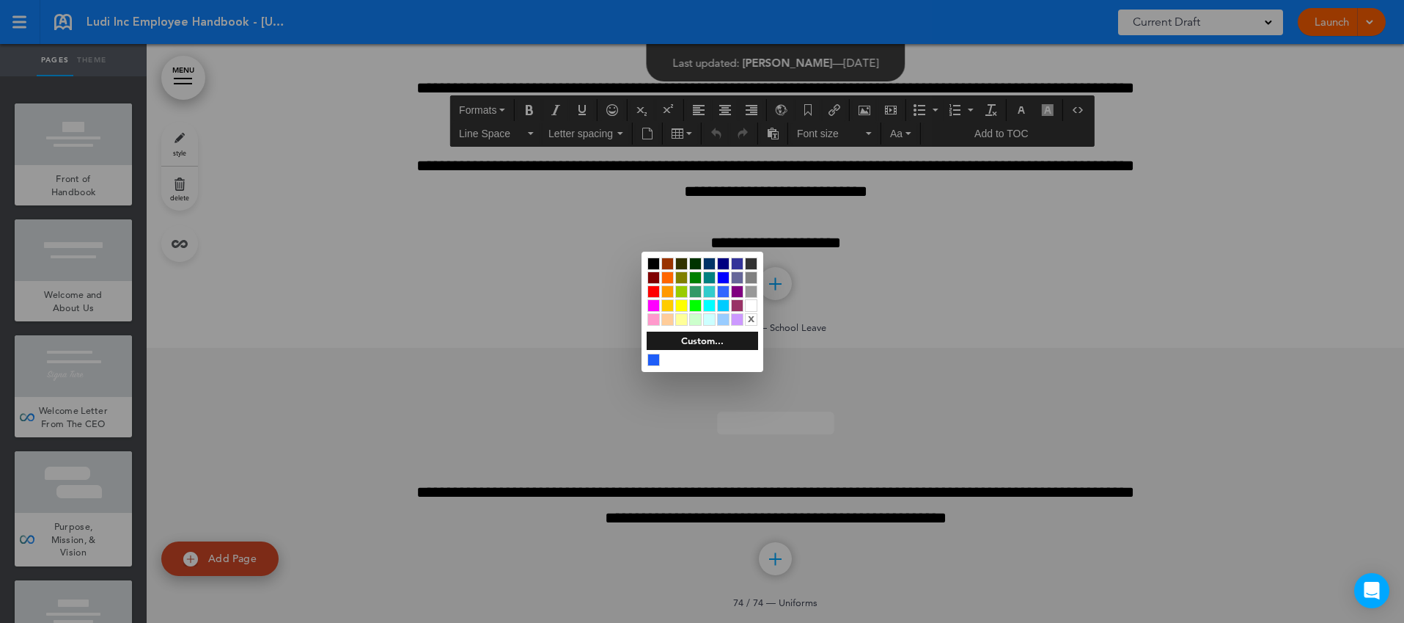
click at [650, 265] on div at bounding box center [653, 263] width 12 height 12
click at [909, 380] on div at bounding box center [702, 311] width 1404 height 623
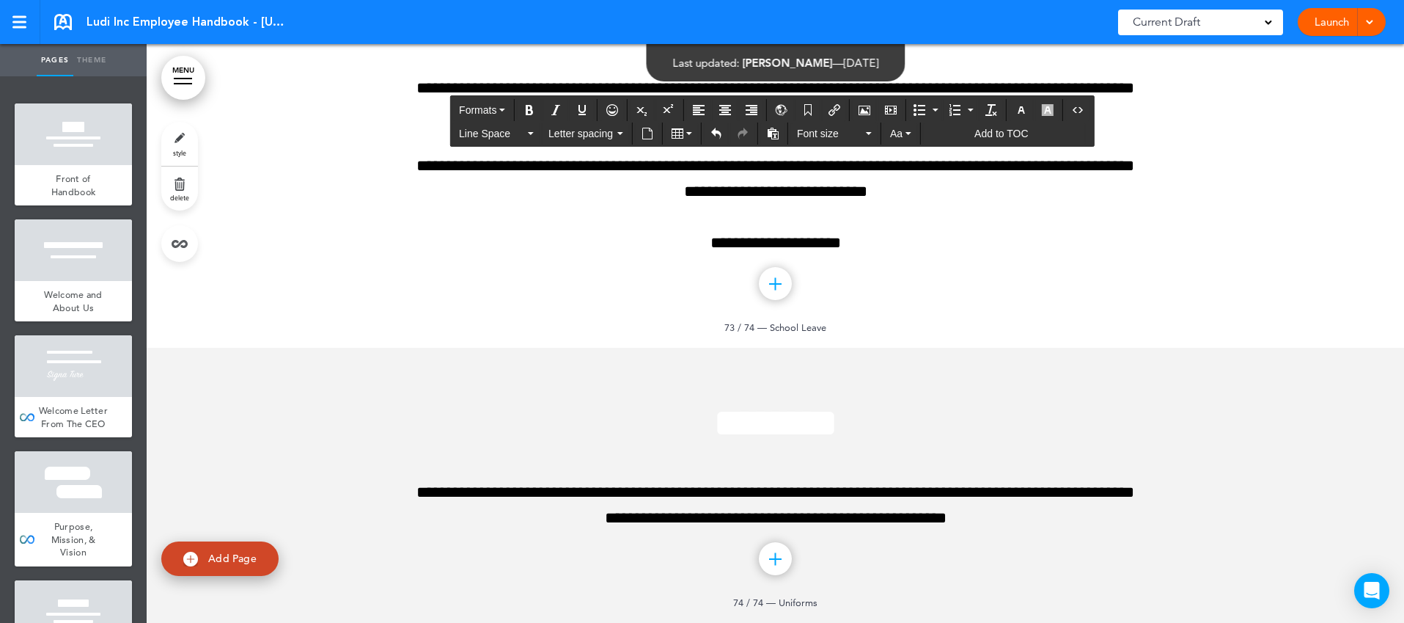
scroll to position [75035, 0]
drag, startPoint x: 1101, startPoint y: 454, endPoint x: 425, endPoint y: 193, distance: 724.0
click at [701, 112] on icon "Align left" at bounding box center [699, 110] width 12 height 12
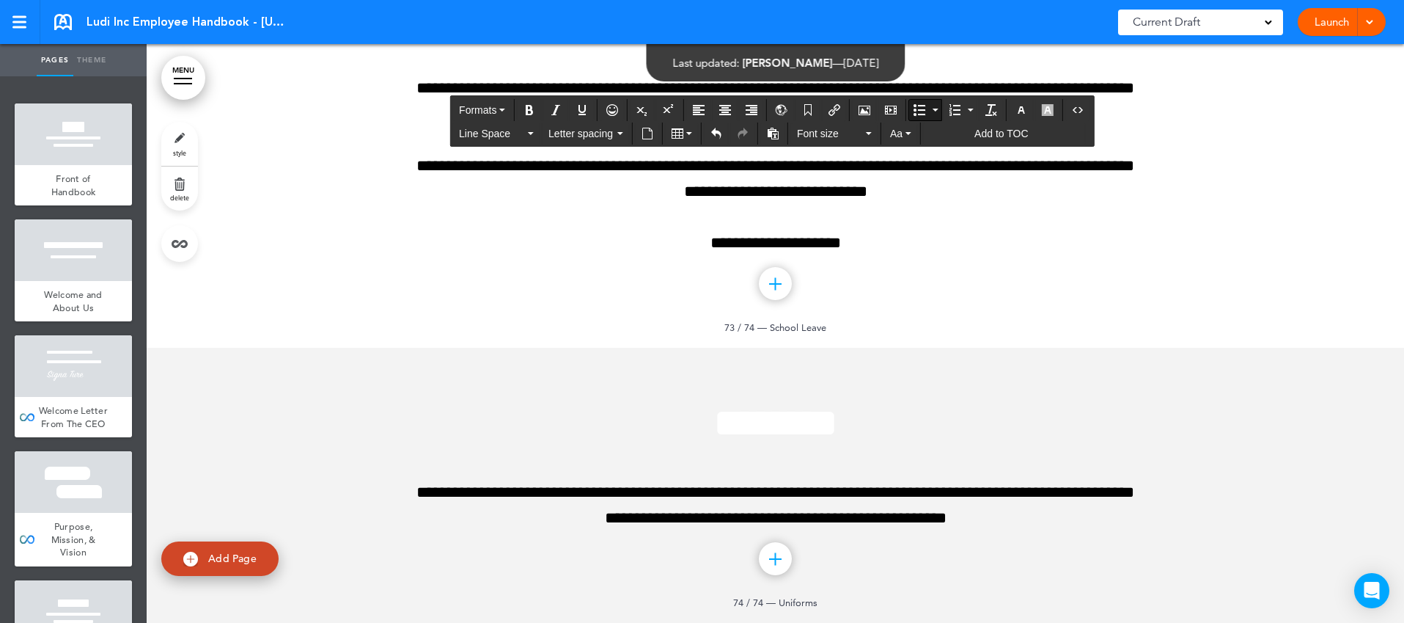
drag, startPoint x: 454, startPoint y: 278, endPoint x: 1112, endPoint y: 309, distance: 659.2
click at [705, 107] on icon "Align left" at bounding box center [699, 110] width 12 height 12
drag, startPoint x: 438, startPoint y: 356, endPoint x: 1116, endPoint y: 389, distance: 678.3
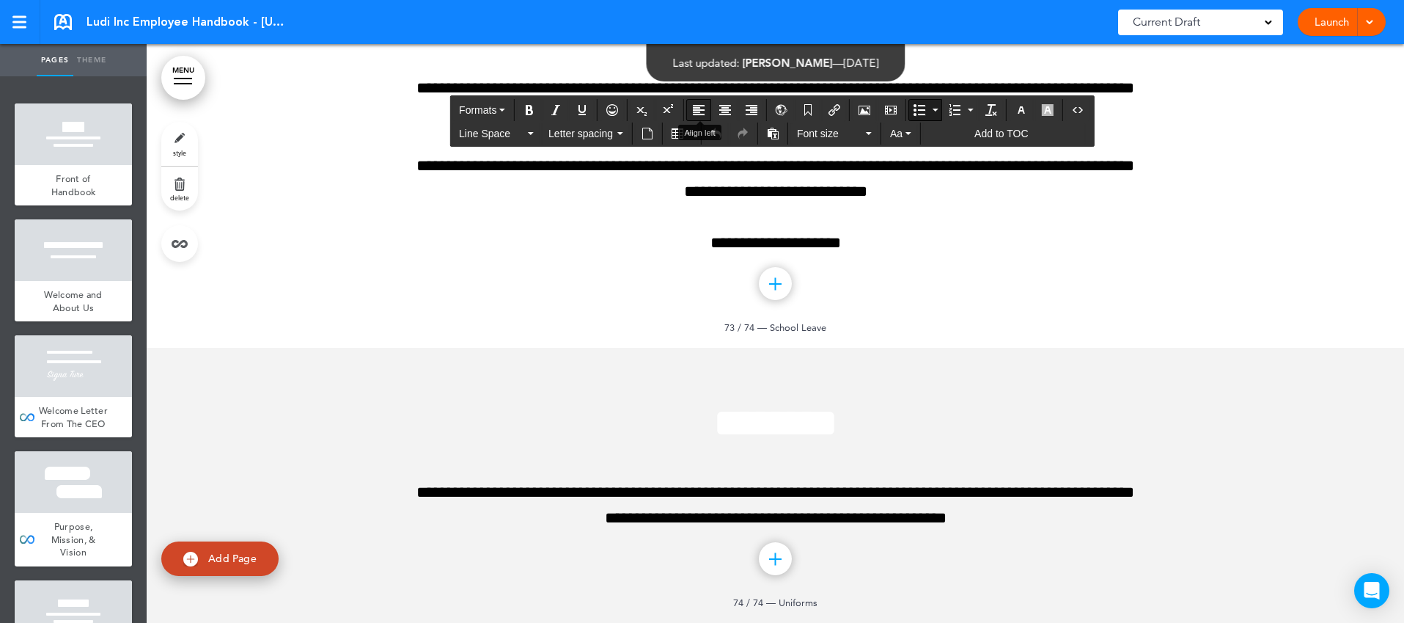
click at [699, 106] on icon "Align left" at bounding box center [699, 110] width 12 height 12
drag, startPoint x: 438, startPoint y: 435, endPoint x: 1138, endPoint y: 479, distance: 701.6
click at [705, 110] on icon "Align left" at bounding box center [699, 110] width 12 height 12
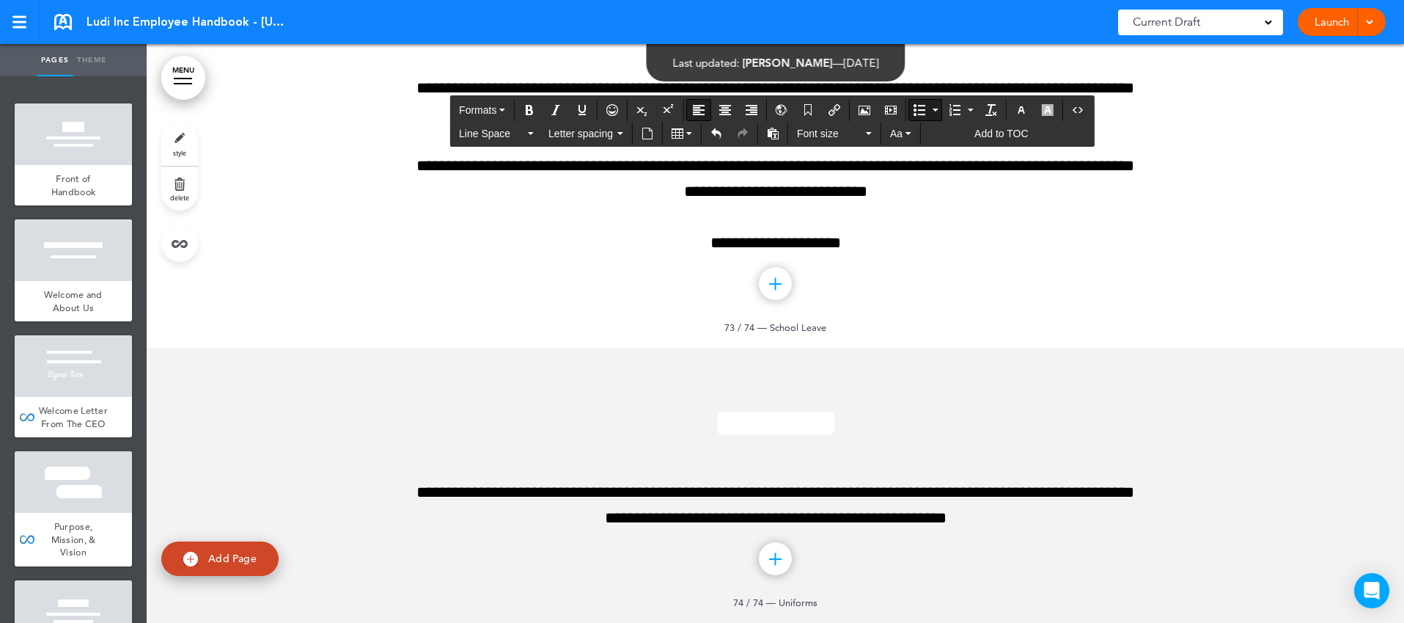
drag, startPoint x: 414, startPoint y: 288, endPoint x: 982, endPoint y: 504, distance: 608.0
click at [704, 104] on icon "Align left" at bounding box center [699, 110] width 12 height 12
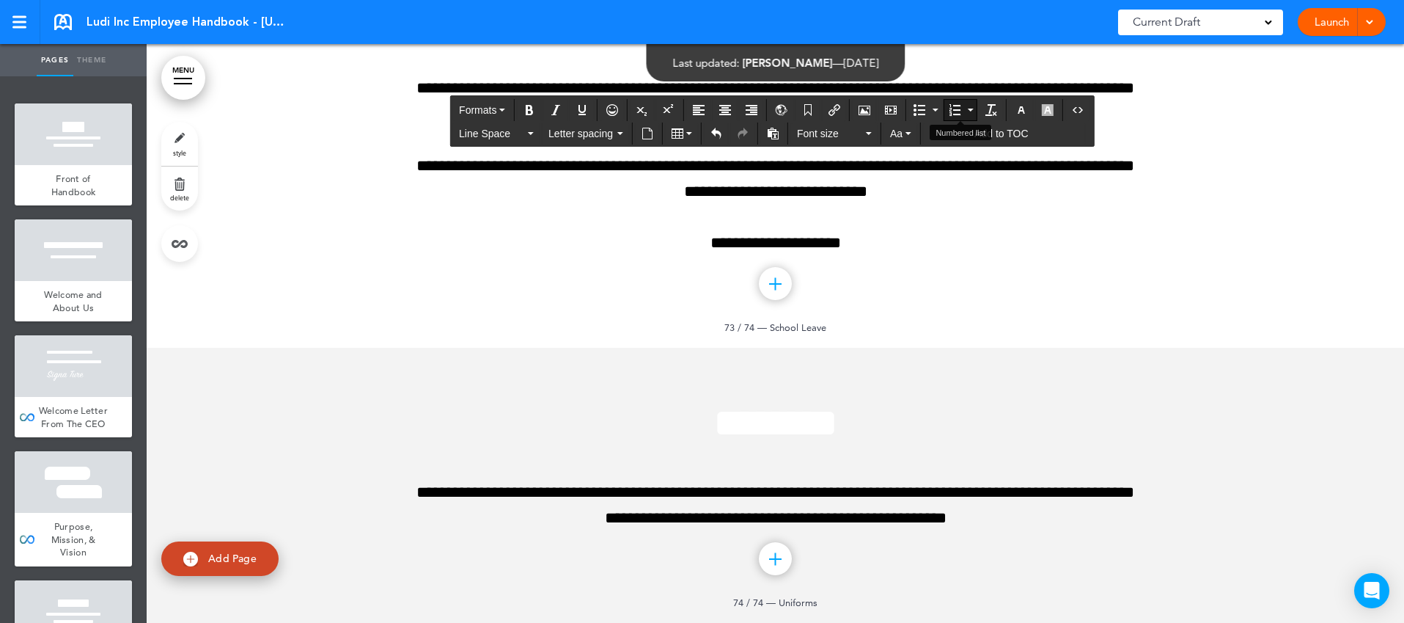
click at [958, 104] on icon "Numbered list" at bounding box center [955, 110] width 12 height 12
drag, startPoint x: 1057, startPoint y: 293, endPoint x: 439, endPoint y: 293, distance: 618.1
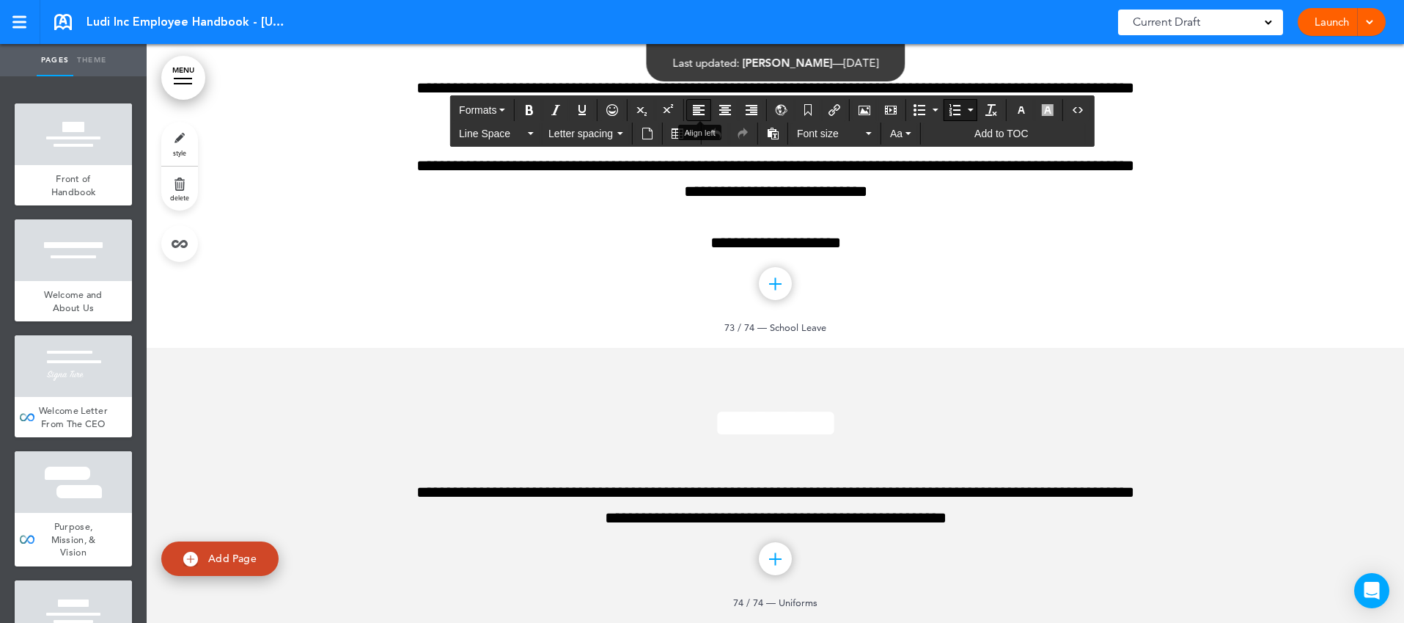
click at [697, 109] on icon "Align left" at bounding box center [699, 110] width 12 height 12
drag, startPoint x: 1059, startPoint y: 348, endPoint x: 513, endPoint y: 349, distance: 546.3
click at [697, 106] on icon "Align left" at bounding box center [699, 110] width 12 height 12
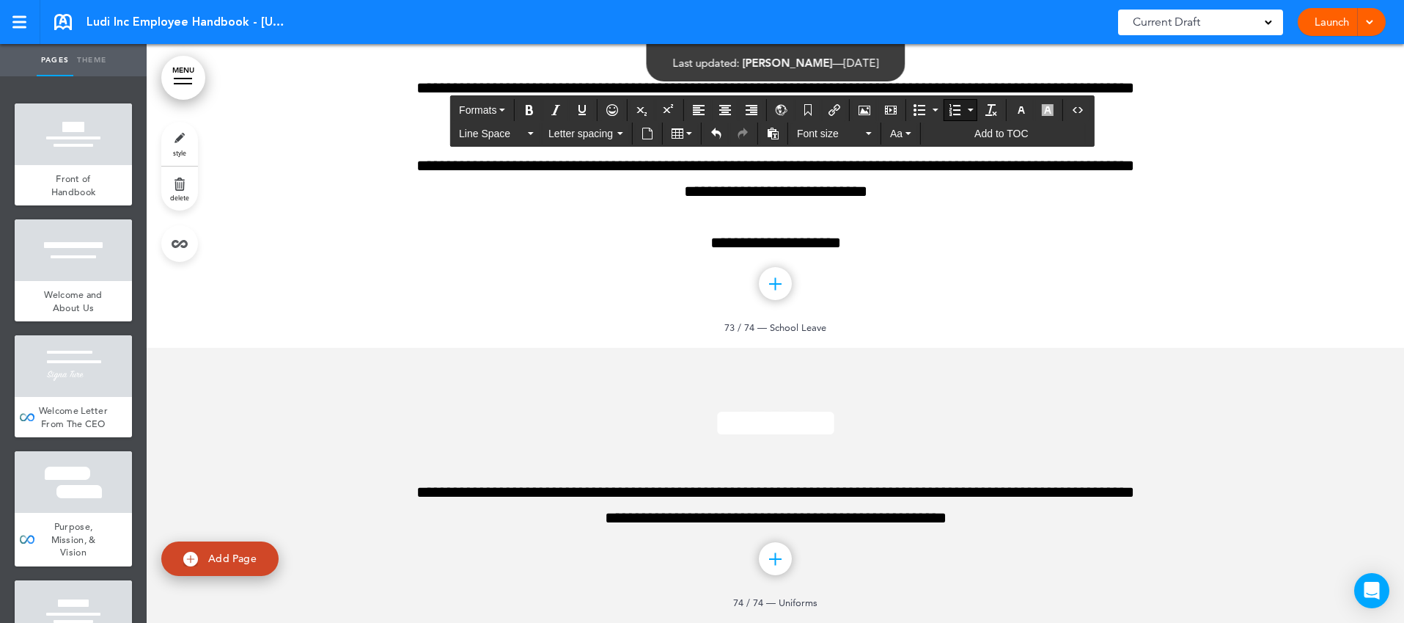
drag, startPoint x: 919, startPoint y: 322, endPoint x: 427, endPoint y: 282, distance: 493.6
click at [702, 110] on icon "Align left" at bounding box center [699, 110] width 12 height 12
drag, startPoint x: 937, startPoint y: 392, endPoint x: 470, endPoint y: 346, distance: 469.3
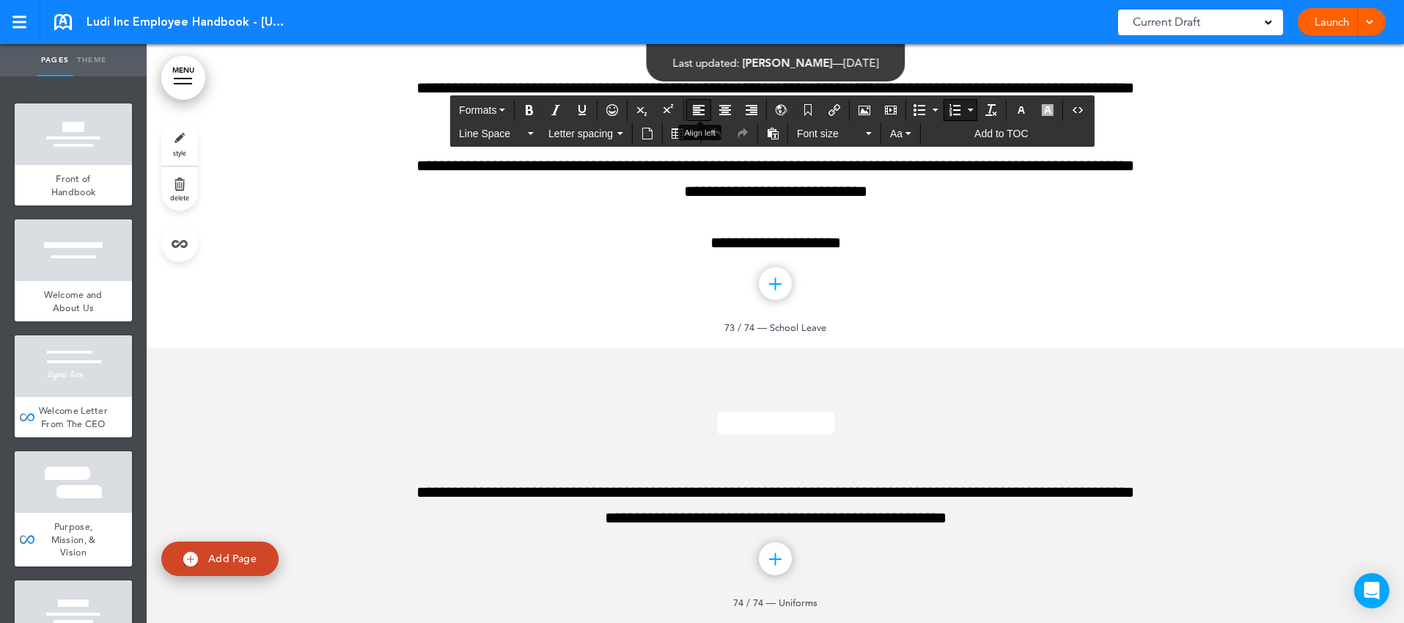
click at [702, 102] on button "Align left" at bounding box center [698, 110] width 23 height 21
drag, startPoint x: 474, startPoint y: 329, endPoint x: 1120, endPoint y: 329, distance: 646.0
click at [1023, 106] on icon "button" at bounding box center [1022, 110] width 12 height 12
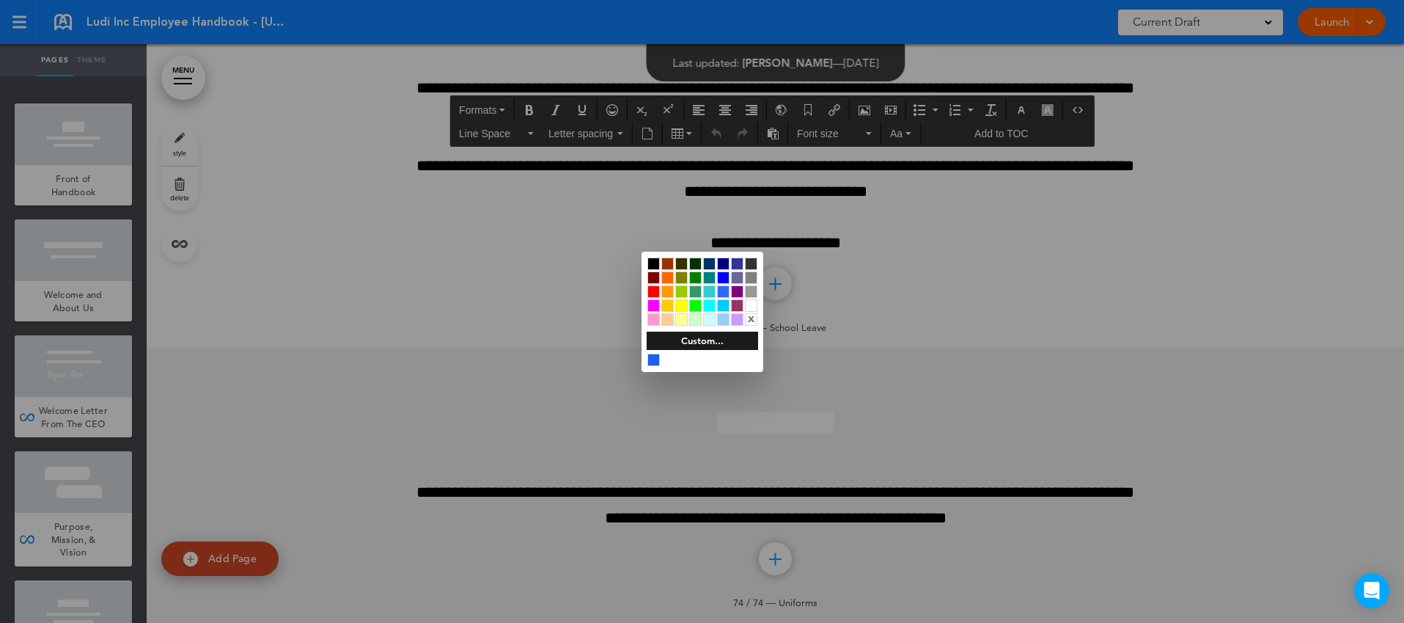
click at [654, 265] on div at bounding box center [653, 263] width 12 height 12
click at [897, 391] on div at bounding box center [702, 311] width 1404 height 623
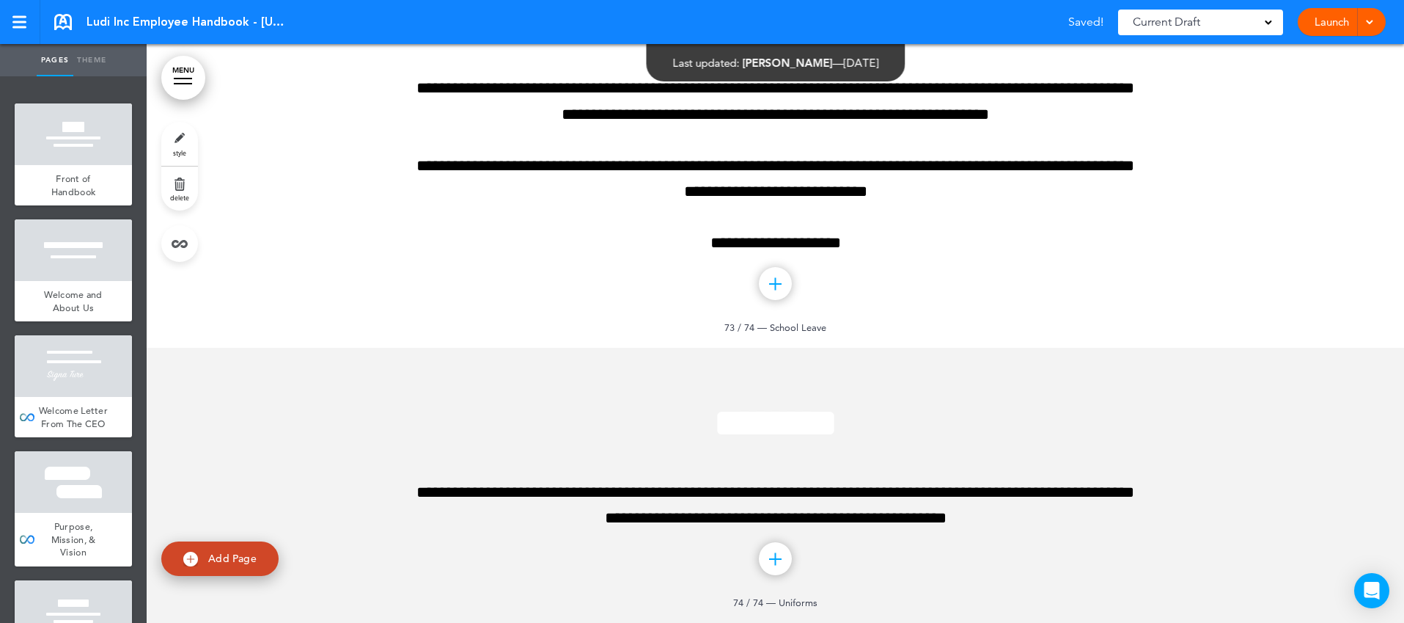
scroll to position [76215, 0]
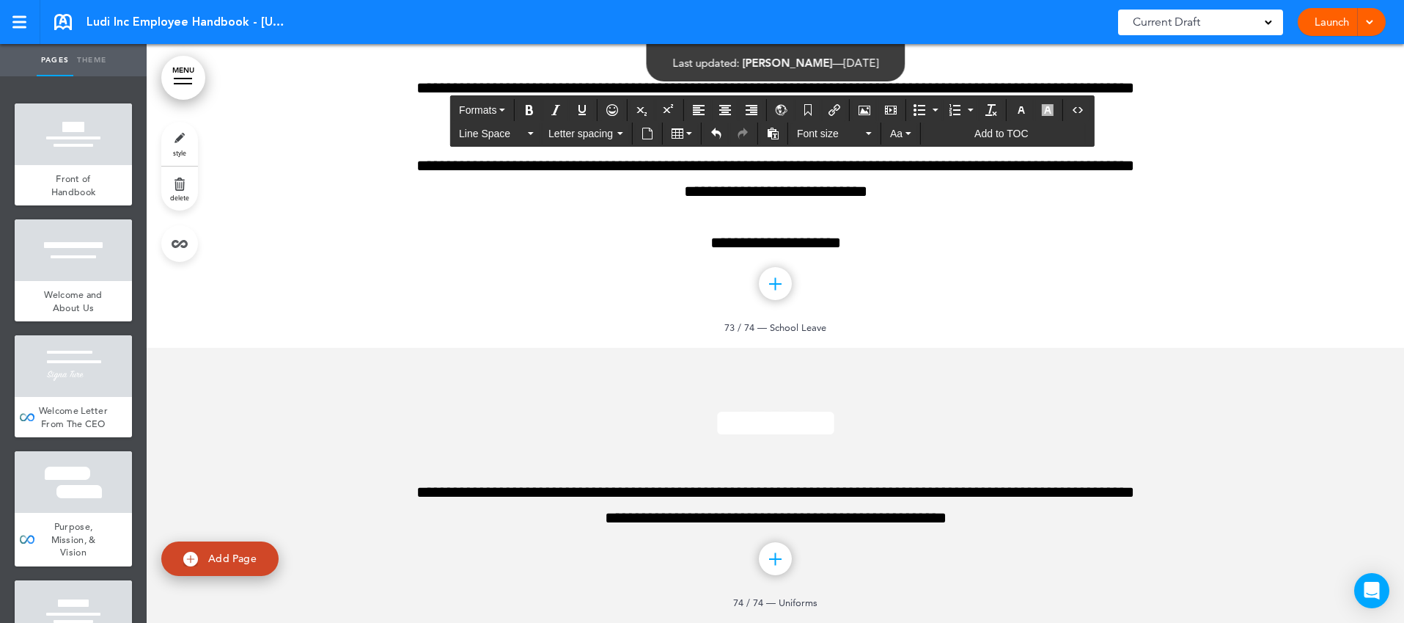
drag, startPoint x: 525, startPoint y: 161, endPoint x: 1065, endPoint y: 161, distance: 540.4
click at [698, 108] on icon "Align left" at bounding box center [699, 110] width 12 height 12
drag, startPoint x: 933, startPoint y: 265, endPoint x: 580, endPoint y: 271, distance: 353.5
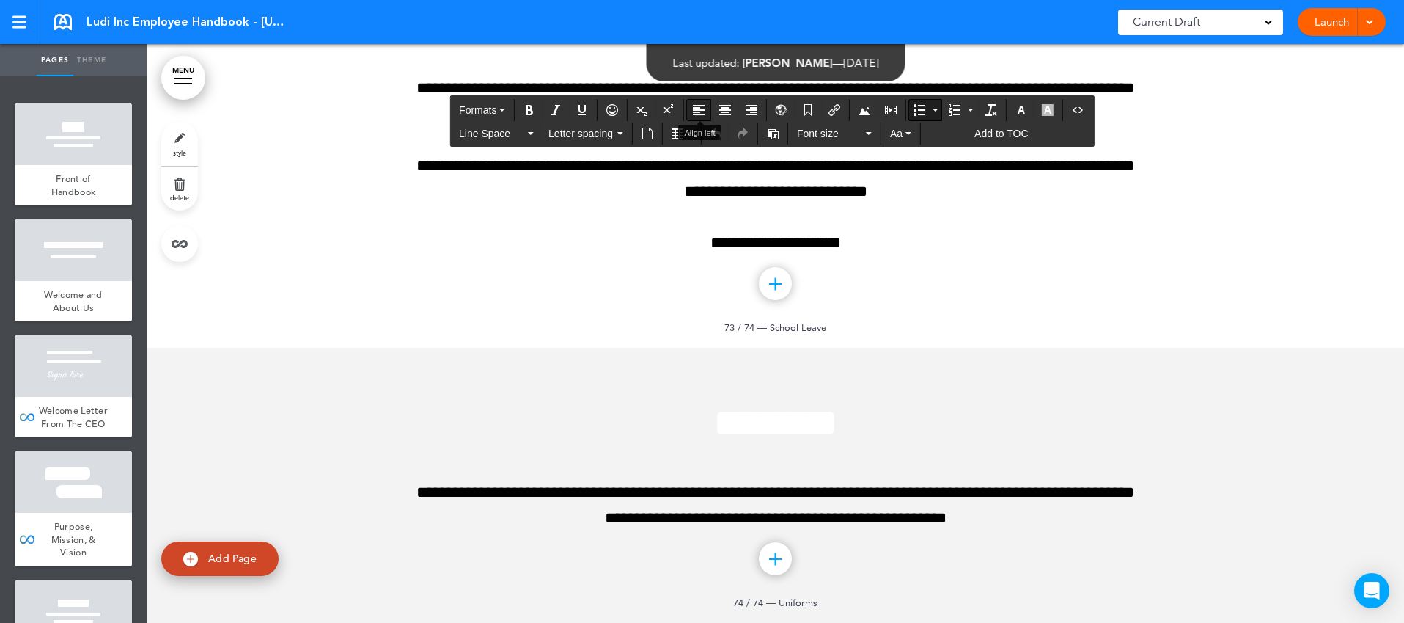
click at [698, 106] on icon "Align left" at bounding box center [699, 110] width 12 height 12
drag, startPoint x: 862, startPoint y: 319, endPoint x: 683, endPoint y: 317, distance: 178.2
click at [697, 110] on icon "Align left" at bounding box center [699, 110] width 12 height 12
drag, startPoint x: 1127, startPoint y: 211, endPoint x: 434, endPoint y: 211, distance: 692.9
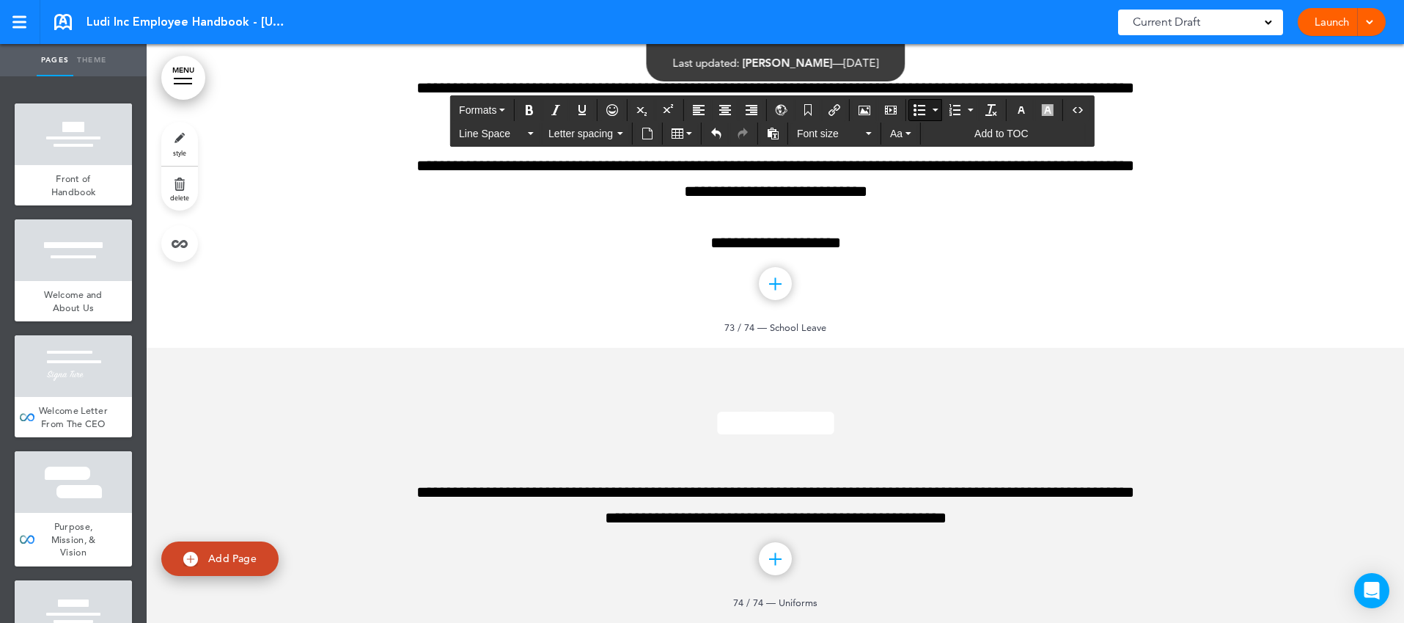
click at [699, 106] on icon "Align left" at bounding box center [699, 110] width 12 height 12
drag, startPoint x: 893, startPoint y: 367, endPoint x: 667, endPoint y: 363, distance: 226.6
click at [700, 106] on icon "Align left" at bounding box center [699, 110] width 12 height 12
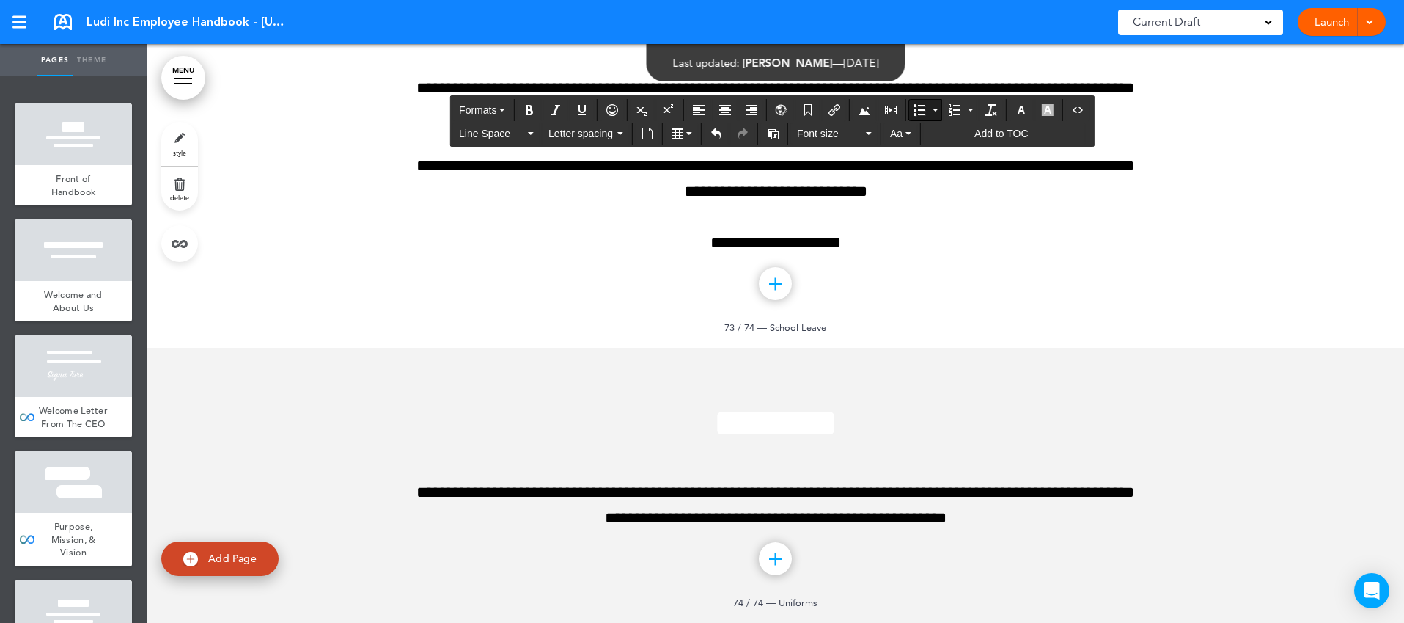
drag, startPoint x: 937, startPoint y: 419, endPoint x: 564, endPoint y: 419, distance: 373.2
click at [706, 106] on button "Align left" at bounding box center [698, 110] width 23 height 21
drag, startPoint x: 608, startPoint y: 293, endPoint x: 994, endPoint y: 296, distance: 386.4
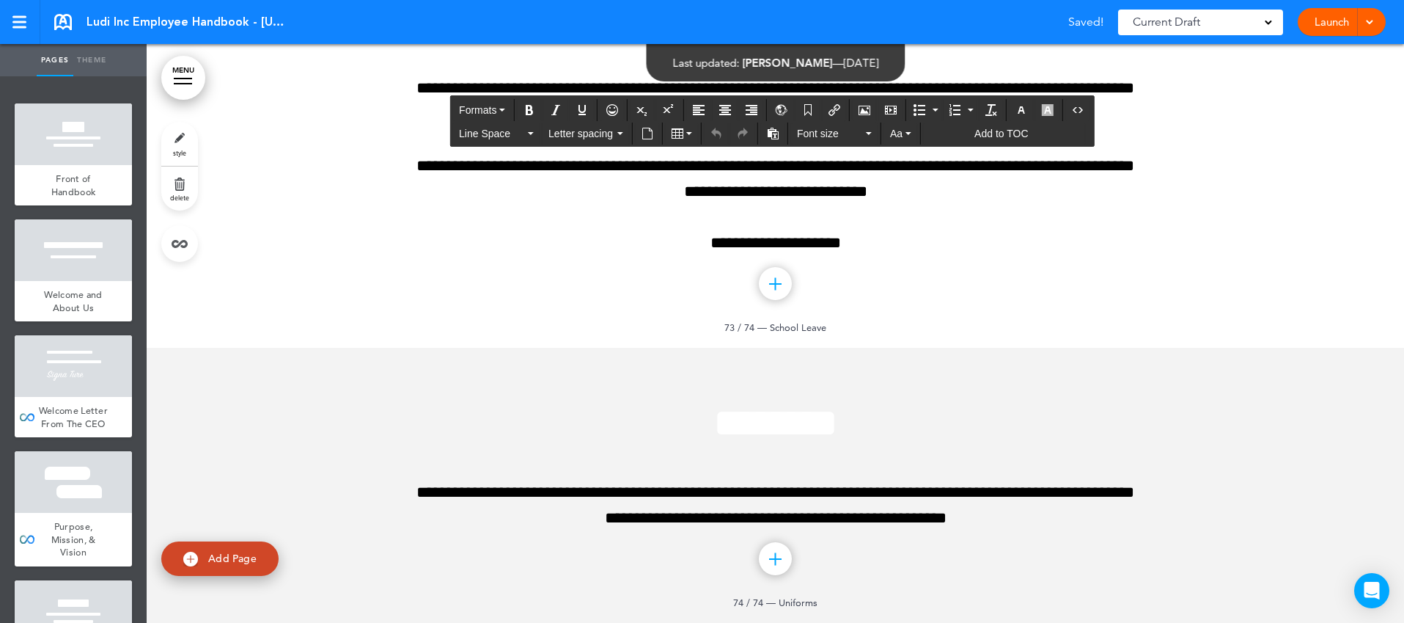
click at [1027, 111] on icon "button" at bounding box center [1022, 110] width 12 height 12
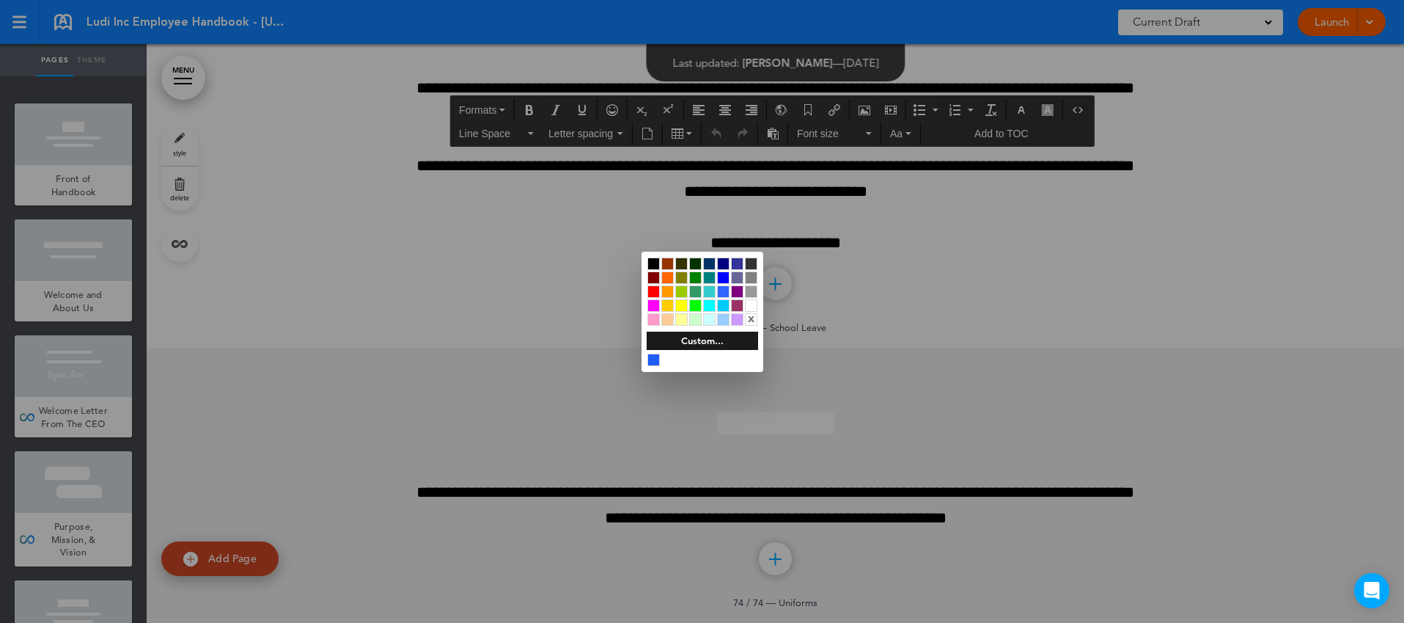
click at [661, 265] on div at bounding box center [667, 263] width 12 height 12
click at [931, 412] on div at bounding box center [702, 311] width 1404 height 623
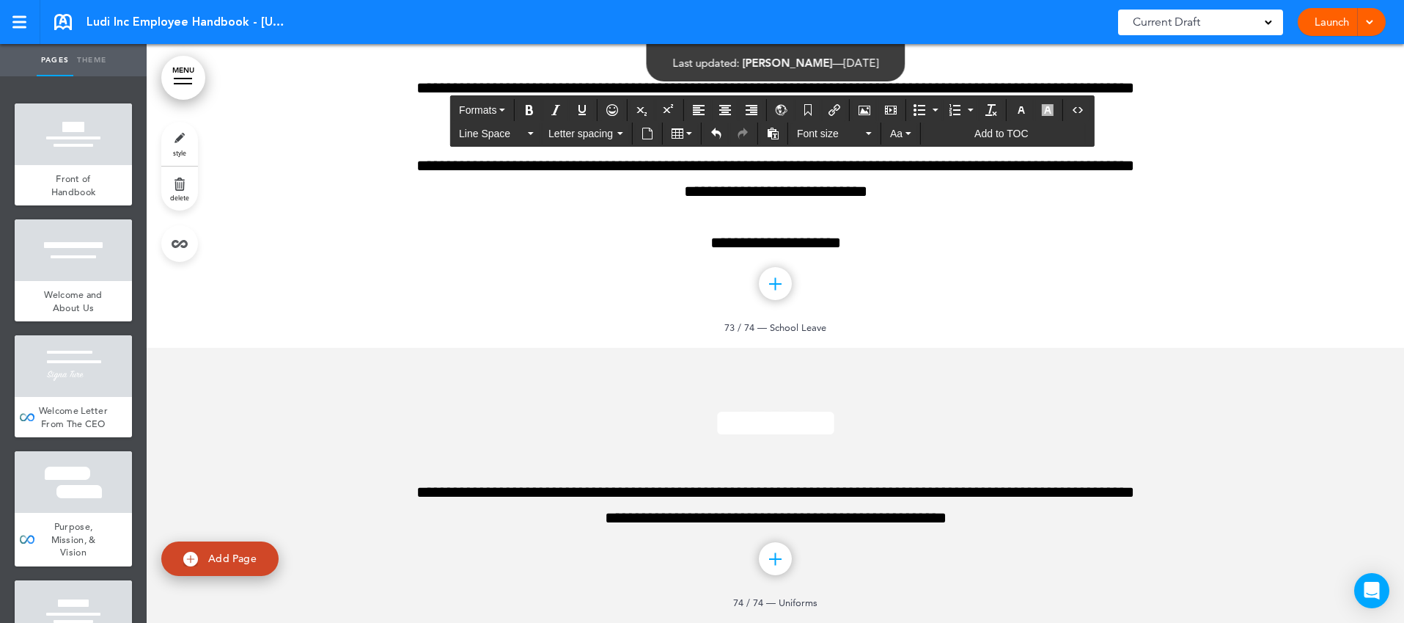
drag, startPoint x: 873, startPoint y: 437, endPoint x: 427, endPoint y: 355, distance: 453.3
click at [700, 109] on icon "Align left" at bounding box center [699, 110] width 12 height 12
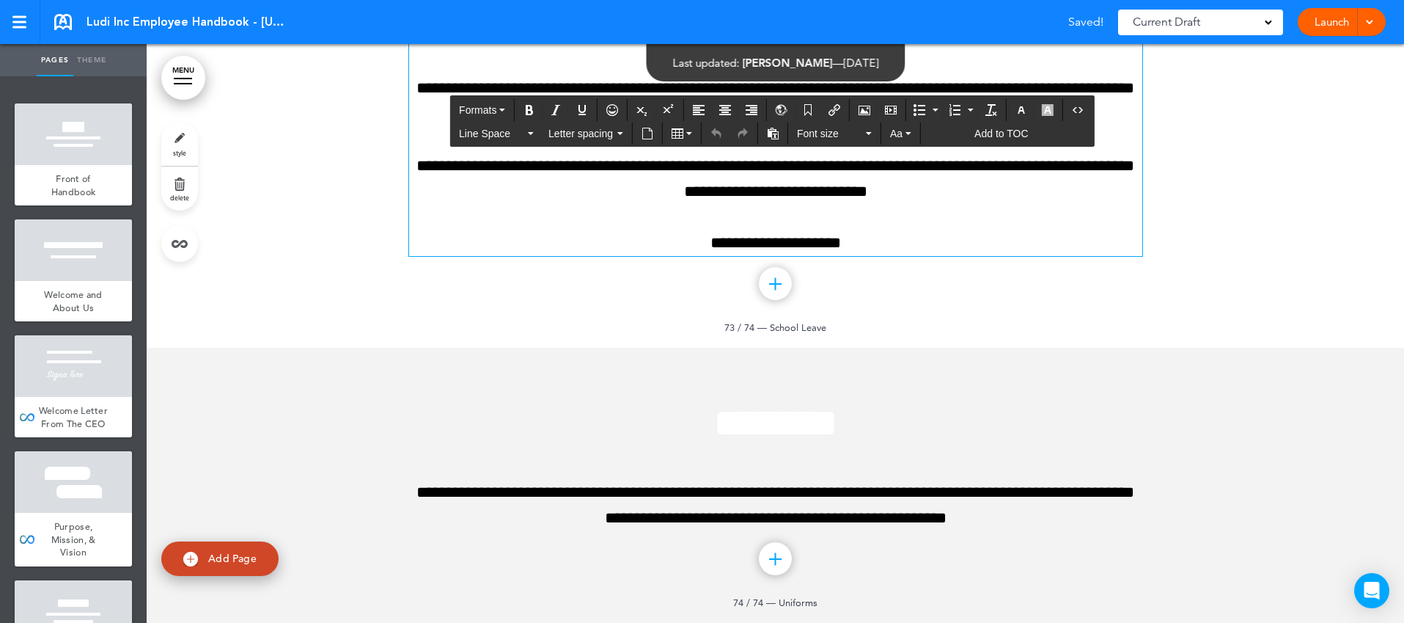
drag, startPoint x: 467, startPoint y: 275, endPoint x: 1026, endPoint y: 278, distance: 558.7
click at [1026, 39] on h1 "**********" at bounding box center [775, 19] width 733 height 40
click at [1026, 110] on icon "button" at bounding box center [1022, 110] width 12 height 12
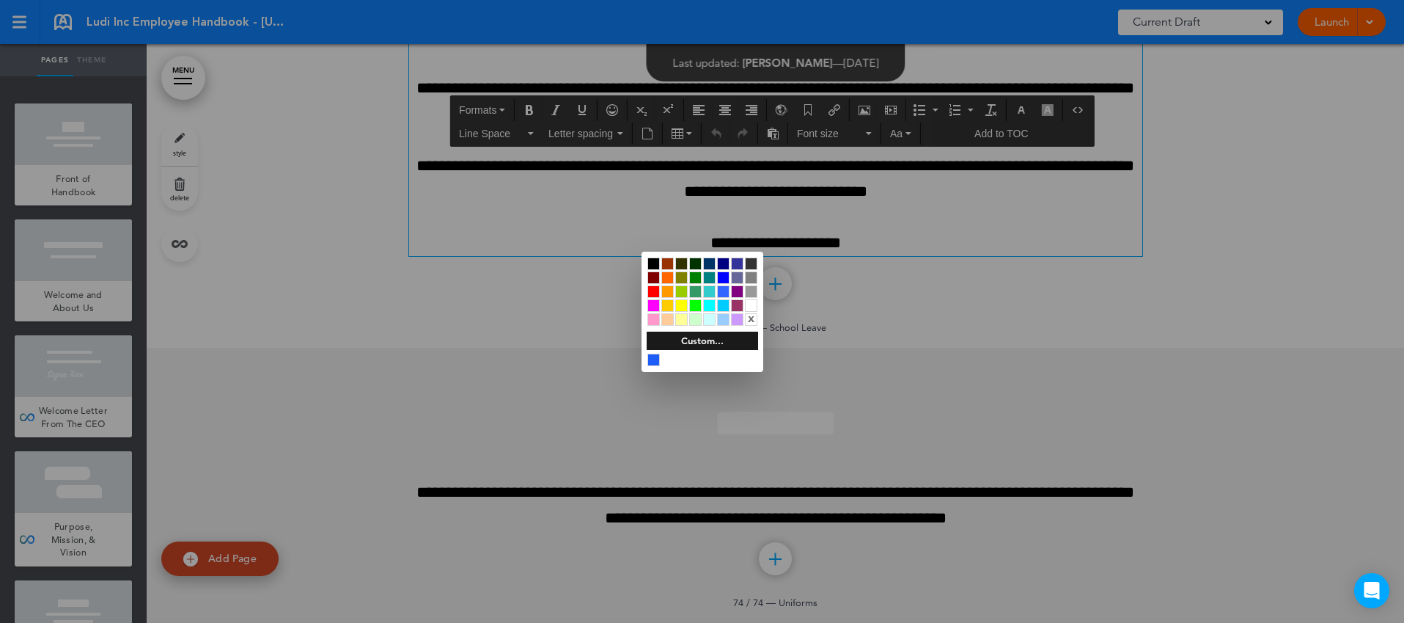
click at [655, 260] on div at bounding box center [653, 263] width 12 height 12
click at [848, 389] on div at bounding box center [702, 311] width 1404 height 623
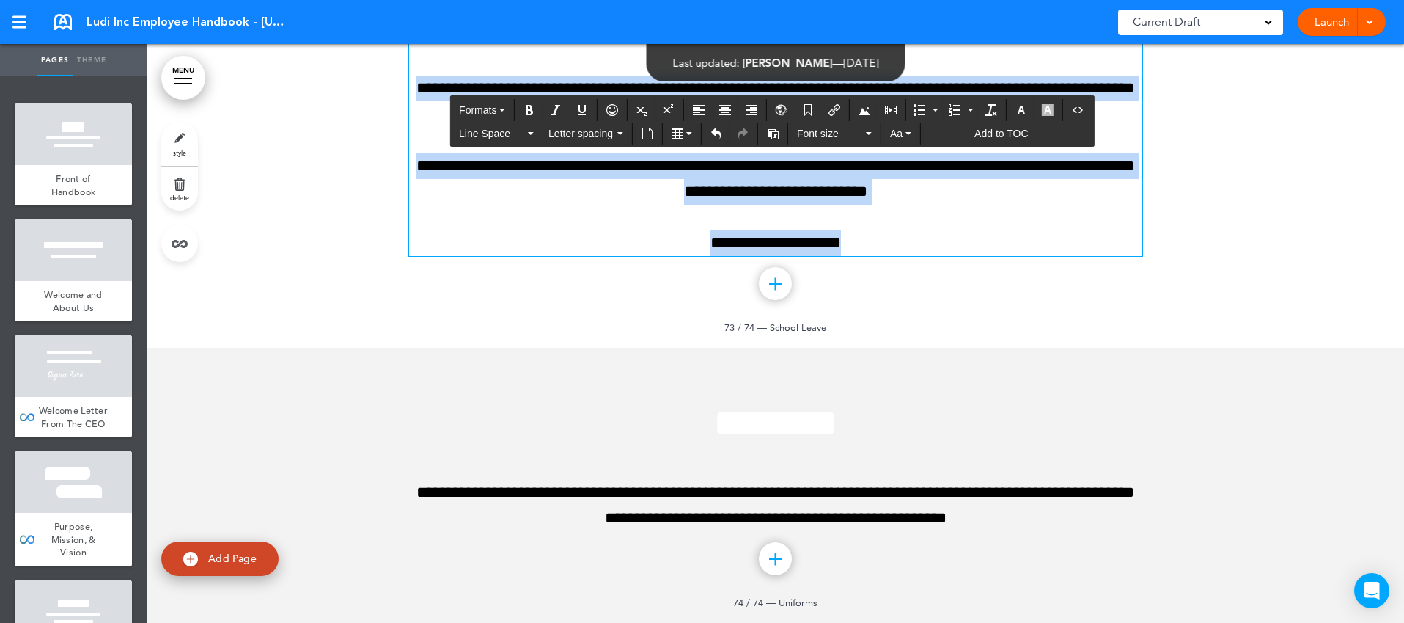
drag, startPoint x: 865, startPoint y: 494, endPoint x: 385, endPoint y: 320, distance: 510.7
click at [385, 320] on div "**********" at bounding box center [775, 146] width 1257 height 404
click at [702, 109] on icon "Align left" at bounding box center [699, 110] width 12 height 12
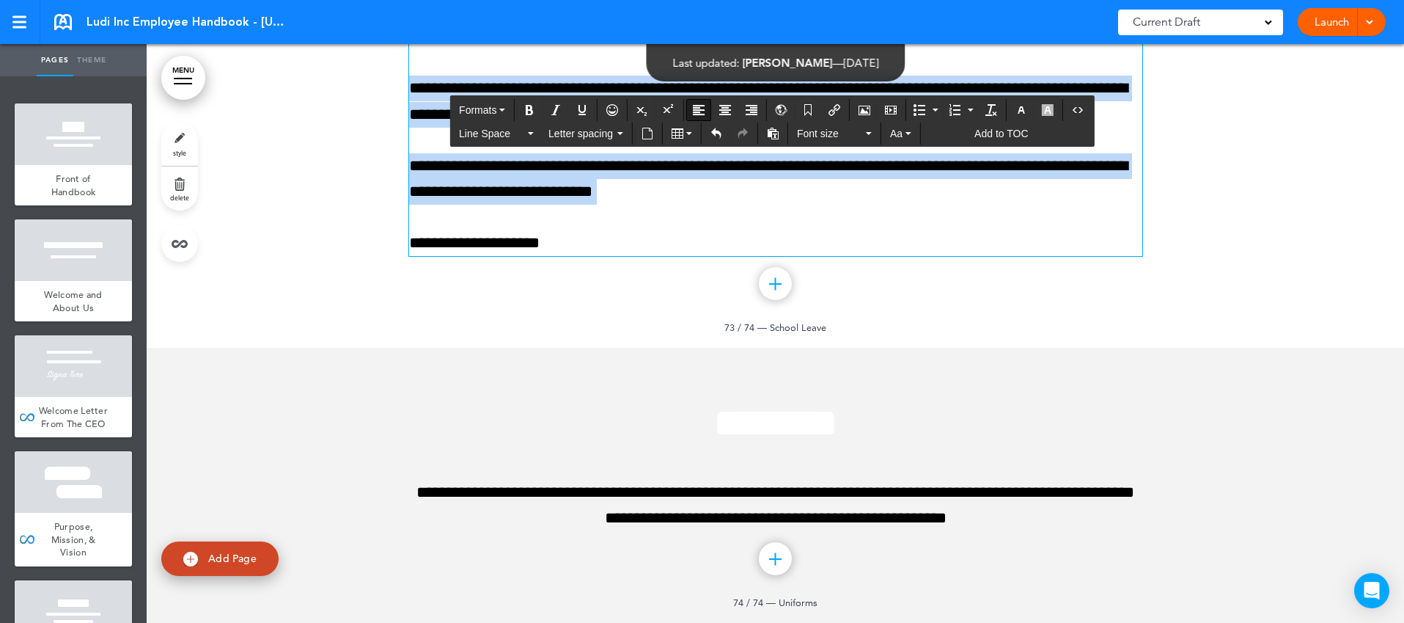
click at [804, 127] on p "**********" at bounding box center [775, 101] width 733 height 51
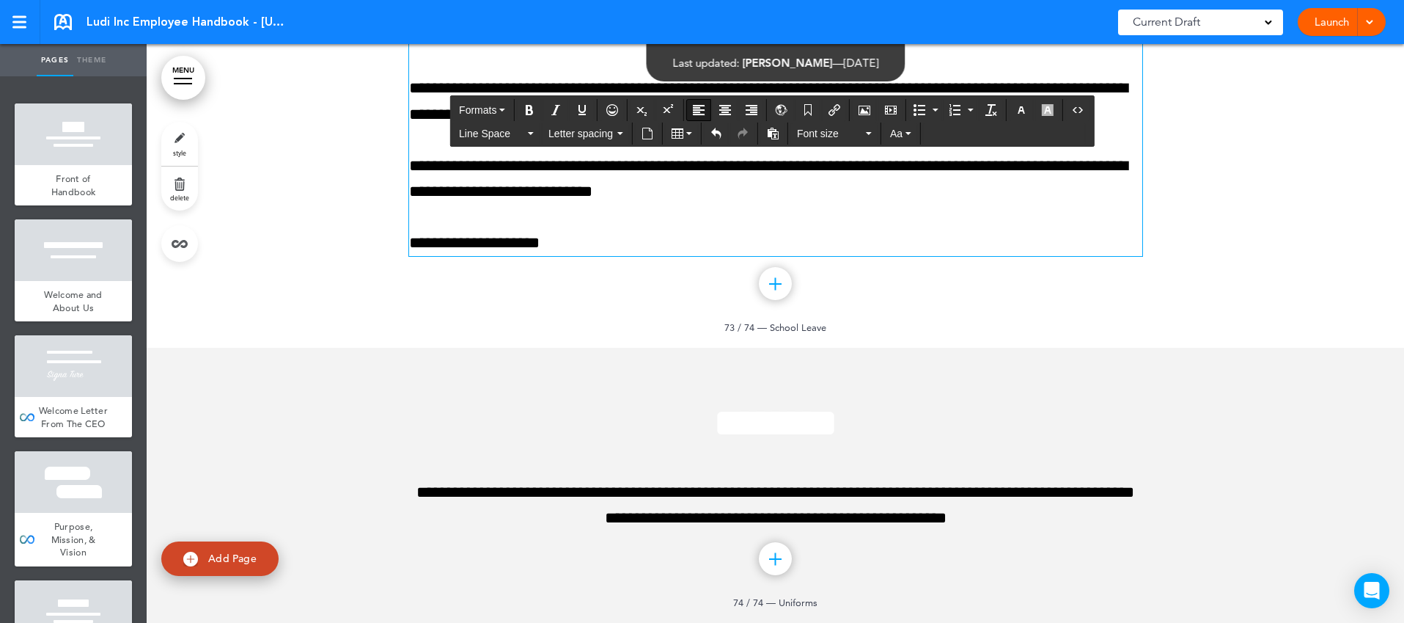
scroll to position [77124, 0]
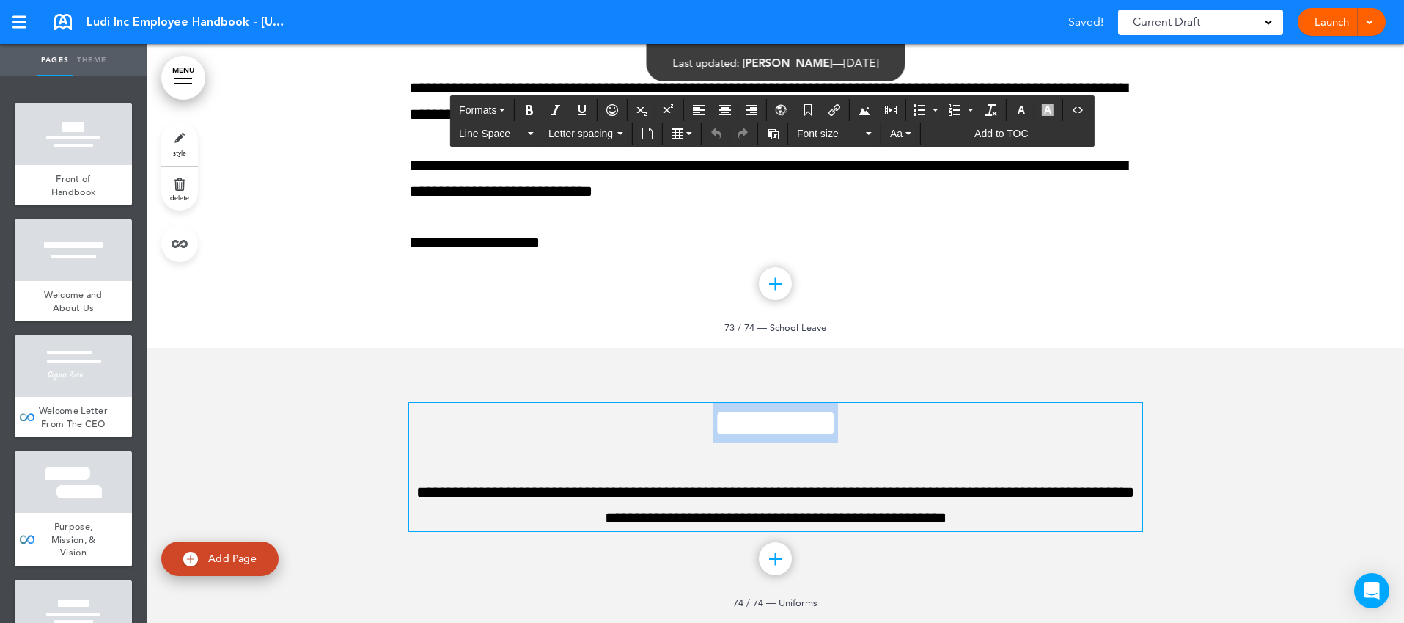
drag, startPoint x: 669, startPoint y: 420, endPoint x: 917, endPoint y: 428, distance: 248.0
click at [917, 428] on h1 "********" at bounding box center [775, 423] width 733 height 40
click at [182, 92] on link "MENU" at bounding box center [183, 78] width 44 height 44
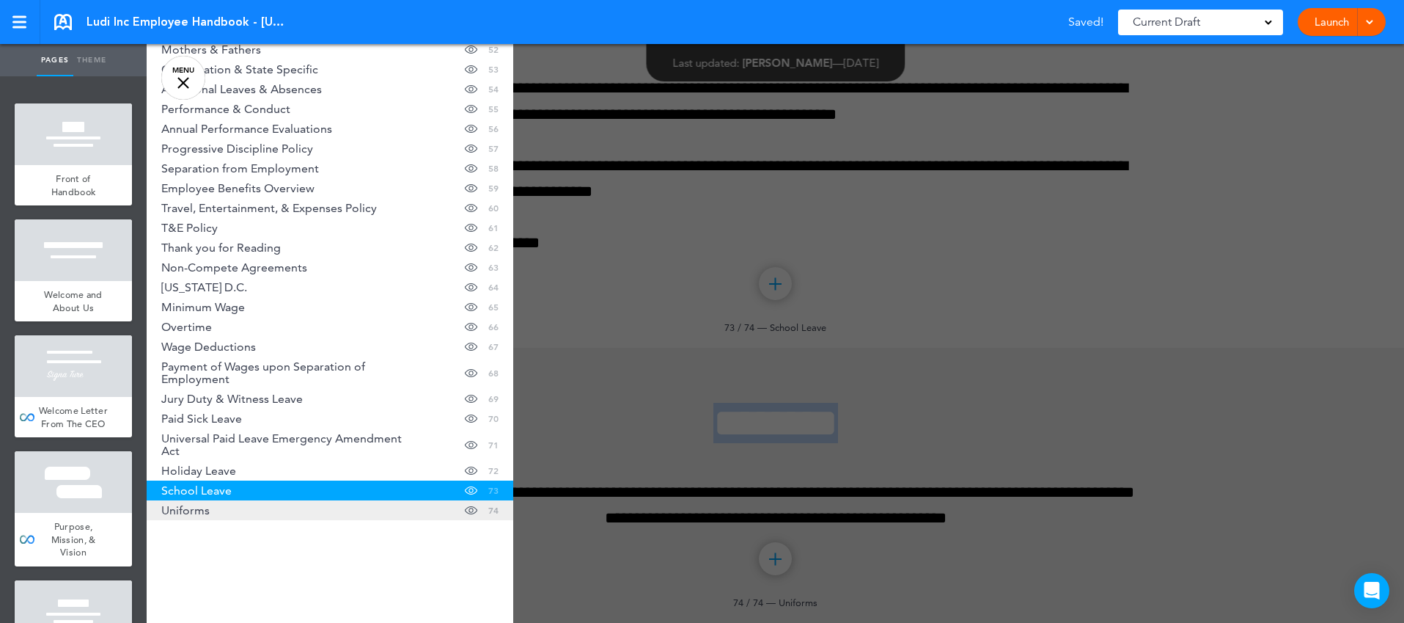
click at [234, 514] on link "Uniforms Hide page in table of contents 74" at bounding box center [330, 510] width 367 height 20
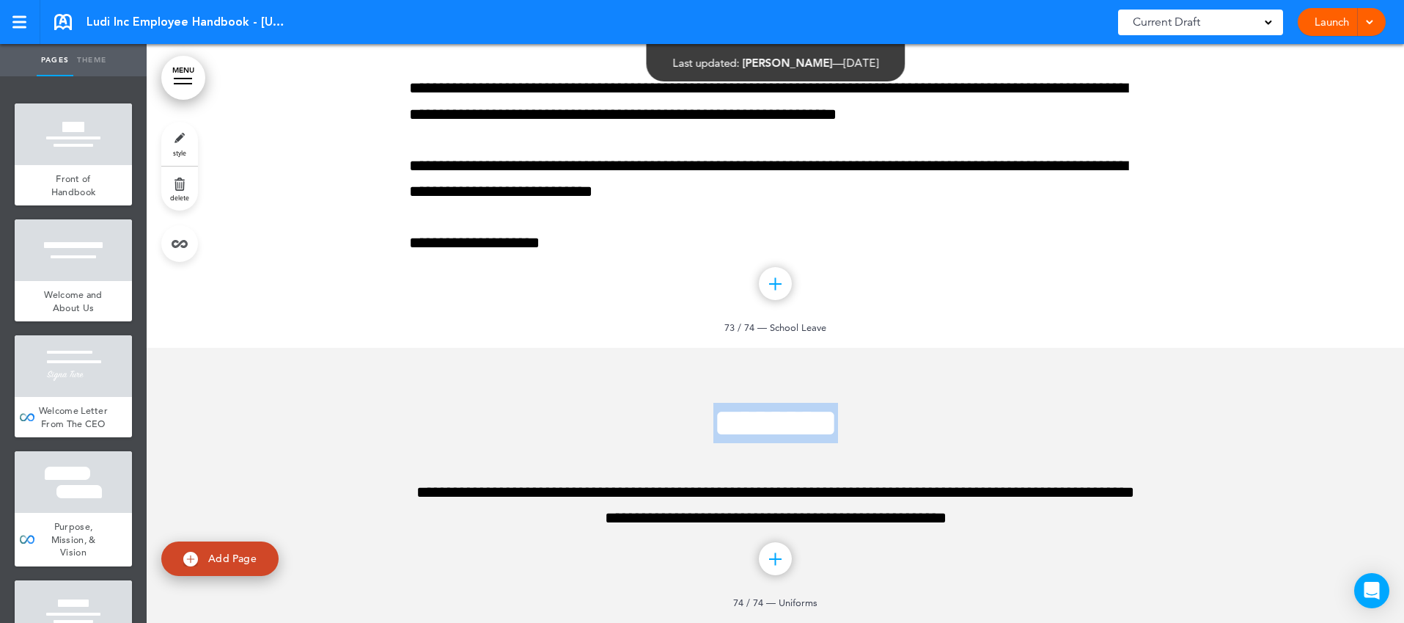
click at [181, 190] on link "delete" at bounding box center [179, 188] width 37 height 44
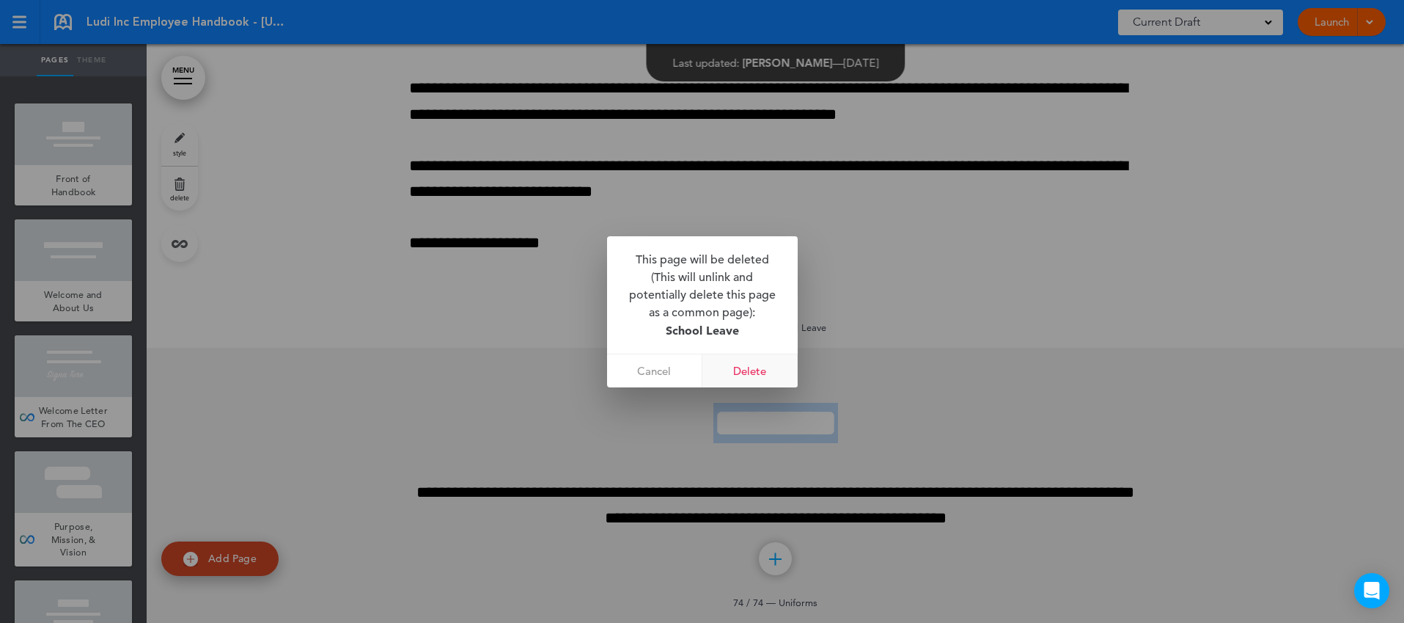
click at [769, 367] on link "Delete" at bounding box center [749, 370] width 95 height 33
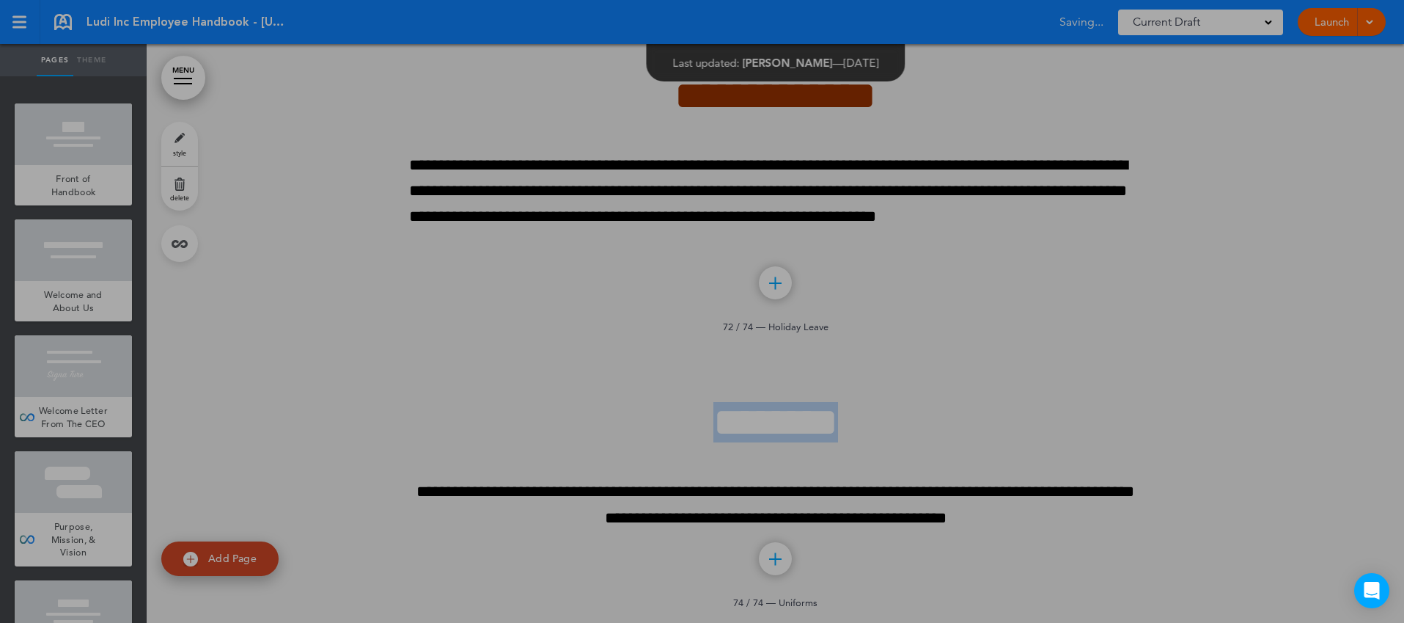
scroll to position [76720, 0]
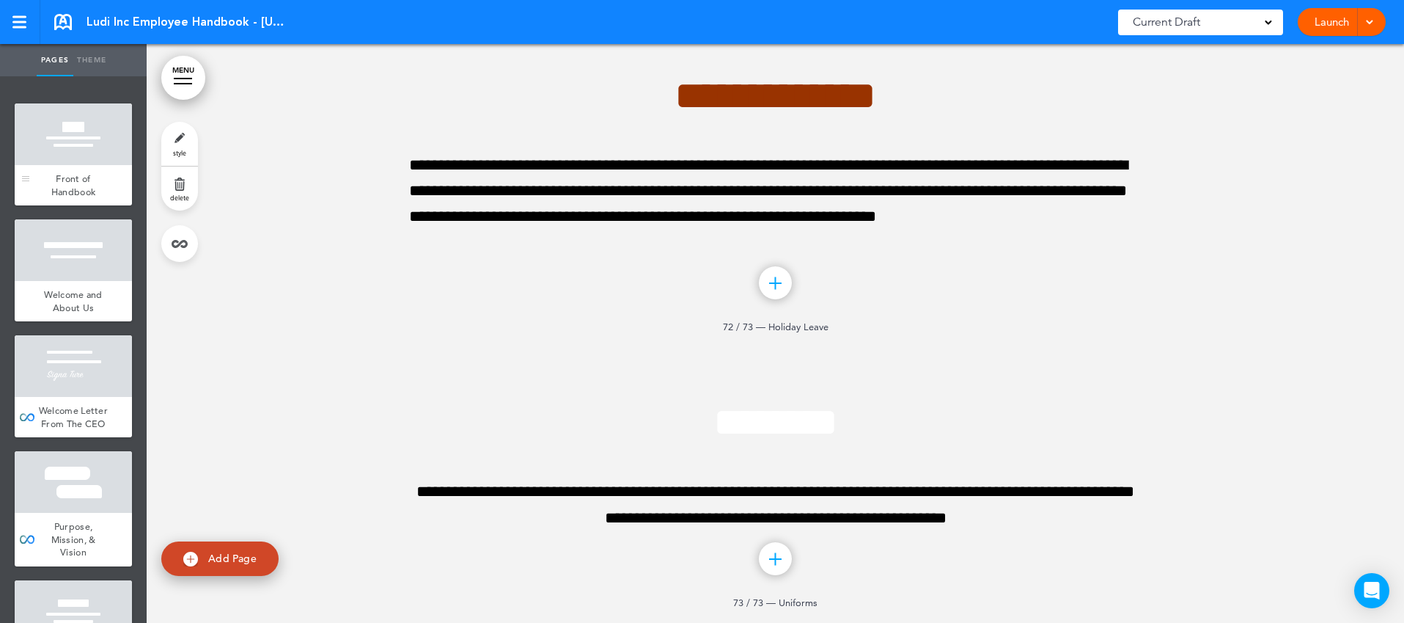
click at [59, 155] on div at bounding box center [73, 134] width 117 height 62
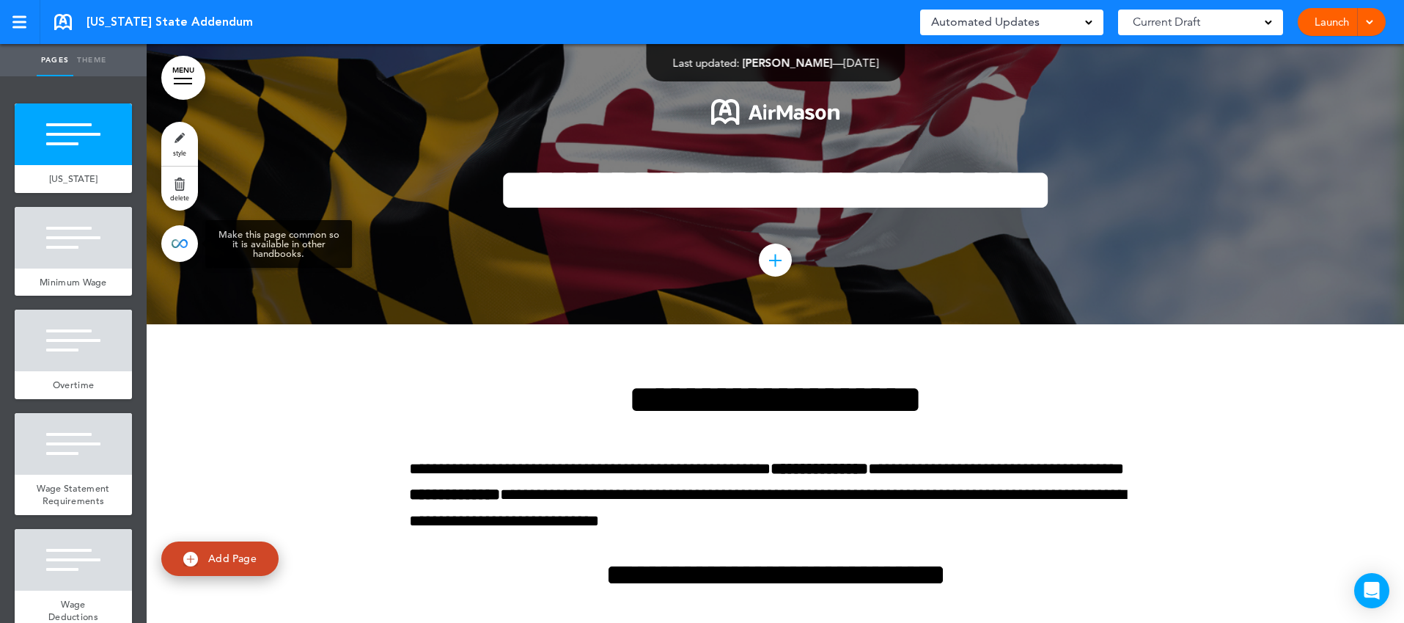
click at [172, 245] on link at bounding box center [179, 243] width 37 height 37
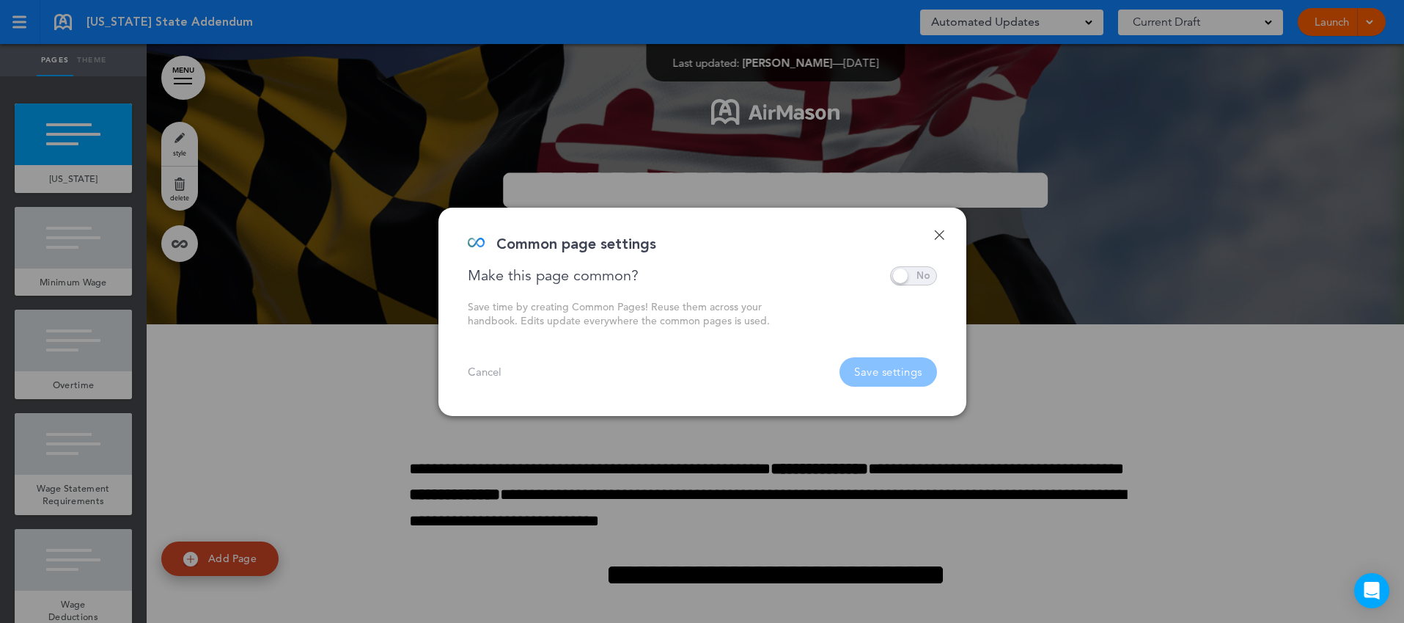
click at [912, 276] on span at bounding box center [913, 275] width 47 height 19
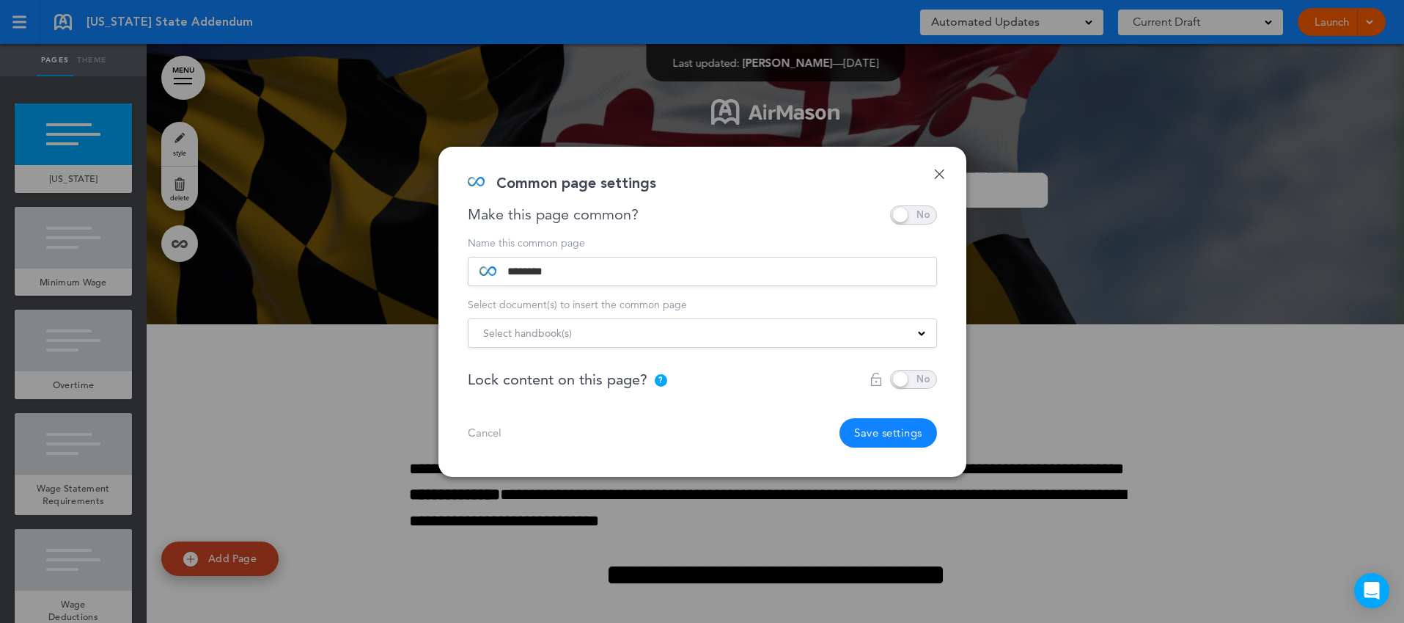
click at [809, 331] on div "Select handbook(s)" at bounding box center [703, 333] width 468 height 16
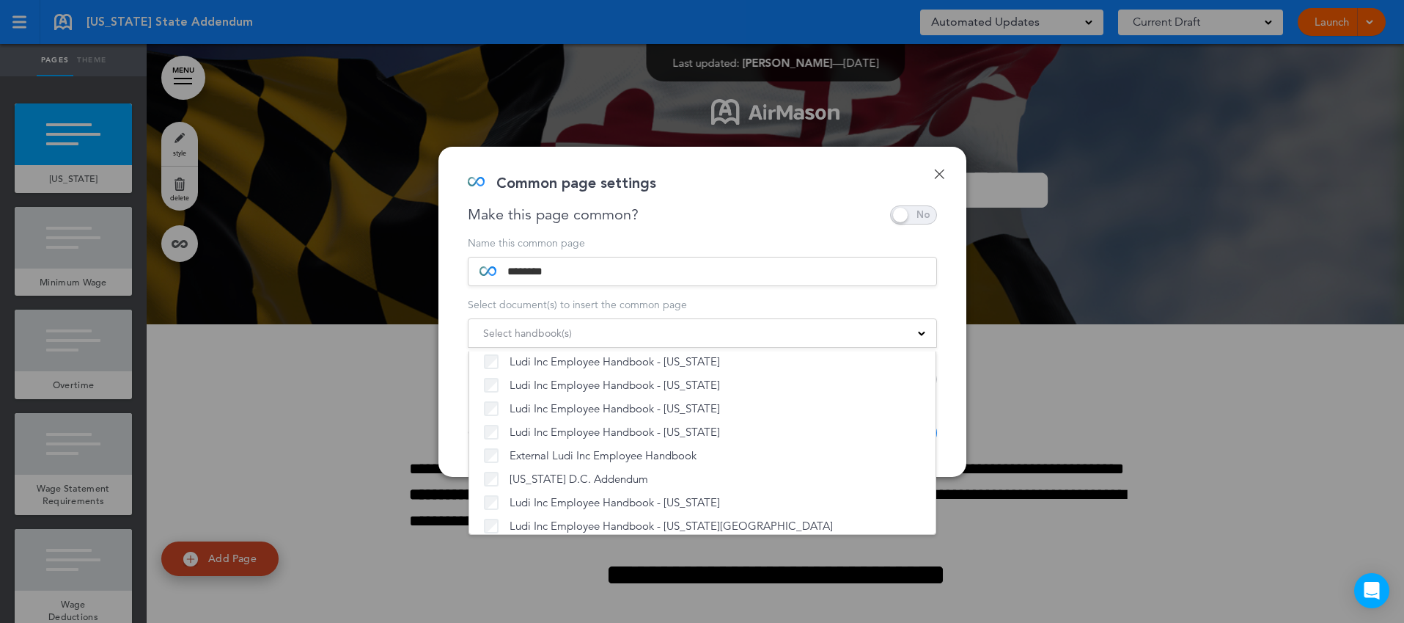
scroll to position [1026, 0]
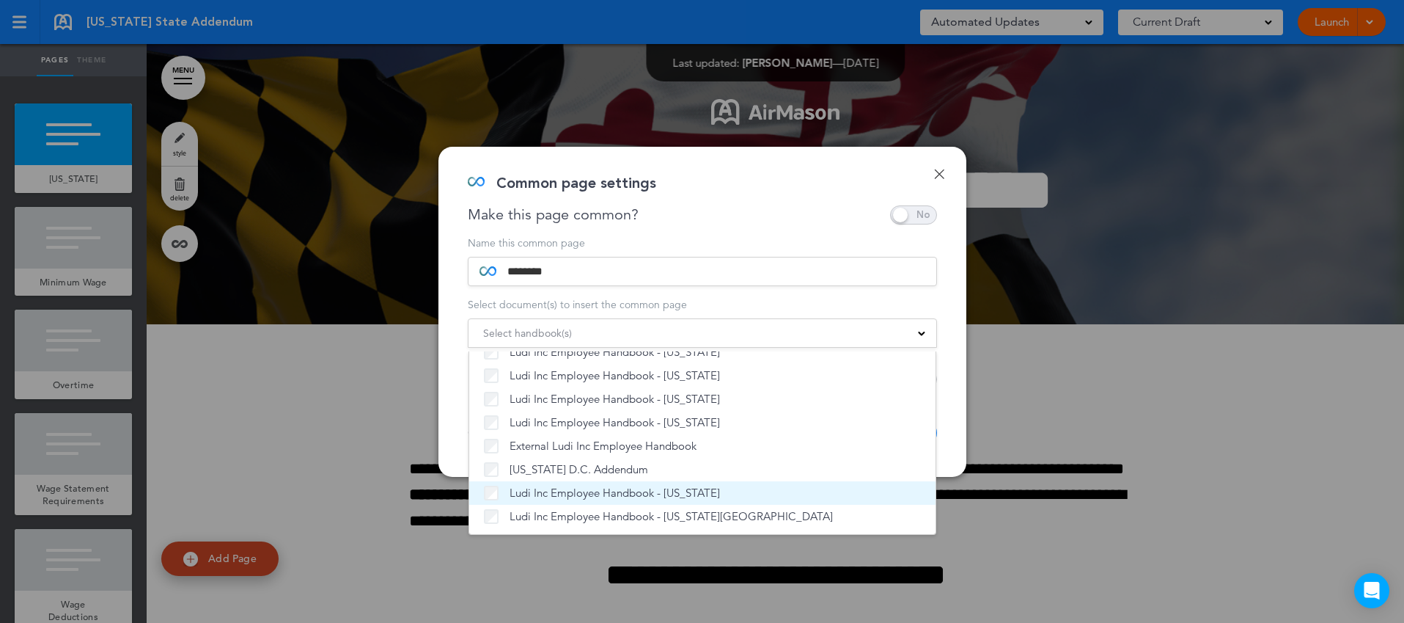
click at [639, 491] on span "Ludi Inc Employee Handbook - [US_STATE]" at bounding box center [615, 492] width 210 height 15
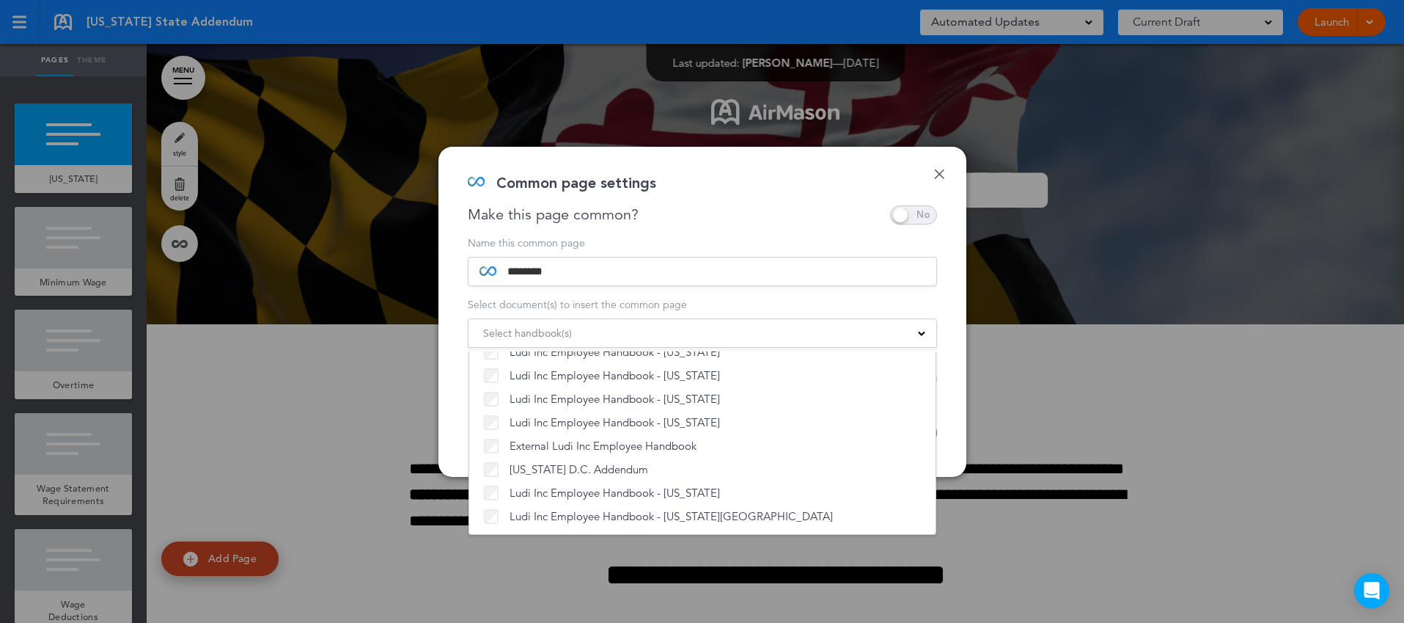
click at [948, 403] on div "Done Common page settings Make this page common? Save time by creating Common P…" at bounding box center [702, 312] width 528 height 330
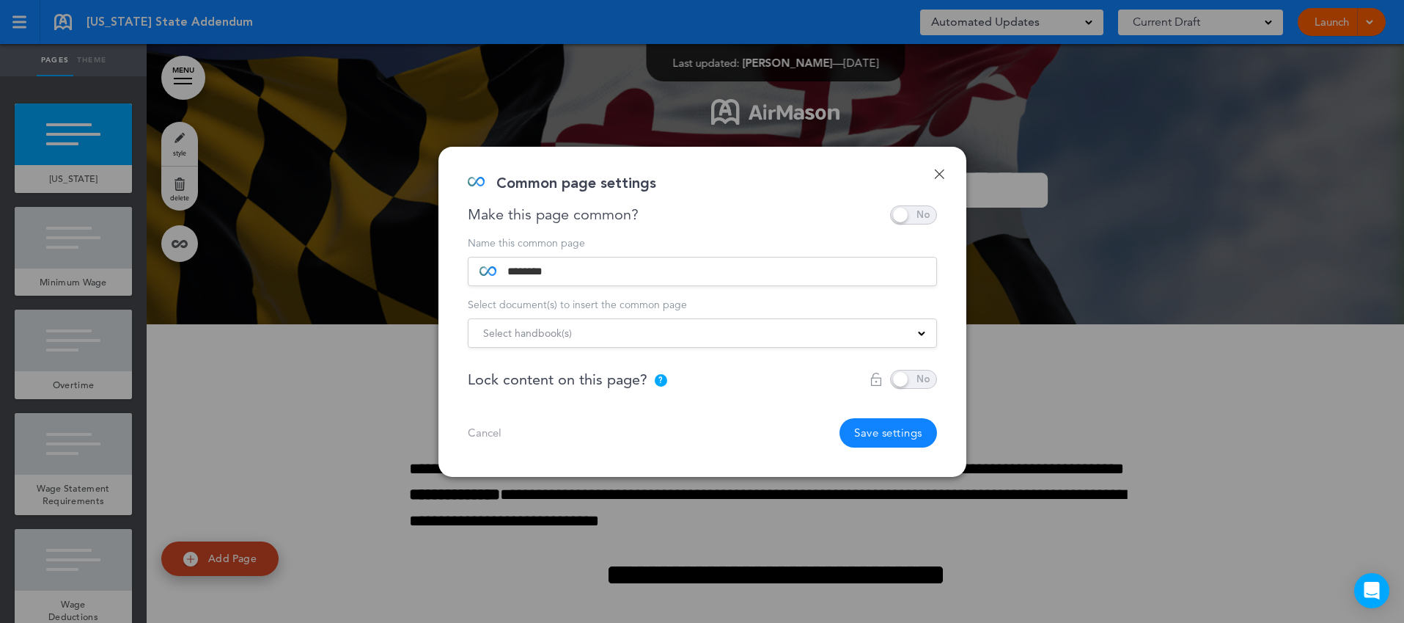
click at [894, 431] on button "Save settings" at bounding box center [889, 432] width 98 height 29
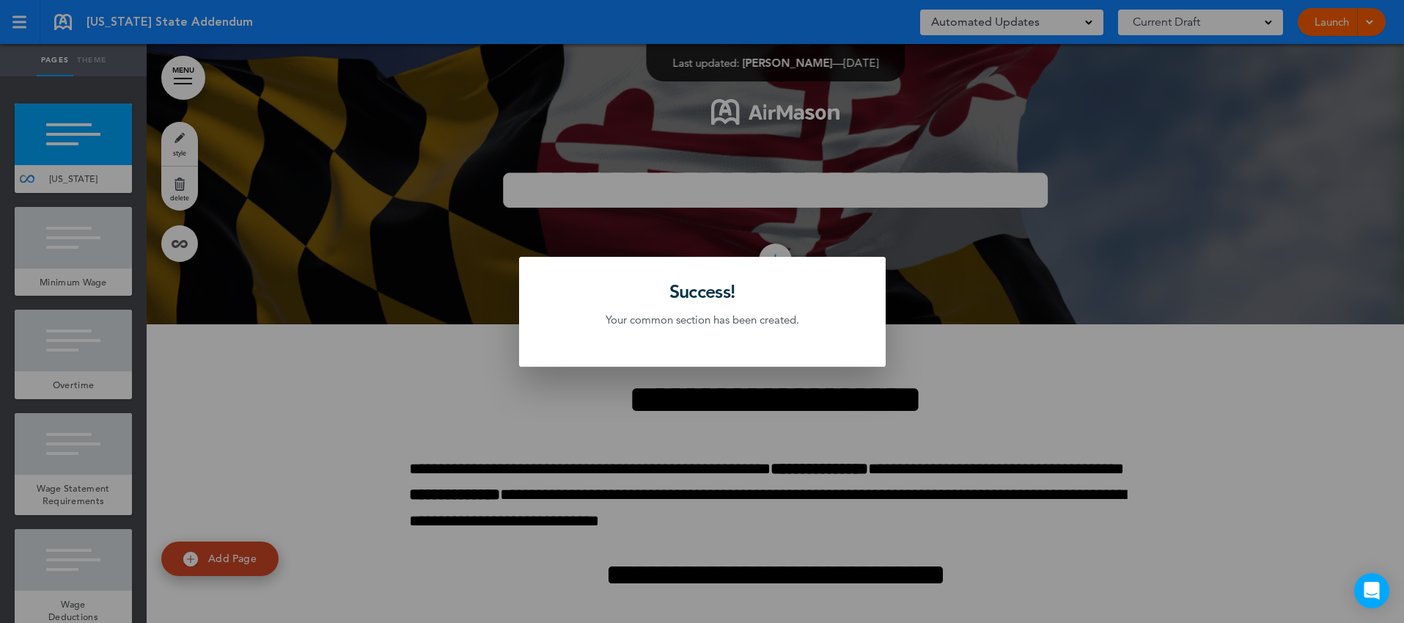
click at [109, 257] on div at bounding box center [702, 311] width 1404 height 623
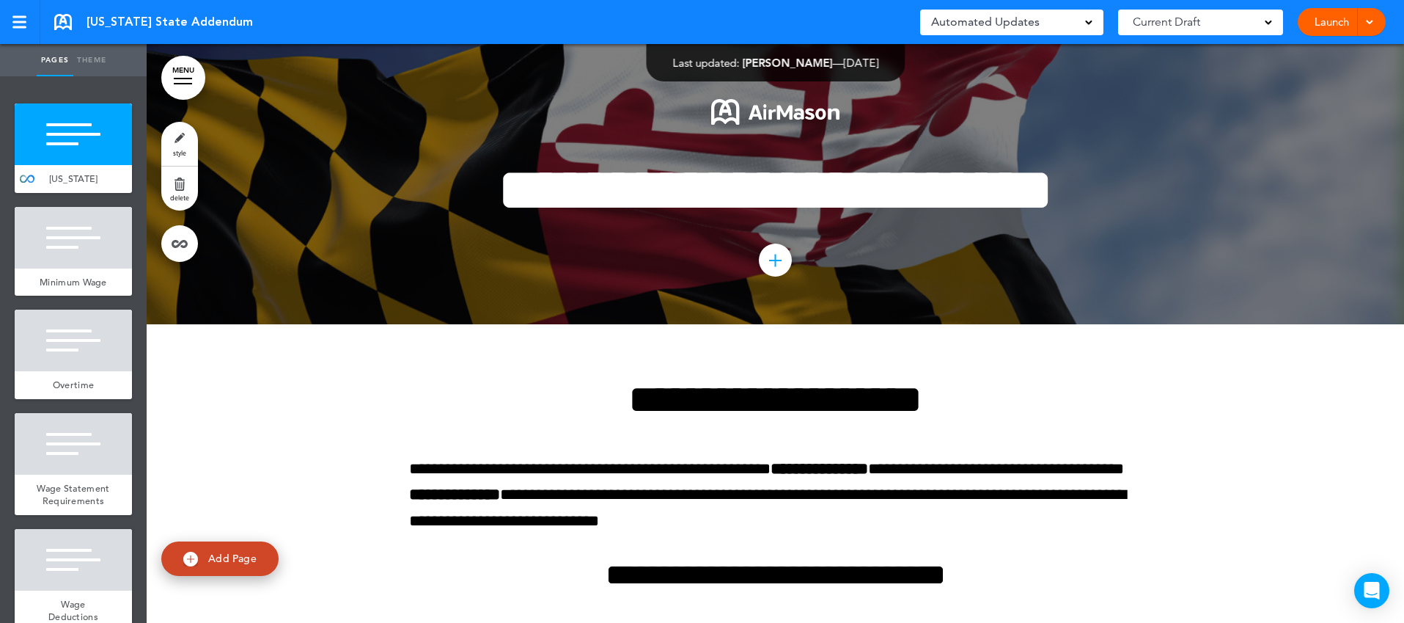
click at [109, 257] on div at bounding box center [73, 238] width 117 height 62
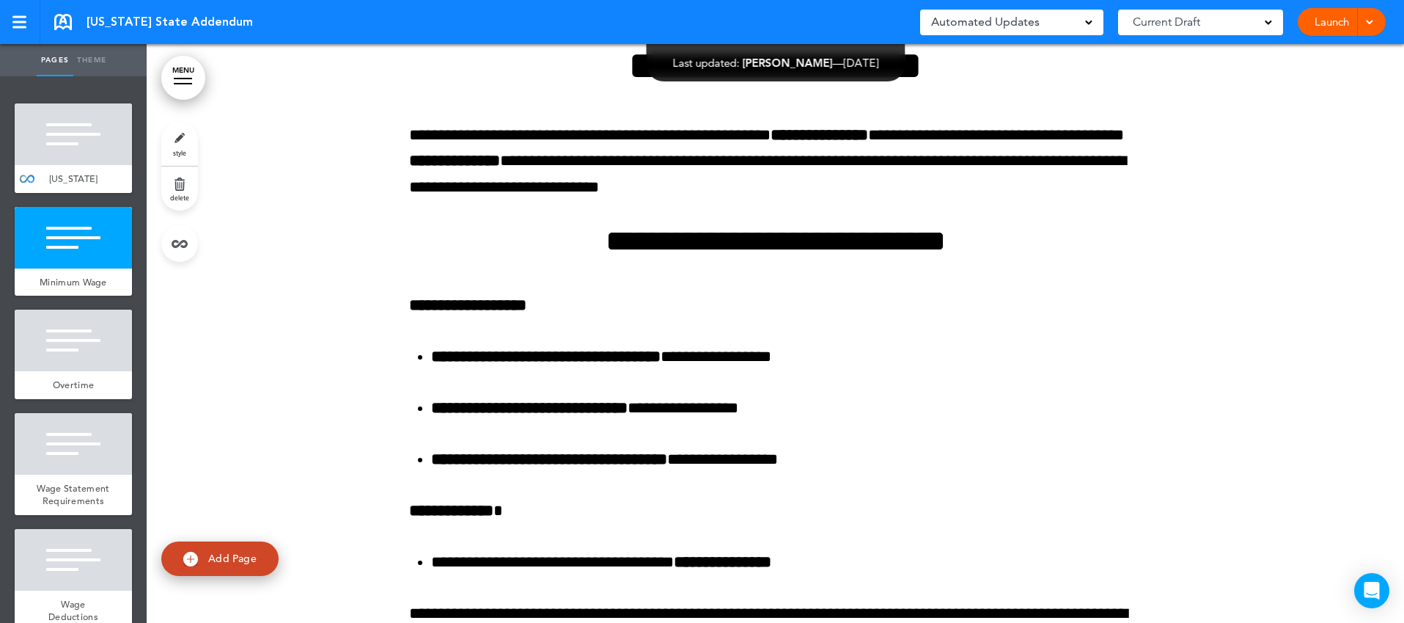
scroll to position [341, 0]
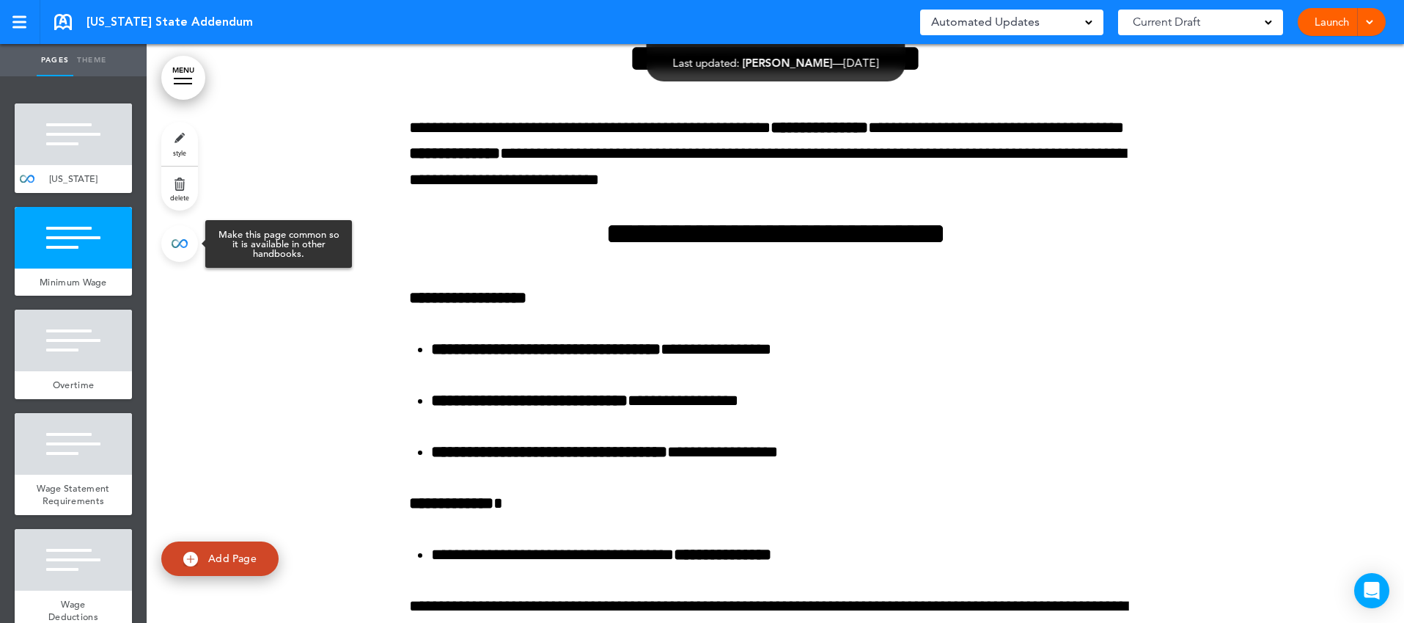
click at [186, 252] on link at bounding box center [179, 243] width 37 height 37
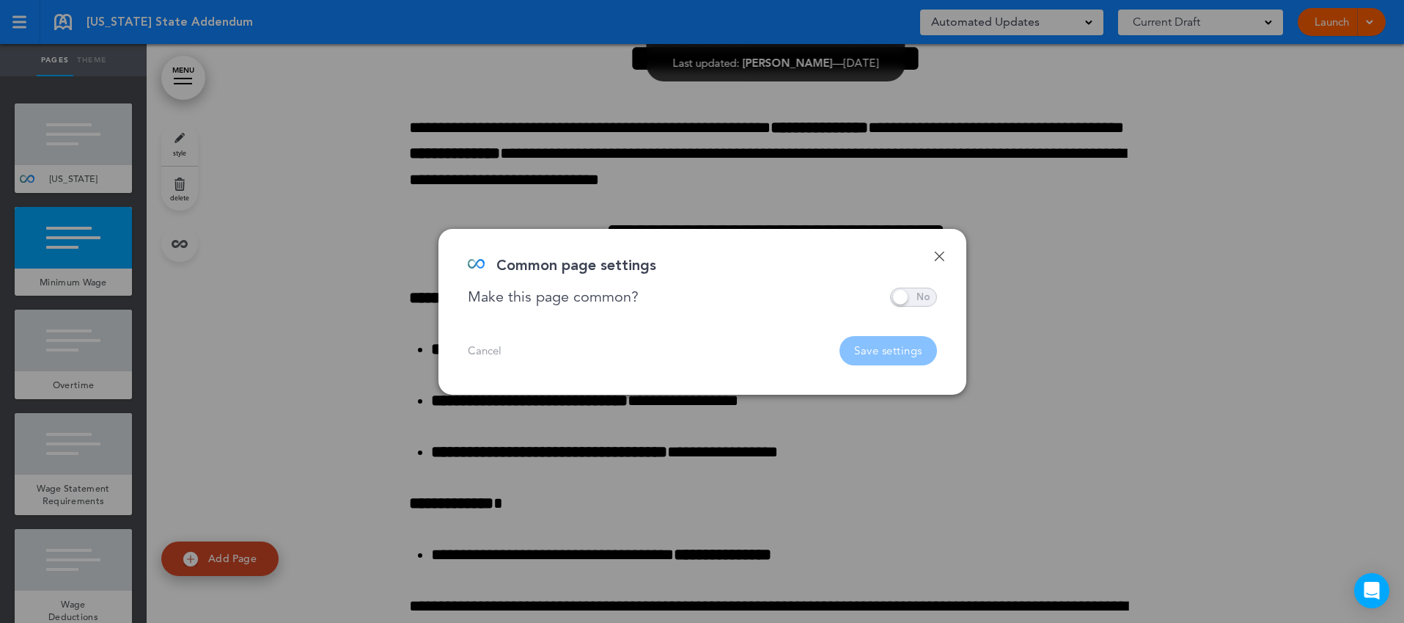
click at [895, 294] on span at bounding box center [913, 296] width 47 height 19
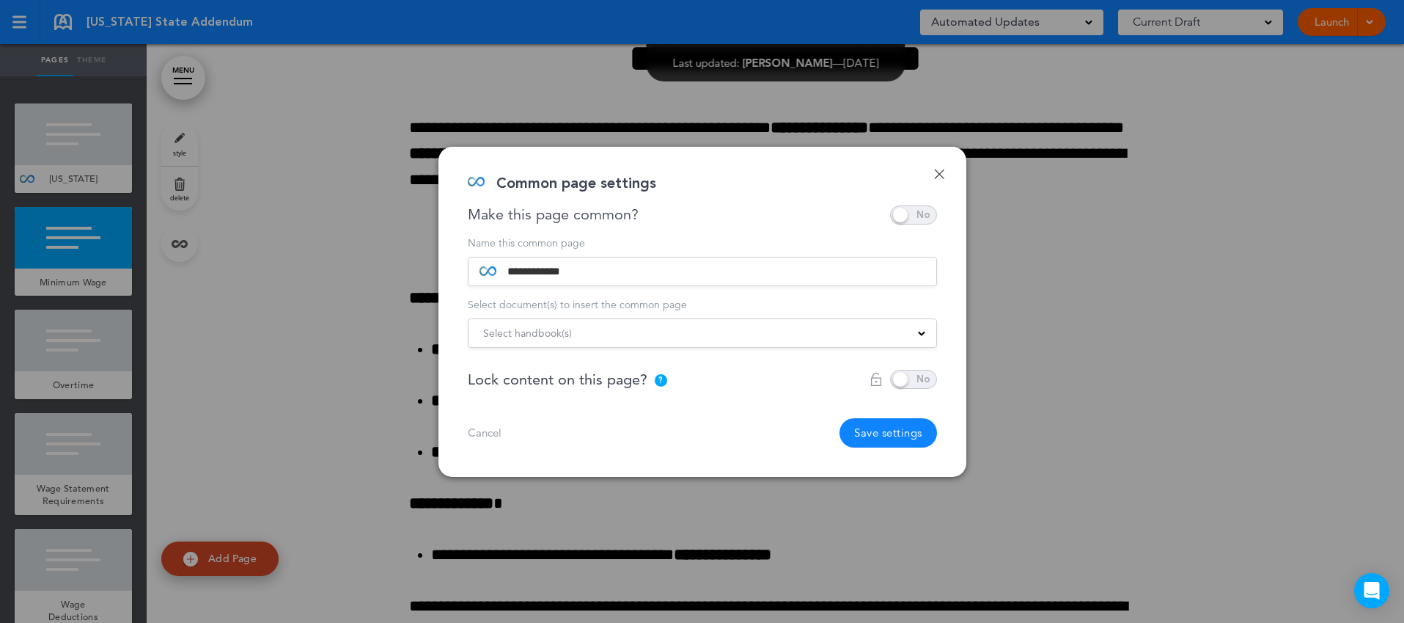
click at [751, 326] on div "Select handbook(s)" at bounding box center [703, 333] width 468 height 16
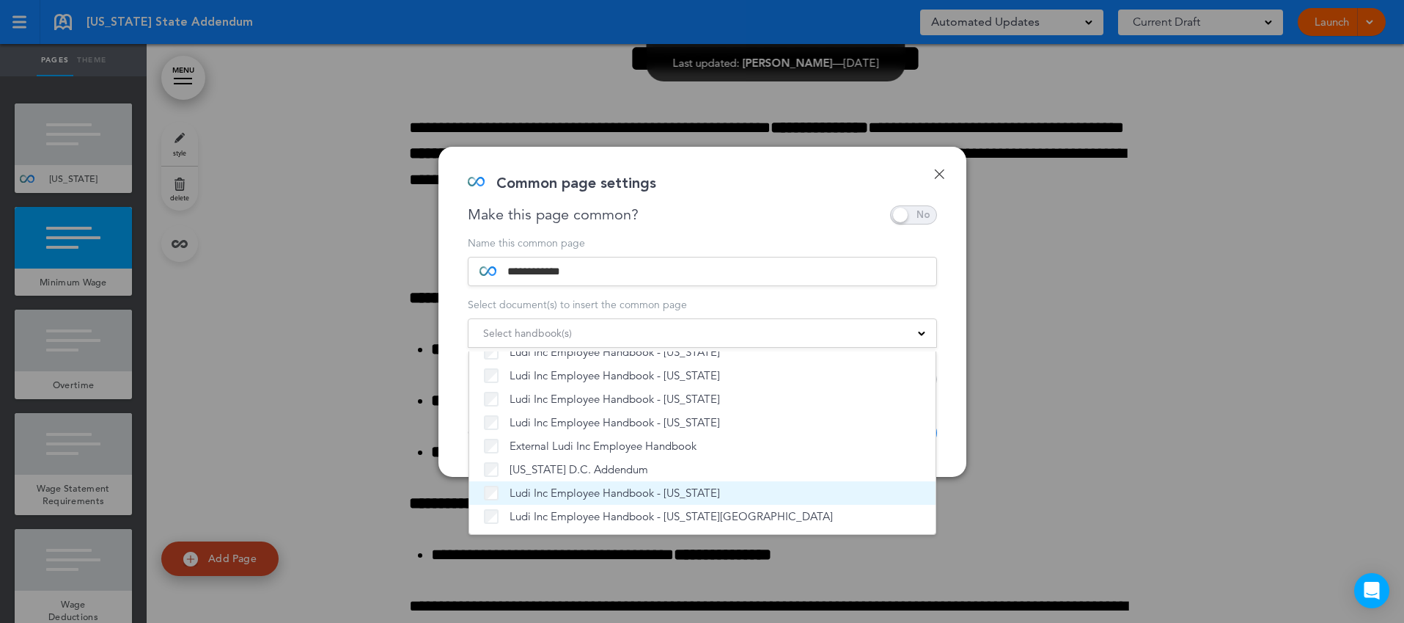
click at [620, 492] on span "Ludi Inc Employee Handbook - [US_STATE]" at bounding box center [615, 492] width 210 height 15
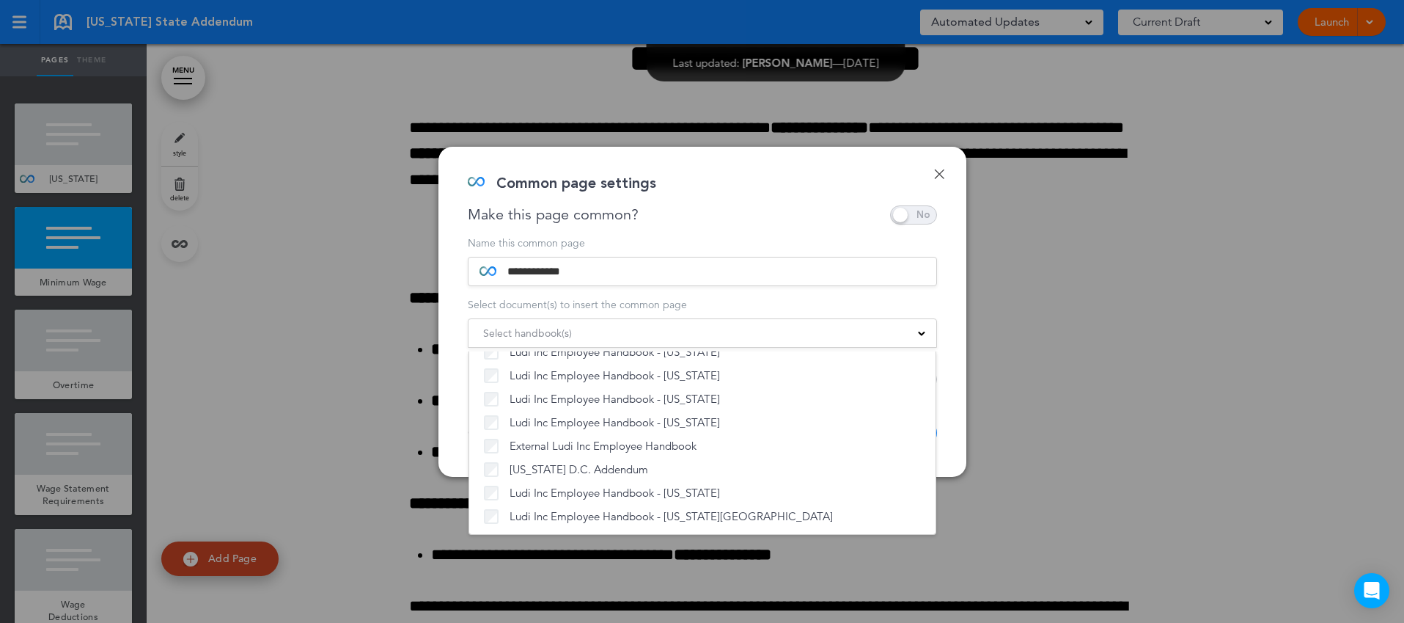
click at [950, 434] on div "**********" at bounding box center [702, 312] width 528 height 330
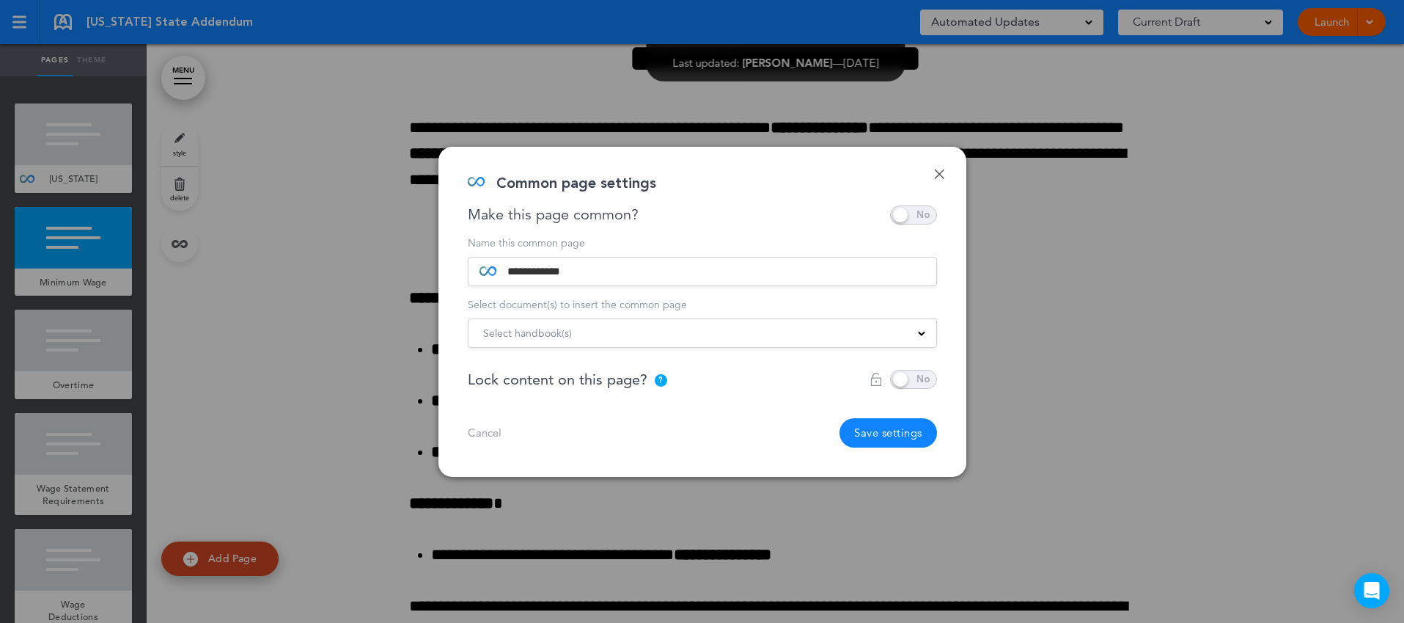
click at [890, 429] on button "Save settings" at bounding box center [889, 432] width 98 height 29
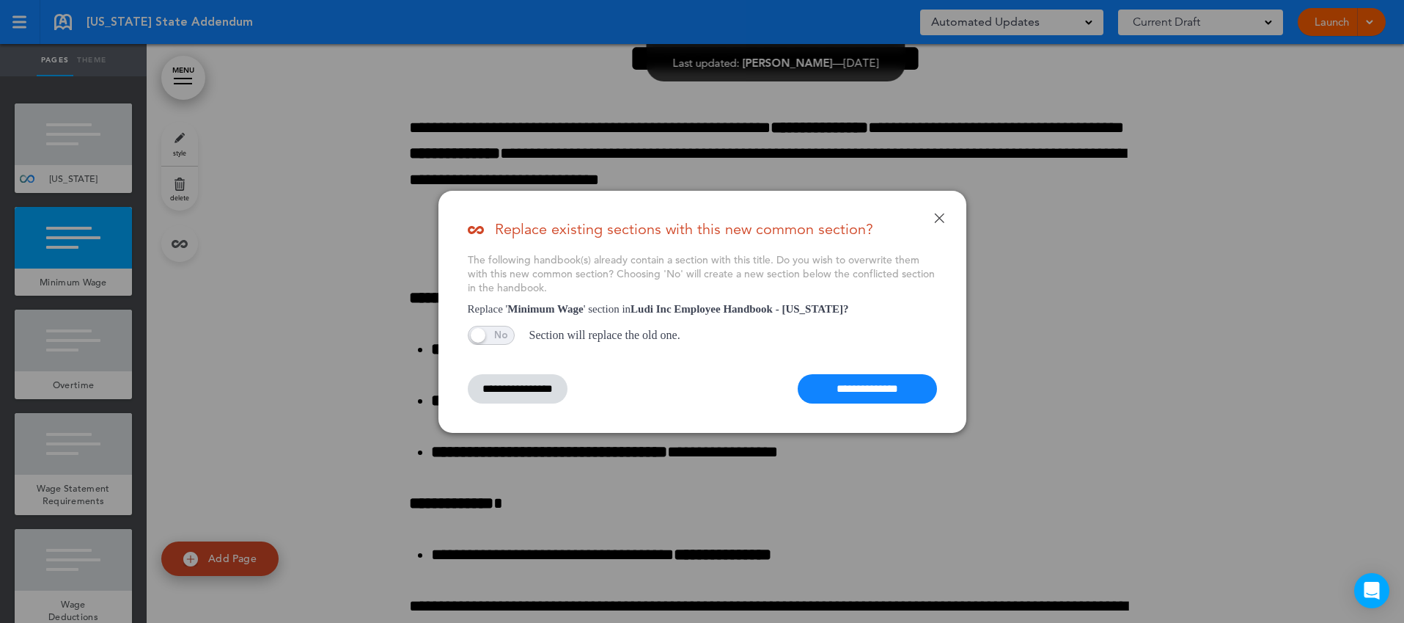
click at [841, 389] on input "**********" at bounding box center [867, 388] width 139 height 29
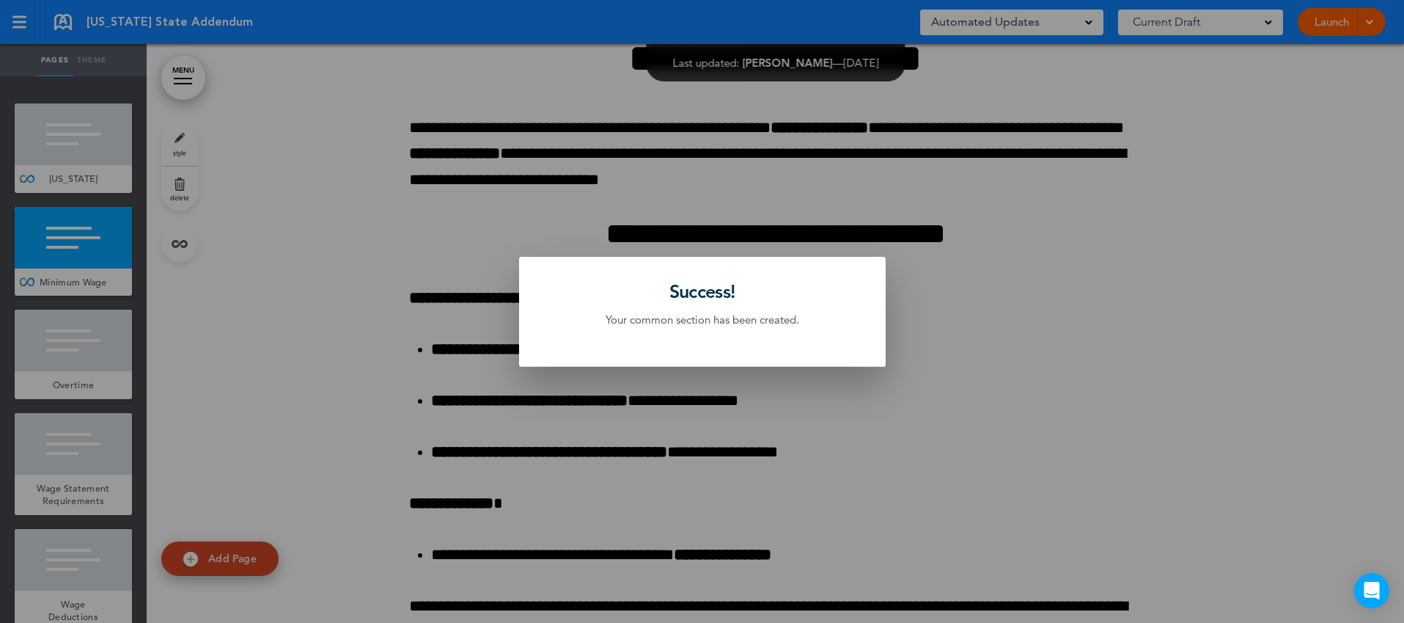
click at [97, 382] on div at bounding box center [702, 311] width 1404 height 623
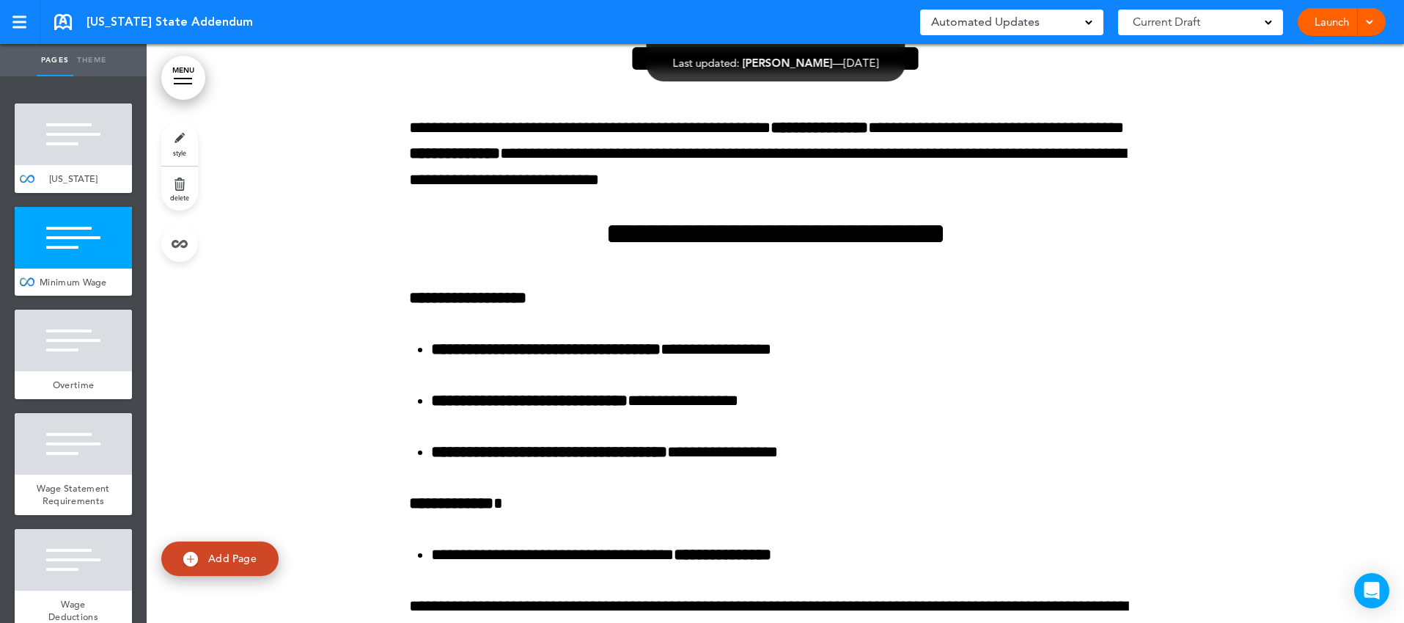
click at [97, 382] on div "Overtime" at bounding box center [73, 385] width 117 height 28
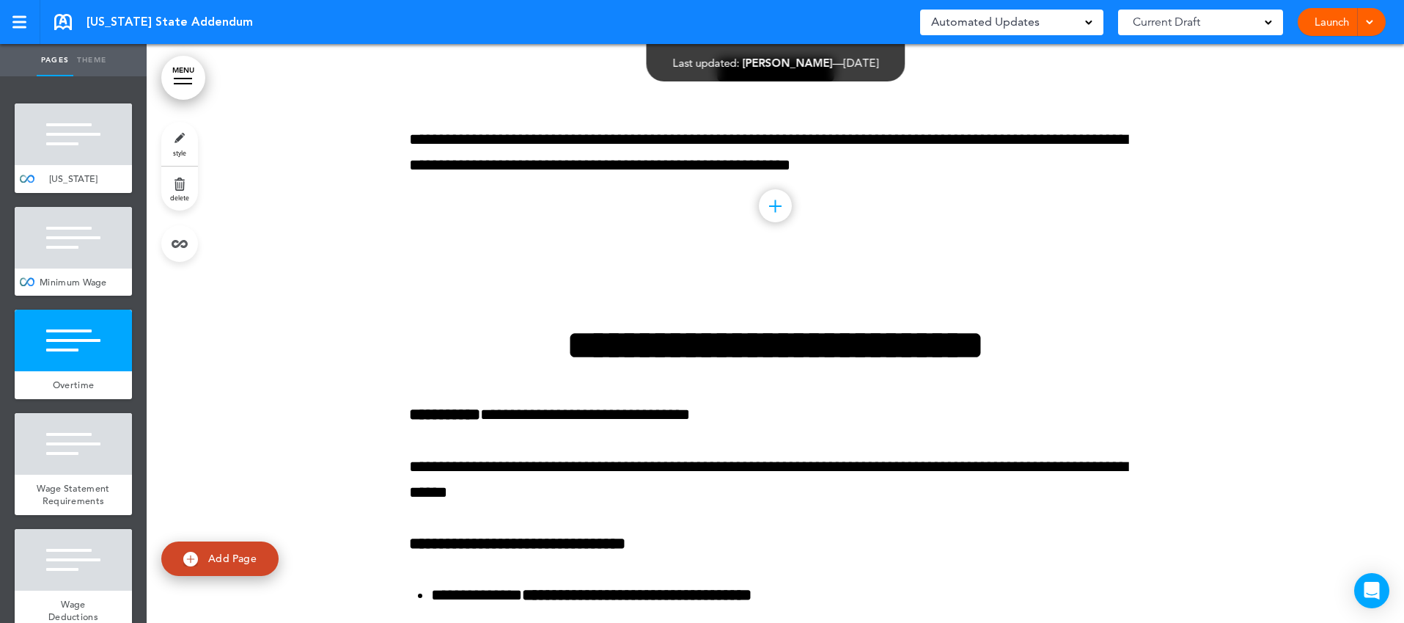
scroll to position [1198, 0]
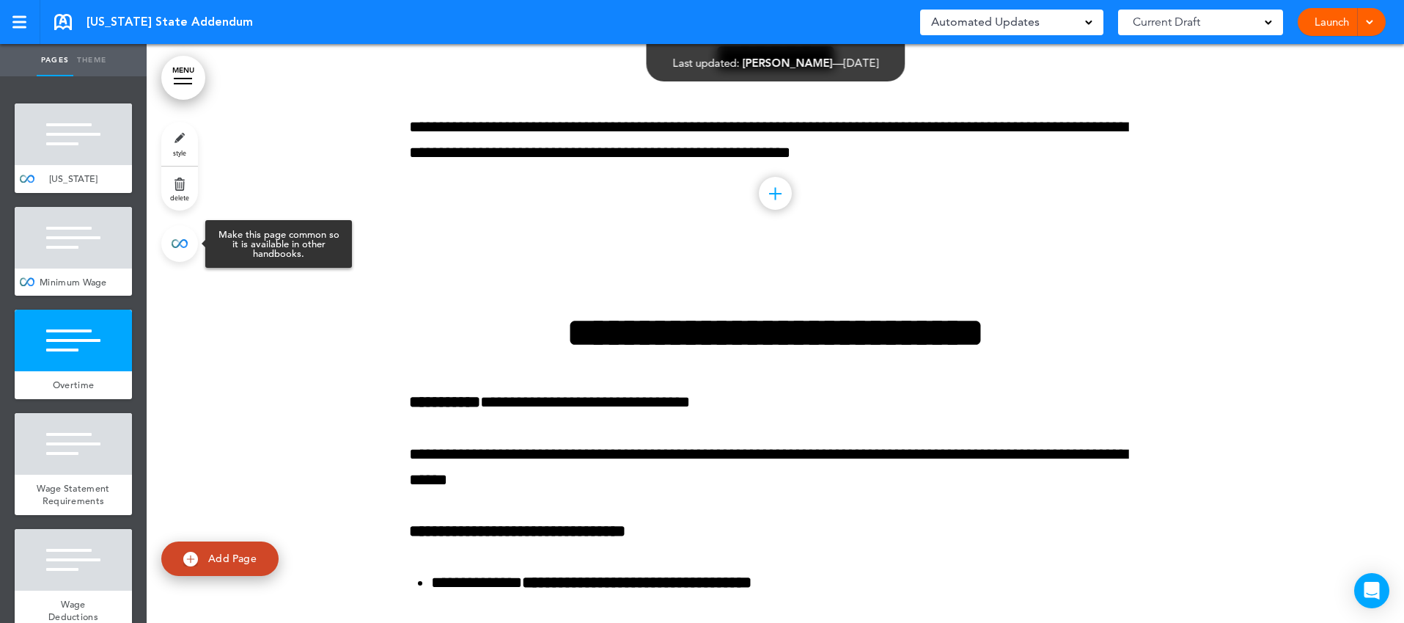
click at [187, 246] on link at bounding box center [179, 243] width 37 height 37
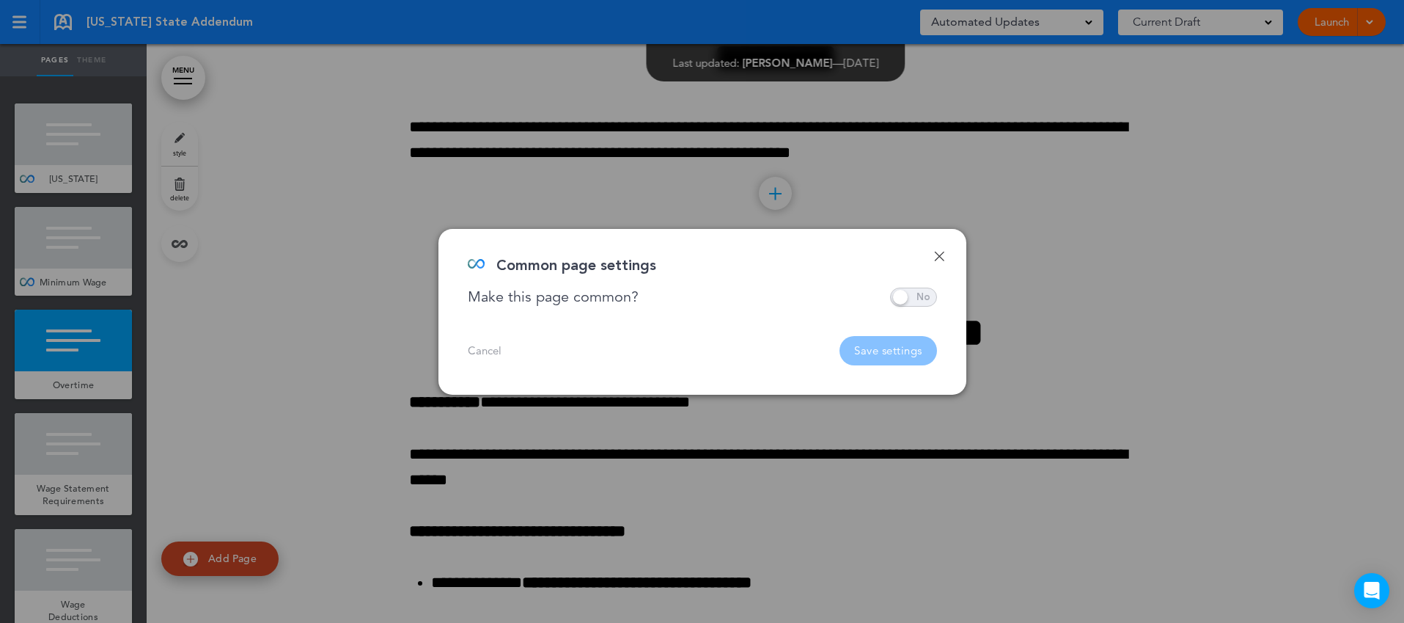
click at [911, 294] on span at bounding box center [913, 296] width 47 height 19
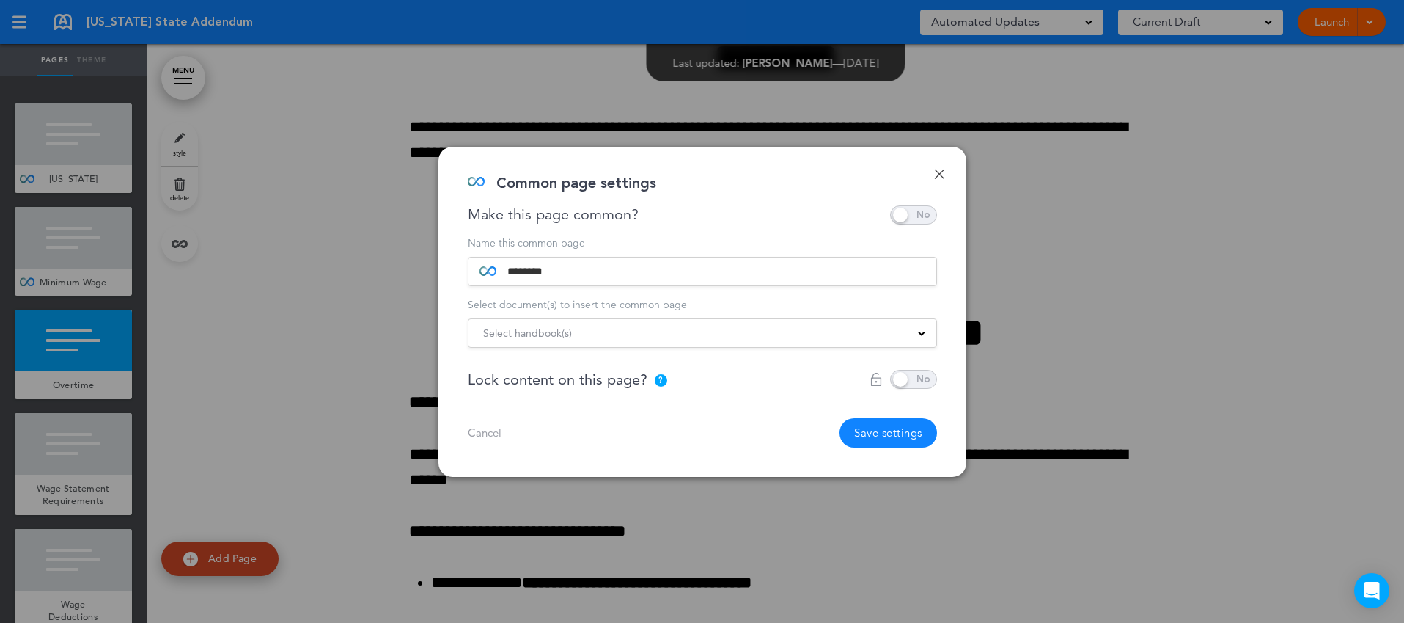
click at [864, 329] on div "Select handbook(s)" at bounding box center [703, 333] width 468 height 16
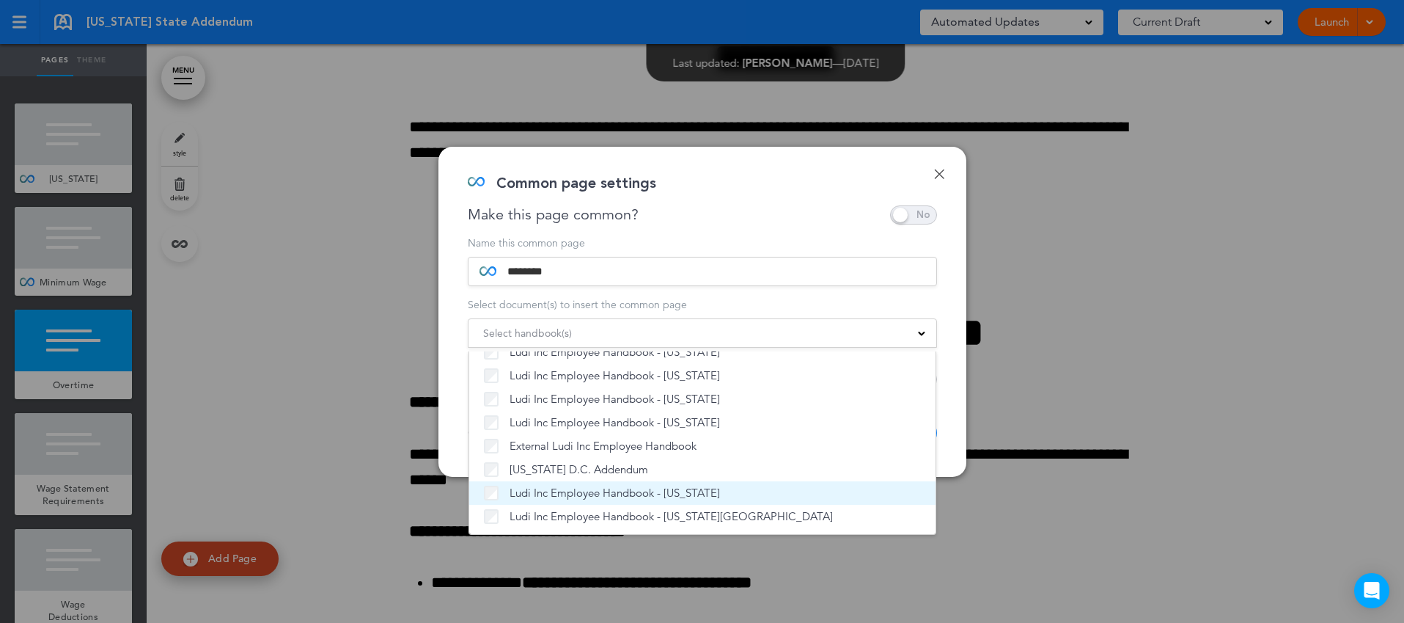
click at [636, 491] on span "Ludi Inc Employee Handbook - [US_STATE]" at bounding box center [615, 492] width 210 height 15
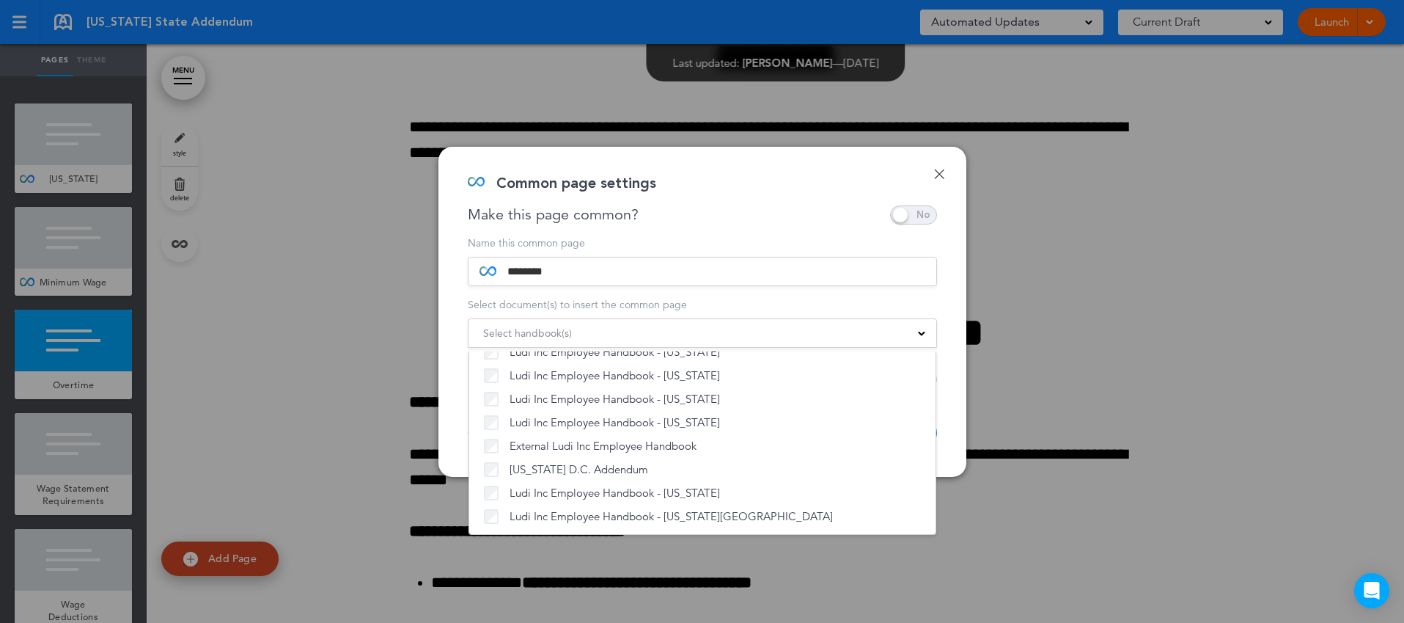
click at [947, 415] on div "Done Common page settings Make this page common? Save time by creating Common P…" at bounding box center [702, 312] width 528 height 330
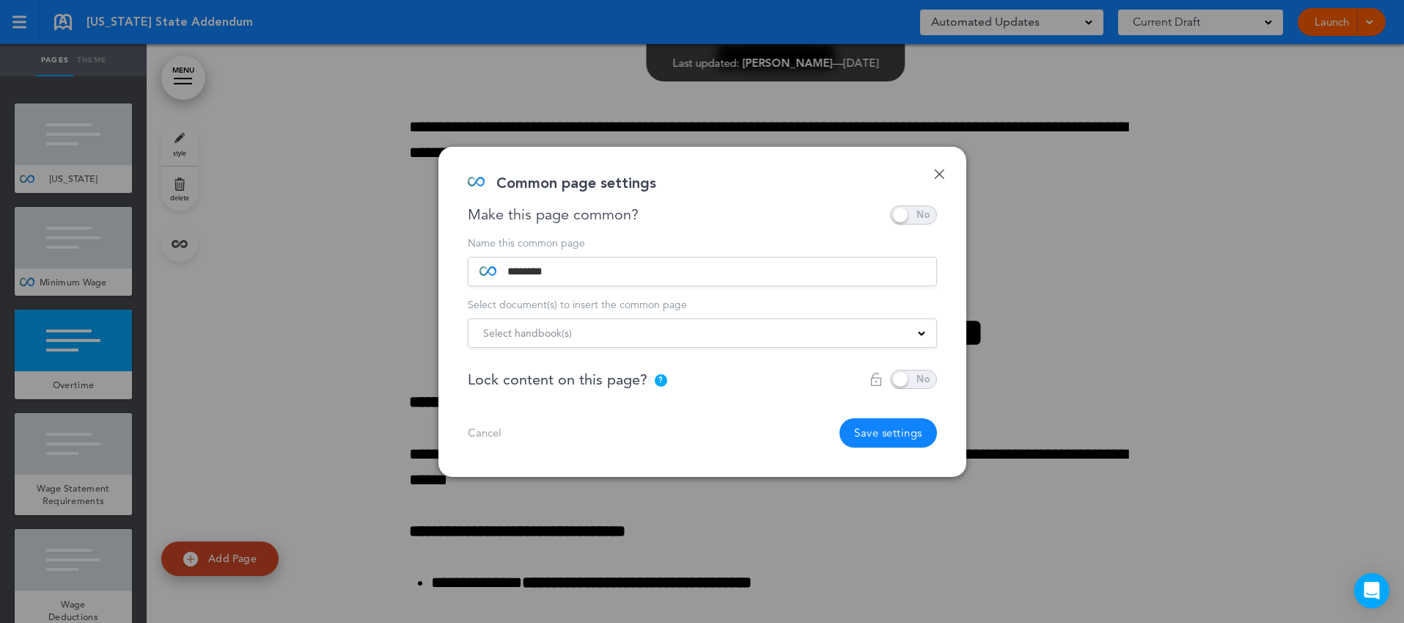
click at [899, 430] on button "Save settings" at bounding box center [889, 432] width 98 height 29
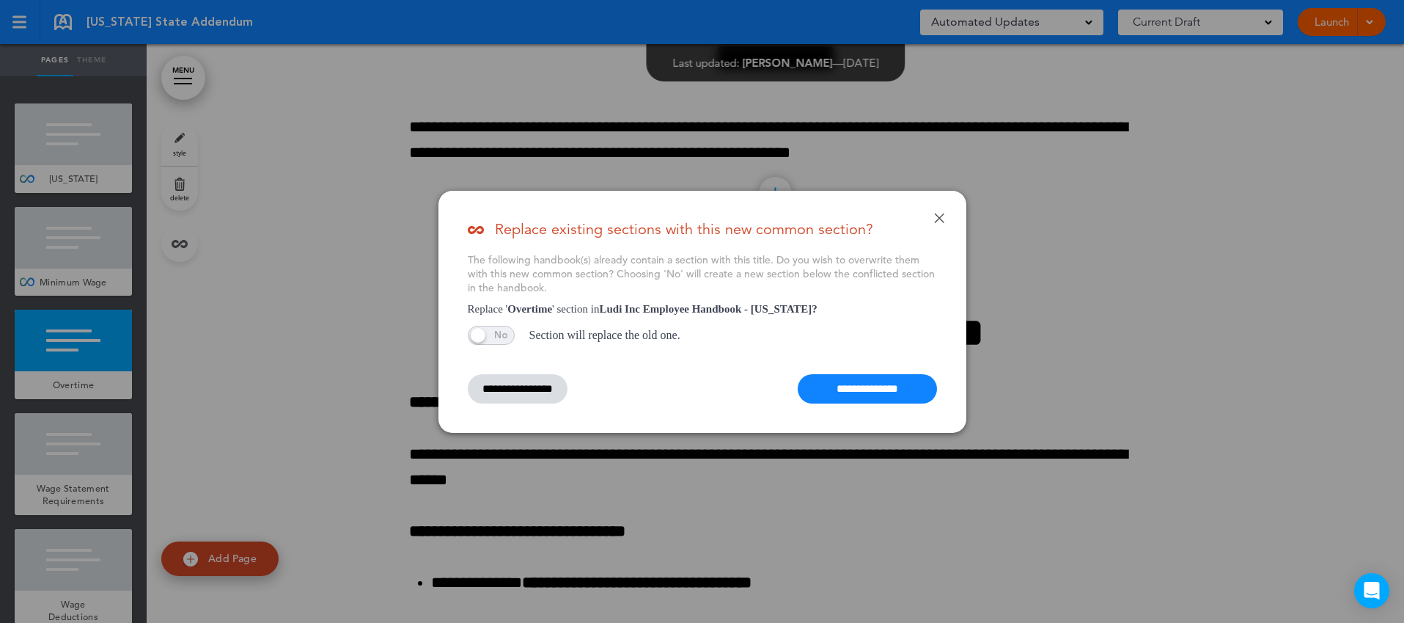
click at [867, 392] on input "**********" at bounding box center [867, 388] width 139 height 29
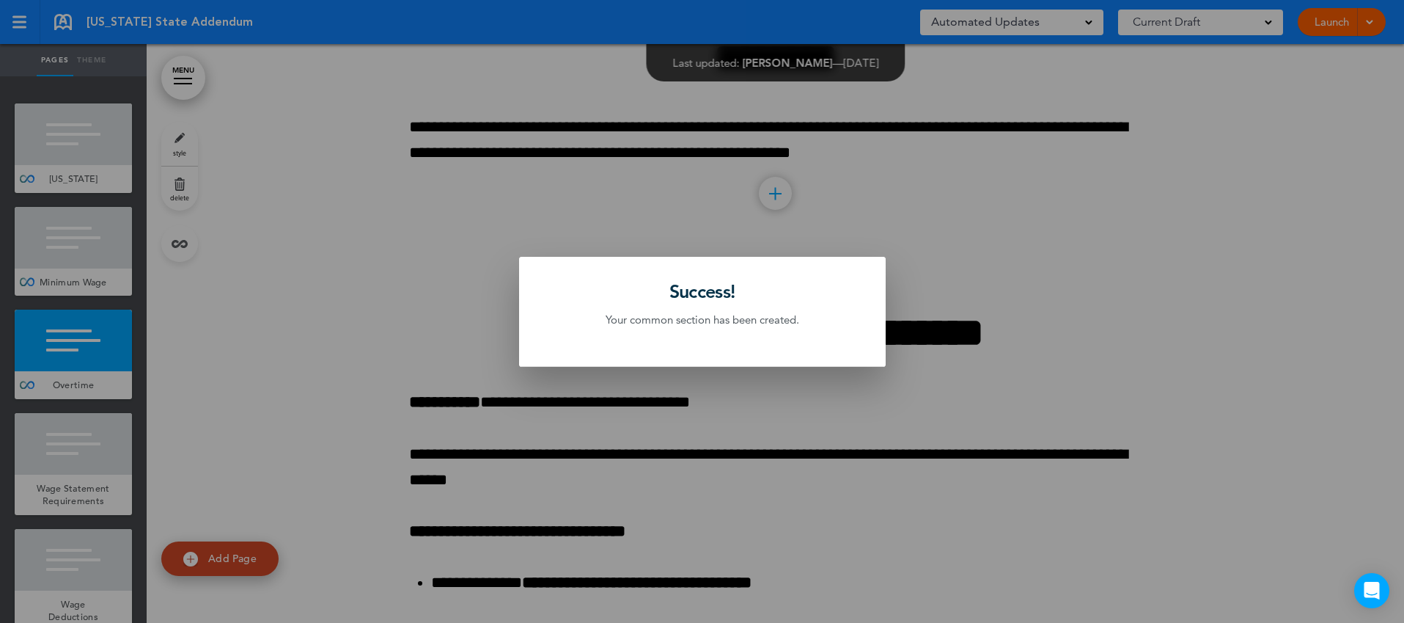
click at [116, 441] on div at bounding box center [702, 311] width 1404 height 623
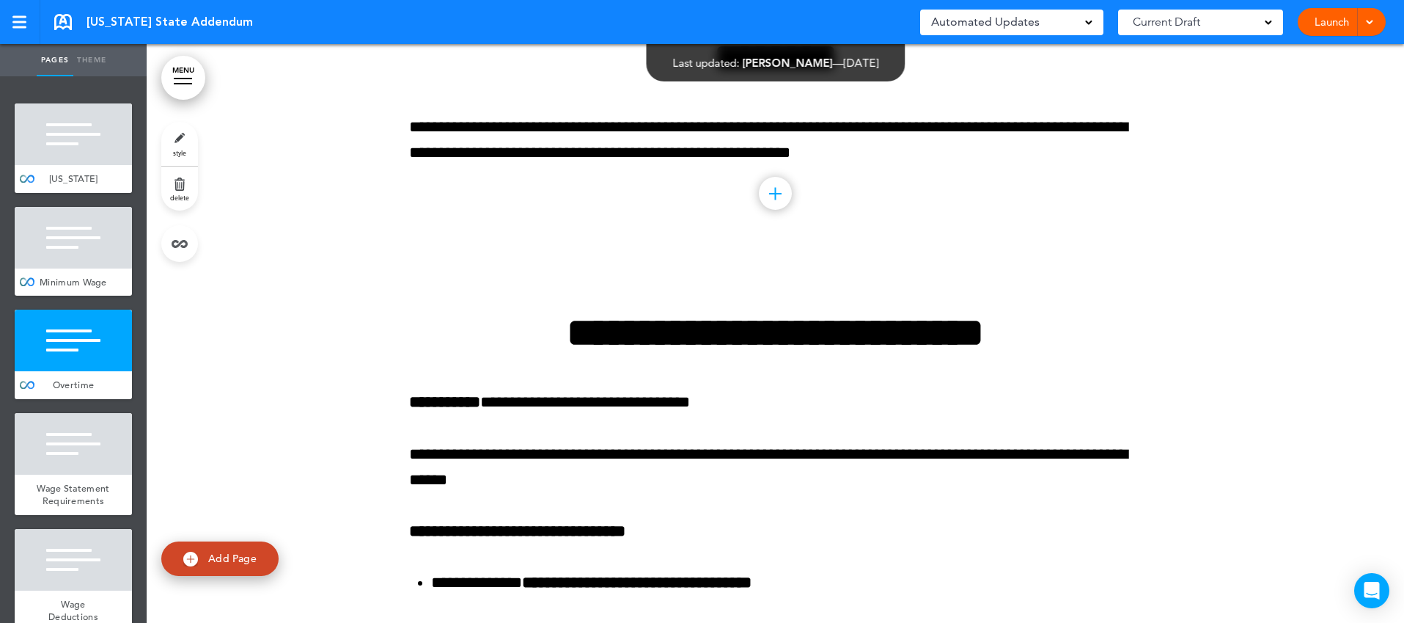
click at [116, 441] on div at bounding box center [73, 444] width 117 height 62
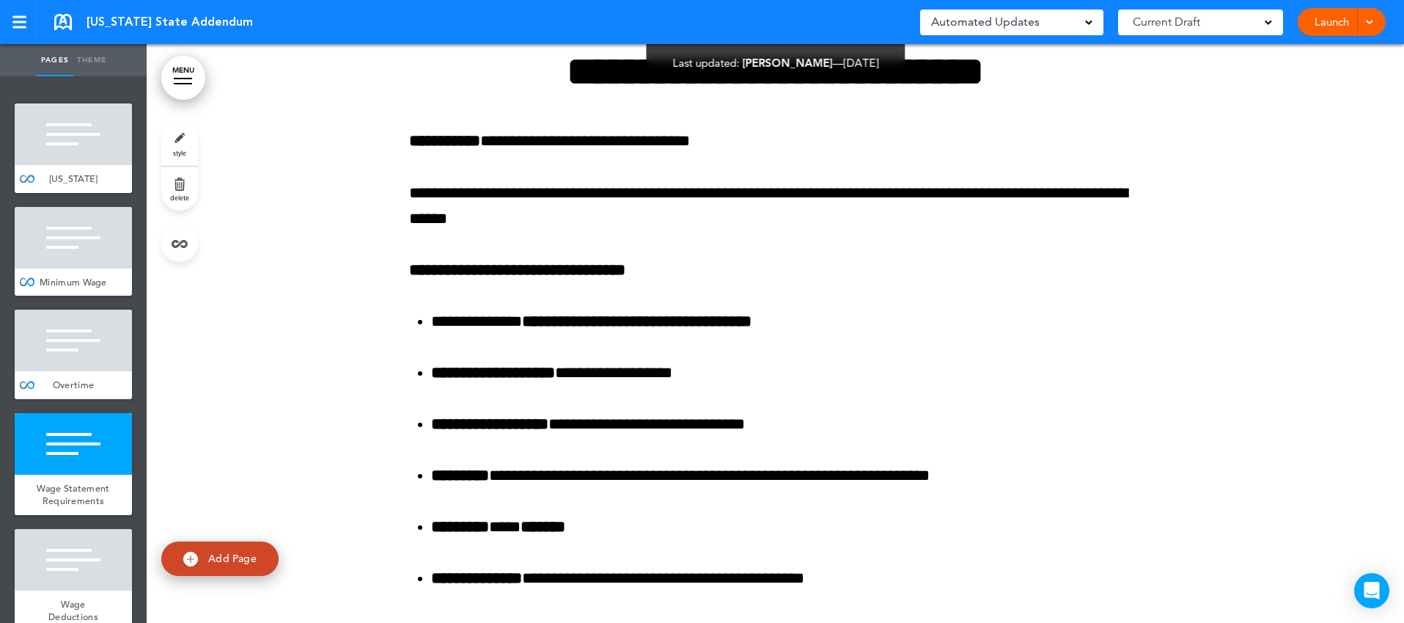
scroll to position [1473, 0]
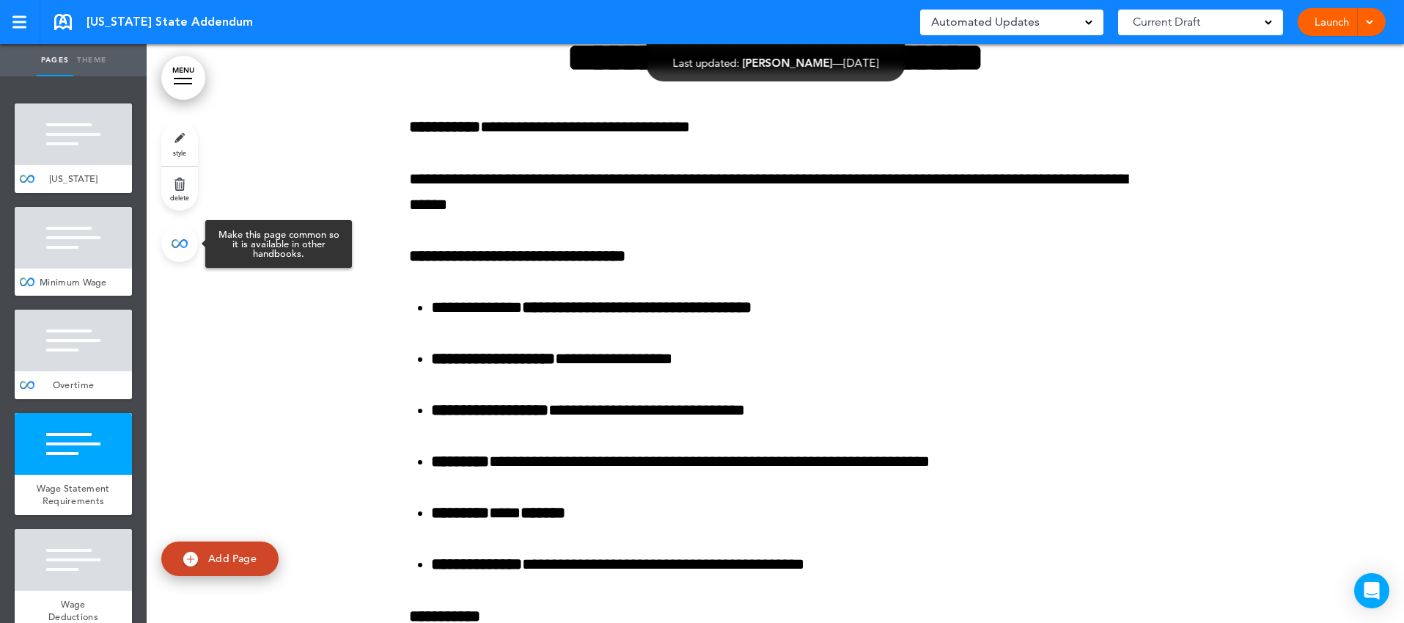
click at [186, 244] on link at bounding box center [179, 243] width 37 height 37
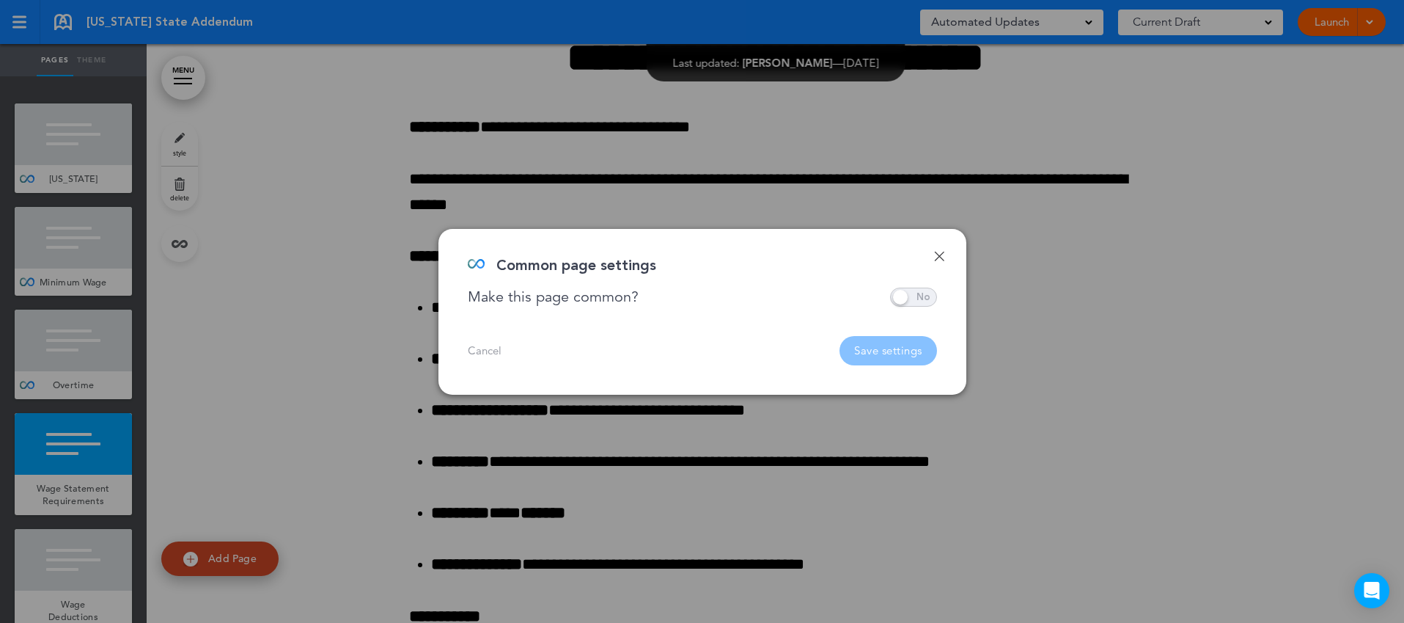
click at [911, 294] on span at bounding box center [913, 296] width 47 height 19
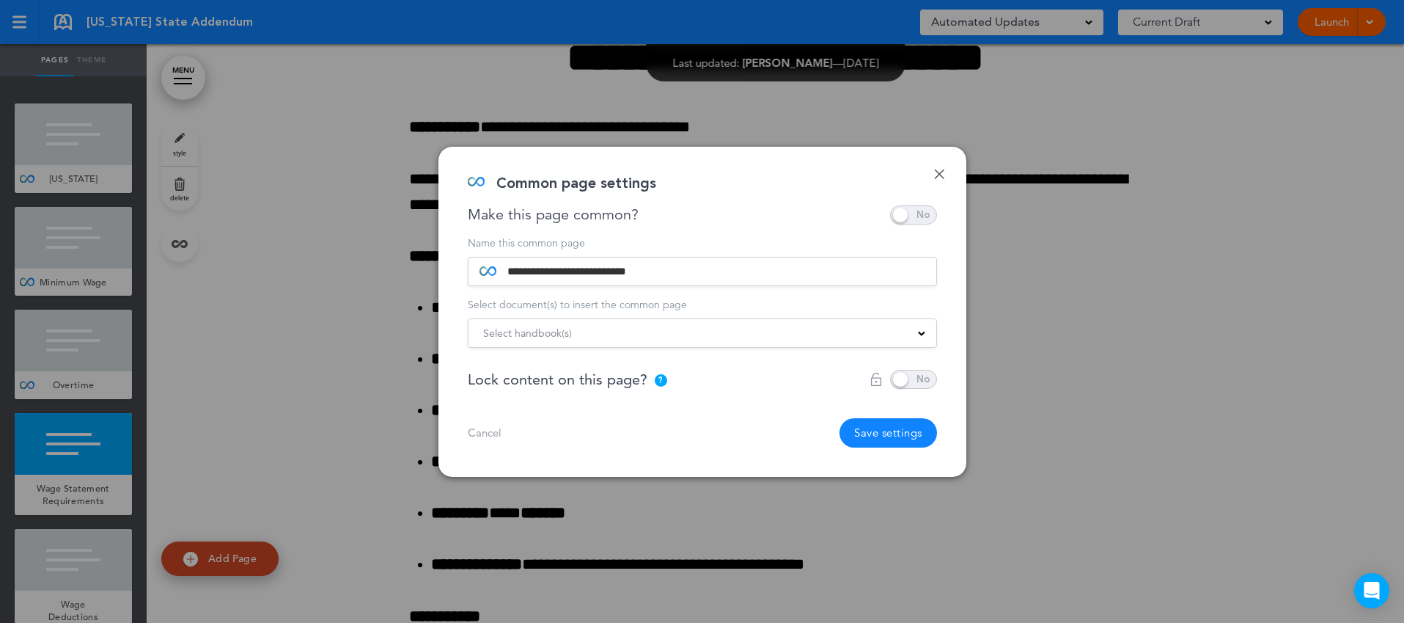
click at [714, 325] on div "Select handbook(s)" at bounding box center [703, 333] width 468 height 16
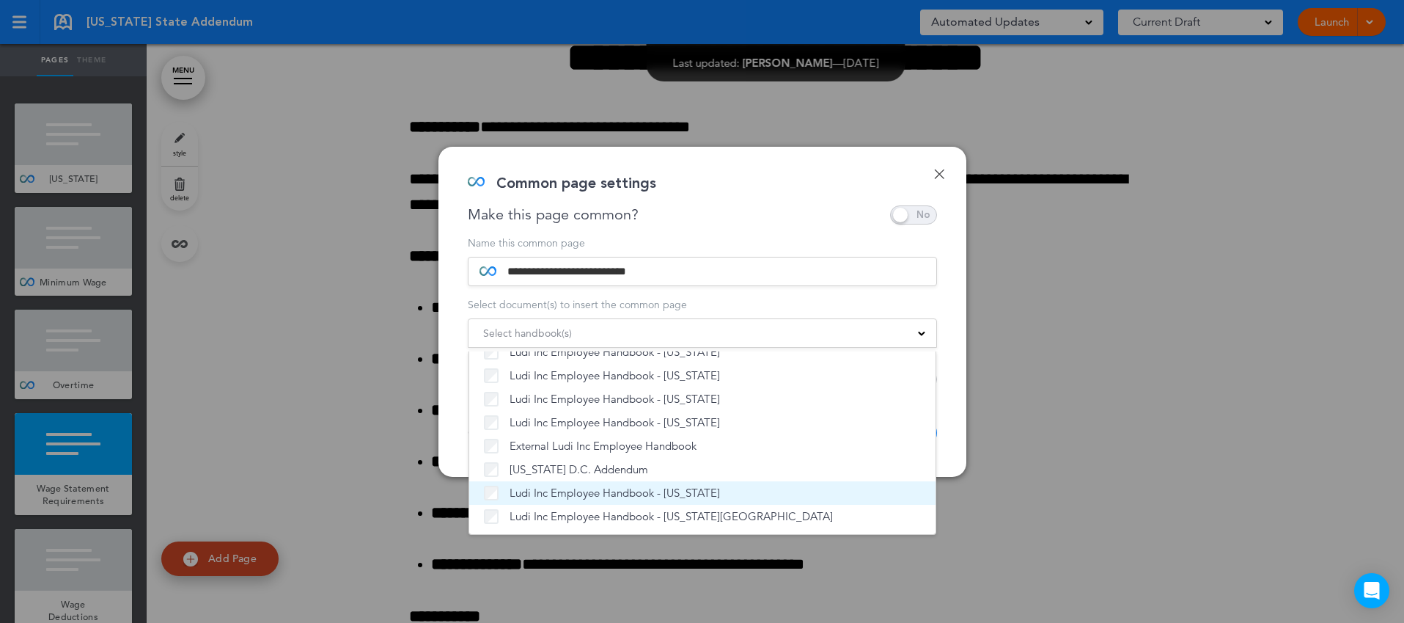
click at [609, 493] on span "Ludi Inc Employee Handbook - [US_STATE]" at bounding box center [615, 492] width 210 height 15
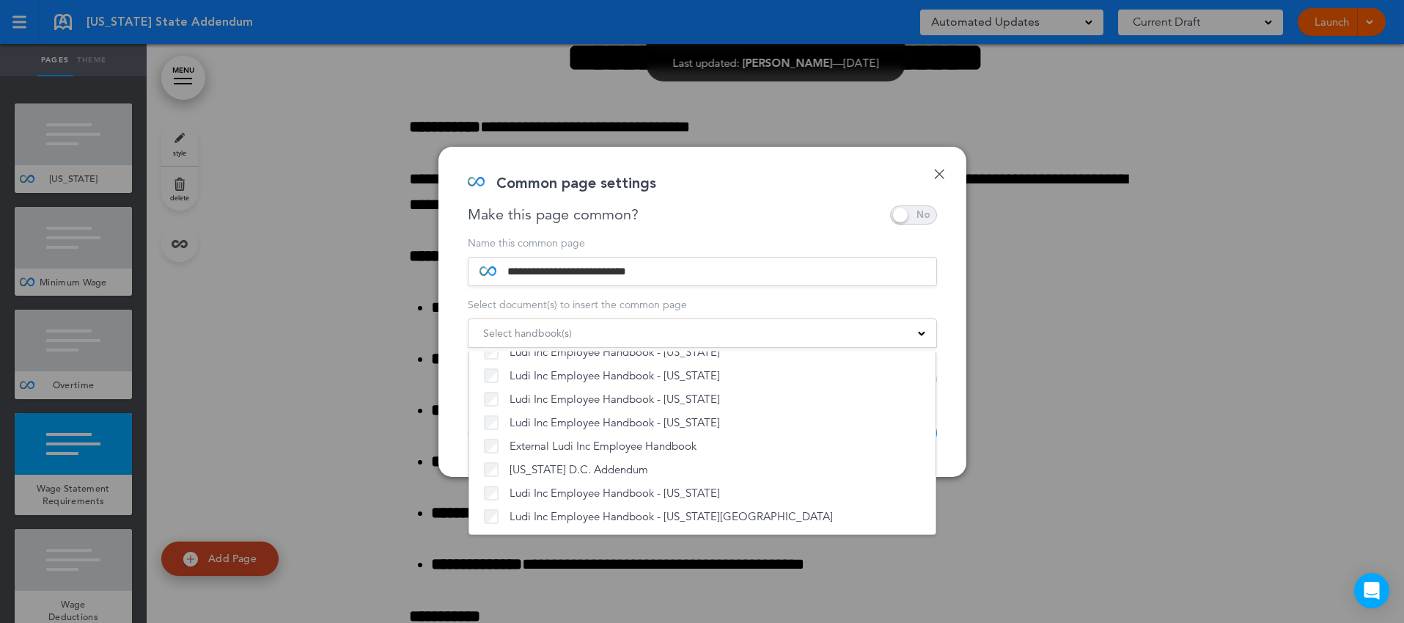
click at [948, 407] on div "**********" at bounding box center [702, 312] width 528 height 330
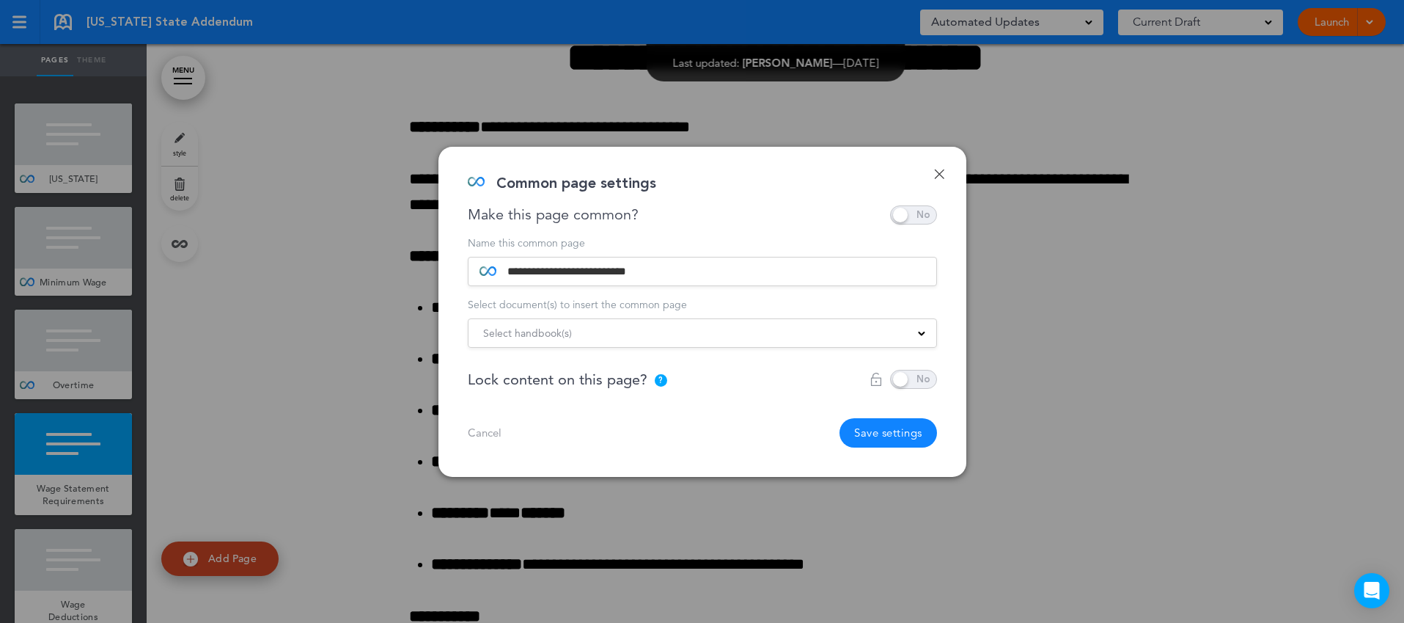
click at [906, 428] on button "Save settings" at bounding box center [889, 432] width 98 height 29
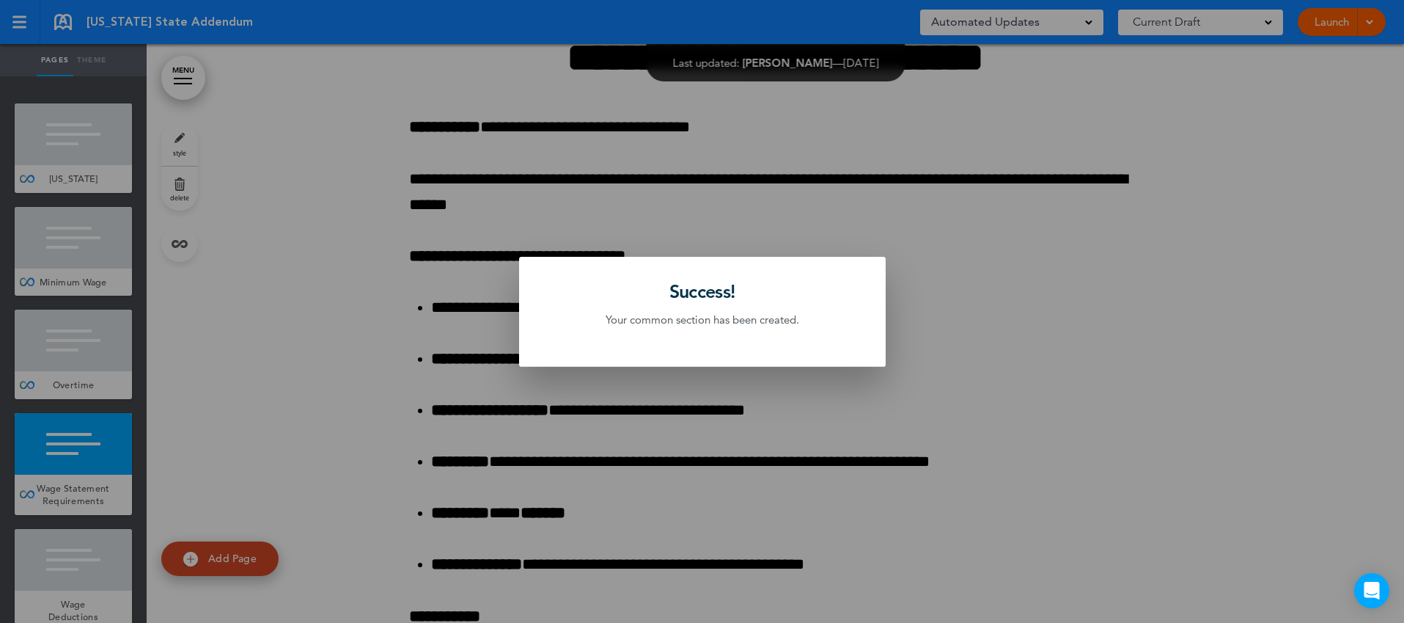
click at [114, 561] on div at bounding box center [702, 311] width 1404 height 623
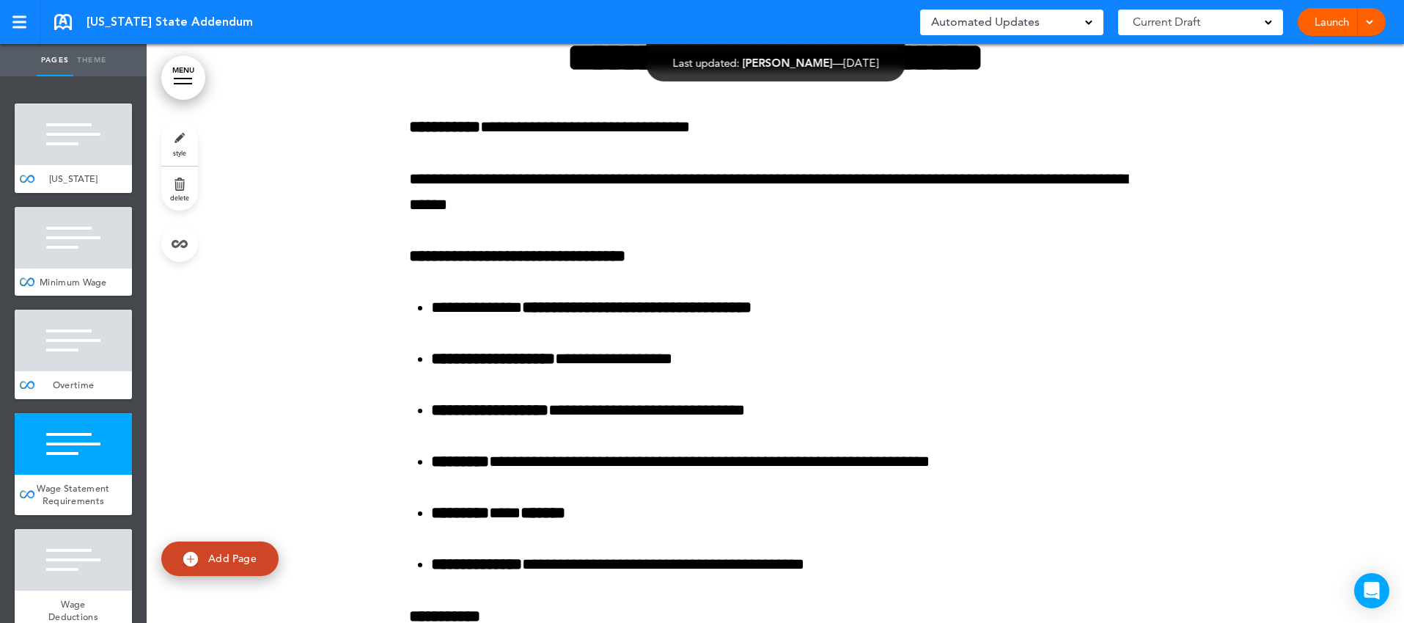
click at [114, 561] on div at bounding box center [73, 560] width 117 height 62
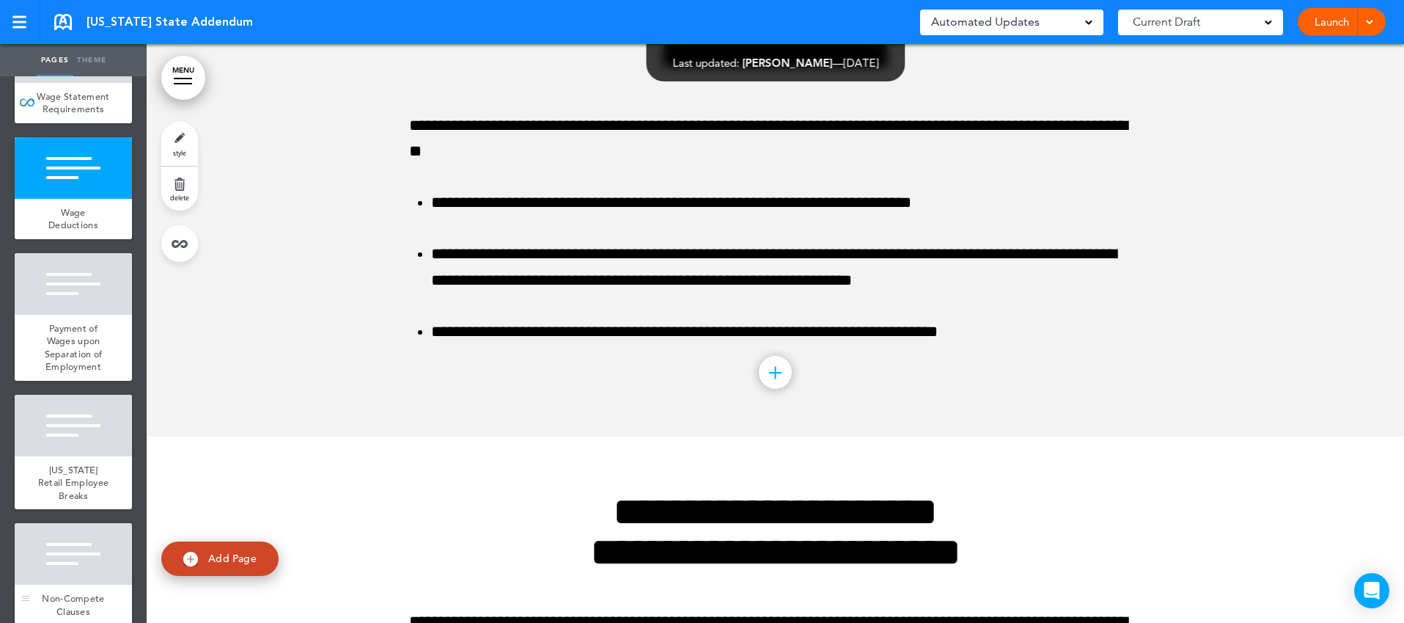
scroll to position [399, 0]
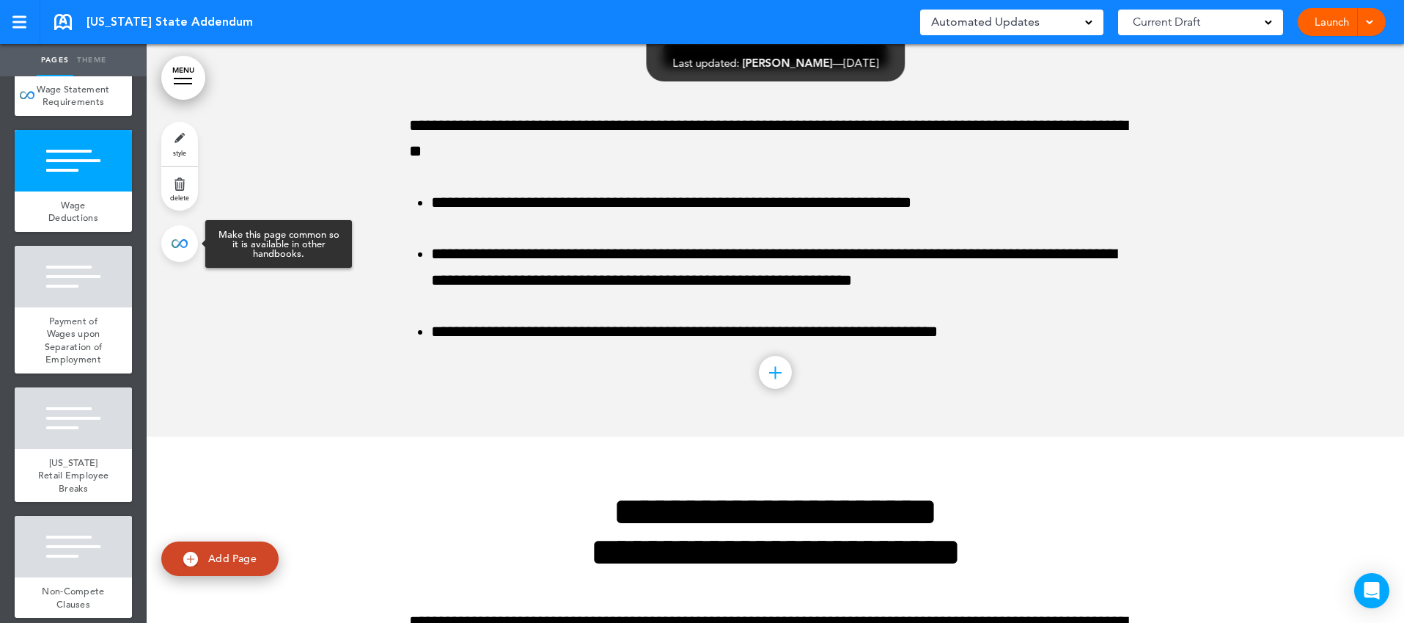
click at [180, 247] on link at bounding box center [179, 243] width 37 height 37
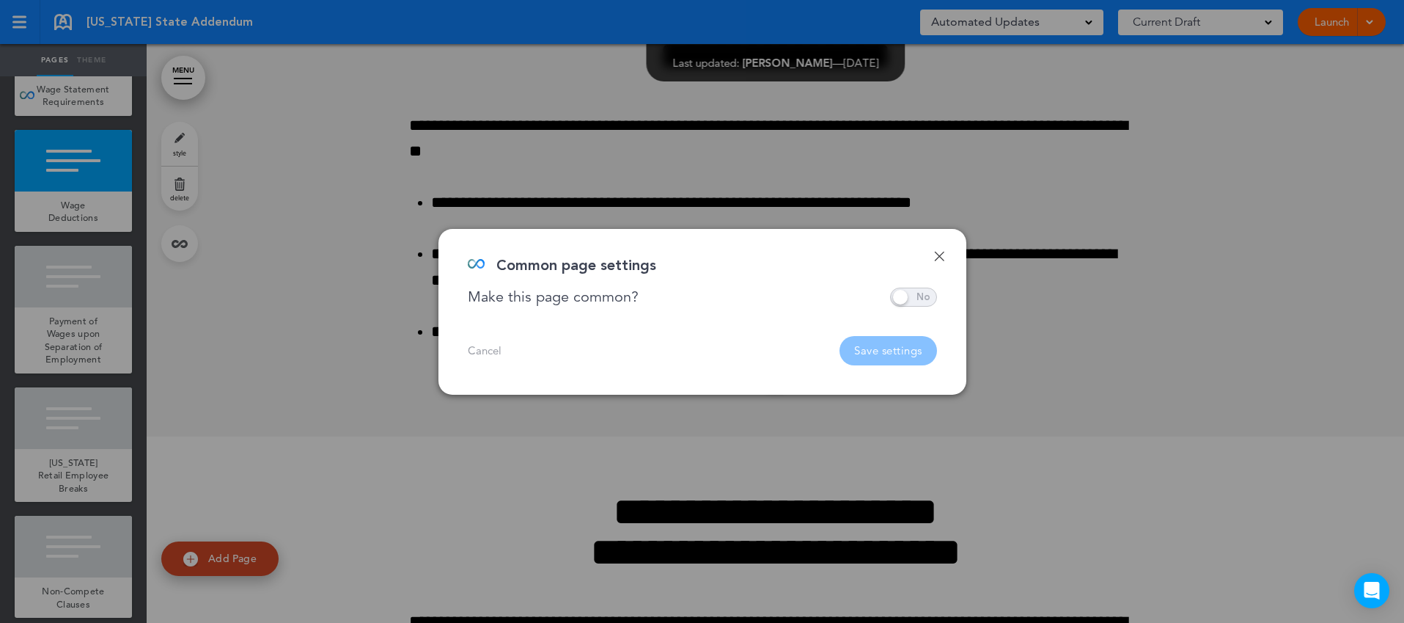
click at [908, 293] on span at bounding box center [913, 296] width 47 height 19
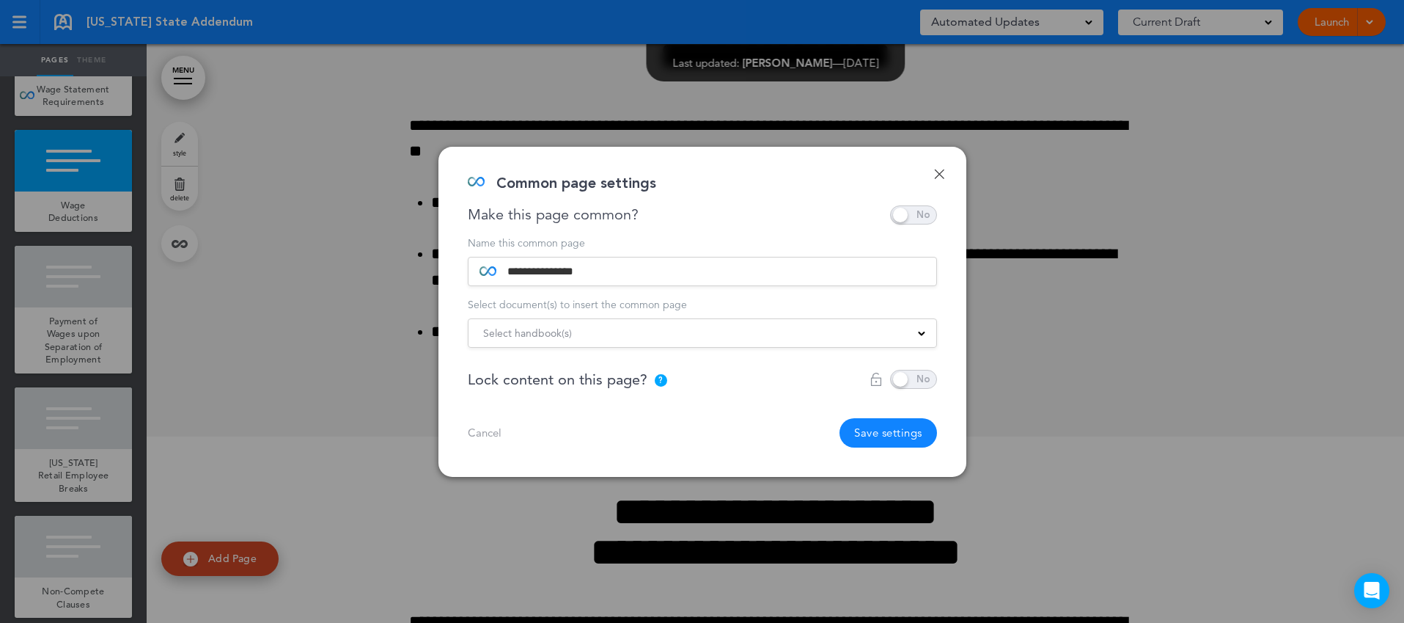
click at [840, 333] on div "Select handbook(s)" at bounding box center [703, 333] width 468 height 16
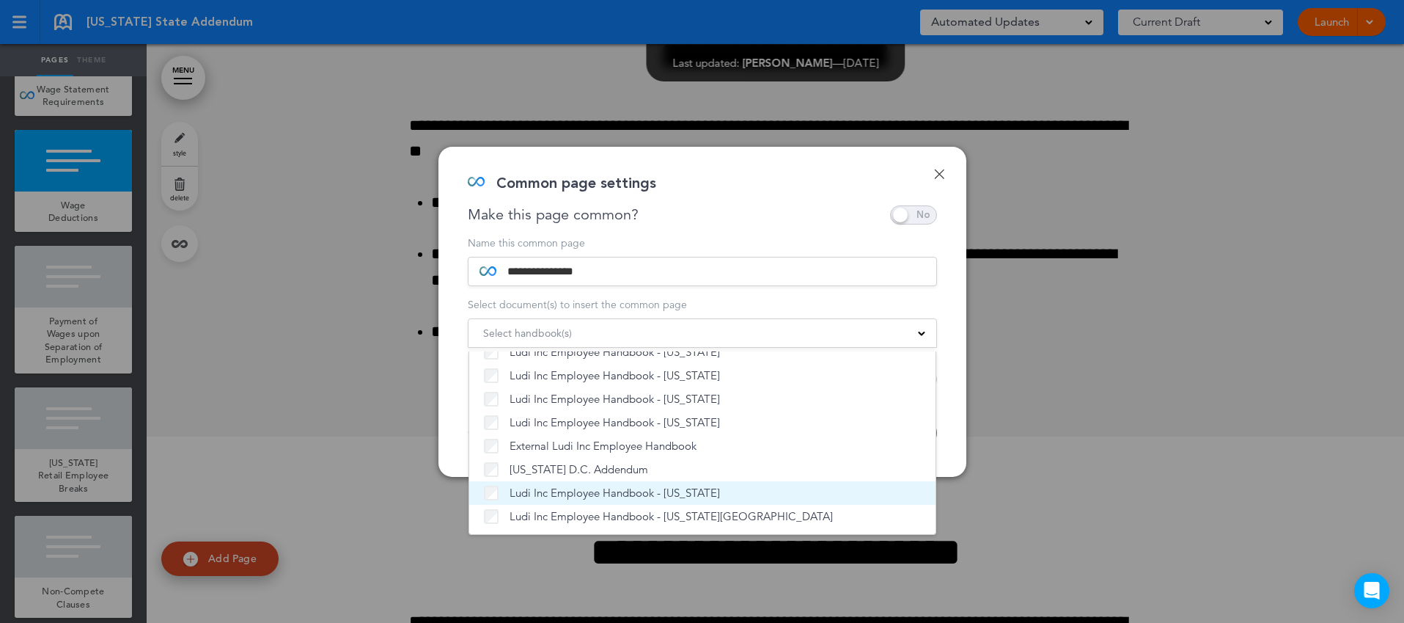
click at [689, 486] on span "Ludi Inc Employee Handbook - [US_STATE]" at bounding box center [615, 492] width 210 height 15
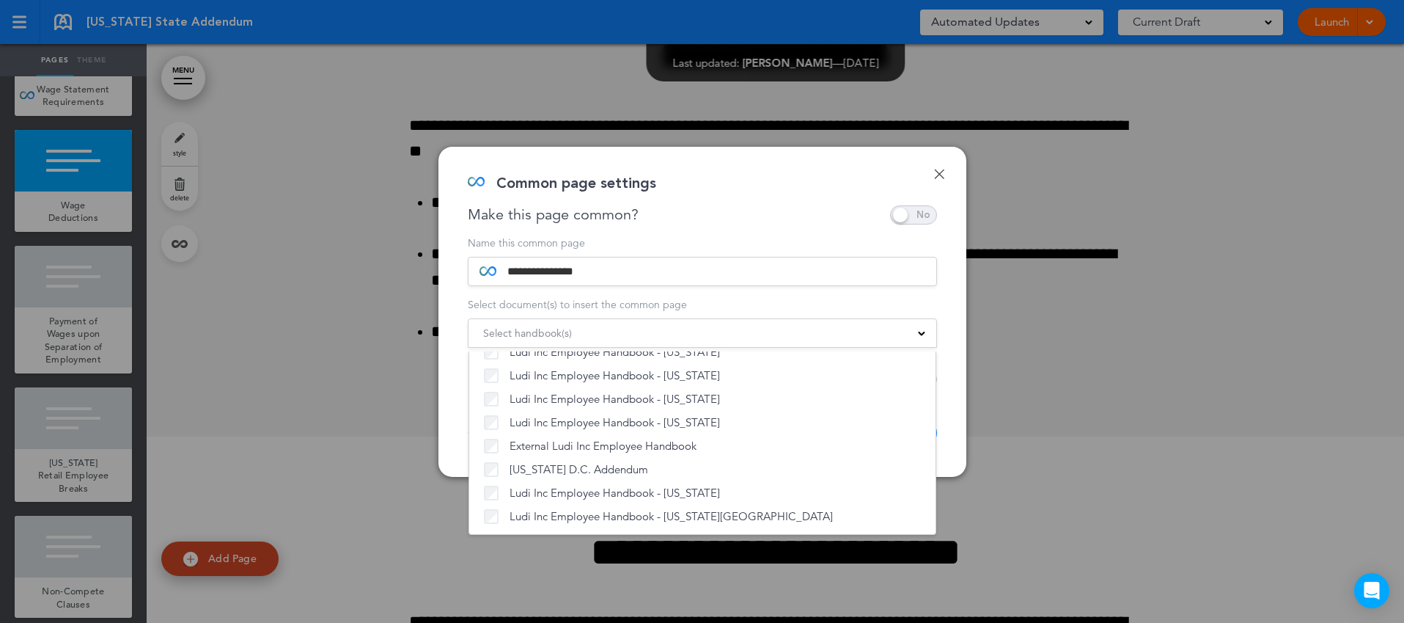
click at [947, 398] on div "**********" at bounding box center [702, 312] width 528 height 330
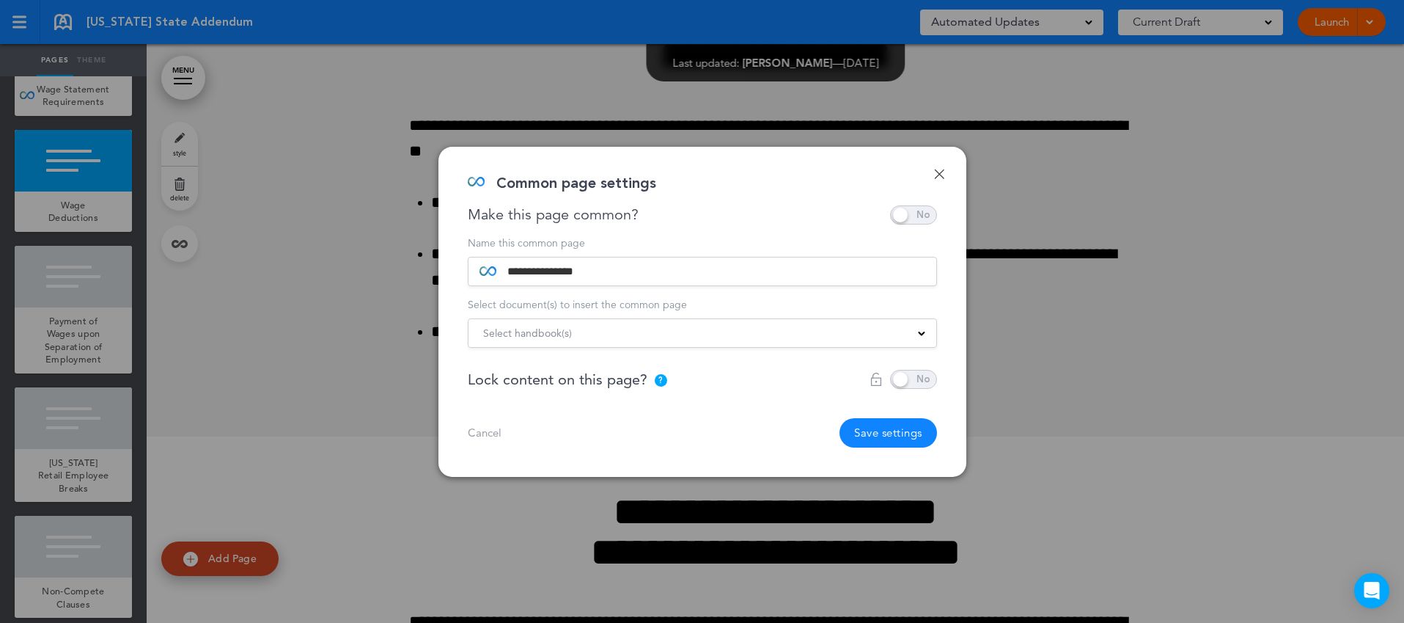
click at [893, 437] on button "Save settings" at bounding box center [889, 432] width 98 height 29
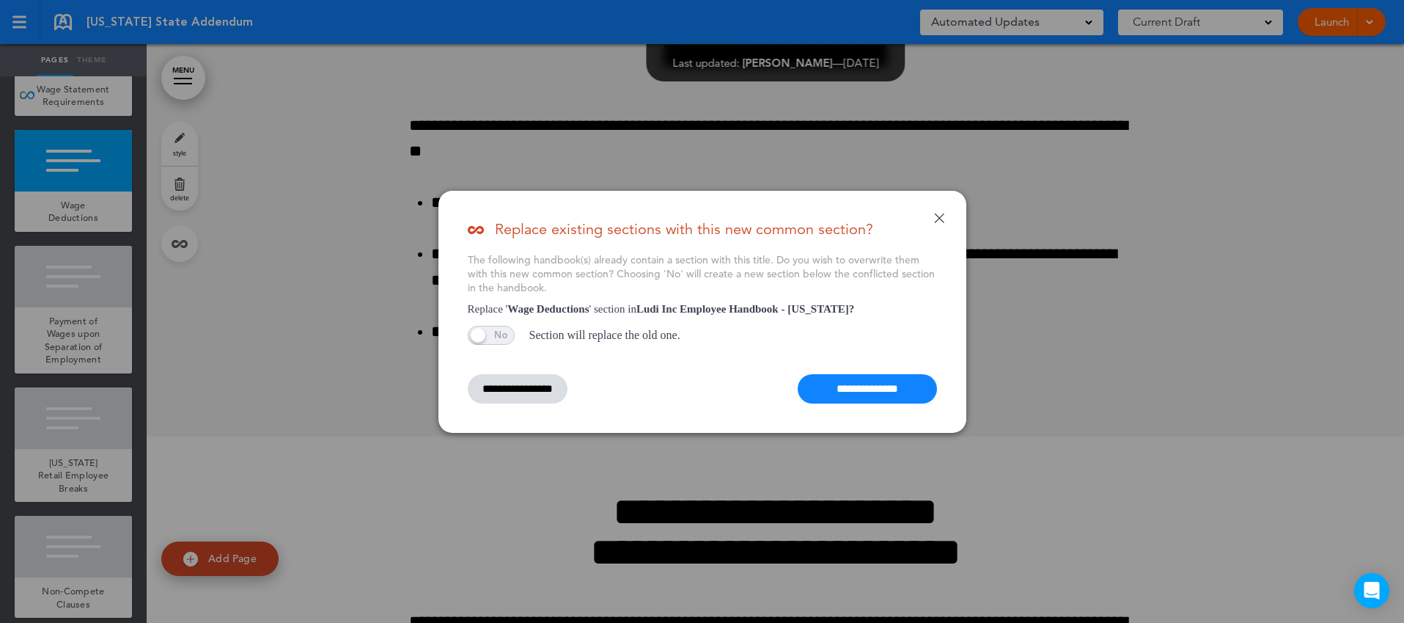
click at [873, 390] on input "**********" at bounding box center [867, 388] width 139 height 29
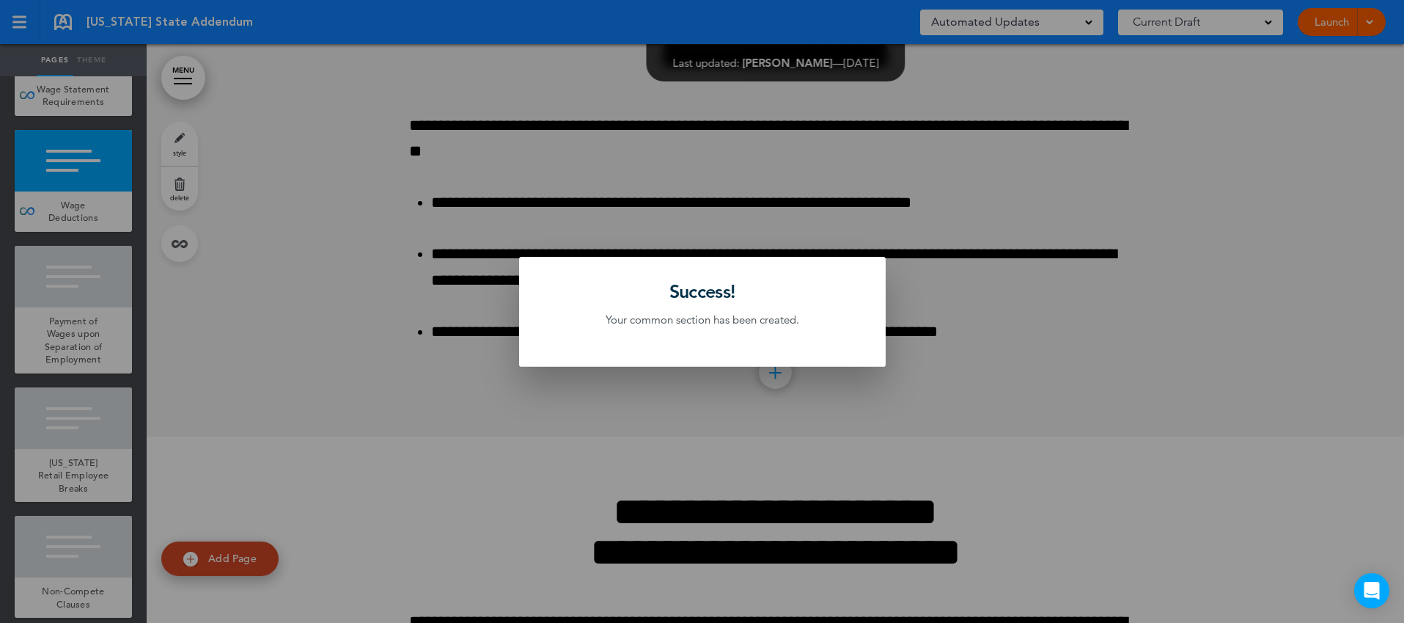
click at [116, 347] on div at bounding box center [702, 311] width 1404 height 623
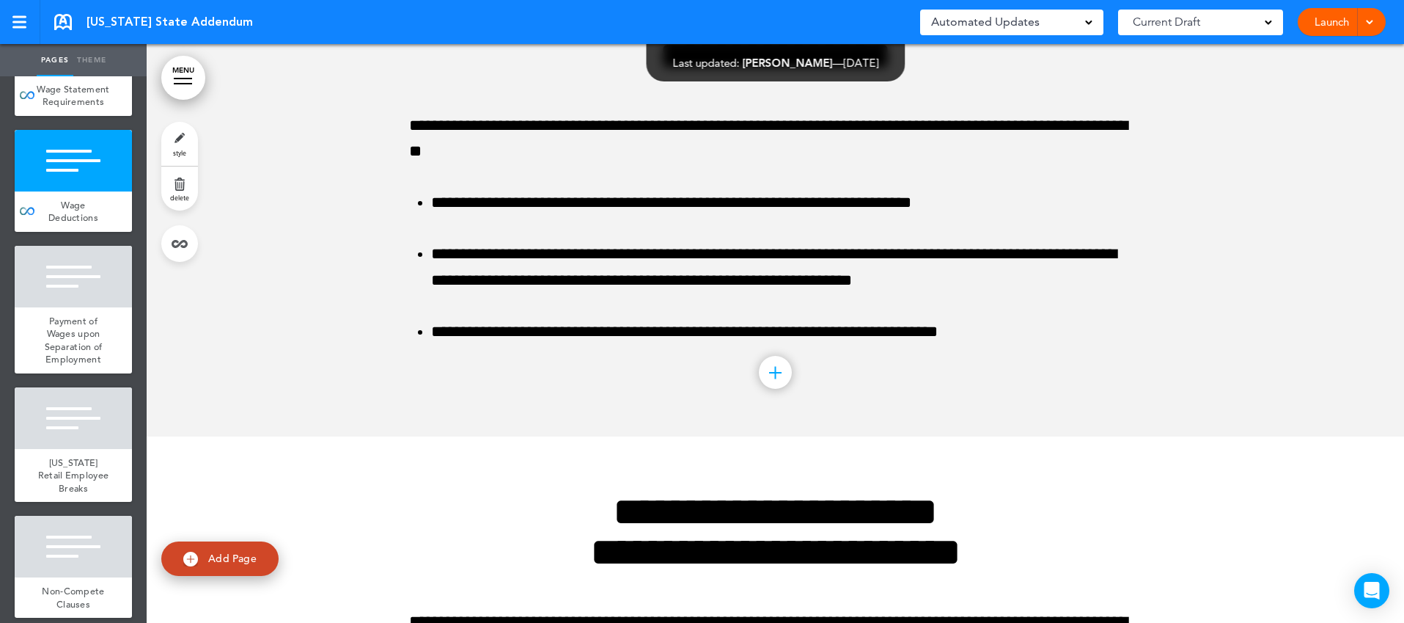
click at [116, 347] on div "Payment of Wages upon Separation of Employment" at bounding box center [73, 340] width 117 height 66
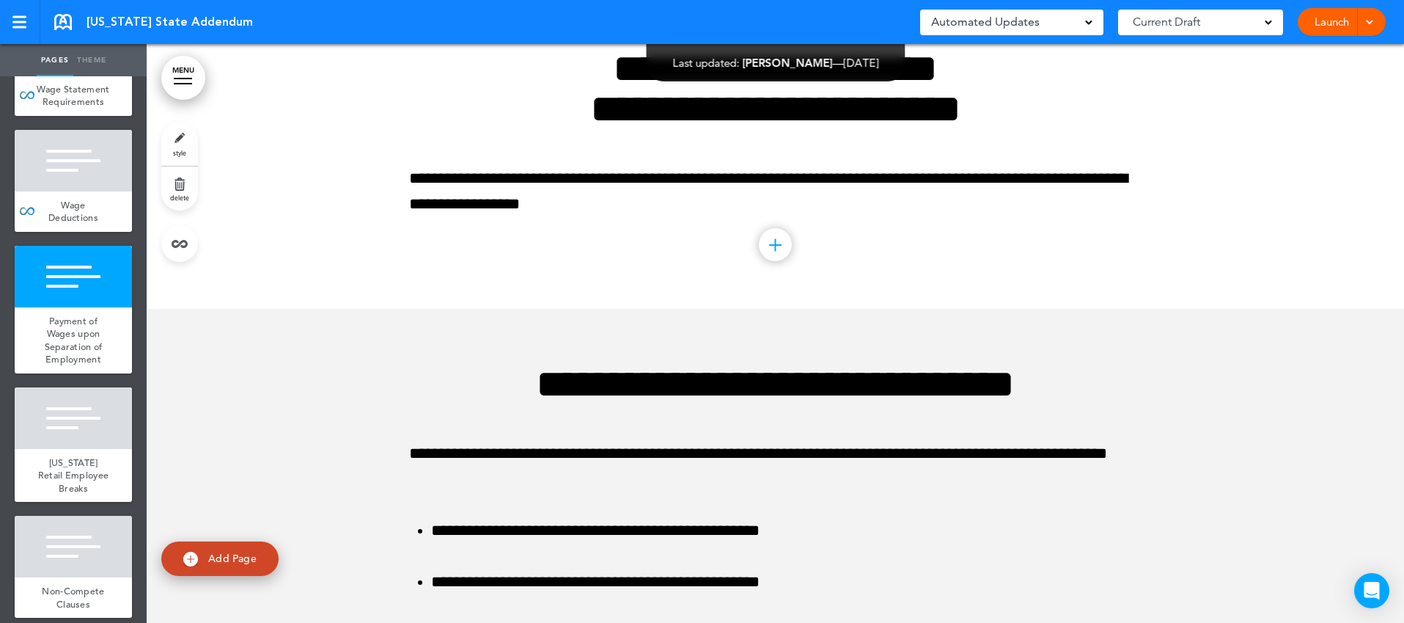
scroll to position [2771, 0]
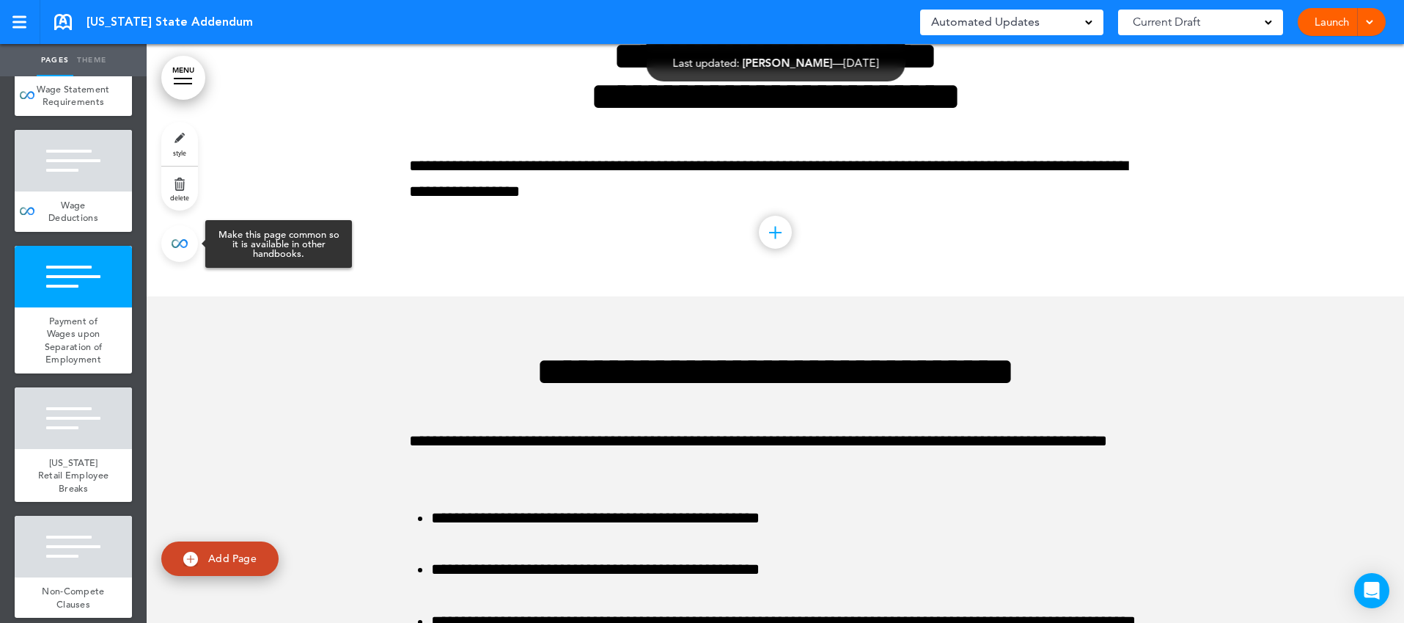
click at [180, 246] on link at bounding box center [179, 243] width 37 height 37
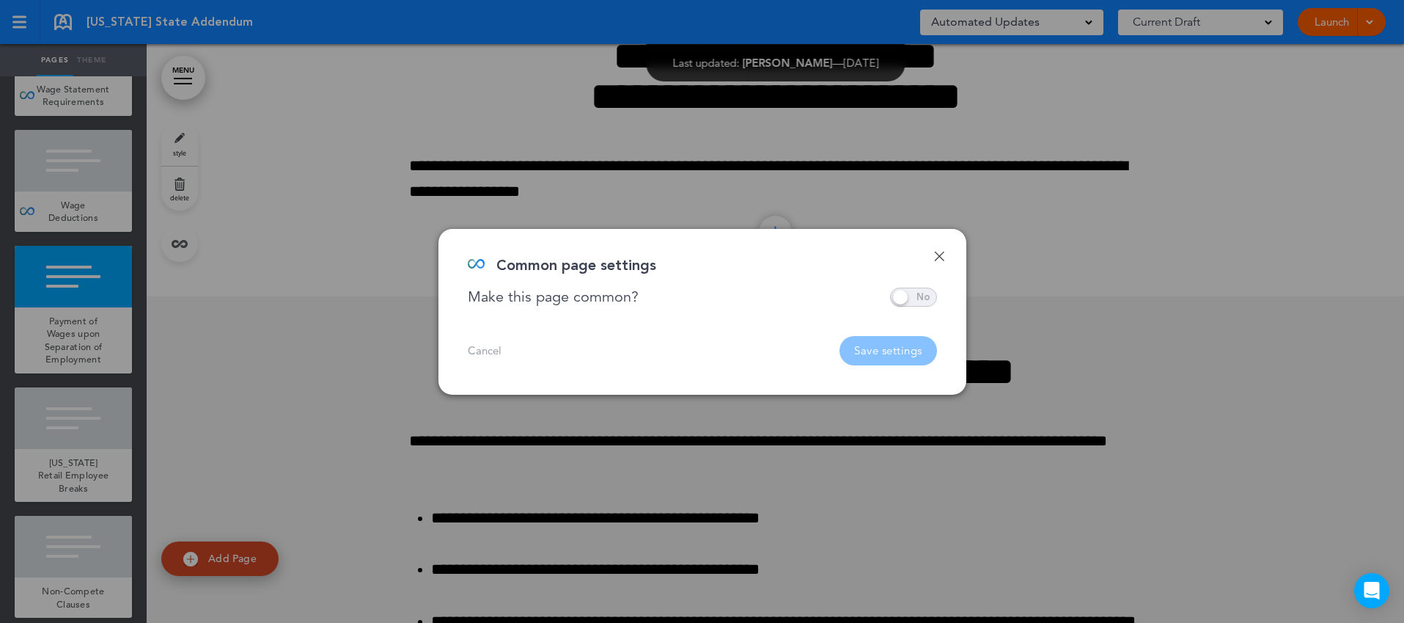
click at [899, 294] on span at bounding box center [913, 296] width 47 height 19
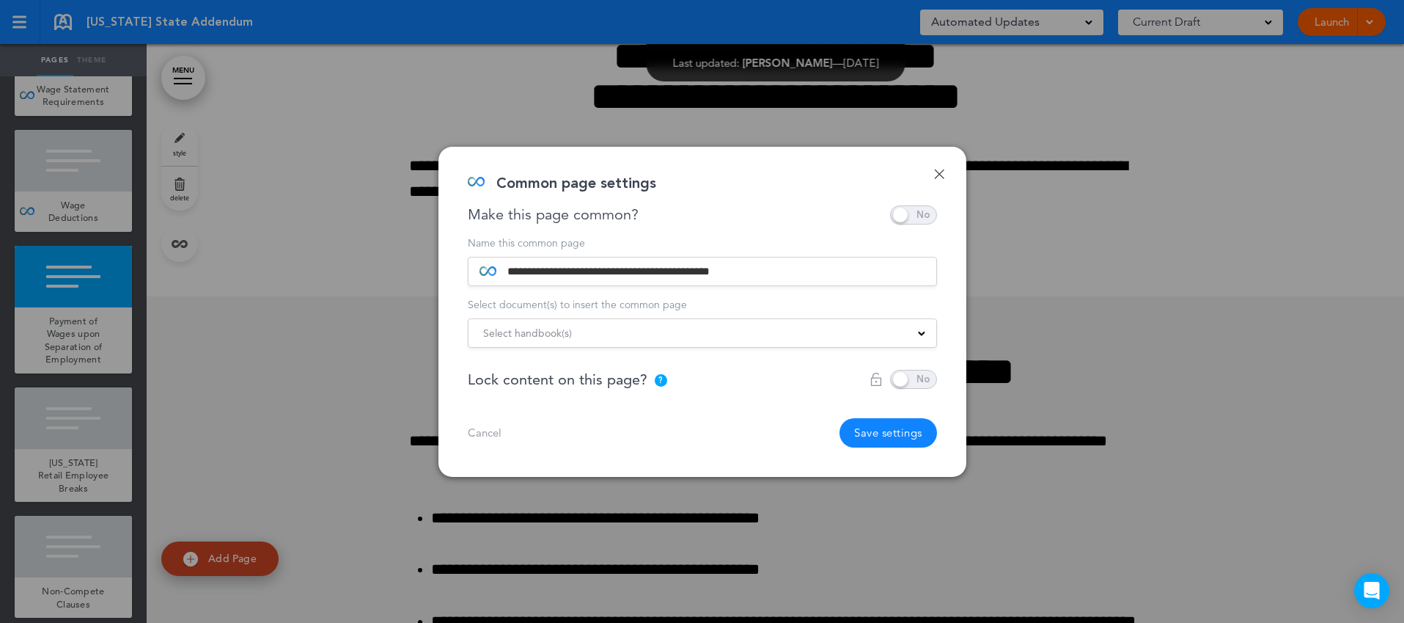
click at [826, 328] on div "Select handbook(s)" at bounding box center [703, 333] width 468 height 16
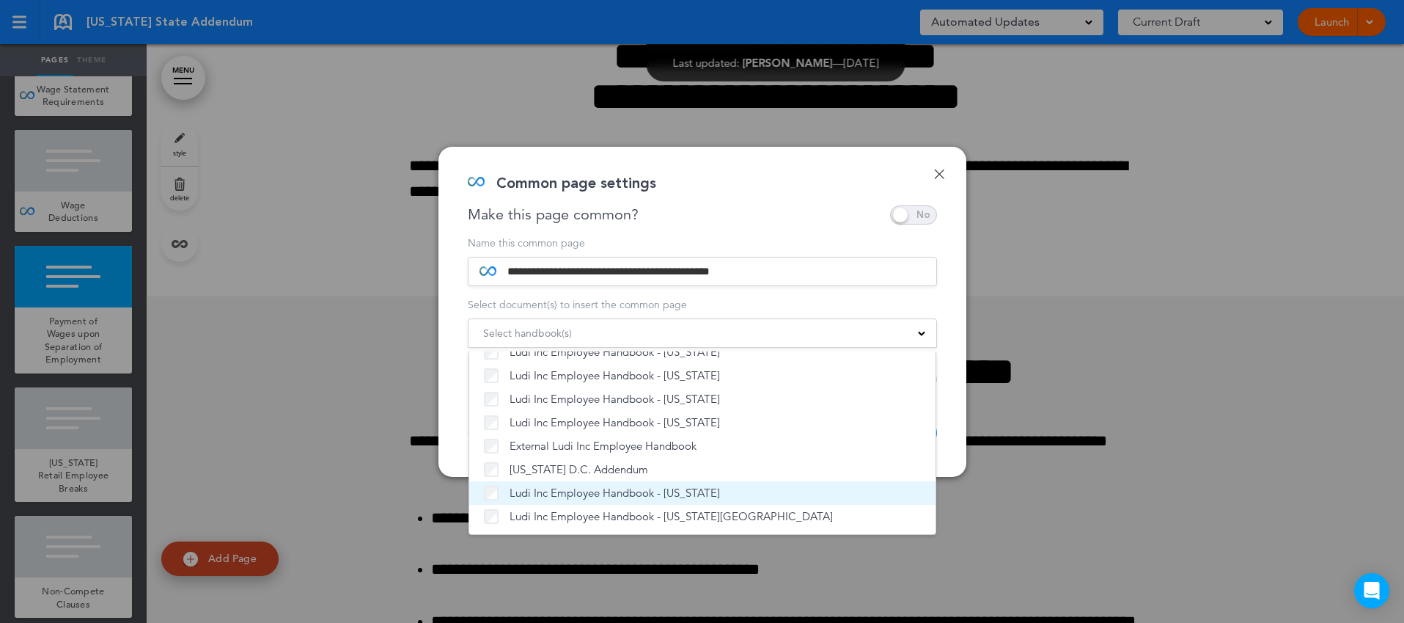
click at [608, 498] on span "Ludi Inc Employee Handbook - [US_STATE]" at bounding box center [615, 492] width 210 height 15
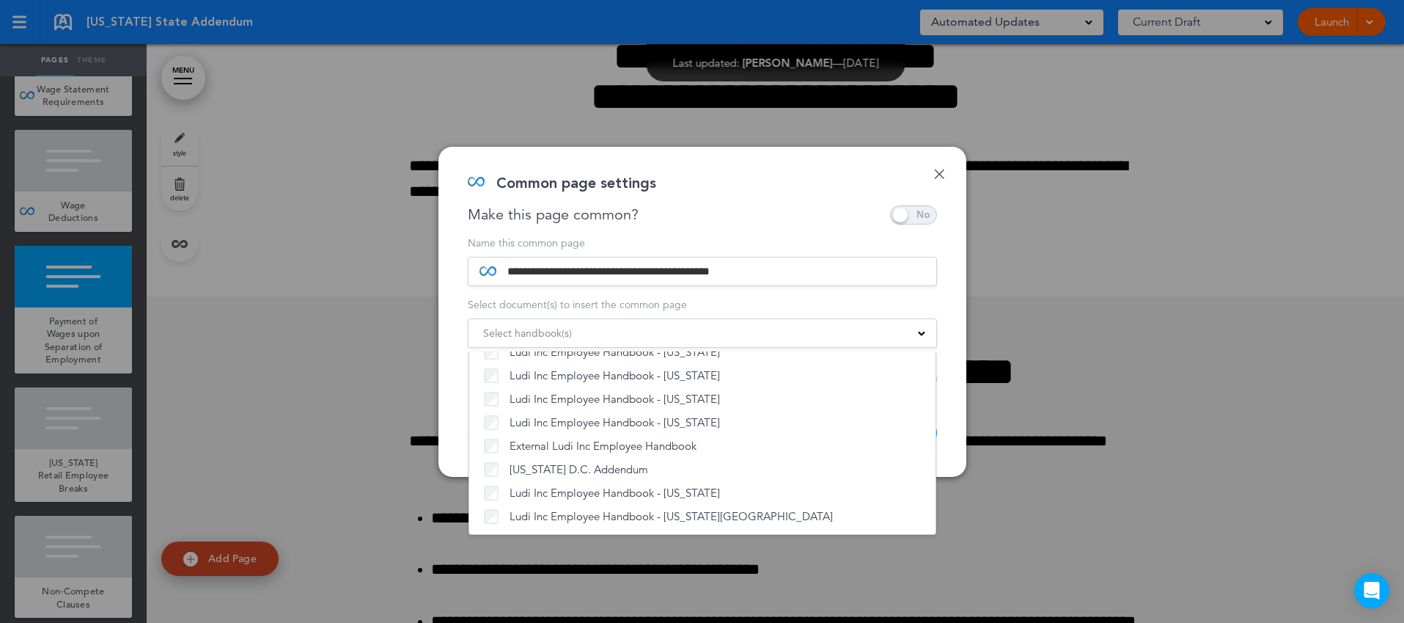
click at [952, 396] on div "**********" at bounding box center [702, 312] width 528 height 330
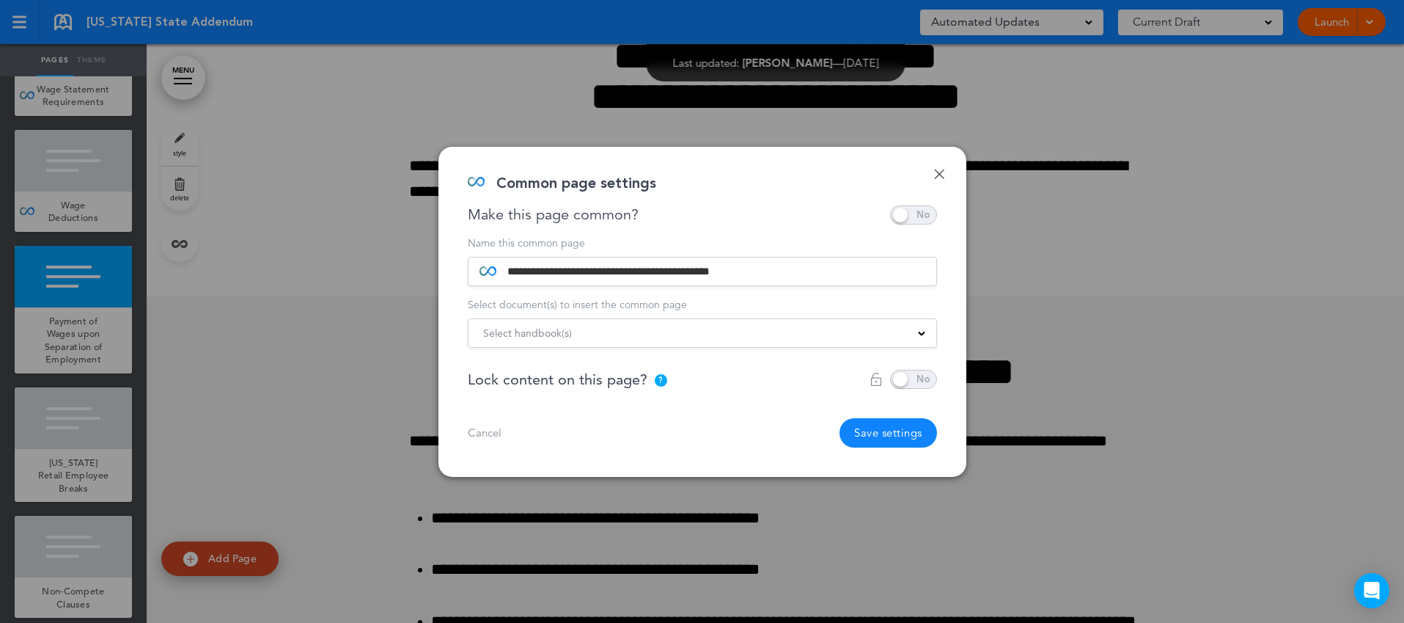
click at [900, 427] on button "Save settings" at bounding box center [889, 432] width 98 height 29
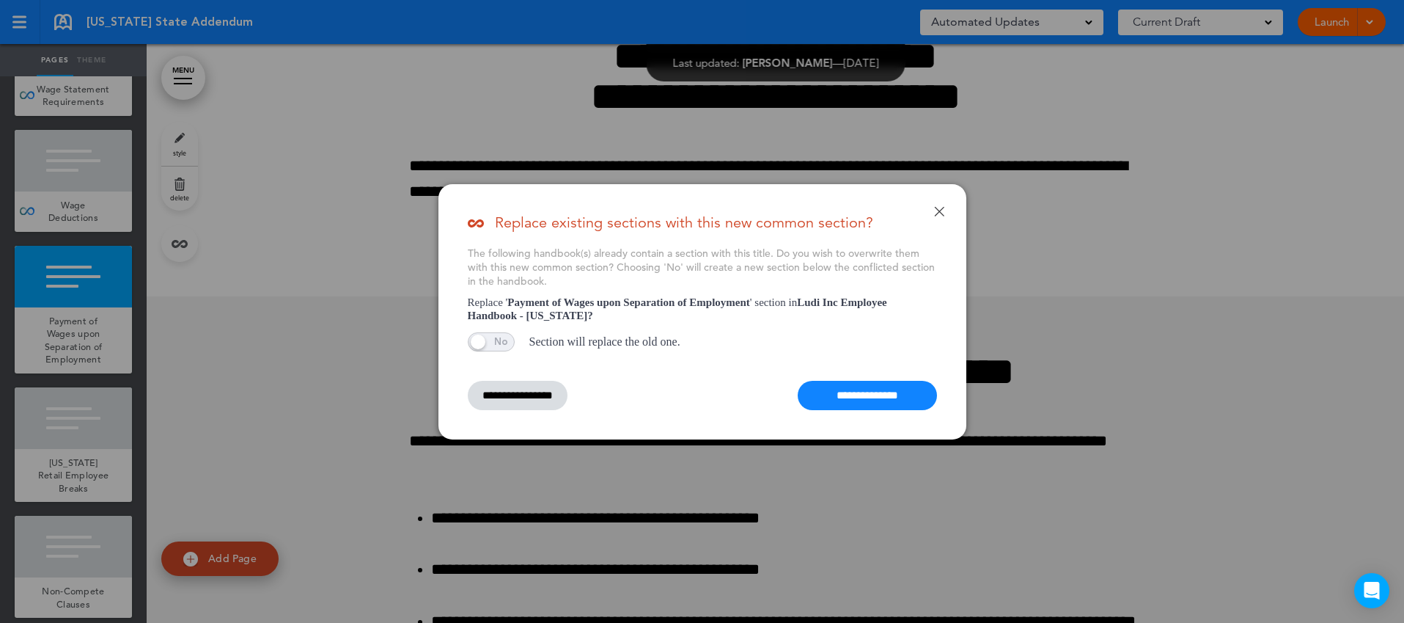
click at [870, 401] on input "**********" at bounding box center [867, 395] width 139 height 29
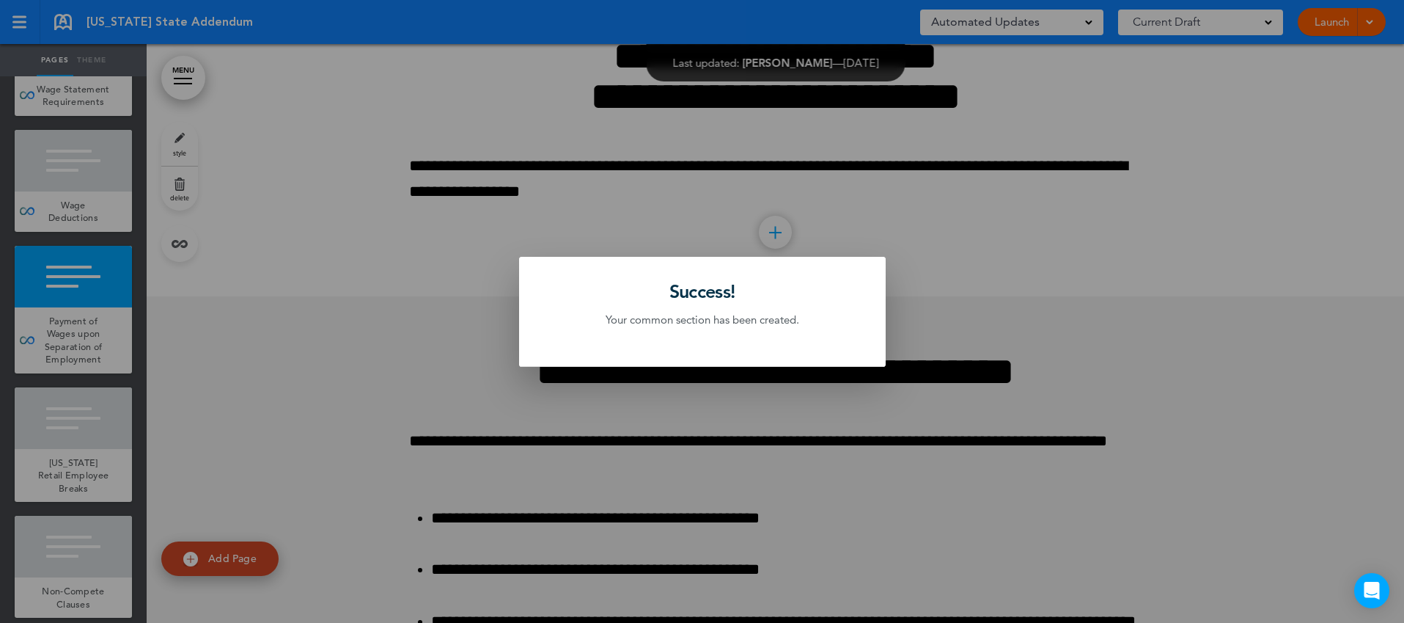
click at [106, 456] on div at bounding box center [702, 311] width 1404 height 623
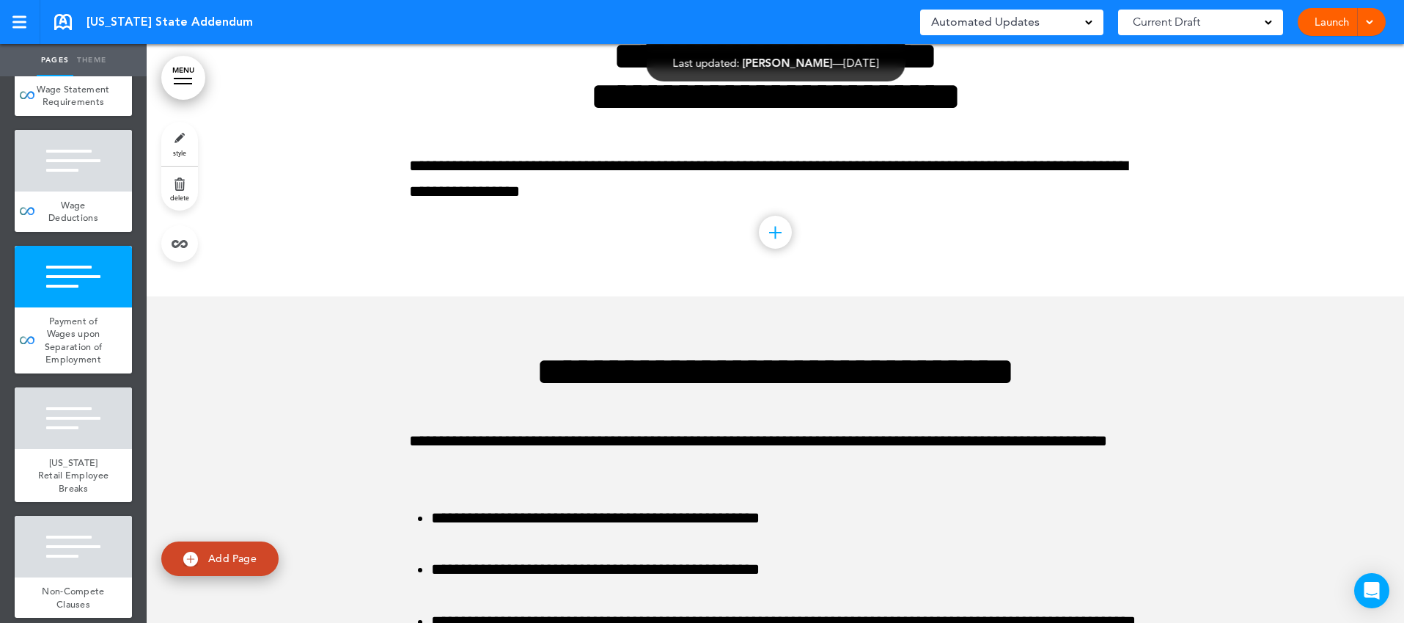
click at [106, 456] on span "Maryland Retail Employee Breaks" at bounding box center [73, 475] width 71 height 38
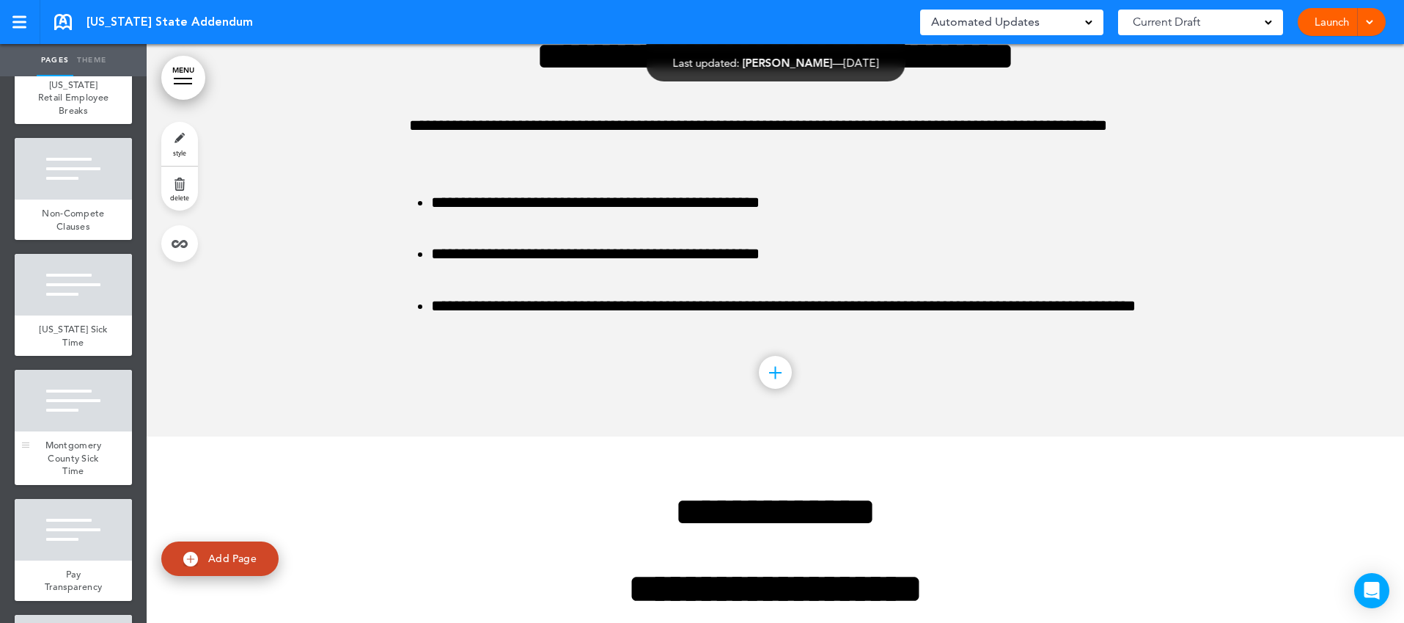
scroll to position [789, 0]
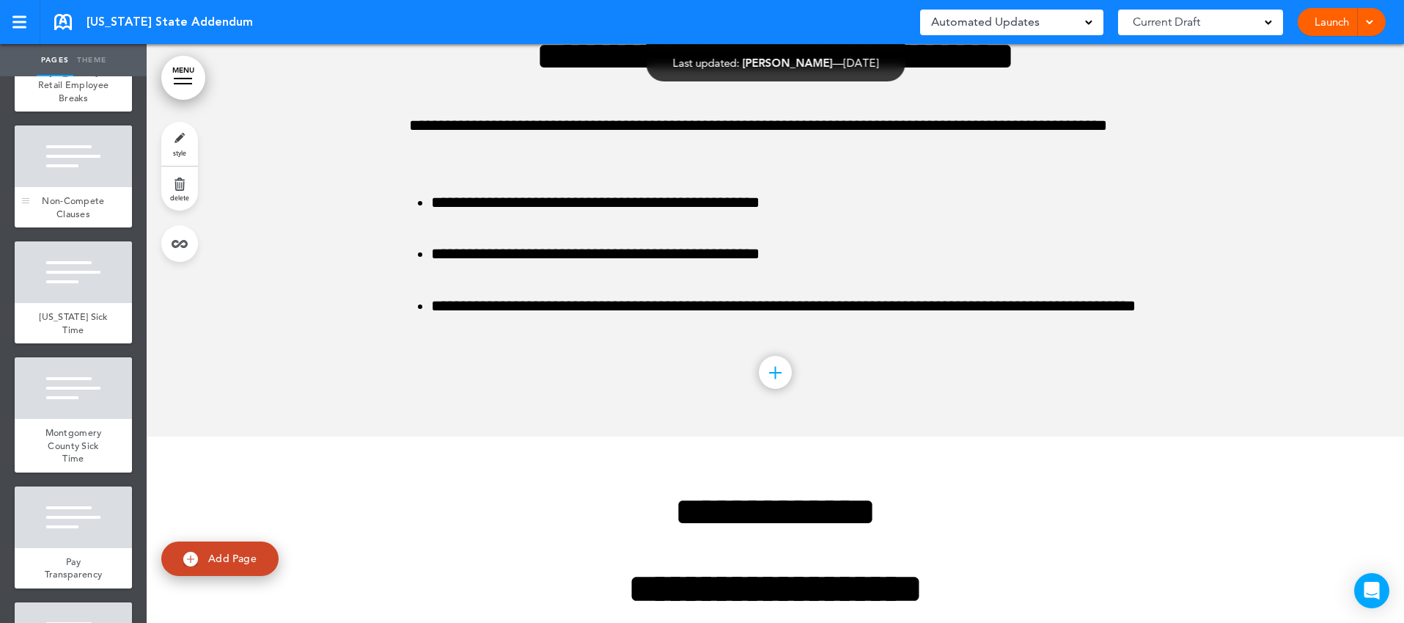
click at [88, 196] on span "Non-Compete Clauses" at bounding box center [73, 207] width 62 height 26
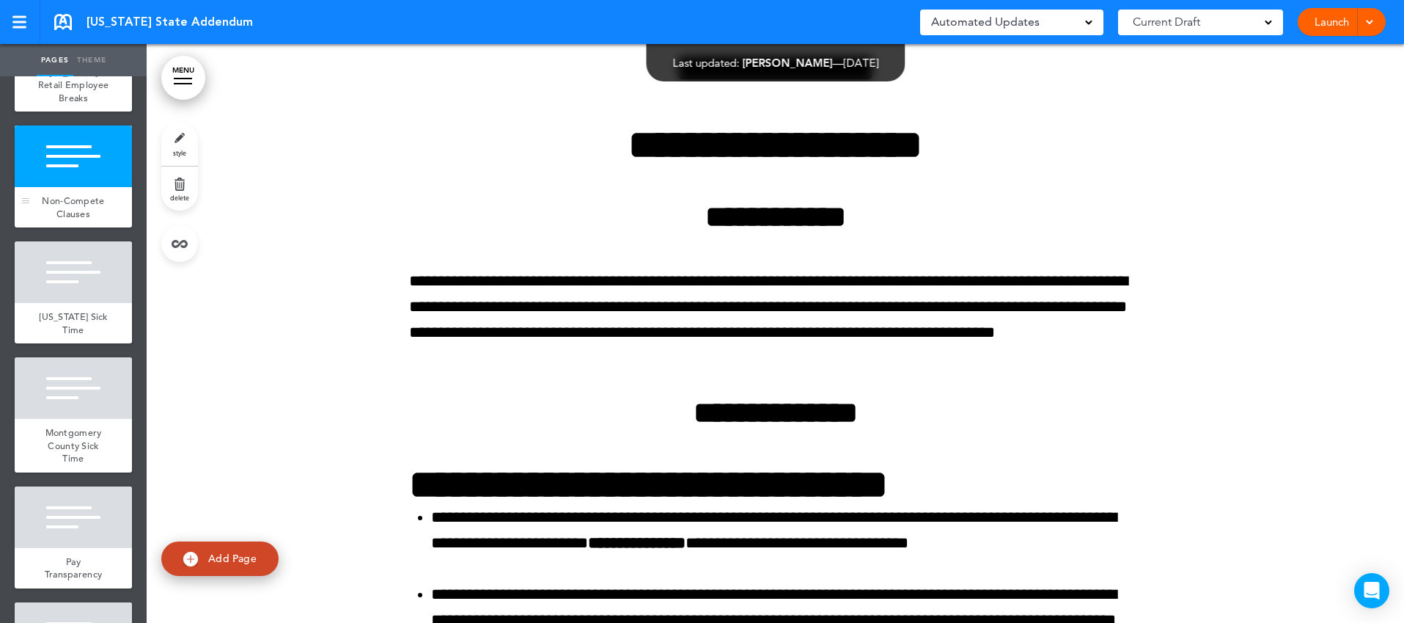
scroll to position [3542, 0]
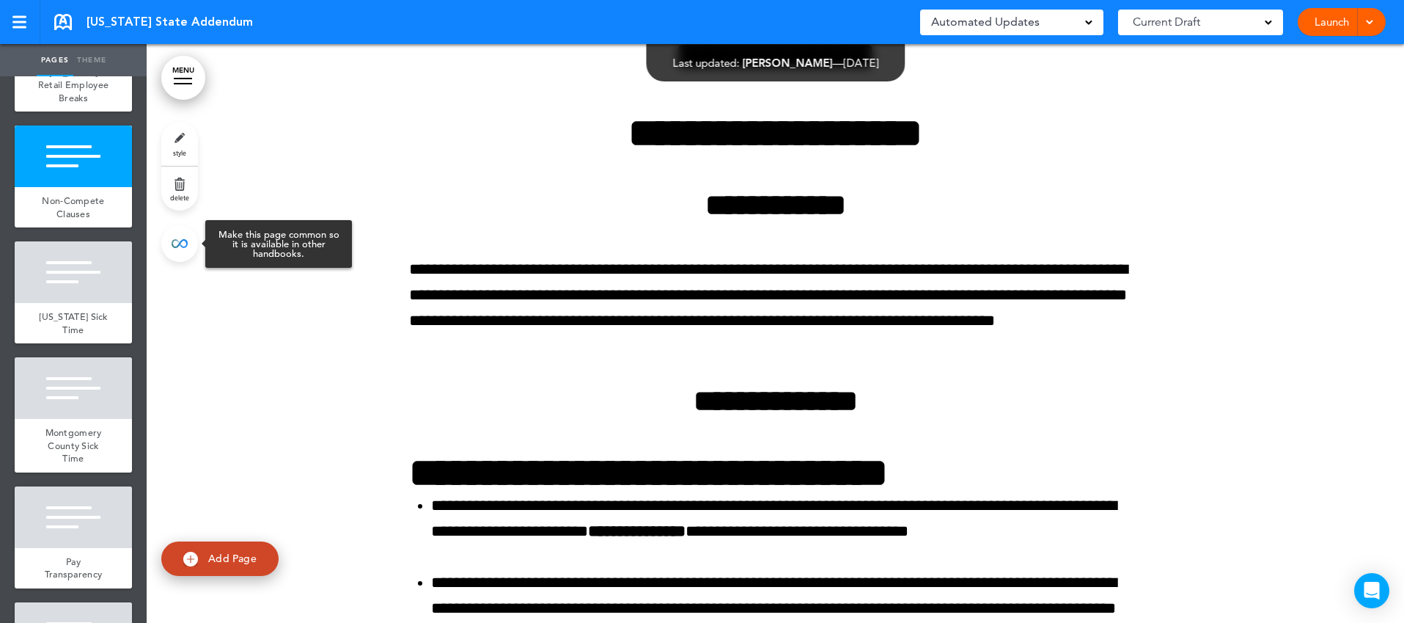
click at [186, 243] on link at bounding box center [179, 243] width 37 height 37
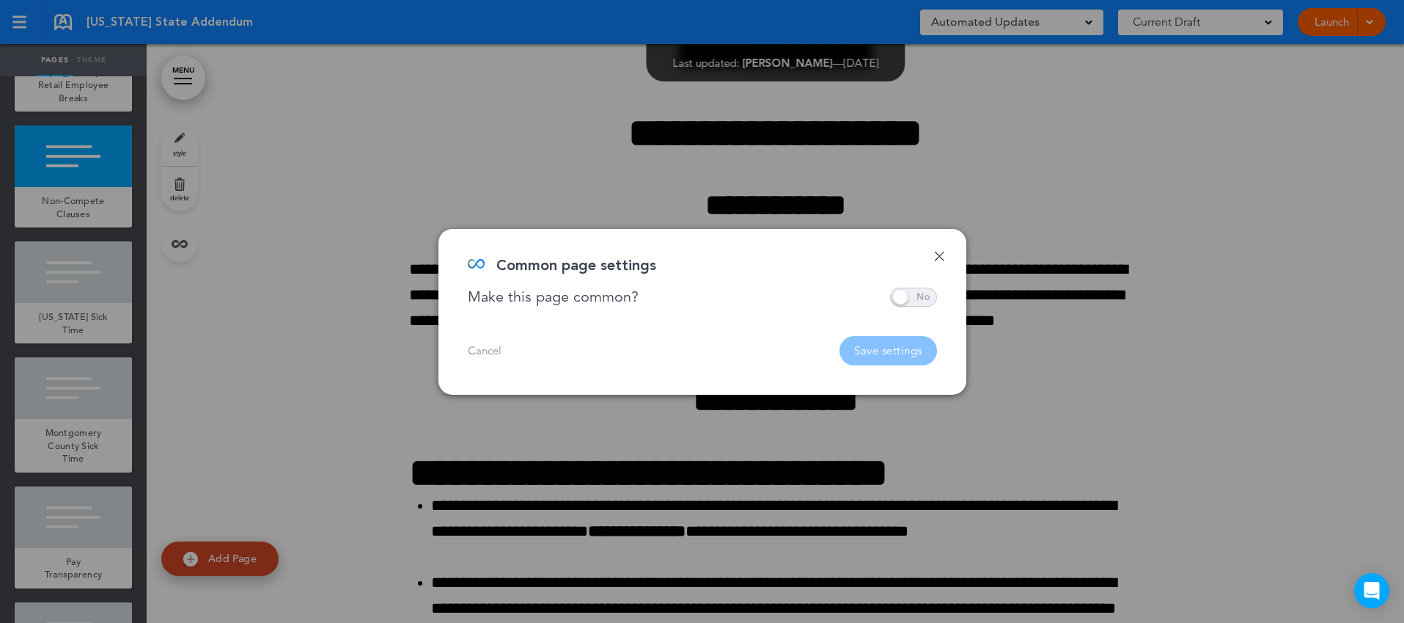
click at [908, 296] on span at bounding box center [913, 296] width 47 height 19
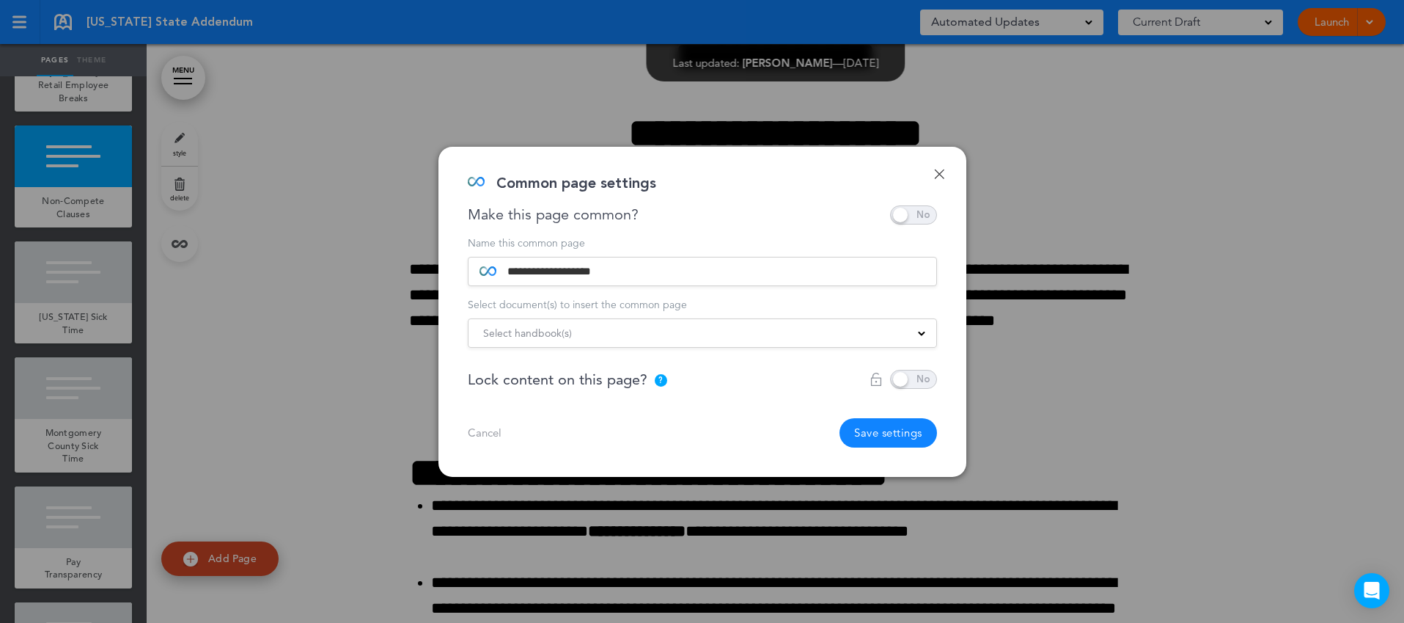
click at [826, 339] on div "Select handbook(s)" at bounding box center [703, 333] width 468 height 16
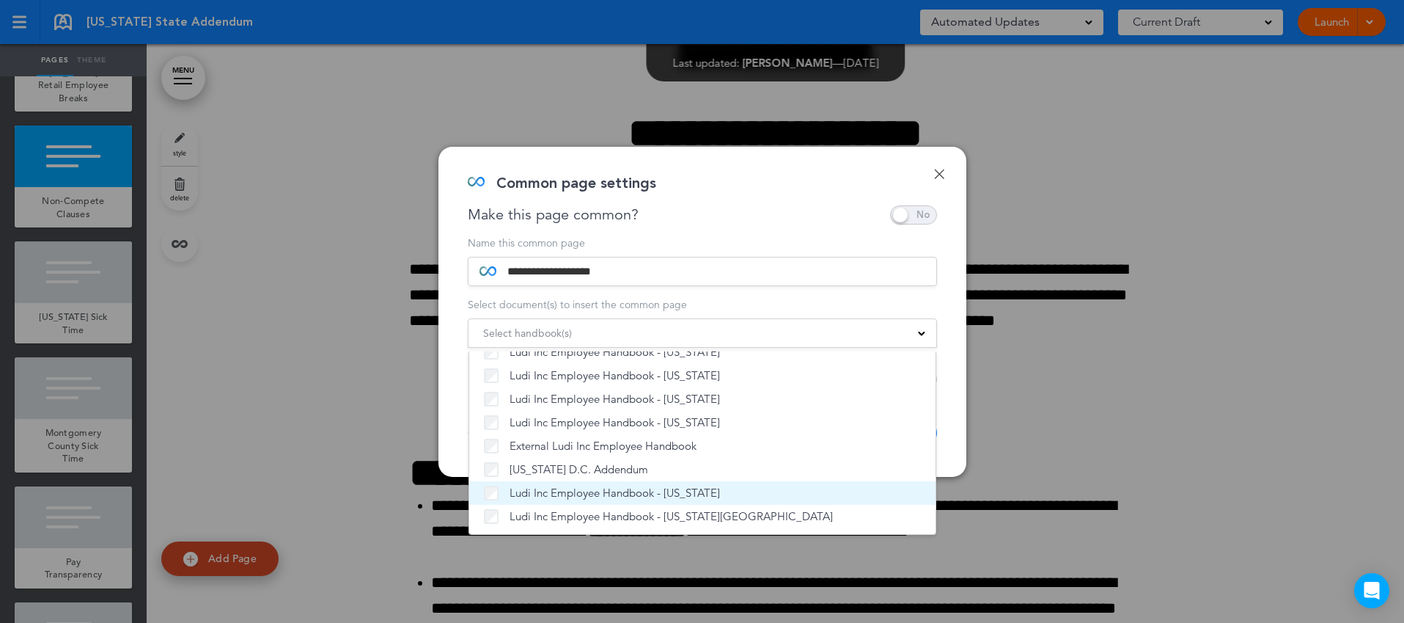
click at [639, 496] on span "Ludi Inc Employee Handbook - [US_STATE]" at bounding box center [615, 492] width 210 height 15
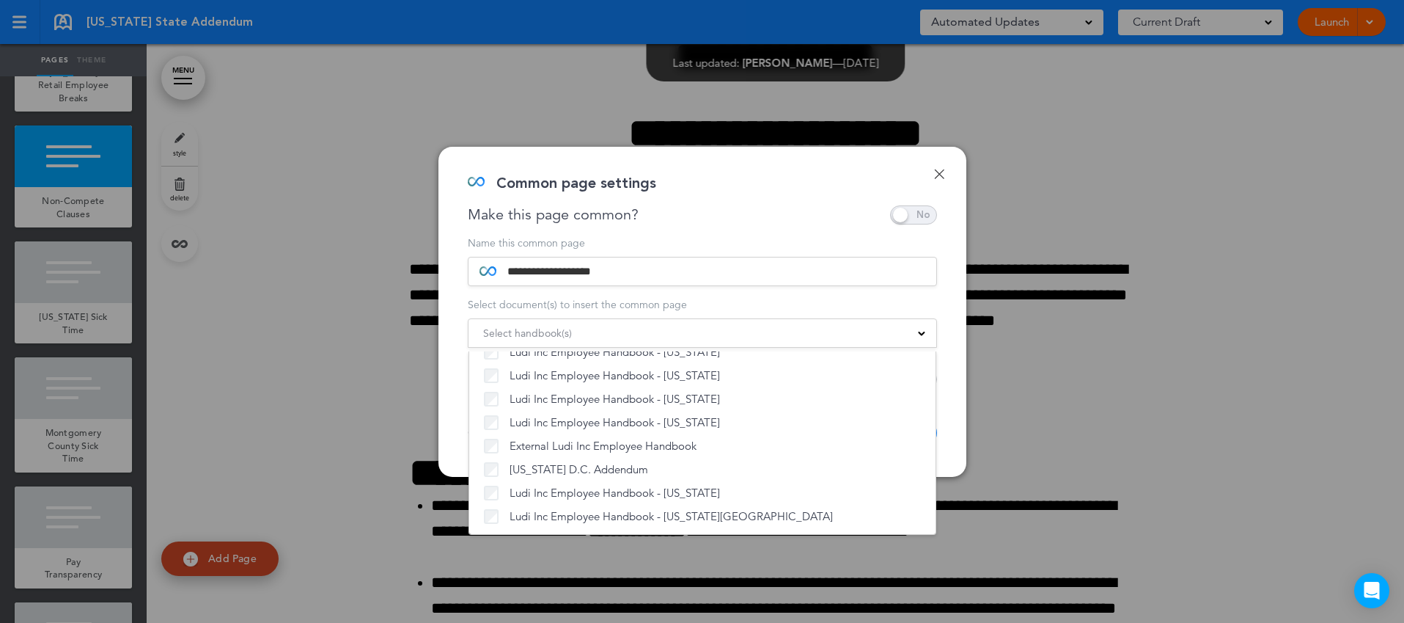
click at [947, 420] on div "**********" at bounding box center [702, 312] width 528 height 330
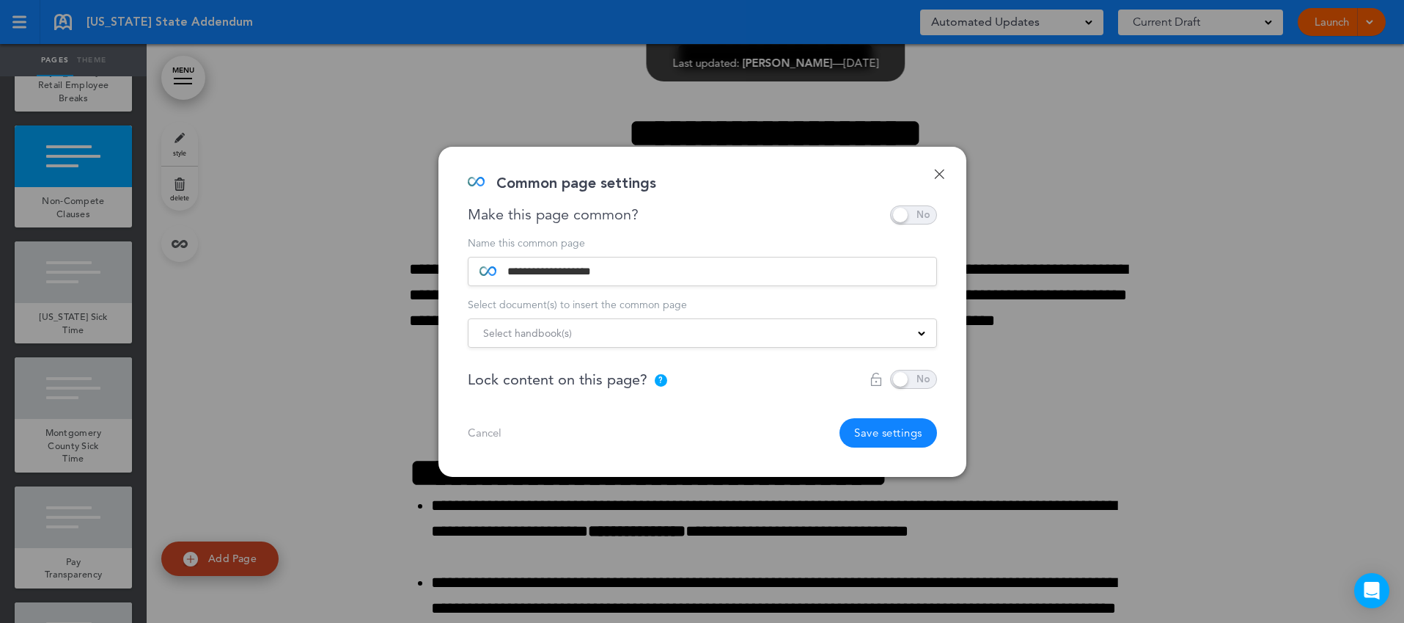
click at [903, 429] on button "Save settings" at bounding box center [889, 432] width 98 height 29
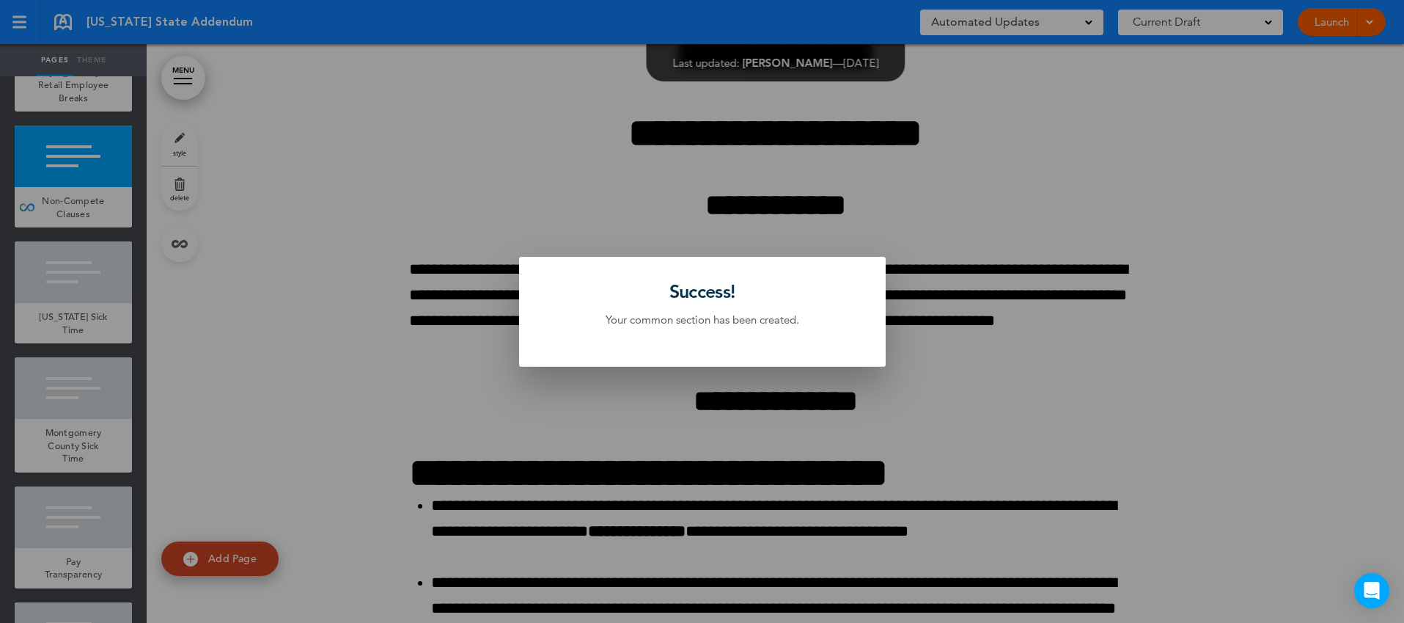
click at [78, 319] on div at bounding box center [702, 311] width 1404 height 623
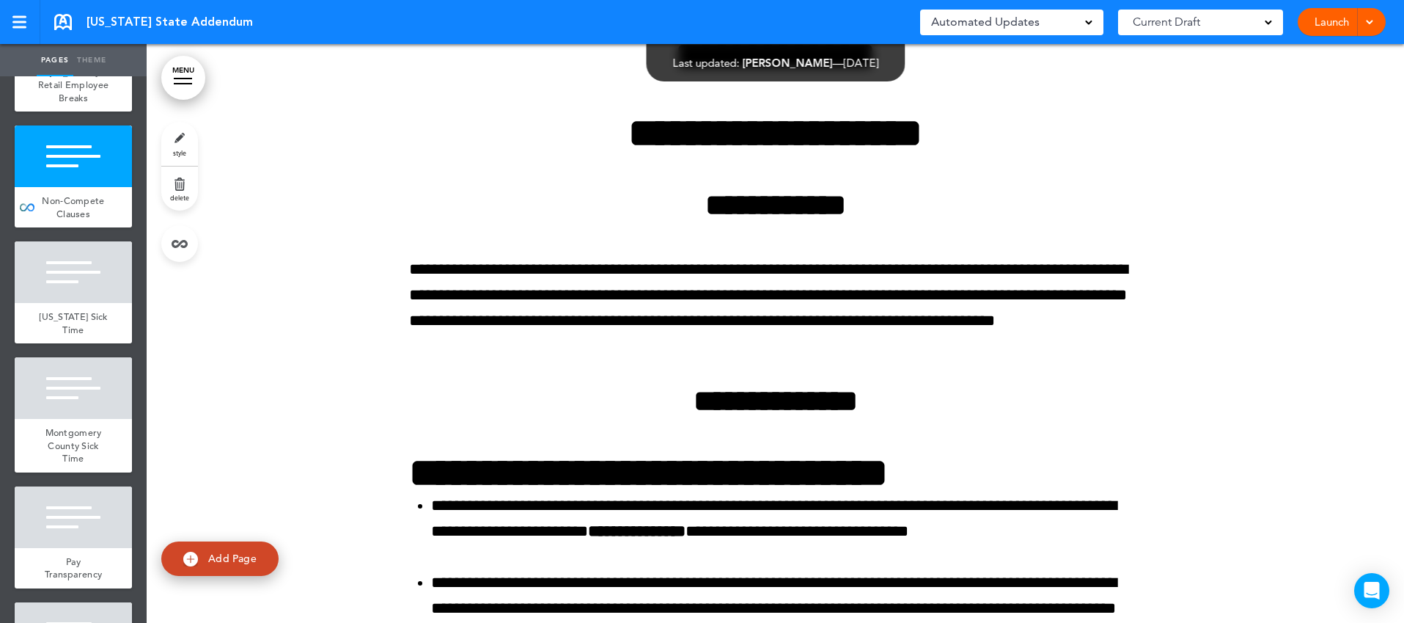
click at [78, 319] on span "Maryland Sick Time" at bounding box center [73, 323] width 69 height 26
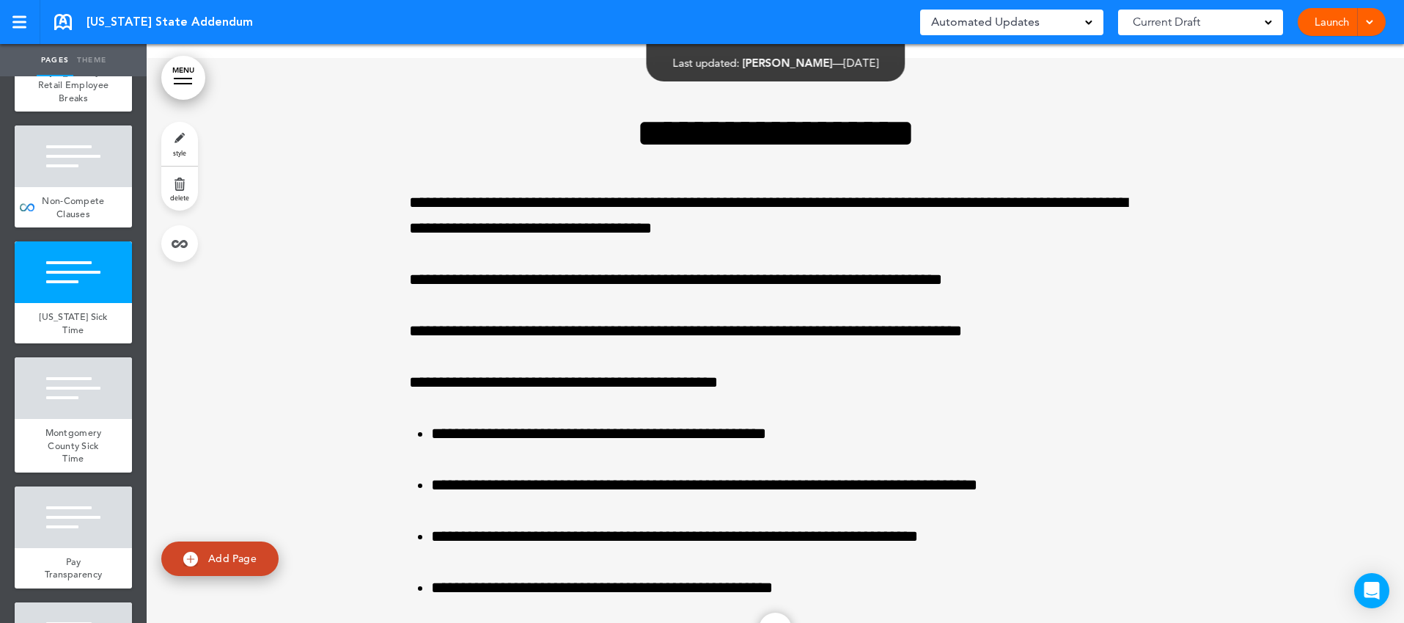
scroll to position [5308, 0]
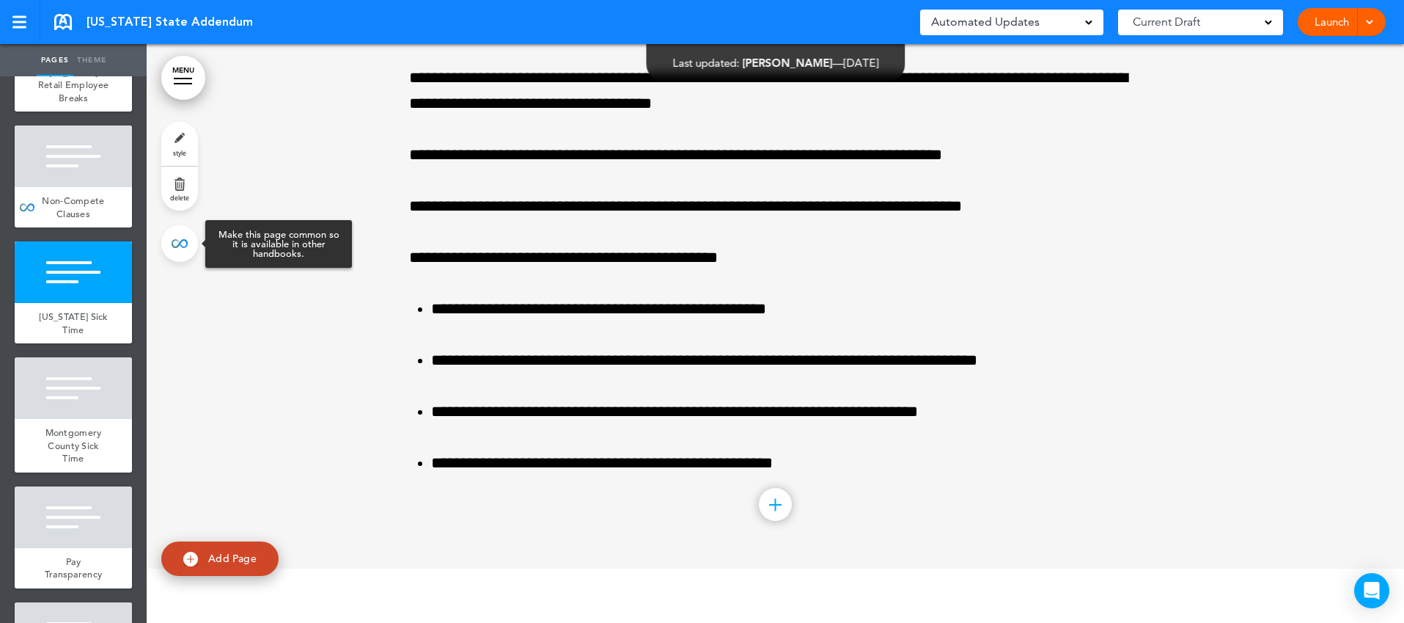
click at [184, 251] on link at bounding box center [179, 243] width 37 height 37
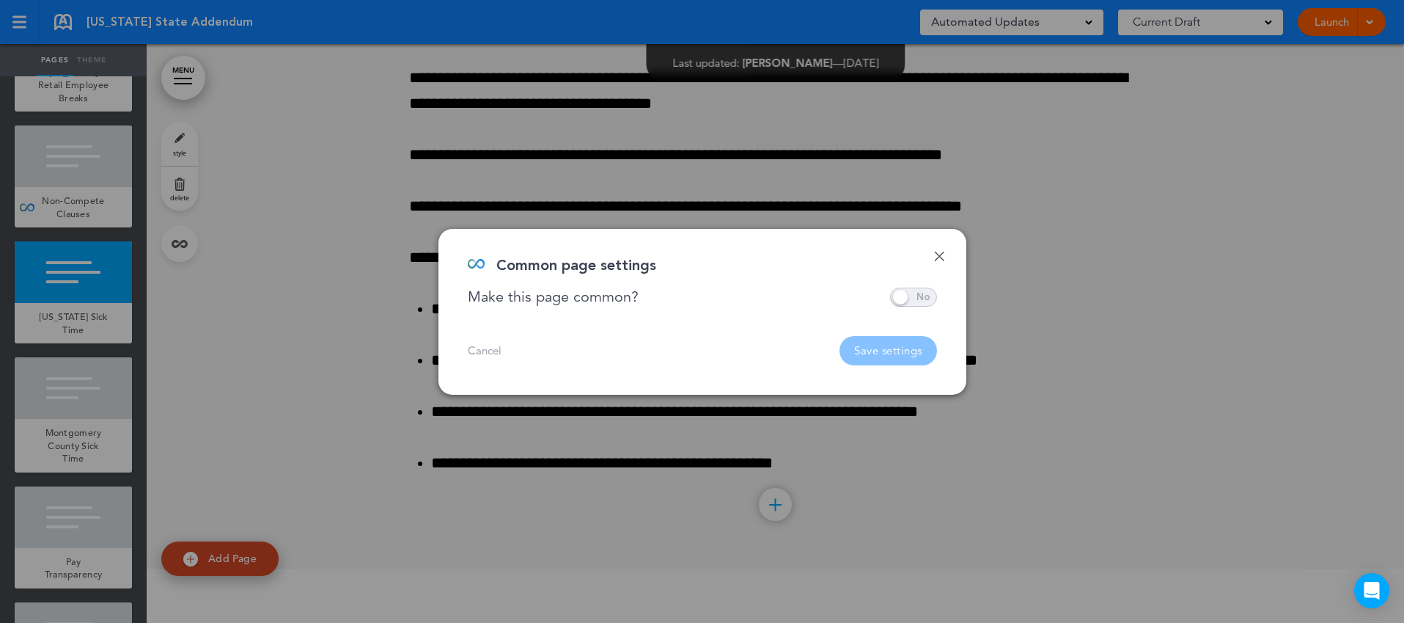
click at [910, 288] on span at bounding box center [913, 296] width 47 height 19
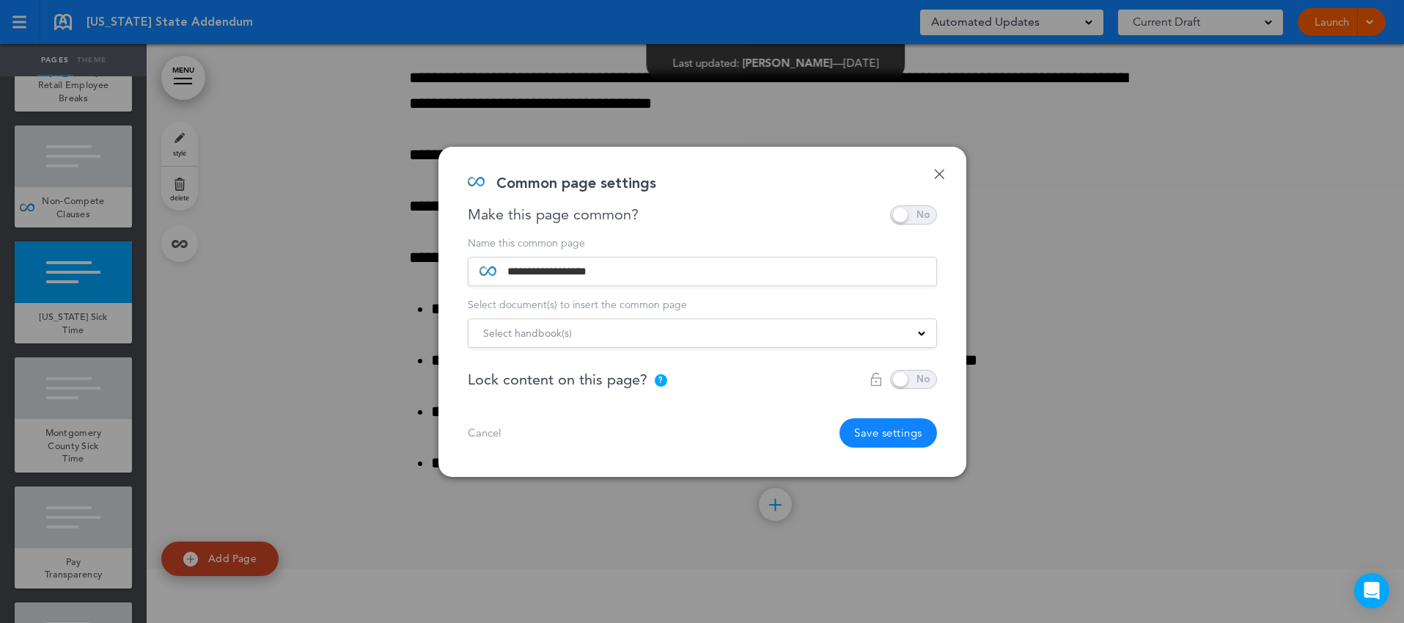
click at [886, 334] on div "Select handbook(s)" at bounding box center [703, 333] width 468 height 16
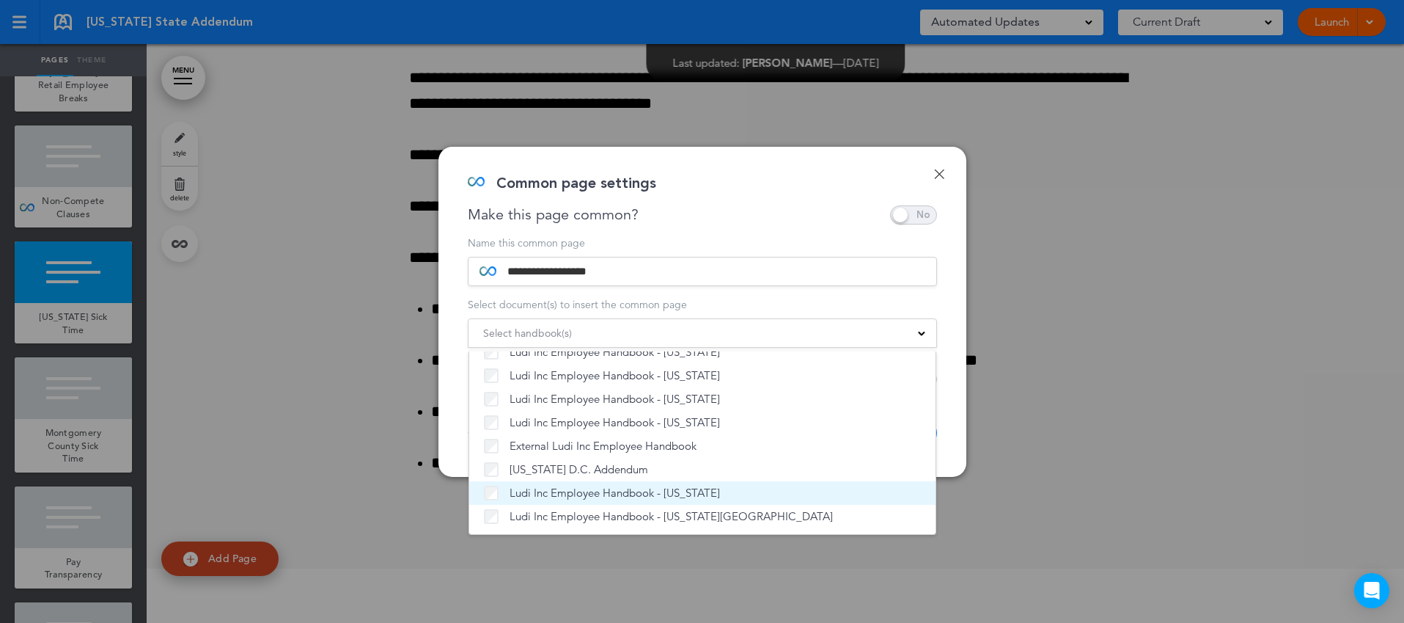
click at [667, 494] on span "Ludi Inc Employee Handbook - [US_STATE]" at bounding box center [615, 492] width 210 height 15
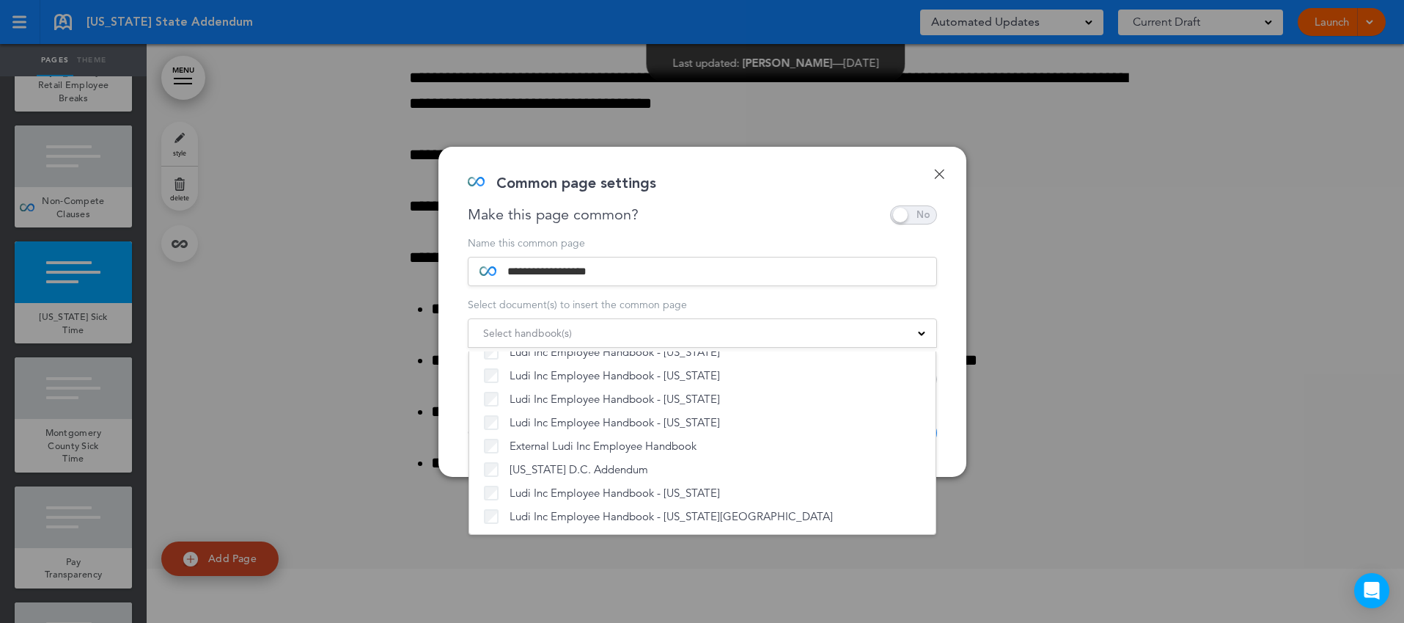
click at [958, 405] on div "**********" at bounding box center [702, 312] width 528 height 330
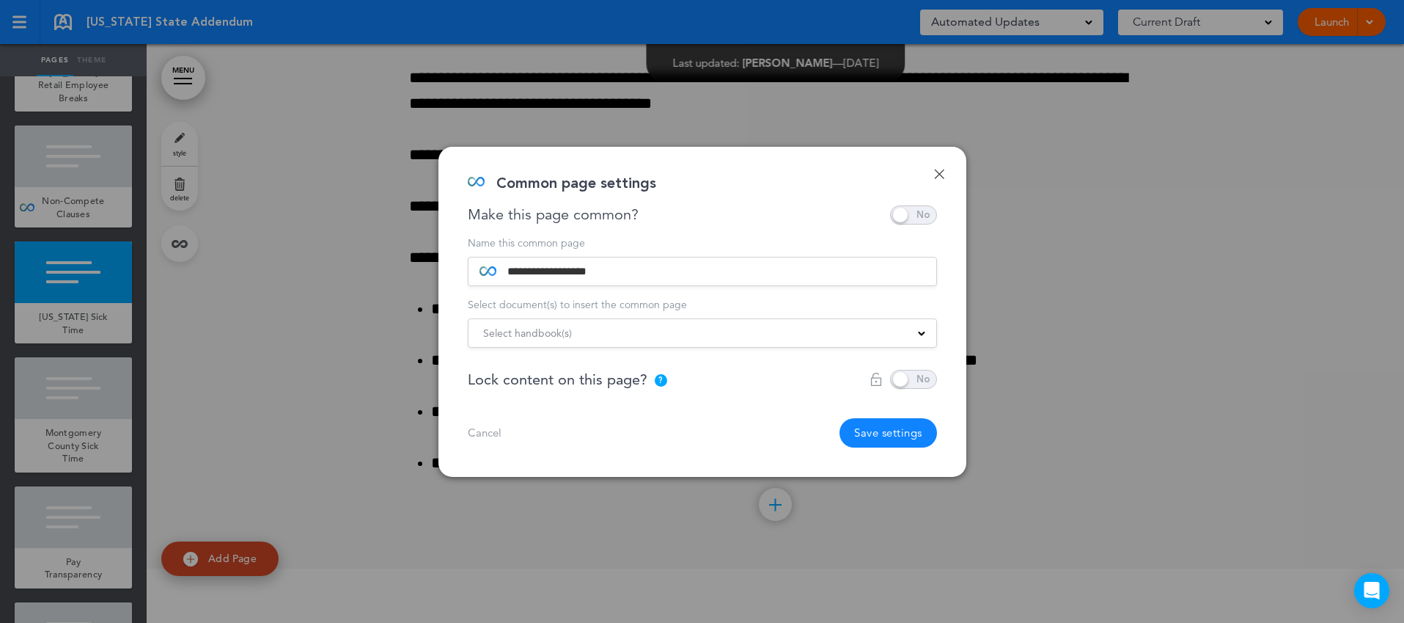
click at [895, 430] on button "Save settings" at bounding box center [889, 432] width 98 height 29
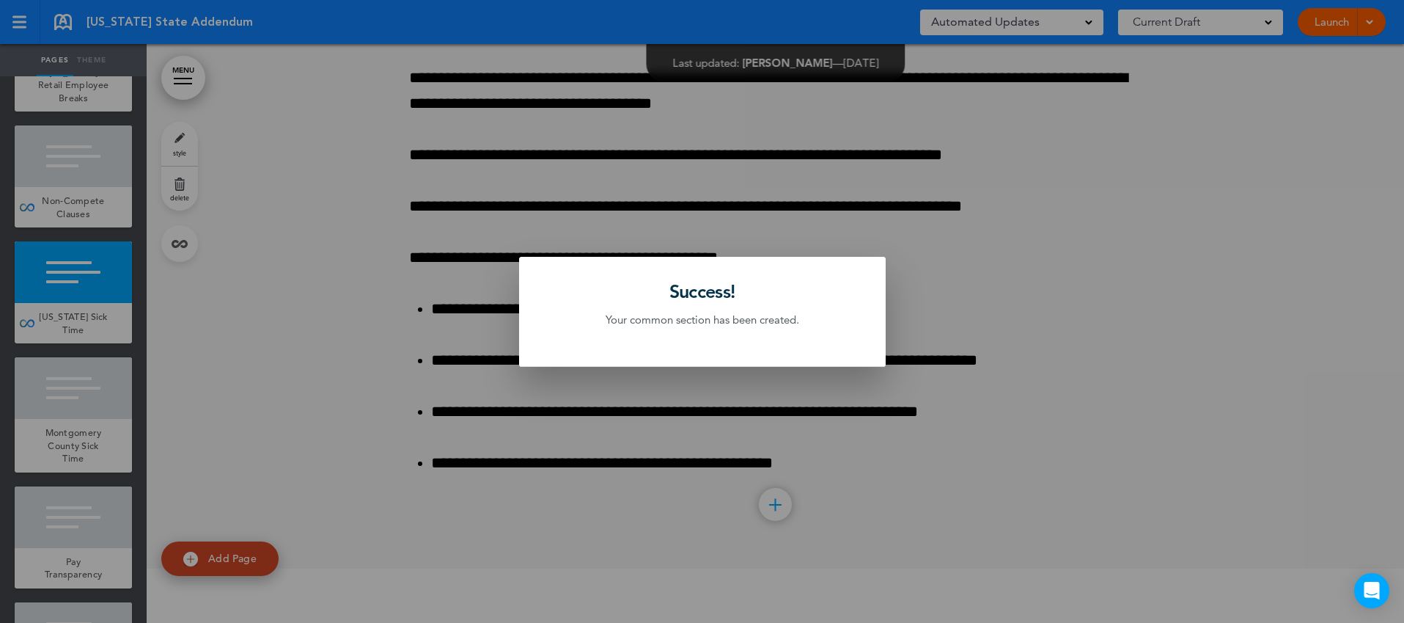
click at [107, 427] on div at bounding box center [702, 311] width 1404 height 623
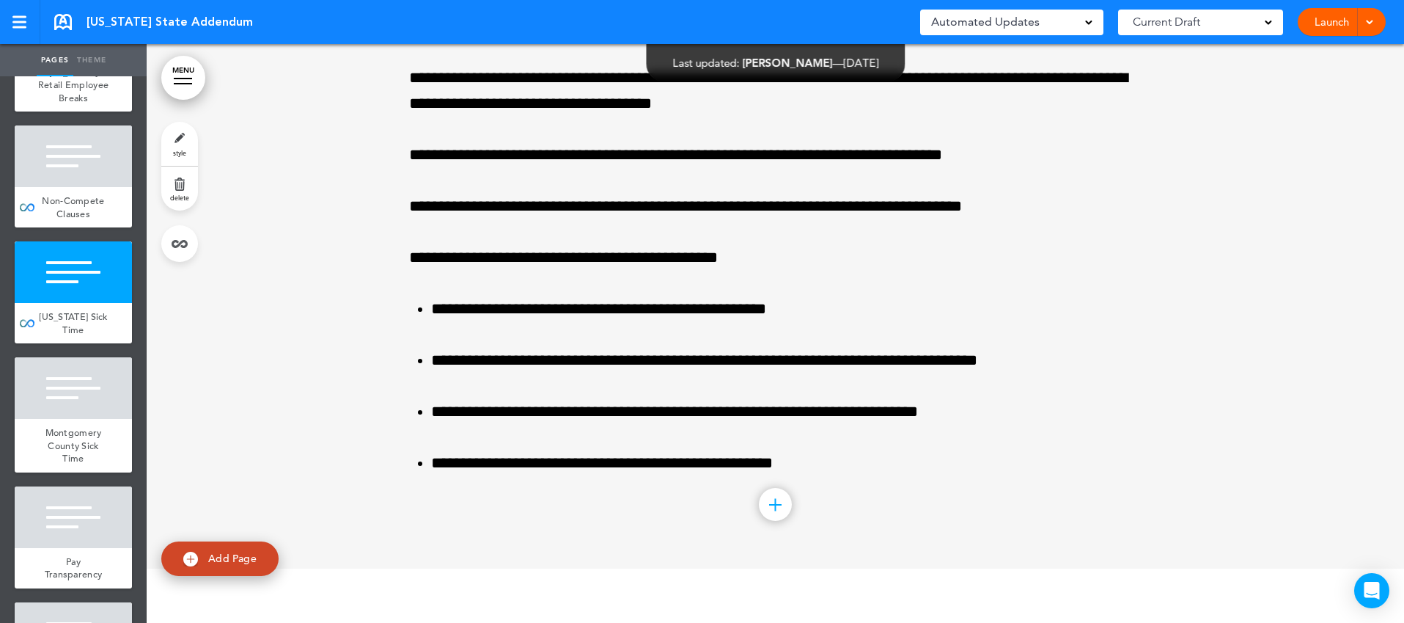
click at [107, 427] on div "Montgomery County Sick Time" at bounding box center [73, 446] width 117 height 54
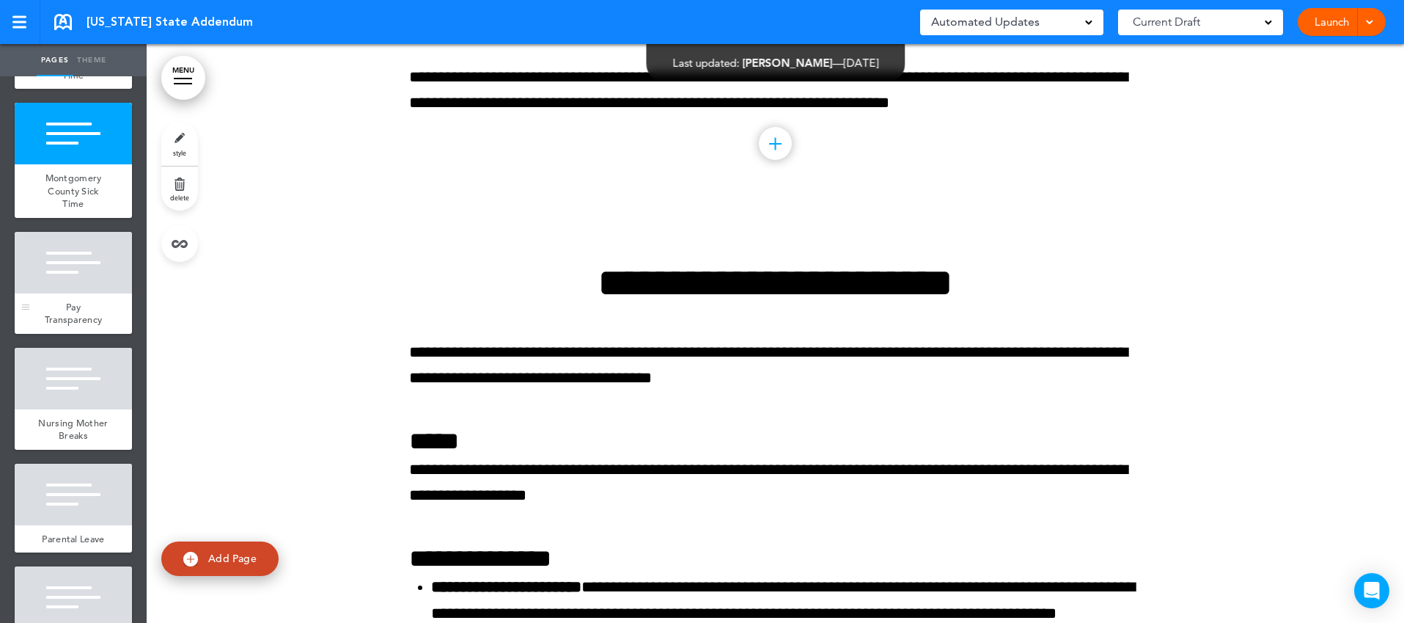
scroll to position [1046, 0]
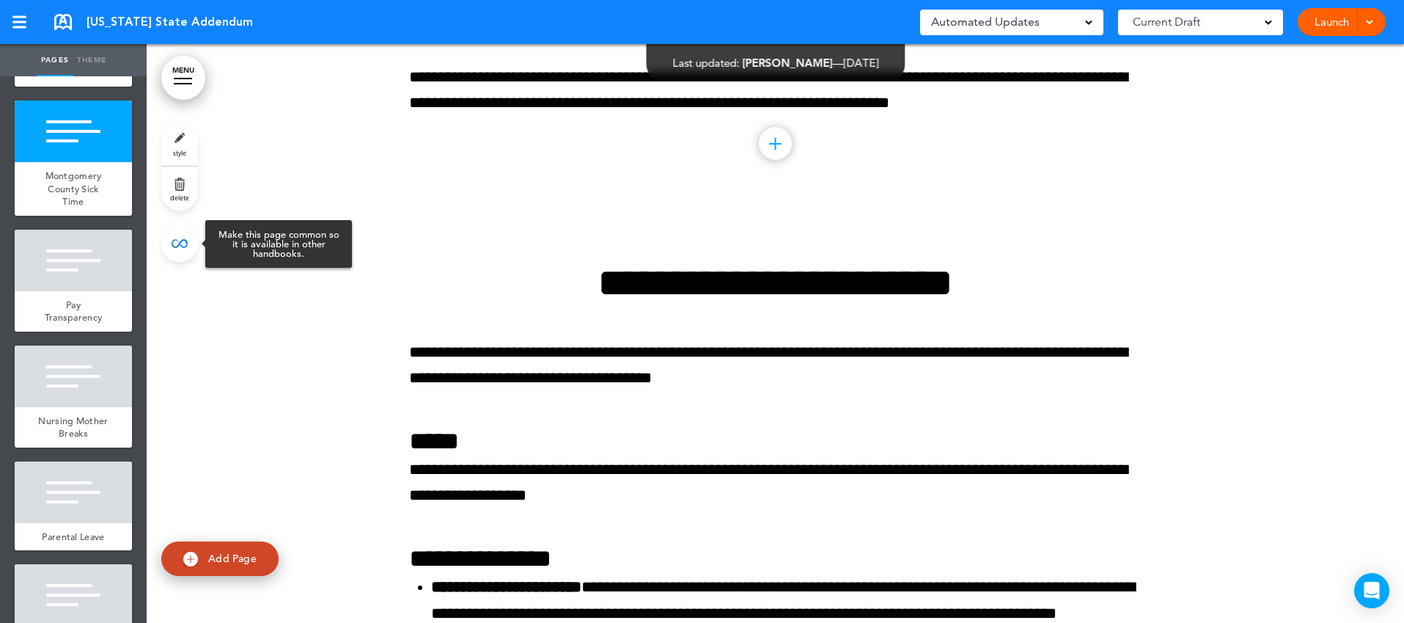
click at [180, 249] on link at bounding box center [179, 243] width 37 height 37
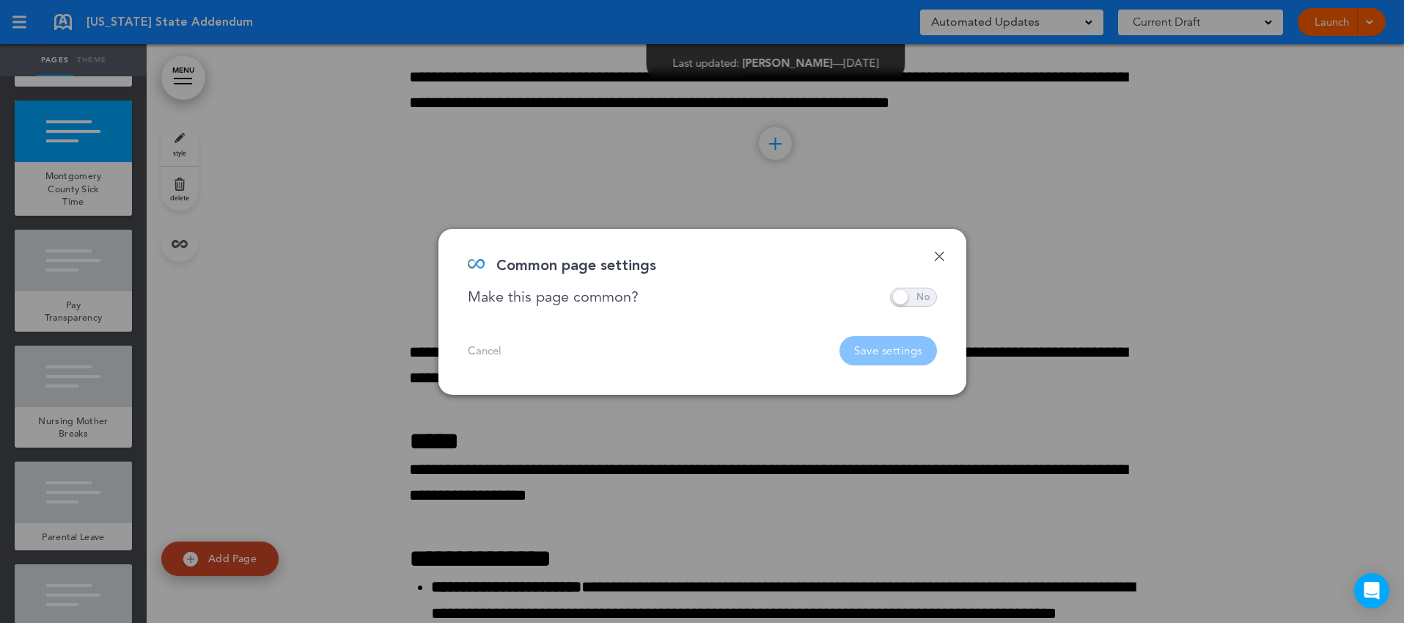
click at [911, 301] on span at bounding box center [913, 296] width 47 height 19
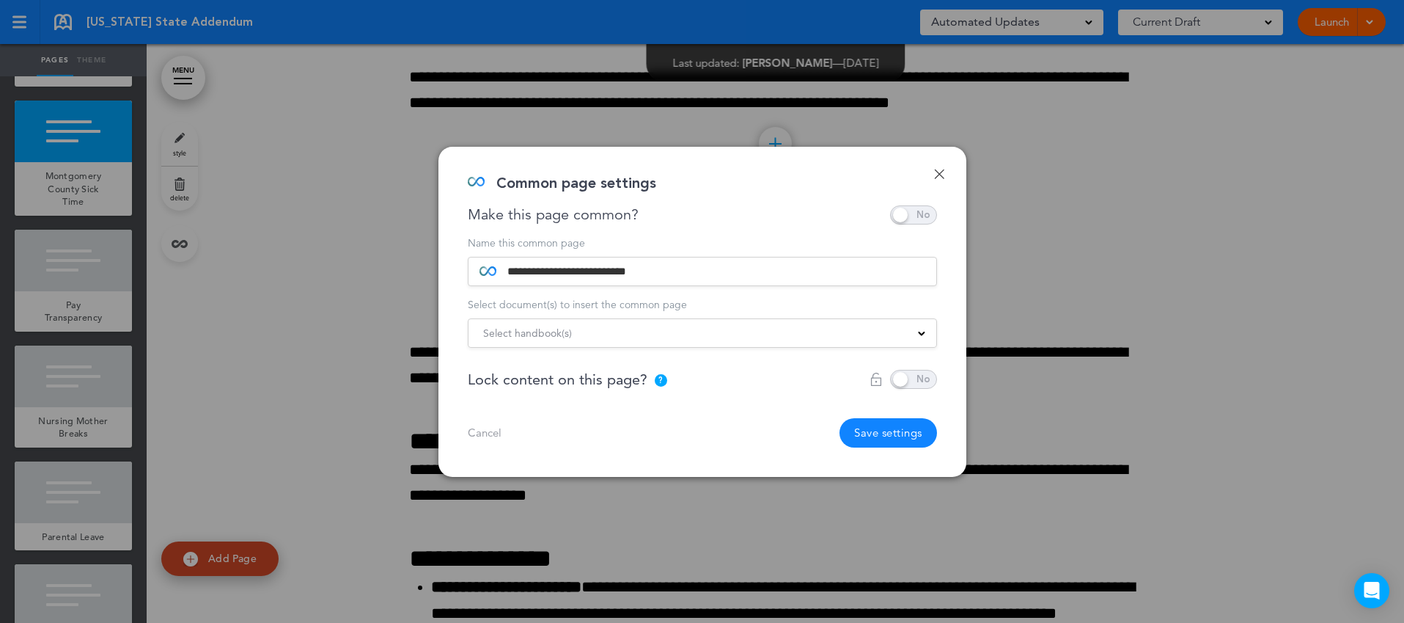
click at [901, 338] on div "Select handbook(s)" at bounding box center [703, 333] width 468 height 16
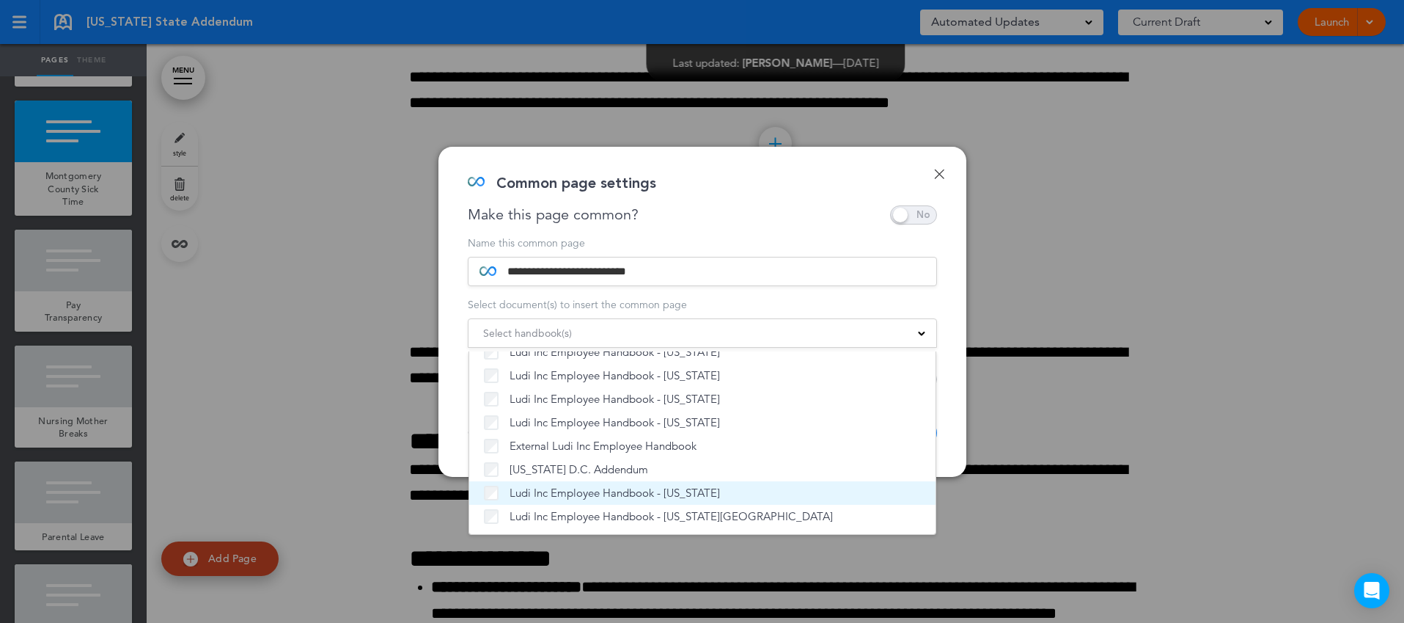
click at [657, 491] on span "Ludi Inc Employee Handbook - [US_STATE]" at bounding box center [615, 492] width 210 height 15
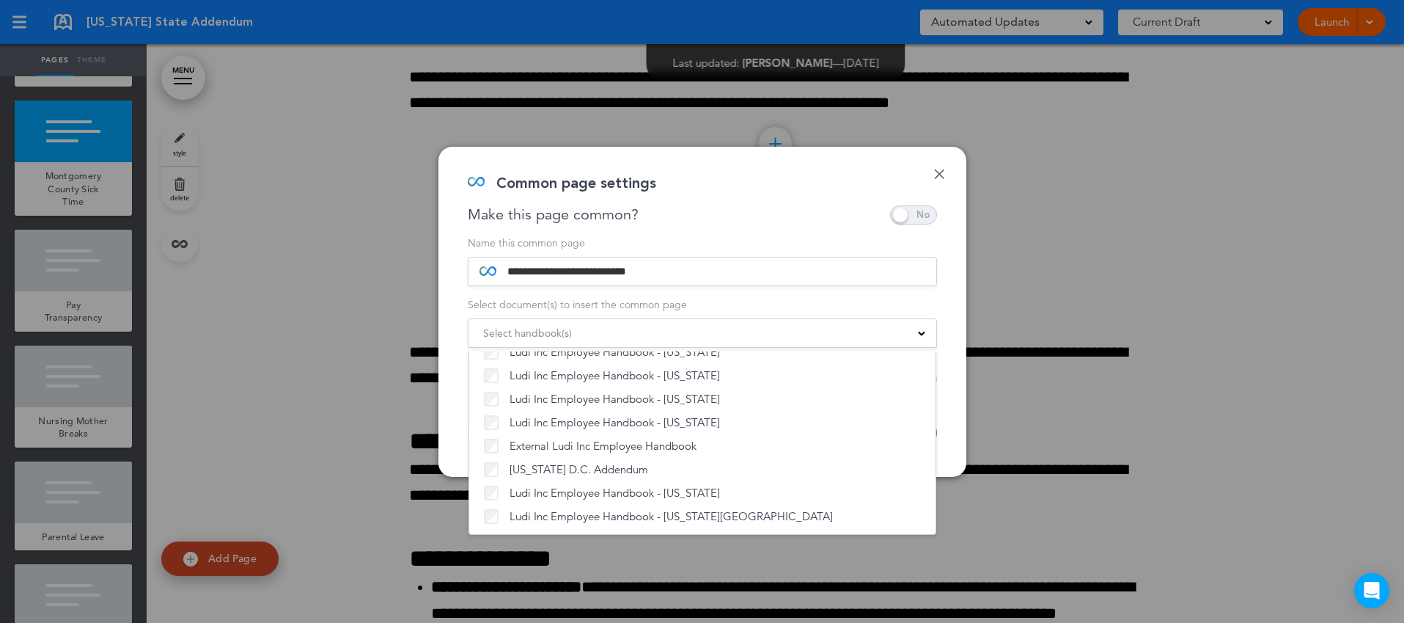
click at [950, 419] on div "**********" at bounding box center [702, 312] width 528 height 330
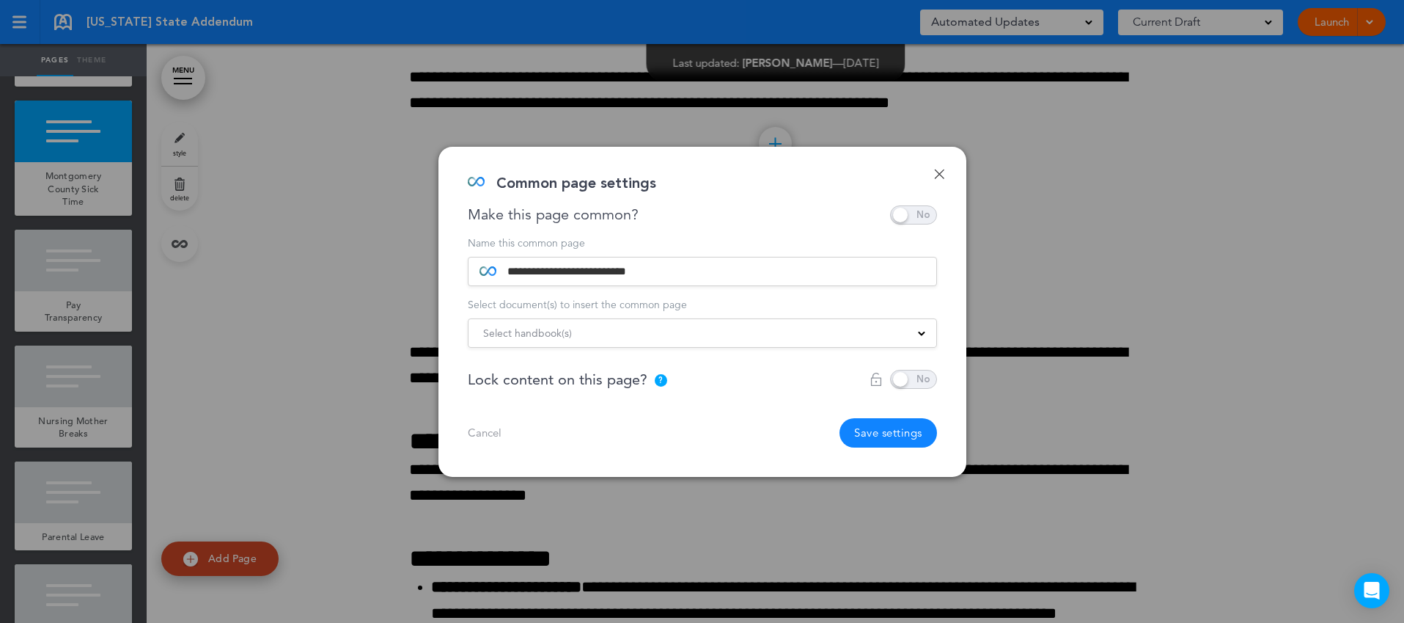
click at [890, 438] on button "Save settings" at bounding box center [889, 432] width 98 height 29
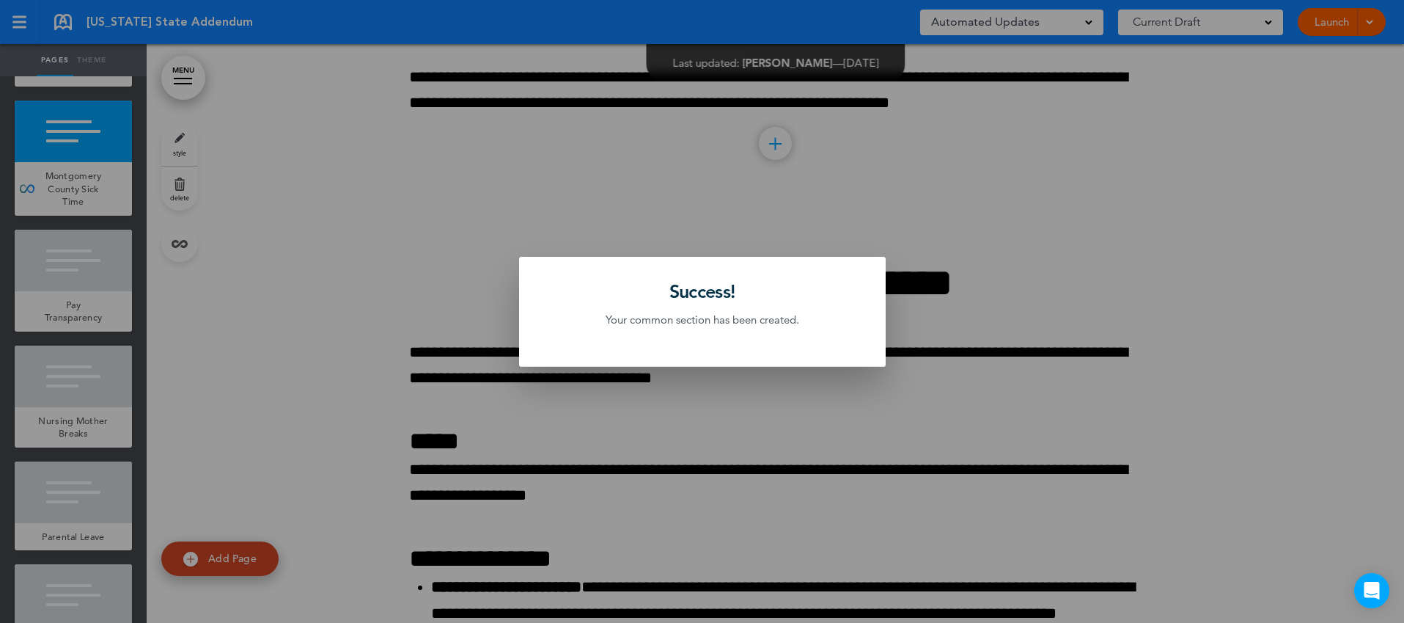
click at [111, 293] on div at bounding box center [702, 311] width 1404 height 623
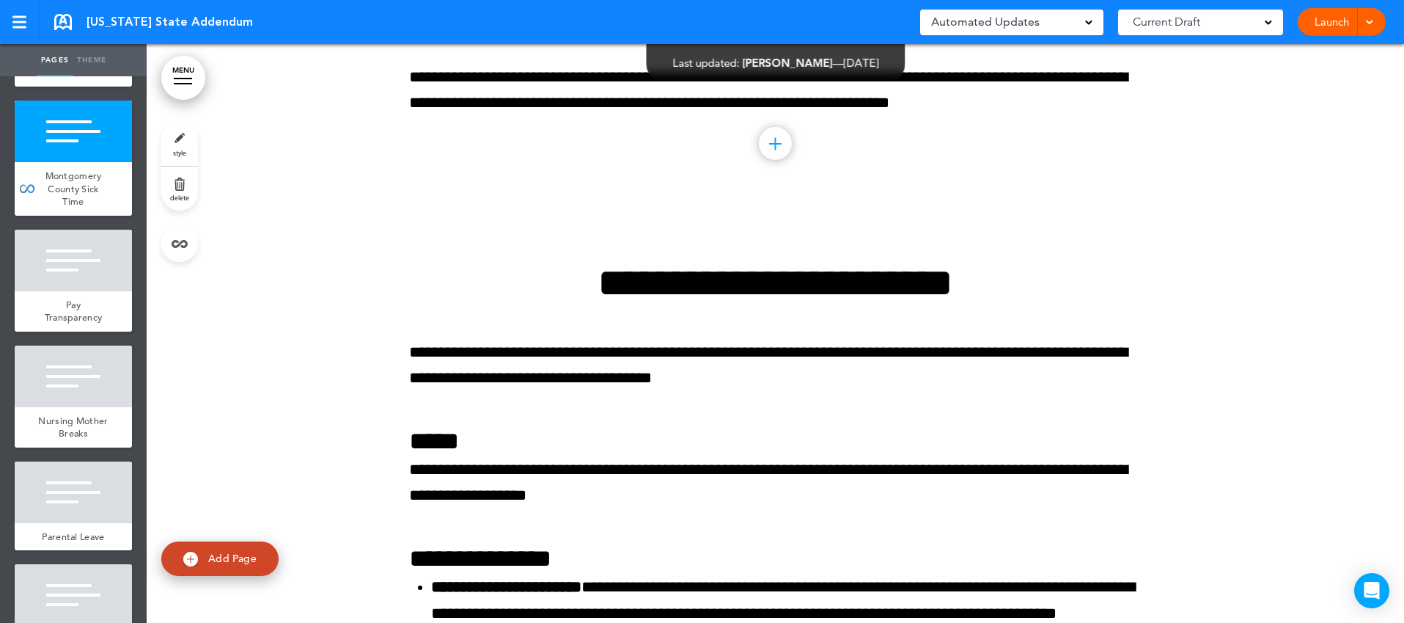
click at [111, 293] on div "Pay Transparency" at bounding box center [73, 311] width 117 height 40
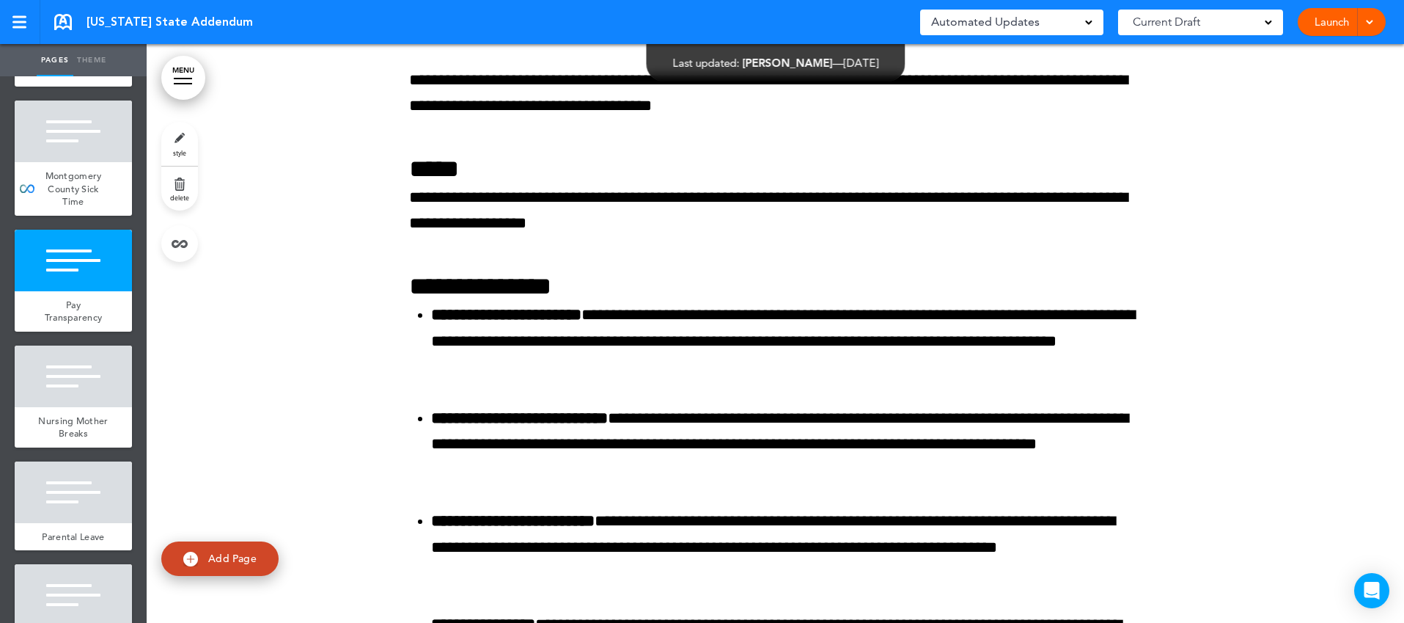
scroll to position [6219, 0]
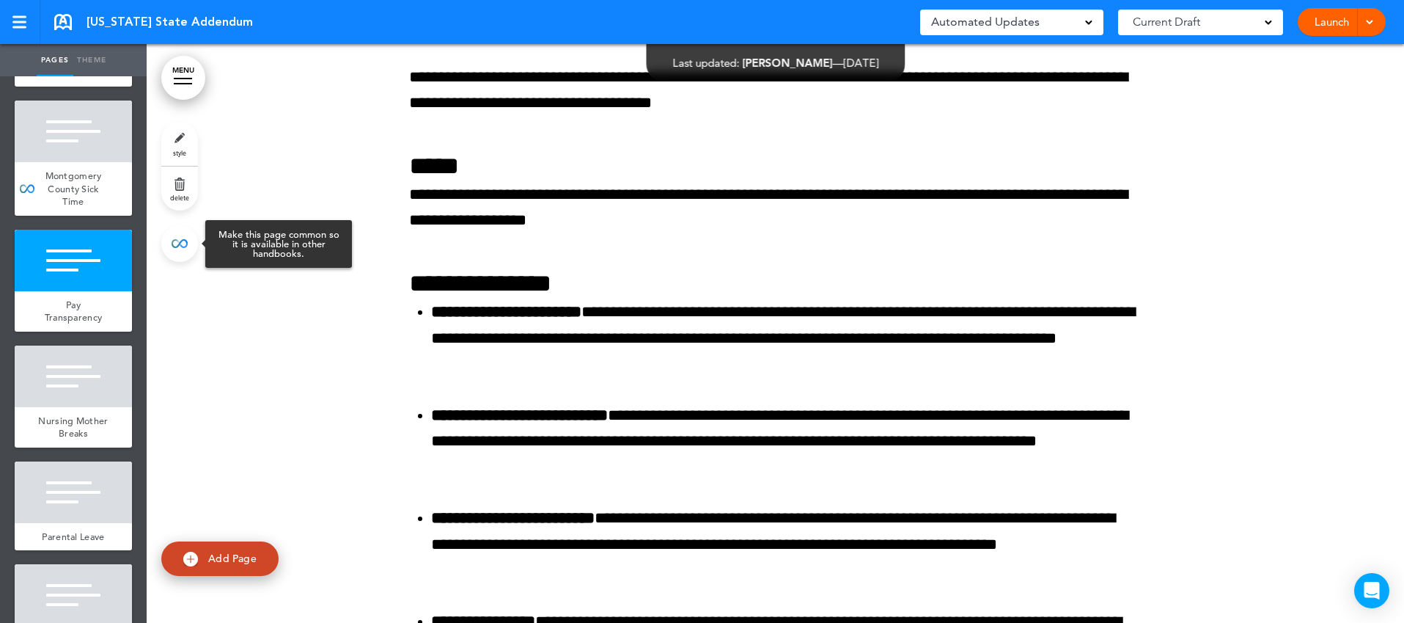
click at [180, 245] on link at bounding box center [179, 243] width 37 height 37
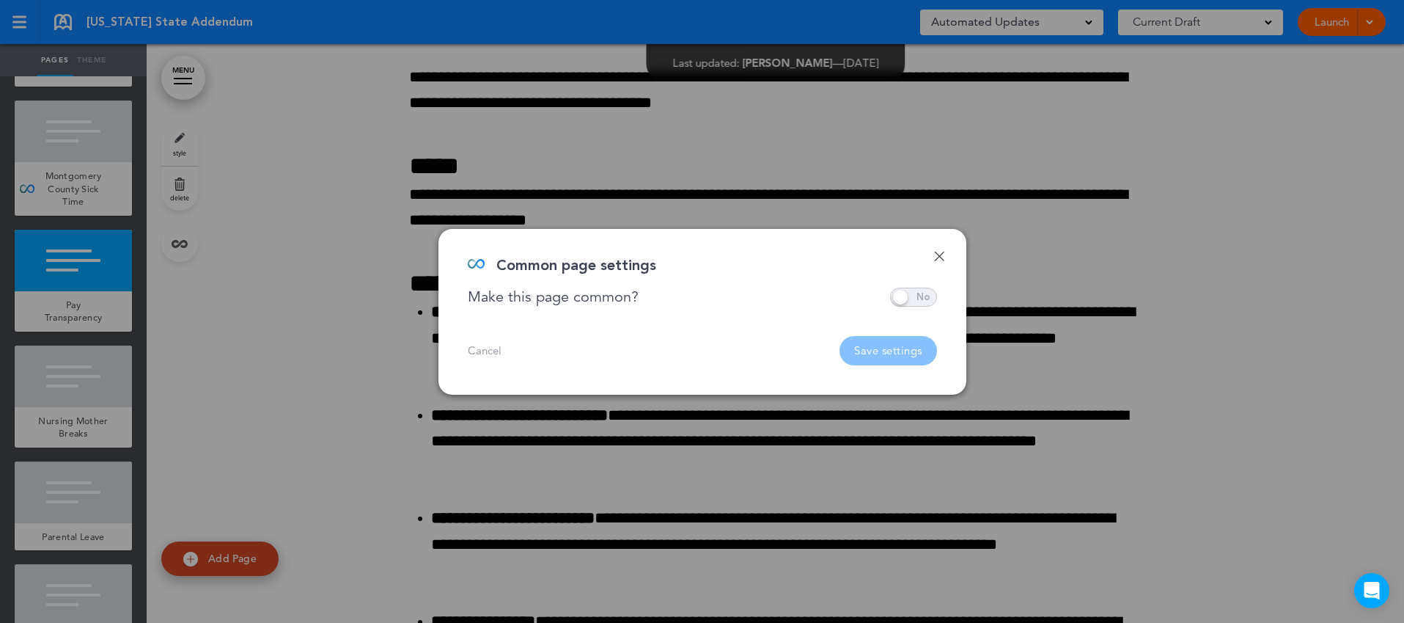
click at [899, 295] on span at bounding box center [913, 296] width 47 height 19
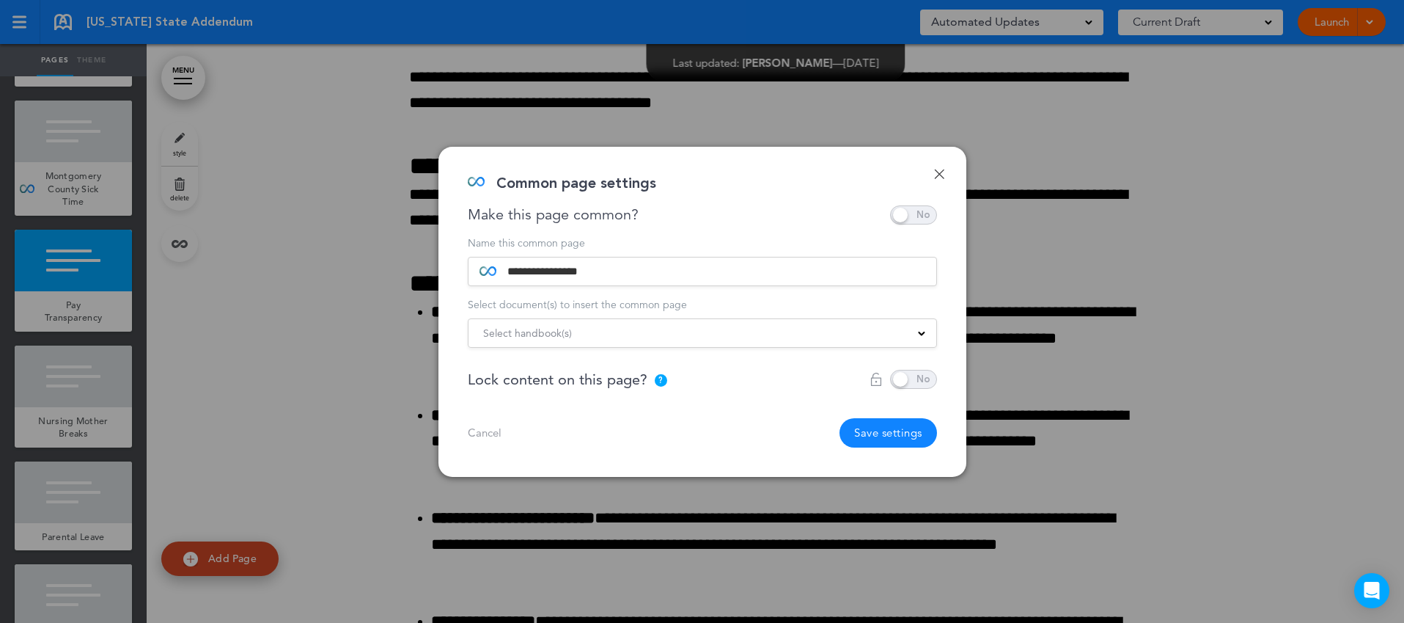
click at [829, 333] on div "Select handbook(s)" at bounding box center [703, 333] width 468 height 16
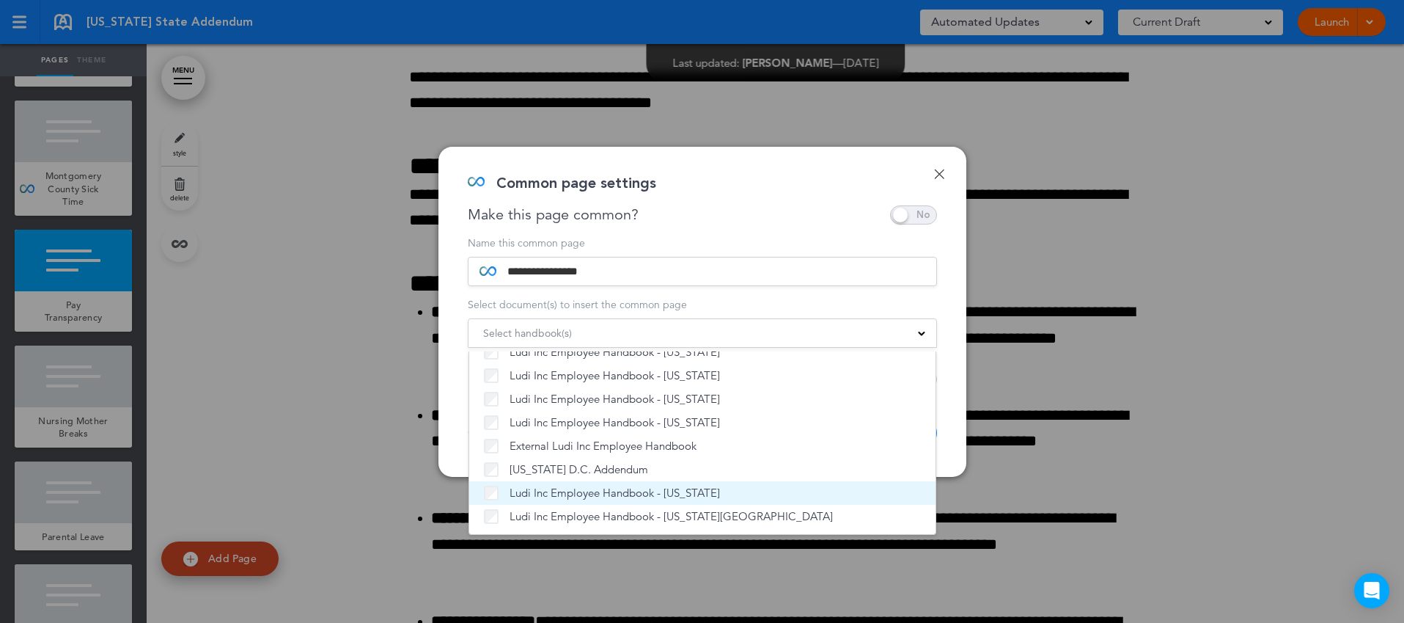
click at [656, 492] on span "Ludi Inc Employee Handbook - [US_STATE]" at bounding box center [615, 492] width 210 height 15
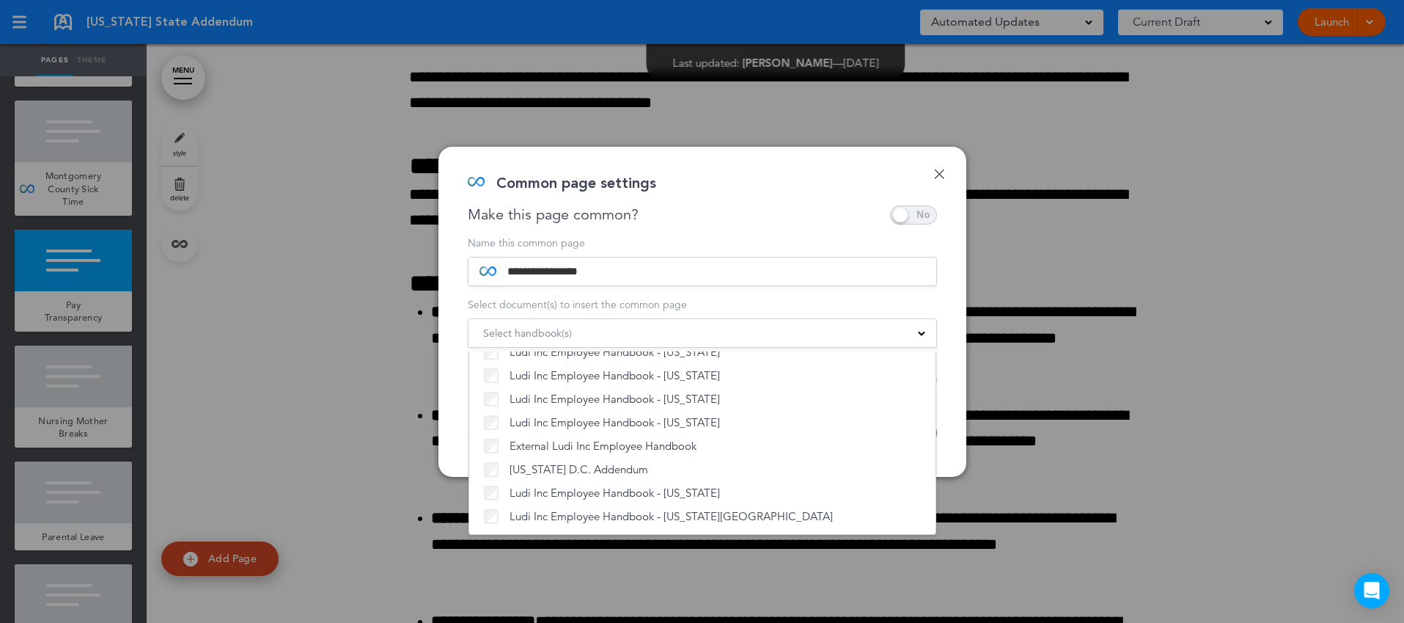
click at [950, 401] on div "**********" at bounding box center [702, 312] width 528 height 330
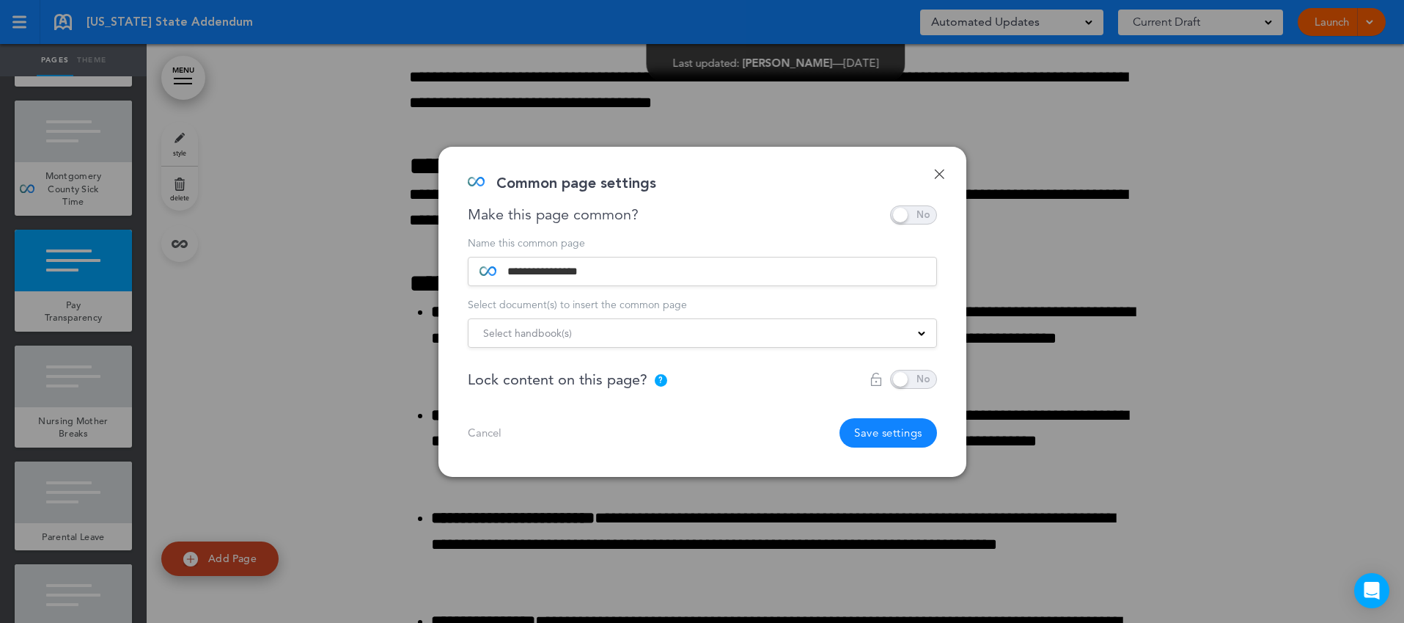
click at [900, 436] on button "Save settings" at bounding box center [889, 432] width 98 height 29
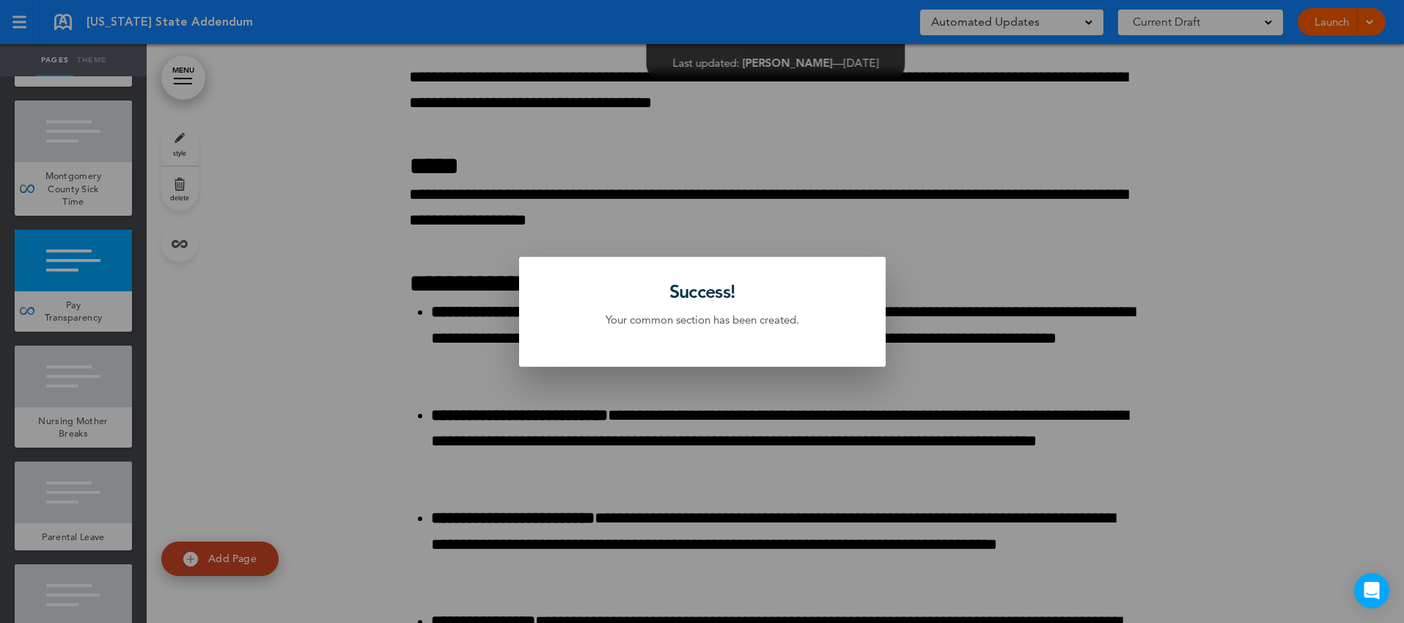
click at [114, 425] on div at bounding box center [702, 311] width 1404 height 623
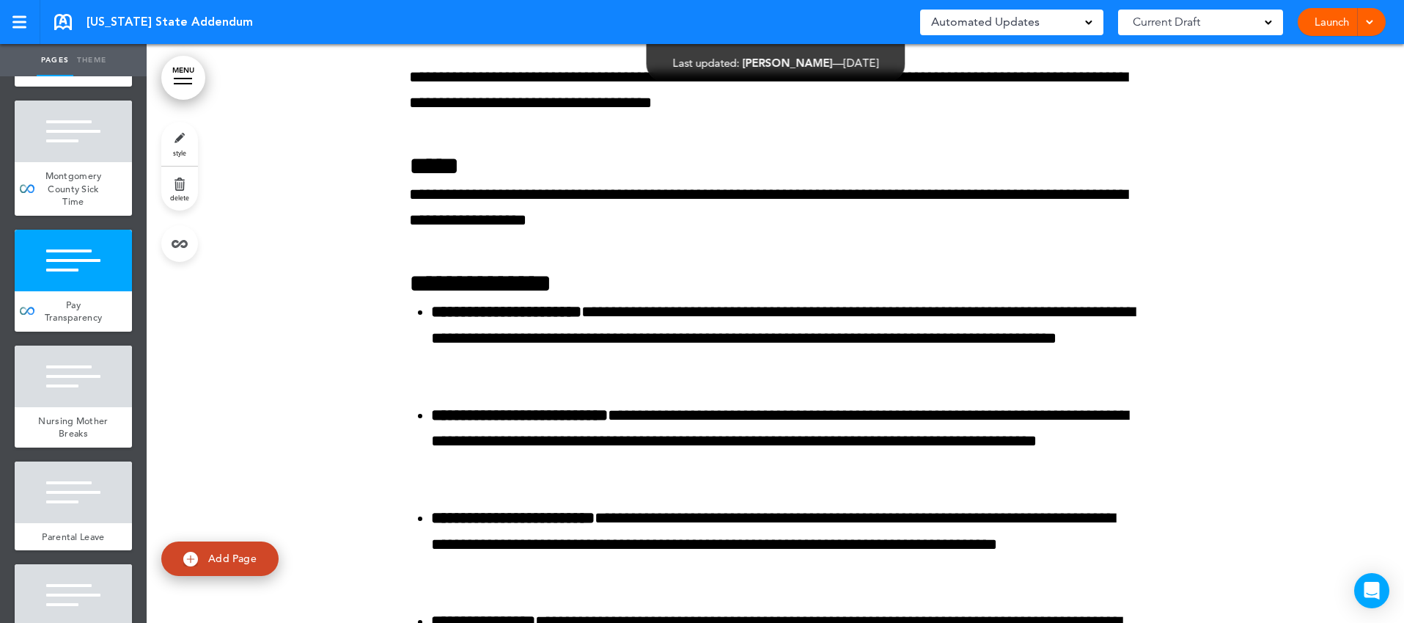
click at [114, 425] on div "Nursing Mother Breaks" at bounding box center [73, 427] width 117 height 40
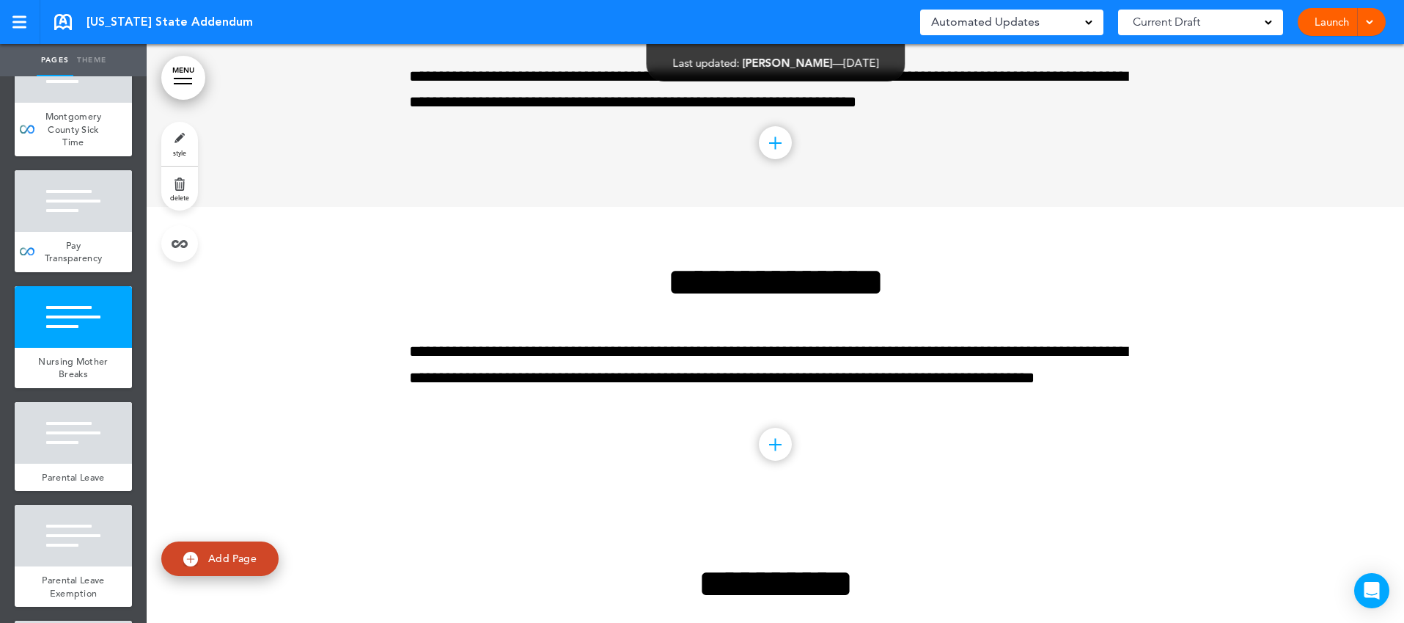
scroll to position [1120, 0]
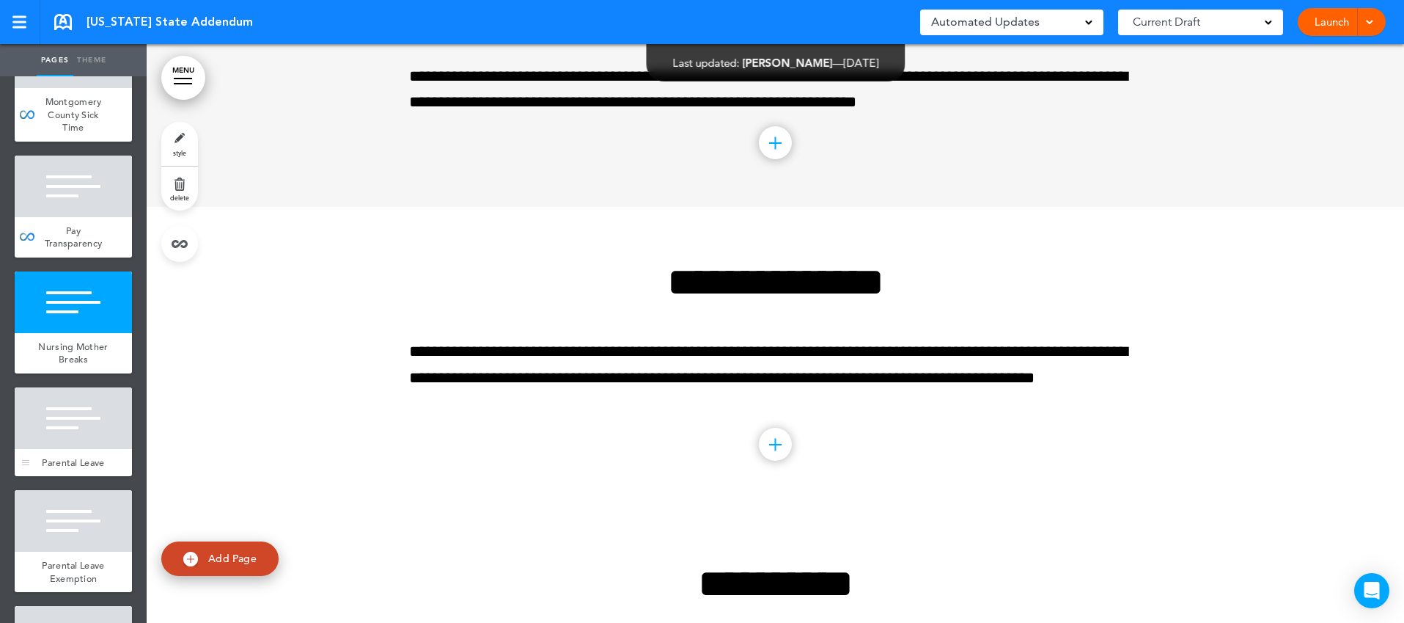
click at [108, 426] on div at bounding box center [73, 418] width 117 height 62
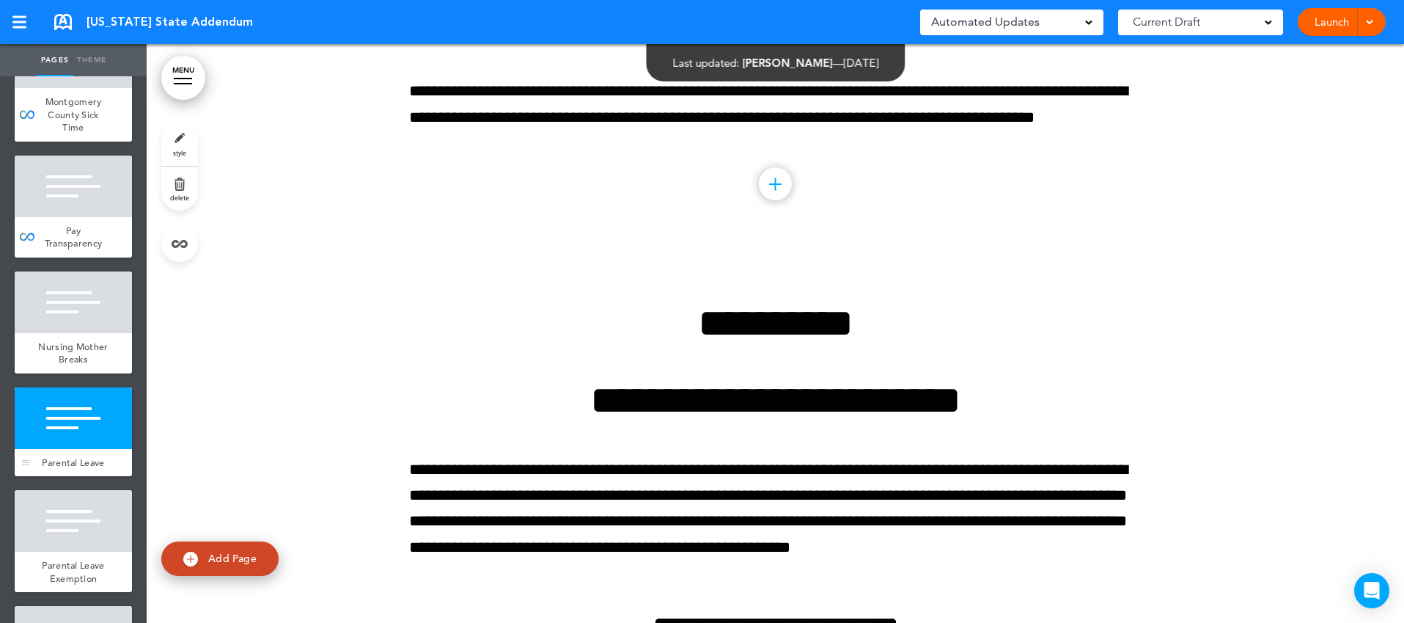
scroll to position [7390, 0]
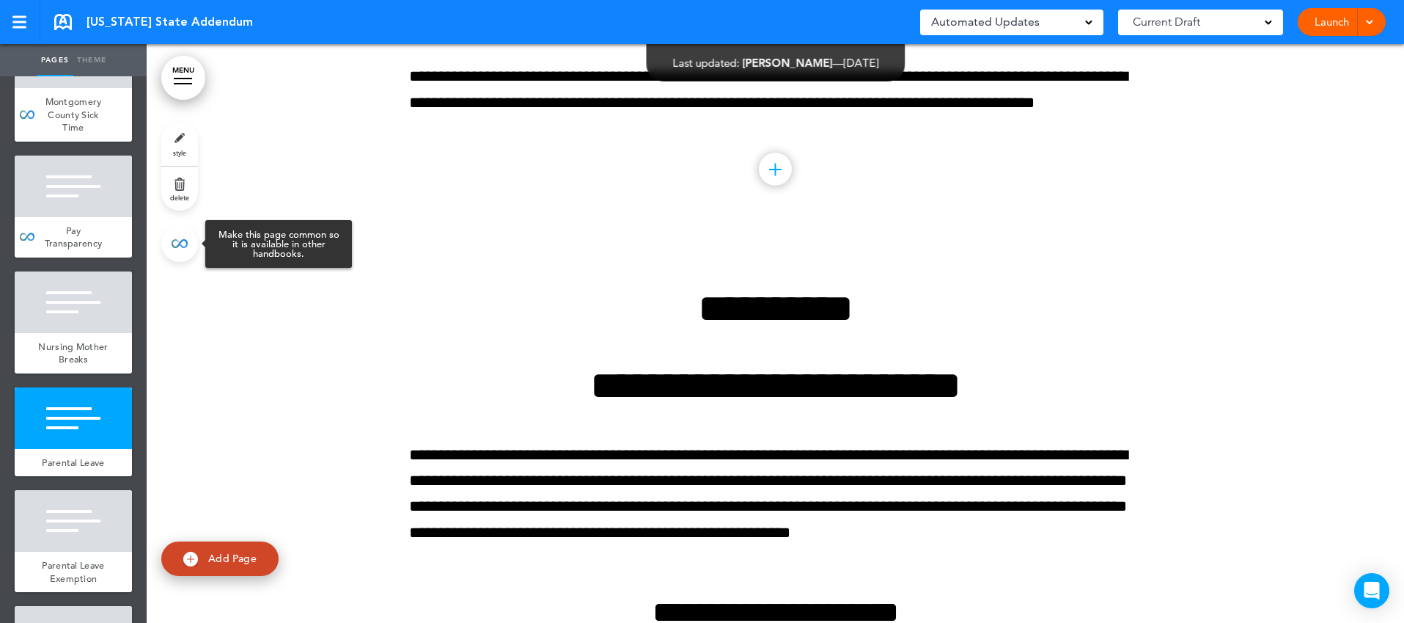
click at [184, 240] on link at bounding box center [179, 243] width 37 height 37
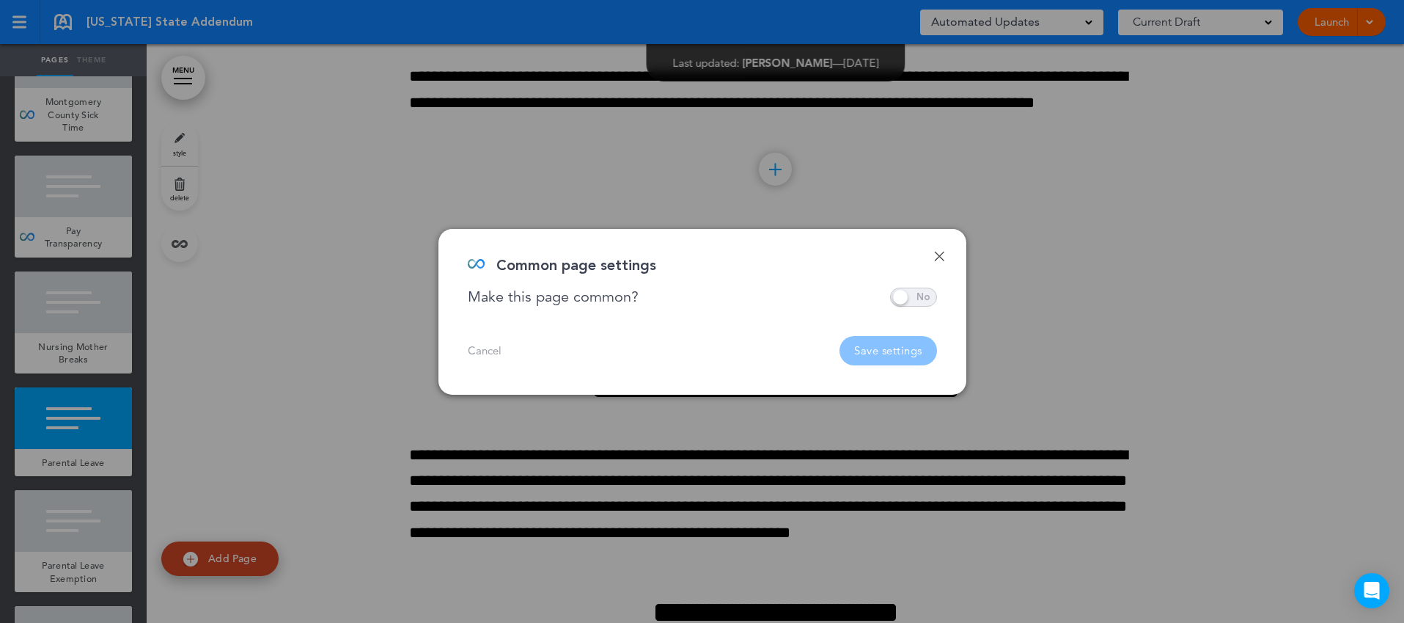
click at [901, 293] on span at bounding box center [913, 296] width 47 height 19
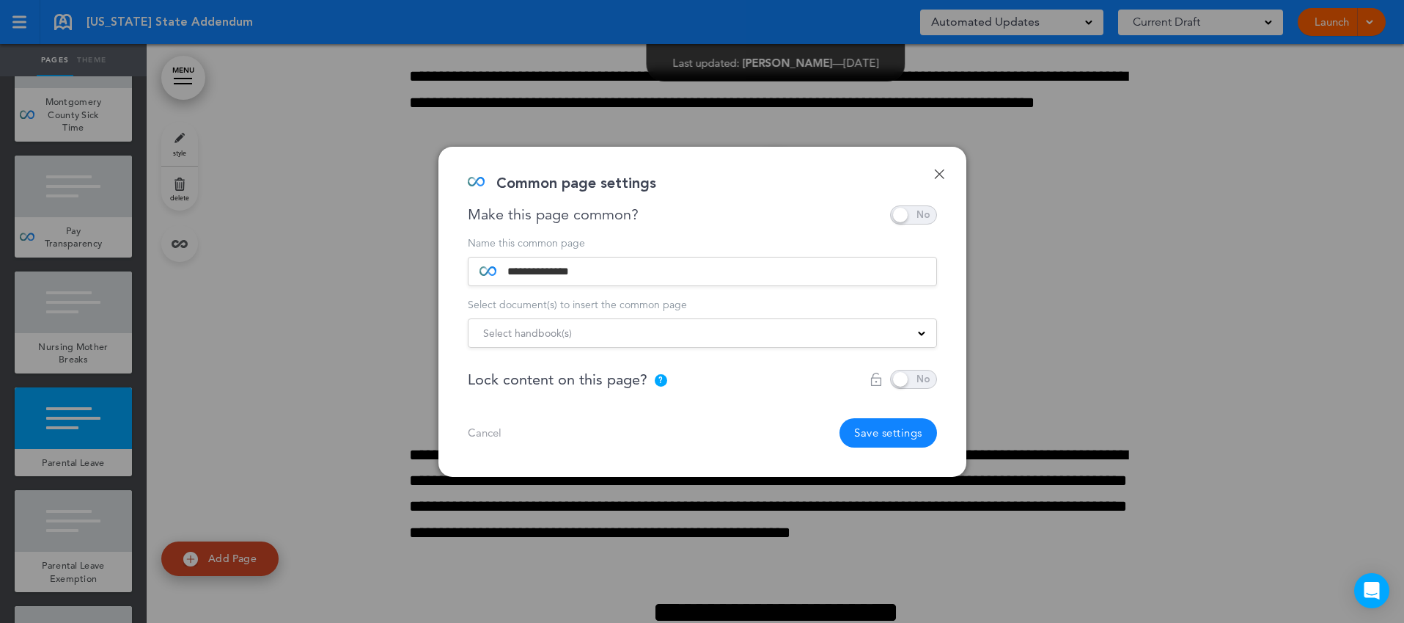
click at [705, 331] on div "Select handbook(s)" at bounding box center [703, 333] width 468 height 16
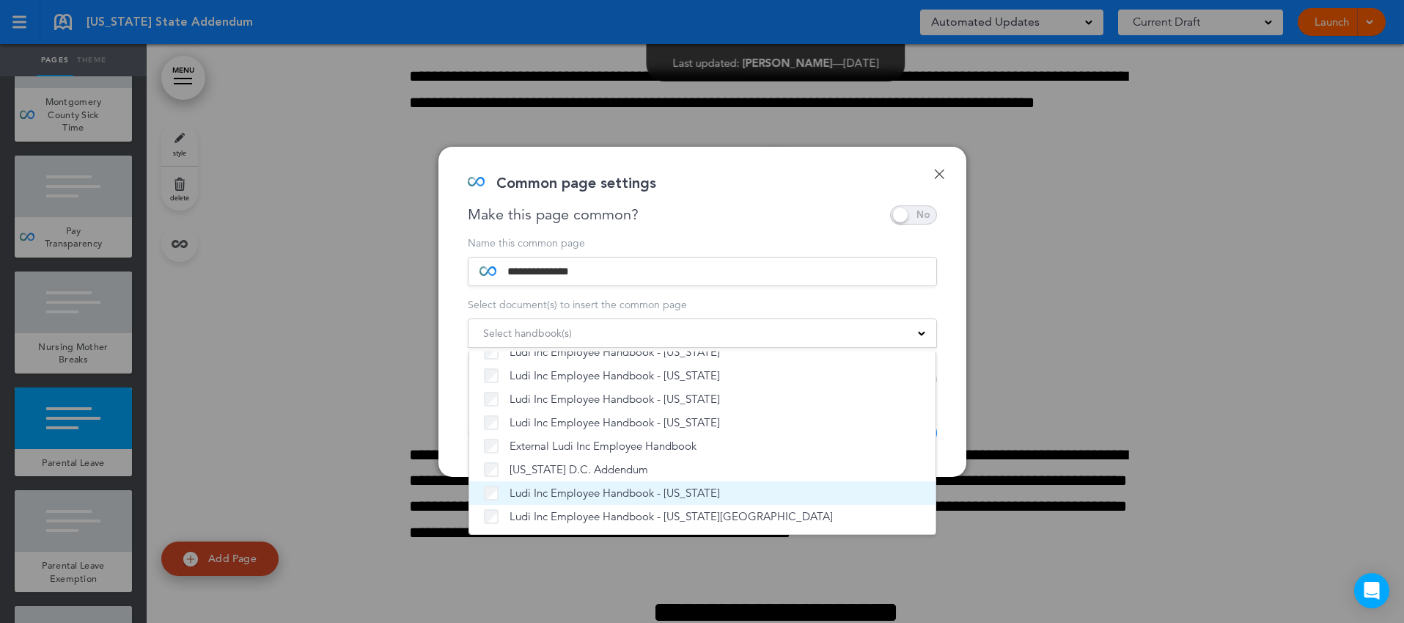
click at [610, 500] on li "Ludi Inc Employee Handbook - [US_STATE]" at bounding box center [702, 492] width 466 height 23
click at [611, 490] on span "Ludi Inc Employee Handbook - [US_STATE]" at bounding box center [615, 492] width 210 height 15
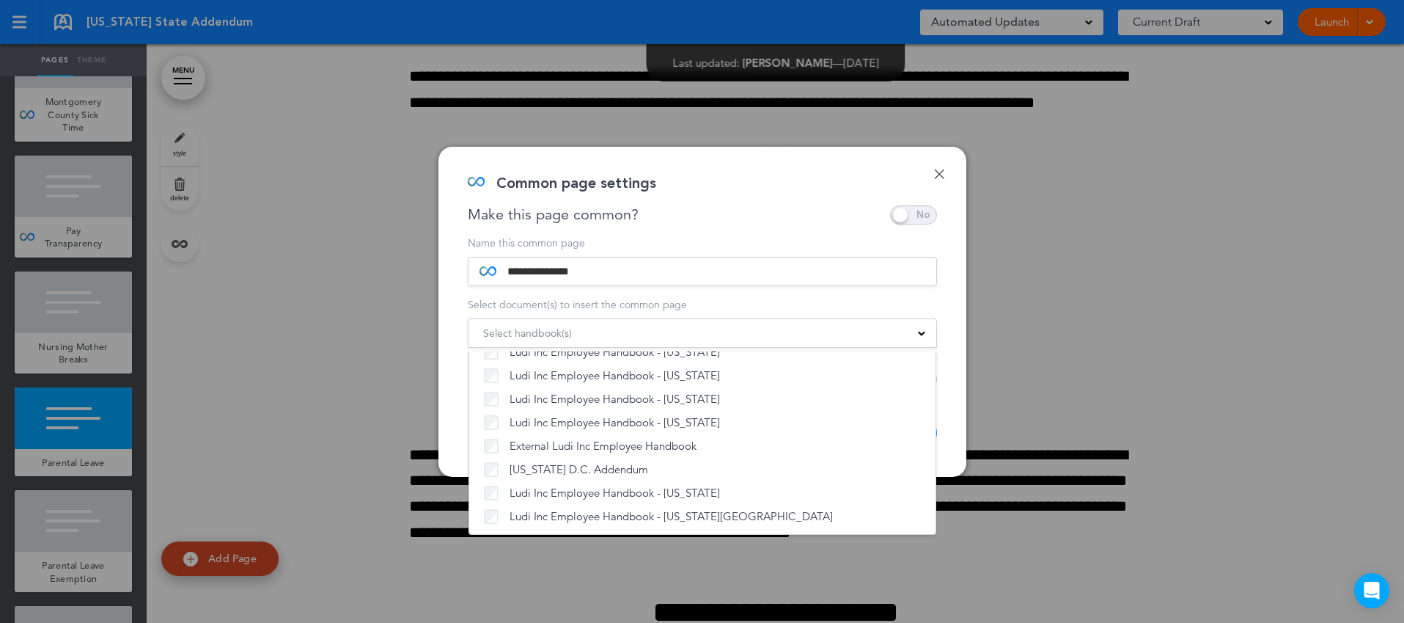
click at [958, 432] on div "**********" at bounding box center [702, 312] width 528 height 330
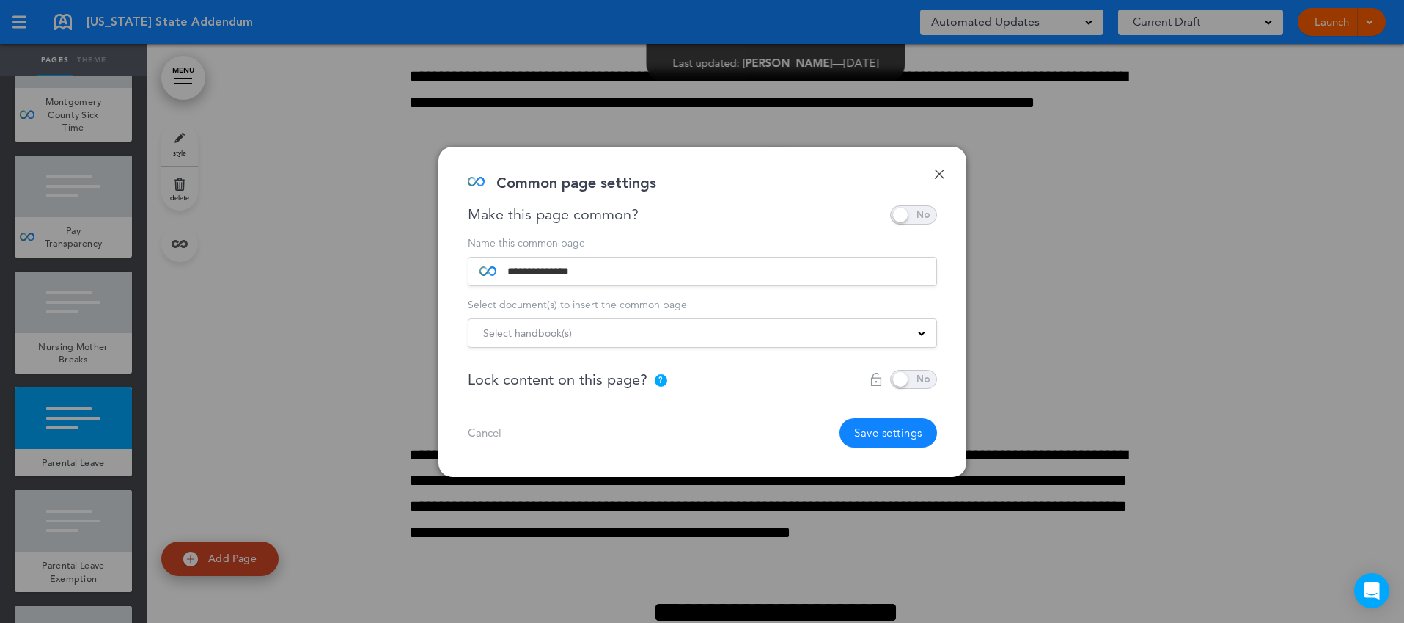
click at [903, 432] on button "Save settings" at bounding box center [889, 432] width 98 height 29
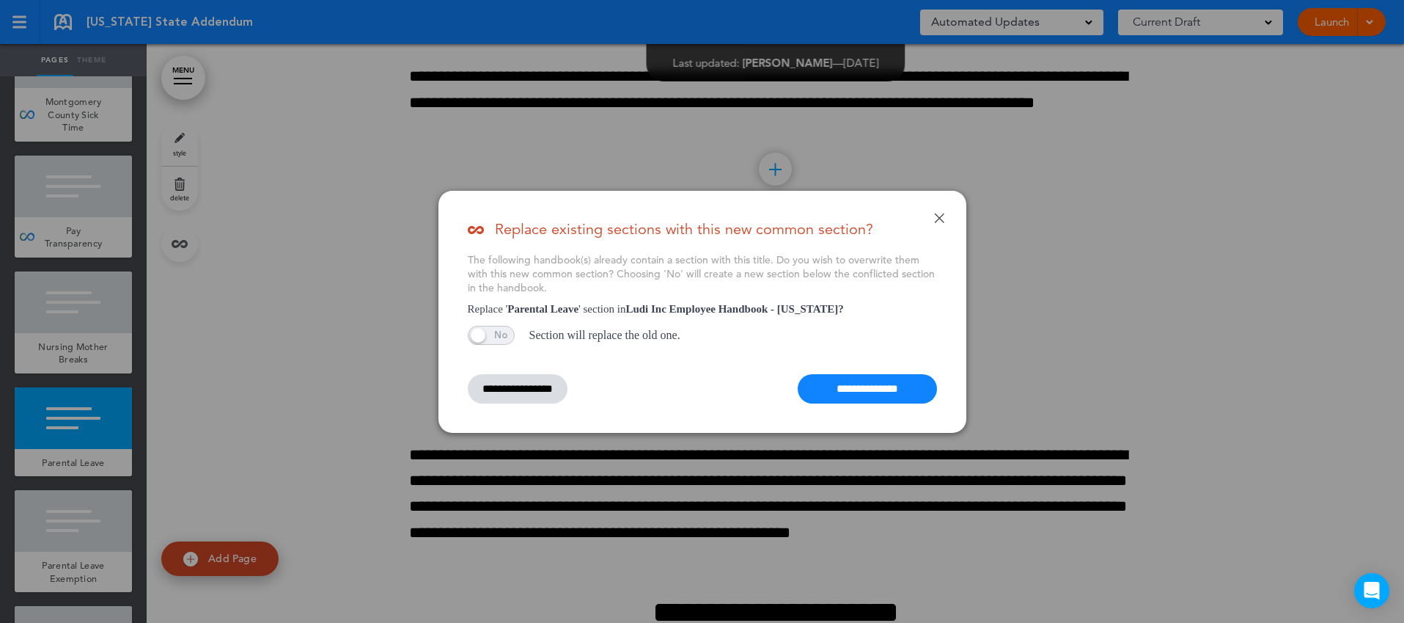
click at [889, 381] on input "**********" at bounding box center [867, 388] width 139 height 29
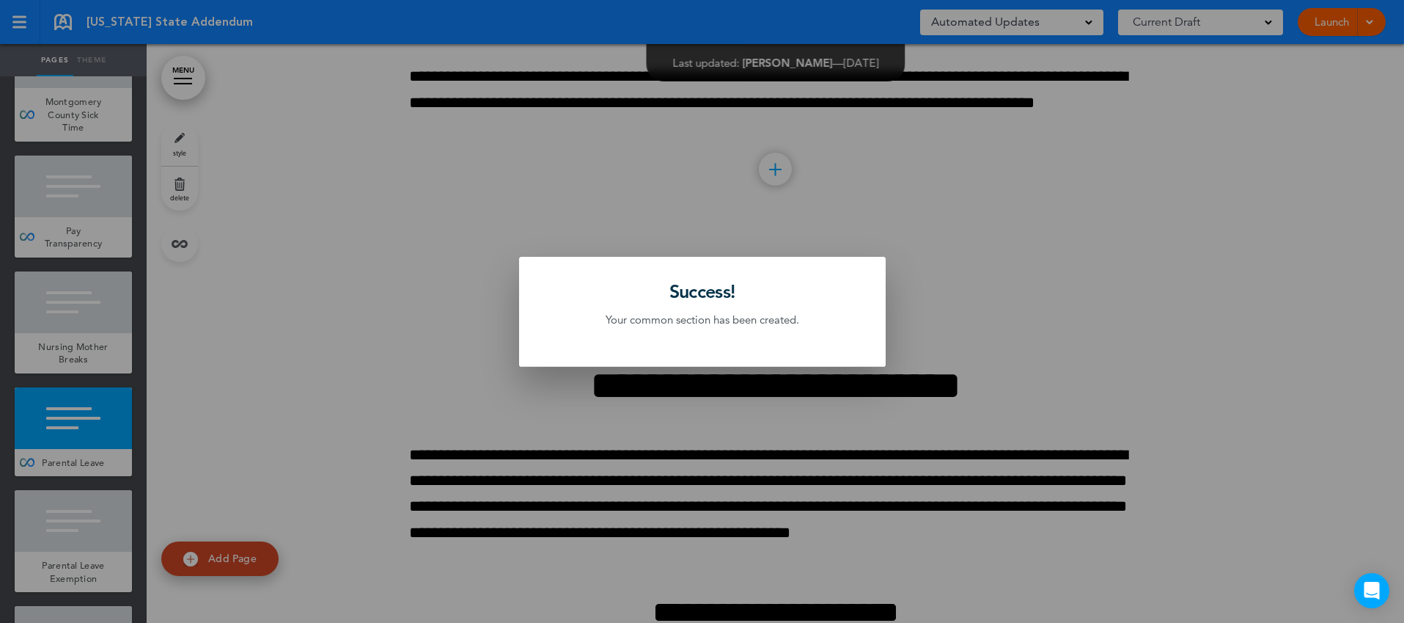
click at [100, 523] on div at bounding box center [702, 311] width 1404 height 623
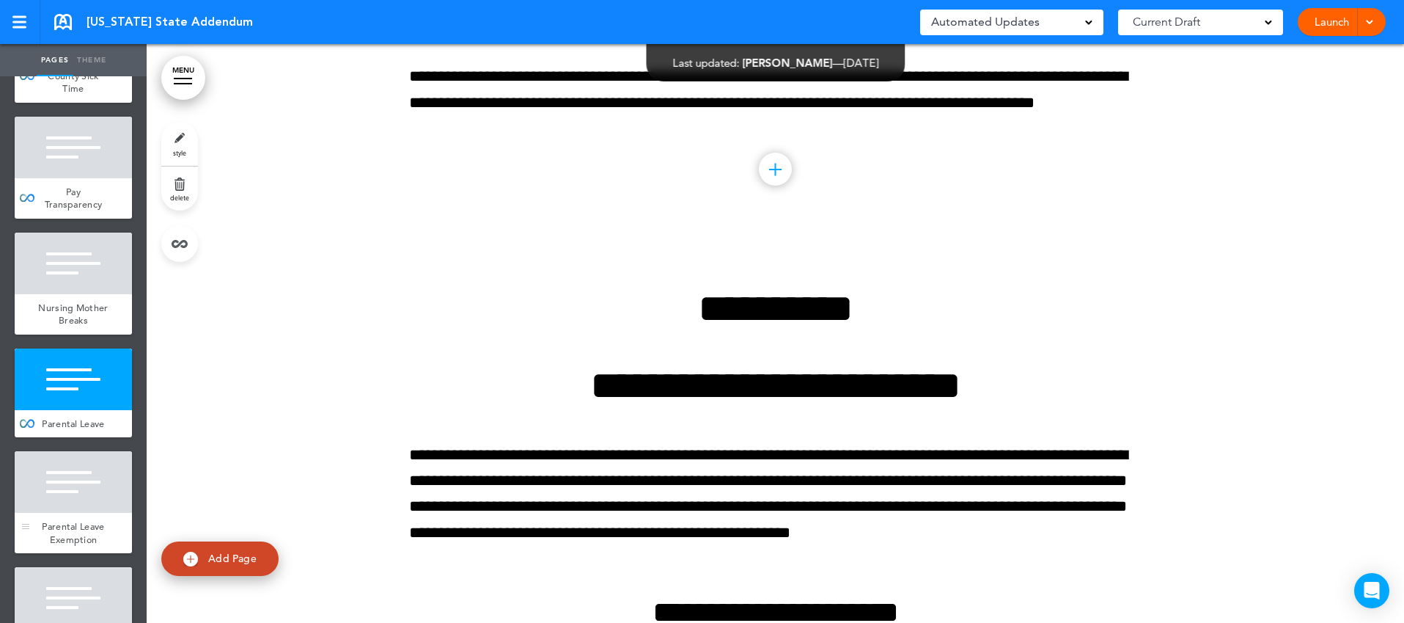
scroll to position [1161, 0]
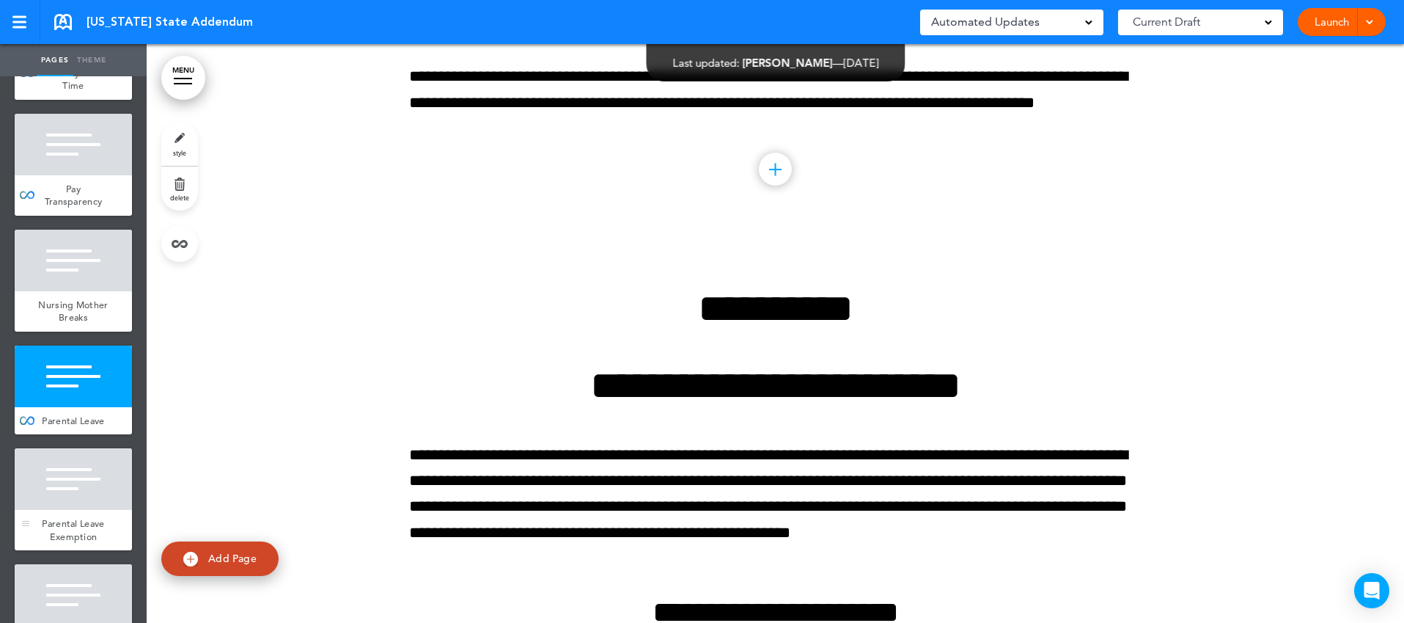
click at [97, 511] on div "Parental Leave Exemption" at bounding box center [73, 530] width 117 height 40
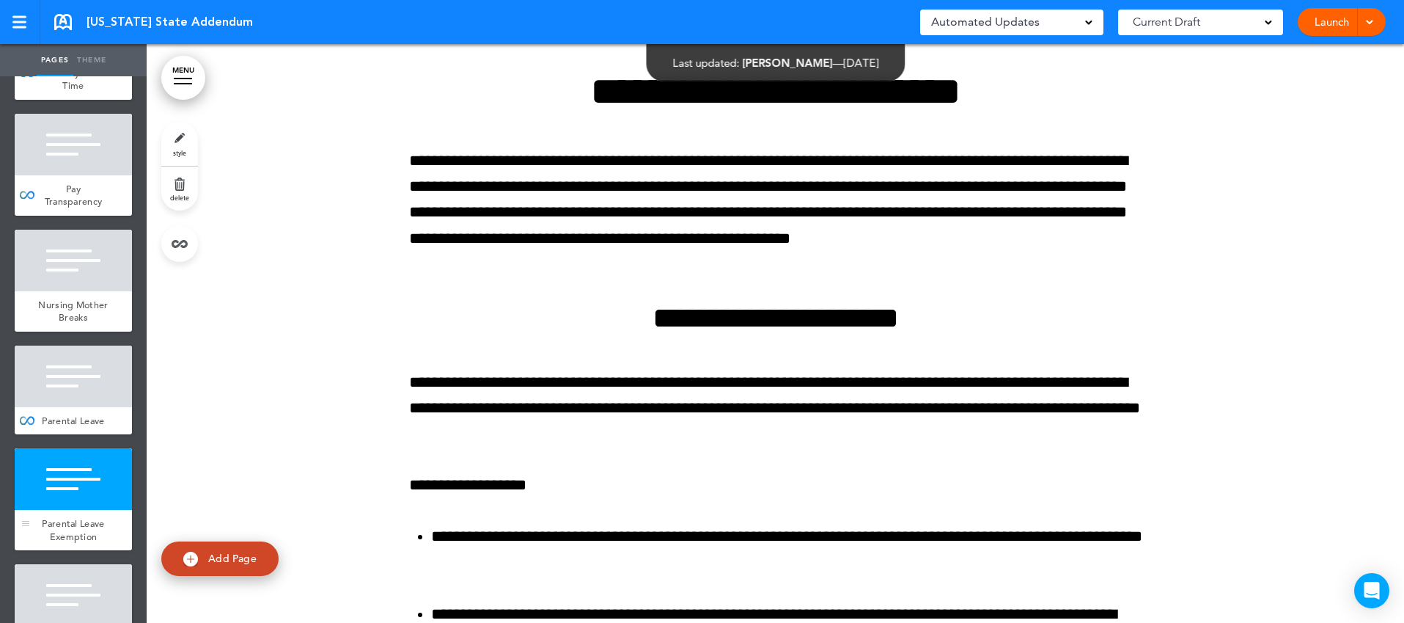
scroll to position [7692, 0]
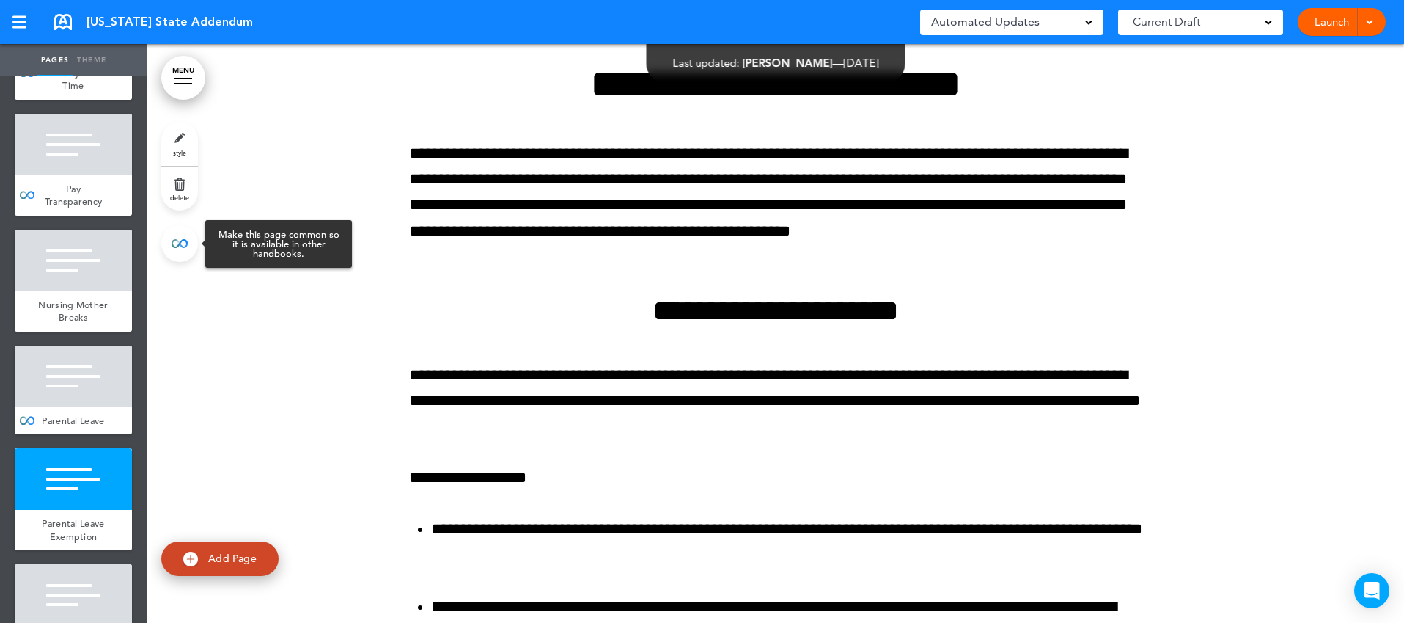
click at [180, 239] on link at bounding box center [179, 243] width 37 height 37
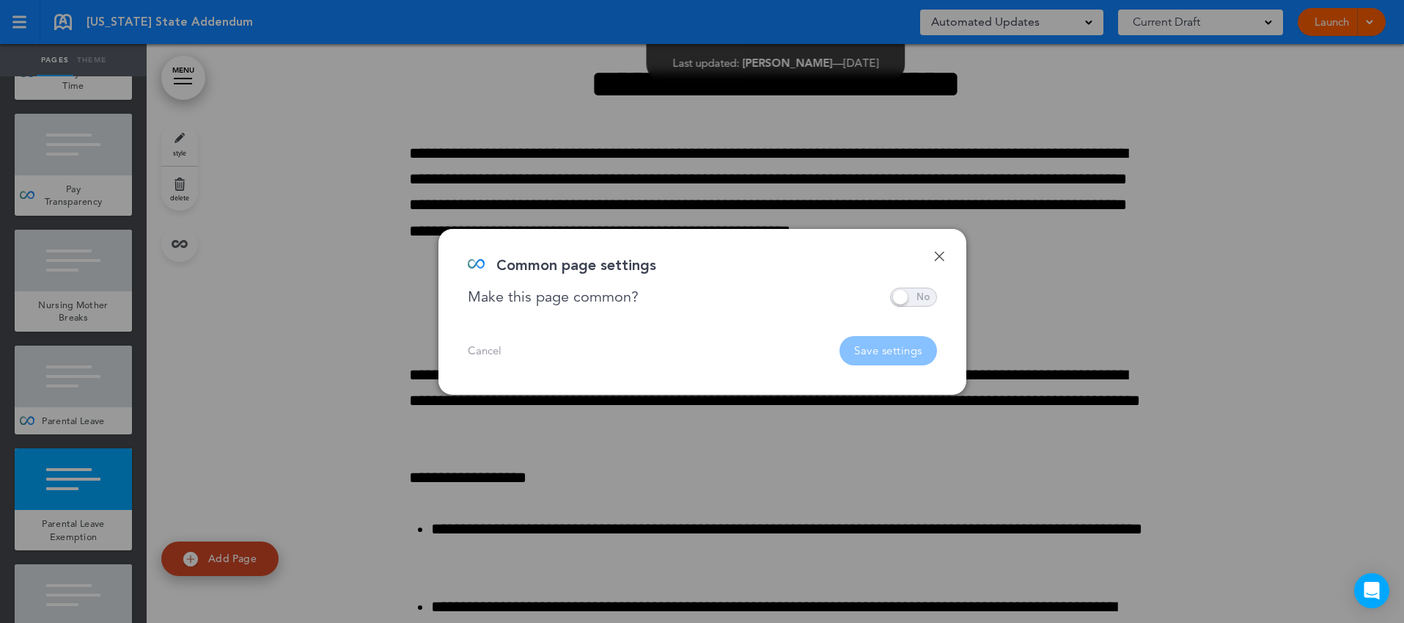
click at [905, 287] on span at bounding box center [913, 296] width 47 height 19
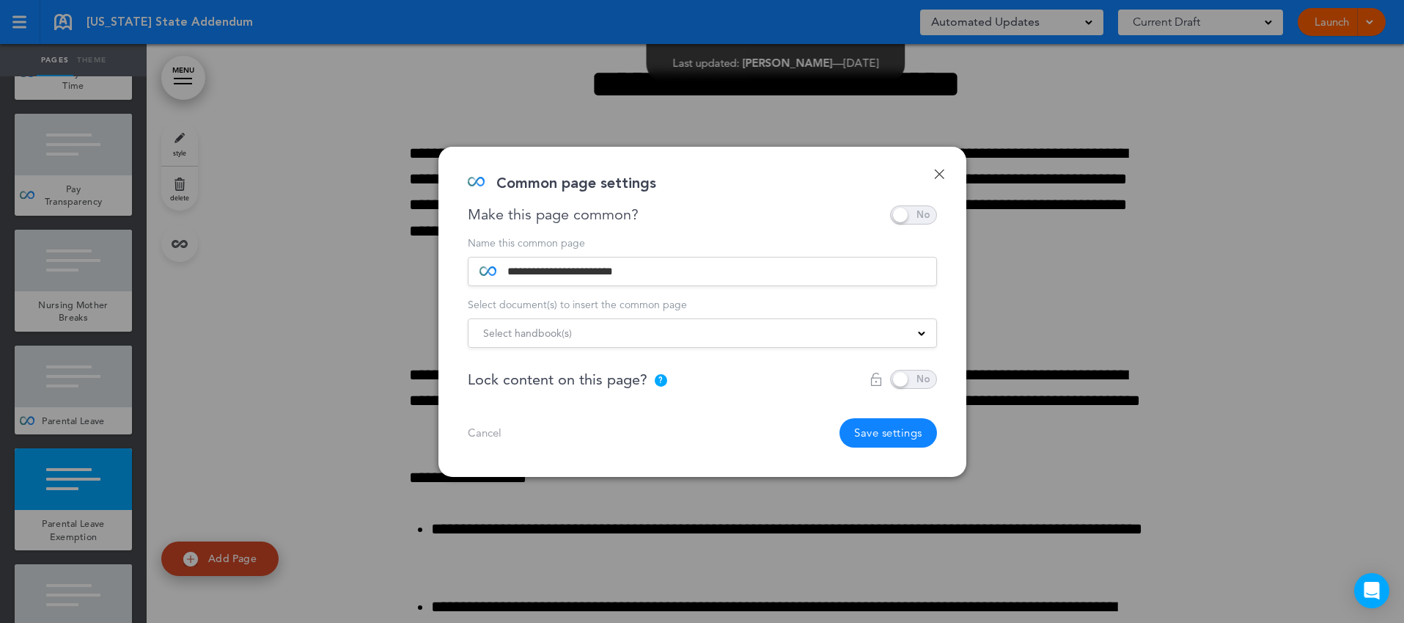
click at [856, 327] on div "Select handbook(s)" at bounding box center [703, 333] width 468 height 16
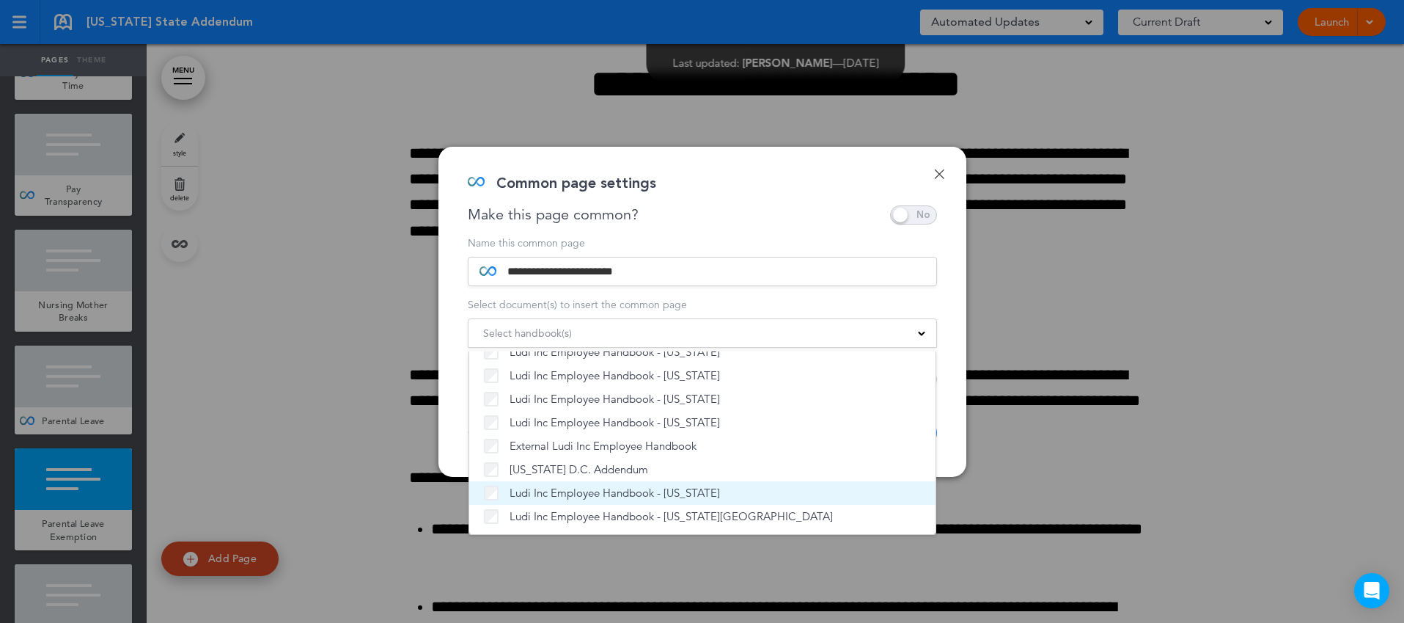
click at [642, 491] on span "Ludi Inc Employee Handbook - [US_STATE]" at bounding box center [615, 492] width 210 height 15
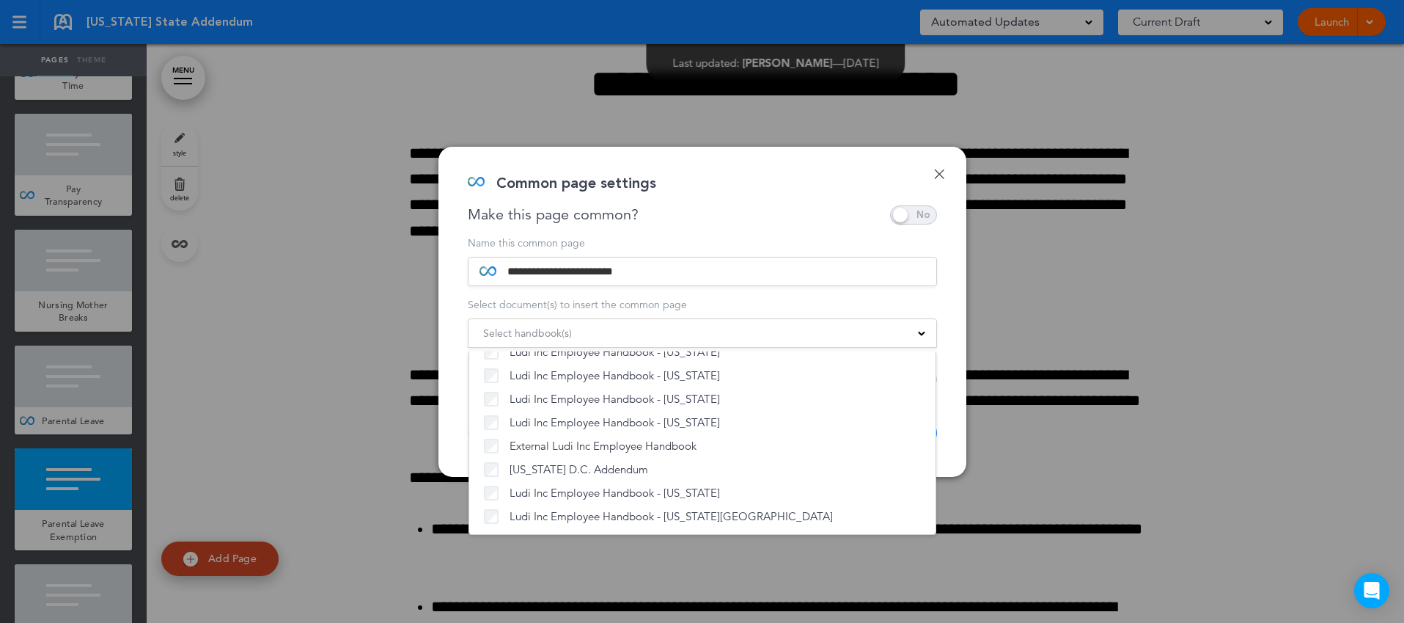
click at [947, 399] on div "**********" at bounding box center [702, 312] width 528 height 330
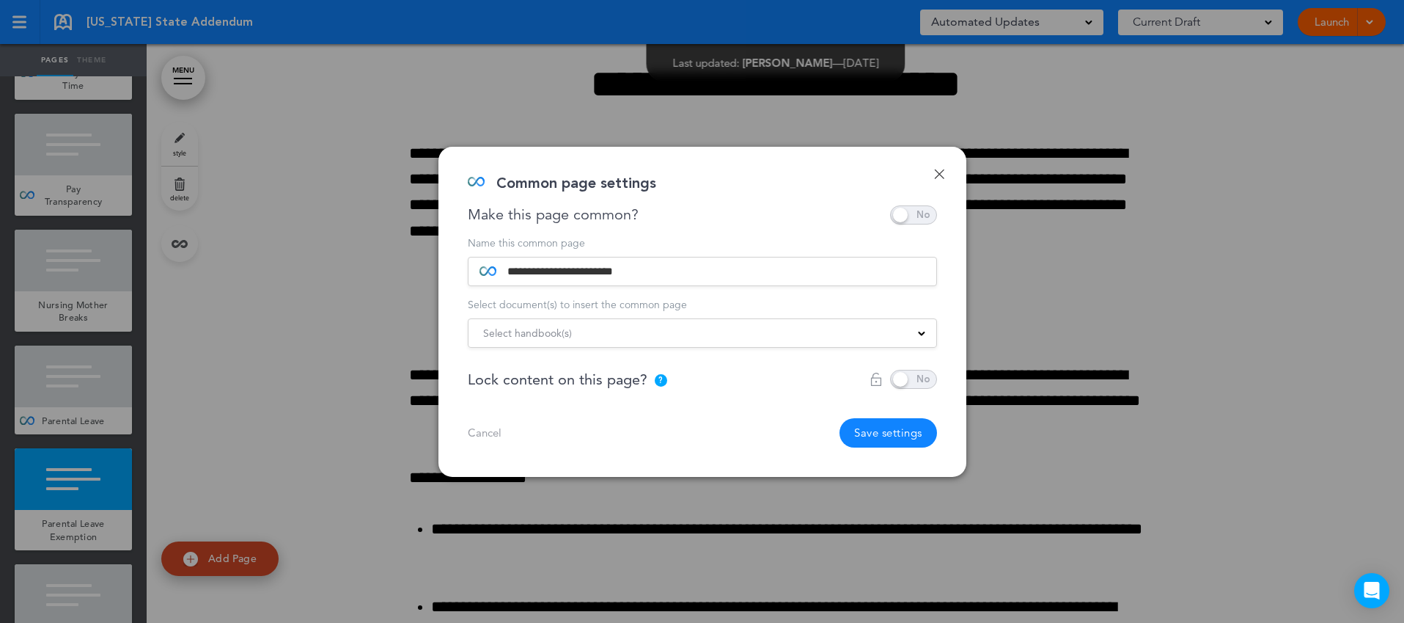
click at [888, 427] on button "Save settings" at bounding box center [889, 432] width 98 height 29
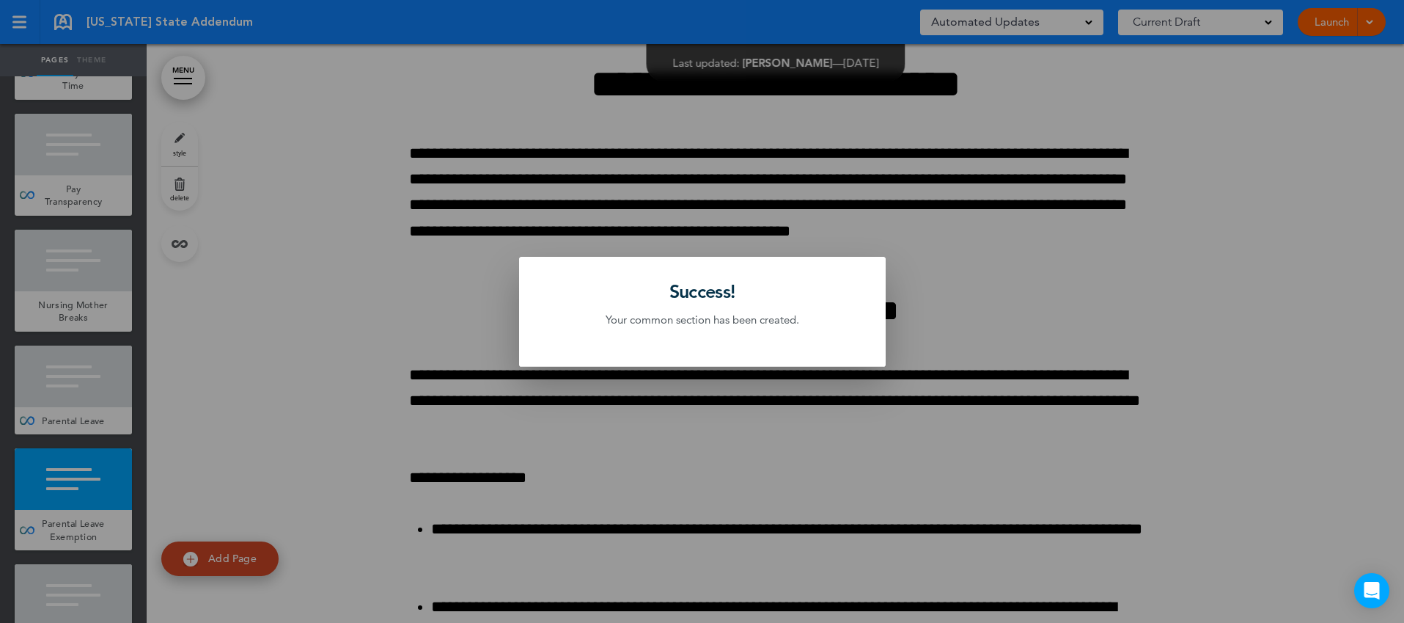
click at [100, 480] on div at bounding box center [702, 311] width 1404 height 623
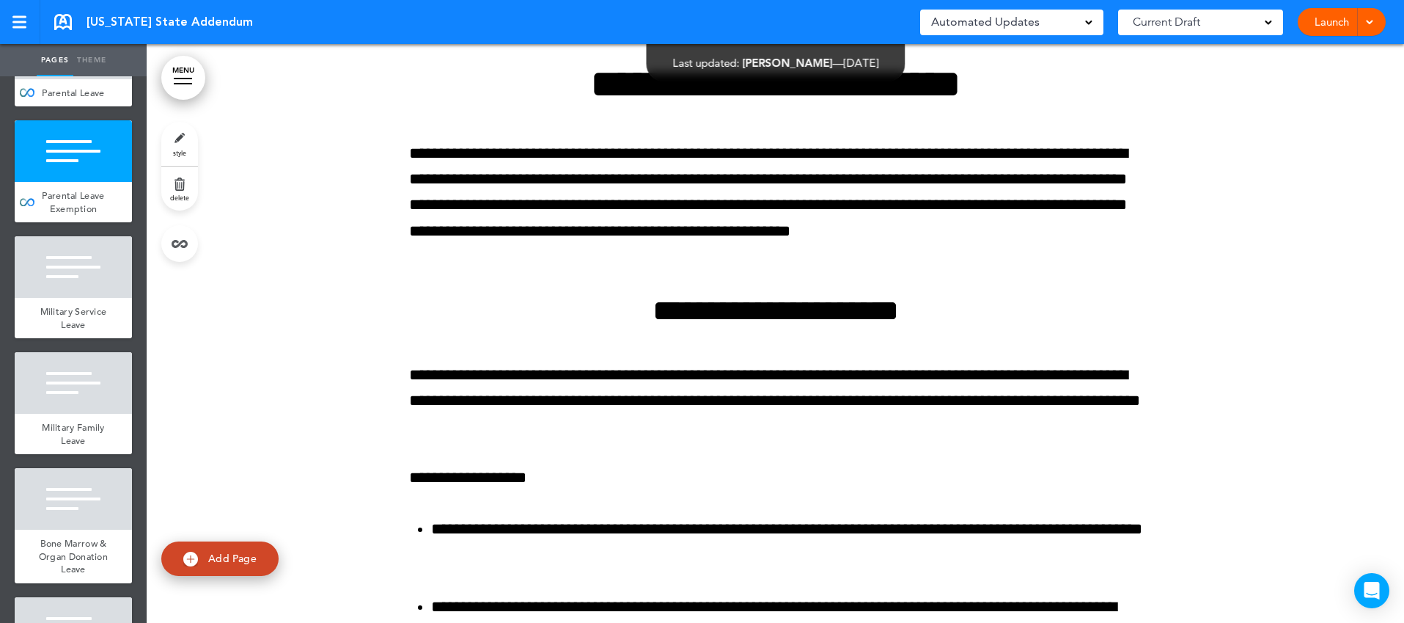
scroll to position [1502, 0]
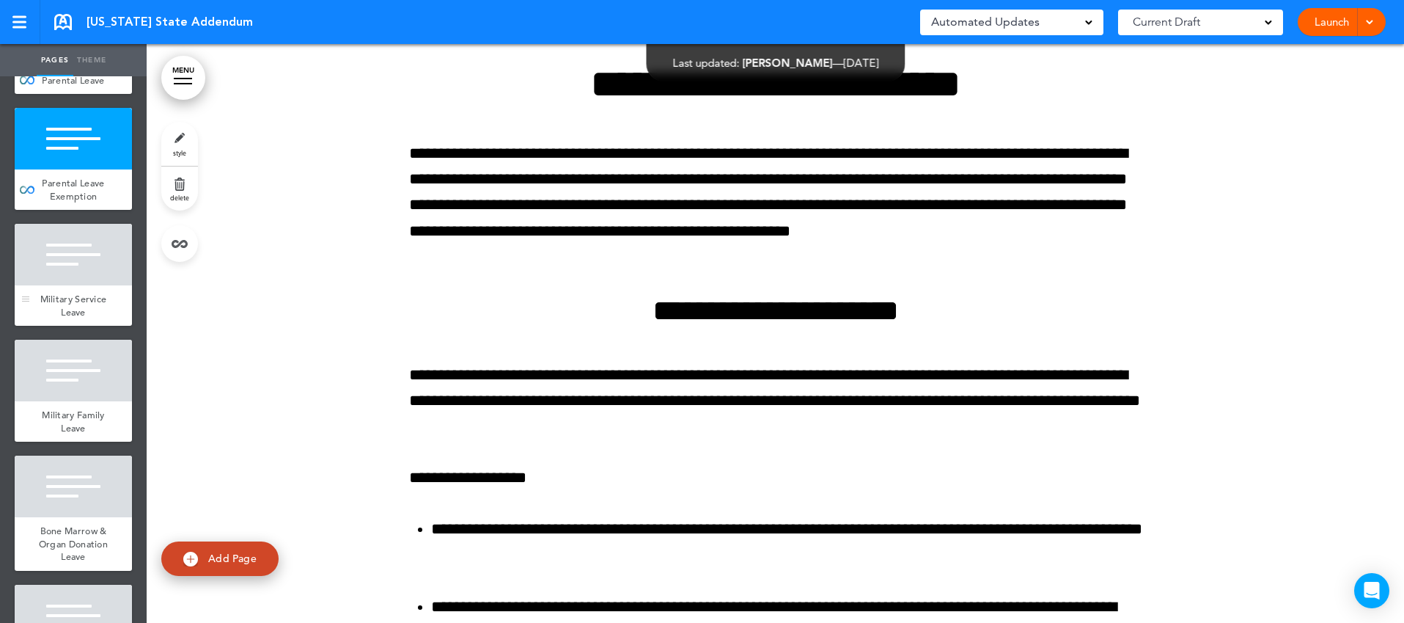
click at [78, 315] on span "Military Service Leave" at bounding box center [73, 306] width 67 height 26
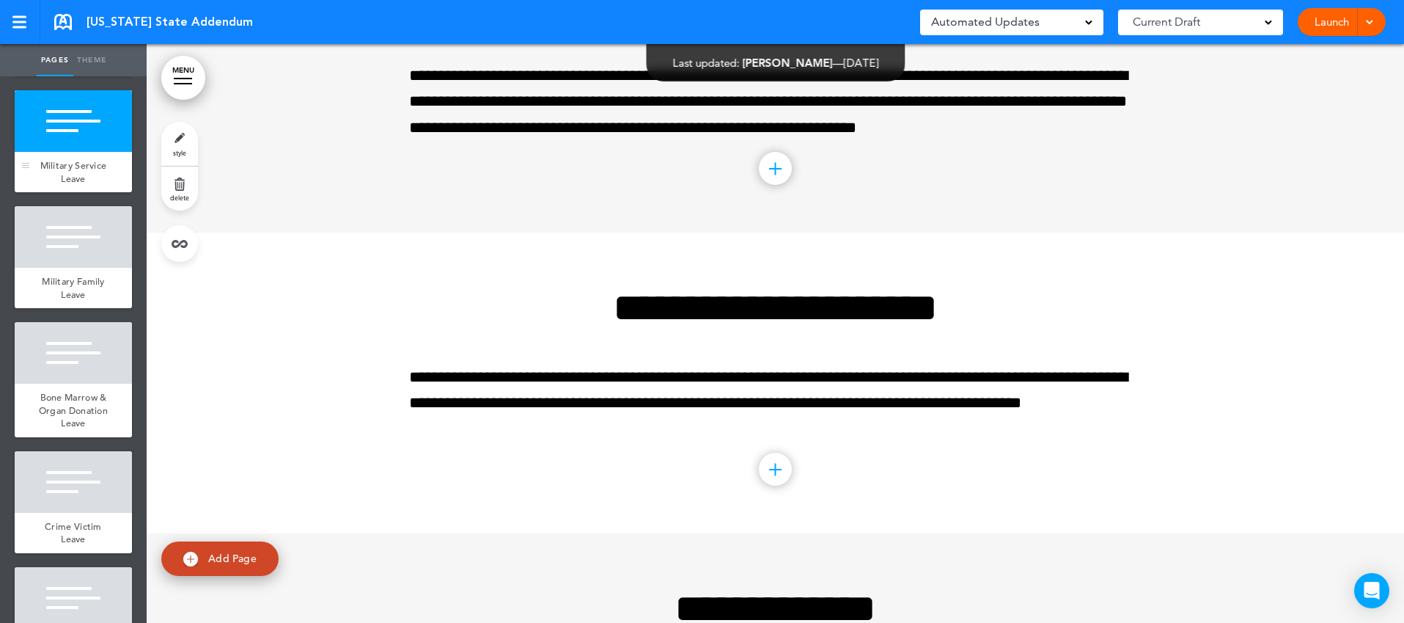
scroll to position [1640, 0]
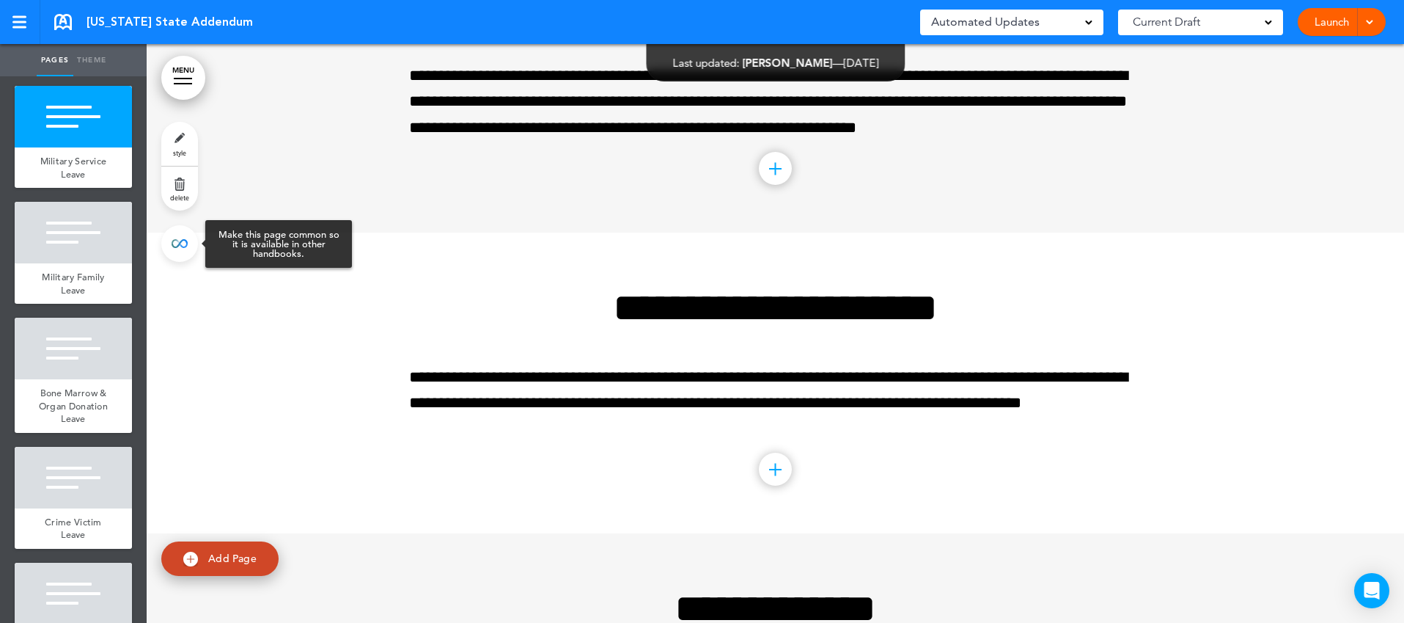
click at [176, 245] on link at bounding box center [179, 243] width 37 height 37
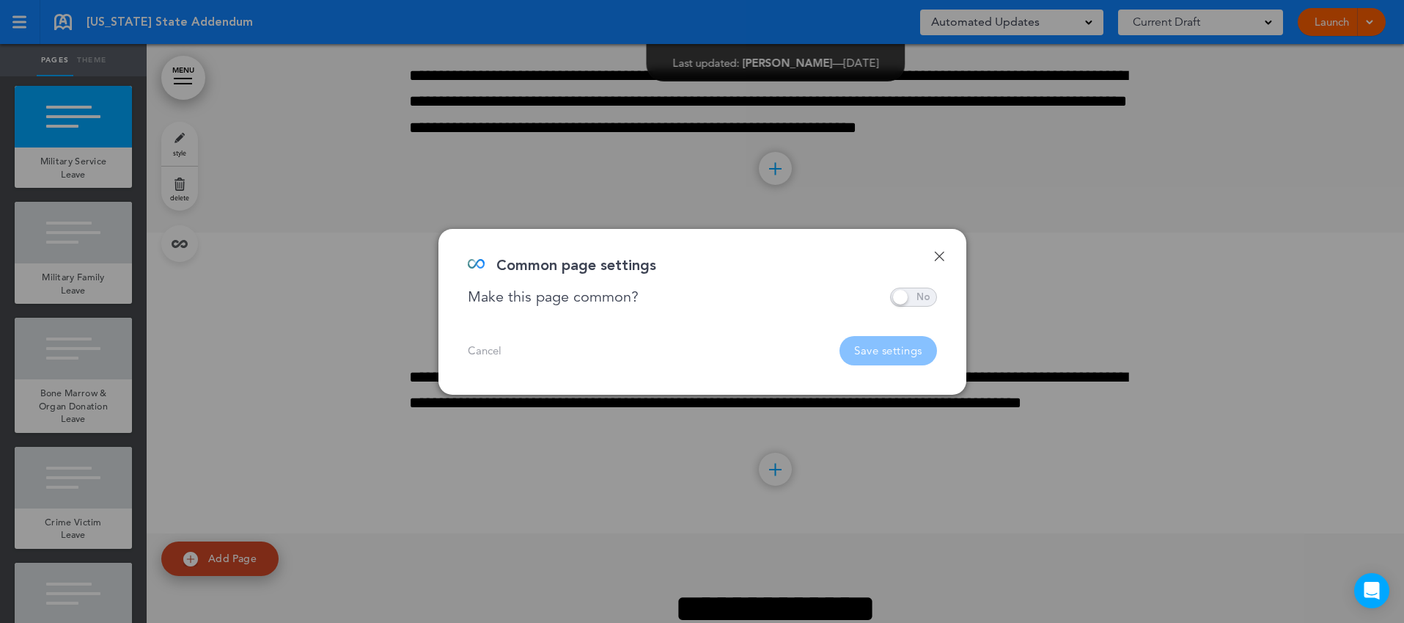
click at [922, 295] on span at bounding box center [913, 296] width 47 height 19
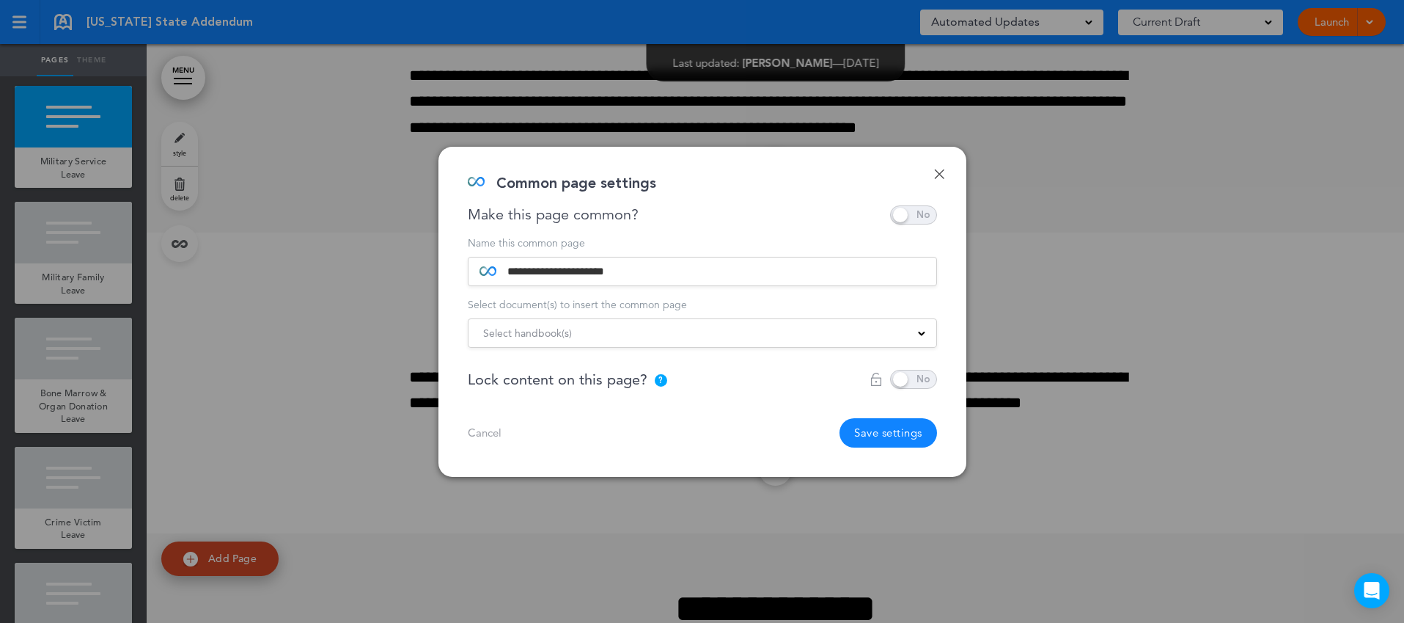
click at [918, 325] on div "Select handbook(s)" at bounding box center [703, 333] width 468 height 16
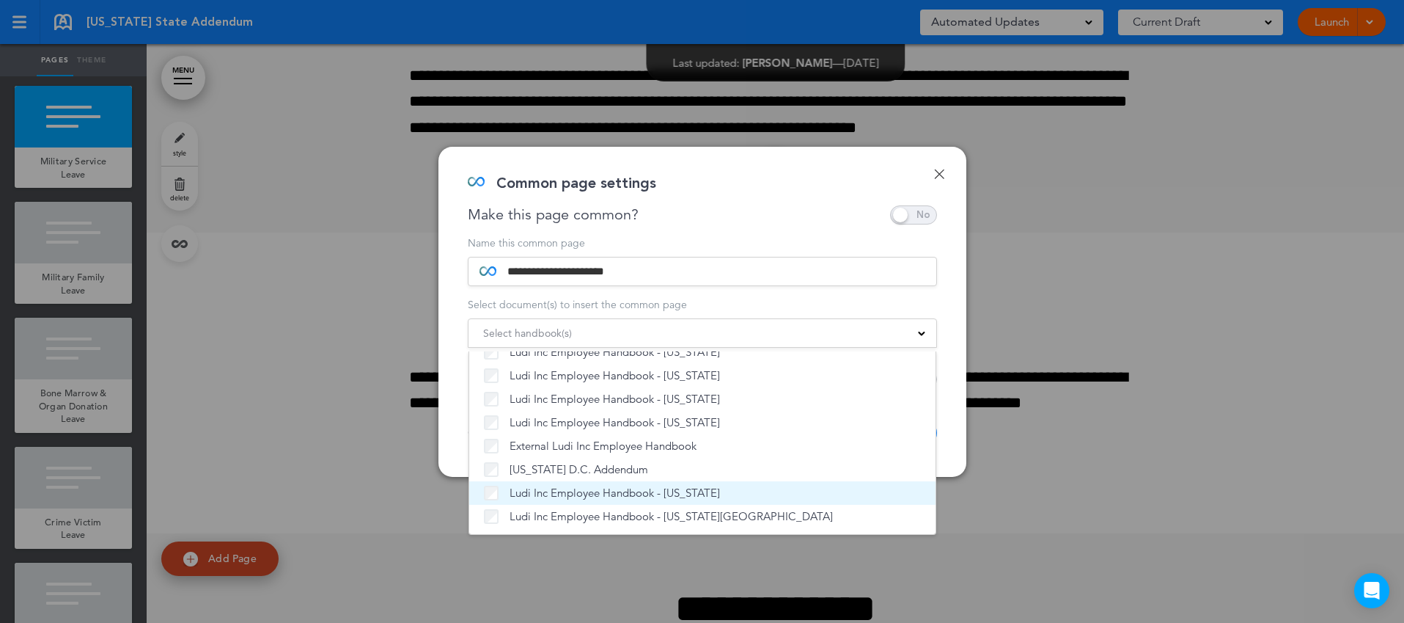
click at [650, 492] on span "Ludi Inc Employee Handbook - [US_STATE]" at bounding box center [615, 492] width 210 height 15
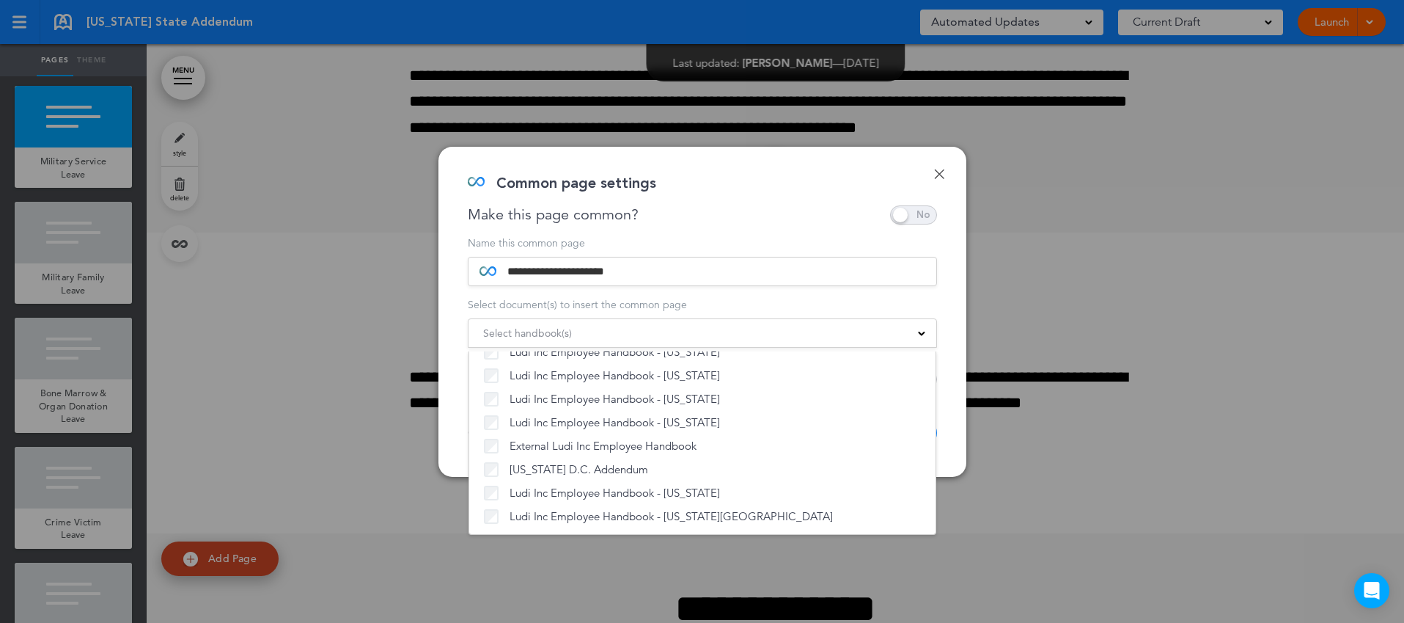
click at [944, 411] on div "**********" at bounding box center [702, 312] width 528 height 330
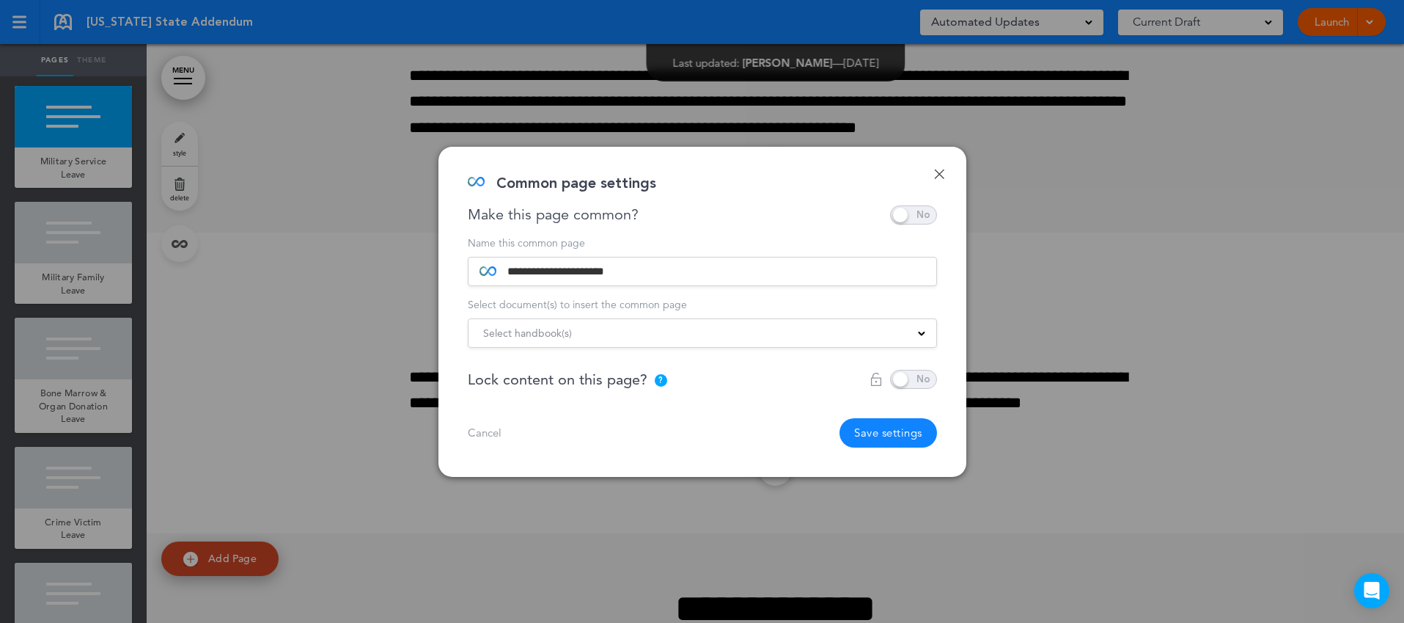
click at [894, 430] on button "Save settings" at bounding box center [889, 432] width 98 height 29
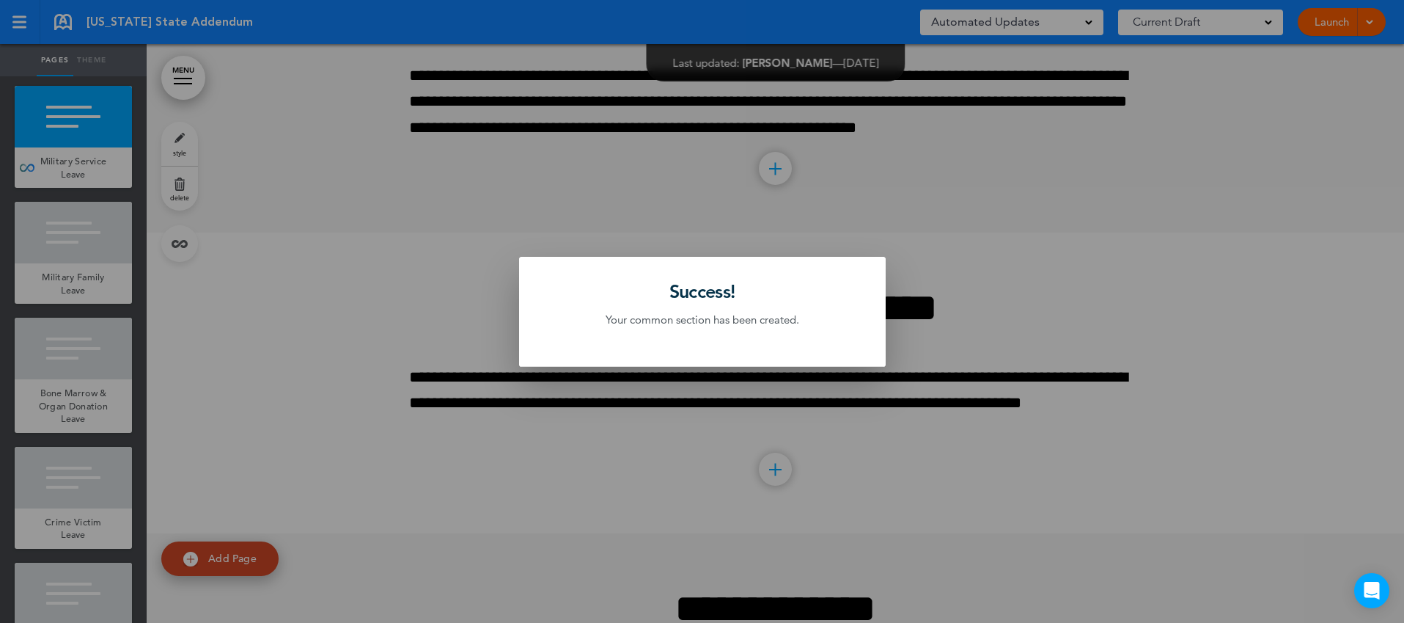
click at [99, 292] on div at bounding box center [702, 311] width 1404 height 623
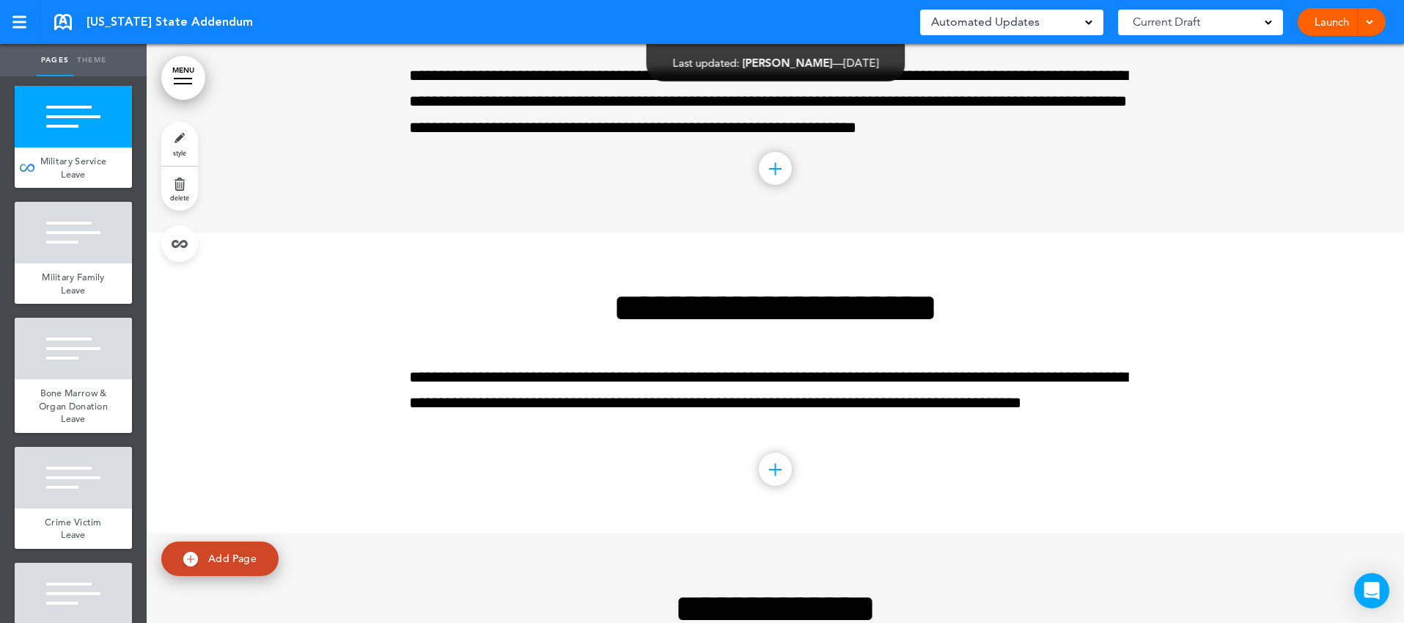
click at [99, 292] on div "Military Family Leave" at bounding box center [73, 283] width 117 height 40
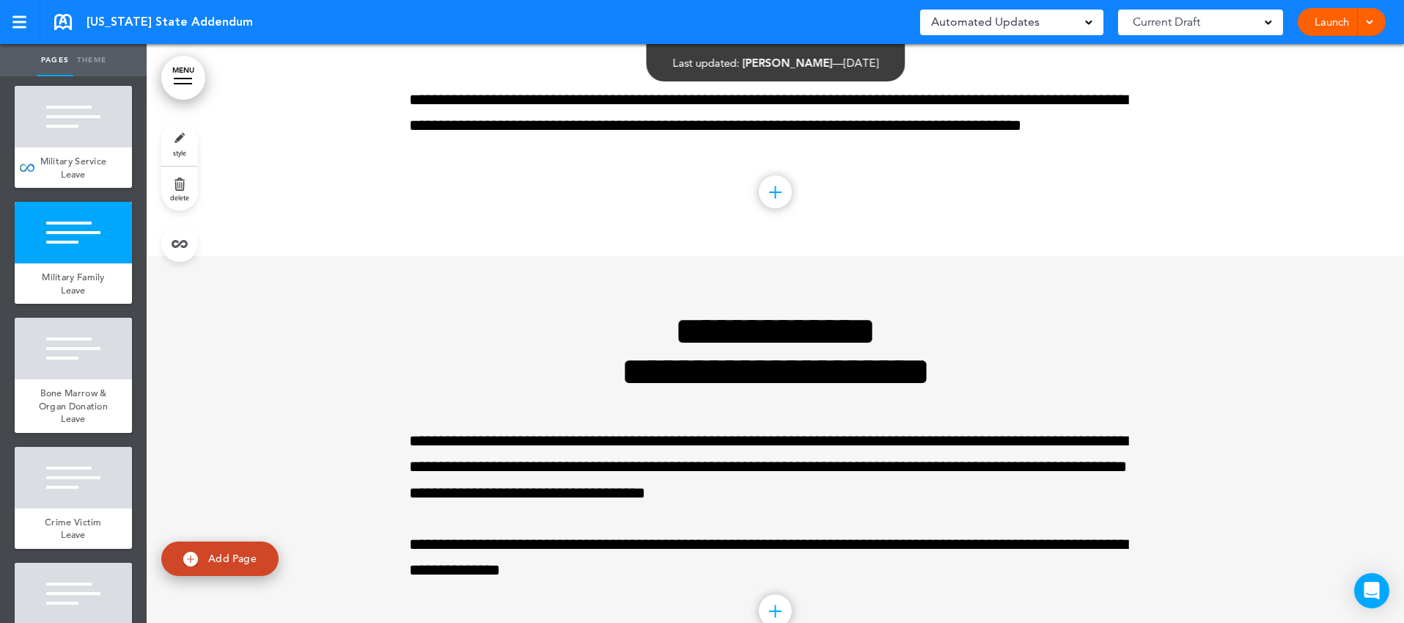
scroll to position [9189, 0]
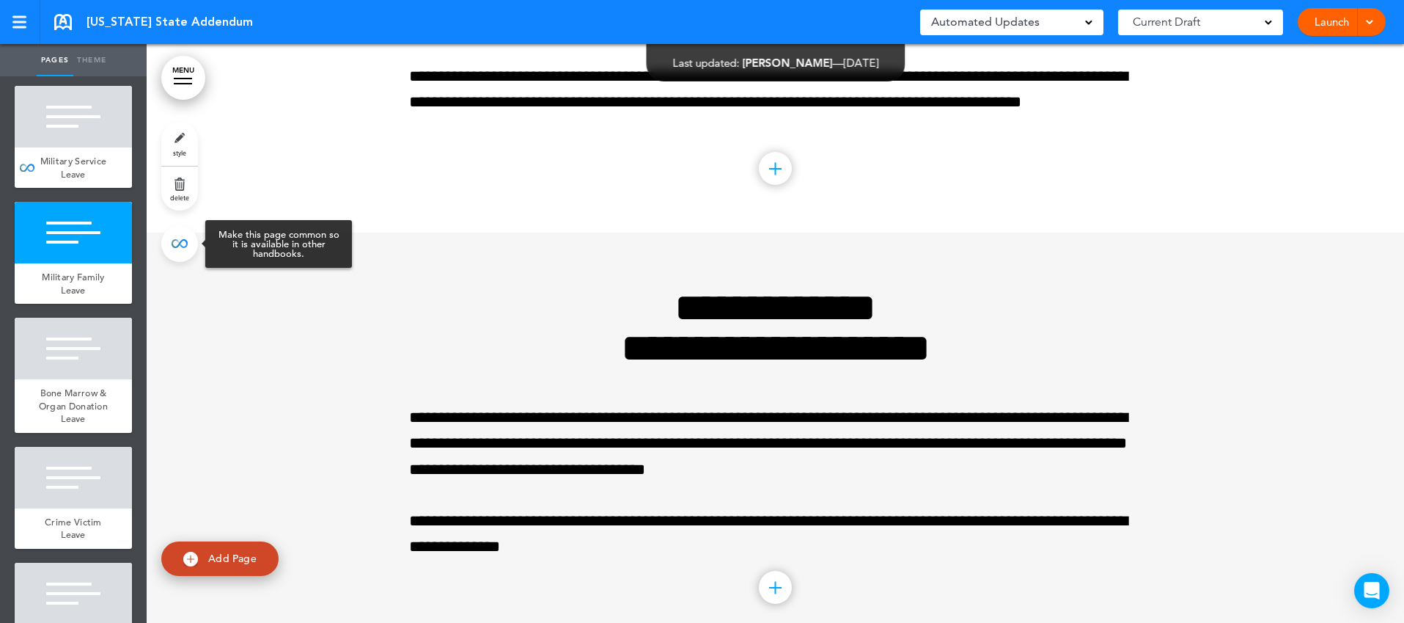
click at [183, 251] on link at bounding box center [179, 243] width 37 height 37
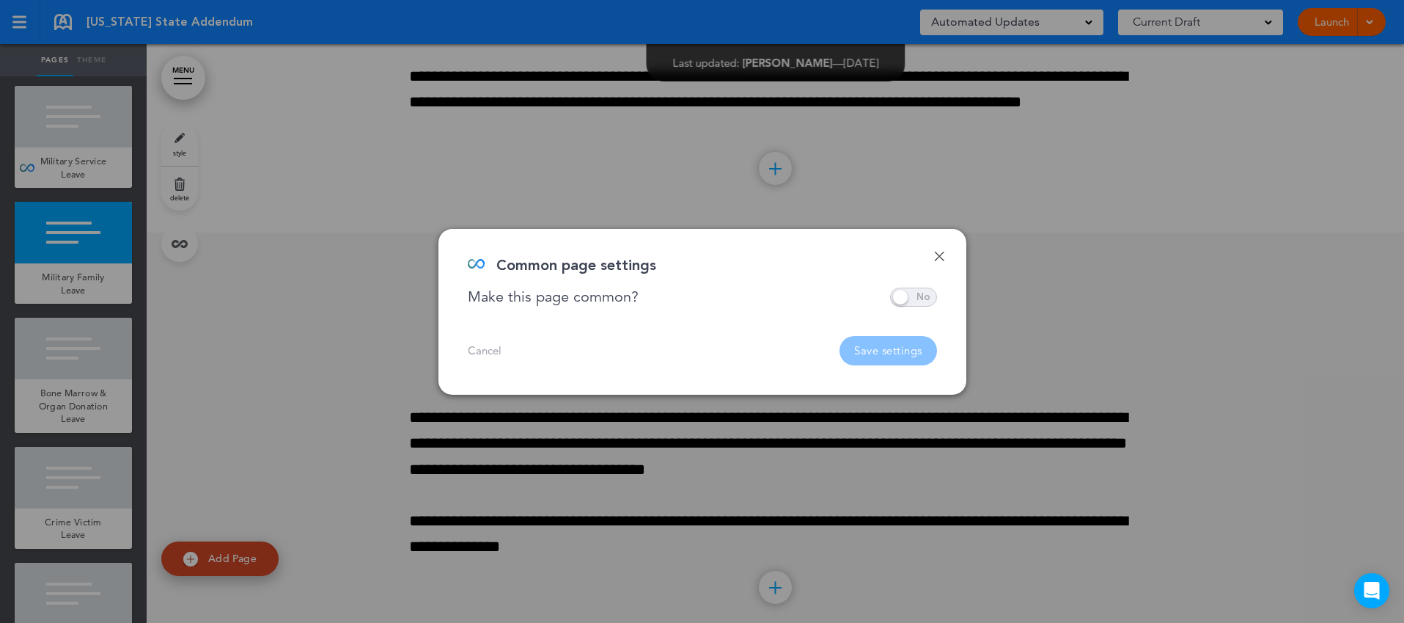
click at [912, 298] on span at bounding box center [913, 296] width 47 height 19
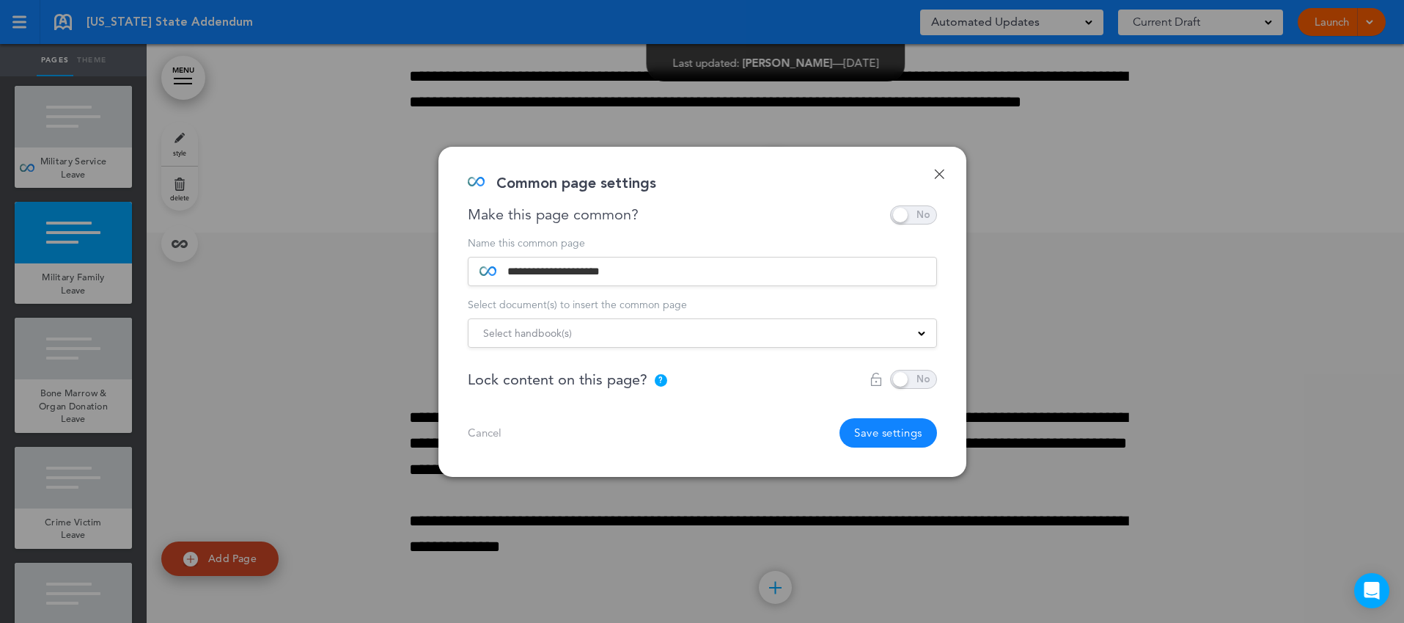
click at [884, 339] on div "Select handbook(s)" at bounding box center [703, 333] width 468 height 16
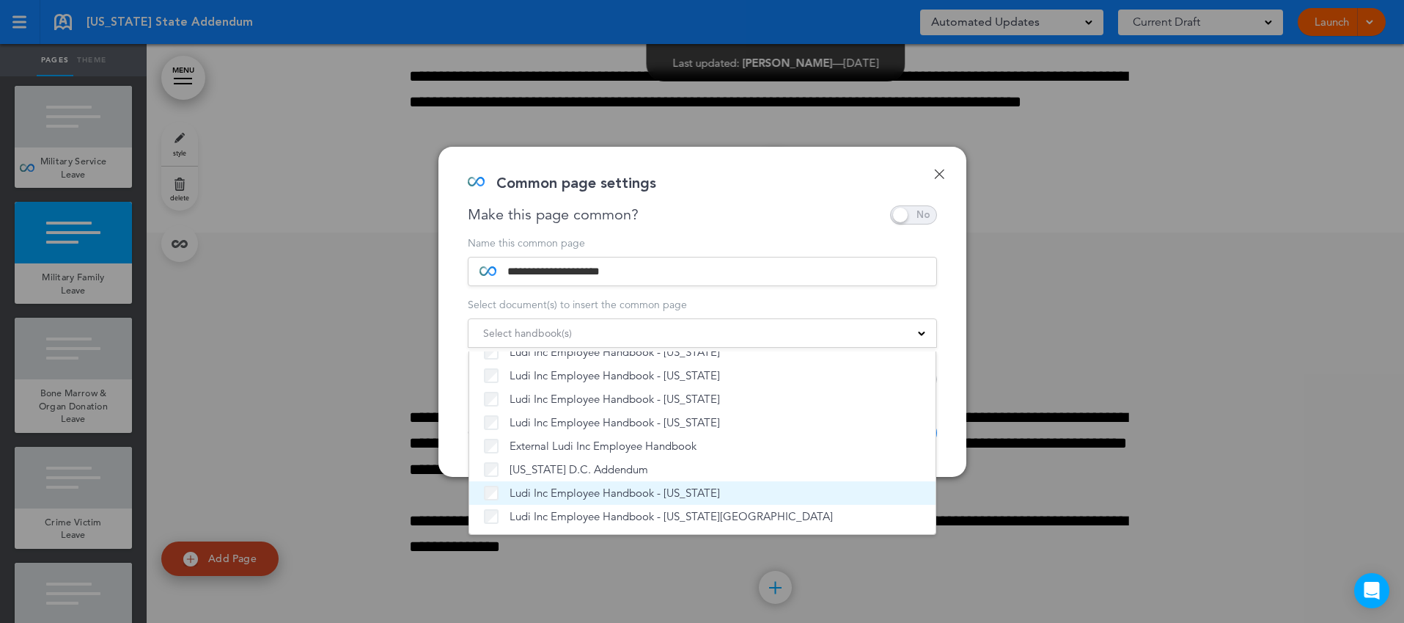
click at [689, 488] on span "Ludi Inc Employee Handbook - [US_STATE]" at bounding box center [615, 492] width 210 height 15
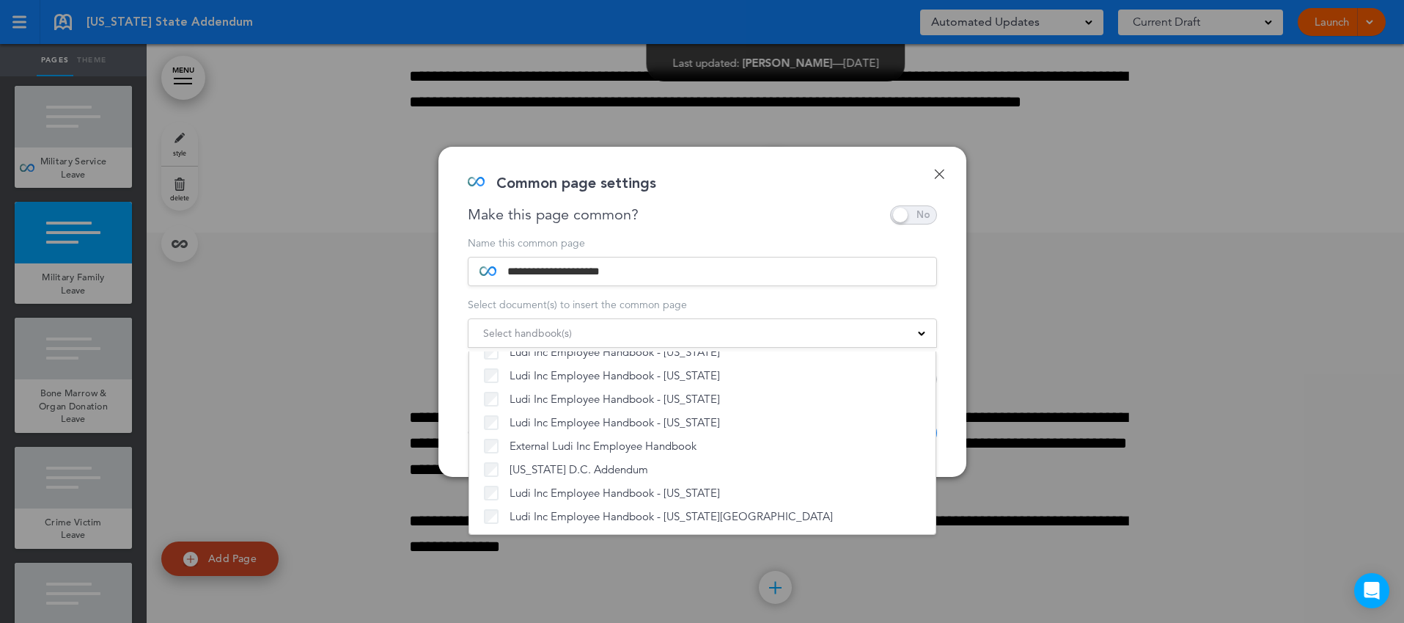
click at [947, 406] on div "**********" at bounding box center [702, 312] width 528 height 330
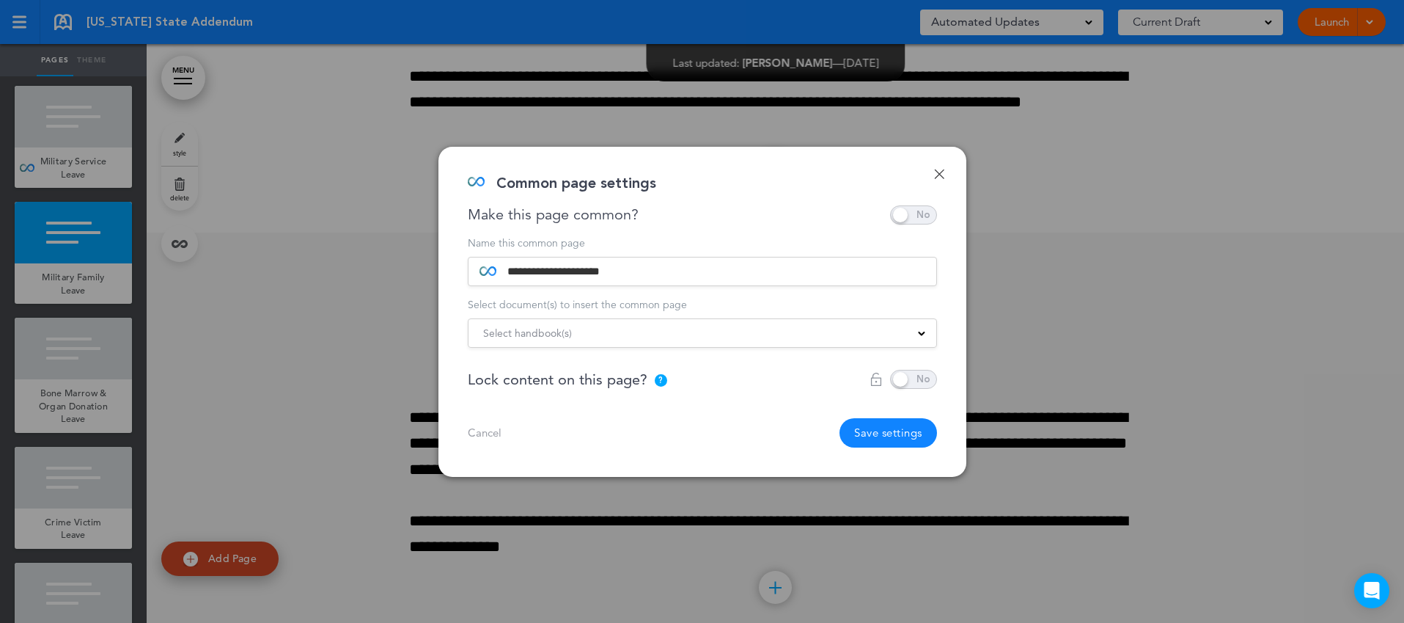
click at [872, 430] on button "Save settings" at bounding box center [889, 432] width 98 height 29
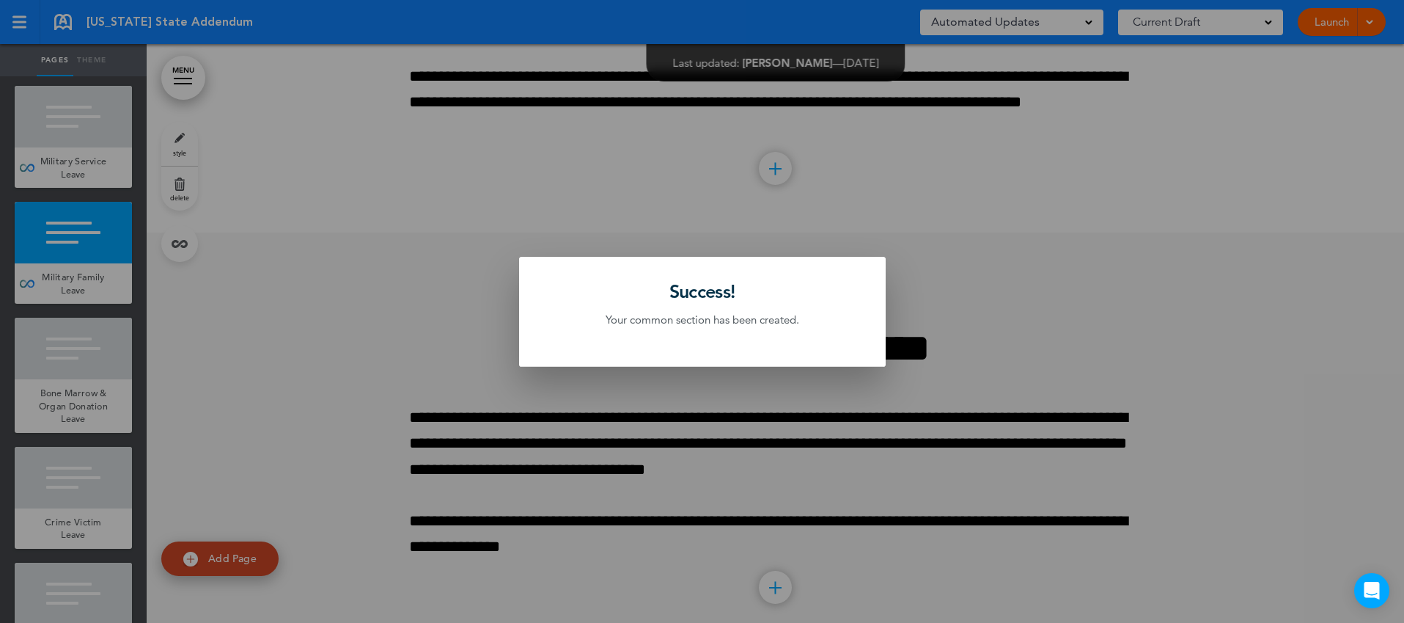
click at [98, 415] on div at bounding box center [702, 311] width 1404 height 623
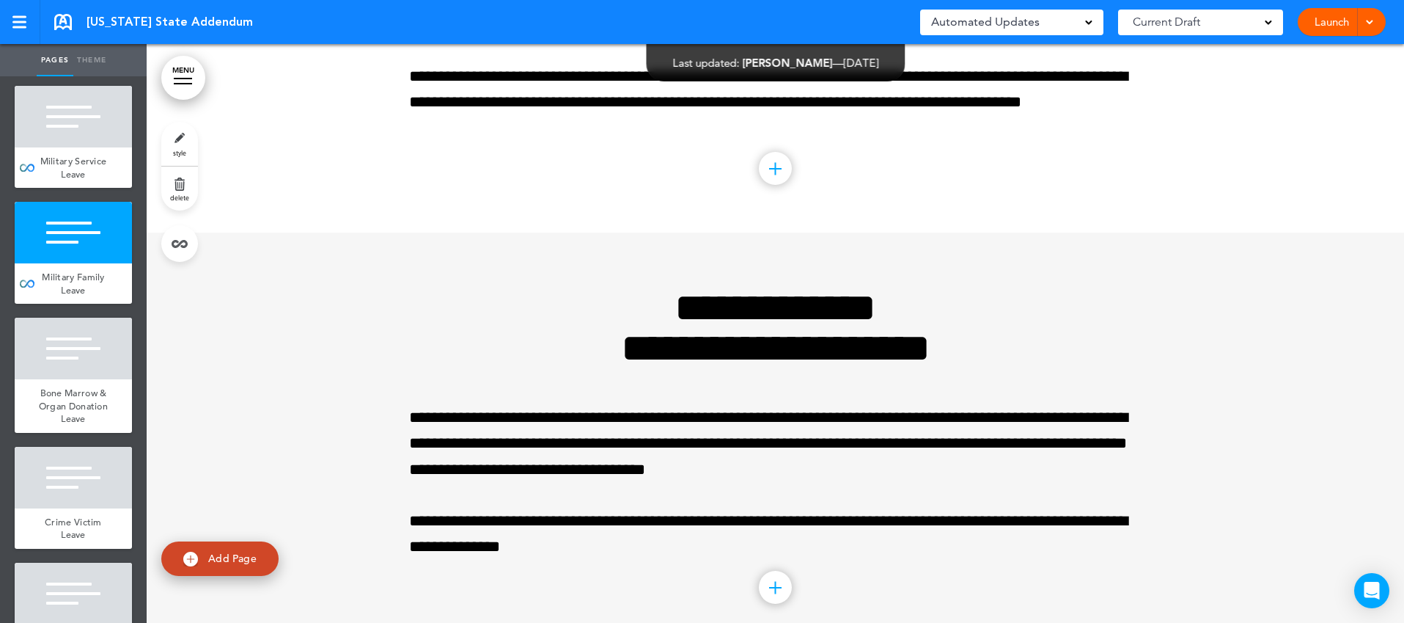
click at [98, 415] on div "Bone Marrow & Organ Donation Leave" at bounding box center [73, 406] width 117 height 54
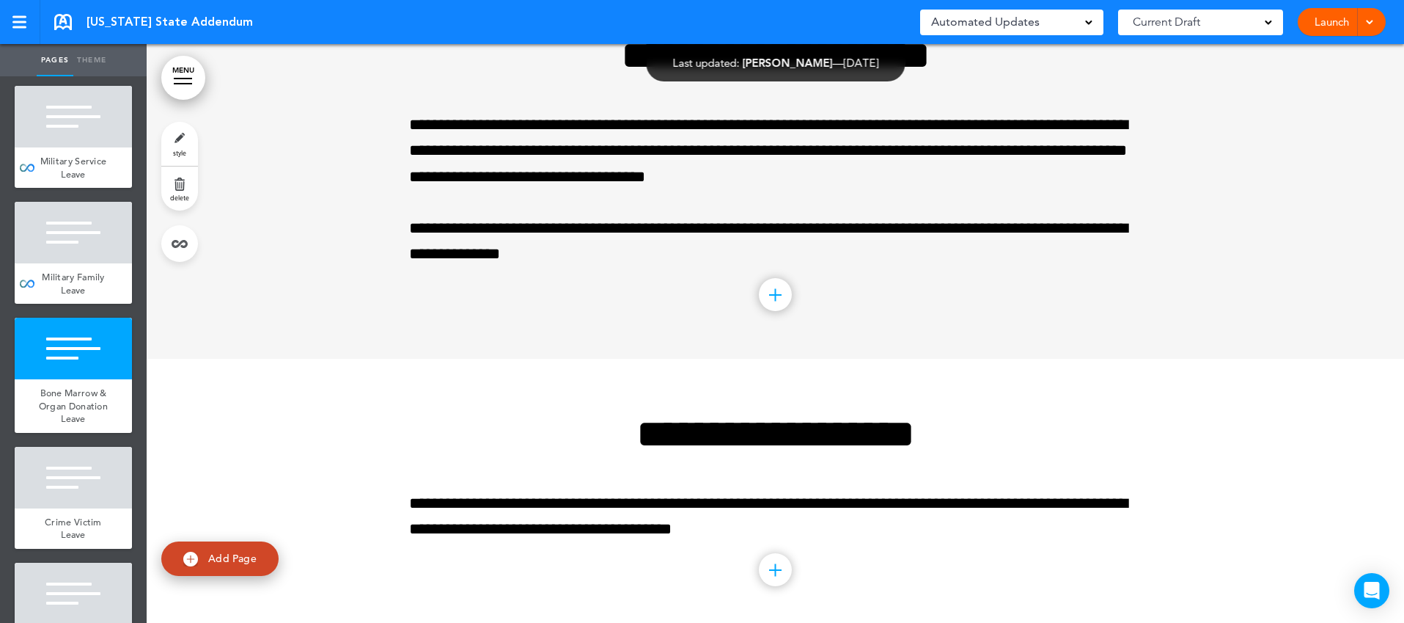
scroll to position [9490, 0]
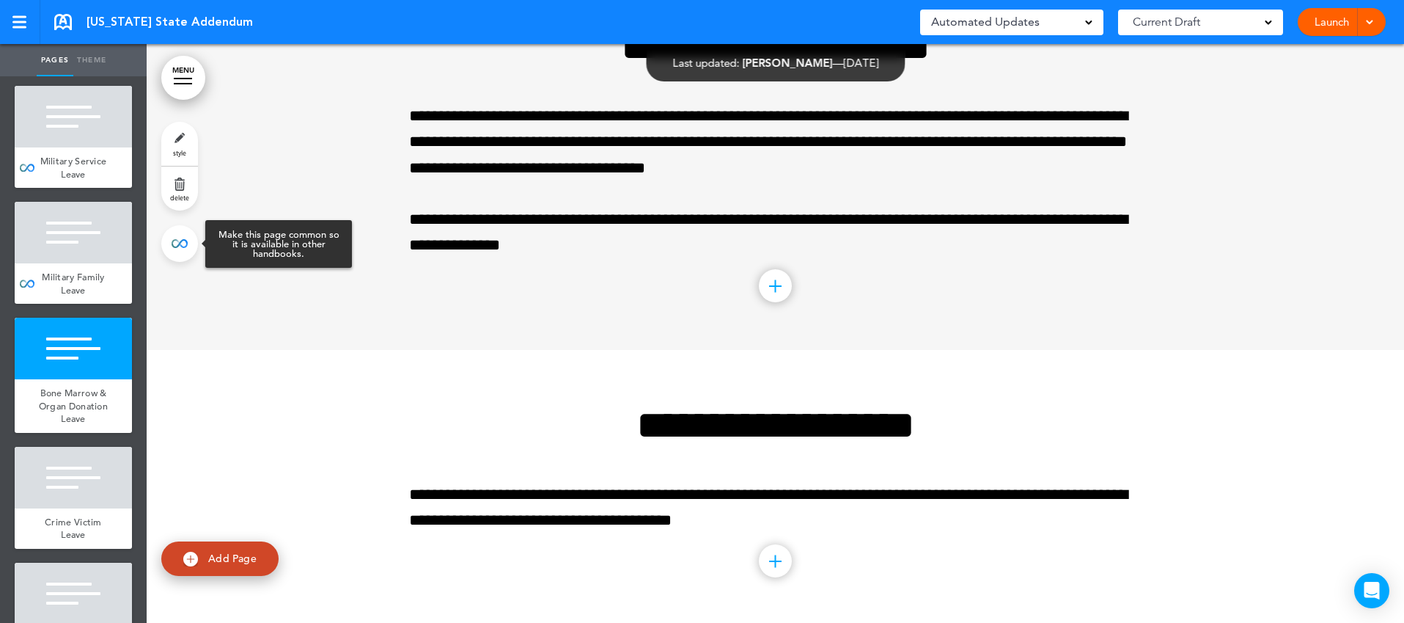
click at [180, 243] on link at bounding box center [179, 243] width 37 height 37
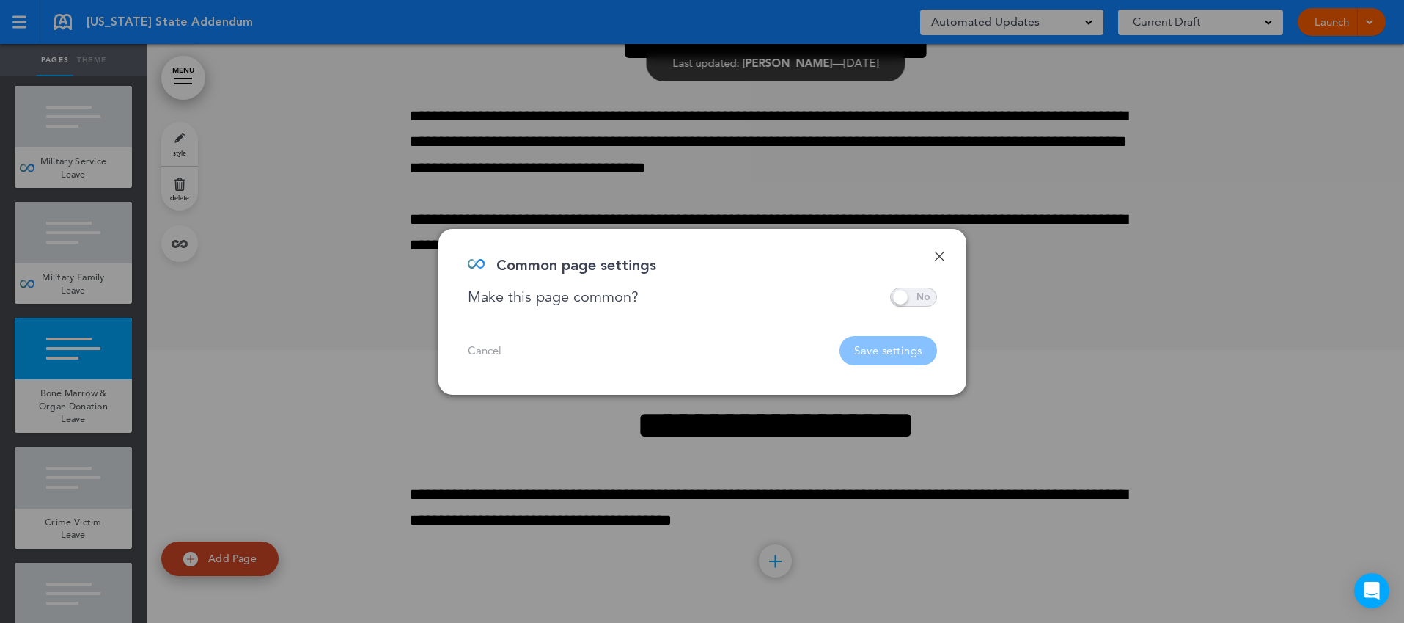
click at [901, 301] on span at bounding box center [913, 296] width 47 height 19
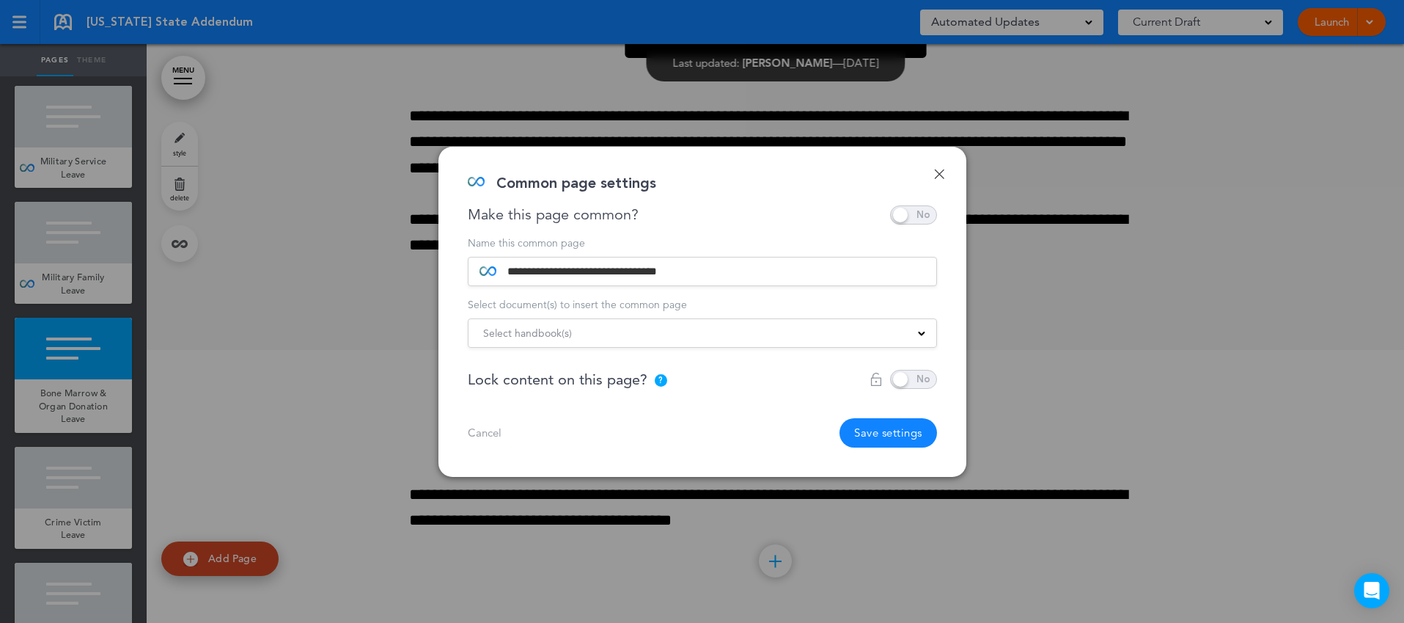
click at [867, 334] on div "Select handbook(s)" at bounding box center [703, 333] width 468 height 16
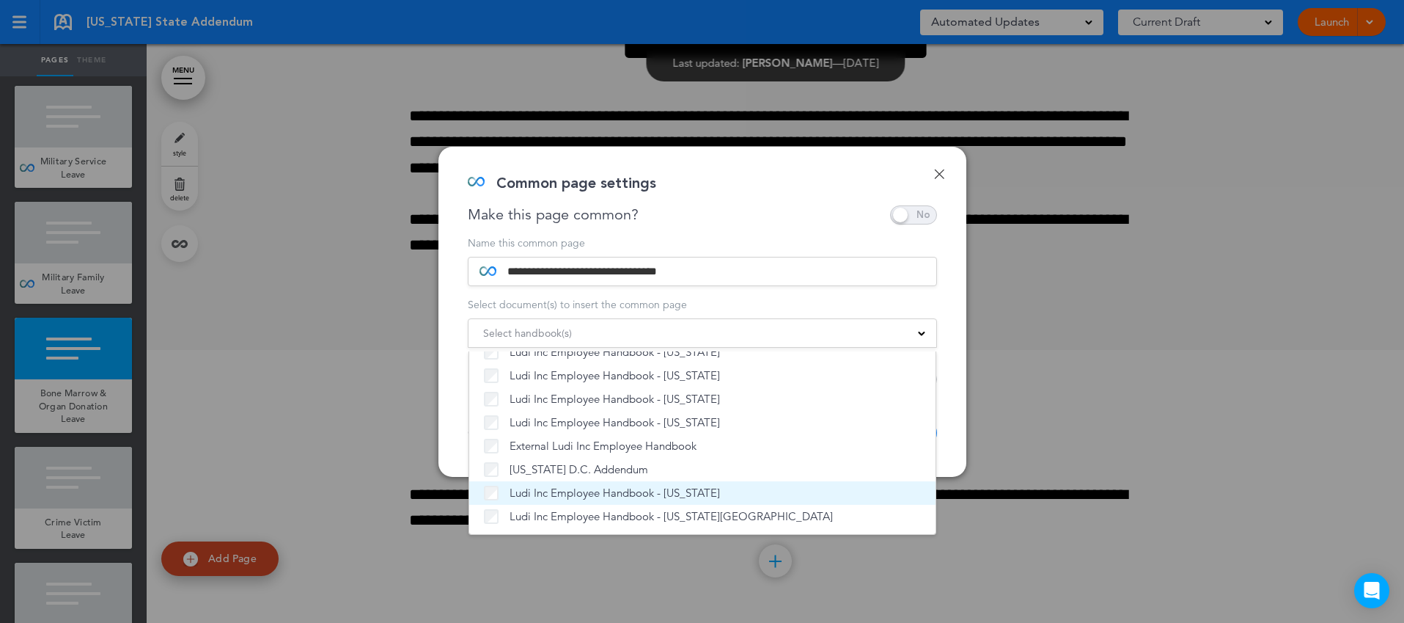
click at [679, 494] on span "Ludi Inc Employee Handbook - [US_STATE]" at bounding box center [615, 492] width 210 height 15
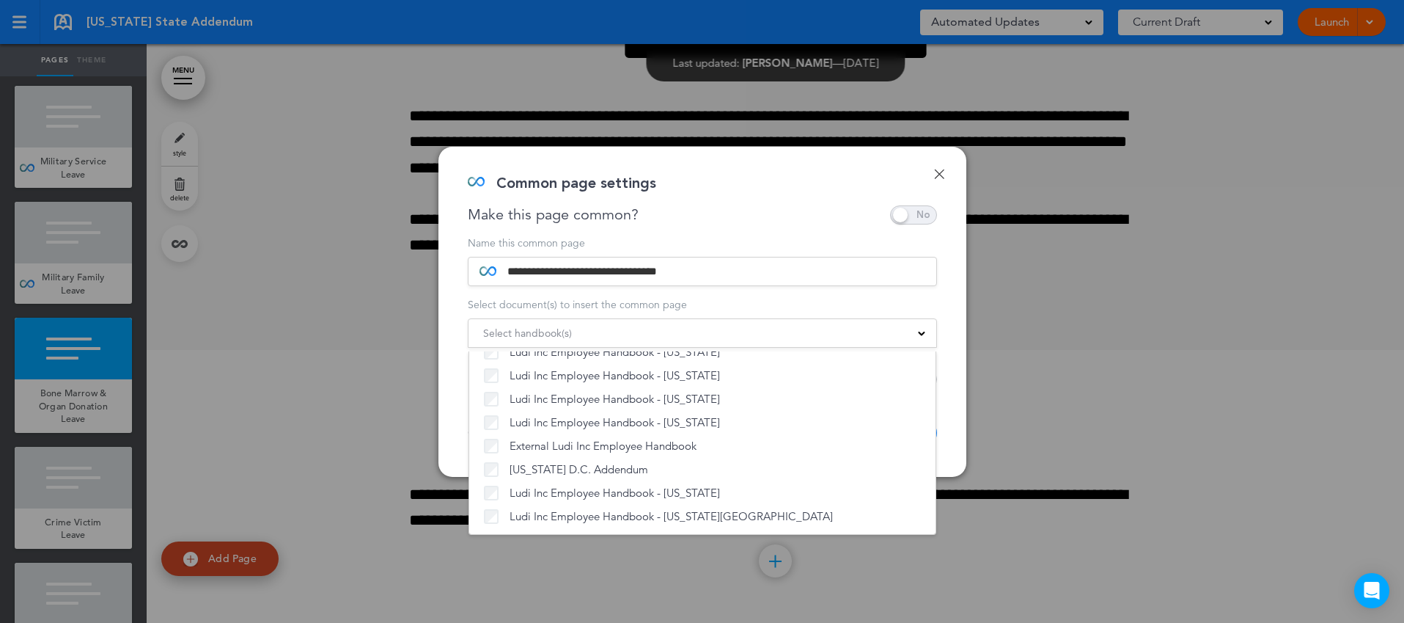
click at [949, 410] on div "**********" at bounding box center [702, 312] width 528 height 330
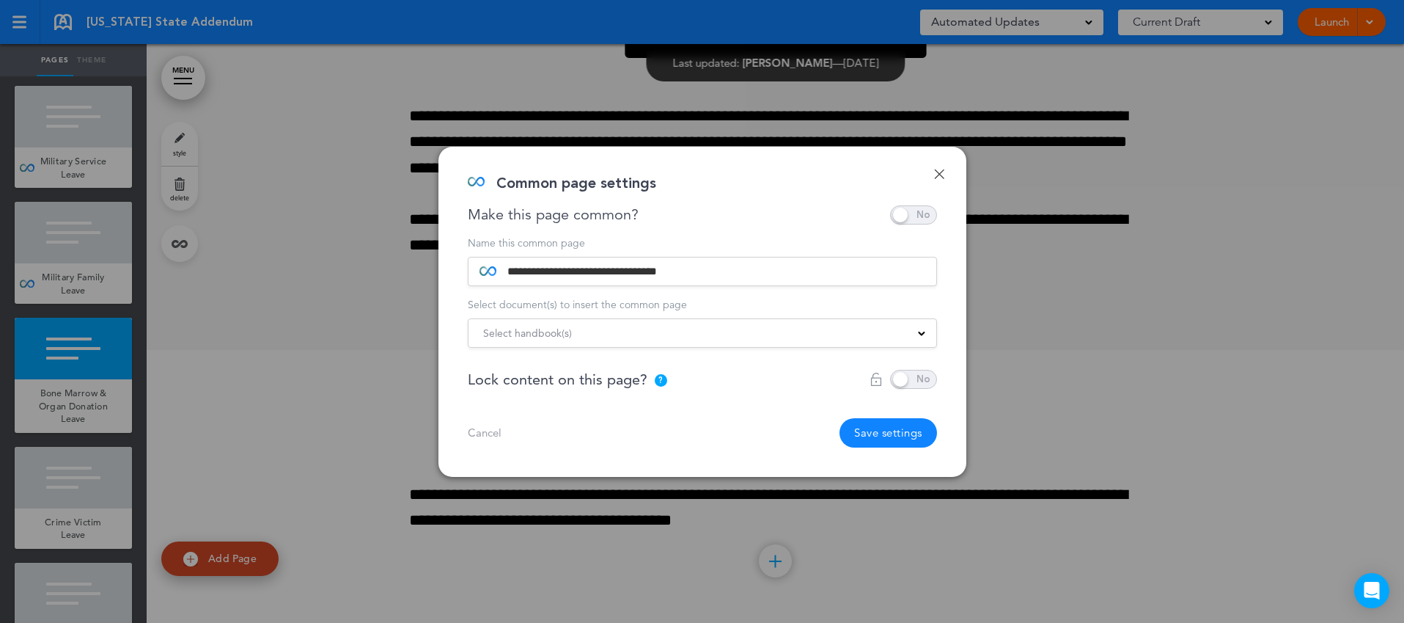
click at [886, 427] on button "Save settings" at bounding box center [889, 432] width 98 height 29
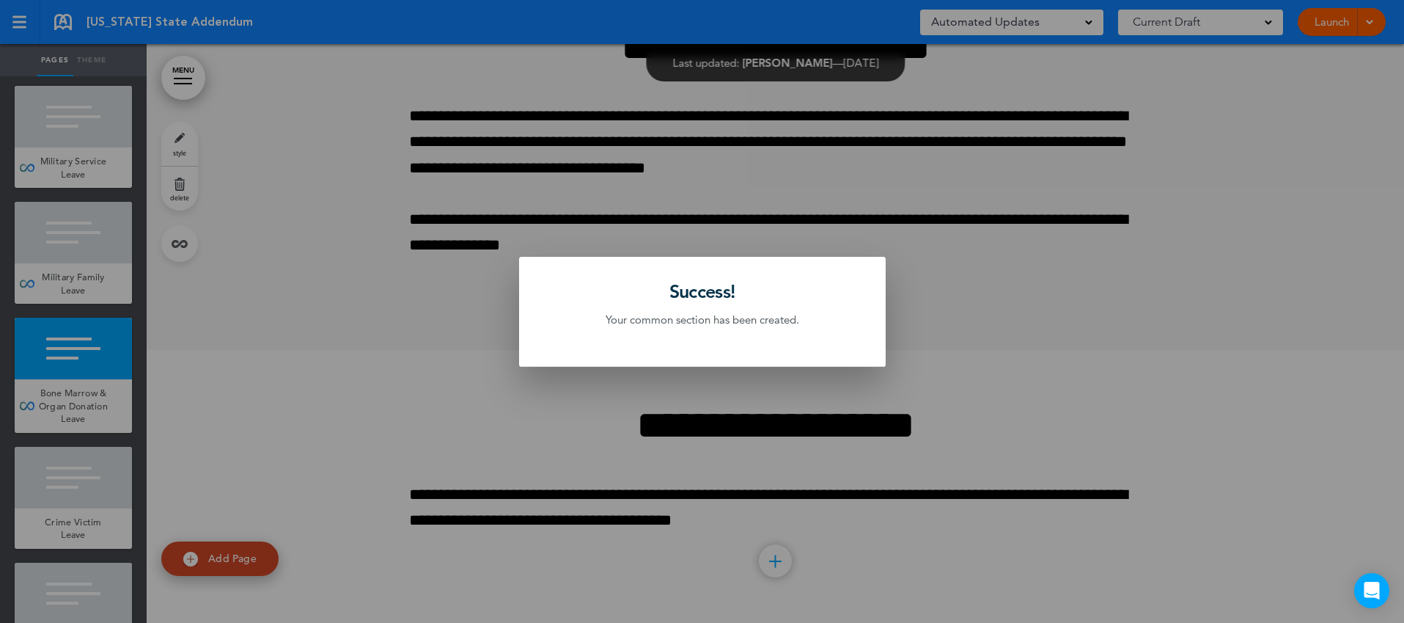
click at [117, 513] on div at bounding box center [702, 311] width 1404 height 623
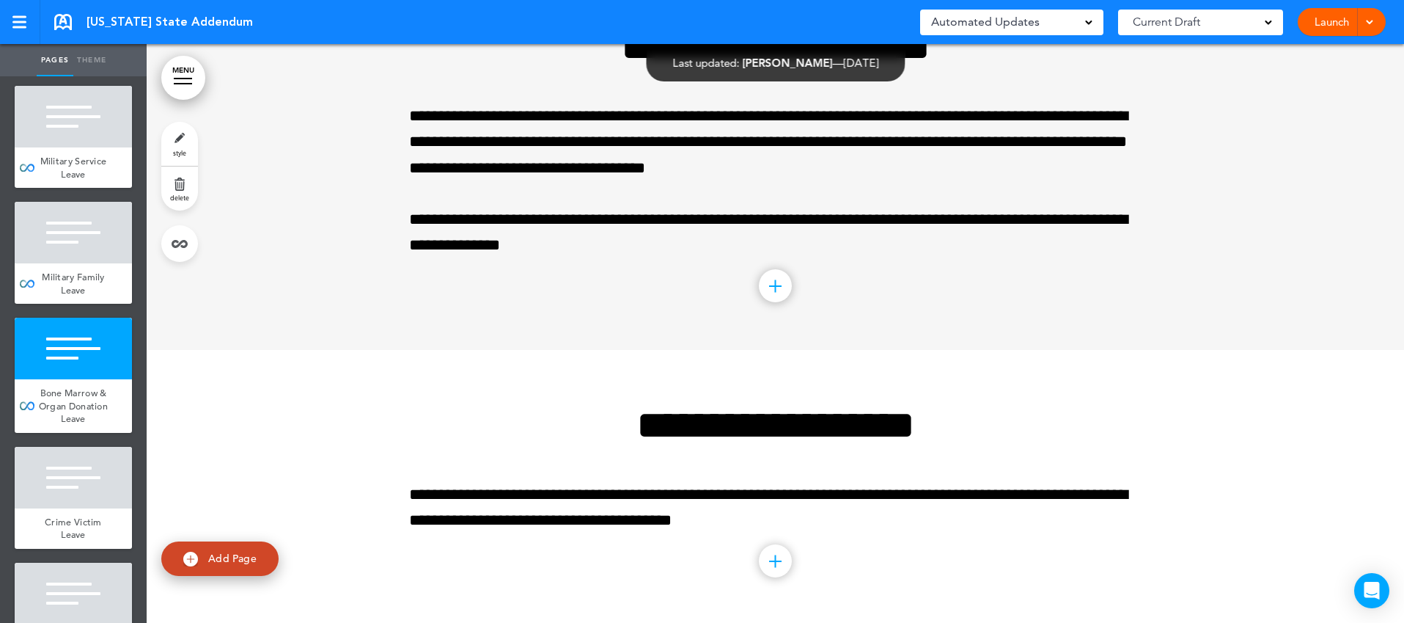
click at [117, 513] on div "Crime Victim Leave" at bounding box center [73, 528] width 117 height 40
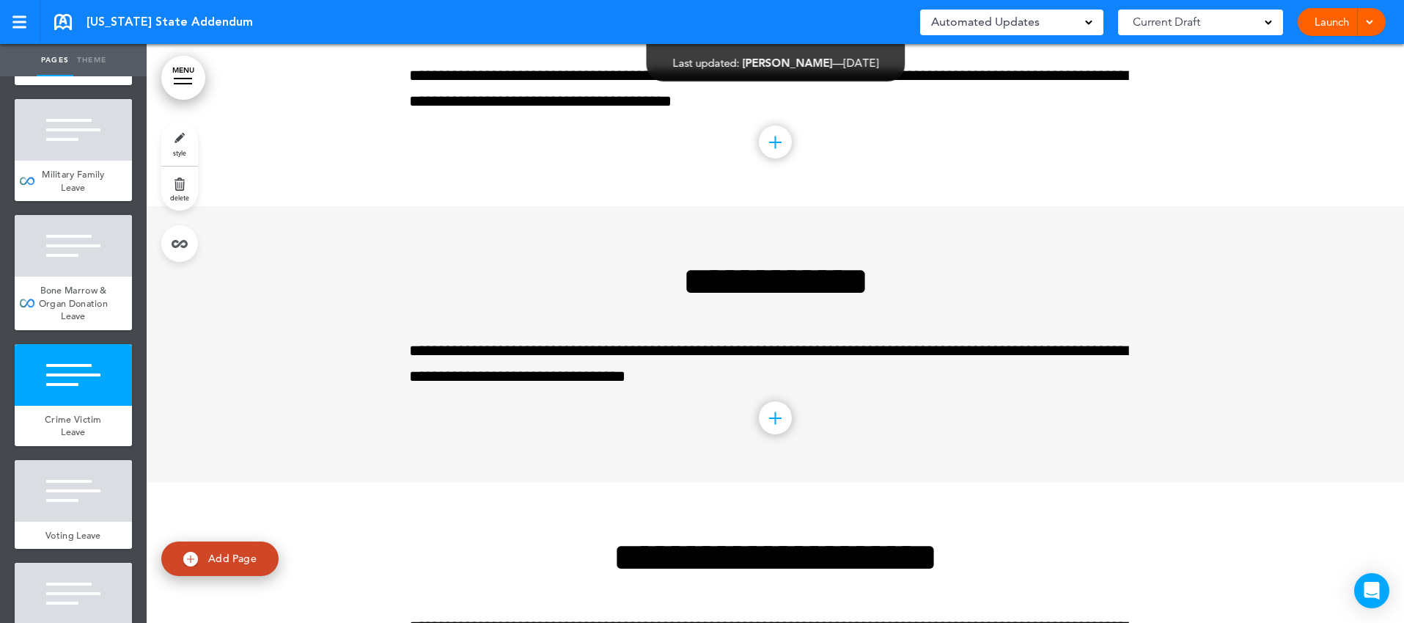
scroll to position [1800, 0]
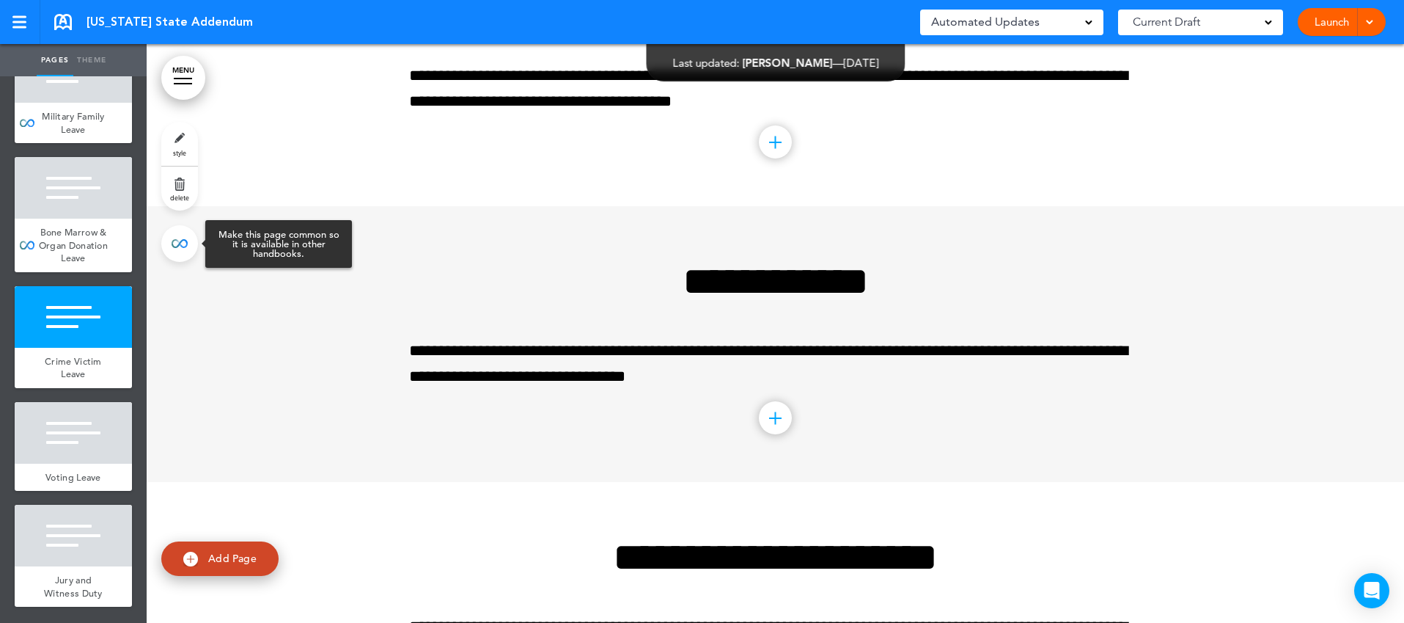
click at [188, 244] on link at bounding box center [179, 243] width 37 height 37
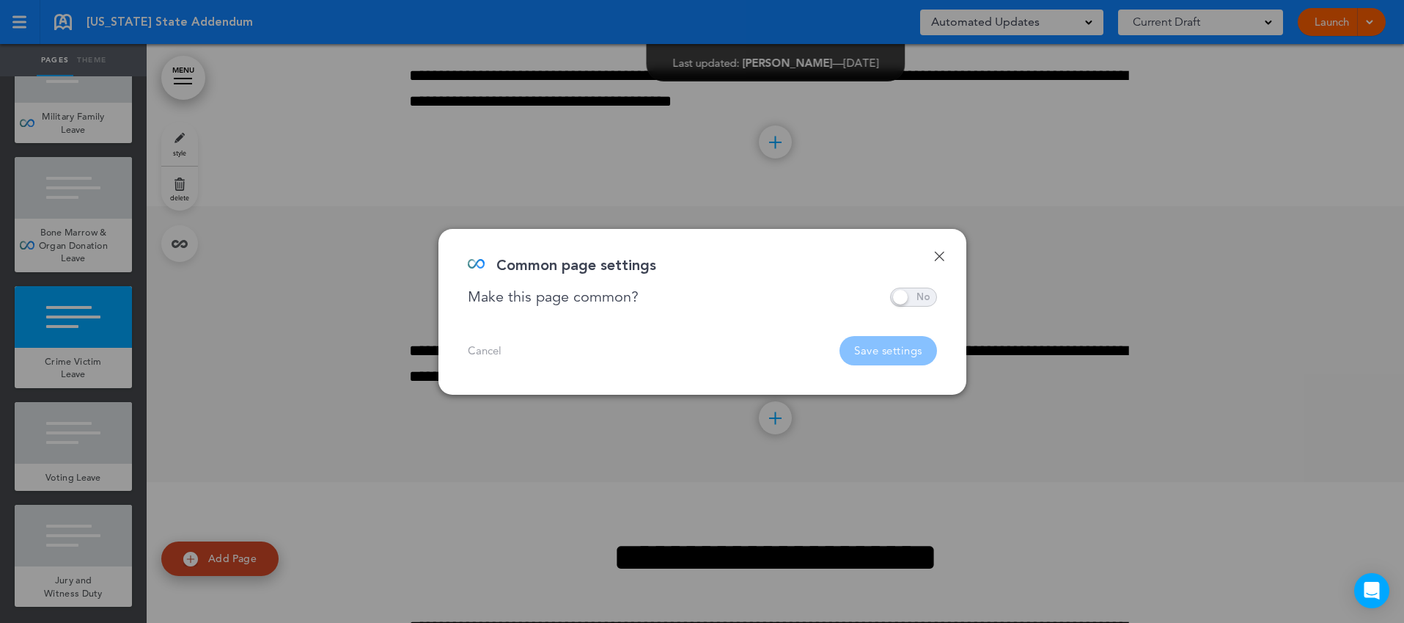
click at [916, 294] on span at bounding box center [913, 296] width 47 height 19
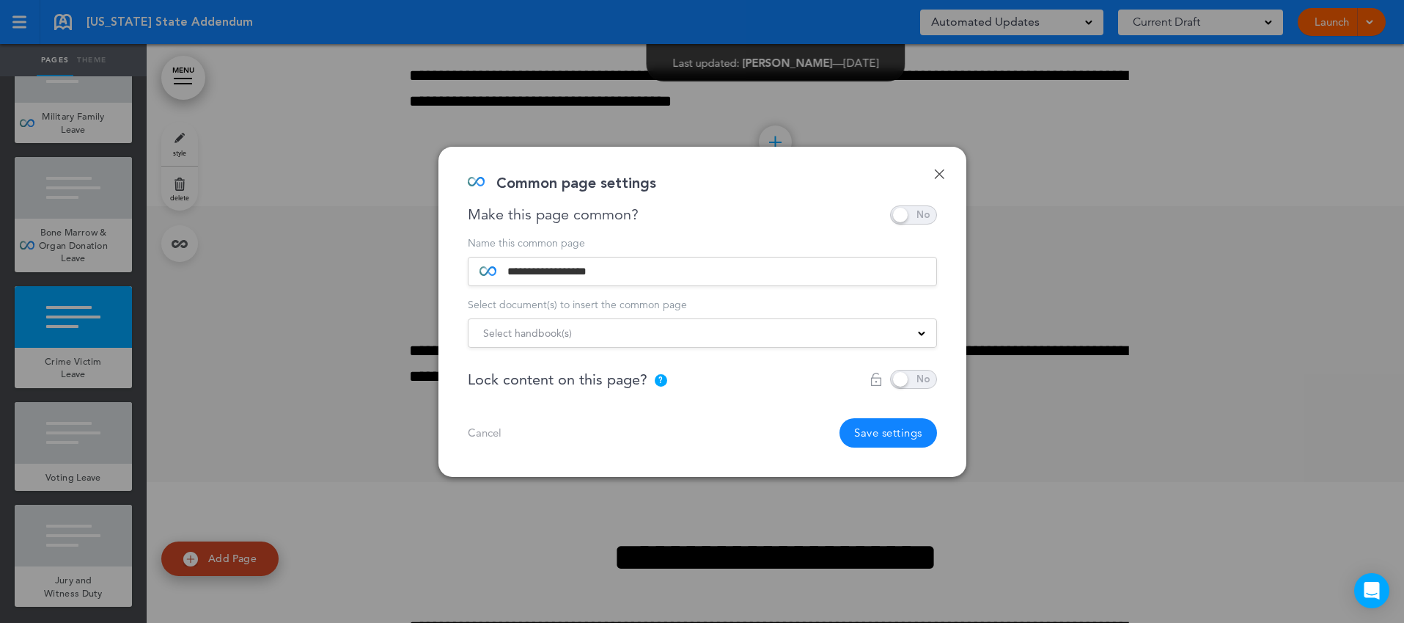
click at [832, 334] on div "Select handbook(s)" at bounding box center [703, 333] width 468 height 16
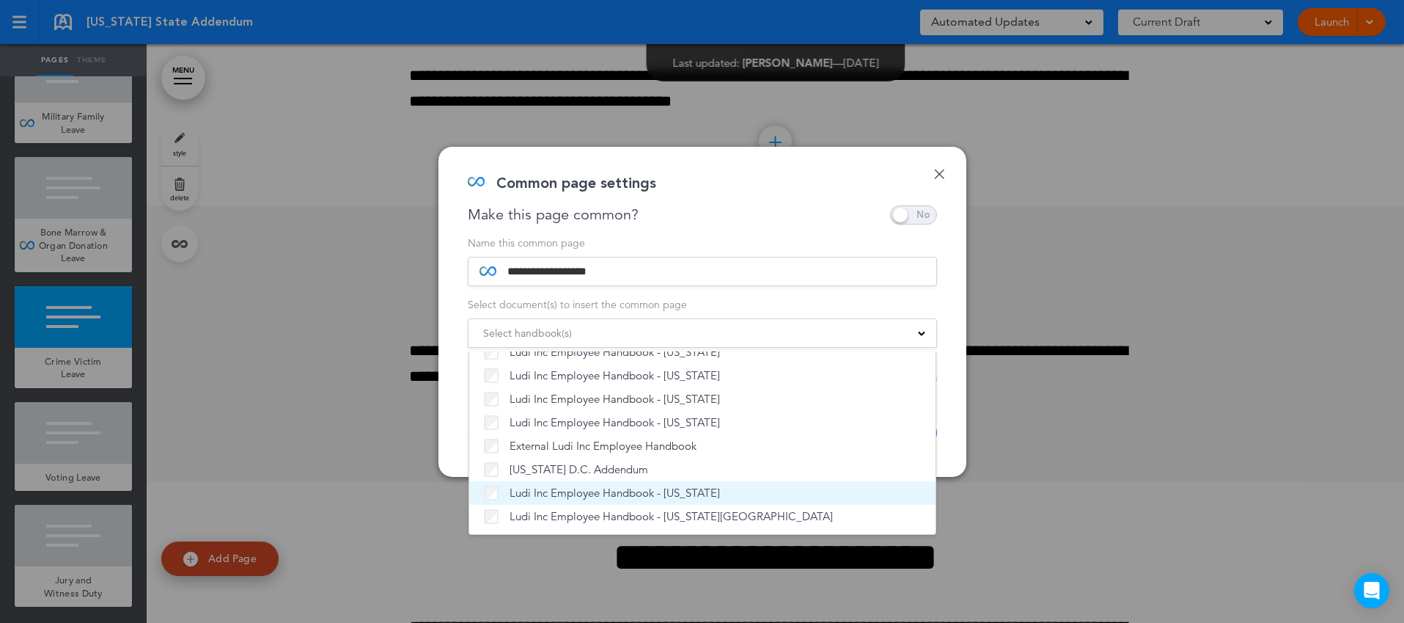
click at [641, 491] on span "Ludi Inc Employee Handbook - [US_STATE]" at bounding box center [615, 492] width 210 height 15
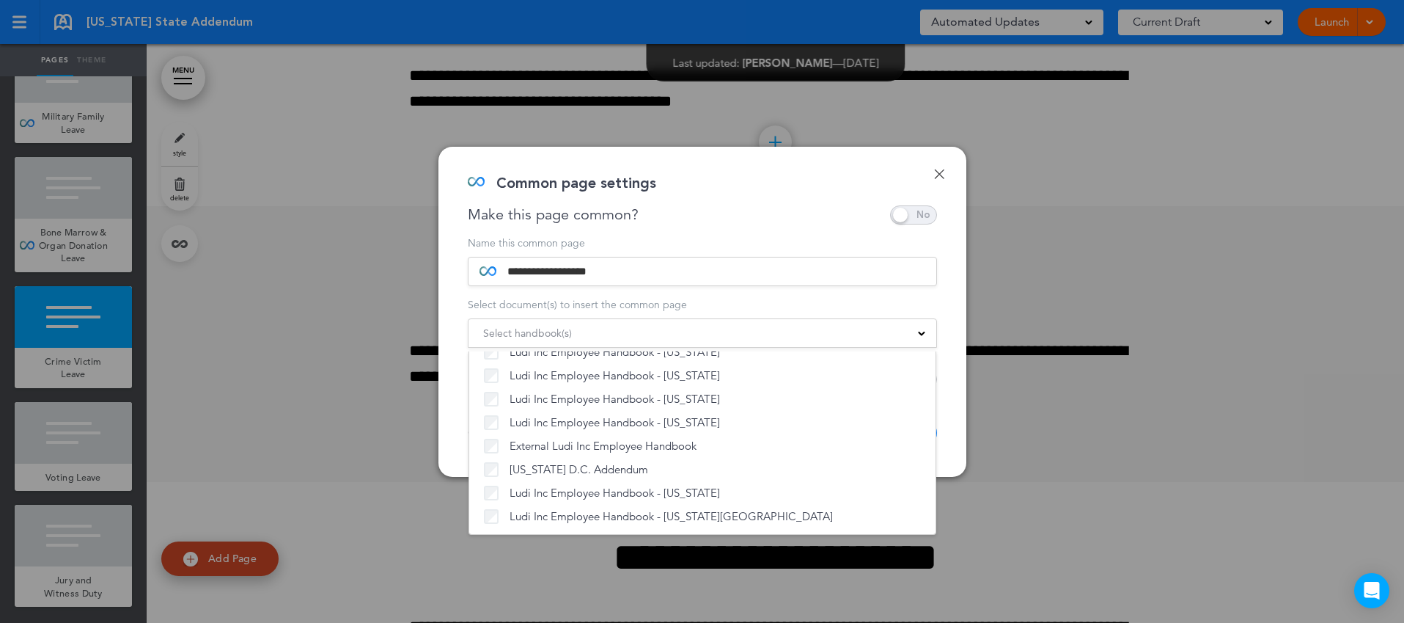
click at [952, 426] on div "**********" at bounding box center [702, 312] width 528 height 330
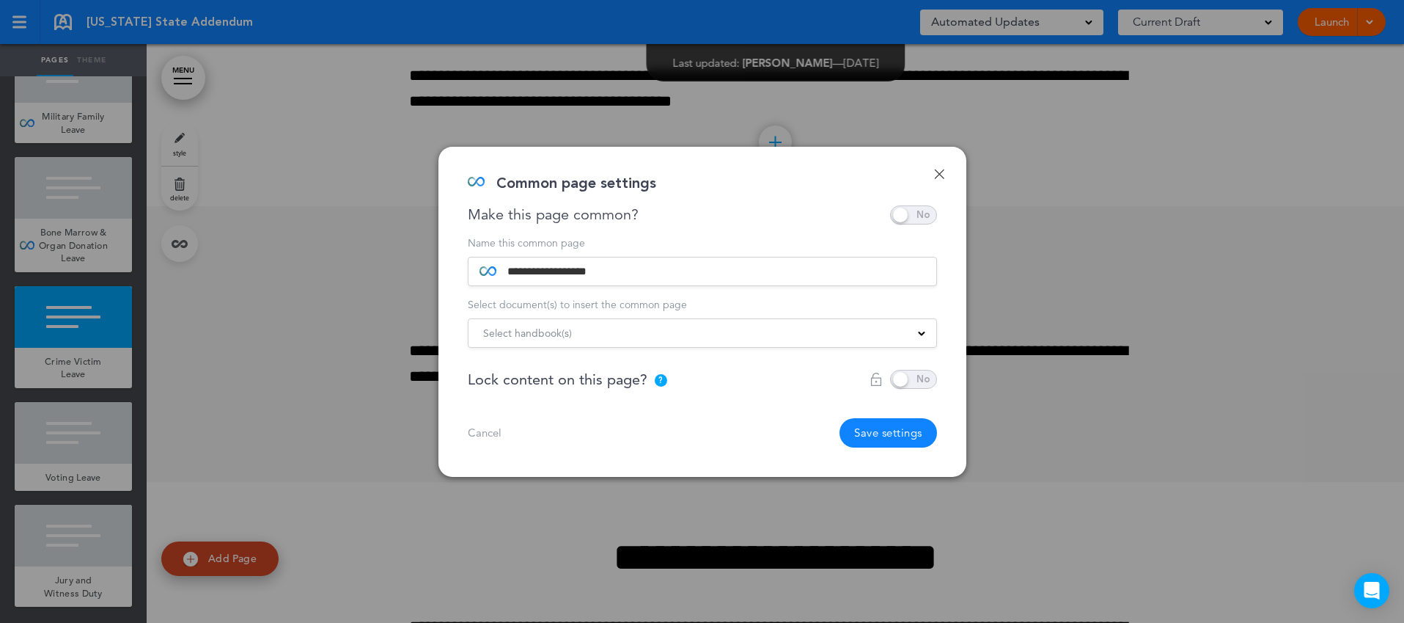
click at [889, 431] on button "Save settings" at bounding box center [889, 432] width 98 height 29
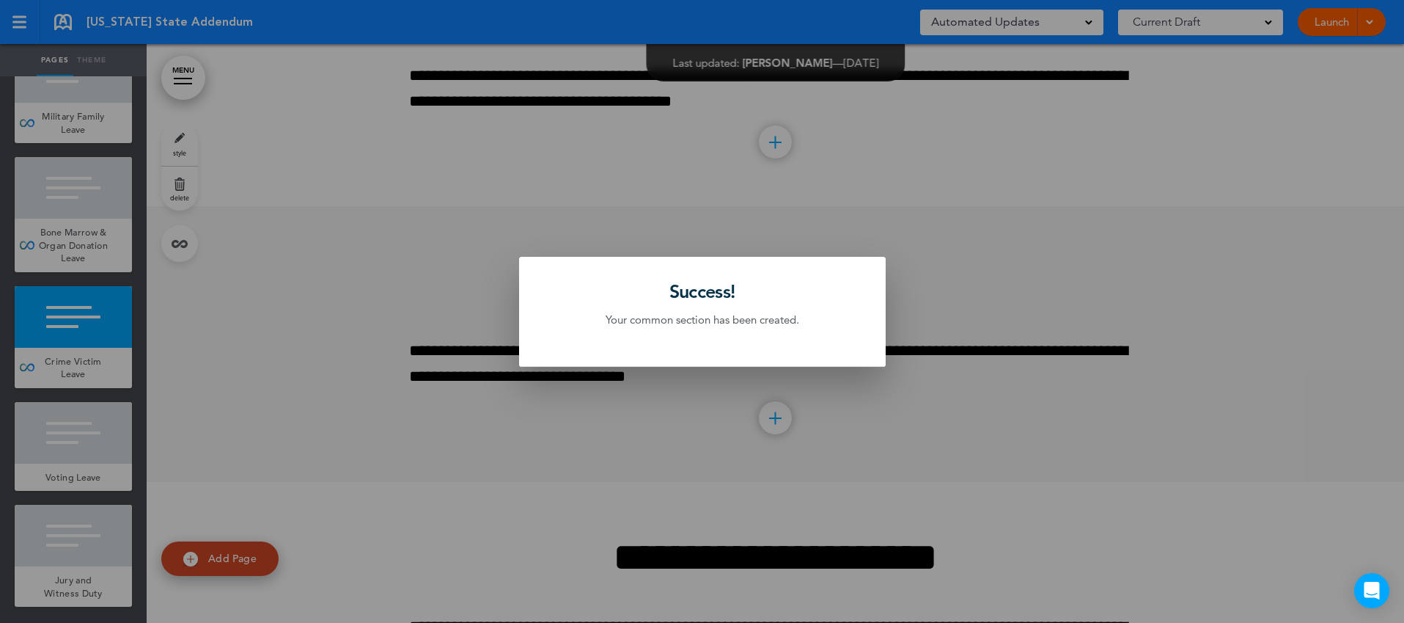
click at [92, 461] on div at bounding box center [702, 311] width 1404 height 623
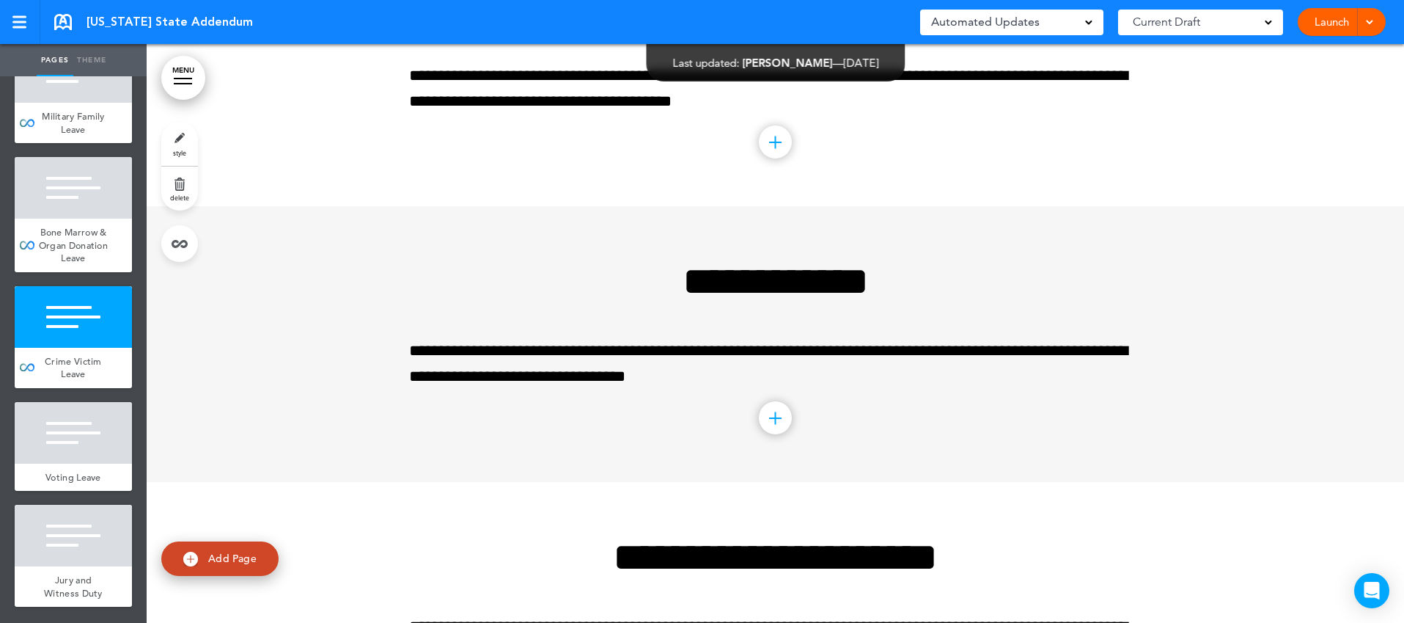
click at [92, 461] on div at bounding box center [73, 433] width 117 height 62
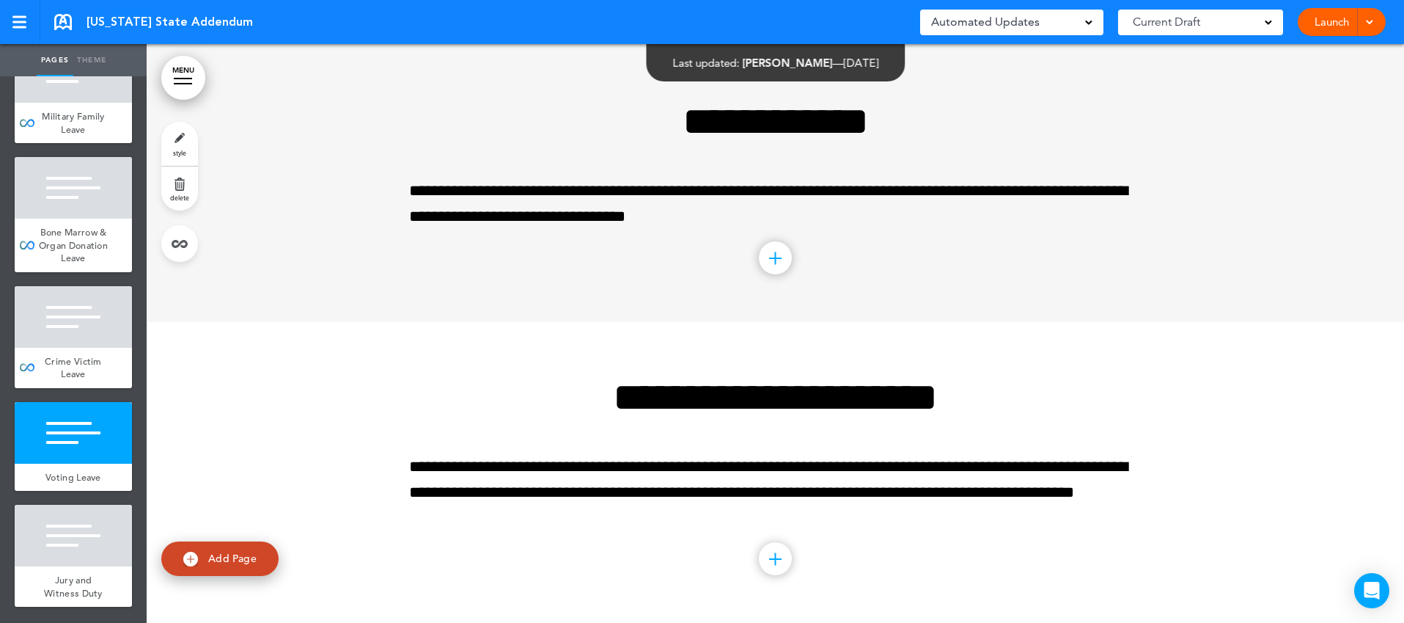
scroll to position [10182, 0]
click at [188, 258] on link at bounding box center [179, 243] width 37 height 37
type input "**********"
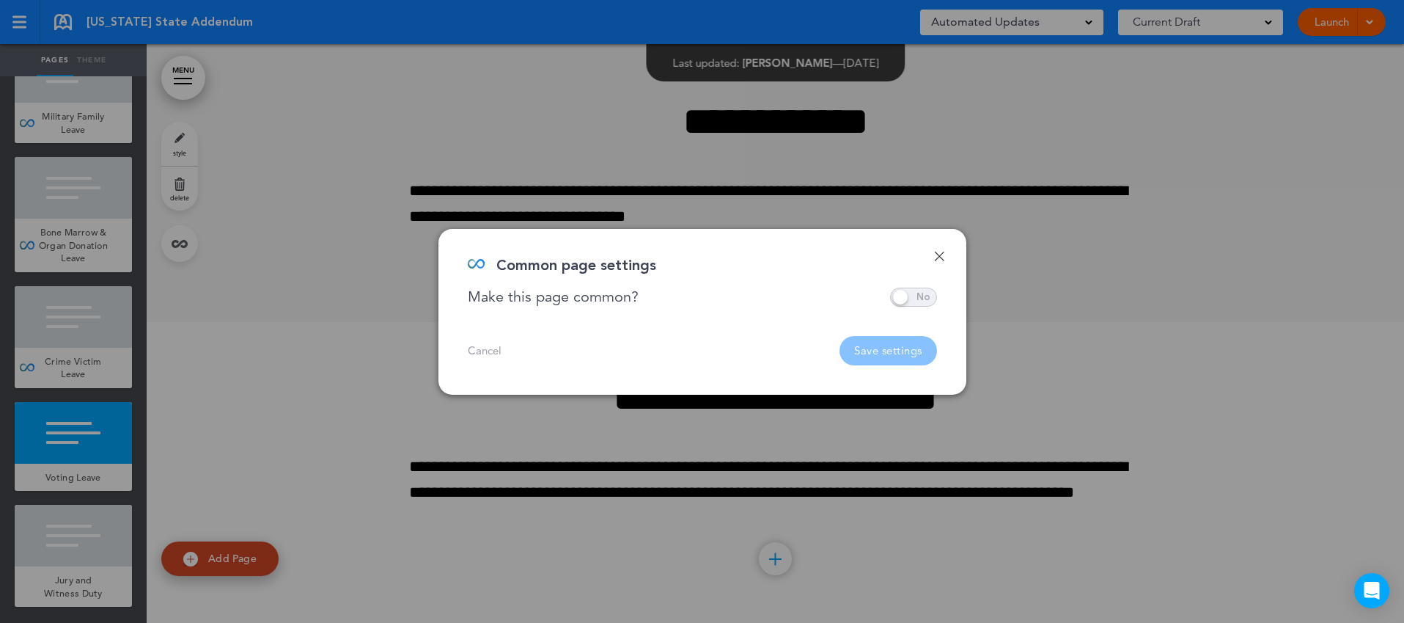
click at [919, 293] on span at bounding box center [913, 296] width 47 height 19
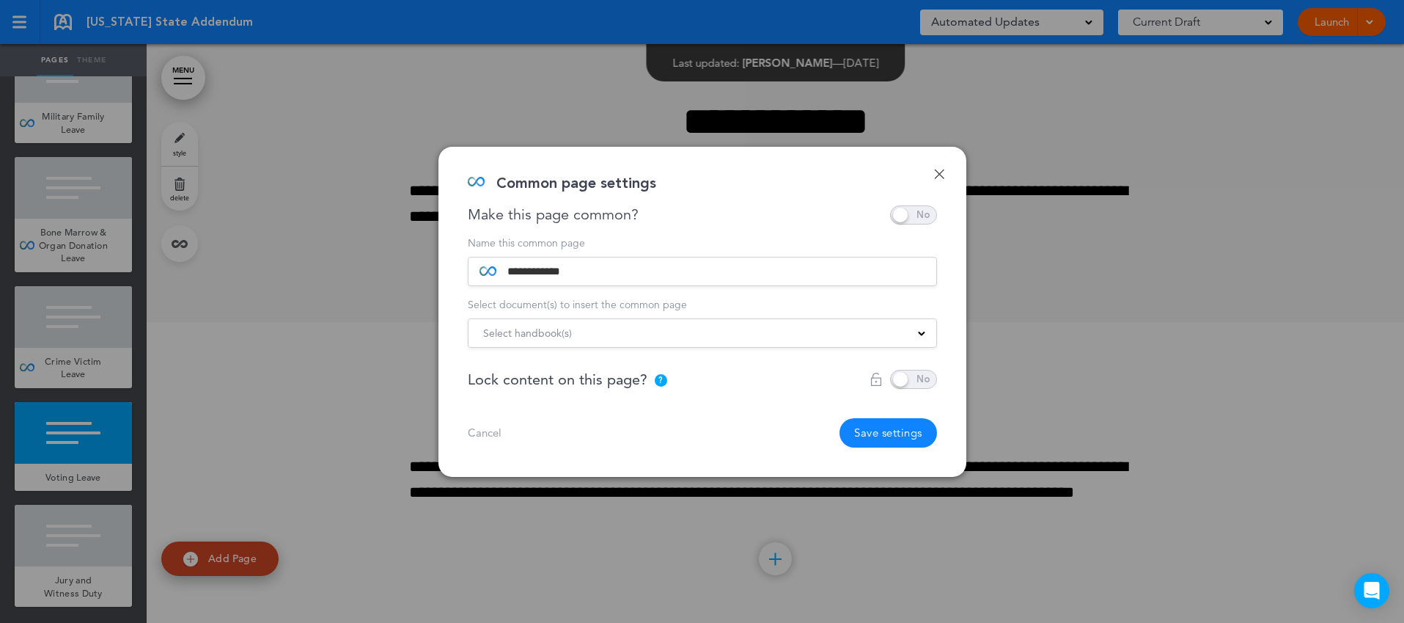
click at [876, 337] on div "Select handbook(s)" at bounding box center [703, 333] width 468 height 16
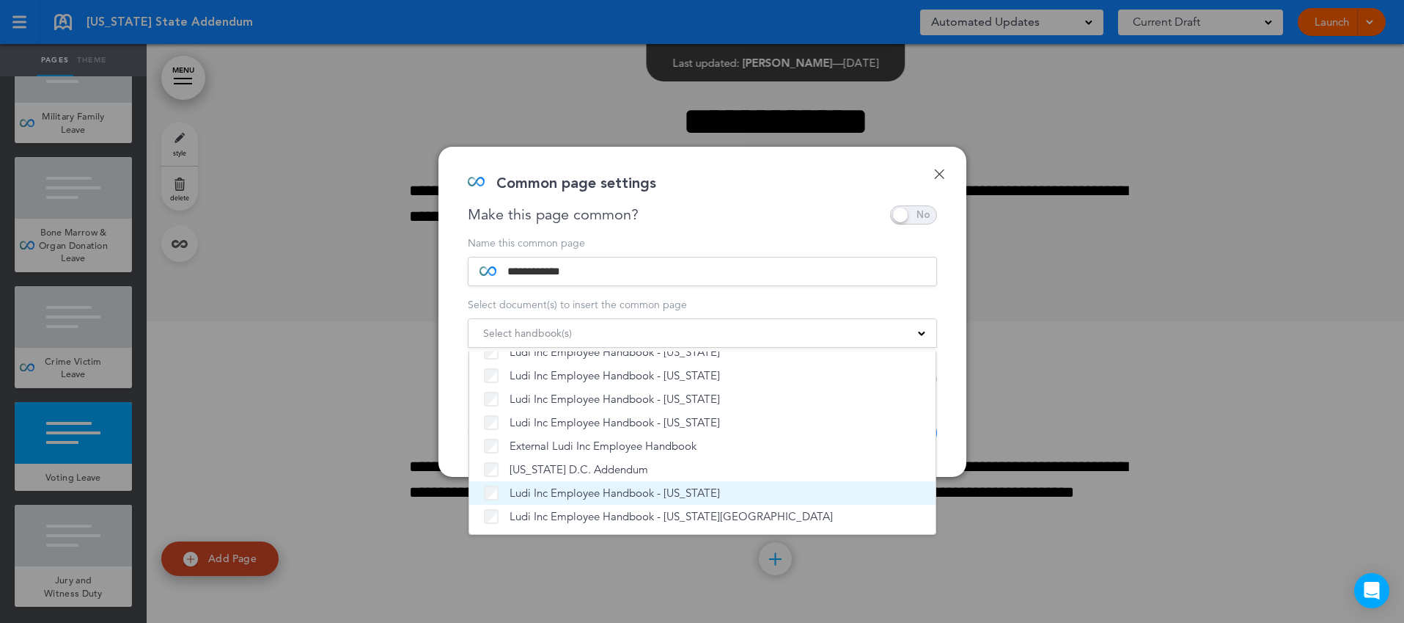
click at [675, 488] on span "Ludi Inc Employee Handbook - [US_STATE]" at bounding box center [615, 492] width 210 height 15
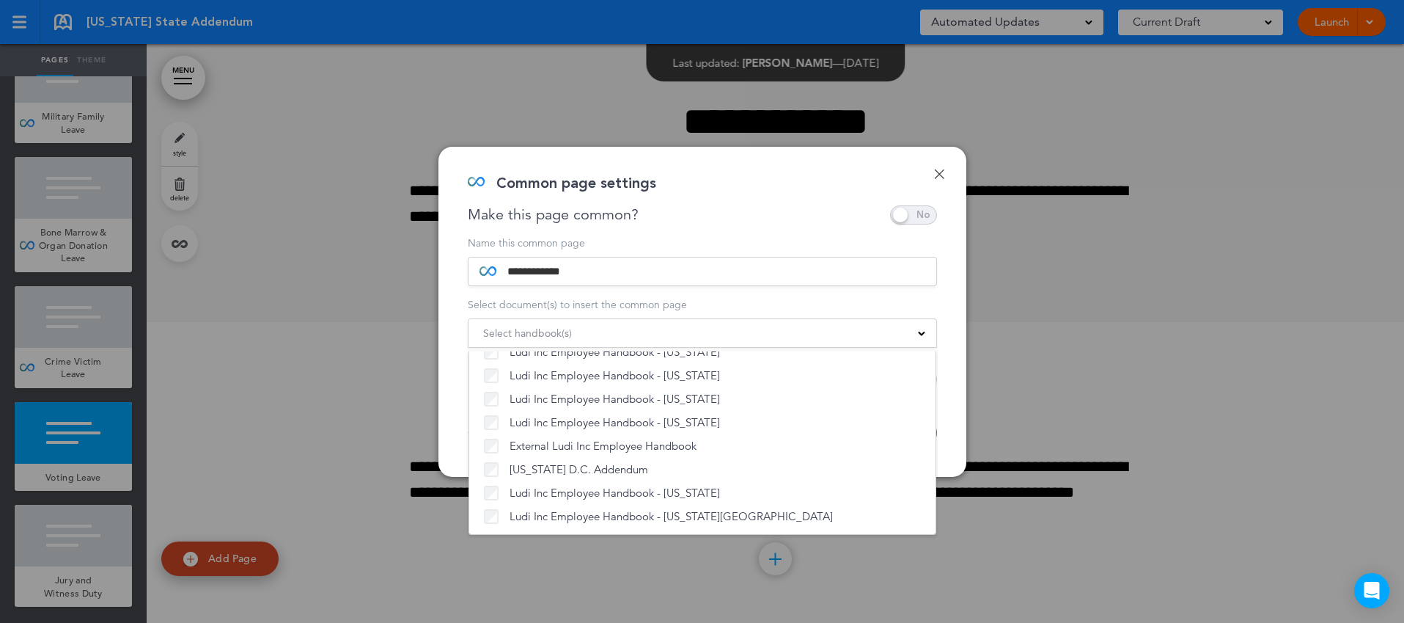
click at [949, 430] on div "**********" at bounding box center [702, 312] width 528 height 330
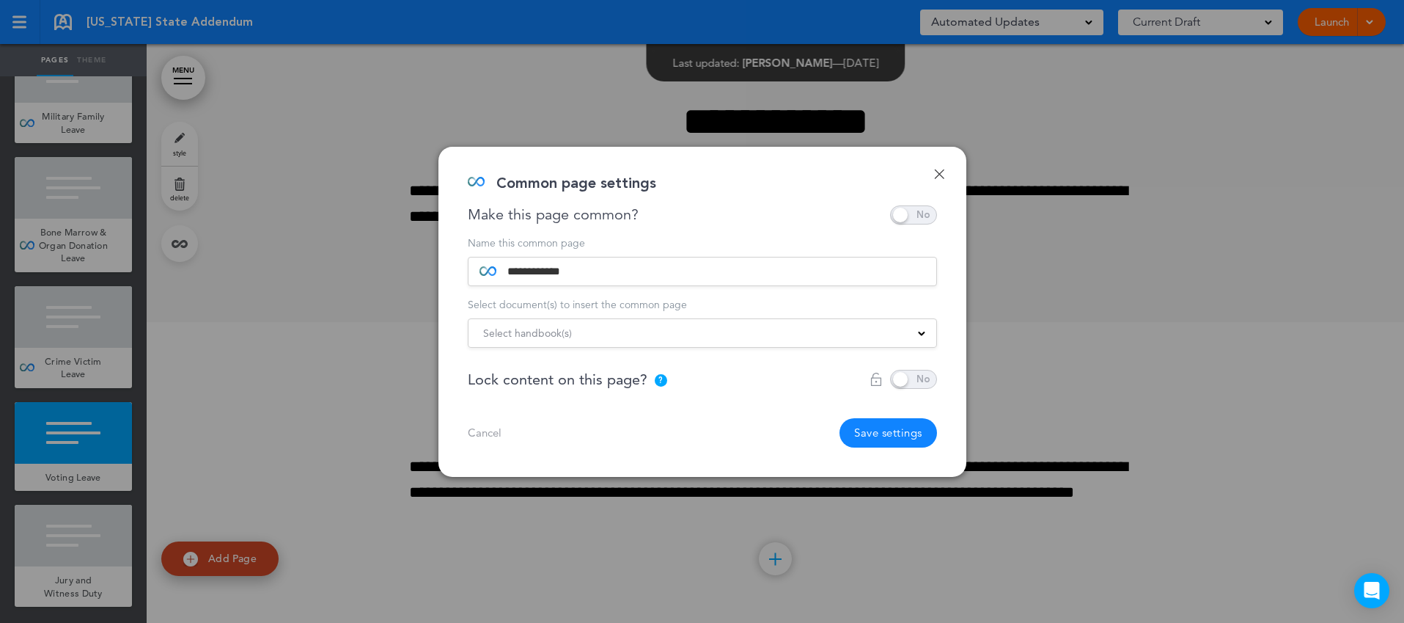
click at [895, 433] on button "Save settings" at bounding box center [889, 432] width 98 height 29
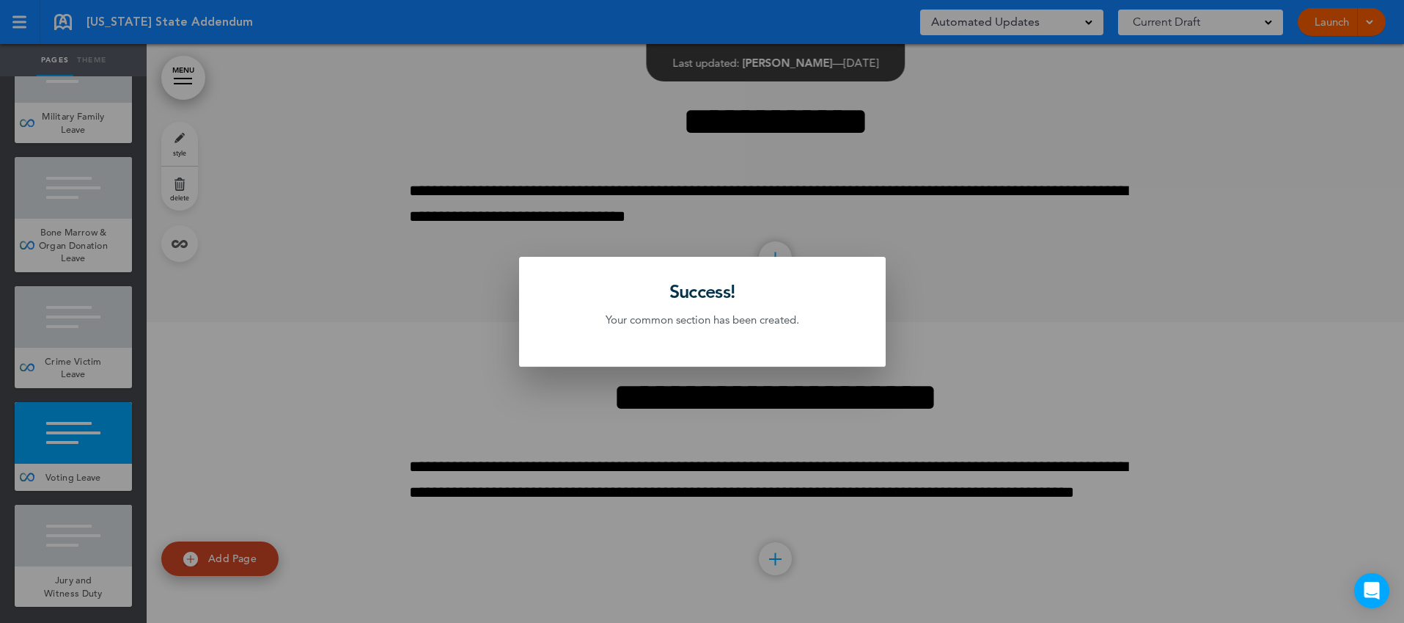
click at [102, 552] on div at bounding box center [702, 311] width 1404 height 623
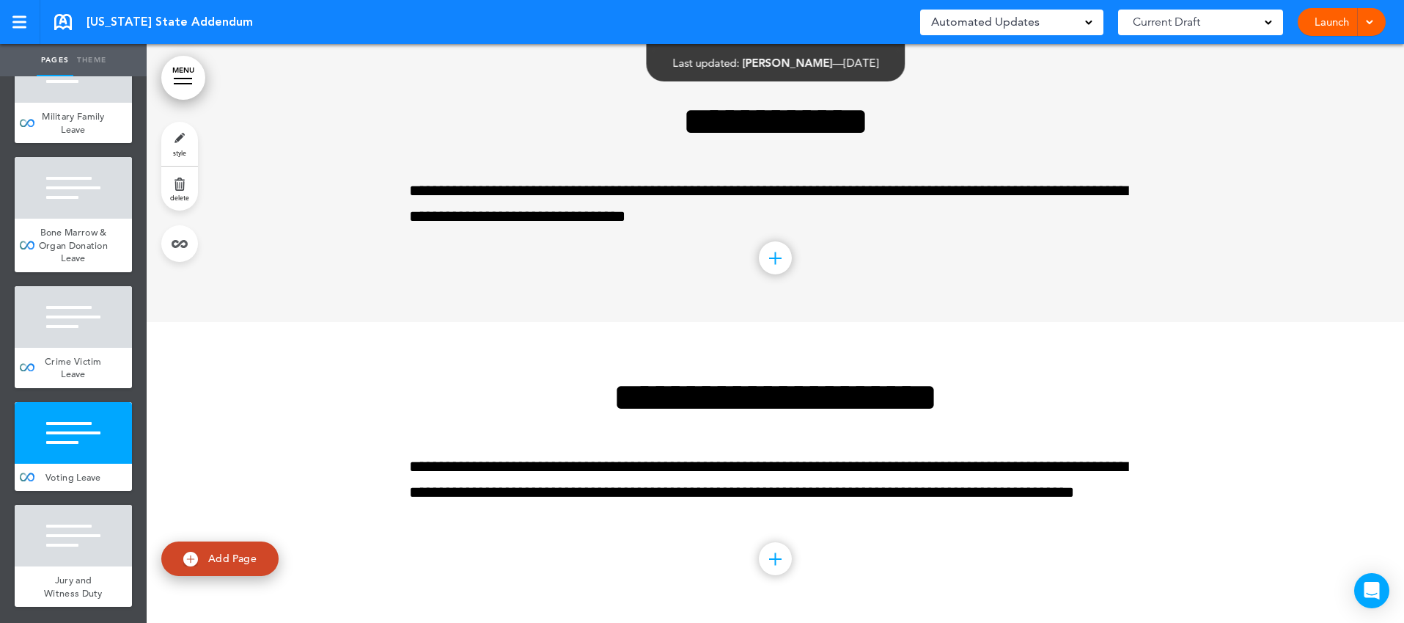
click at [102, 552] on div at bounding box center [73, 535] width 117 height 62
click at [181, 243] on link at bounding box center [179, 243] width 37 height 37
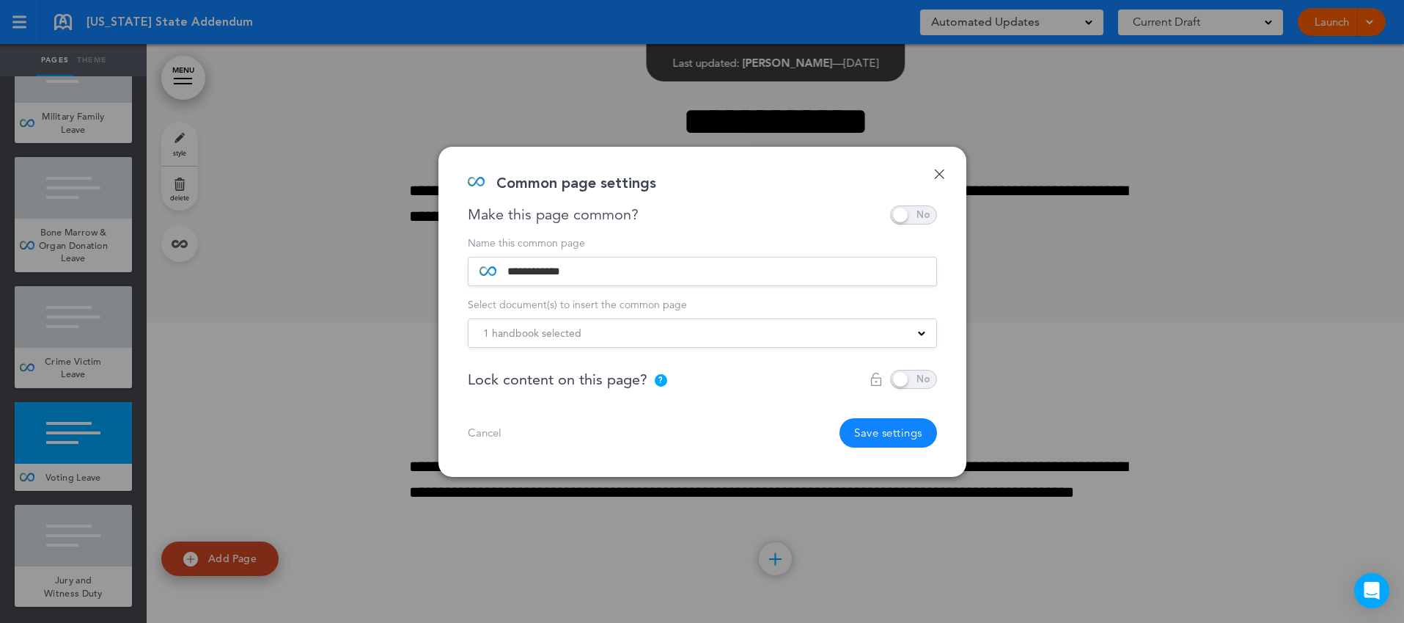
click at [709, 332] on div "1 handbook selected" at bounding box center [703, 333] width 468 height 16
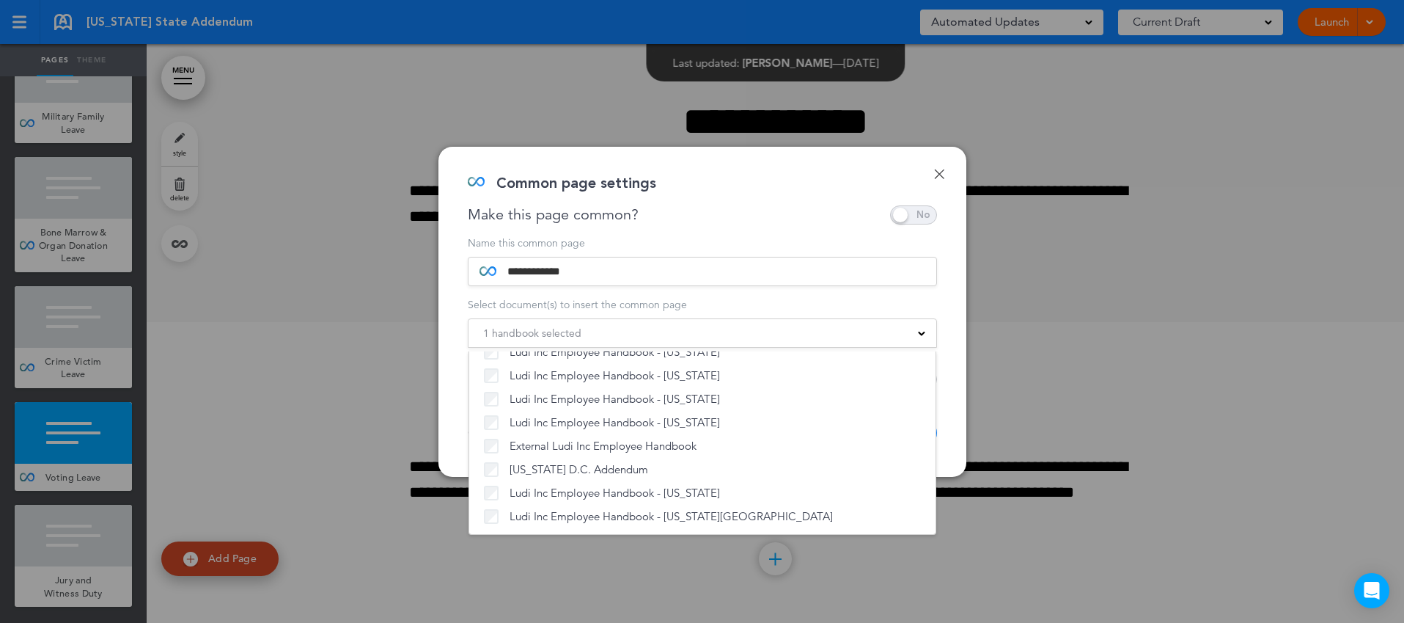
click at [936, 171] on link "Done" at bounding box center [939, 174] width 10 height 10
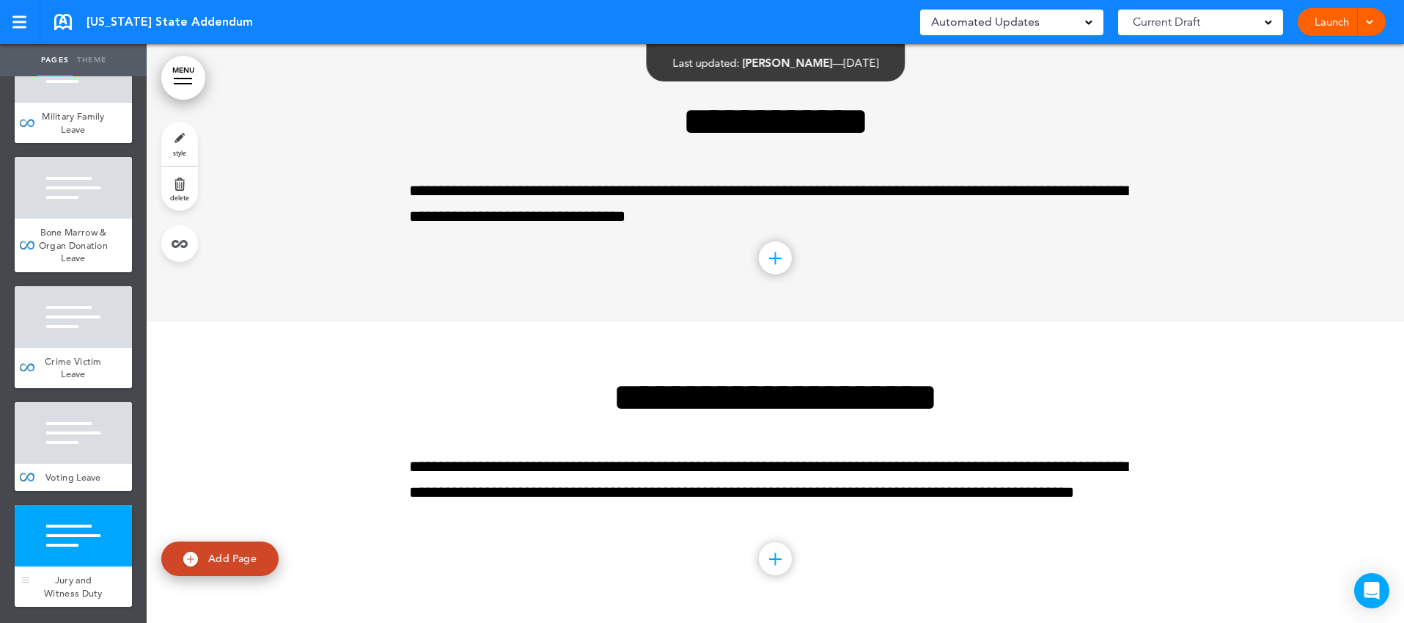
click at [106, 571] on div "Jury and Witness Duty" at bounding box center [73, 586] width 117 height 40
click at [70, 570] on div "Jury and Witness Duty" at bounding box center [73, 586] width 117 height 40
click at [32, 554] on div at bounding box center [26, 555] width 22 height 102
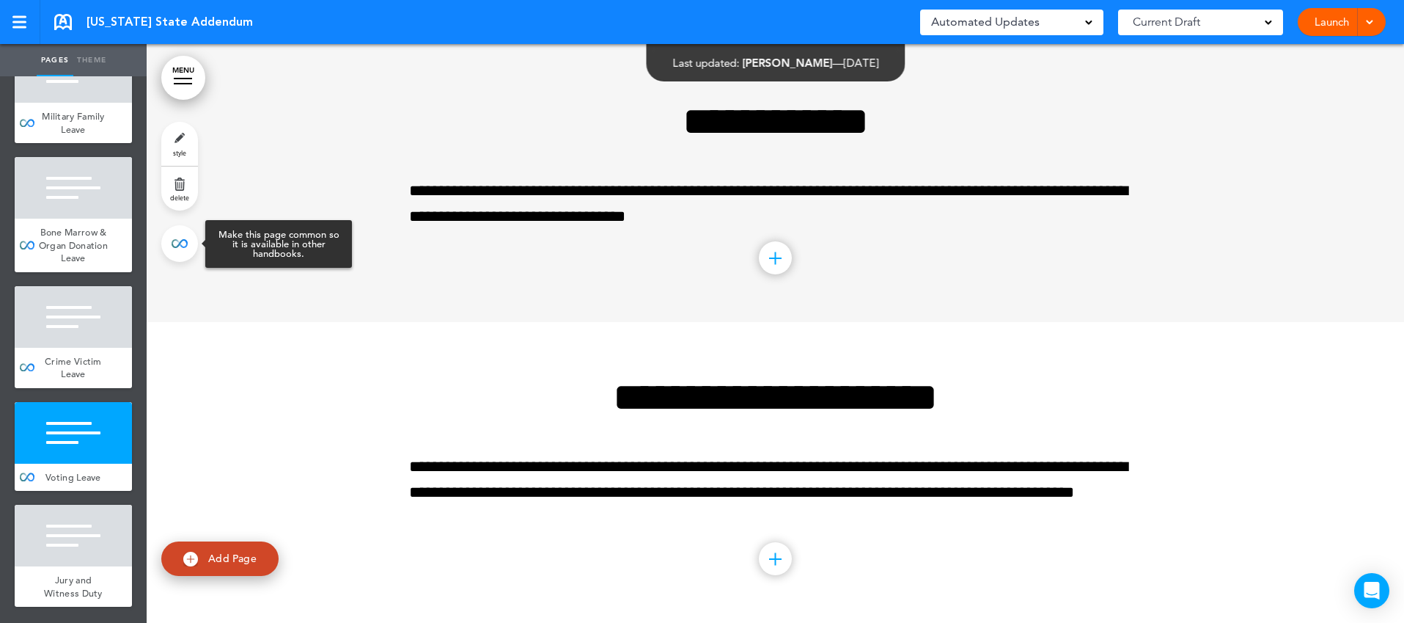
click at [178, 240] on link at bounding box center [179, 243] width 37 height 37
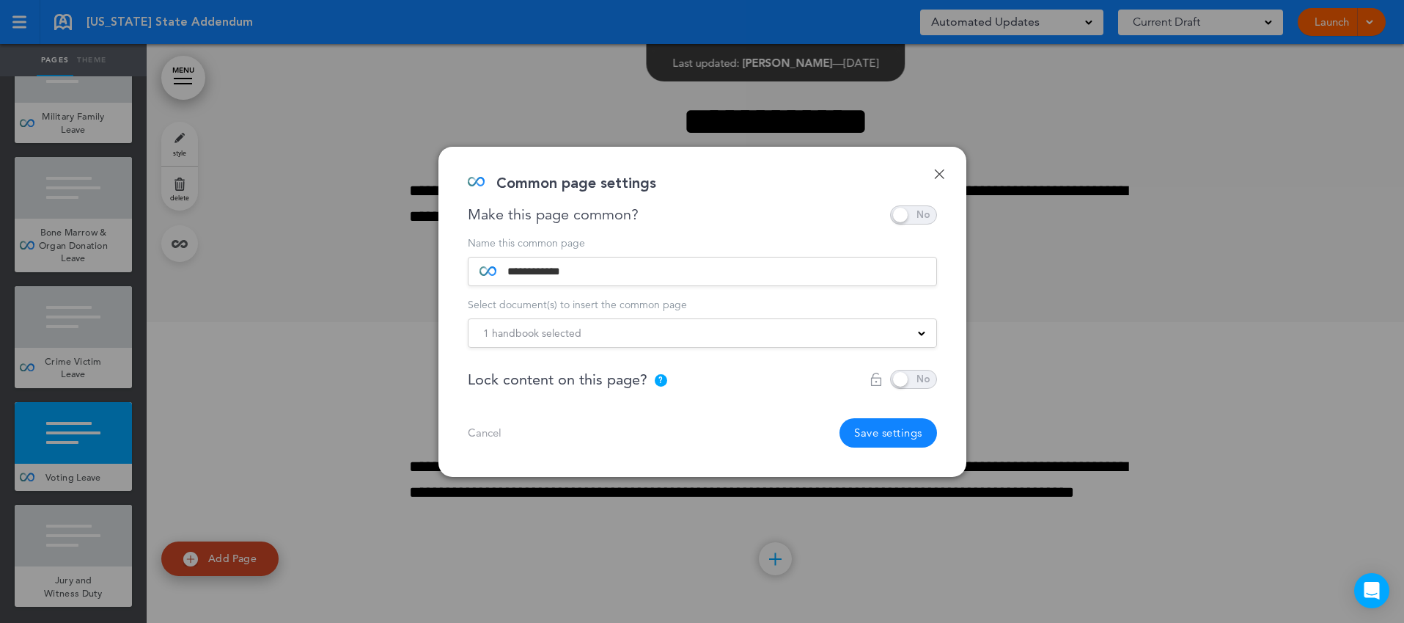
click at [335, 337] on div at bounding box center [702, 311] width 1404 height 623
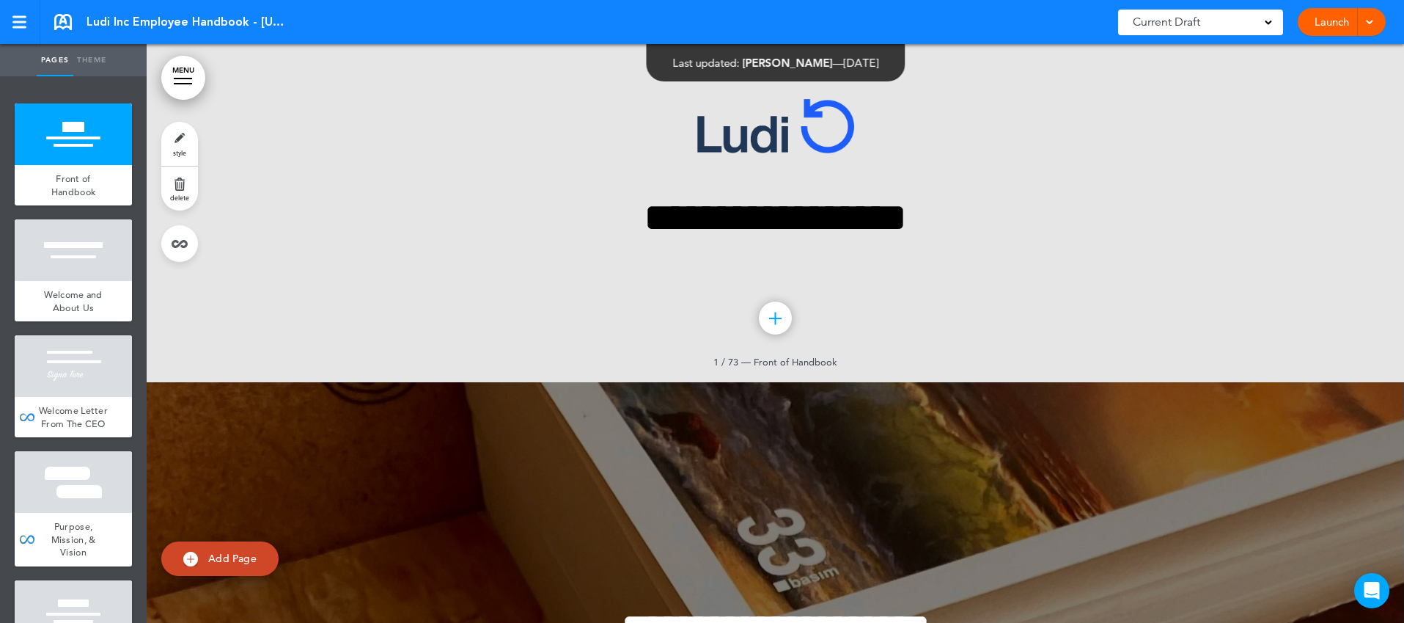
click at [183, 90] on link "MENU" at bounding box center [183, 78] width 44 height 44
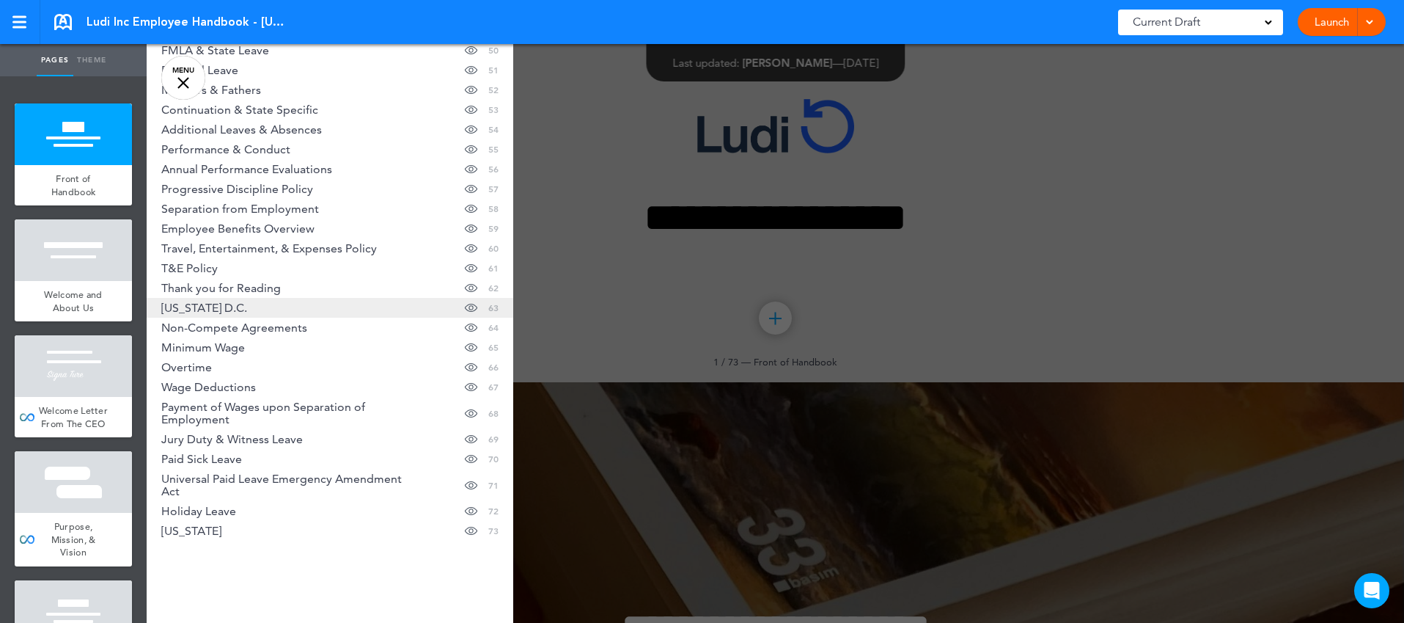
scroll to position [1142, 0]
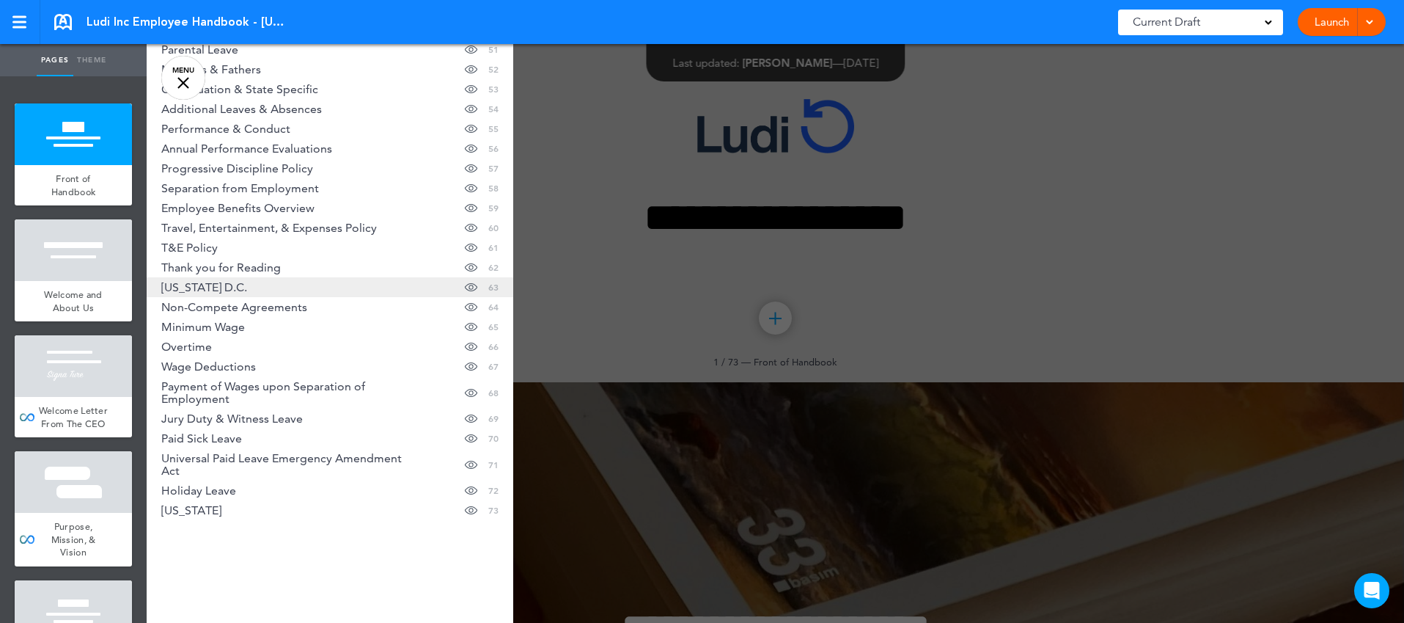
click at [274, 290] on link "[US_STATE] D.C. Hide page in table of contents 63" at bounding box center [330, 287] width 367 height 20
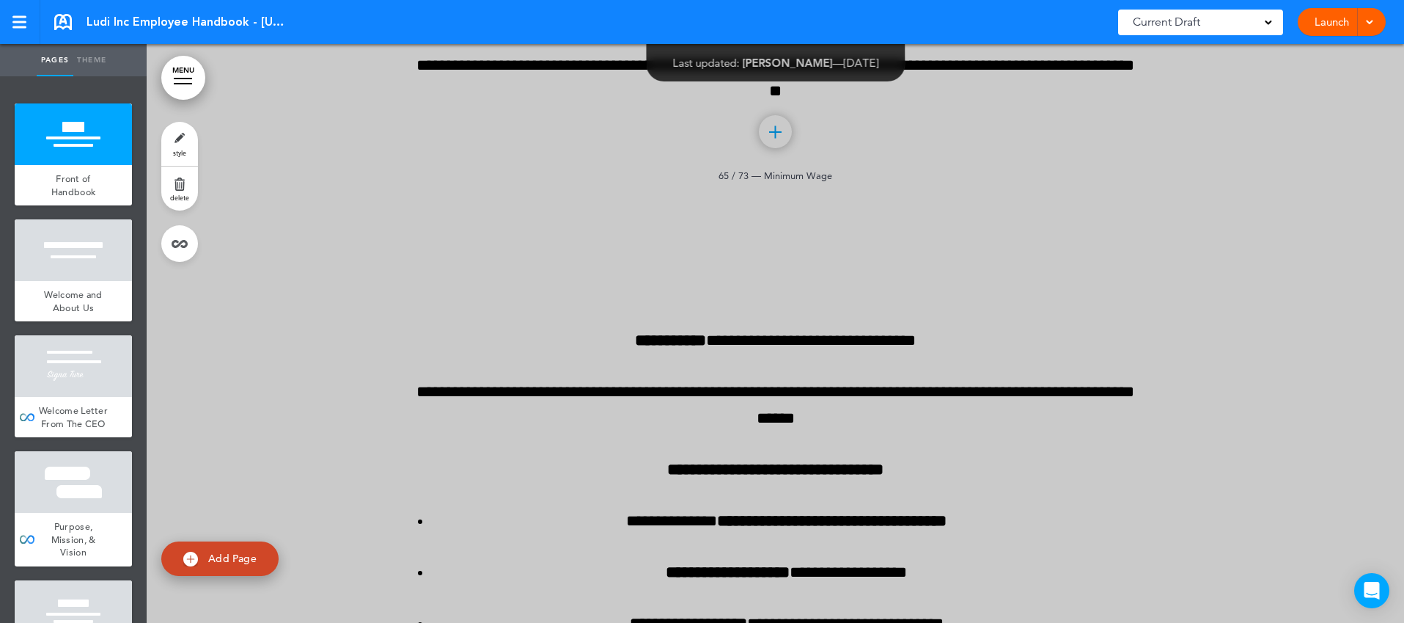
scroll to position [71085, 0]
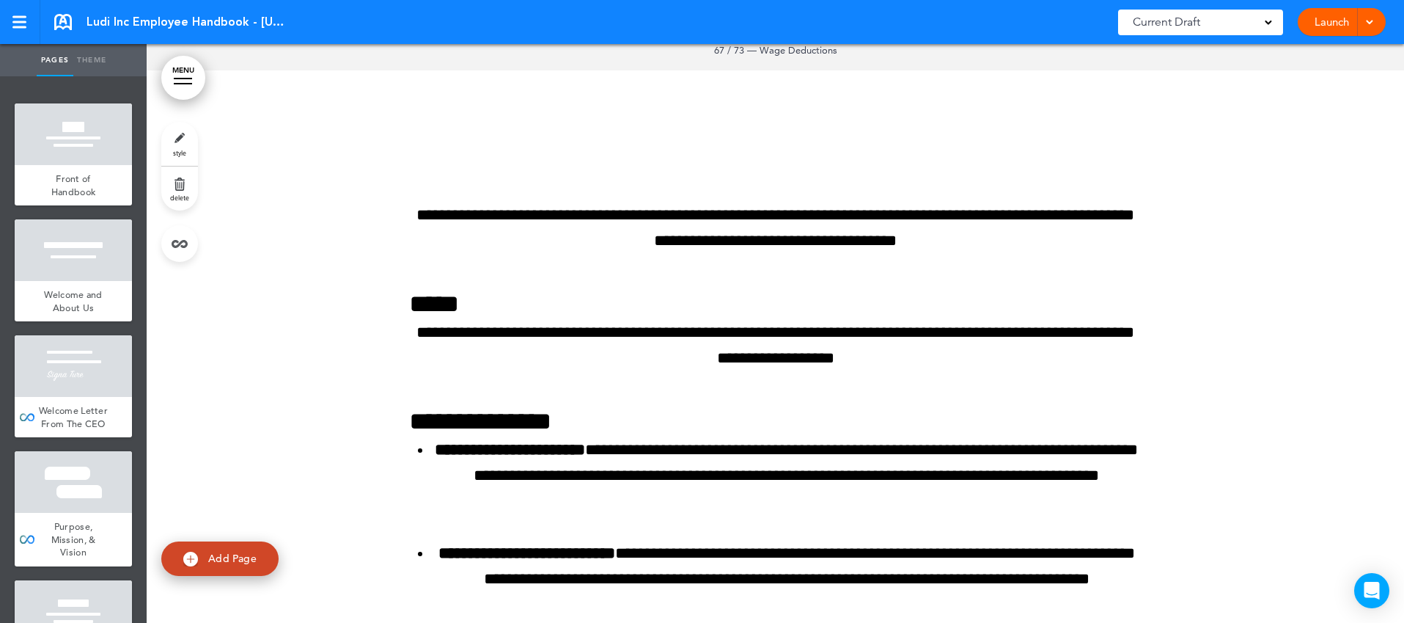
click at [183, 190] on link "delete" at bounding box center [179, 188] width 37 height 44
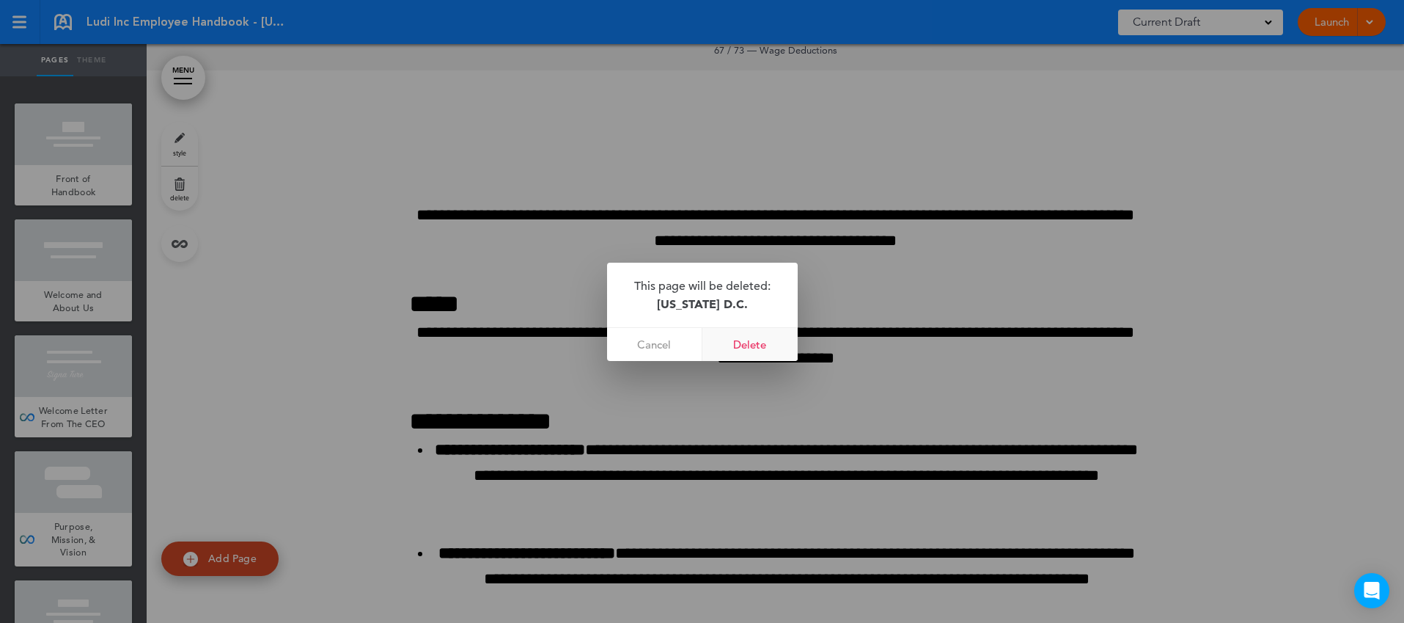
click at [757, 345] on link "Delete" at bounding box center [749, 344] width 95 height 33
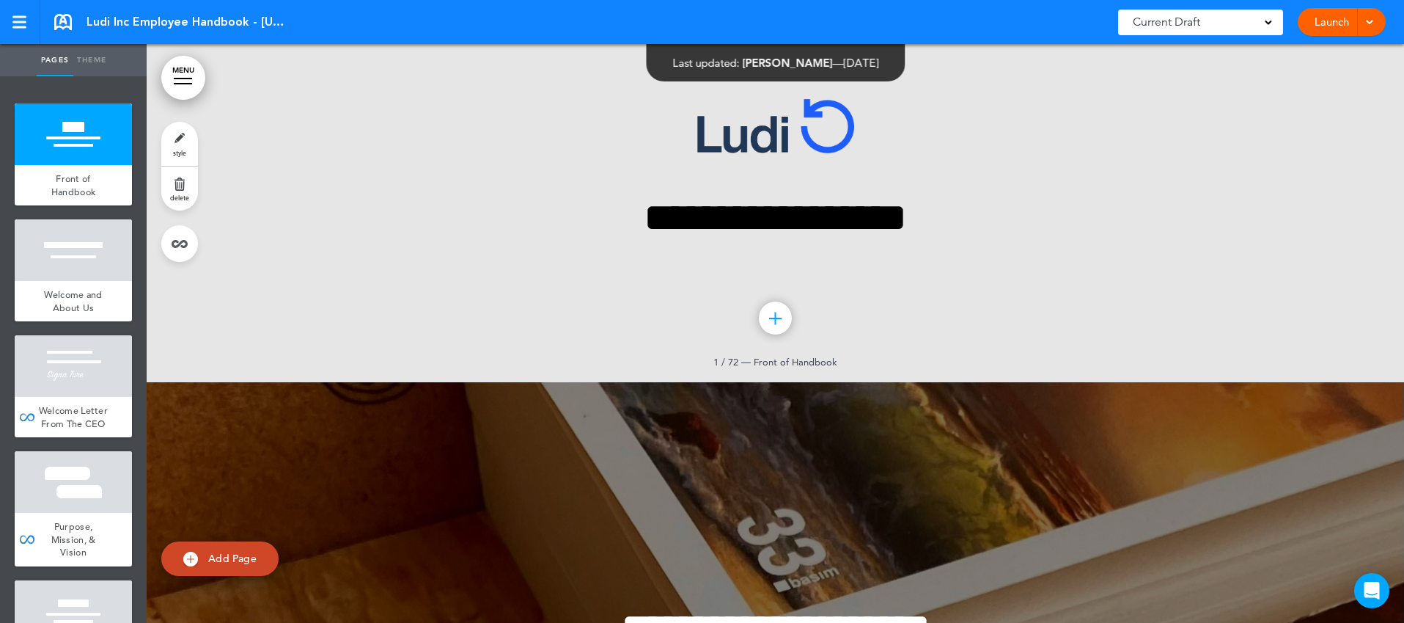
click at [191, 83] on div at bounding box center [183, 83] width 18 height 1
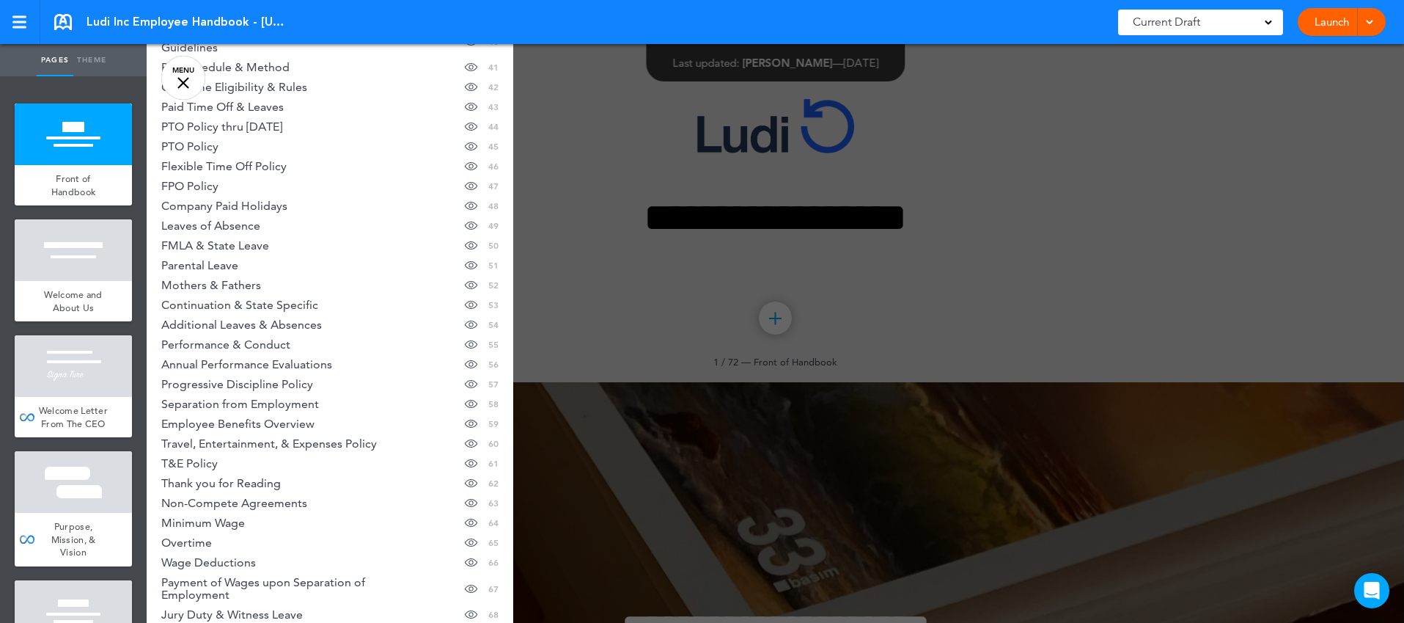
scroll to position [1123, 0]
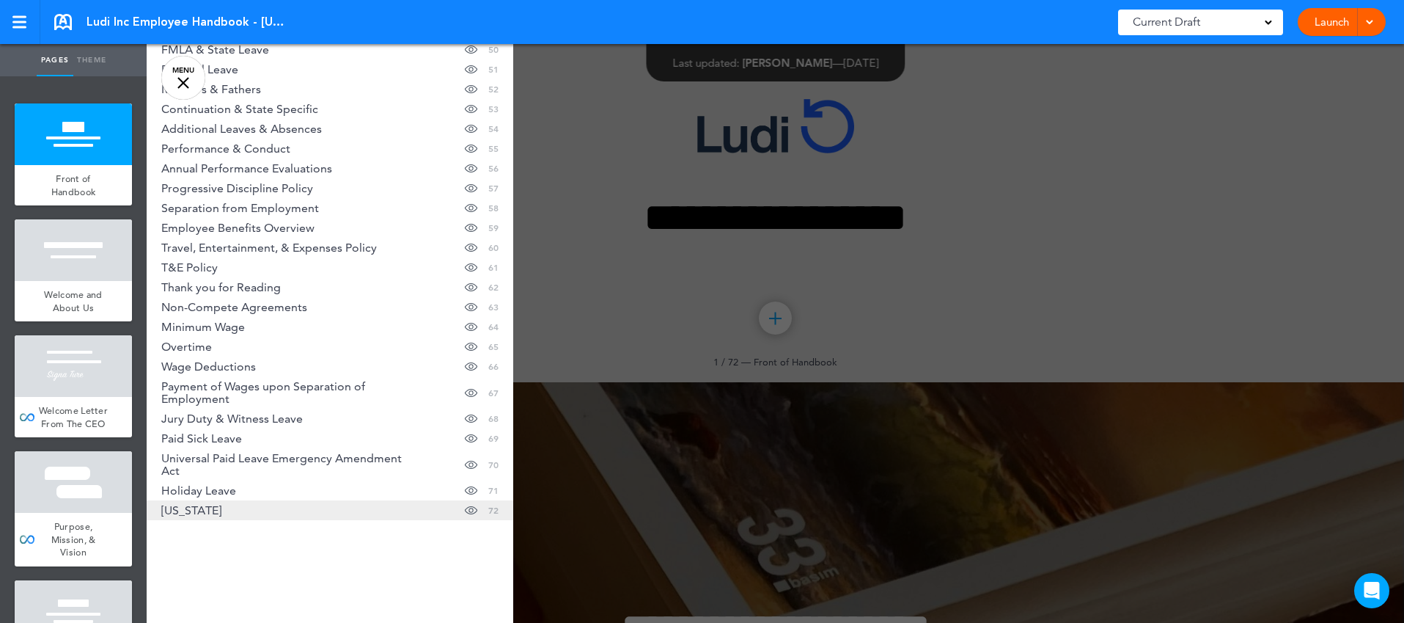
click at [227, 511] on link "Maryland Hide page in table of contents 72" at bounding box center [330, 510] width 367 height 20
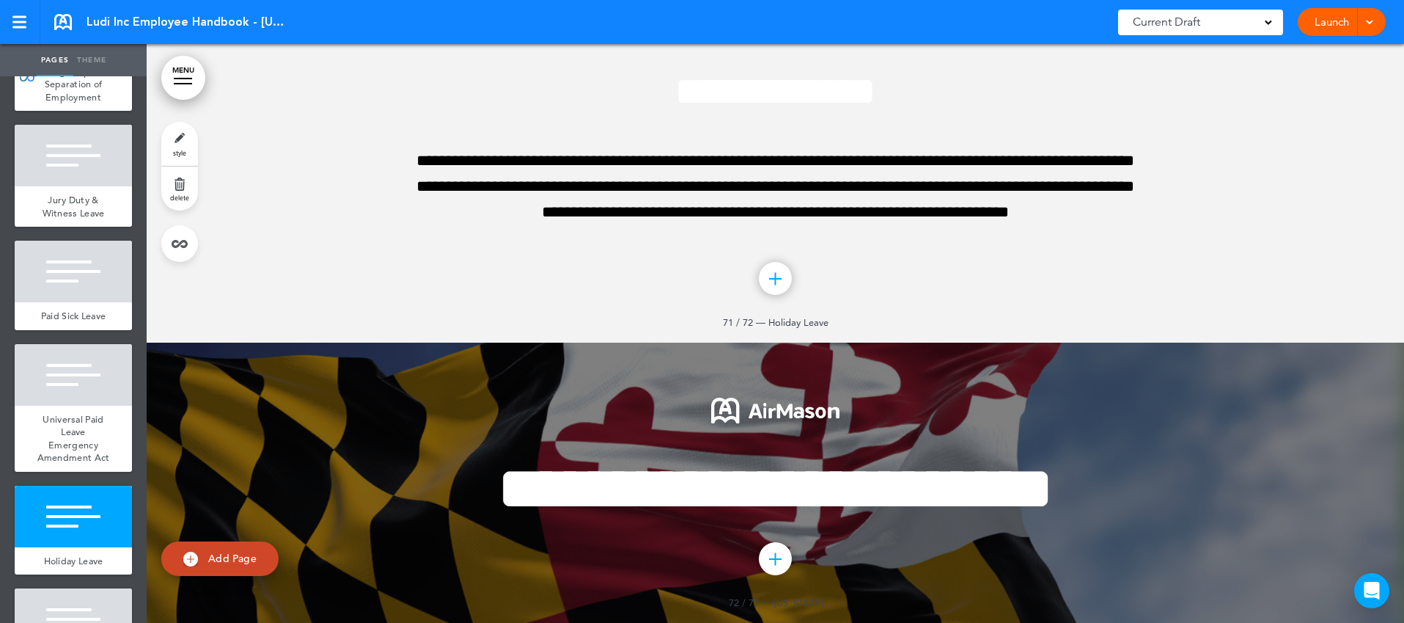
scroll to position [8107, 0]
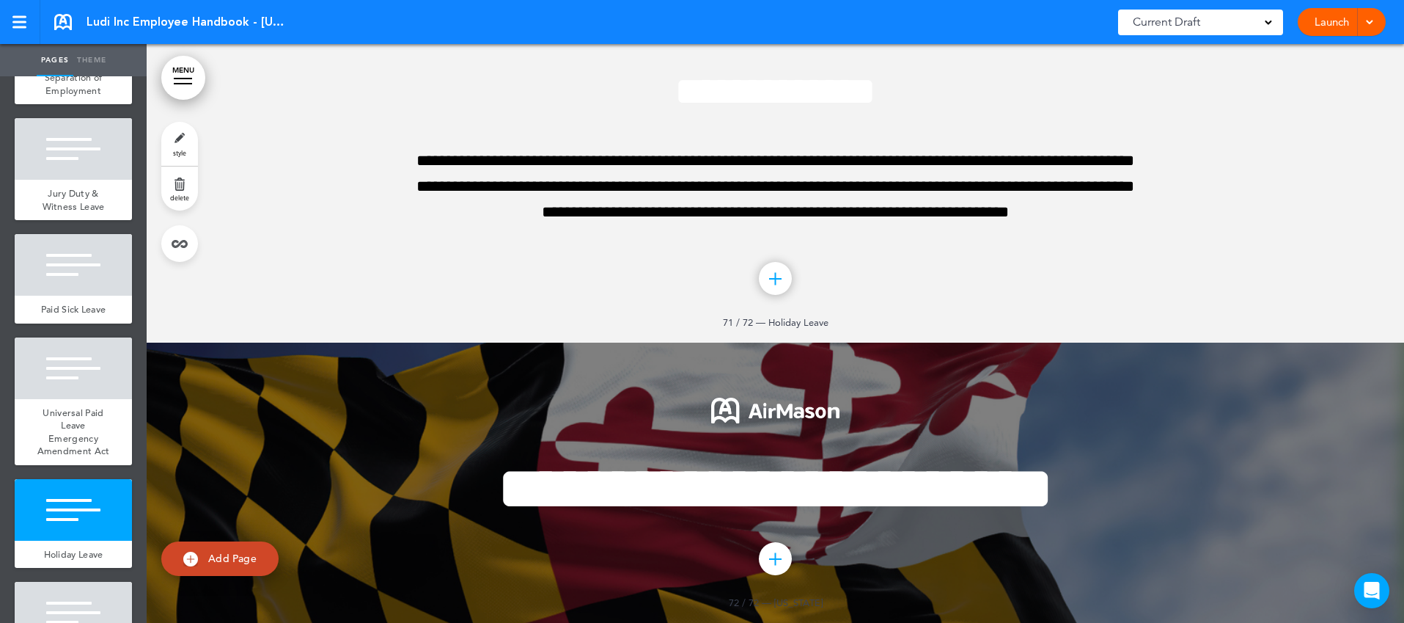
click at [176, 80] on link "MENU" at bounding box center [183, 78] width 44 height 44
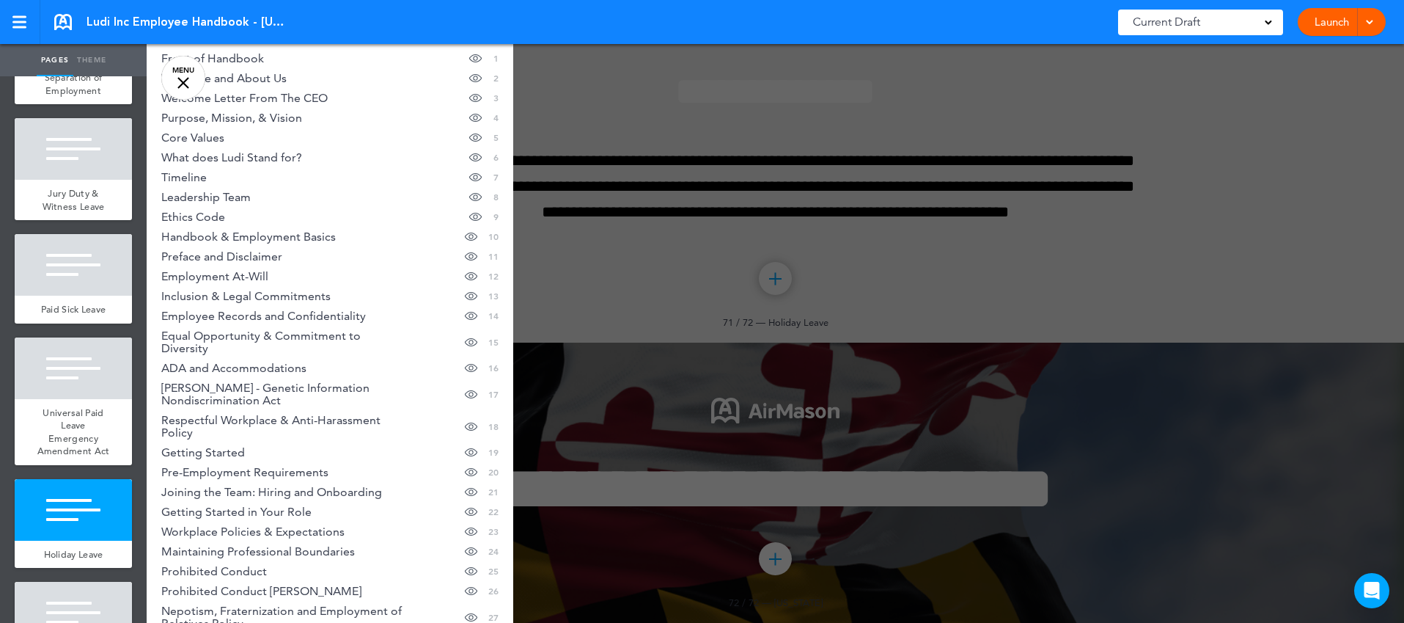
scroll to position [0, 0]
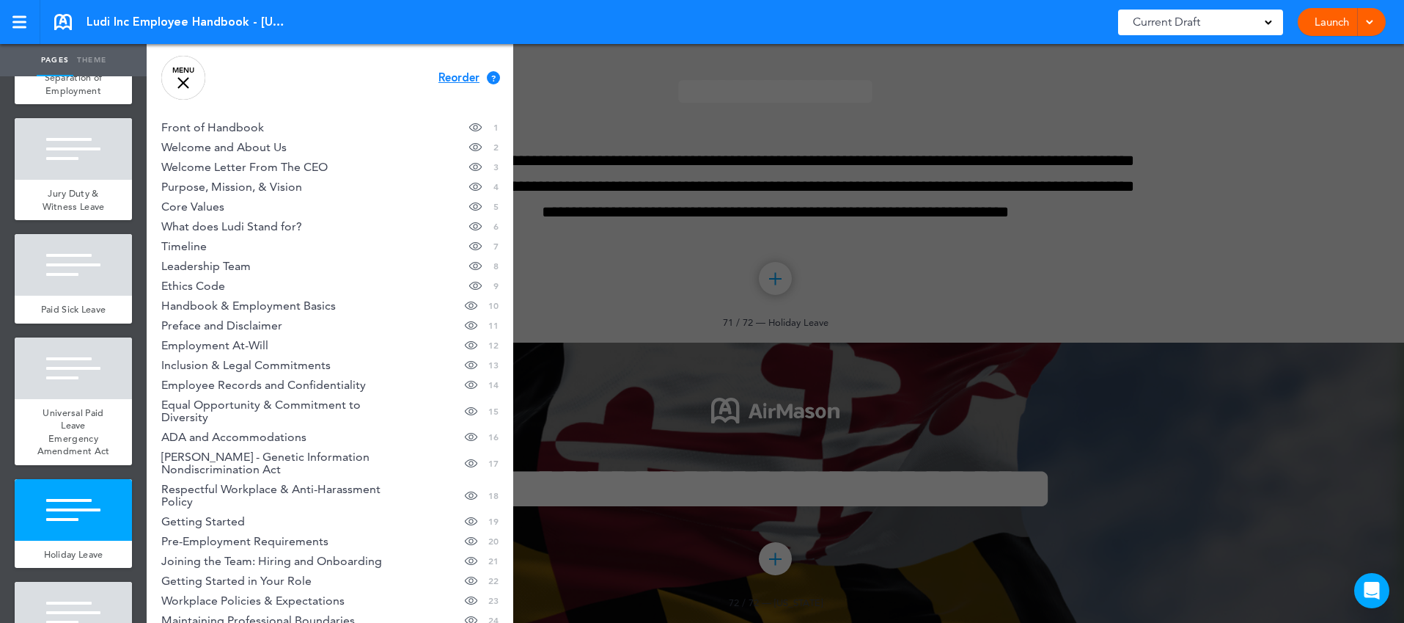
click at [458, 77] on span "Reorder" at bounding box center [458, 78] width 41 height 11
click at [463, 71] on span "Continue" at bounding box center [463, 76] width 48 height 11
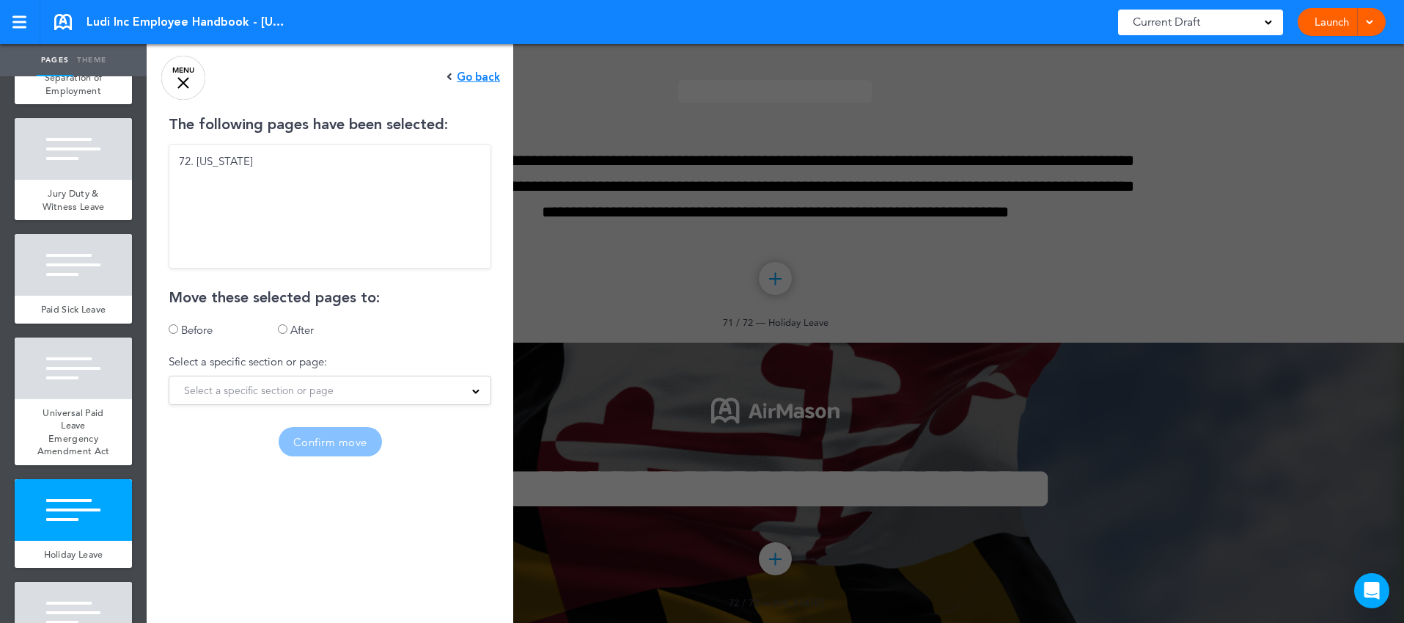
click at [293, 320] on div "The following pages have been selected: 72. Maryland Move these selected pages …" at bounding box center [330, 286] width 367 height 339
click at [302, 328] on label "After" at bounding box center [301, 330] width 23 height 14
click at [344, 391] on div "Select a specific section or page" at bounding box center [329, 390] width 321 height 16
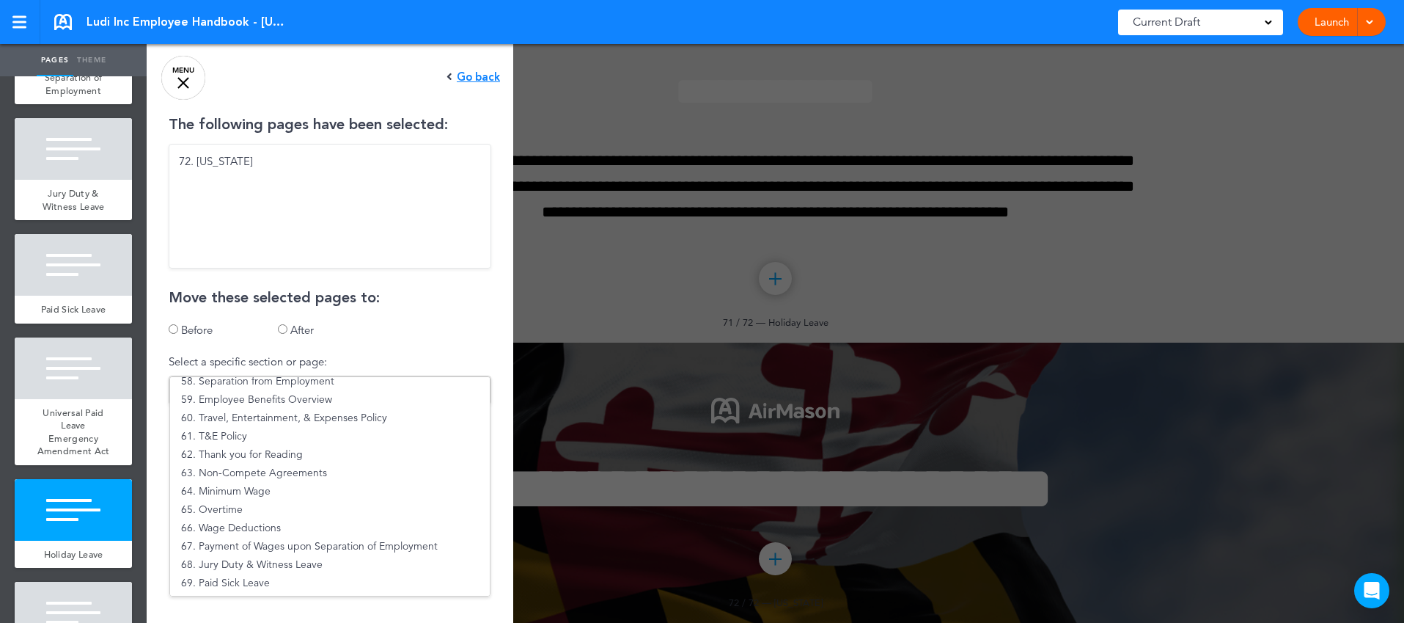
scroll to position [1073, 0]
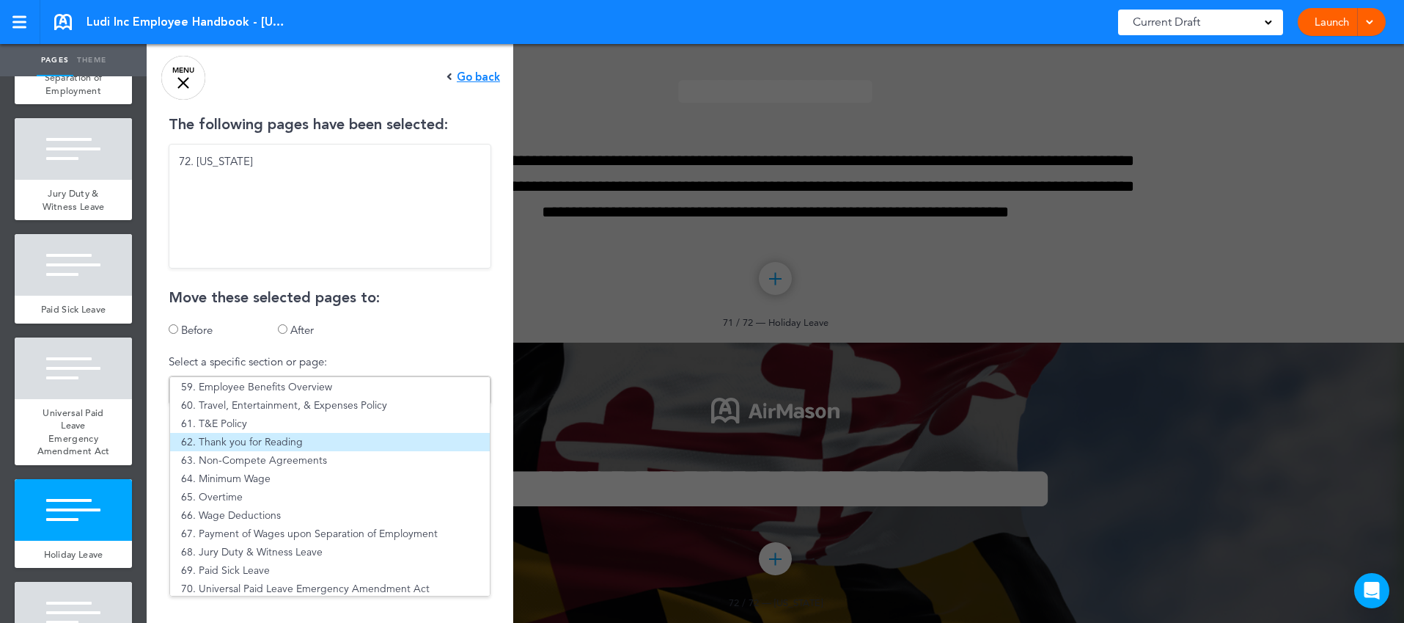
click at [284, 441] on li "62. Thank you for Reading" at bounding box center [330, 442] width 320 height 18
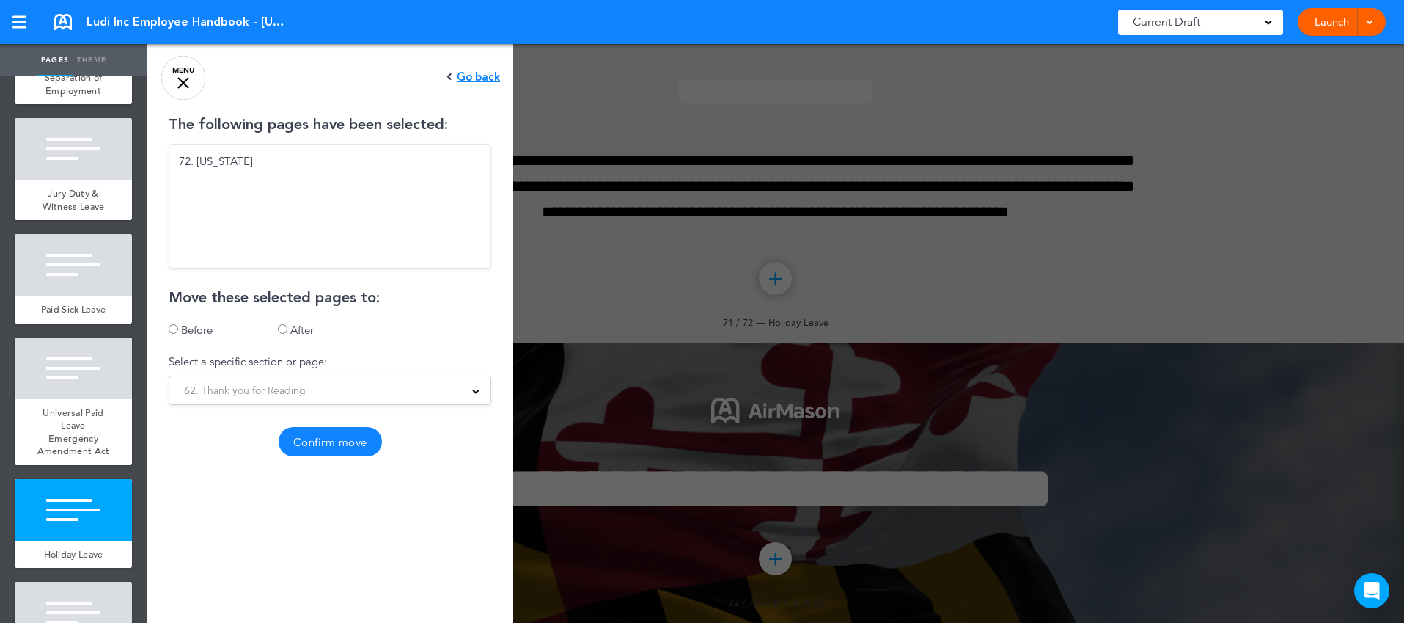
click at [327, 441] on button "Confirm move" at bounding box center [330, 441] width 103 height 29
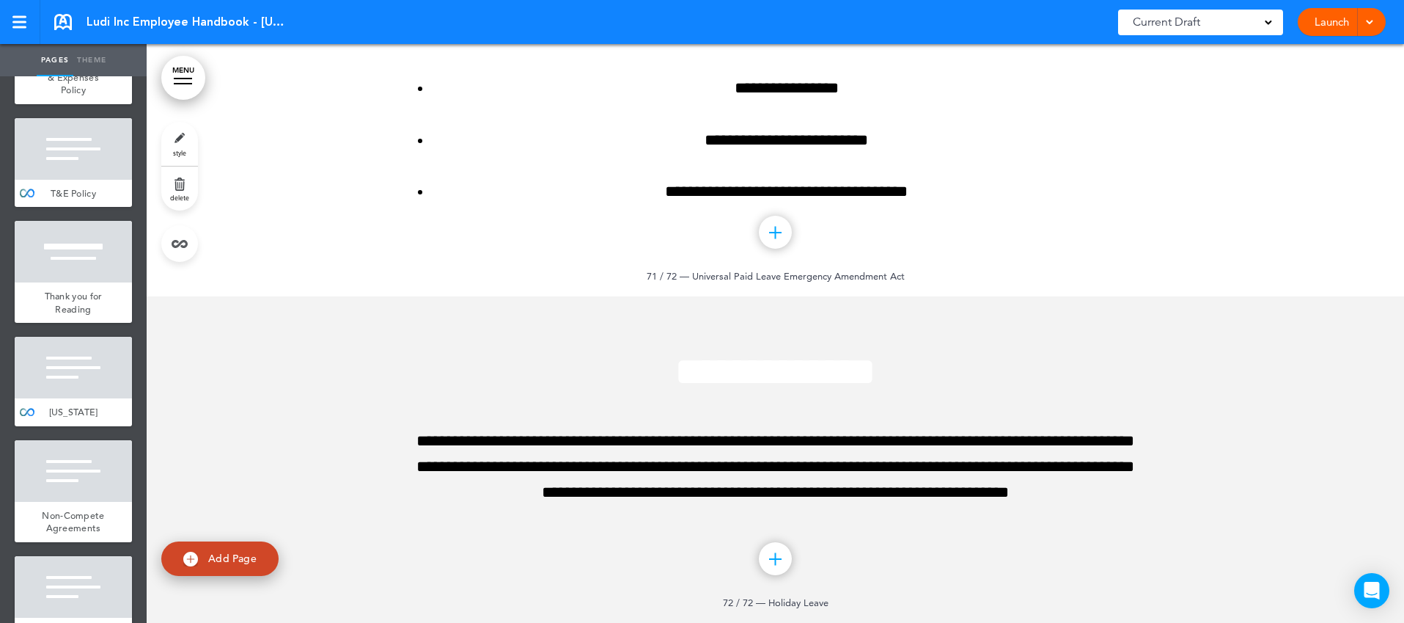
scroll to position [7296, 0]
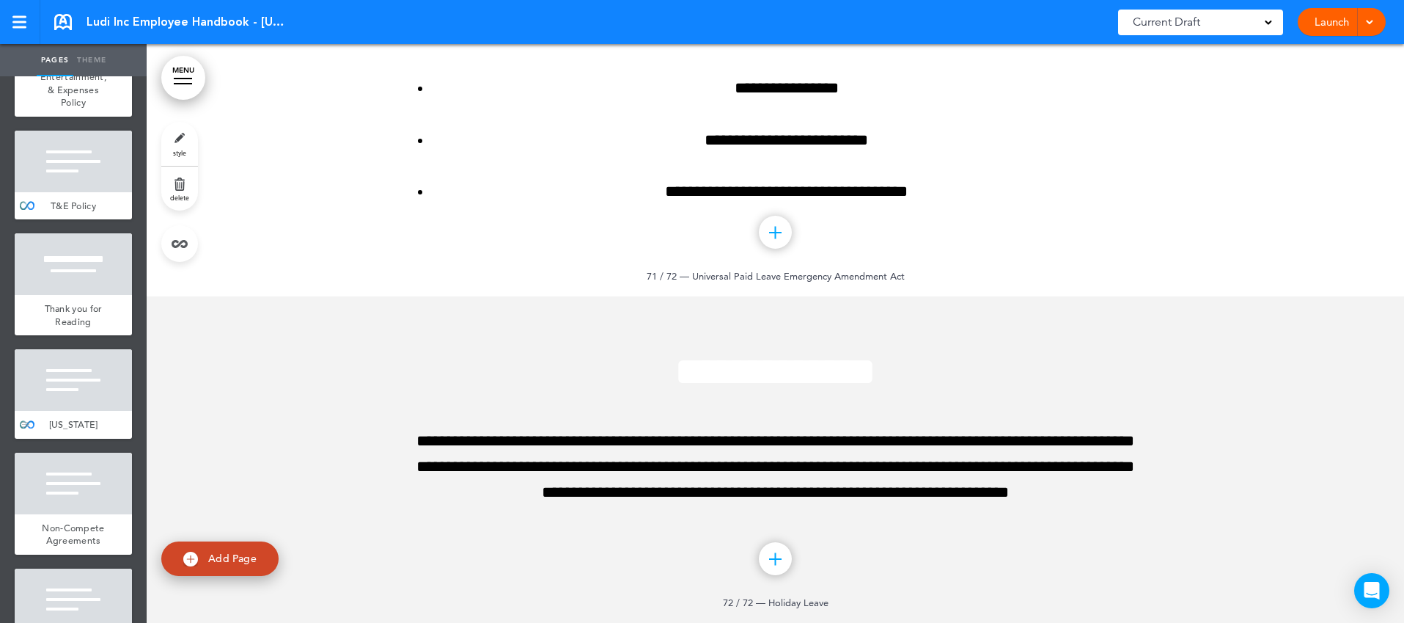
click at [87, 411] on div "[US_STATE]" at bounding box center [73, 425] width 117 height 28
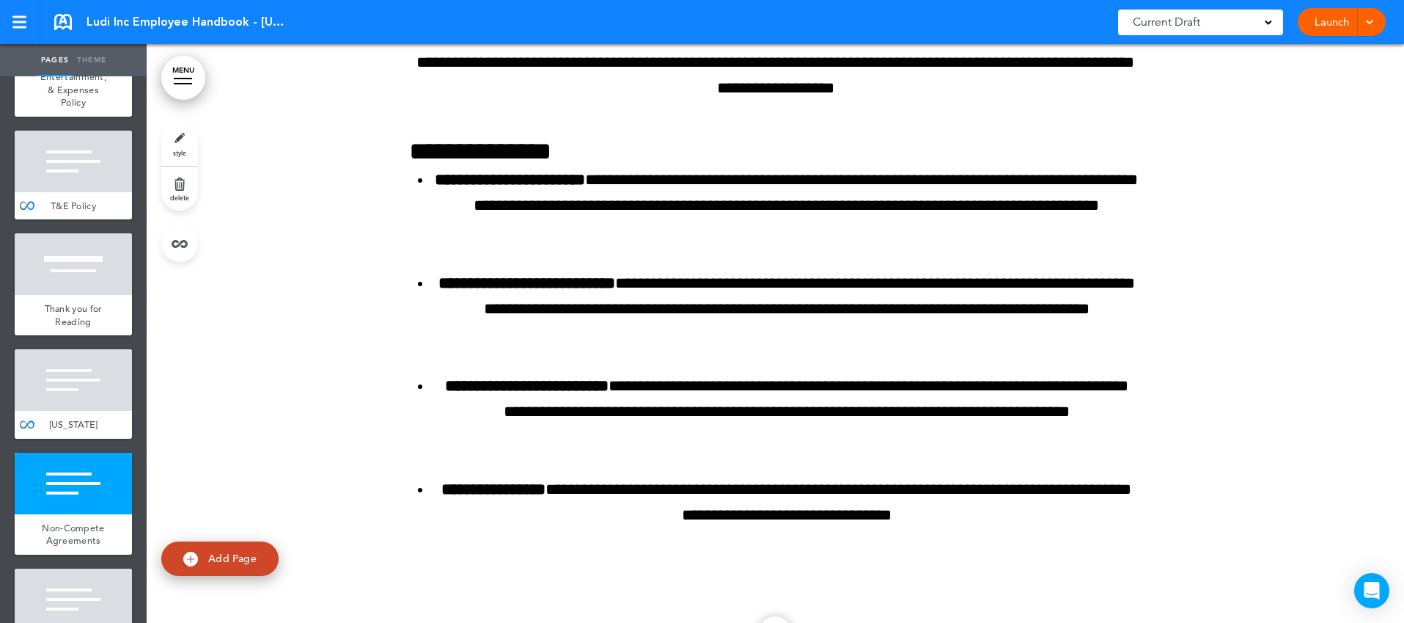
scroll to position [71364, 0]
click at [78, 452] on div at bounding box center [73, 483] width 117 height 62
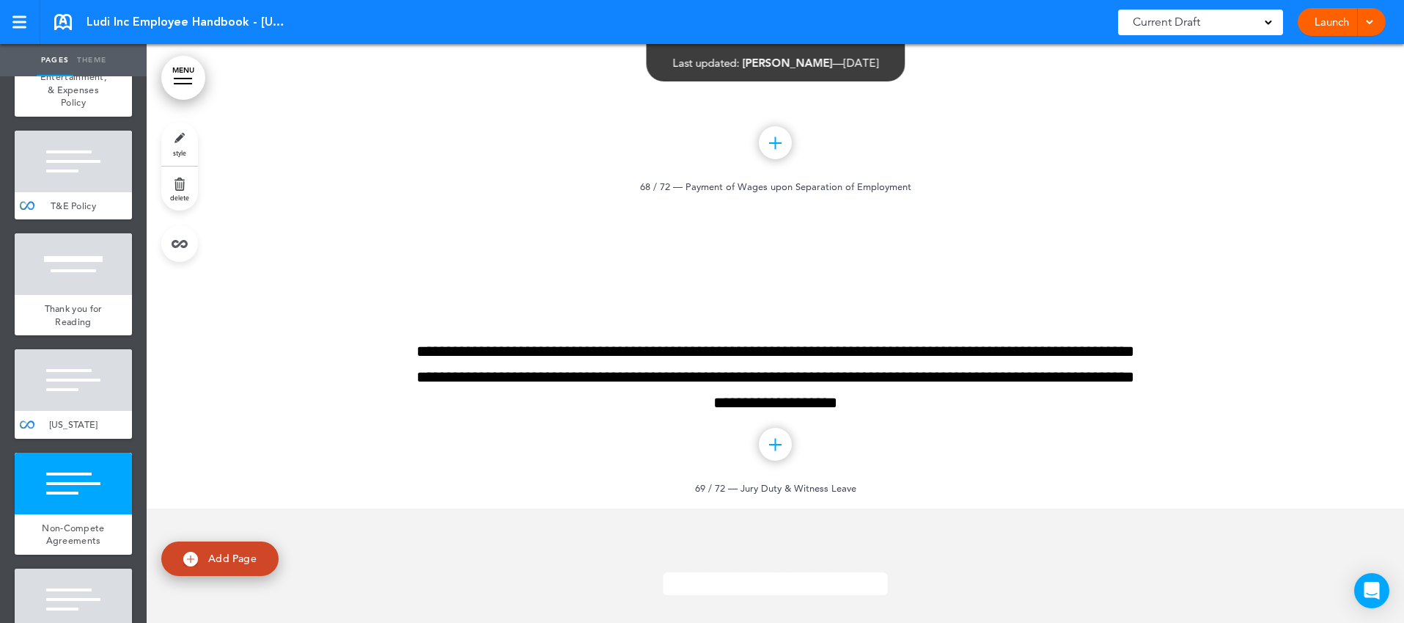
scroll to position [71841, 0]
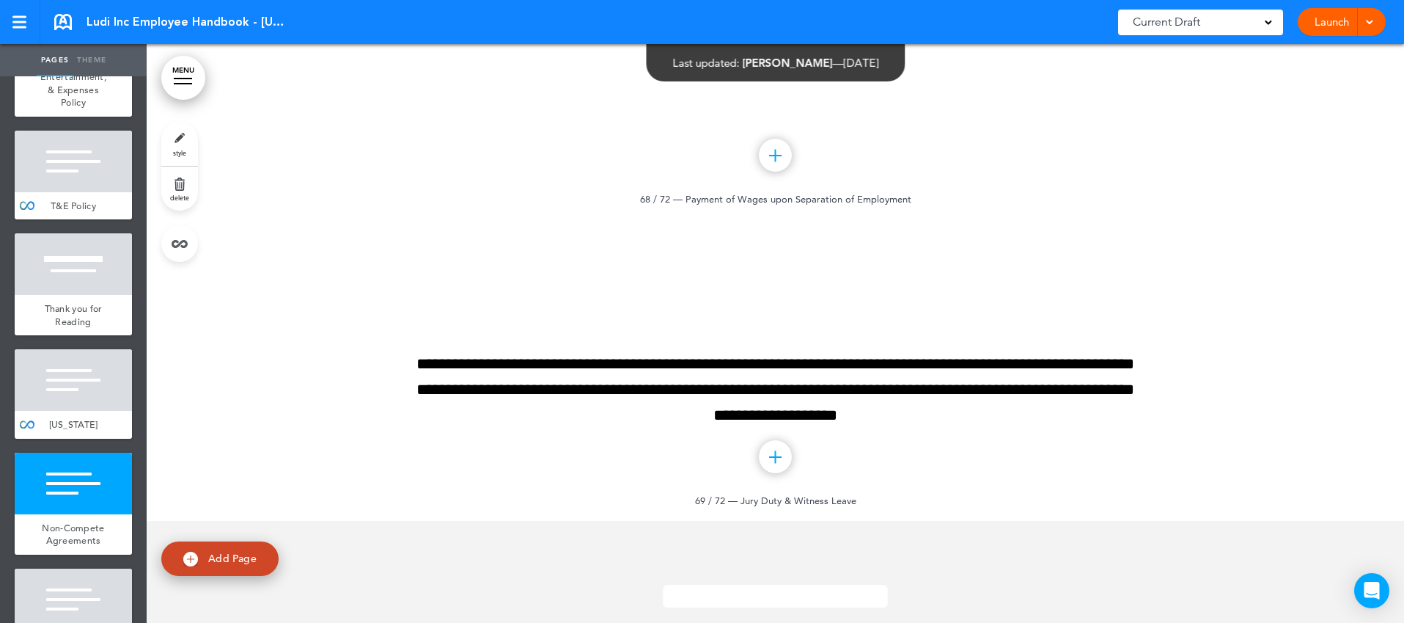
click at [180, 194] on span "delete" at bounding box center [179, 197] width 19 height 9
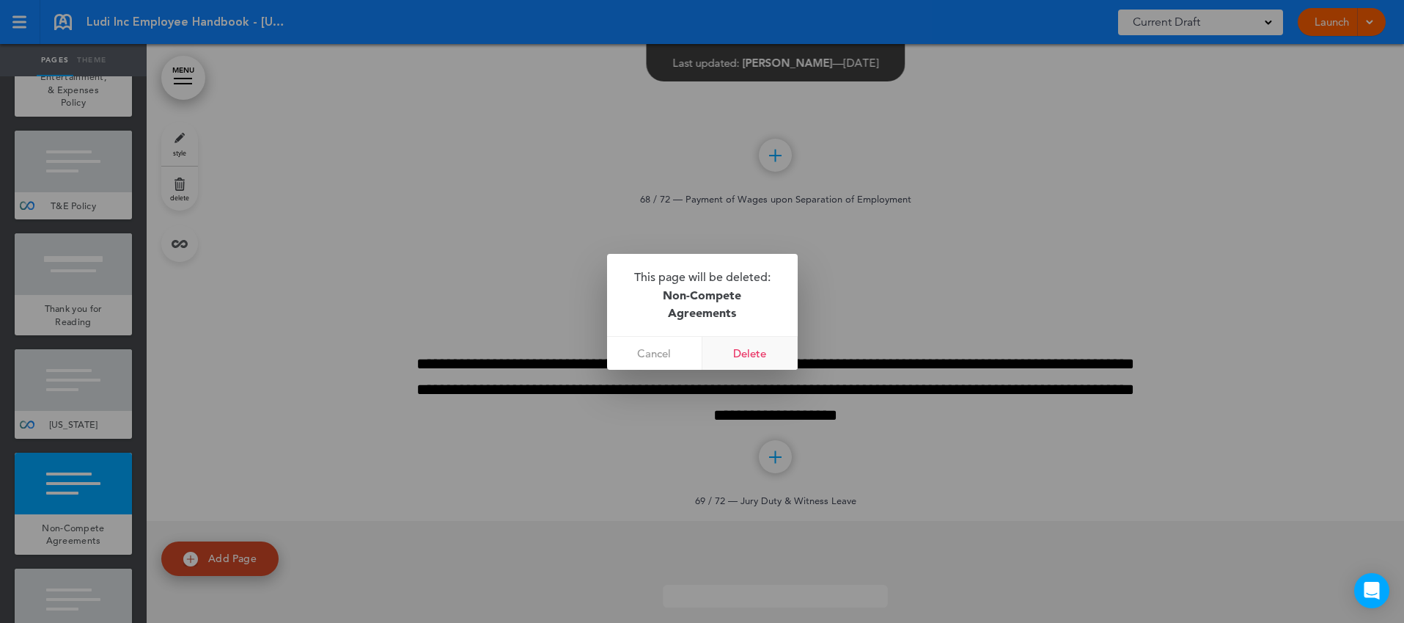
click at [737, 348] on link "Delete" at bounding box center [749, 353] width 95 height 33
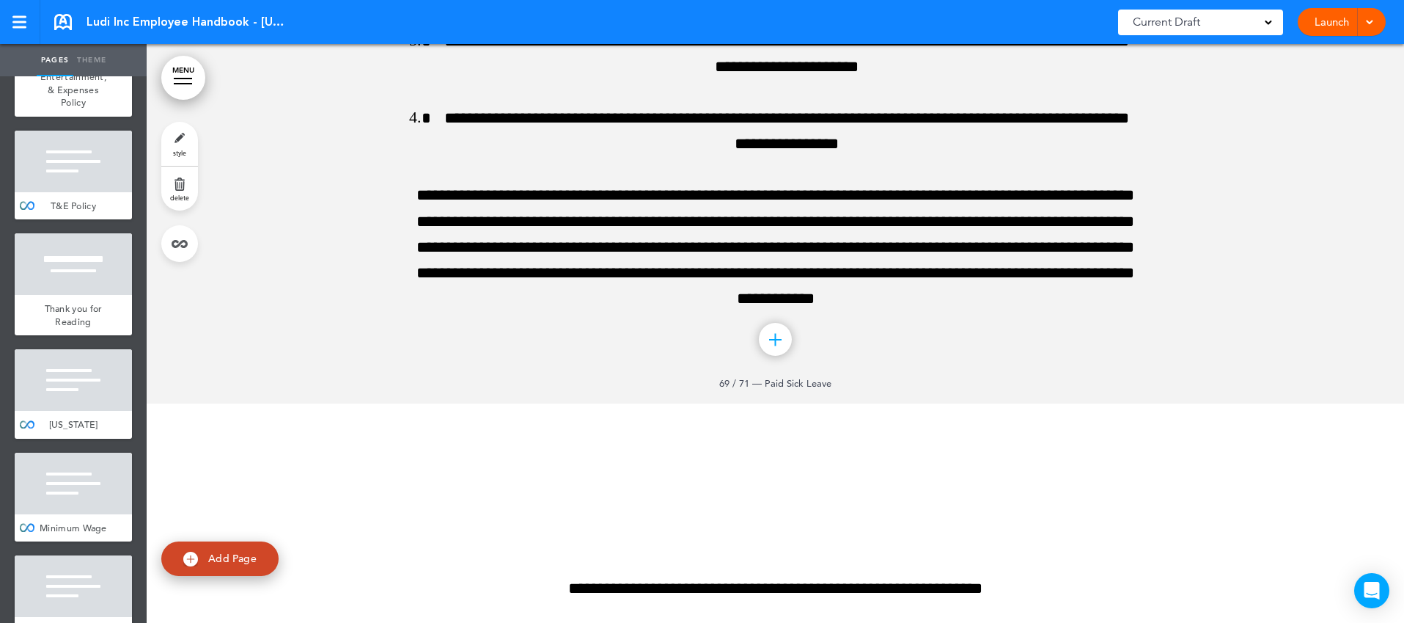
click at [99, 514] on div "Minimum Wage" at bounding box center [73, 528] width 117 height 28
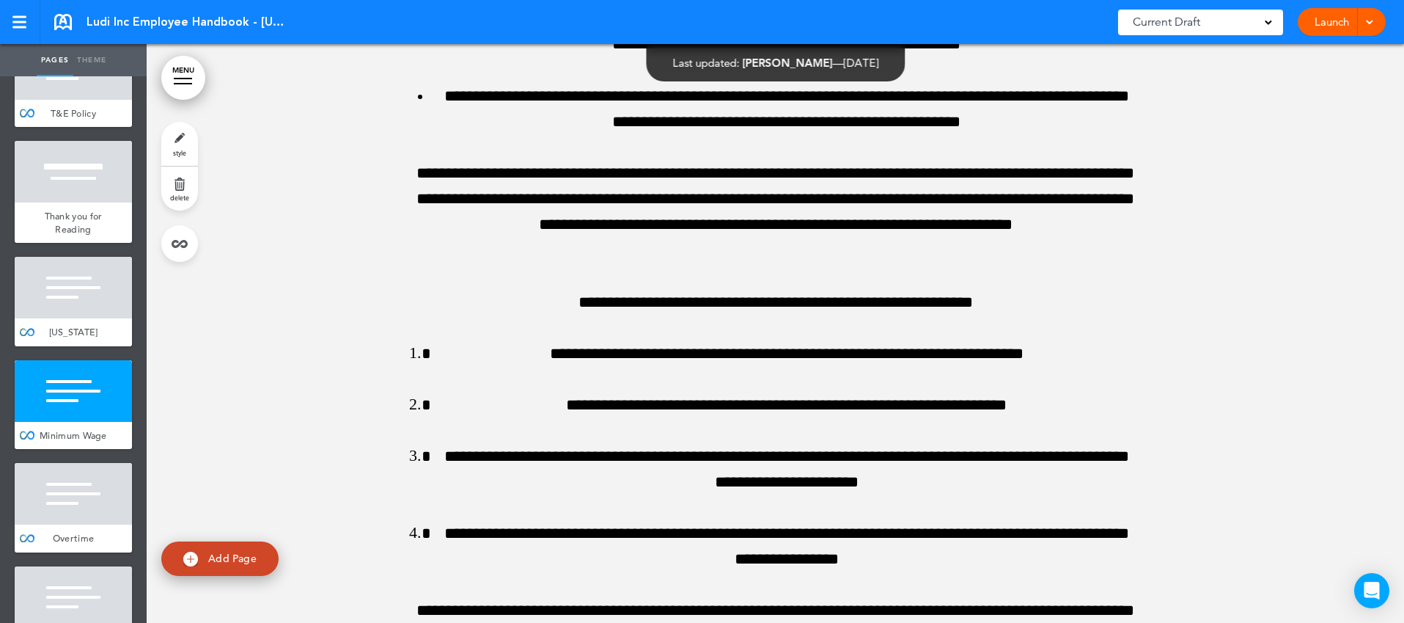
scroll to position [7402, 0]
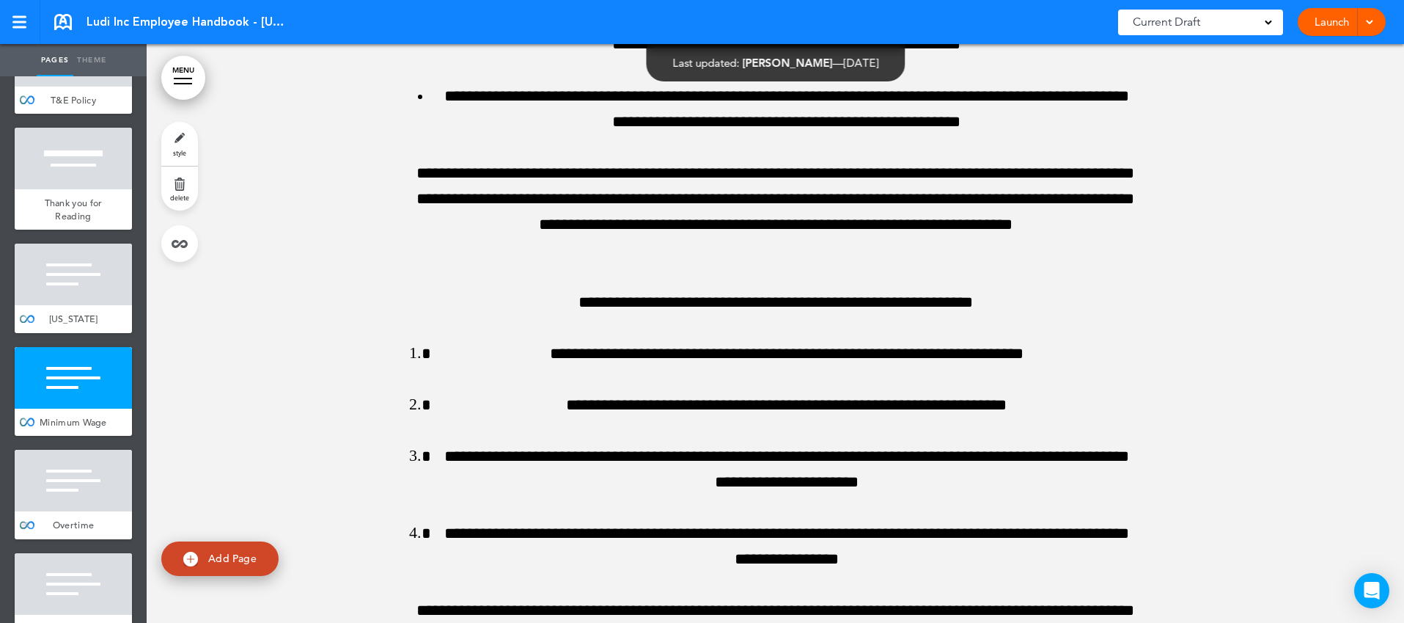
click at [98, 511] on div "Overtime" at bounding box center [73, 525] width 117 height 28
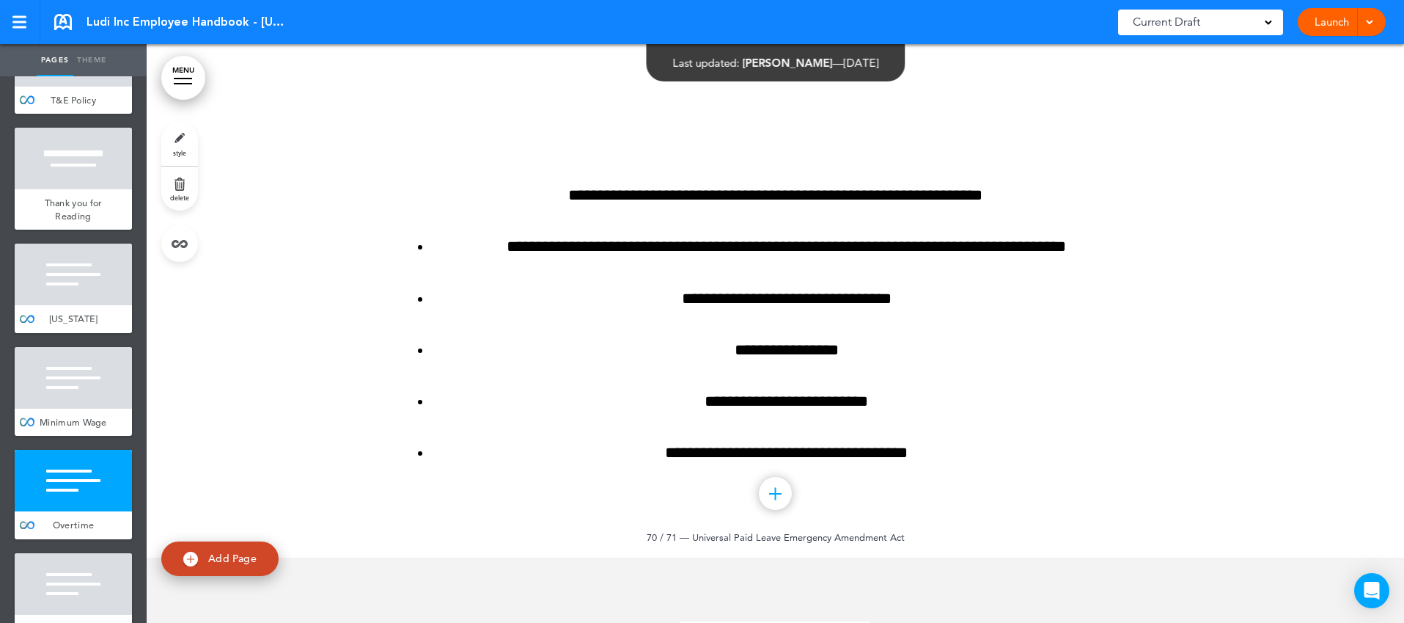
scroll to position [72283, 0]
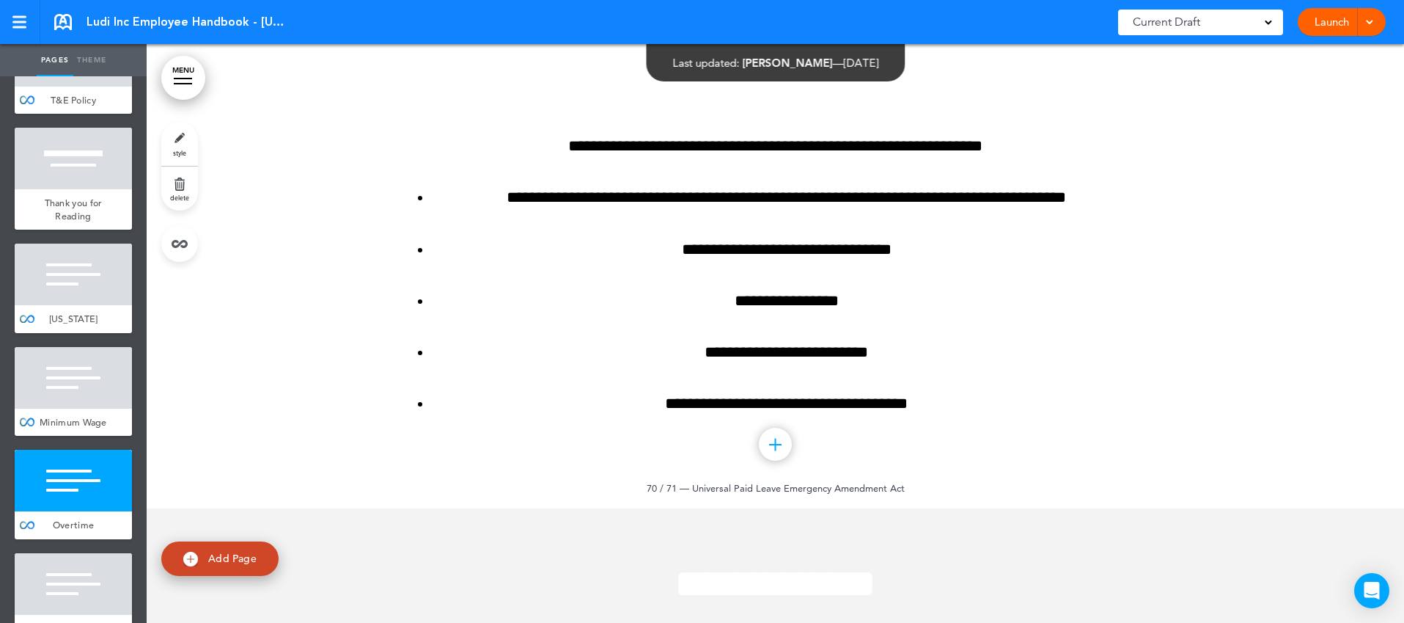
click at [106, 553] on div at bounding box center [73, 584] width 117 height 62
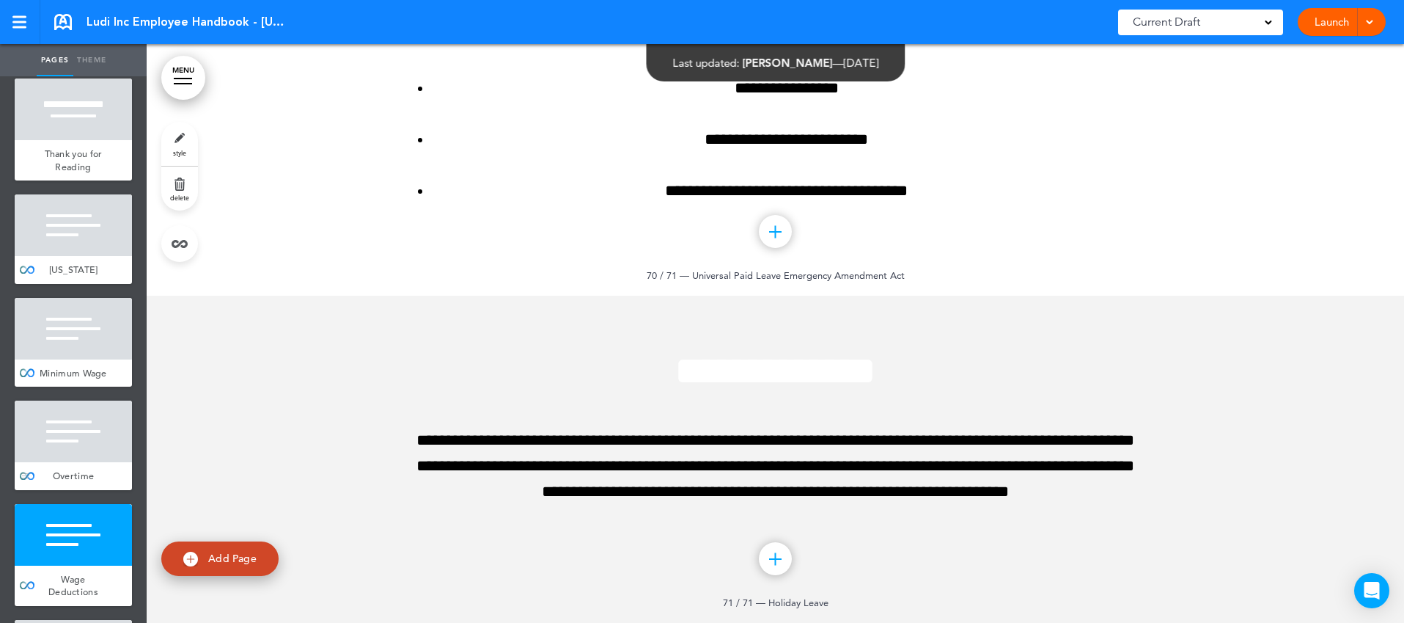
scroll to position [7496, 0]
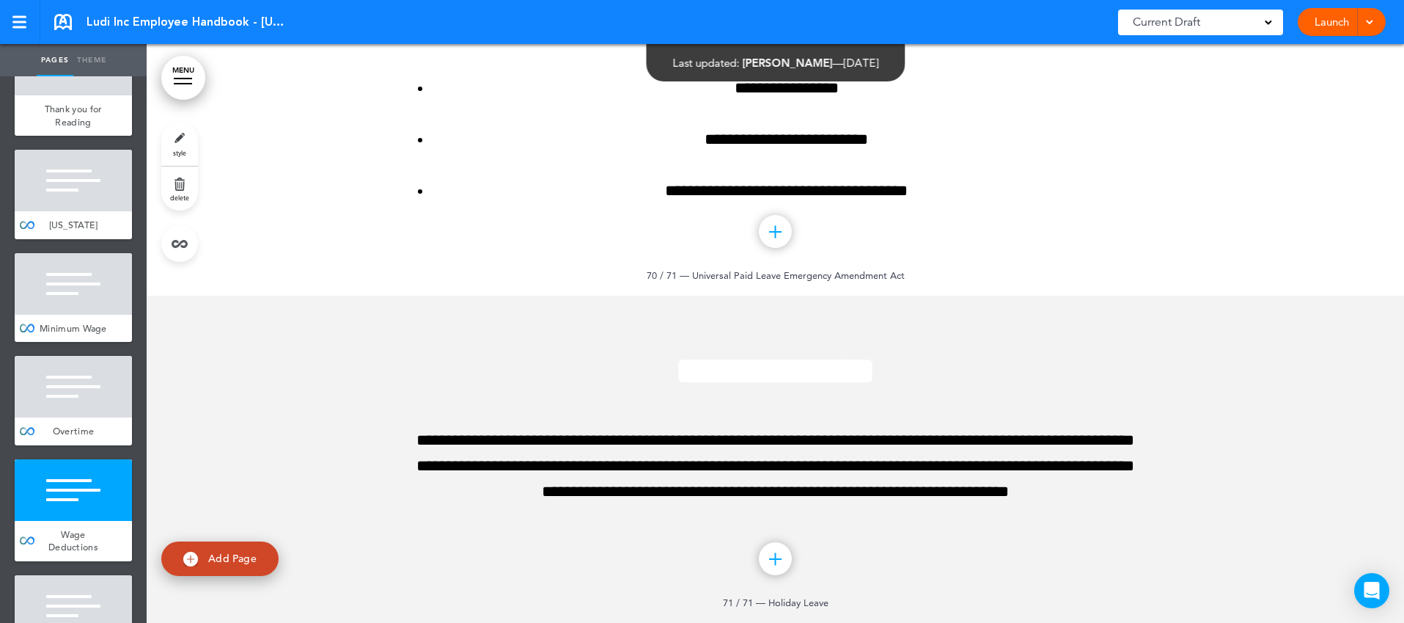
click at [100, 575] on div at bounding box center [73, 606] width 117 height 62
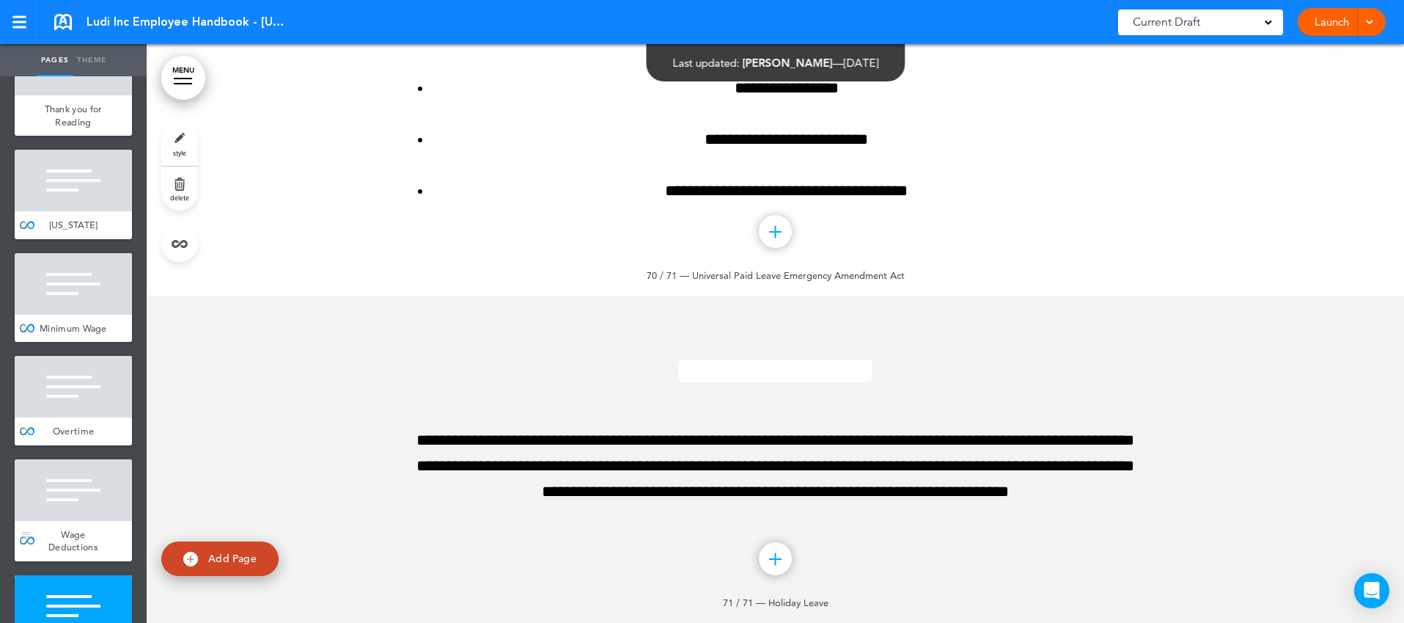
scroll to position [7516, 0]
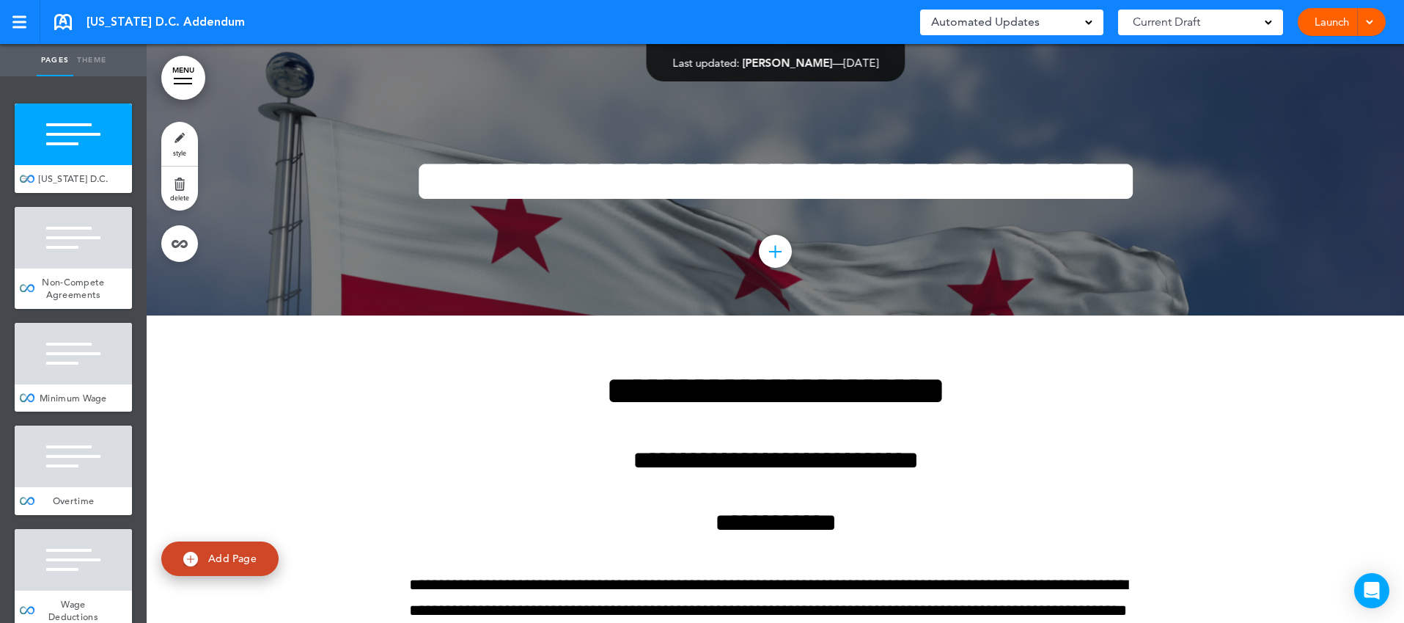
click at [79, 161] on div at bounding box center [73, 134] width 117 height 62
click at [184, 247] on link at bounding box center [179, 243] width 37 height 37
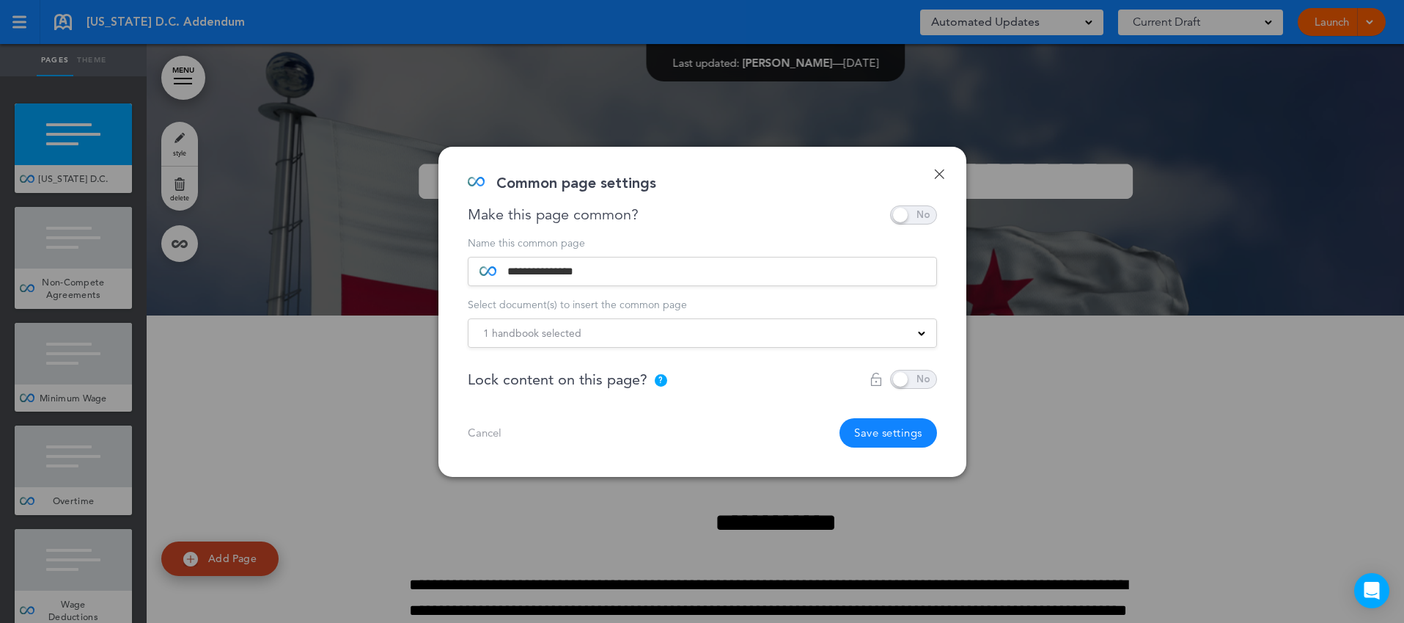
click at [205, 289] on div at bounding box center [702, 311] width 1404 height 623
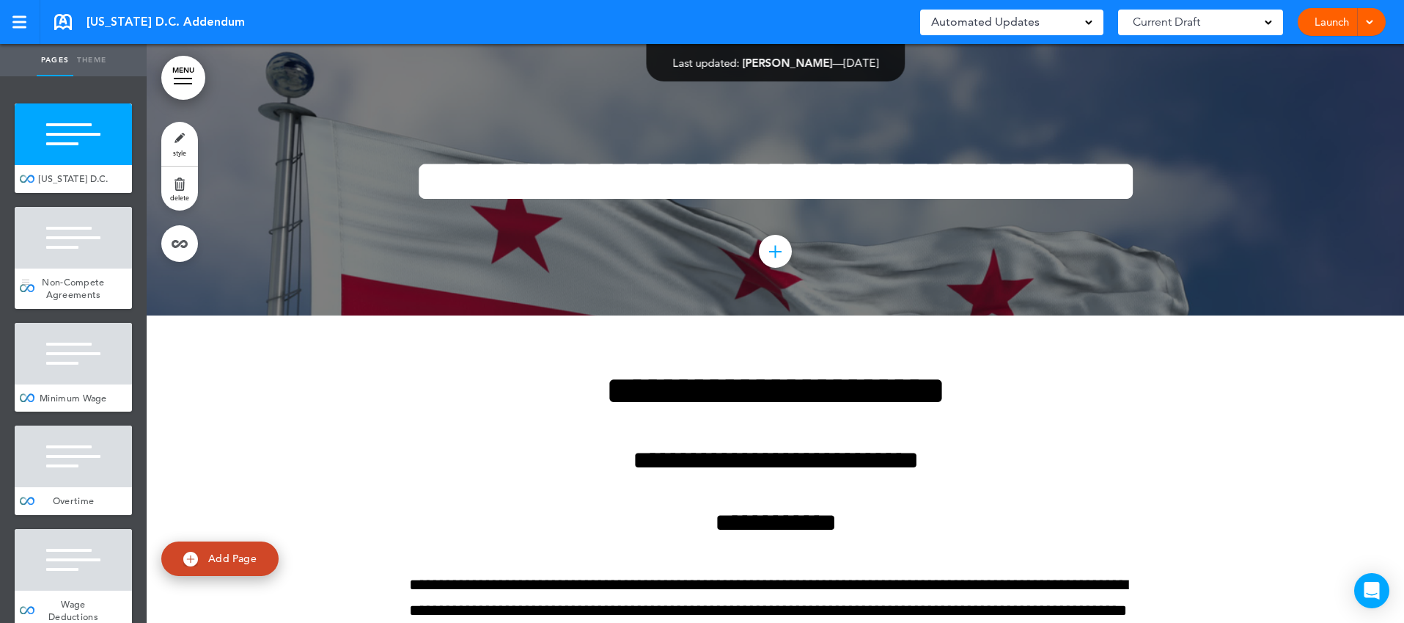
click at [117, 277] on div "Non-Compete Agreements" at bounding box center [73, 288] width 117 height 40
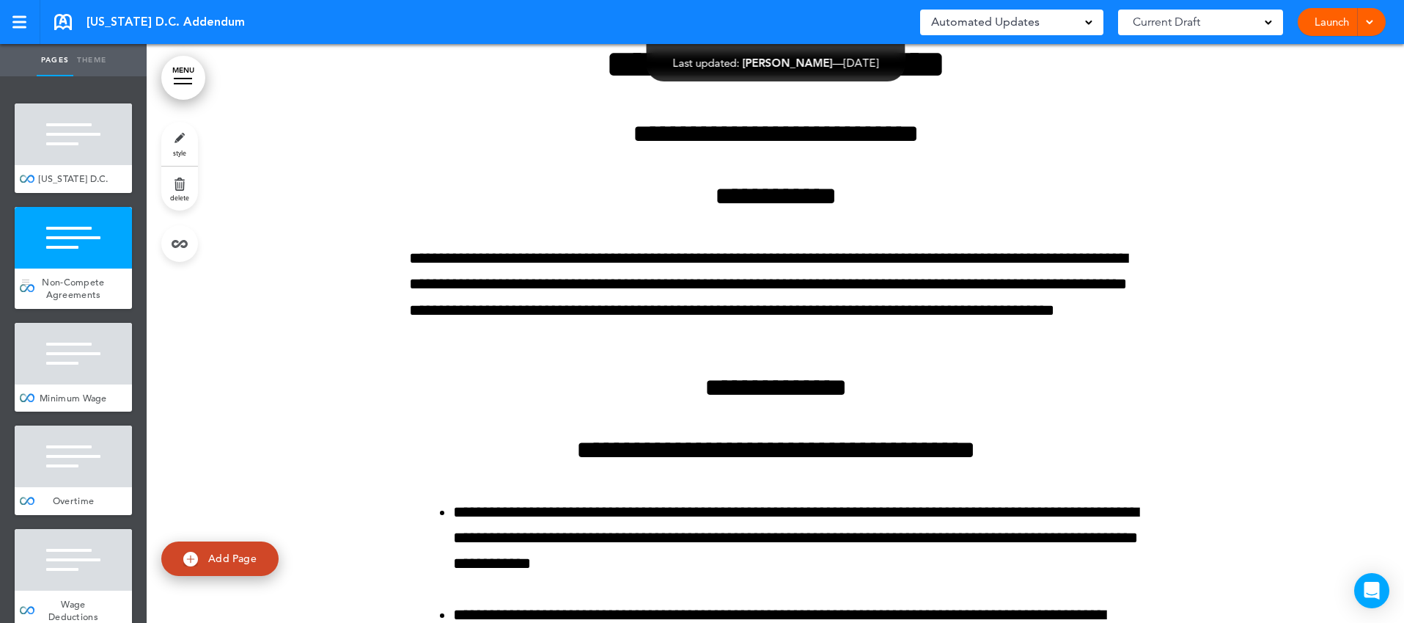
scroll to position [334, 0]
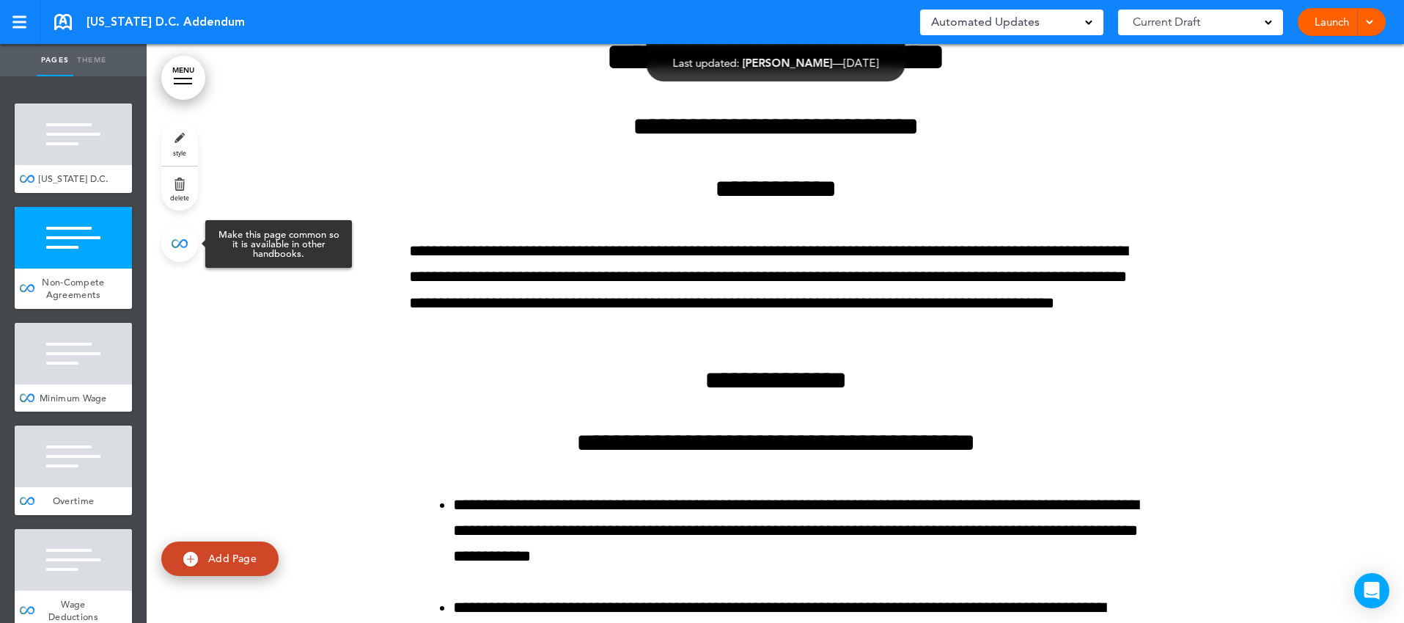
click at [187, 240] on link at bounding box center [179, 243] width 37 height 37
type input "**********"
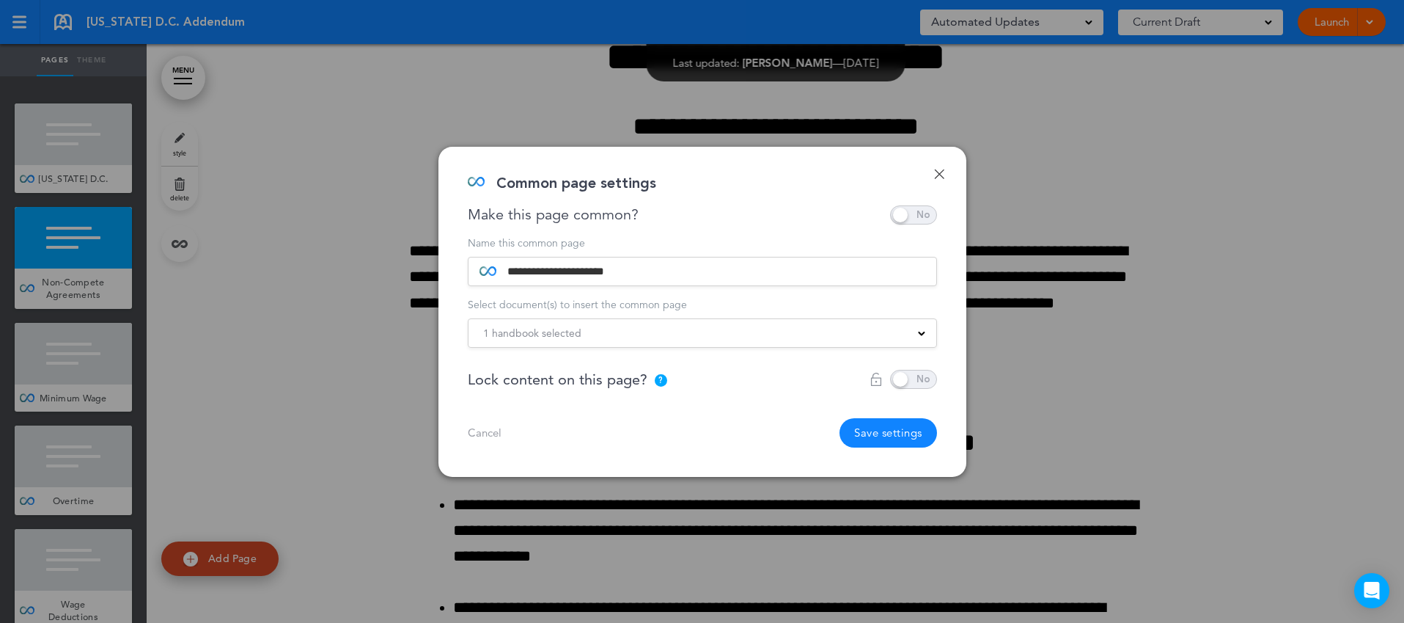
click at [269, 267] on div at bounding box center [702, 311] width 1404 height 623
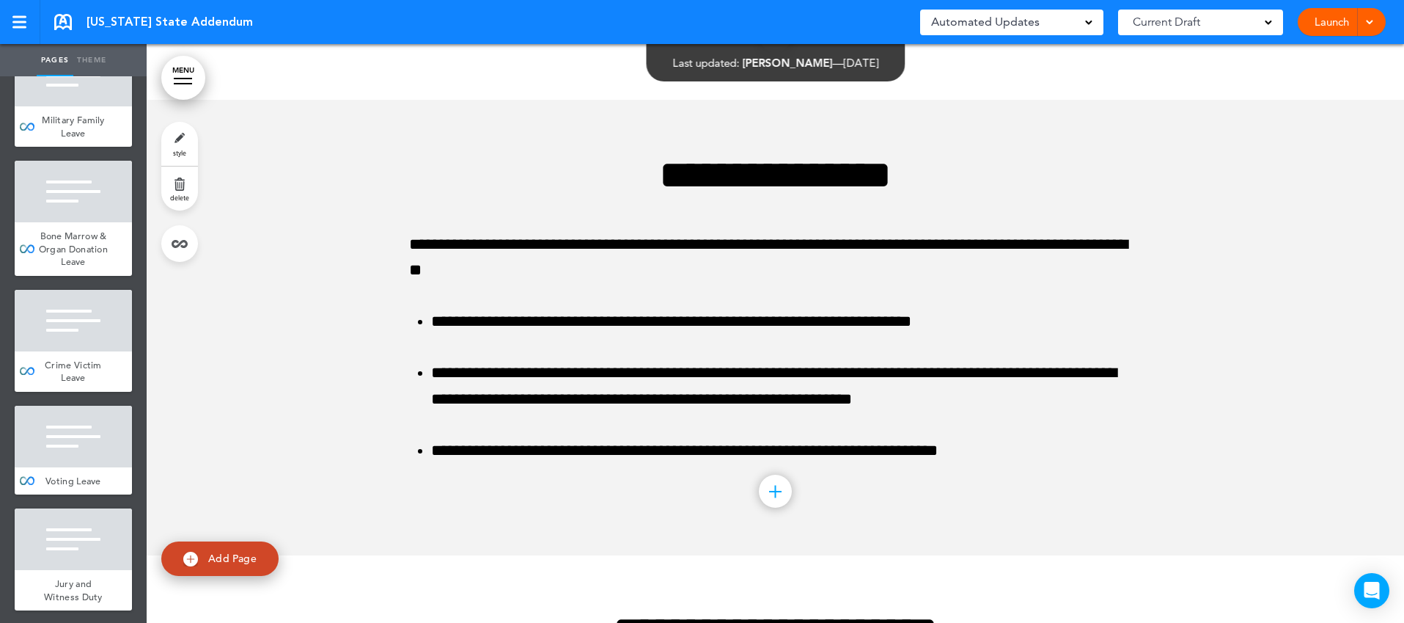
scroll to position [1800, 0]
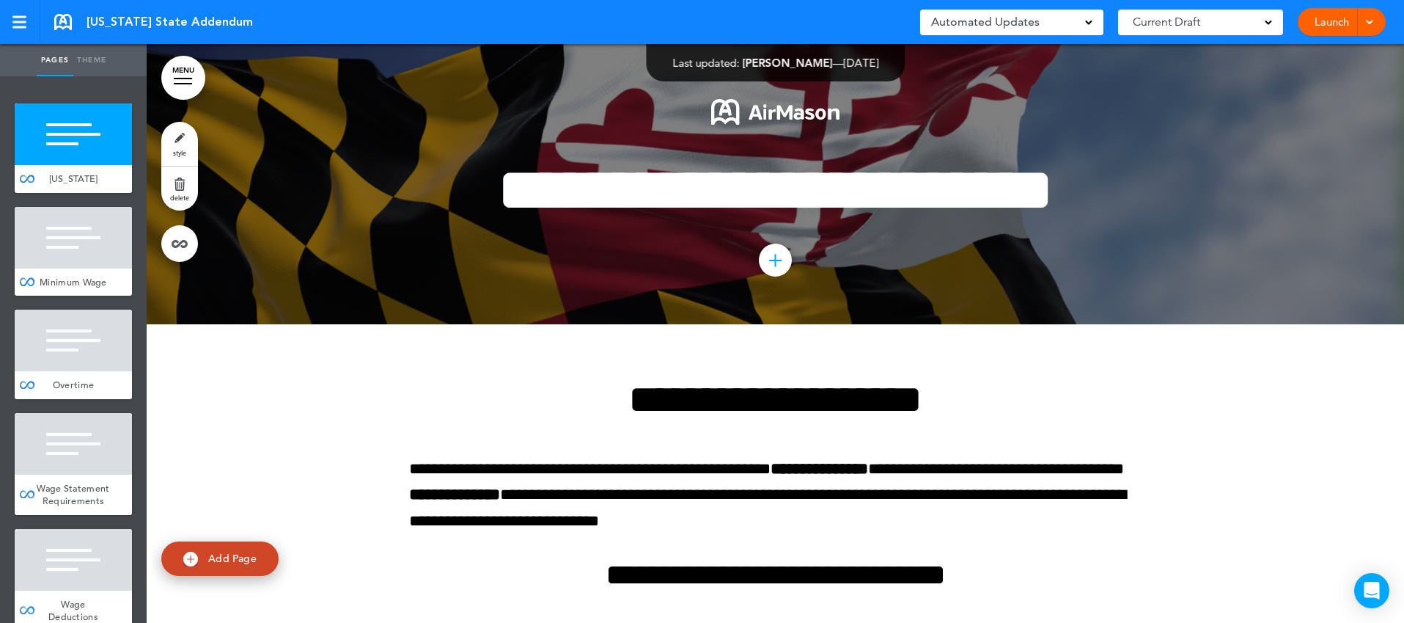
click at [181, 80] on link "MENU" at bounding box center [183, 78] width 44 height 44
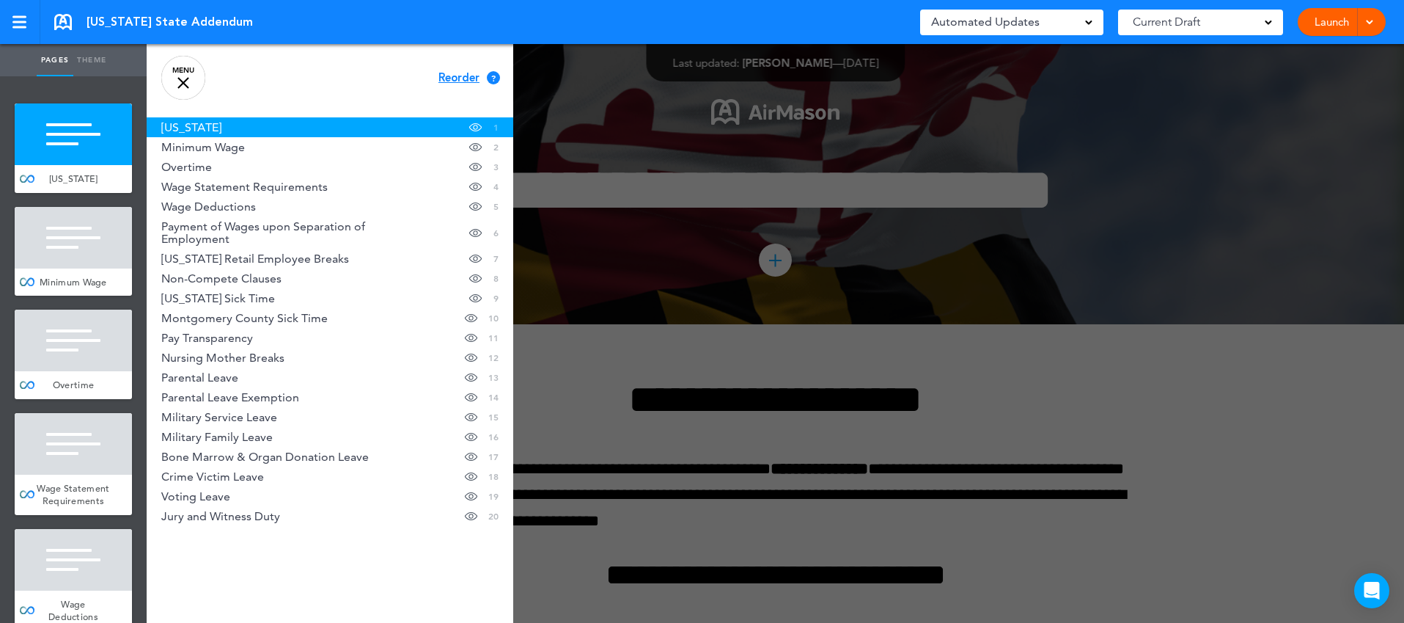
click at [586, 108] on div at bounding box center [849, 311] width 1404 height 623
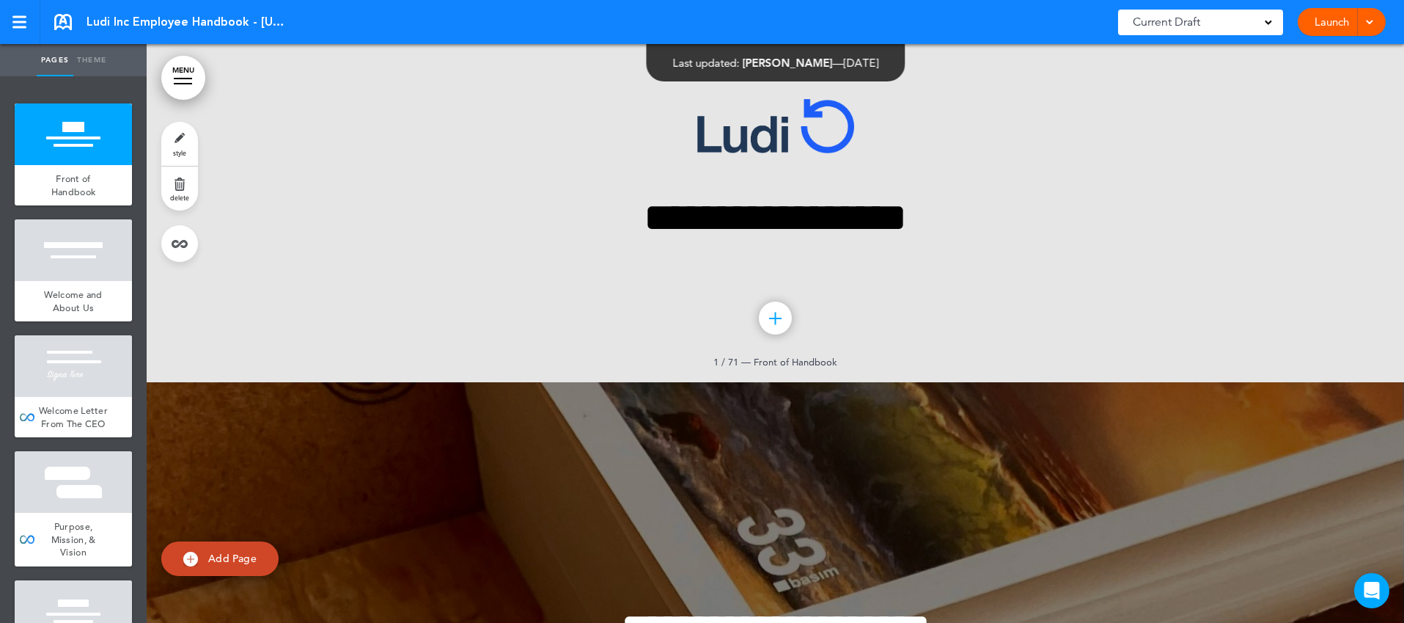
click at [189, 94] on link "MENU" at bounding box center [183, 78] width 44 height 44
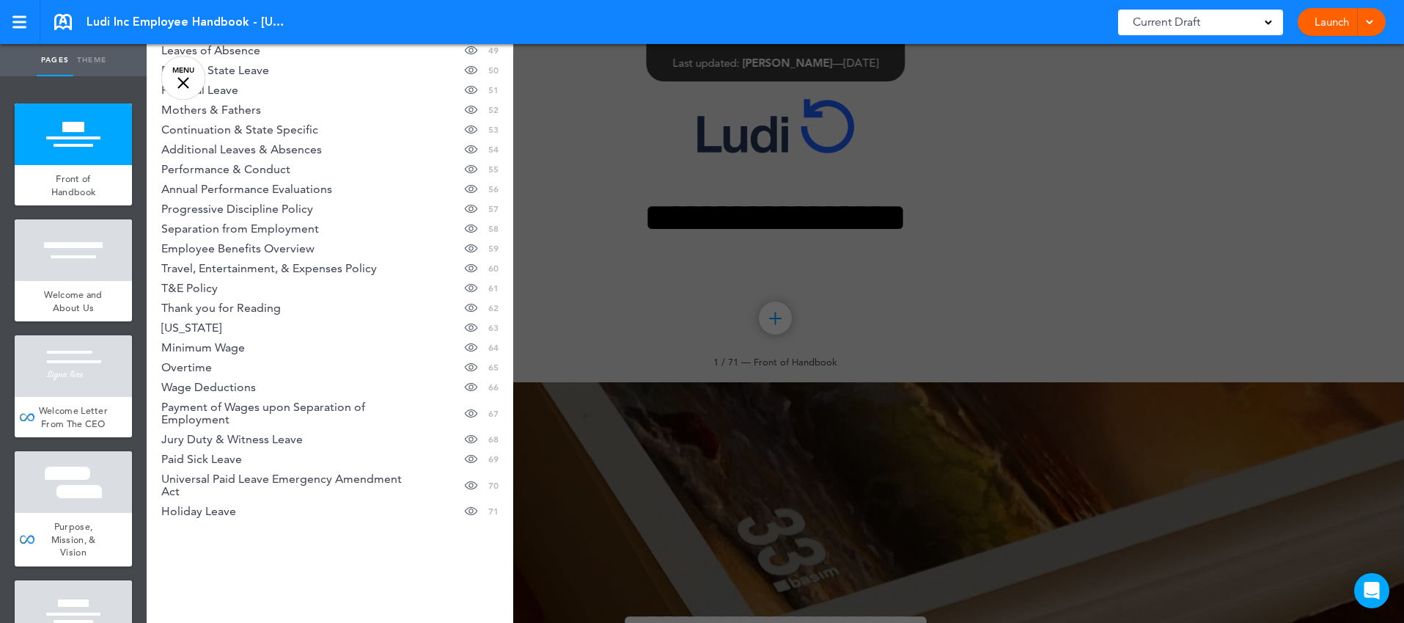
scroll to position [1103, 0]
click at [239, 327] on link "[US_STATE] Hide page in table of contents 63" at bounding box center [330, 327] width 367 height 20
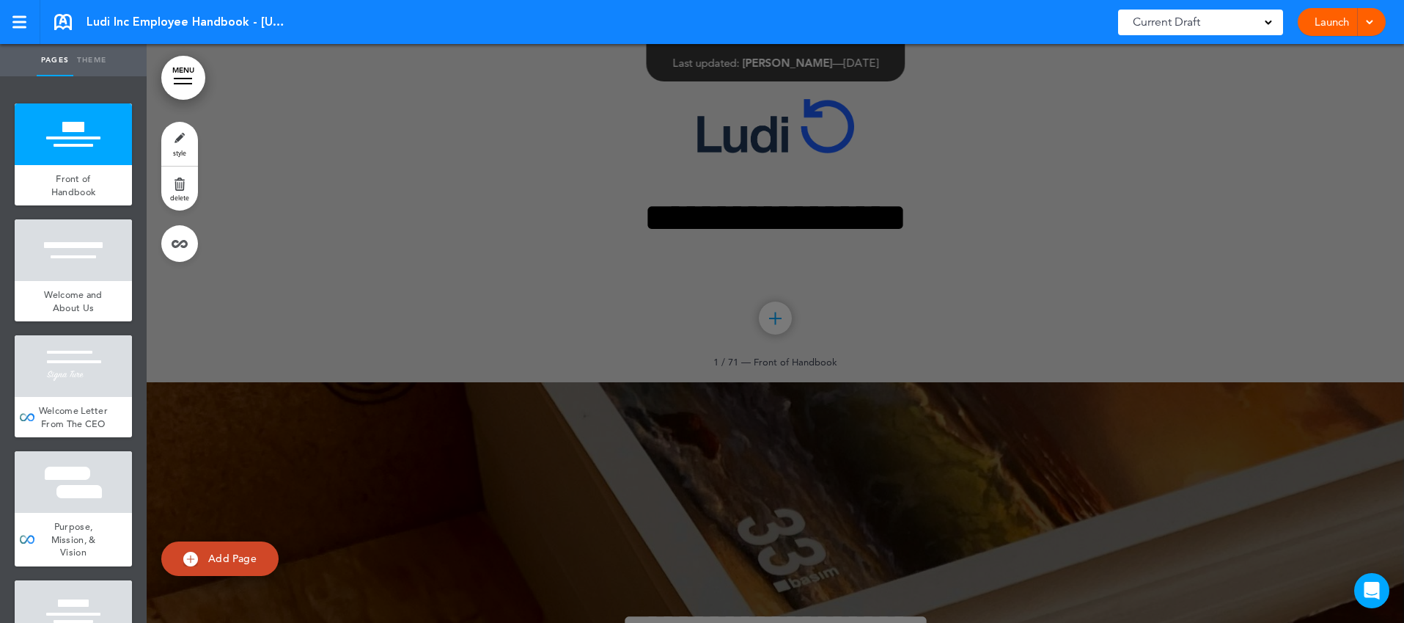
scroll to position [71085, 0]
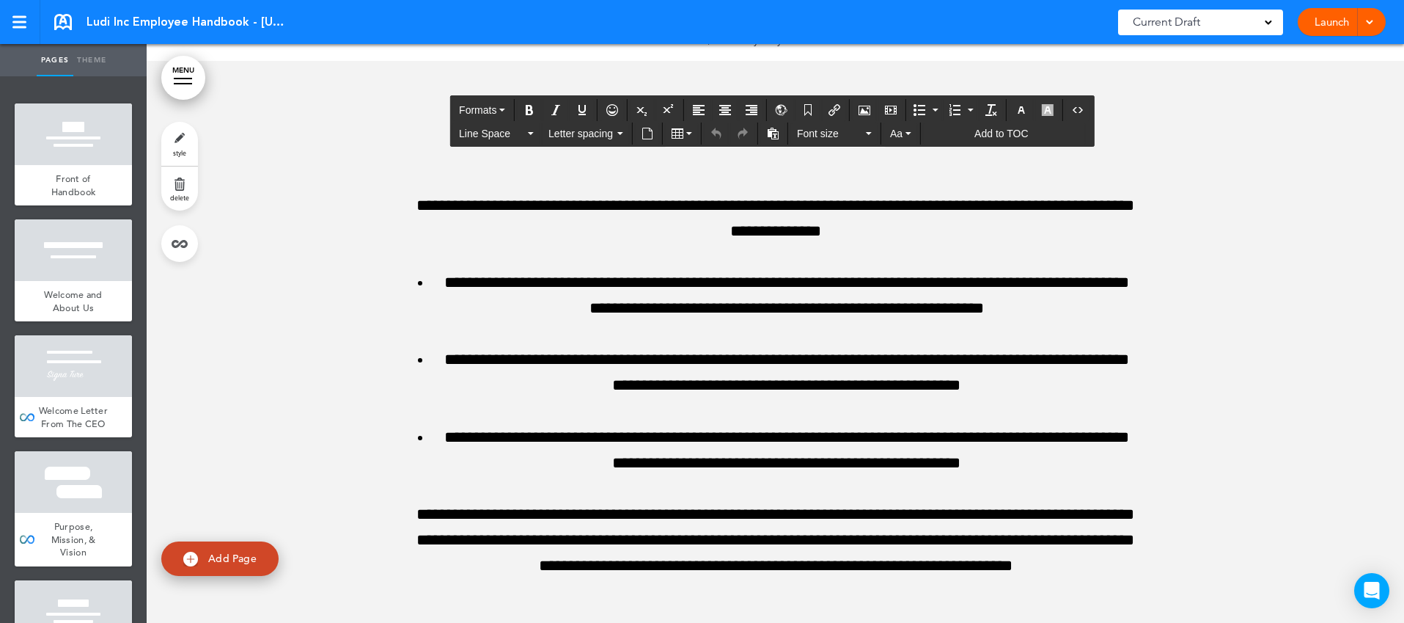
drag, startPoint x: 471, startPoint y: 471, endPoint x: 1060, endPoint y: 472, distance: 588.1
click at [1024, 111] on icon "button" at bounding box center [1022, 110] width 12 height 12
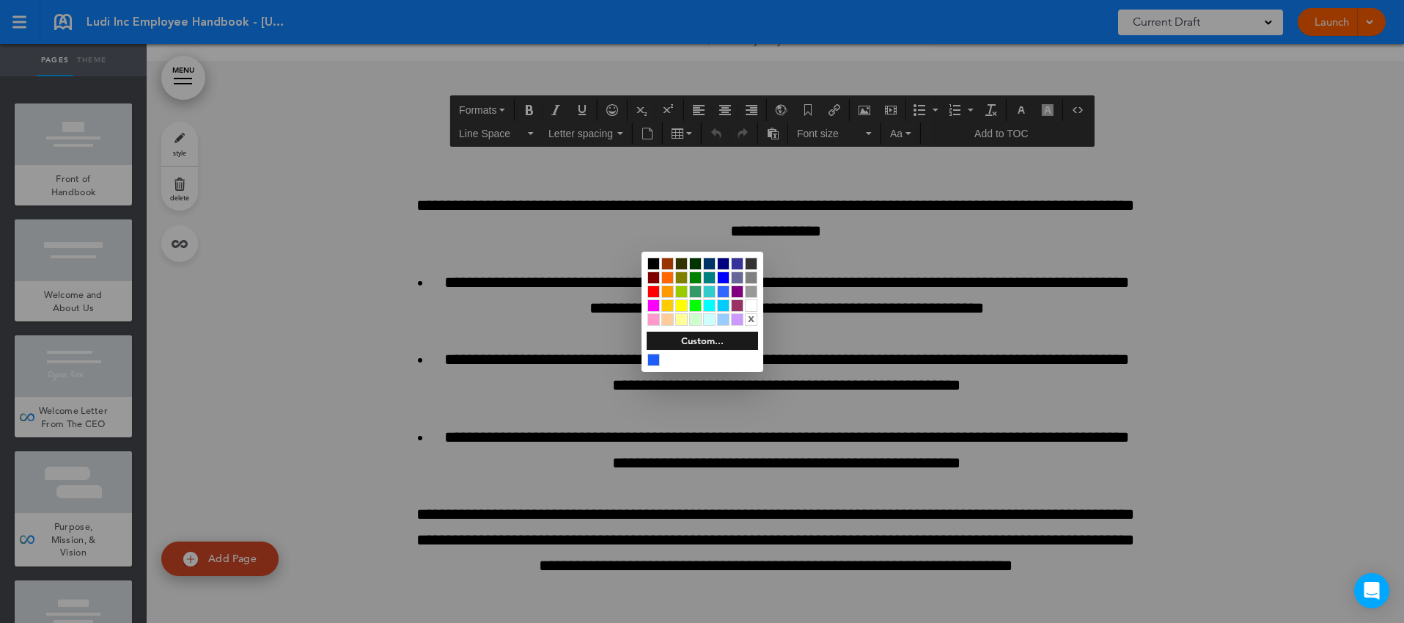
click at [658, 262] on div at bounding box center [653, 263] width 12 height 12
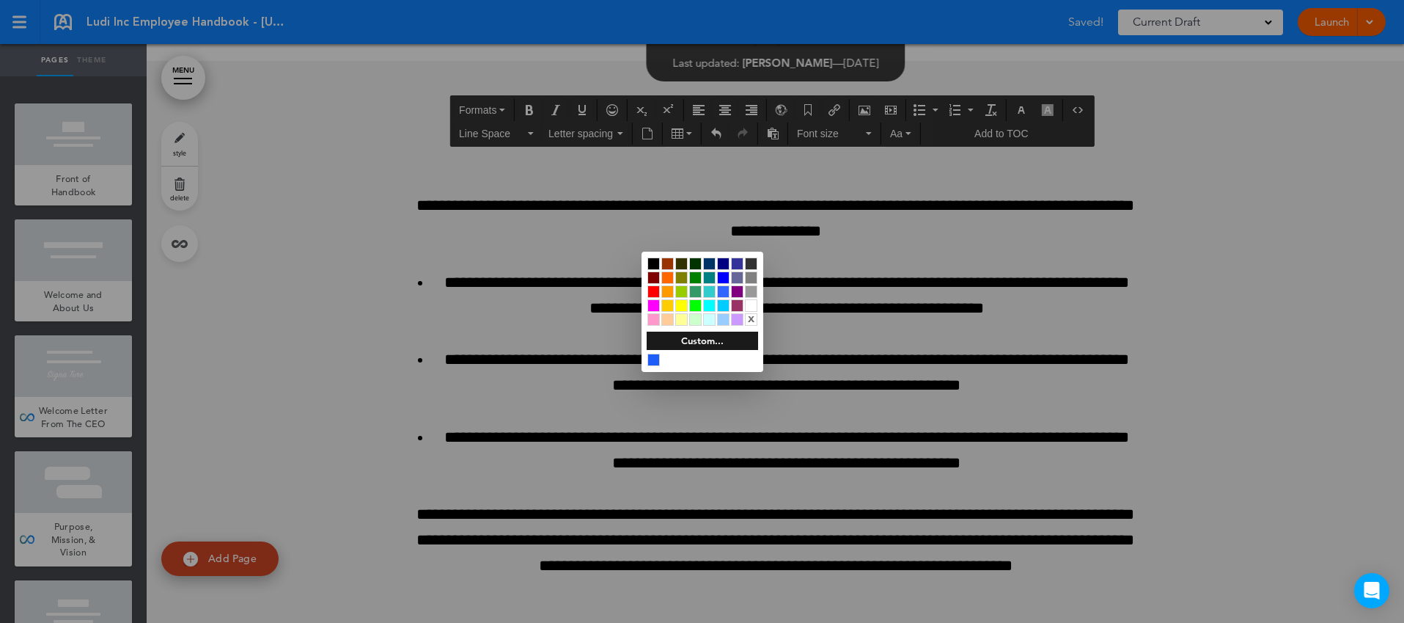
click at [848, 381] on div at bounding box center [702, 311] width 1404 height 623
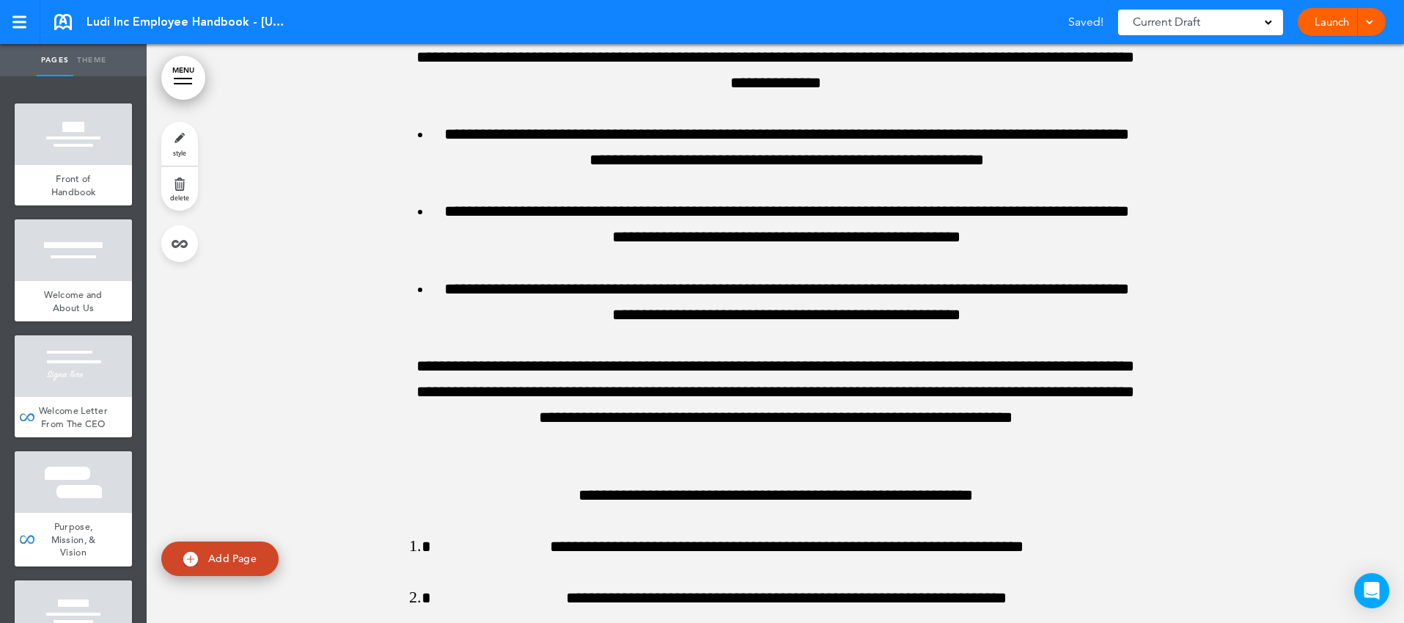
scroll to position [71246, 0]
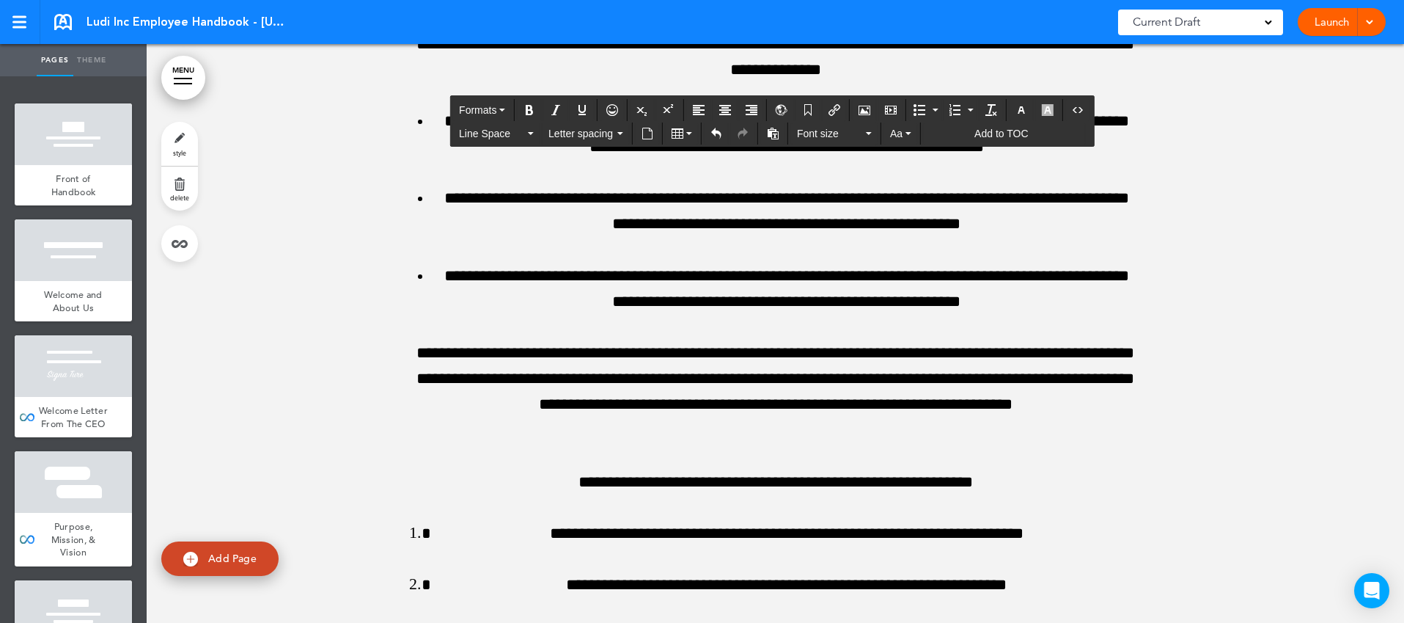
drag, startPoint x: 1032, startPoint y: 422, endPoint x: 407, endPoint y: 364, distance: 627.5
click at [705, 111] on icon "Align left" at bounding box center [699, 110] width 12 height 12
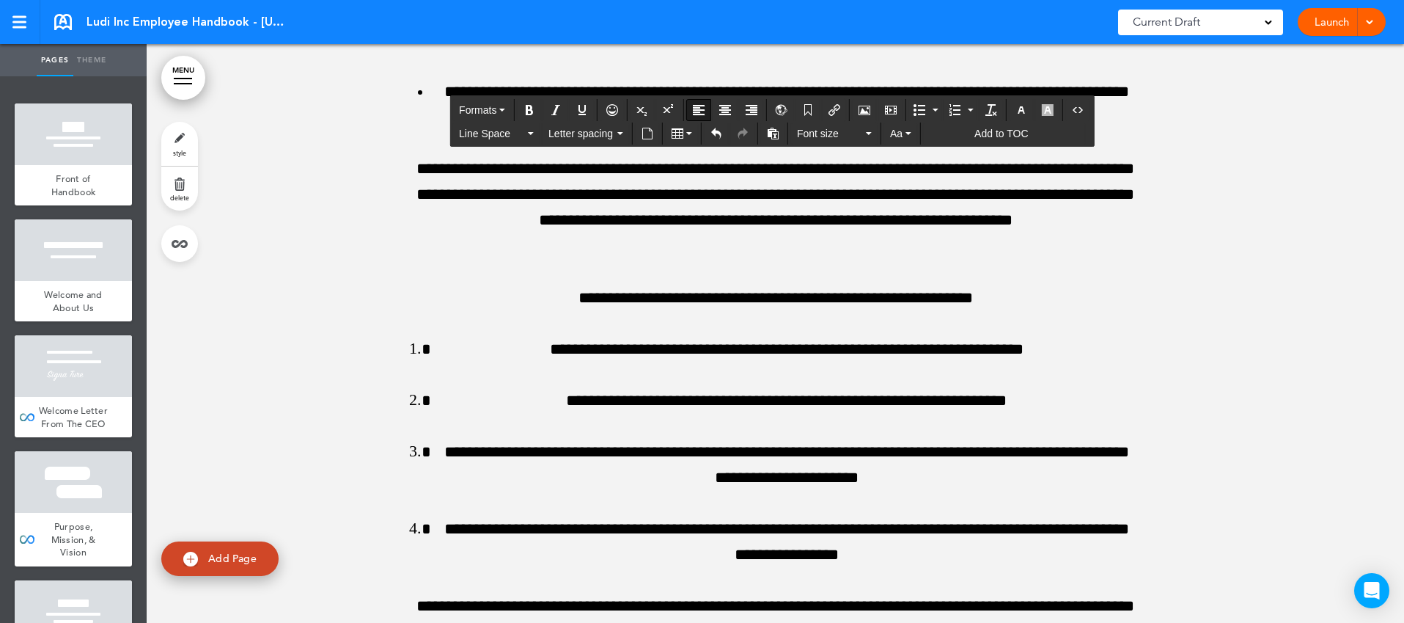
scroll to position [71454, 0]
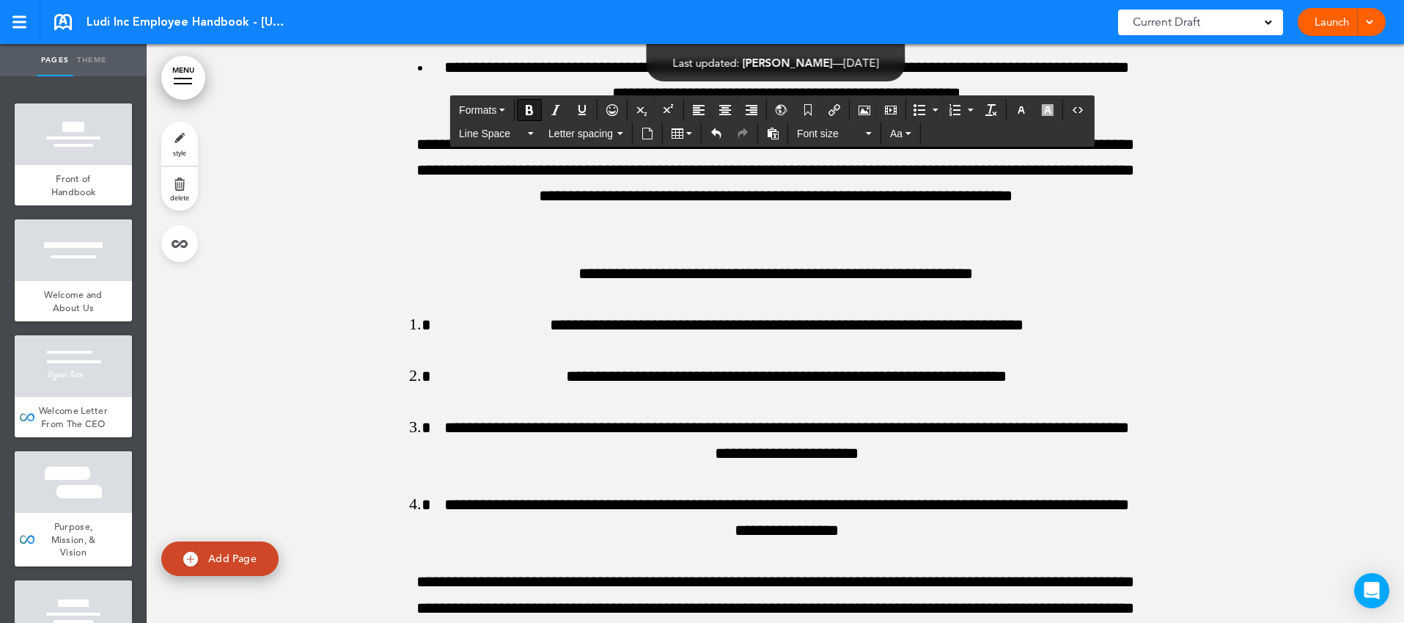
click at [703, 111] on icon "Align left" at bounding box center [699, 110] width 12 height 12
click at [704, 106] on icon "Align left" at bounding box center [699, 110] width 12 height 12
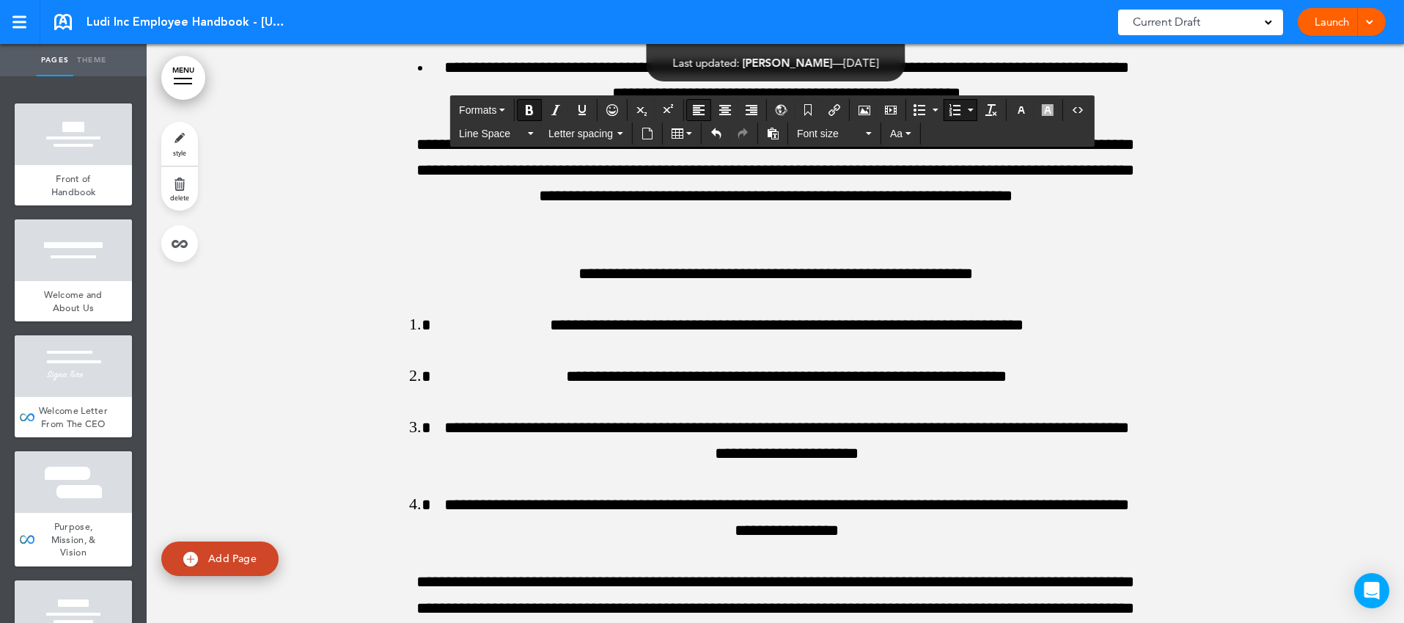
click at [701, 109] on icon "Align left" at bounding box center [699, 110] width 12 height 12
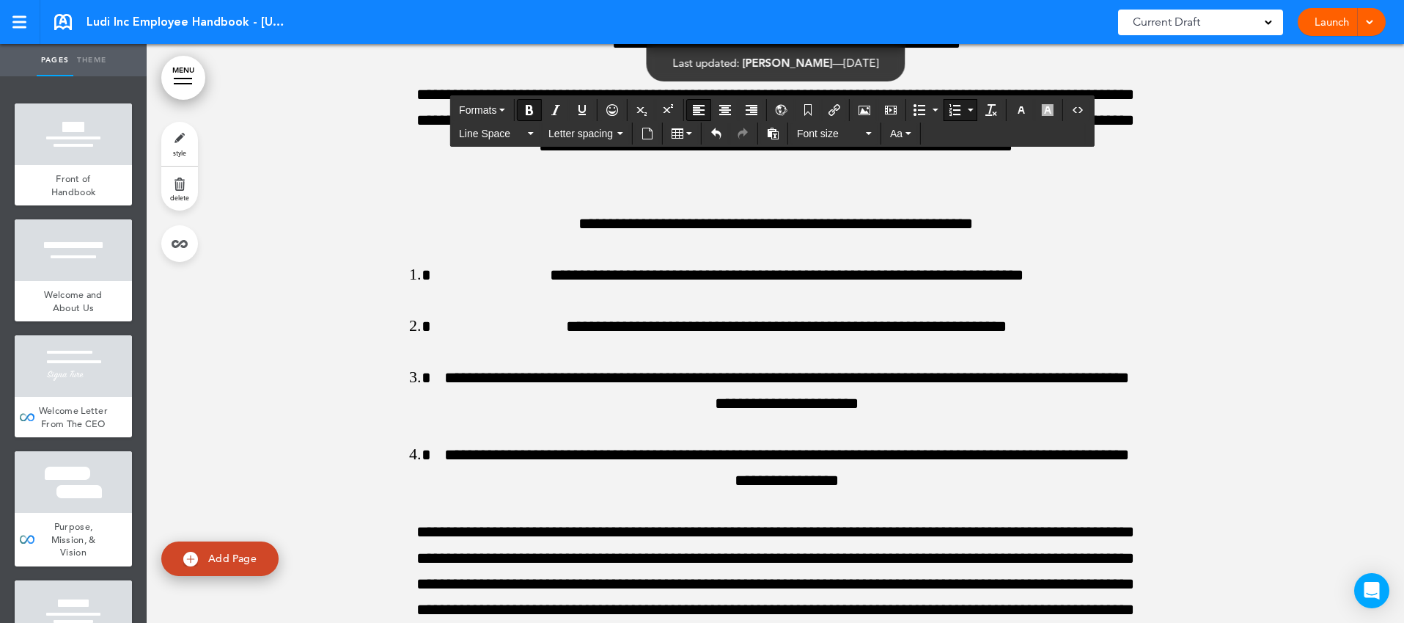
scroll to position [71538, 0]
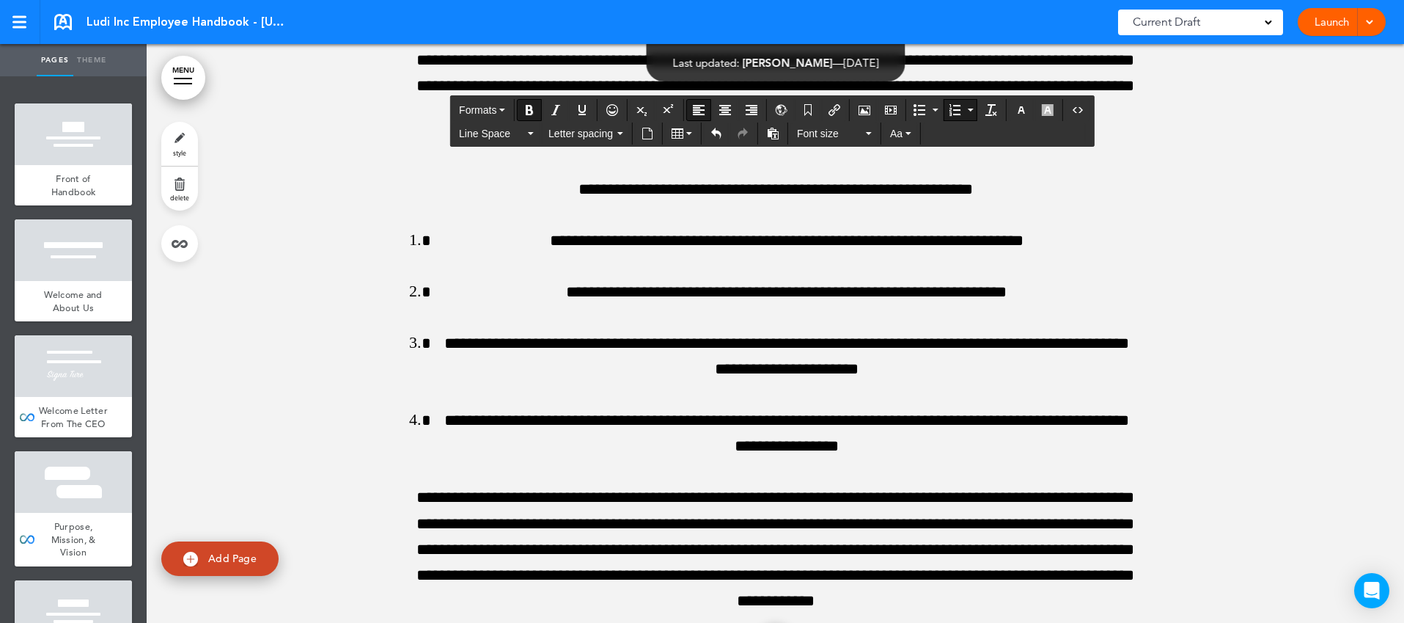
click at [703, 112] on icon "Align left" at bounding box center [699, 110] width 12 height 12
click at [697, 106] on icon "Align left" at bounding box center [699, 110] width 12 height 12
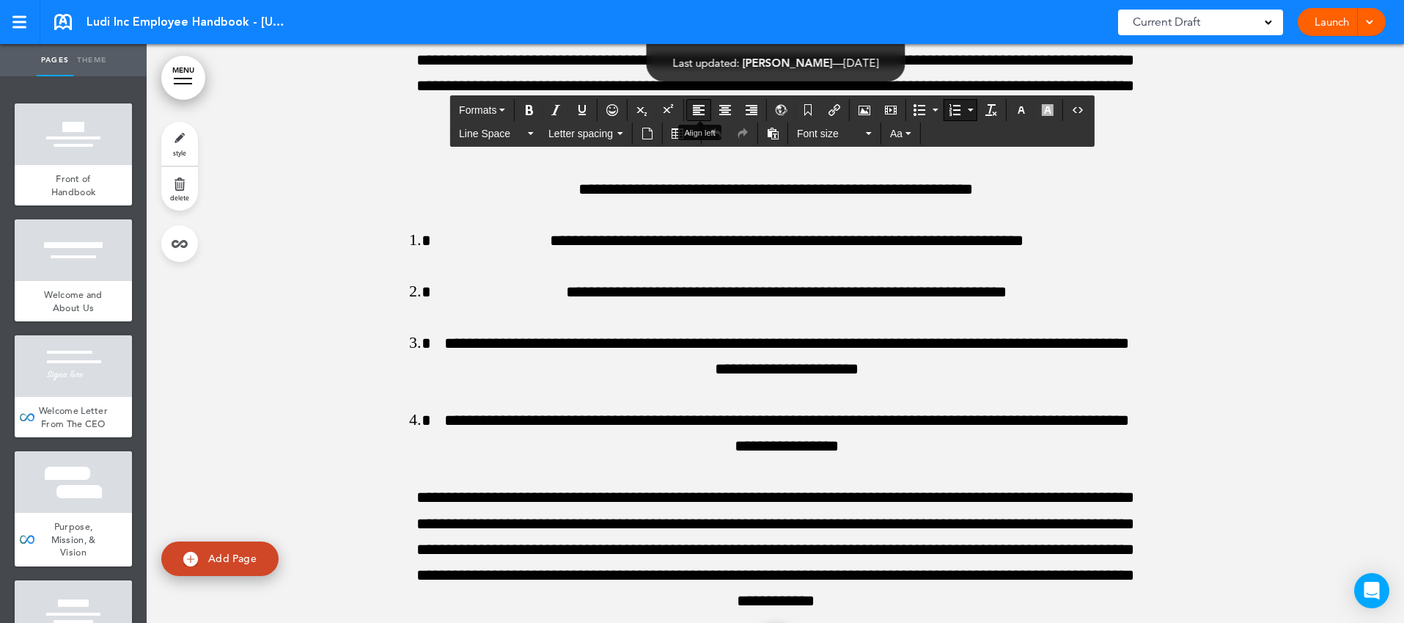
click at [691, 113] on button "Align left" at bounding box center [698, 110] width 23 height 21
drag, startPoint x: 856, startPoint y: 497, endPoint x: 408, endPoint y: 224, distance: 523.9
click at [531, 109] on icon "Bold" at bounding box center [530, 110] width 12 height 12
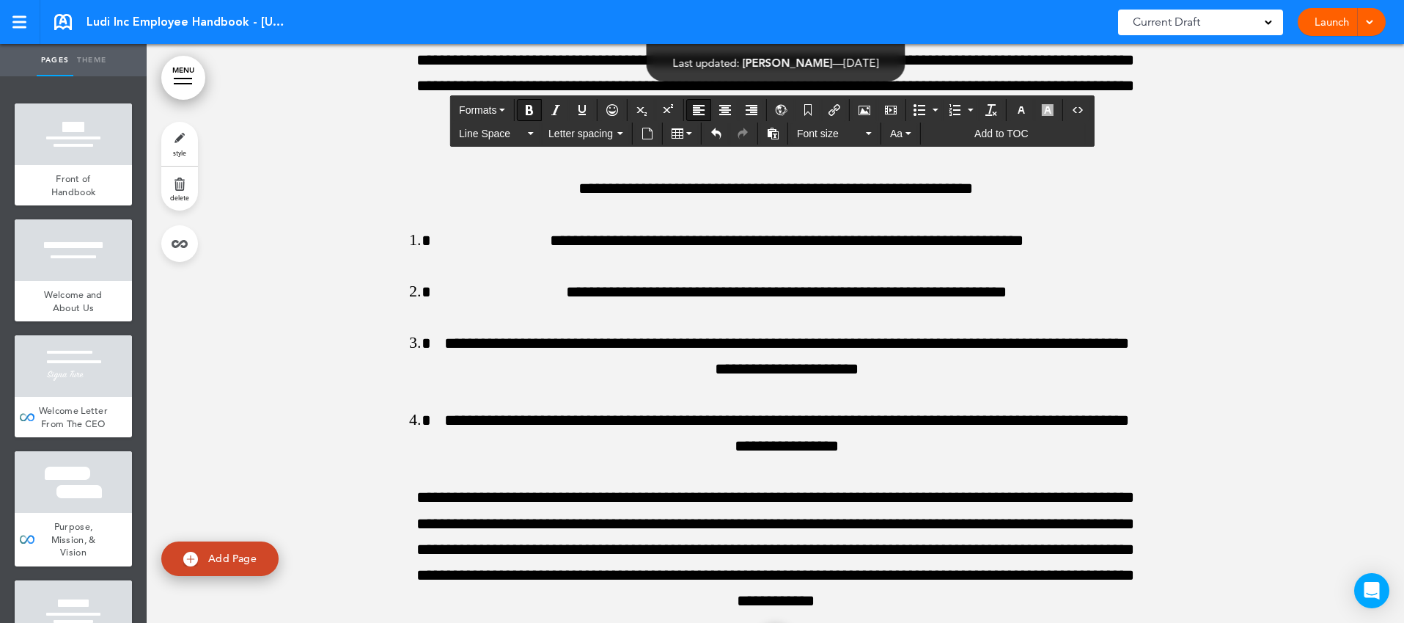
click at [531, 109] on icon "Bold" at bounding box center [530, 110] width 12 height 12
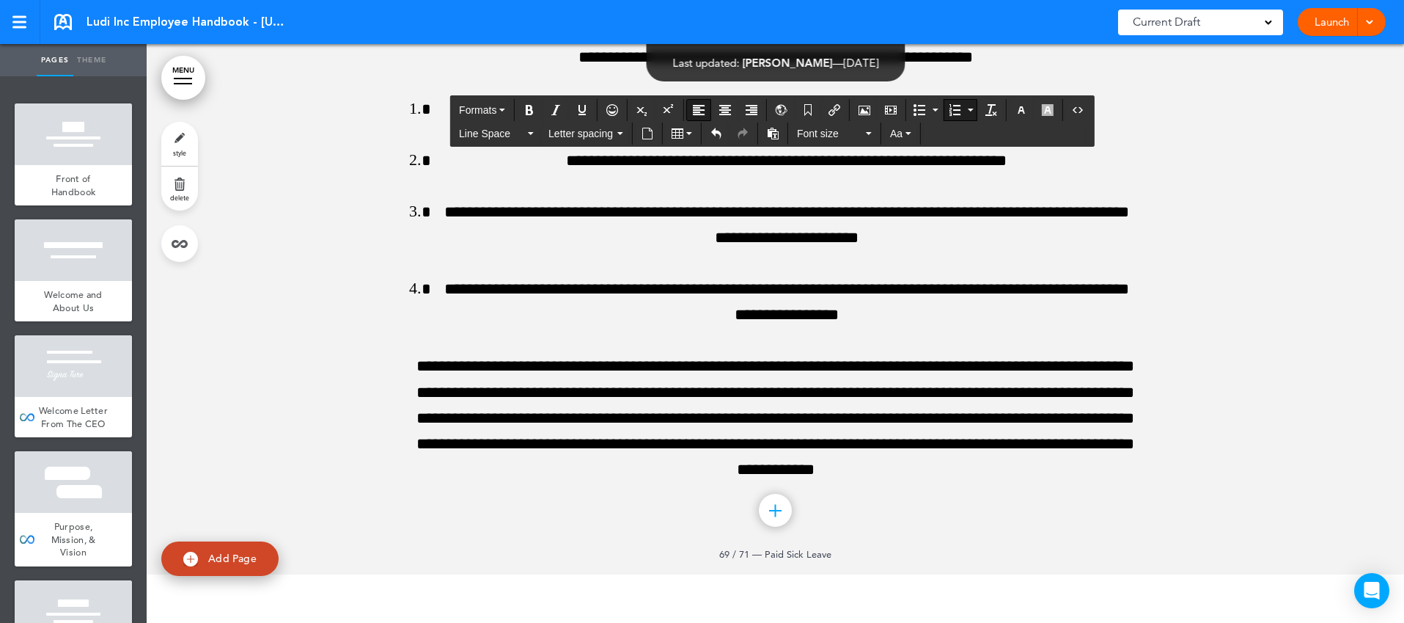
scroll to position [71681, 0]
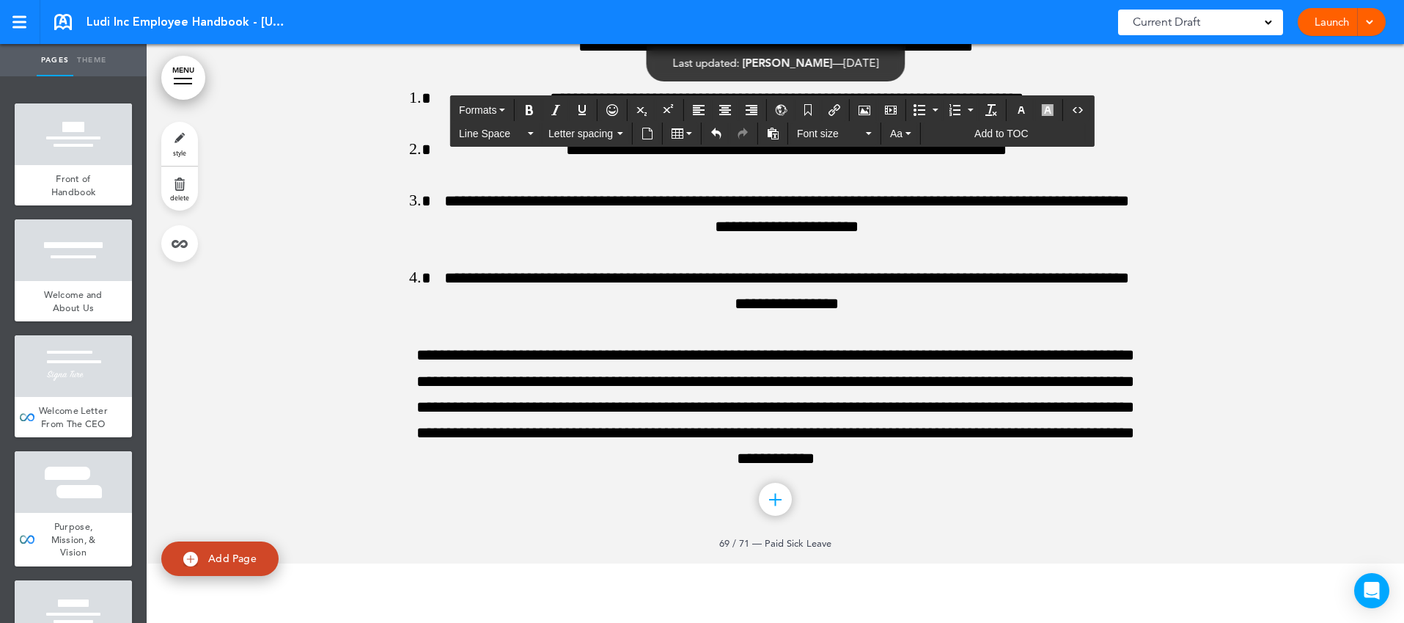
drag, startPoint x: 913, startPoint y: 539, endPoint x: 415, endPoint y: 408, distance: 514.7
click at [702, 110] on icon "Align left" at bounding box center [699, 110] width 12 height 12
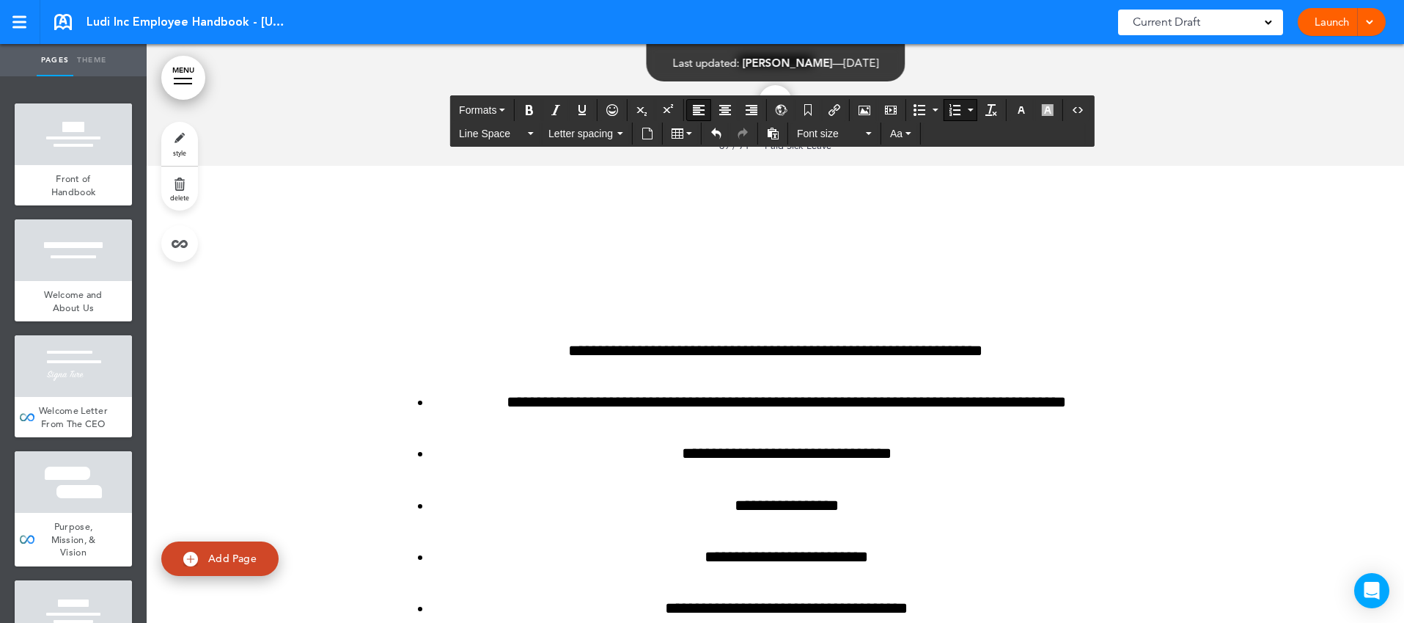
scroll to position [72102, 0]
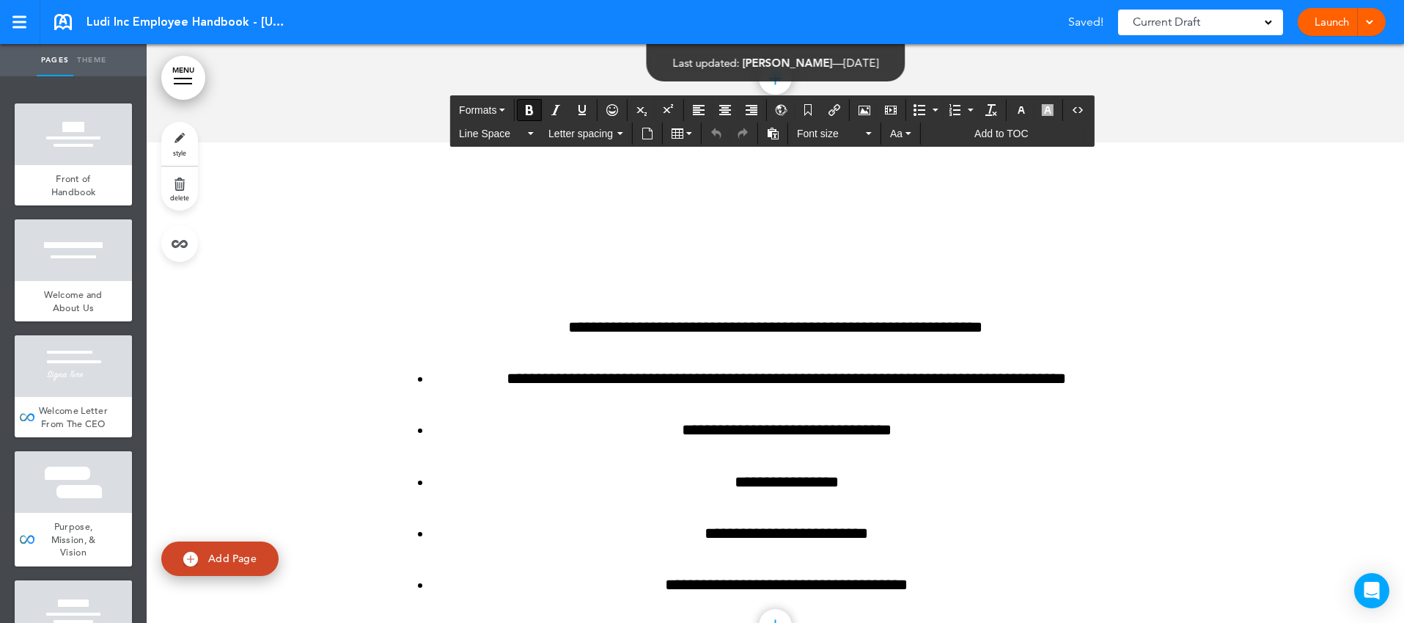
drag, startPoint x: 459, startPoint y: 323, endPoint x: 403, endPoint y: 316, distance: 56.9
click at [1018, 118] on button "button" at bounding box center [1021, 110] width 23 height 21
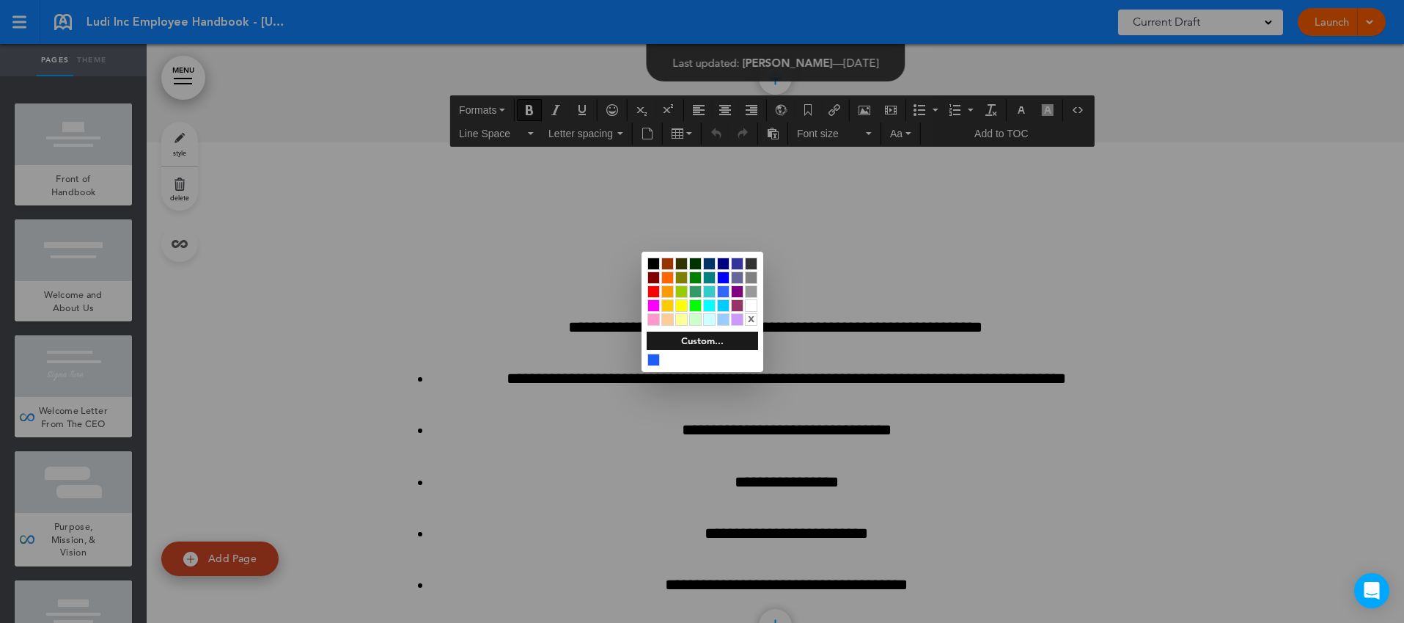
click at [650, 263] on div at bounding box center [653, 263] width 12 height 12
click at [895, 403] on div at bounding box center [702, 311] width 1404 height 623
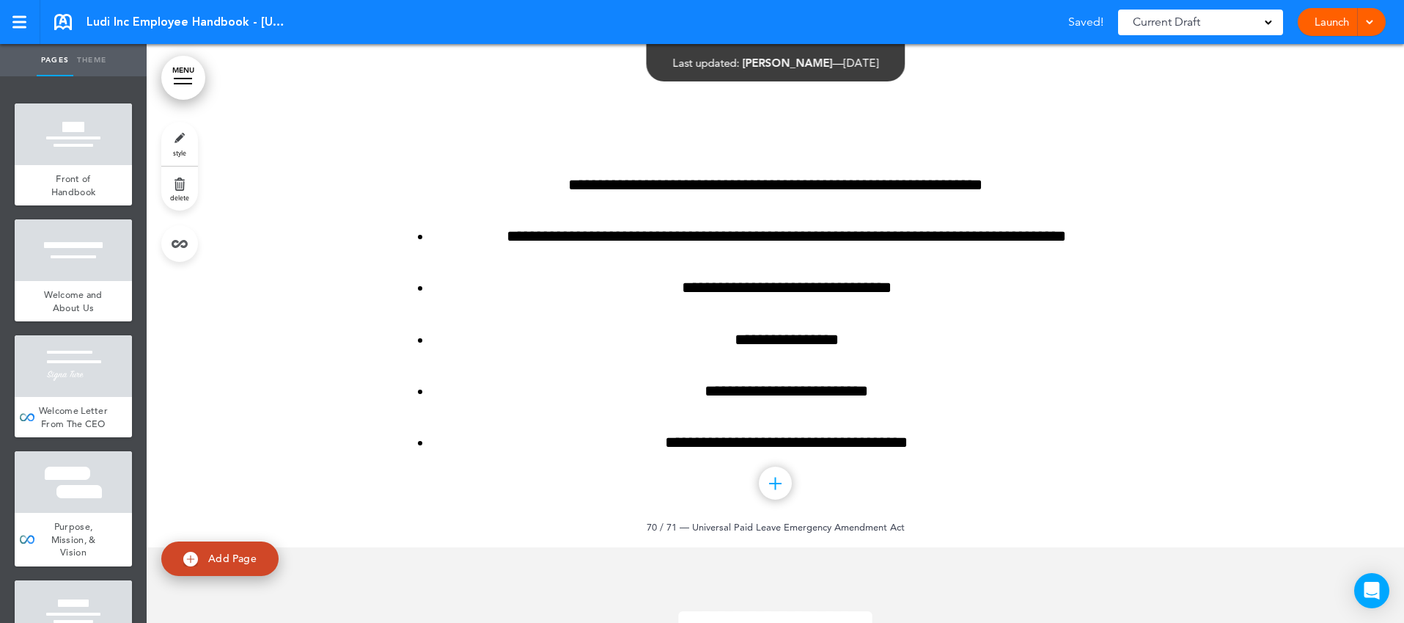
scroll to position [72272, 0]
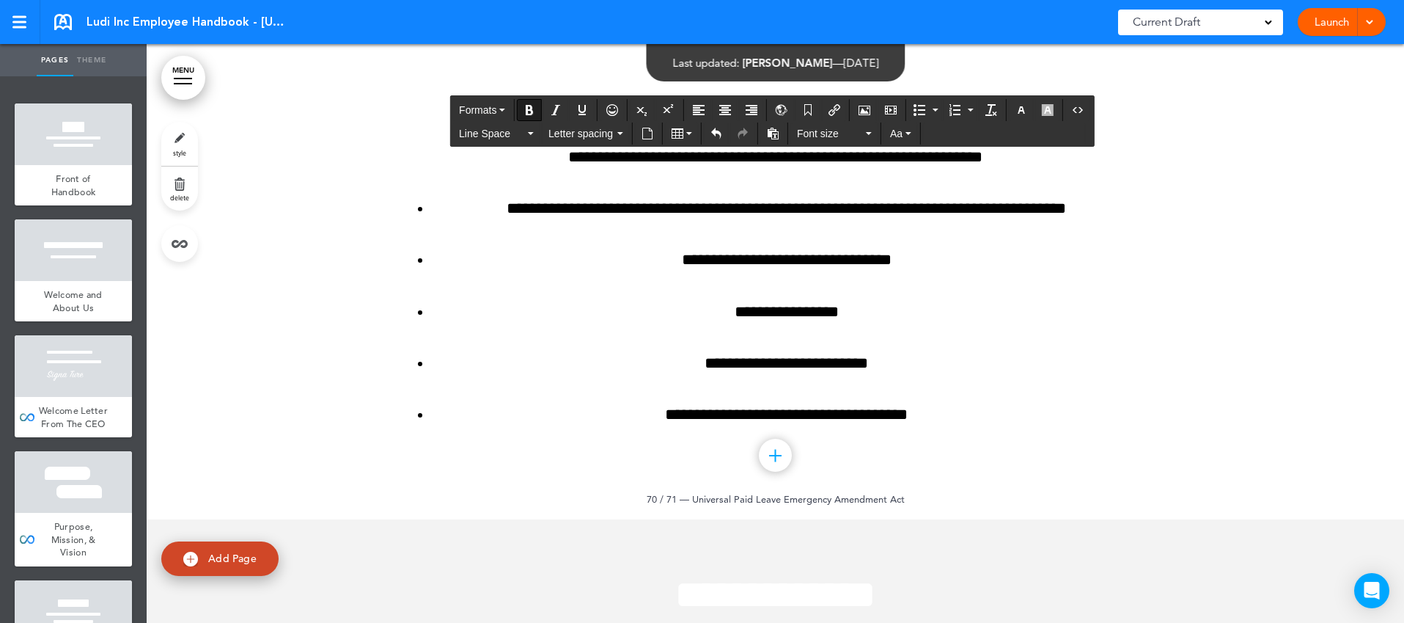
drag, startPoint x: 938, startPoint y: 332, endPoint x: 521, endPoint y: 194, distance: 438.7
click at [692, 109] on button "Align left" at bounding box center [698, 110] width 23 height 21
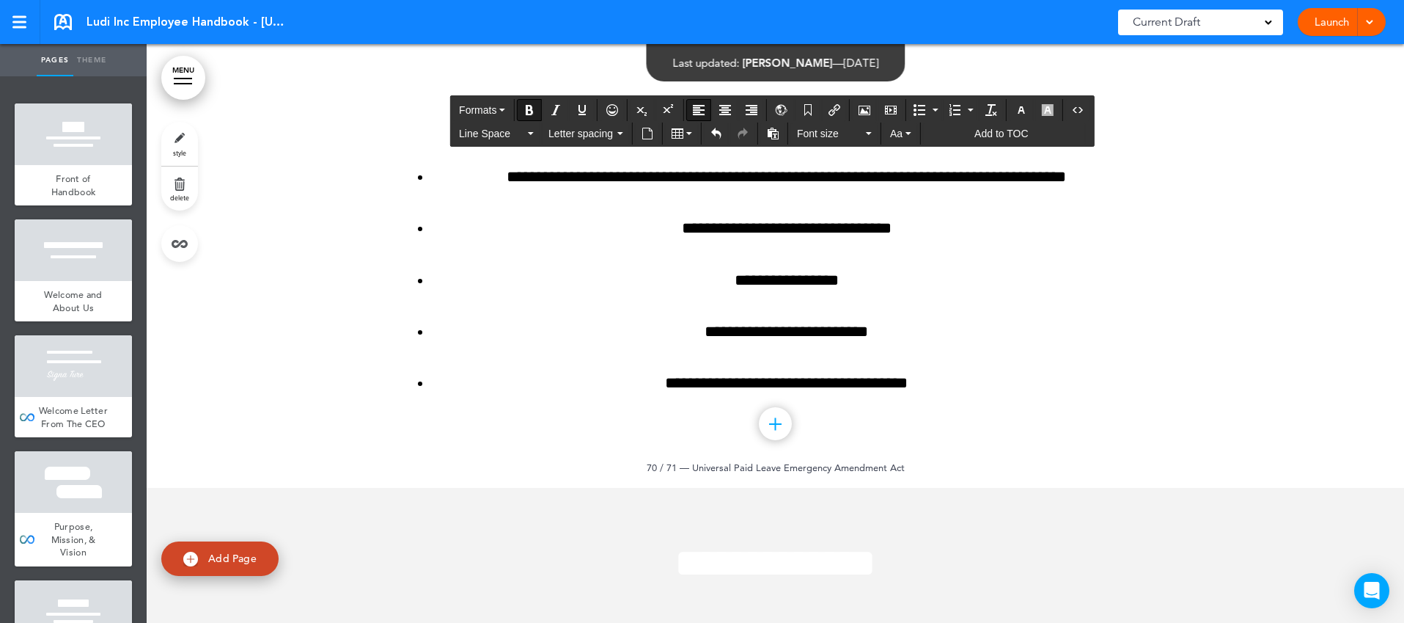
scroll to position [72299, 0]
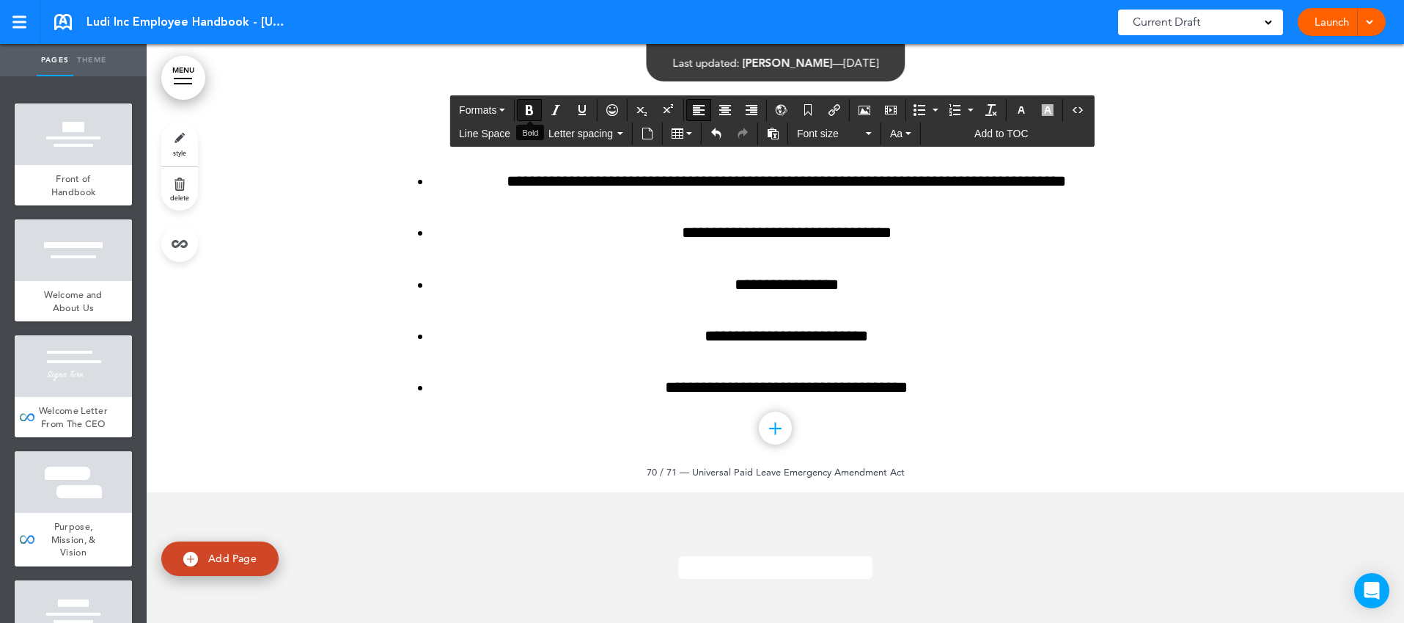
click at [528, 109] on icon "Bold" at bounding box center [530, 110] width 12 height 12
click at [698, 111] on icon "Align left" at bounding box center [699, 110] width 12 height 12
click at [700, 106] on icon "Align left" at bounding box center [699, 110] width 12 height 12
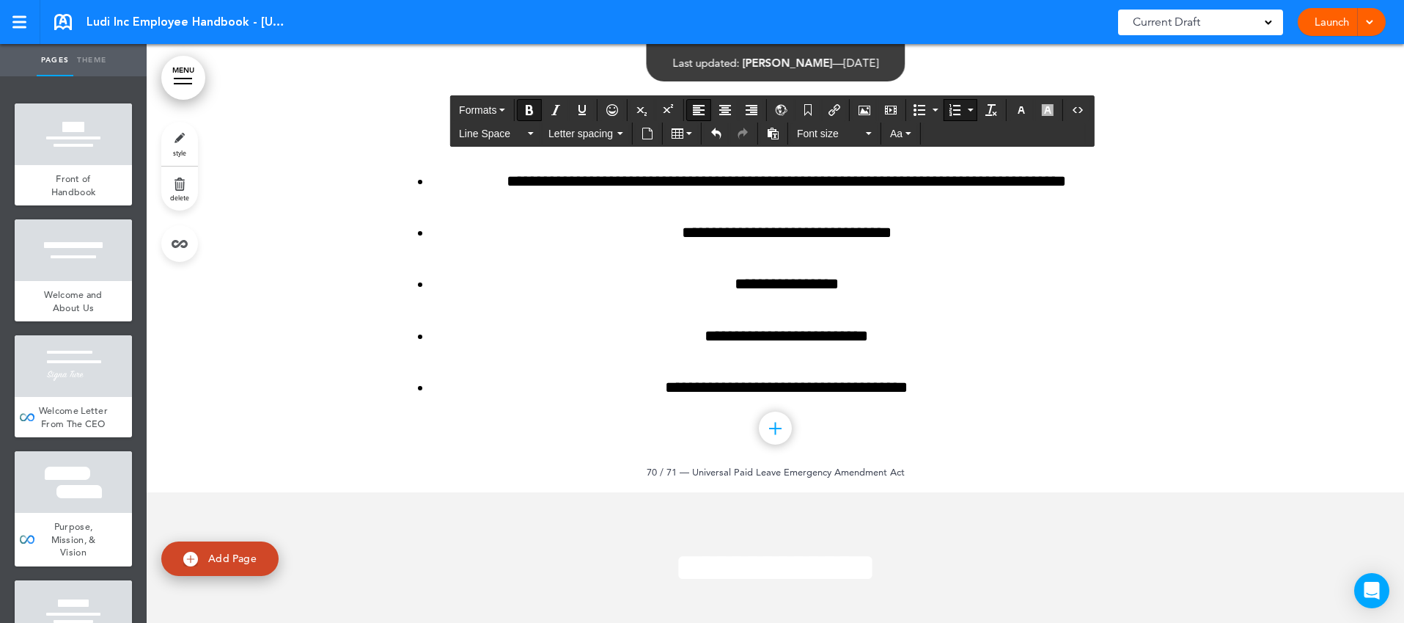
click at [696, 110] on icon "Align left" at bounding box center [699, 110] width 12 height 12
click at [700, 106] on icon "Align left" at bounding box center [699, 110] width 12 height 12
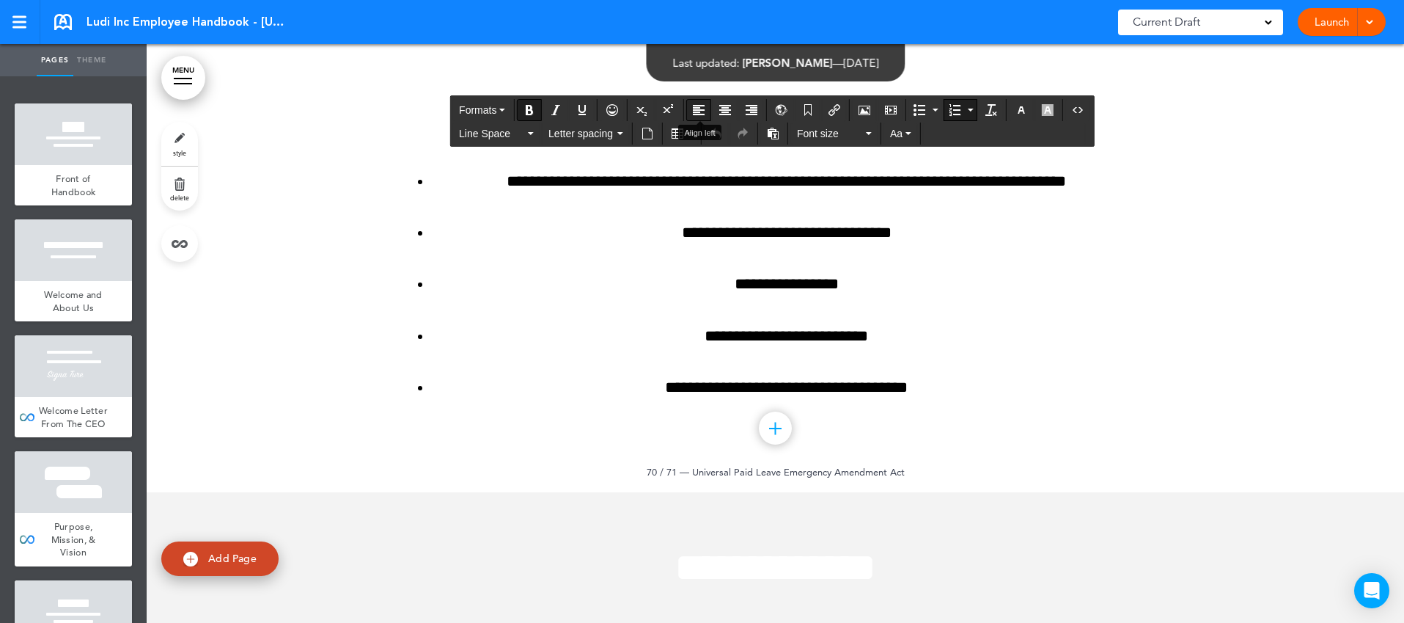
click at [702, 110] on icon "Align left" at bounding box center [699, 110] width 12 height 12
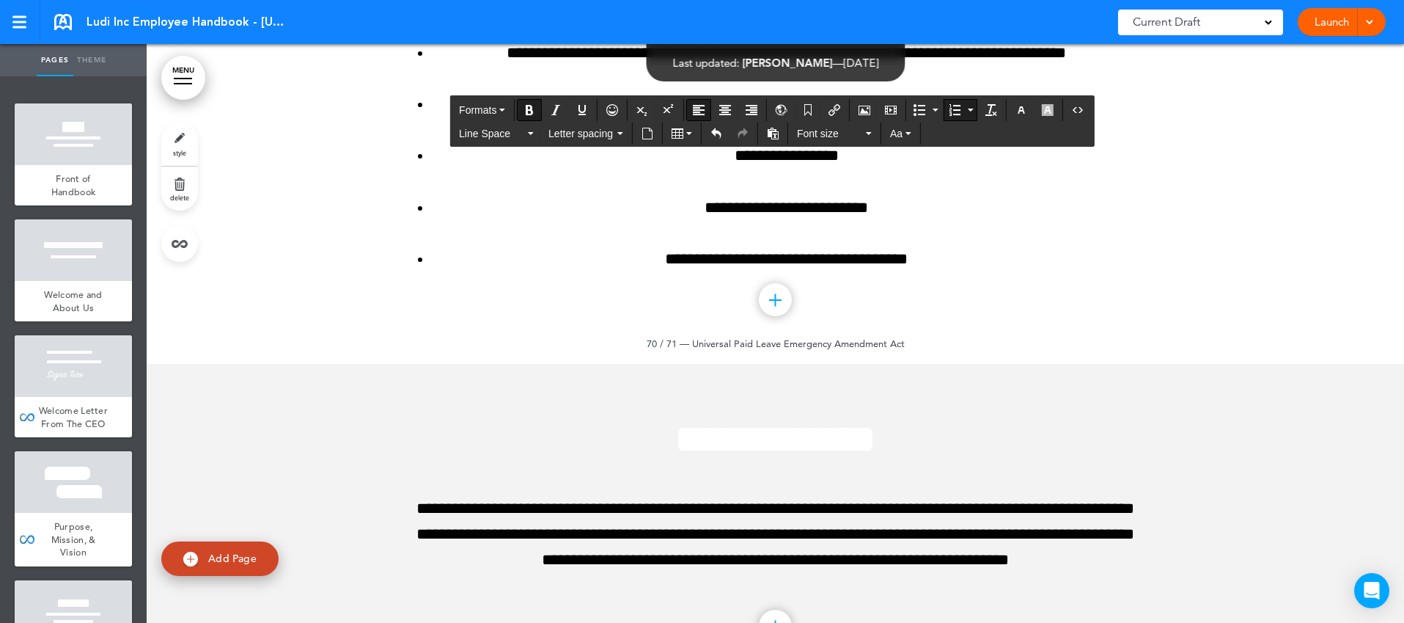
scroll to position [72445, 0]
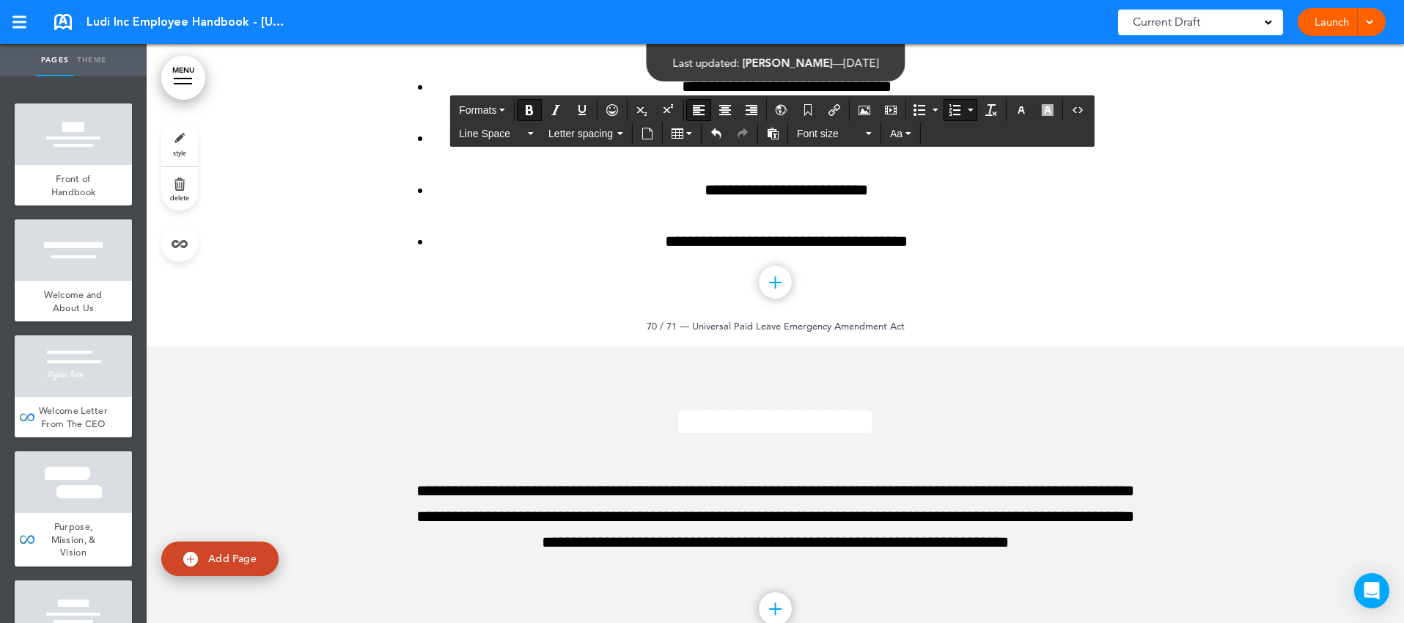
click at [702, 109] on icon "Align left" at bounding box center [699, 110] width 12 height 12
click at [702, 111] on icon "Align left" at bounding box center [699, 110] width 12 height 12
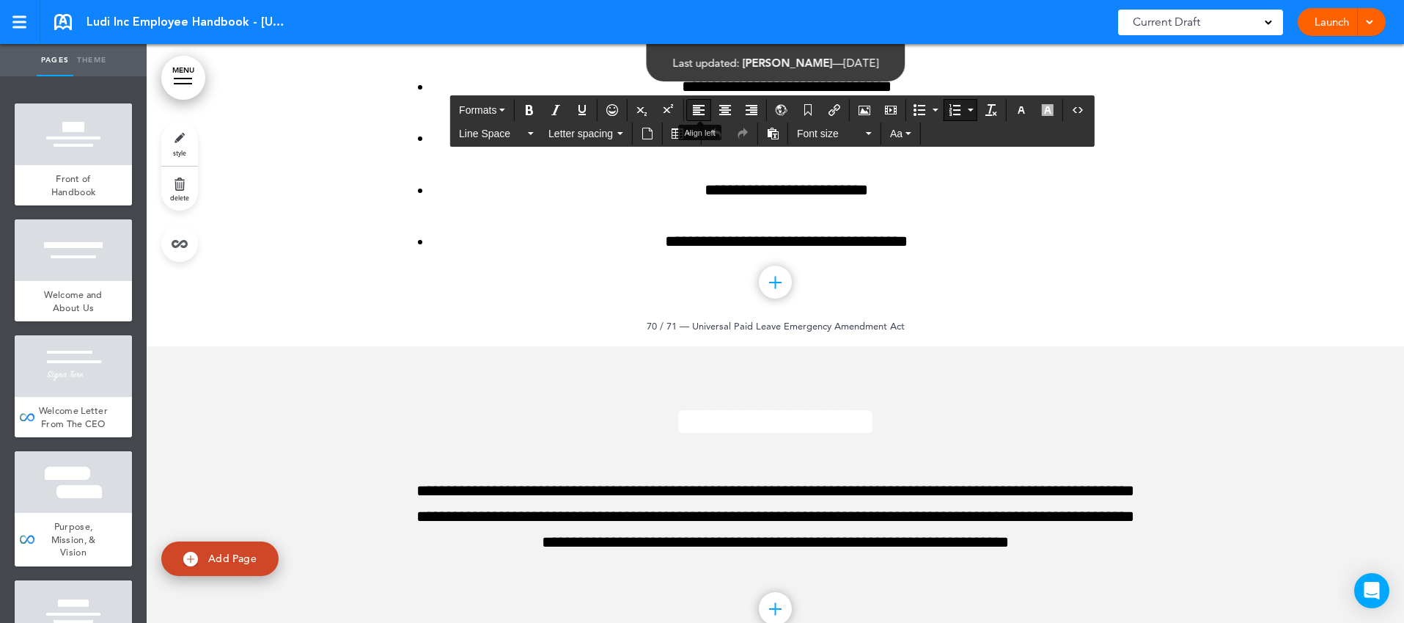
click at [700, 109] on icon "Align left" at bounding box center [699, 110] width 12 height 12
drag, startPoint x: 881, startPoint y: 572, endPoint x: 433, endPoint y: 192, distance: 587.9
click at [530, 107] on icon "Bold" at bounding box center [530, 110] width 12 height 12
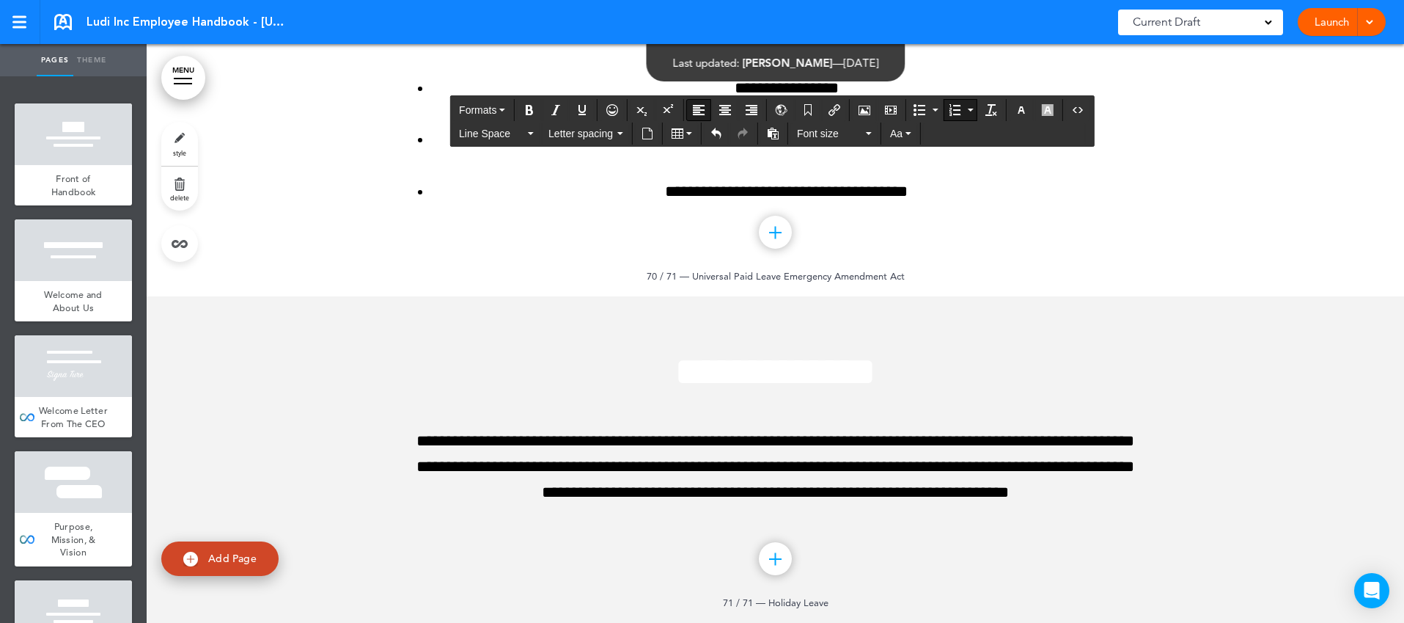
scroll to position [72708, 0]
drag, startPoint x: 1085, startPoint y: 349, endPoint x: 454, endPoint y: 349, distance: 631.3
click at [697, 111] on icon "Align left" at bounding box center [699, 110] width 12 height 12
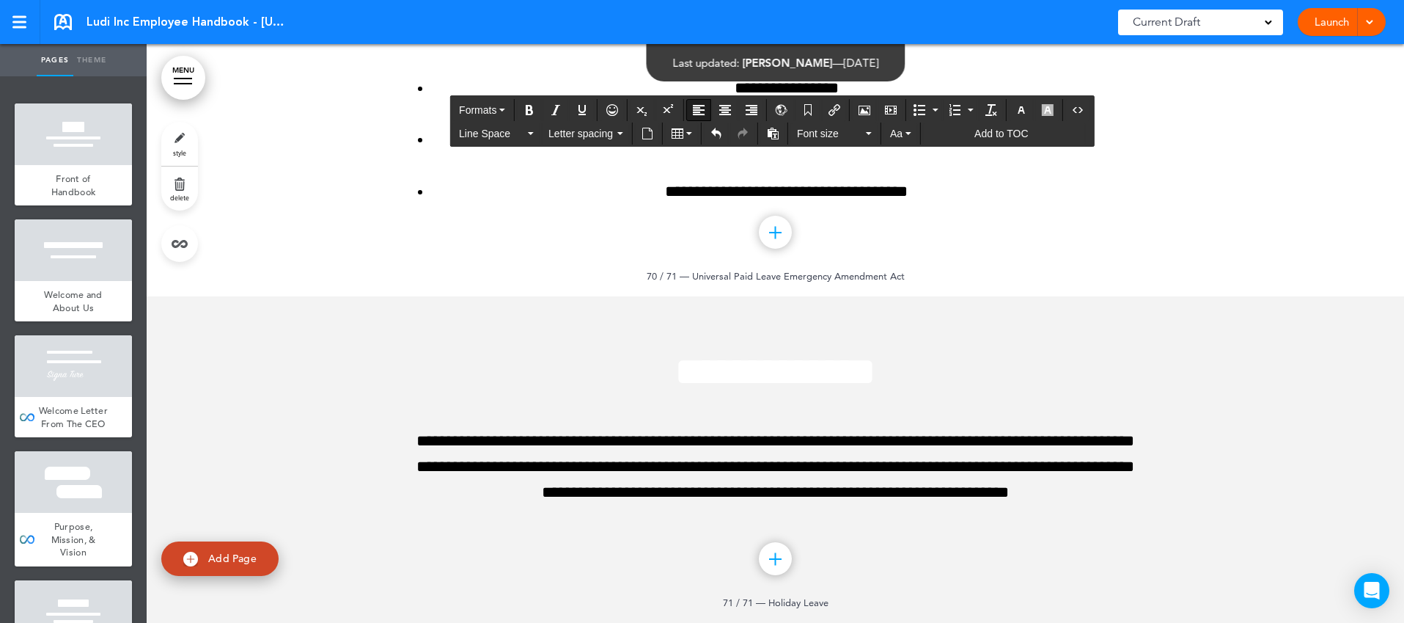
drag, startPoint x: 963, startPoint y: 545, endPoint x: 390, endPoint y: 528, distance: 573.6
click at [1020, 109] on icon "button" at bounding box center [1022, 110] width 12 height 12
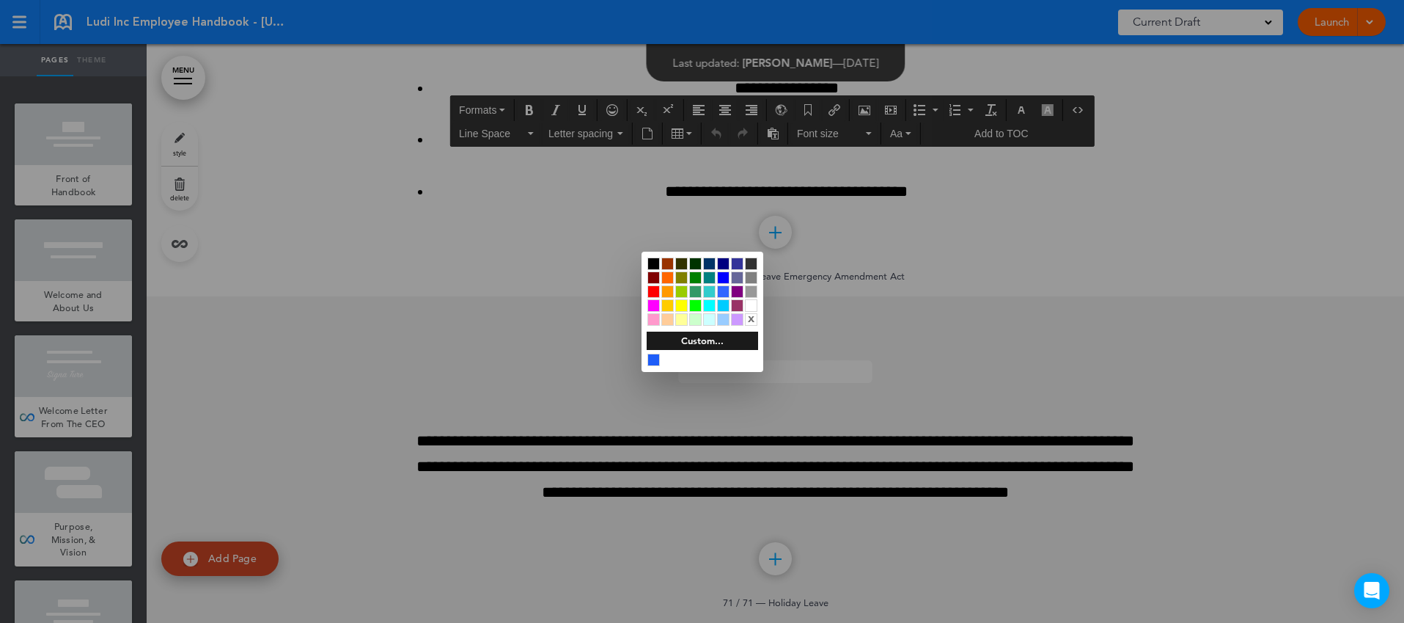
click at [656, 257] on div at bounding box center [653, 263] width 12 height 12
click at [1039, 429] on div at bounding box center [702, 311] width 1404 height 623
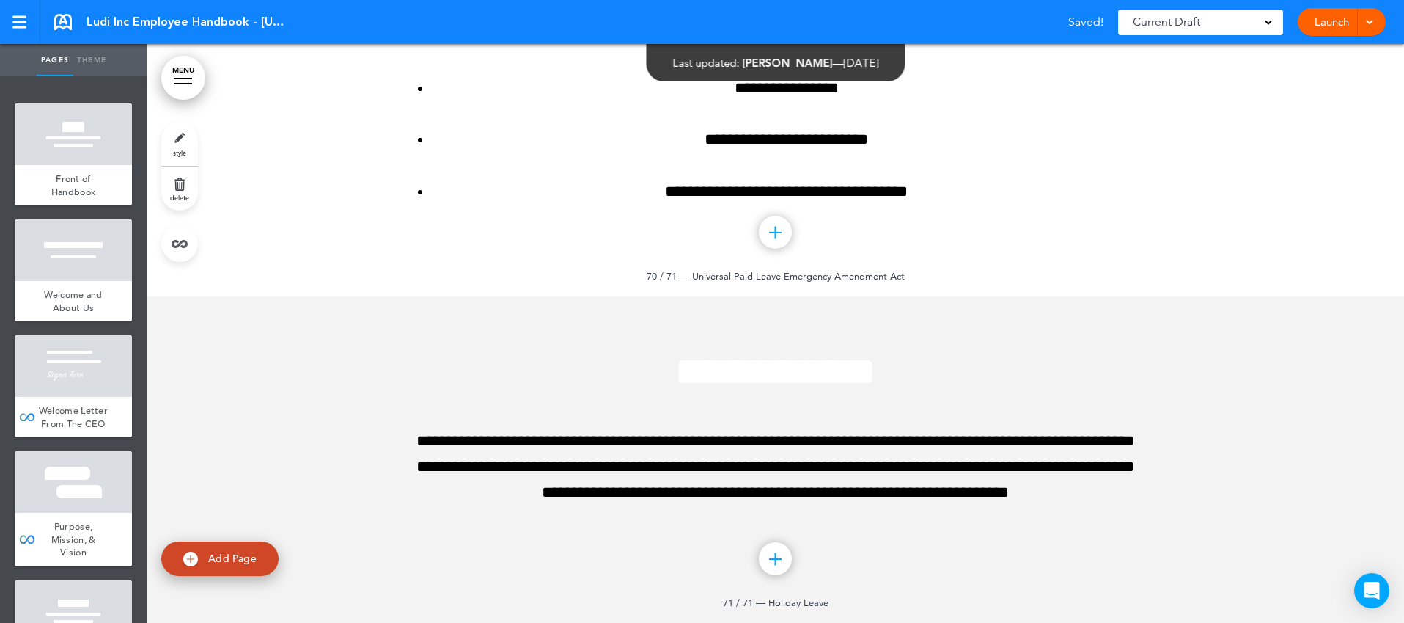
scroll to position [73021, 0]
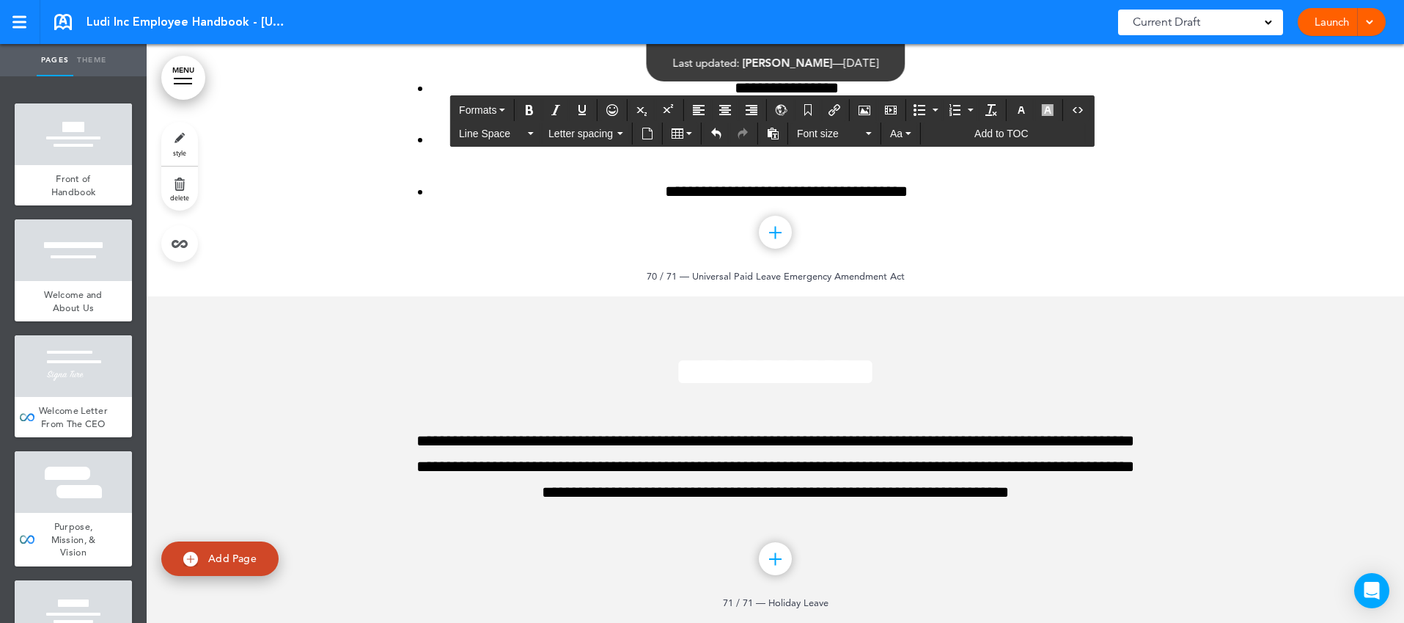
drag, startPoint x: 886, startPoint y: 320, endPoint x: 419, endPoint y: 291, distance: 468.0
click at [696, 106] on icon "Align left" at bounding box center [699, 110] width 12 height 12
click at [703, 107] on icon "Align left" at bounding box center [699, 110] width 12 height 12
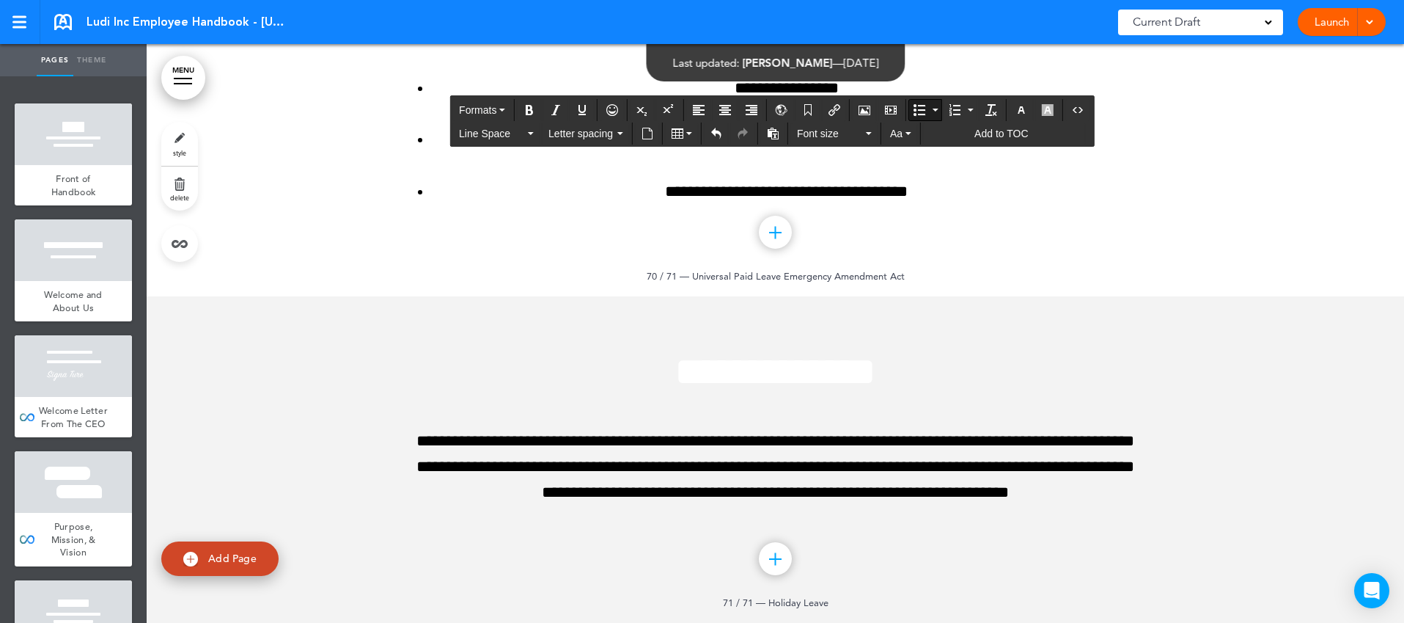
drag, startPoint x: 1073, startPoint y: 442, endPoint x: 428, endPoint y: 416, distance: 645.1
click at [700, 109] on icon "Align left" at bounding box center [699, 110] width 12 height 12
drag, startPoint x: 1082, startPoint y: 499, endPoint x: 393, endPoint y: 494, distance: 689.3
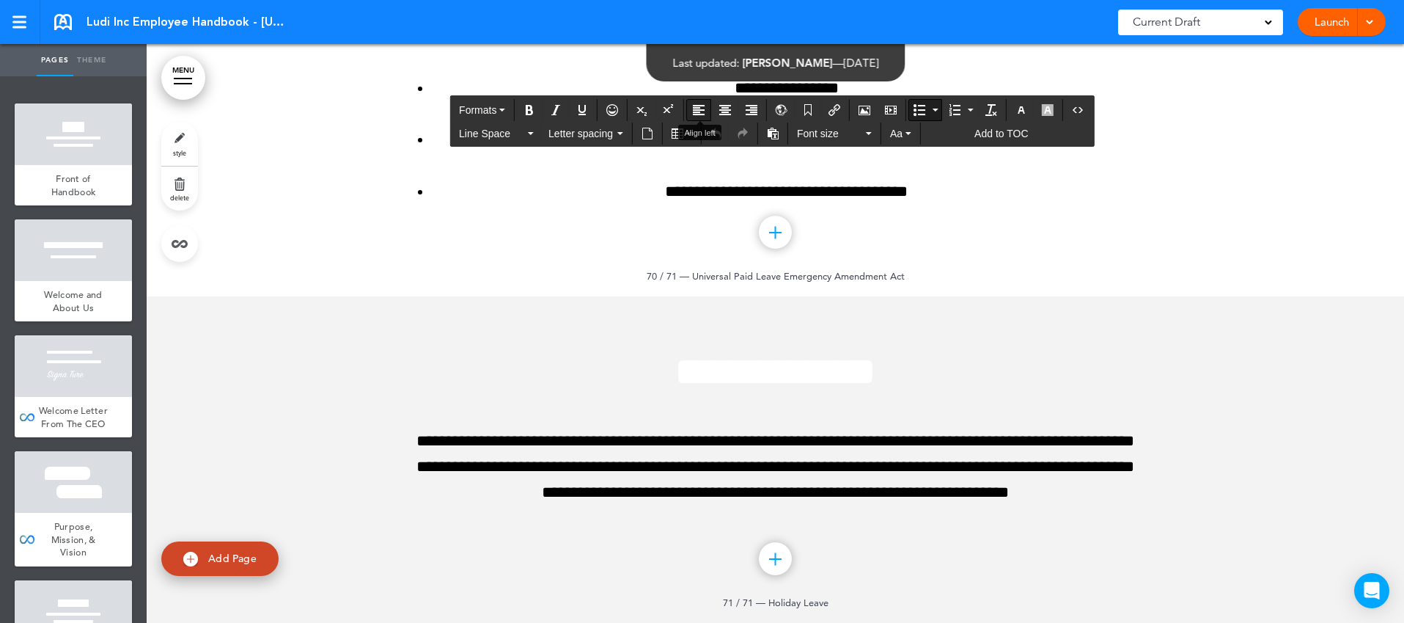
click at [699, 106] on icon "Align left" at bounding box center [699, 110] width 12 height 12
drag, startPoint x: 444, startPoint y: 366, endPoint x: 1111, endPoint y: 393, distance: 667.8
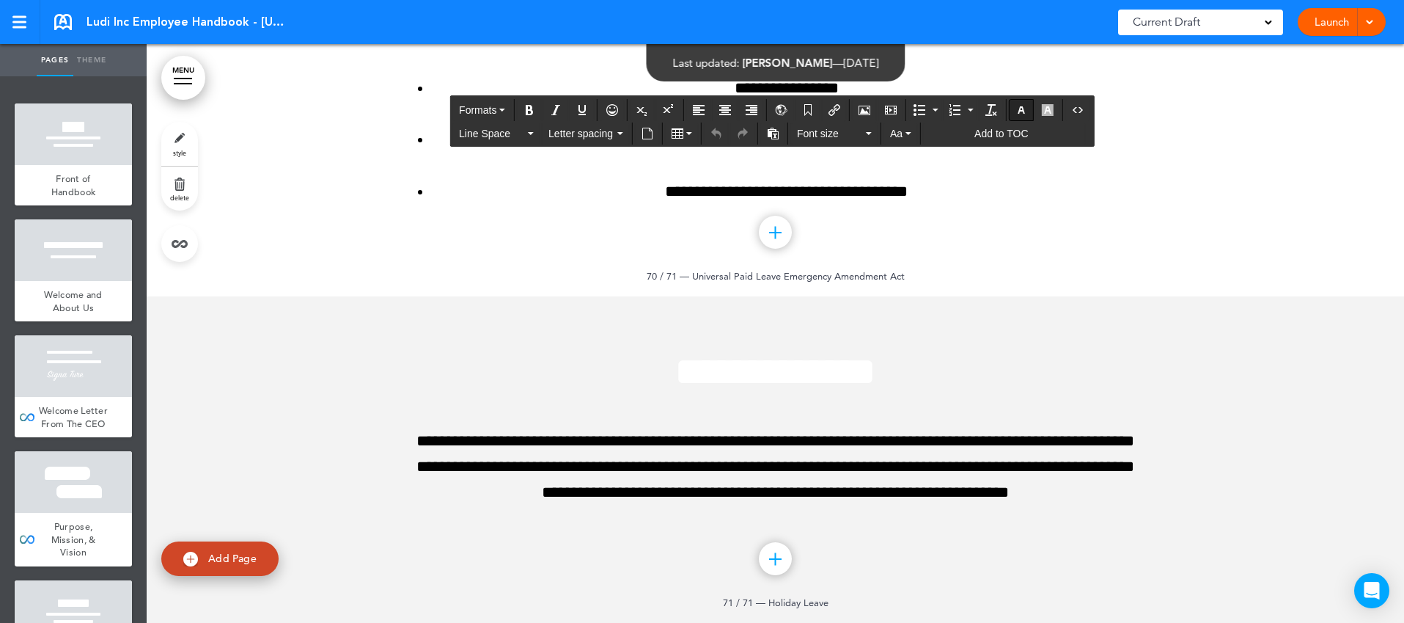
click at [1025, 109] on icon "button" at bounding box center [1022, 110] width 12 height 12
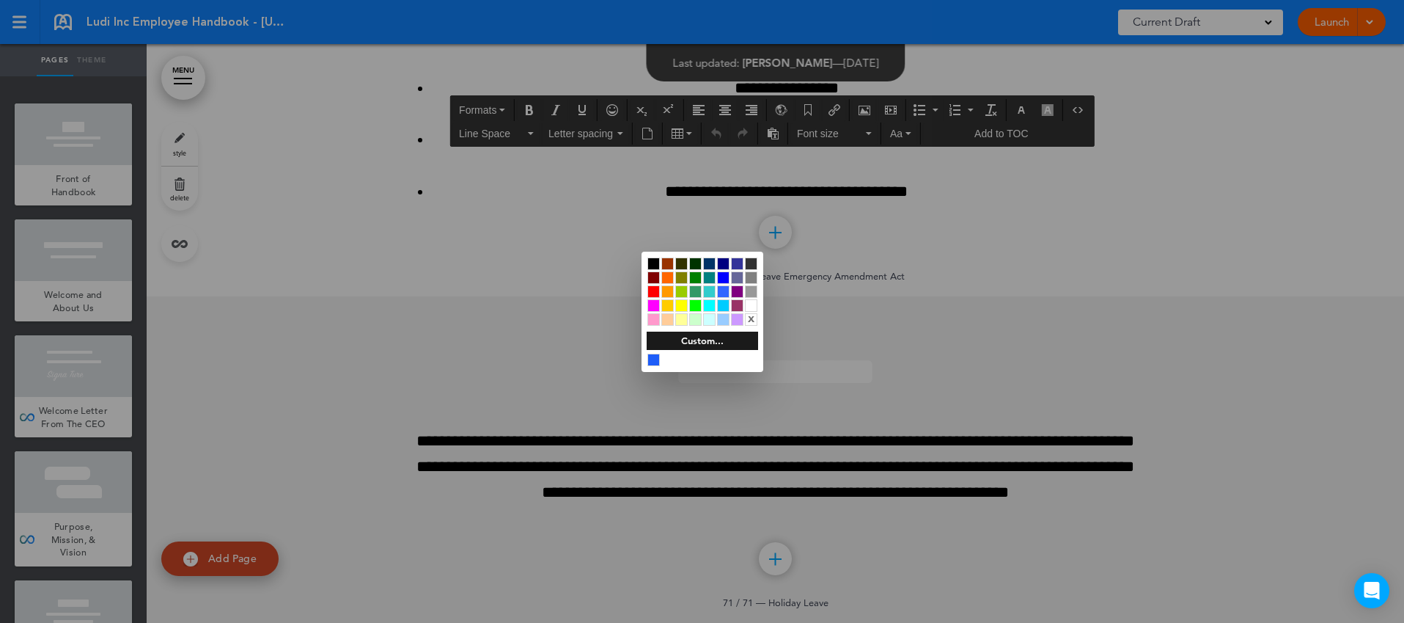
click at [650, 264] on div at bounding box center [653, 263] width 12 height 12
click at [905, 338] on div at bounding box center [702, 311] width 1404 height 623
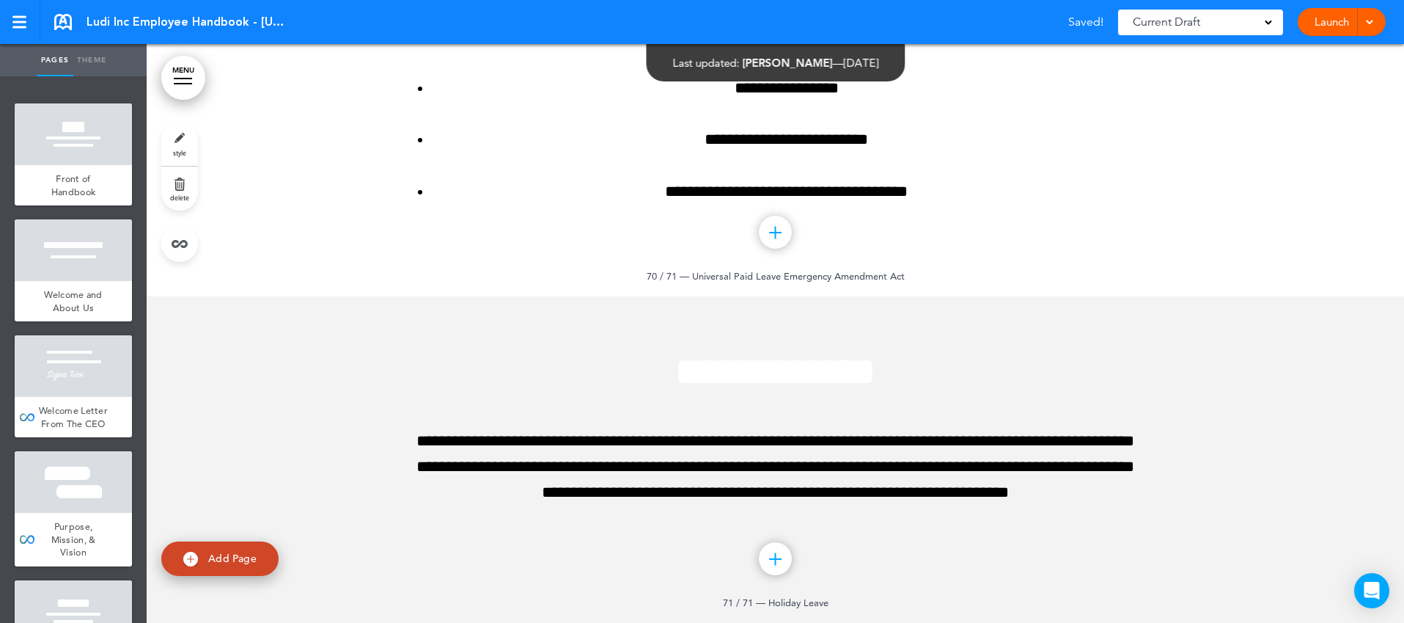
scroll to position [73499, 0]
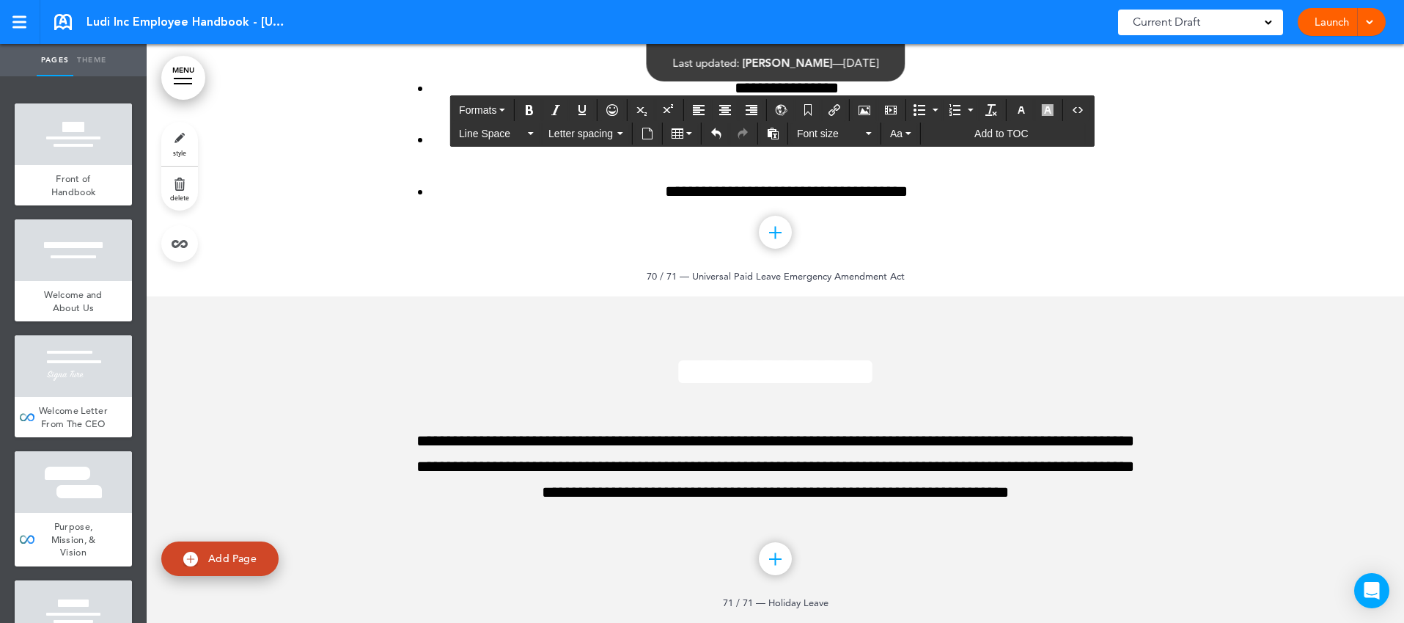
drag, startPoint x: 1000, startPoint y: 301, endPoint x: 419, endPoint y: 257, distance: 582.4
click at [697, 110] on icon "Align left" at bounding box center [699, 110] width 12 height 12
drag, startPoint x: 884, startPoint y: 412, endPoint x: 410, endPoint y: 392, distance: 474.8
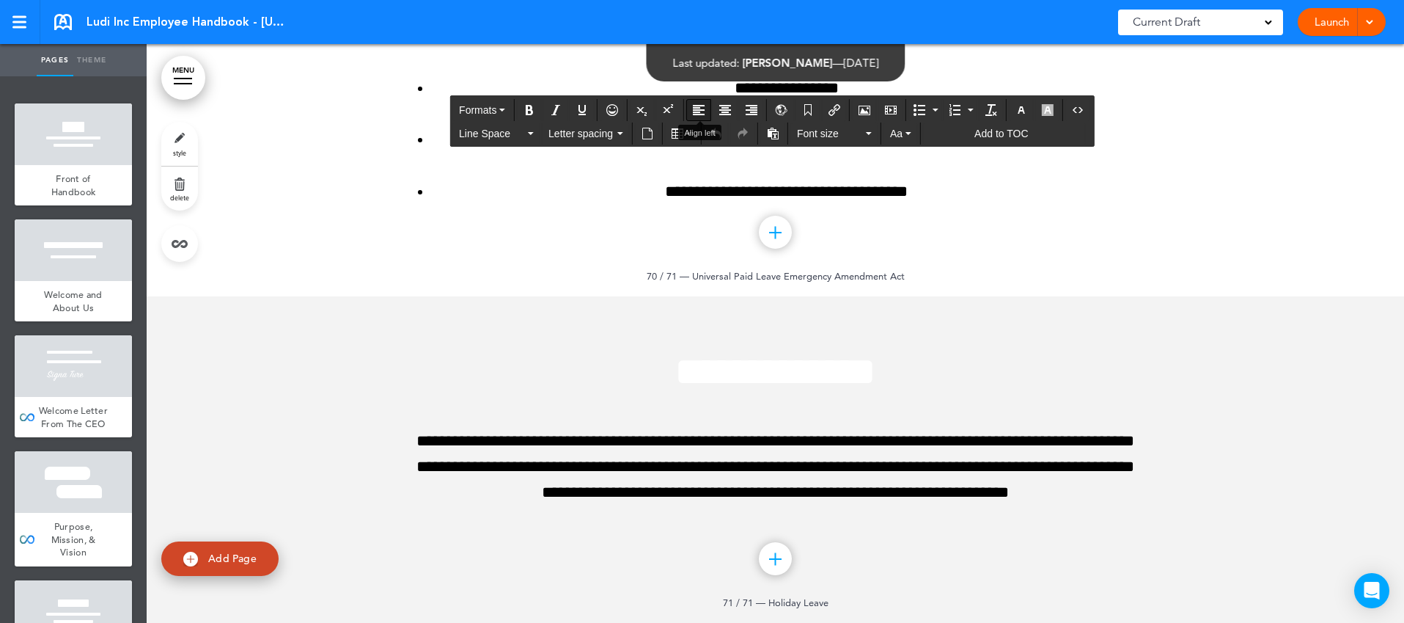
click at [700, 108] on icon "Align left" at bounding box center [699, 110] width 12 height 12
drag, startPoint x: 903, startPoint y: 375, endPoint x: 436, endPoint y: 327, distance: 469.5
click at [531, 104] on icon "Bold" at bounding box center [530, 110] width 12 height 12
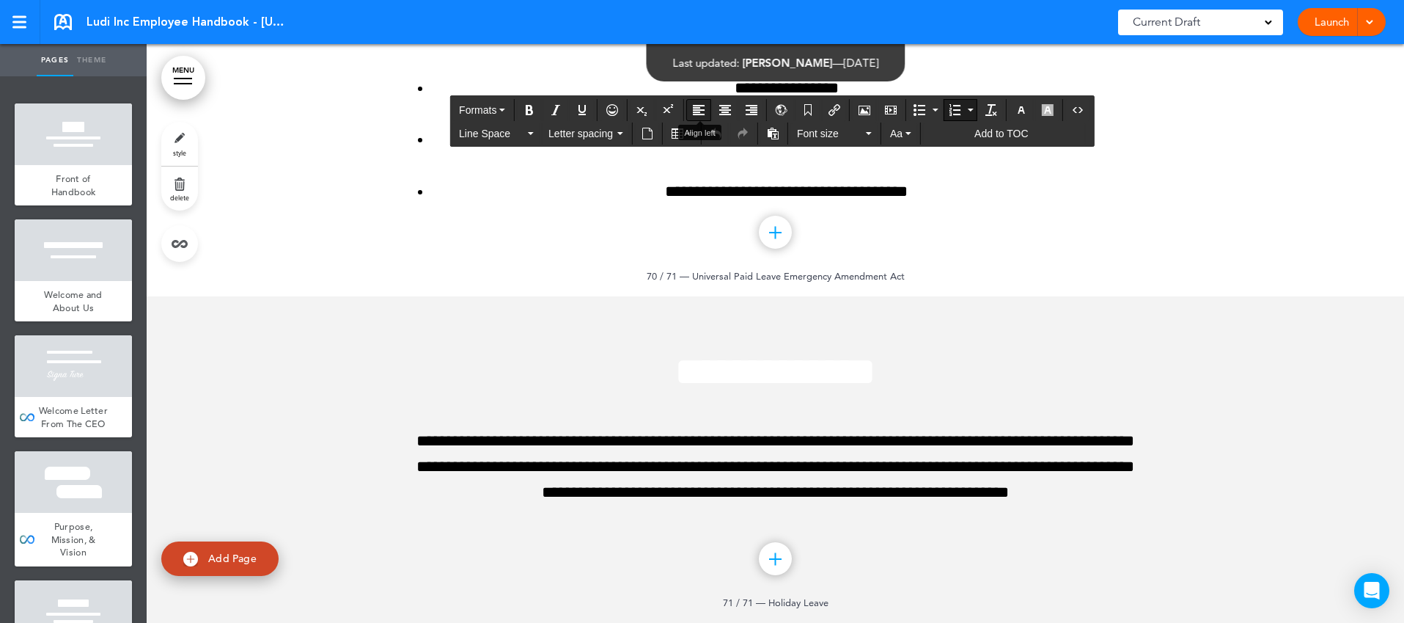
click at [705, 102] on button "Align left" at bounding box center [698, 110] width 23 height 21
drag, startPoint x: 864, startPoint y: 381, endPoint x: 438, endPoint y: 325, distance: 430.5
click at [702, 106] on icon "Align left" at bounding box center [699, 110] width 12 height 12
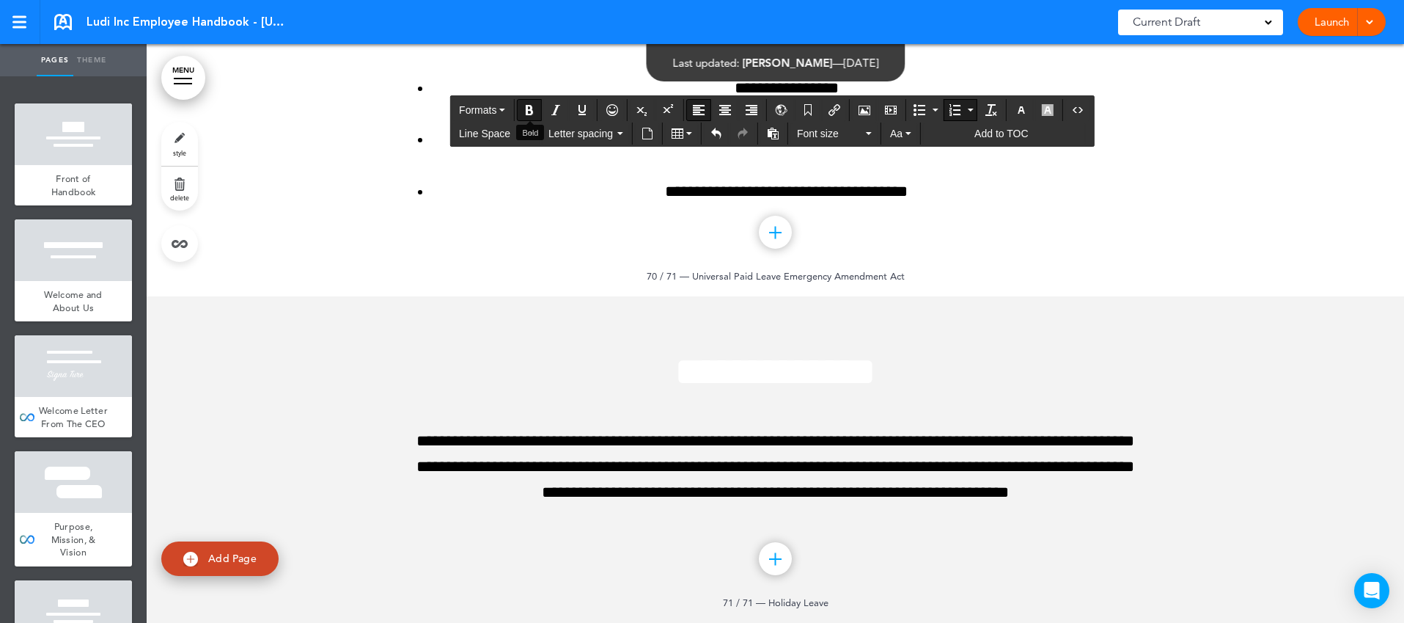
click at [534, 109] on icon "Bold" at bounding box center [530, 110] width 12 height 12
drag, startPoint x: 838, startPoint y: 341, endPoint x: 445, endPoint y: 274, distance: 398.6
click at [704, 109] on icon "Align left" at bounding box center [699, 110] width 12 height 12
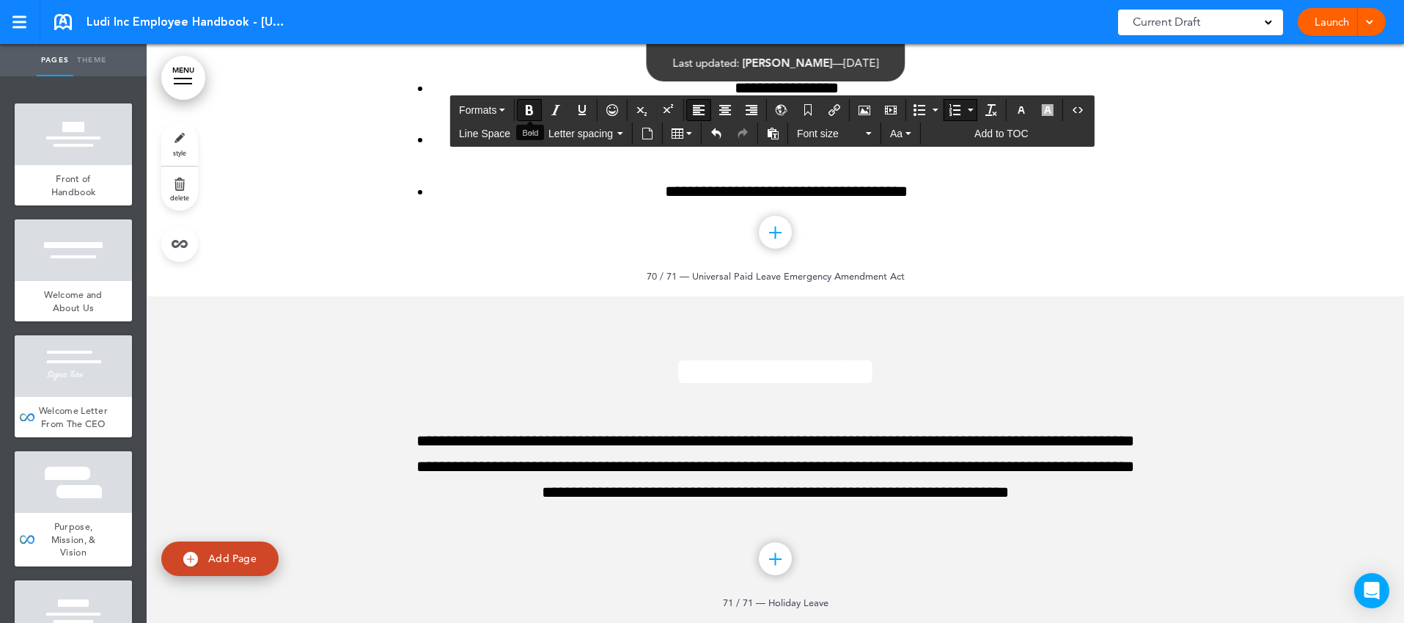
click at [533, 108] on icon "Bold" at bounding box center [530, 110] width 12 height 12
drag, startPoint x: 968, startPoint y: 422, endPoint x: 375, endPoint y: 387, distance: 594.2
click at [533, 106] on icon "Bold" at bounding box center [530, 110] width 12 height 12
click at [701, 112] on icon "Align left" at bounding box center [699, 110] width 12 height 12
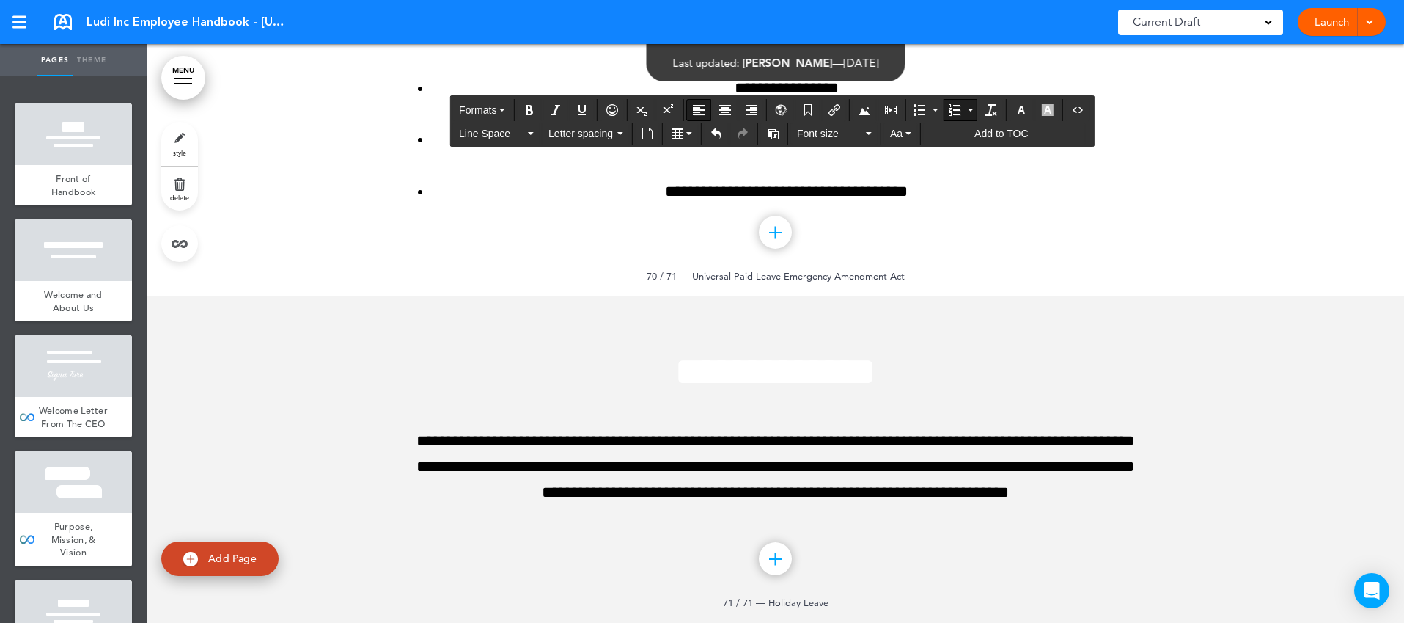
scroll to position [74251, 0]
drag, startPoint x: 442, startPoint y: 361, endPoint x: 1074, endPoint y: 361, distance: 632.0
click at [1024, 106] on icon "button" at bounding box center [1022, 110] width 12 height 12
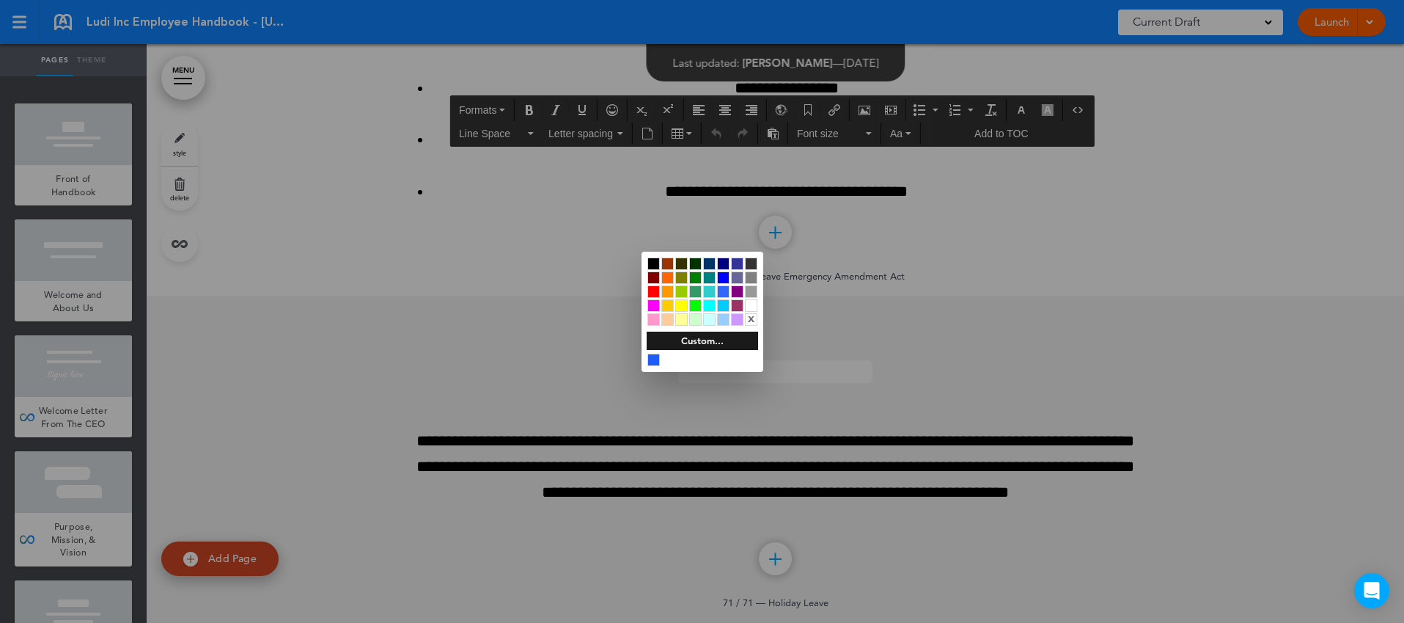
click at [658, 262] on div at bounding box center [653, 263] width 12 height 12
click at [1017, 458] on div at bounding box center [702, 311] width 1404 height 623
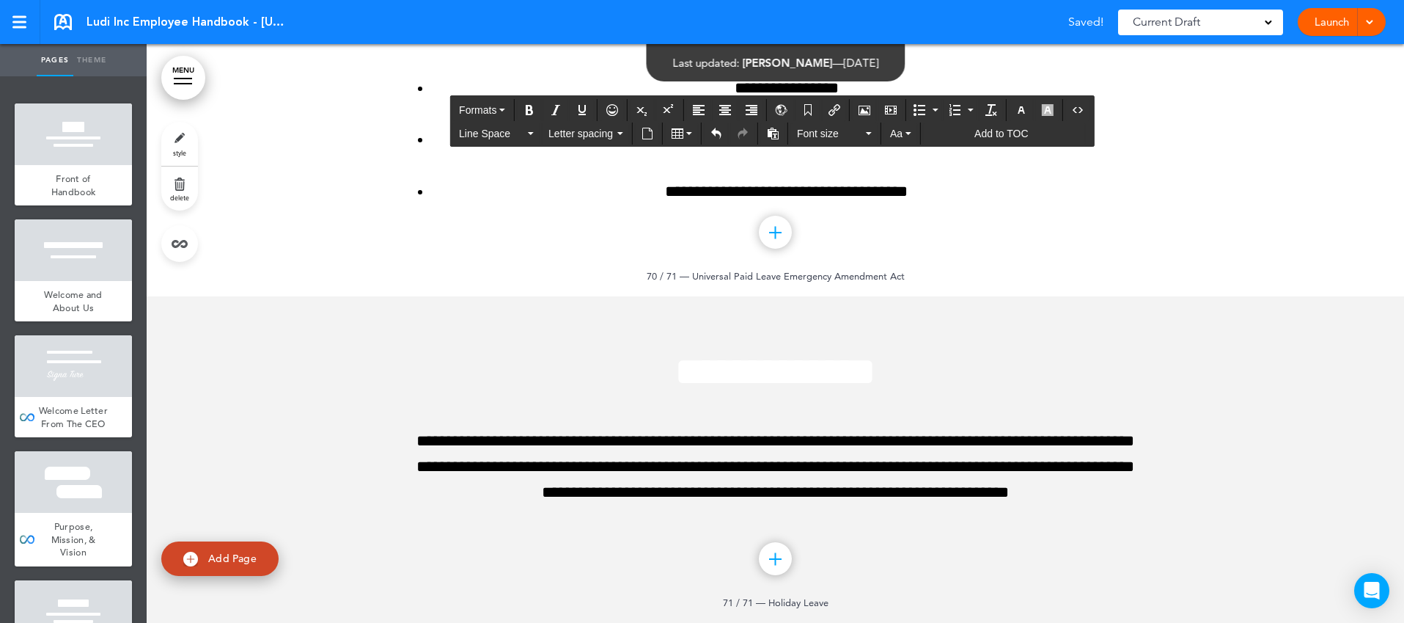
drag, startPoint x: 1002, startPoint y: 460, endPoint x: 417, endPoint y: 394, distance: 588.8
click at [702, 113] on icon "Align left" at bounding box center [699, 110] width 12 height 12
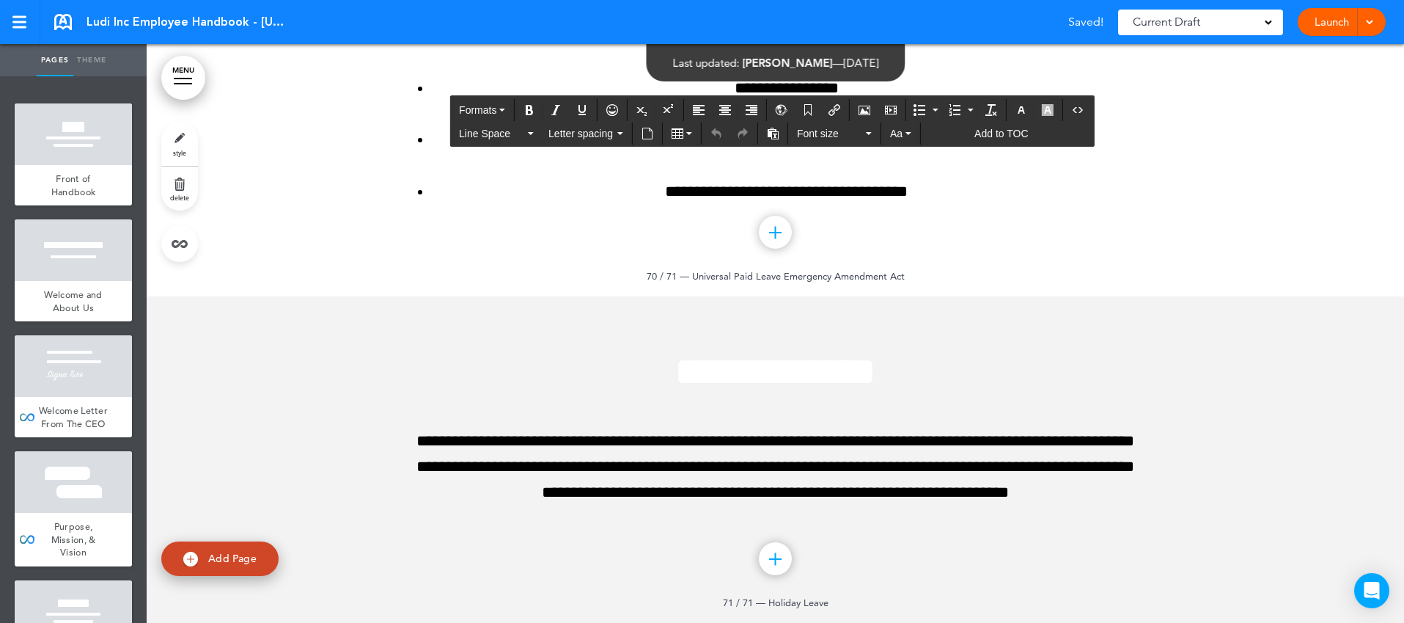
drag, startPoint x: 612, startPoint y: 347, endPoint x: 993, endPoint y: 357, distance: 380.7
click at [1025, 109] on icon "button" at bounding box center [1022, 110] width 12 height 12
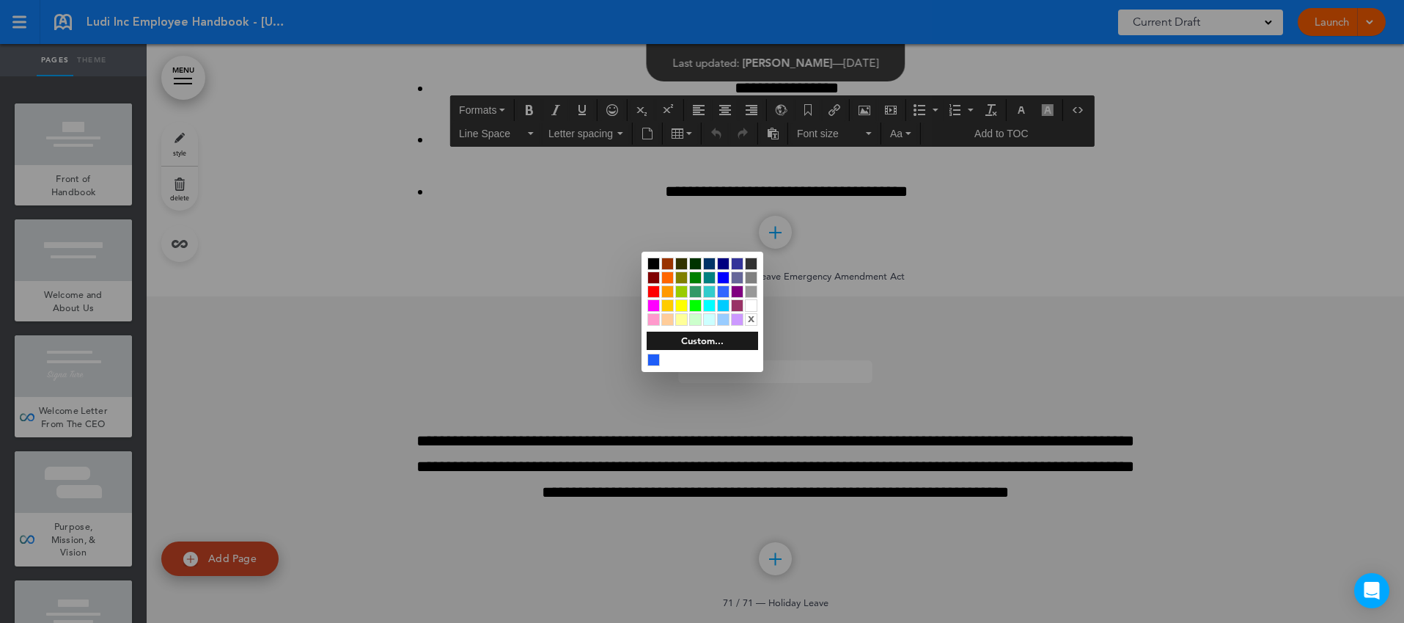
click at [658, 262] on div at bounding box center [653, 263] width 12 height 12
click at [1117, 381] on div at bounding box center [702, 311] width 1404 height 623
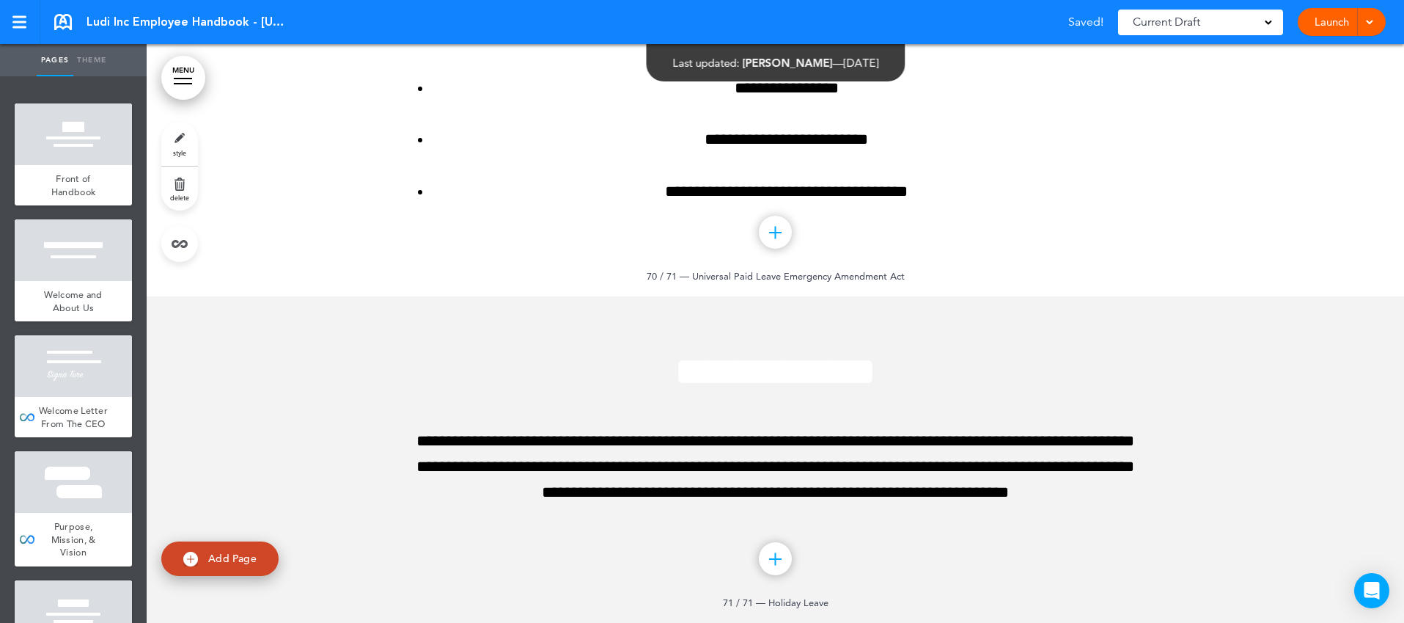
scroll to position [74693, 0]
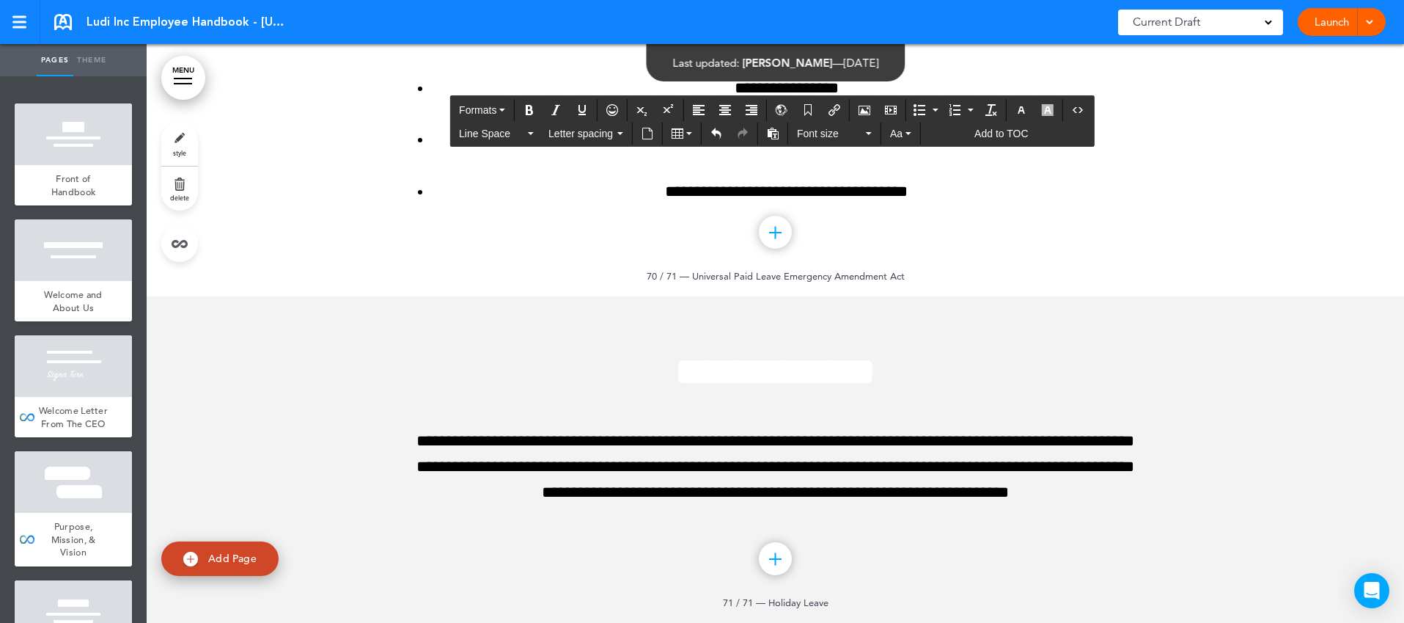
drag, startPoint x: 427, startPoint y: 273, endPoint x: 988, endPoint y: 298, distance: 560.8
click at [702, 117] on button "Align left" at bounding box center [698, 110] width 23 height 21
drag, startPoint x: 1085, startPoint y: 385, endPoint x: 423, endPoint y: 347, distance: 663.2
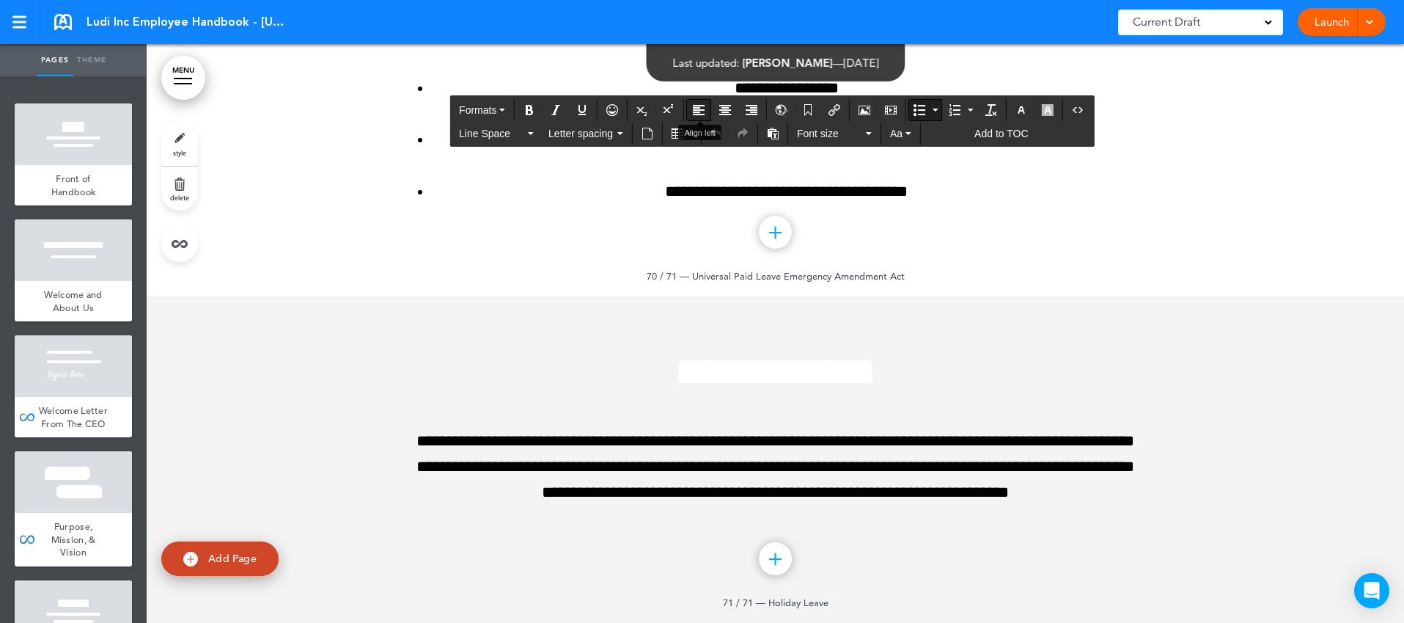
click at [701, 105] on icon "Align left" at bounding box center [699, 110] width 12 height 12
drag, startPoint x: 1055, startPoint y: 355, endPoint x: 429, endPoint y: 295, distance: 629.0
click at [694, 109] on icon "Align left" at bounding box center [699, 110] width 12 height 12
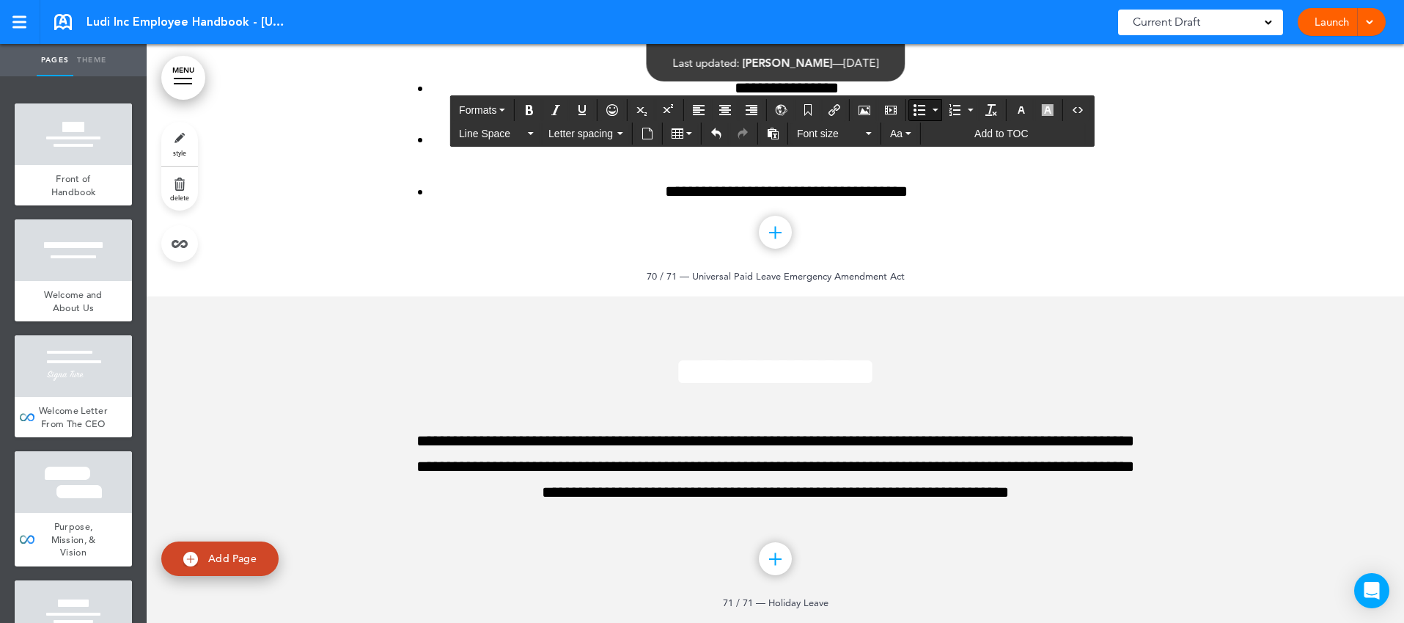
drag, startPoint x: 1068, startPoint y: 431, endPoint x: 510, endPoint y: 381, distance: 560.2
click at [704, 112] on icon "Align left" at bounding box center [699, 110] width 12 height 12
drag, startPoint x: 1027, startPoint y: 439, endPoint x: 417, endPoint y: 301, distance: 624.7
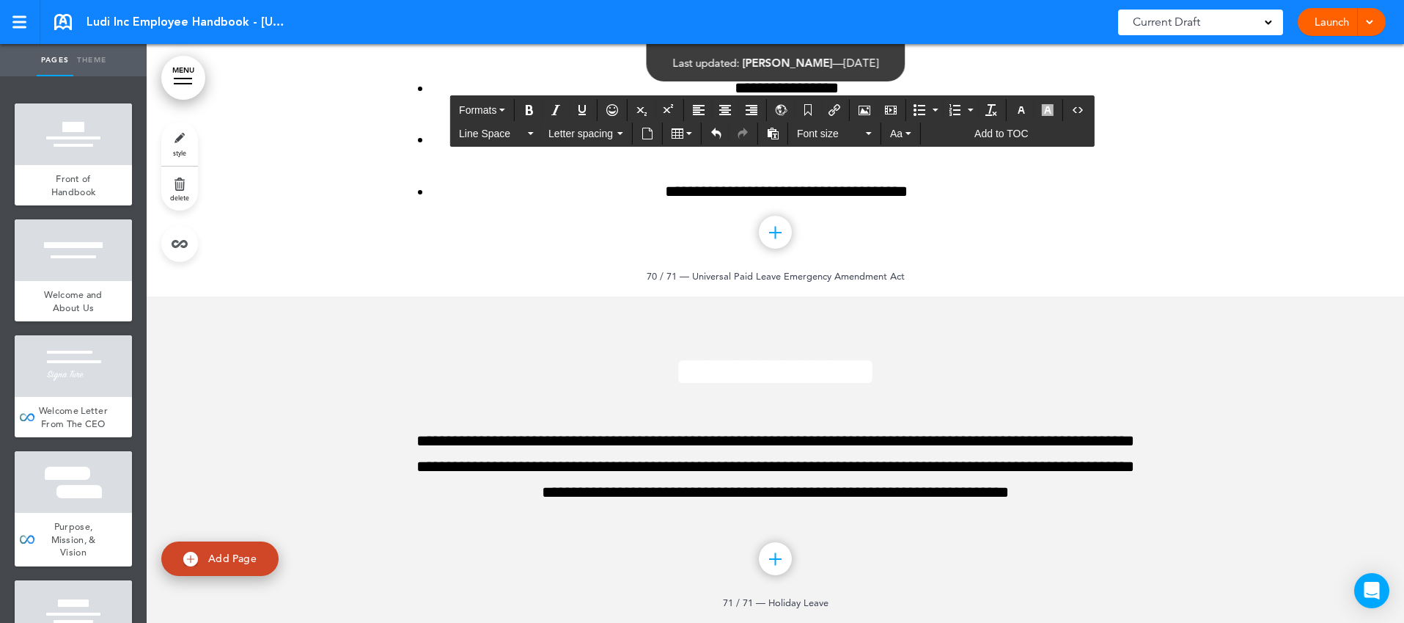
click at [702, 111] on icon "Align left" at bounding box center [699, 110] width 12 height 12
click at [694, 108] on icon "Align left" at bounding box center [699, 110] width 12 height 12
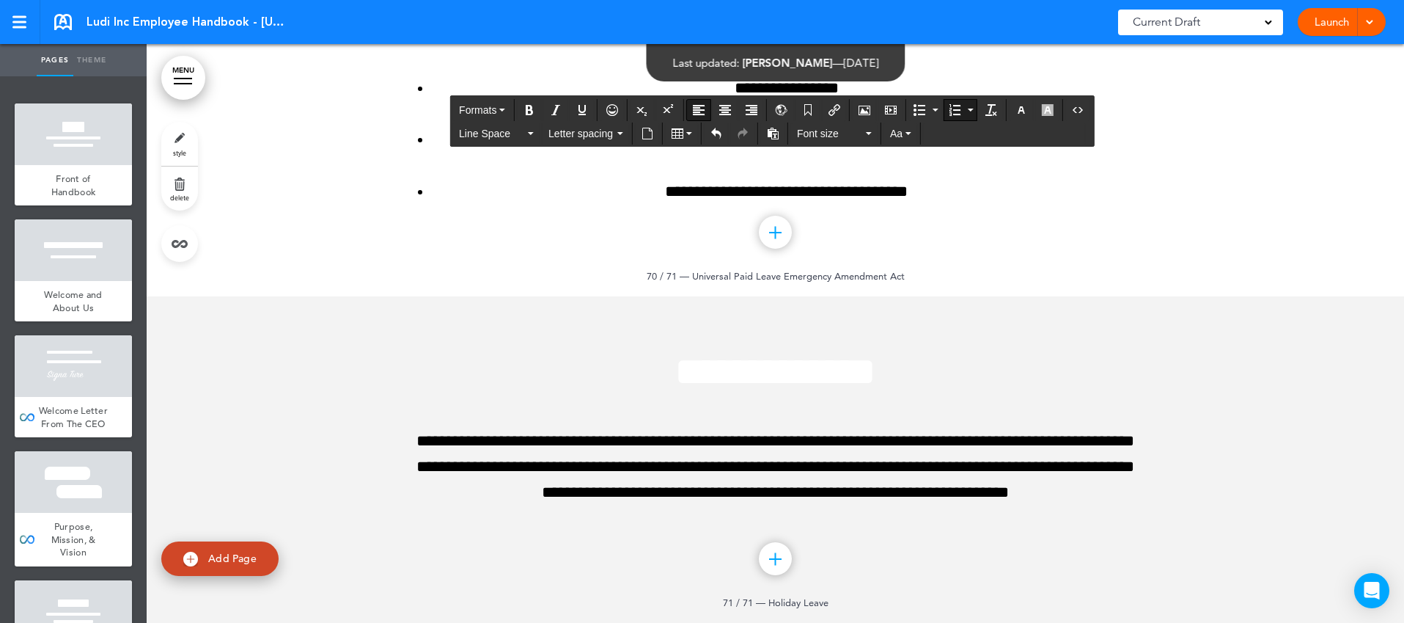
click at [696, 109] on icon "Align left" at bounding box center [699, 110] width 12 height 12
click at [697, 111] on icon "Align left" at bounding box center [699, 110] width 12 height 12
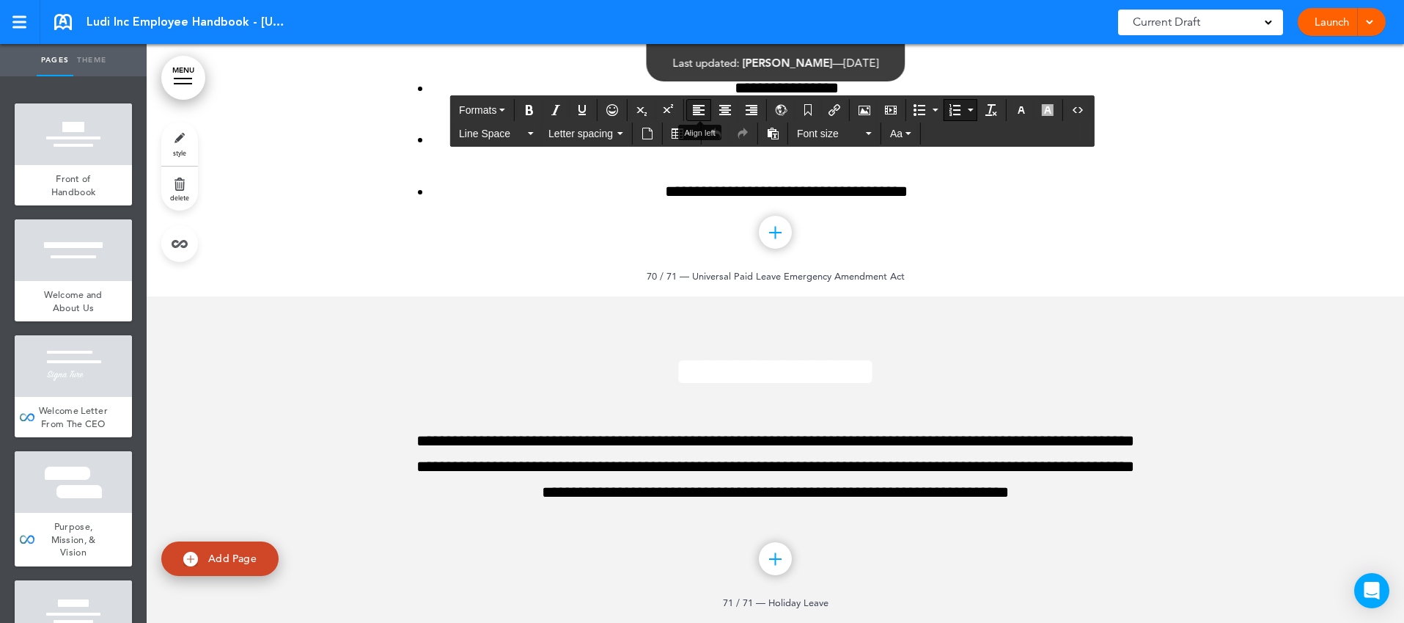
click at [700, 109] on icon "Align left" at bounding box center [699, 110] width 12 height 12
drag, startPoint x: 1079, startPoint y: 502, endPoint x: 399, endPoint y: 381, distance: 690.3
click at [702, 109] on icon "Align left" at bounding box center [699, 110] width 12 height 12
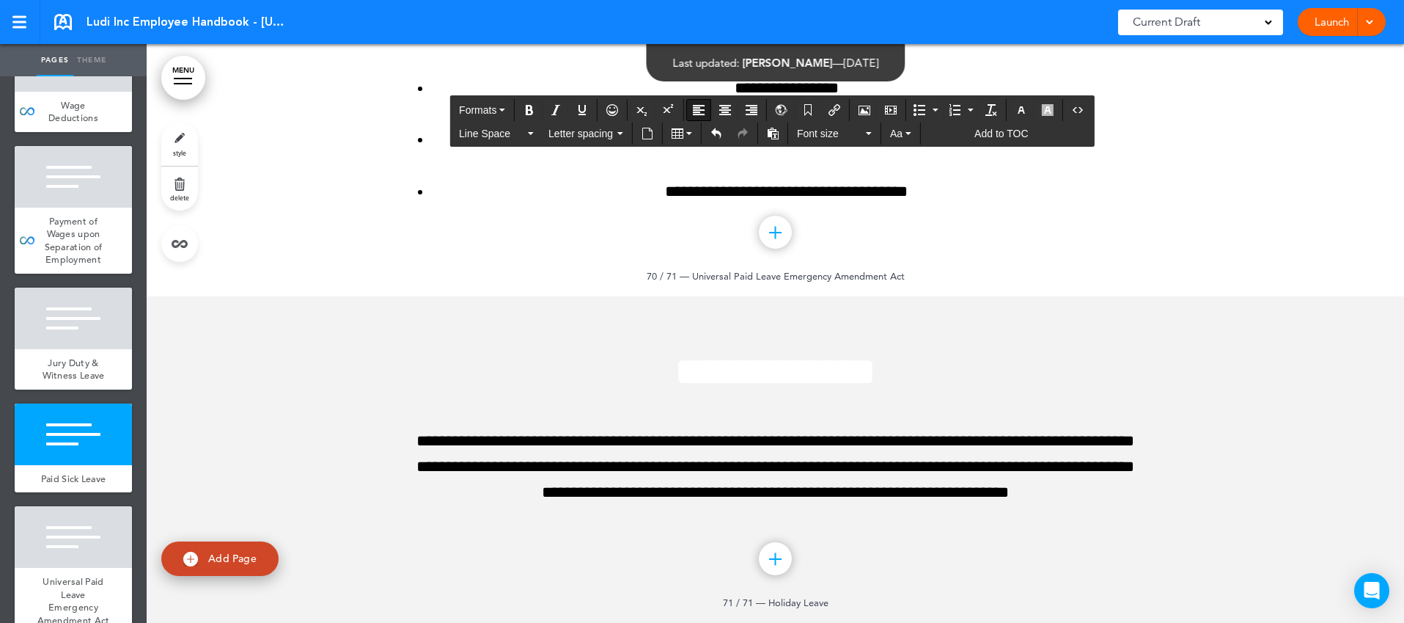
scroll to position [7991, 0]
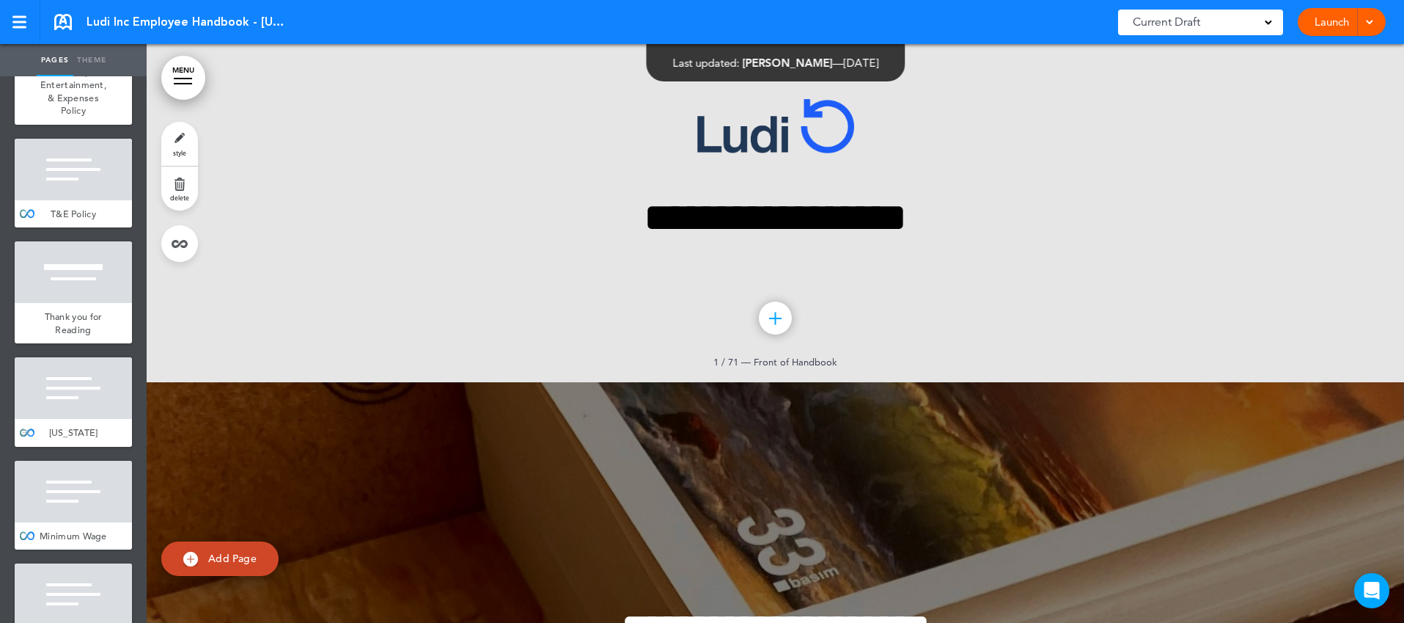
scroll to position [7299, 0]
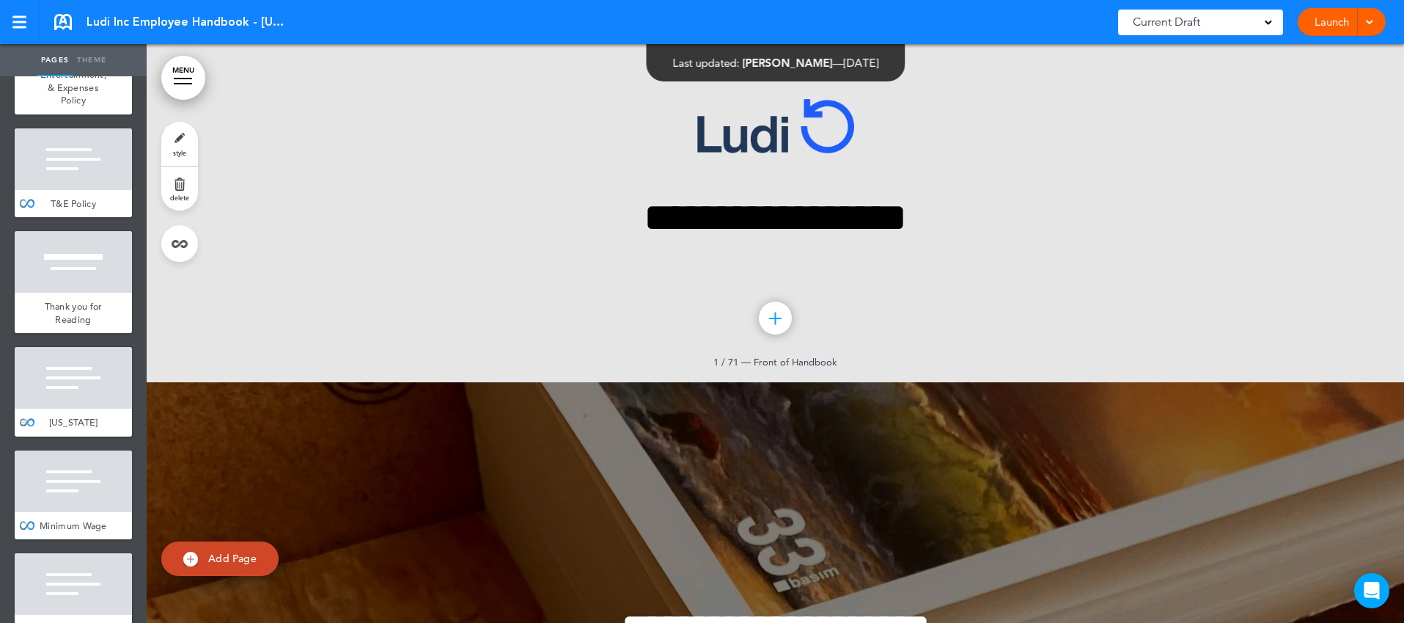
click at [99, 347] on div at bounding box center [73, 378] width 117 height 62
